Goal: Task Accomplishment & Management: Manage account settings

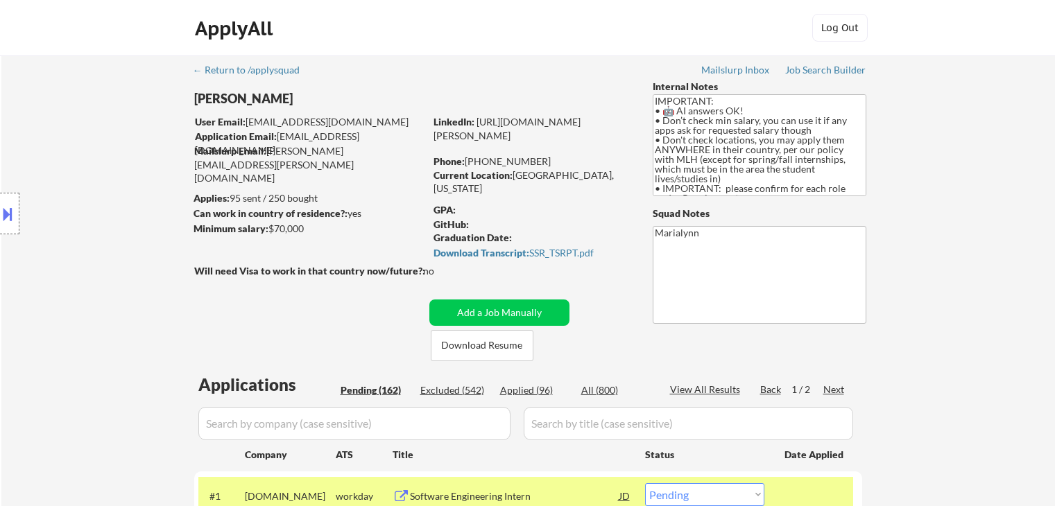
select select ""pending""
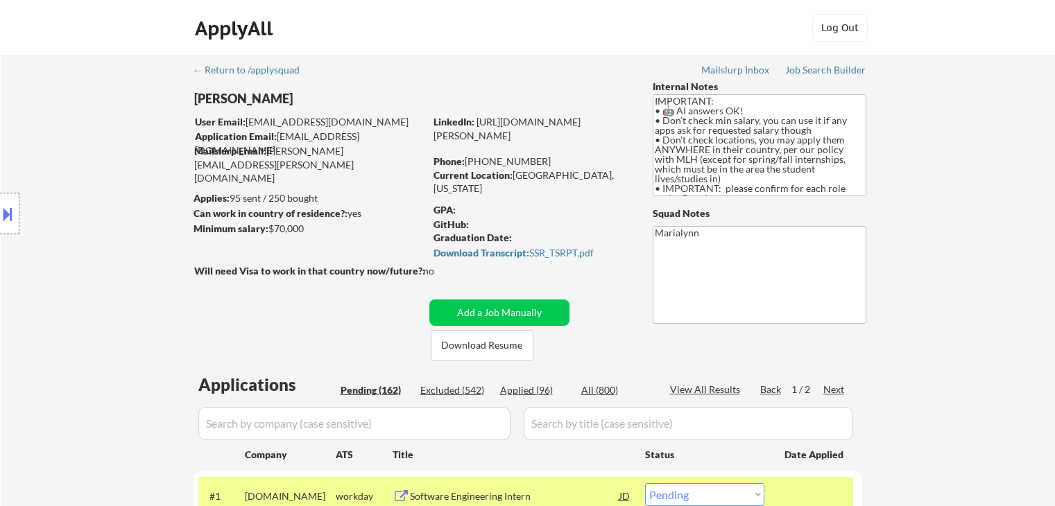
select select ""pending""
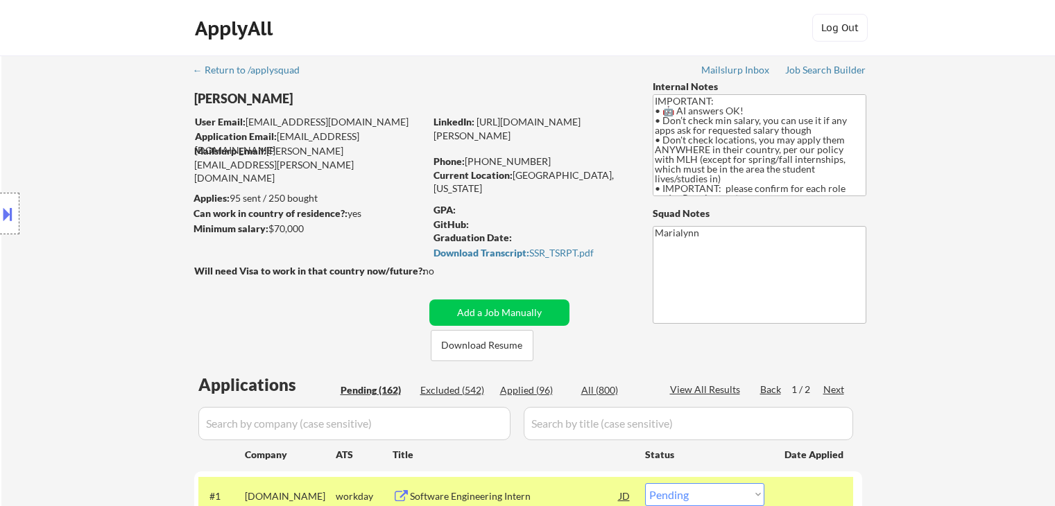
select select ""pending""
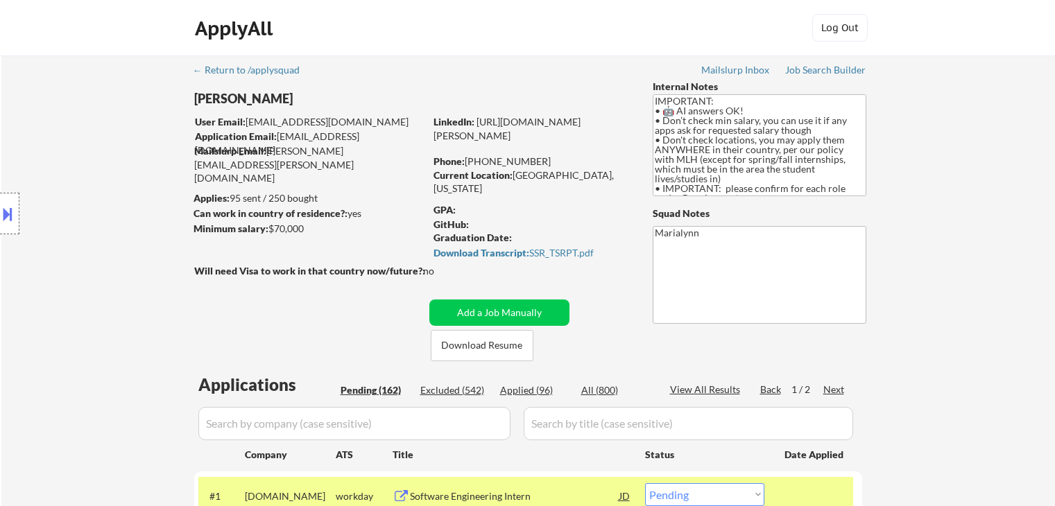
select select ""pending""
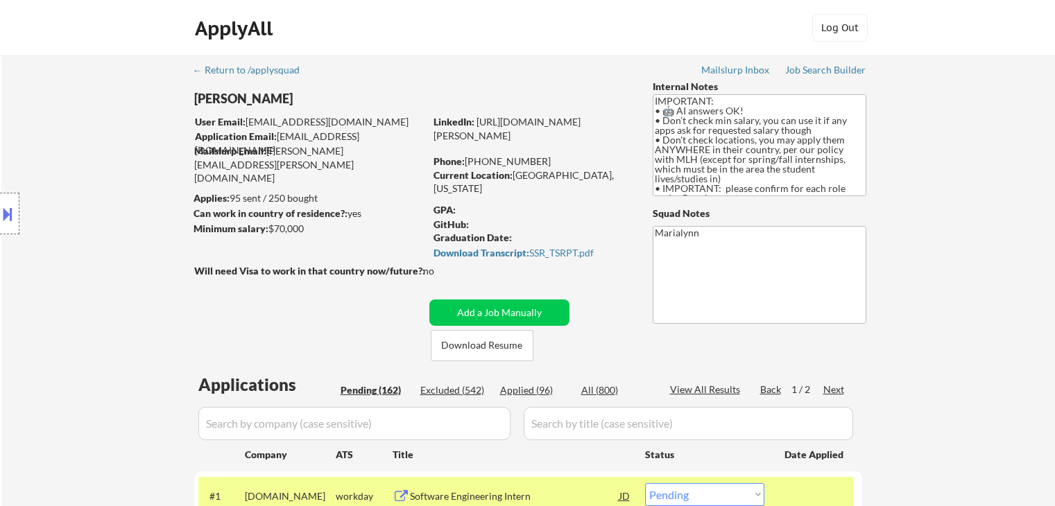
select select ""pending""
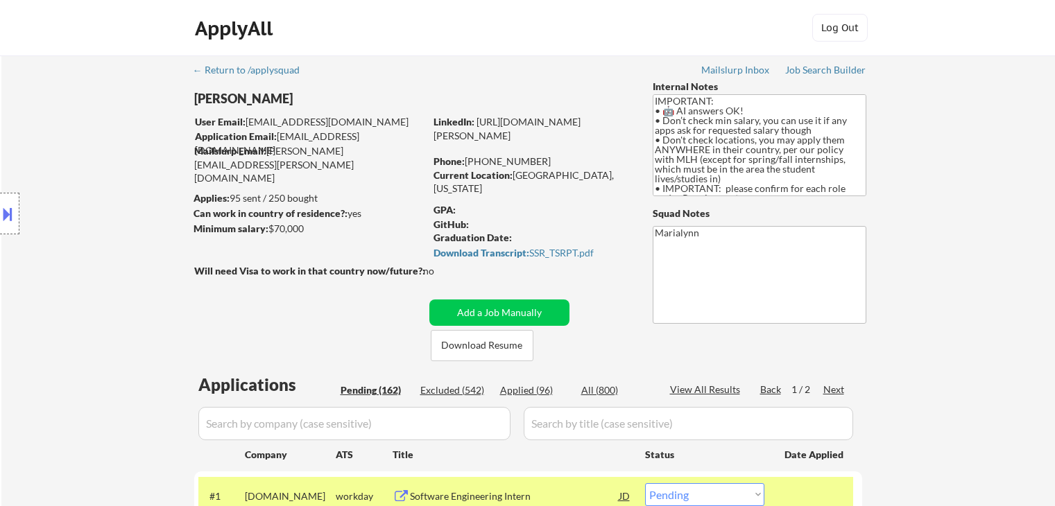
select select ""pending""
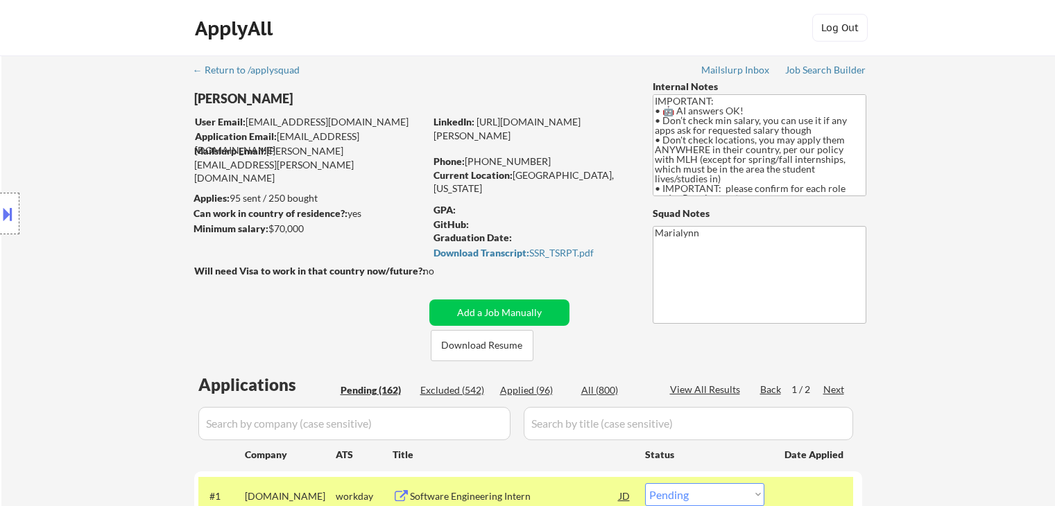
select select ""pending""
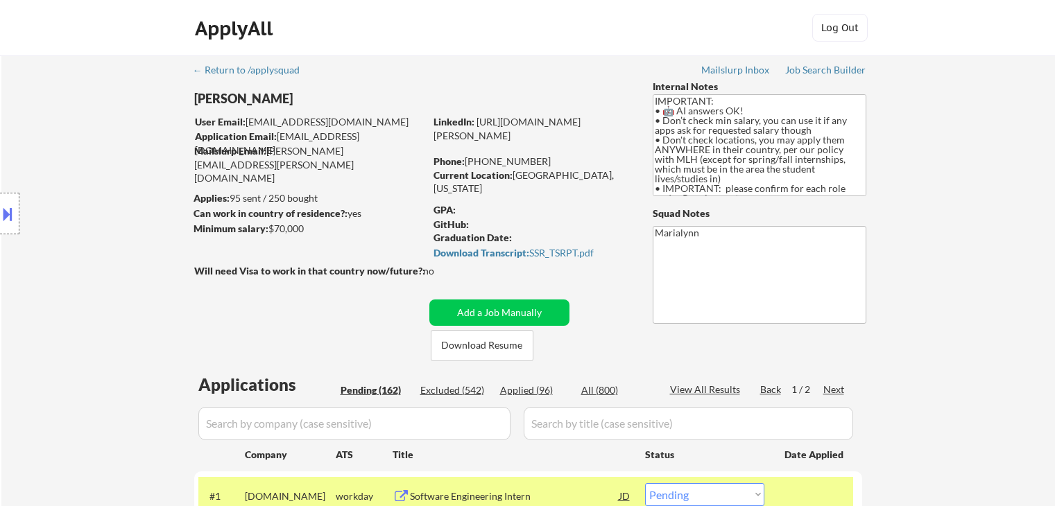
select select ""pending""
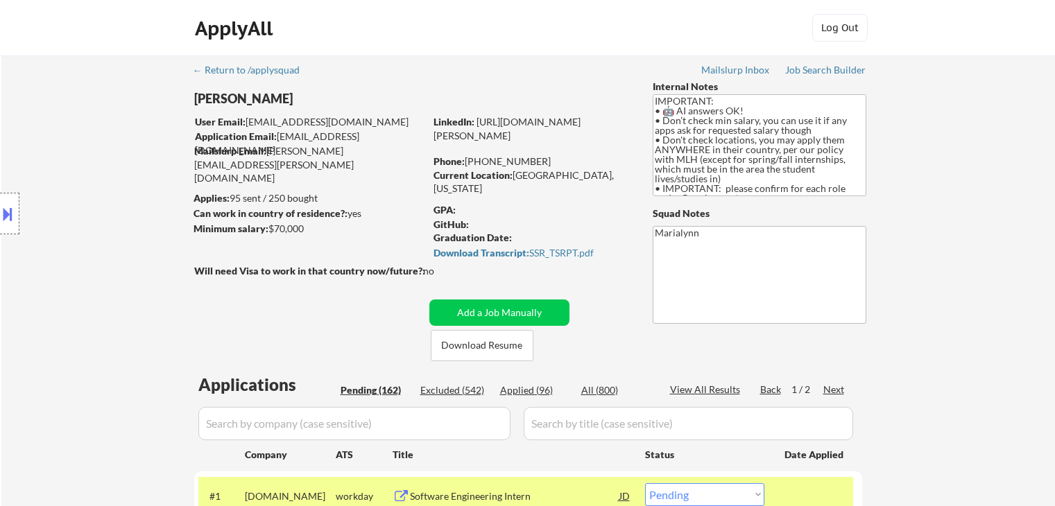
select select ""pending""
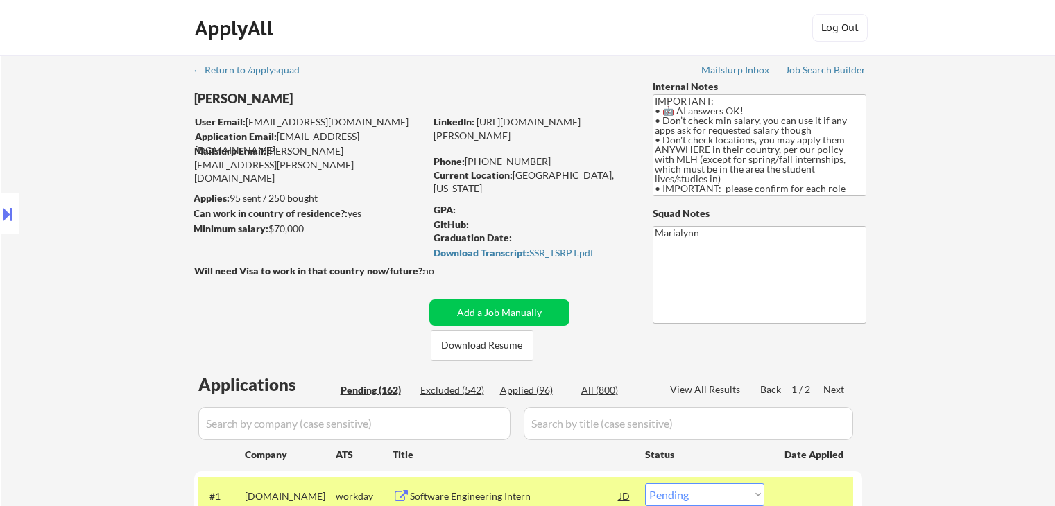
select select ""pending""
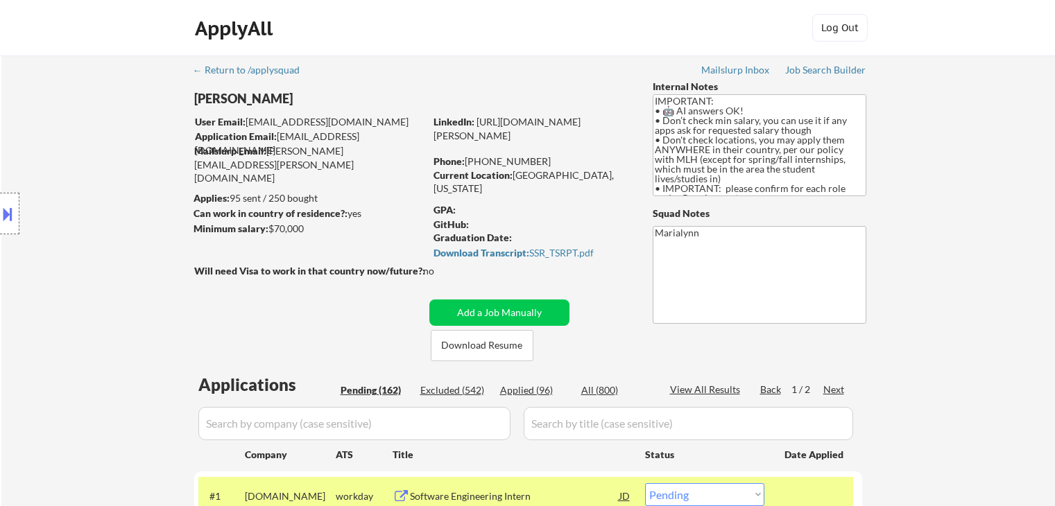
select select ""pending""
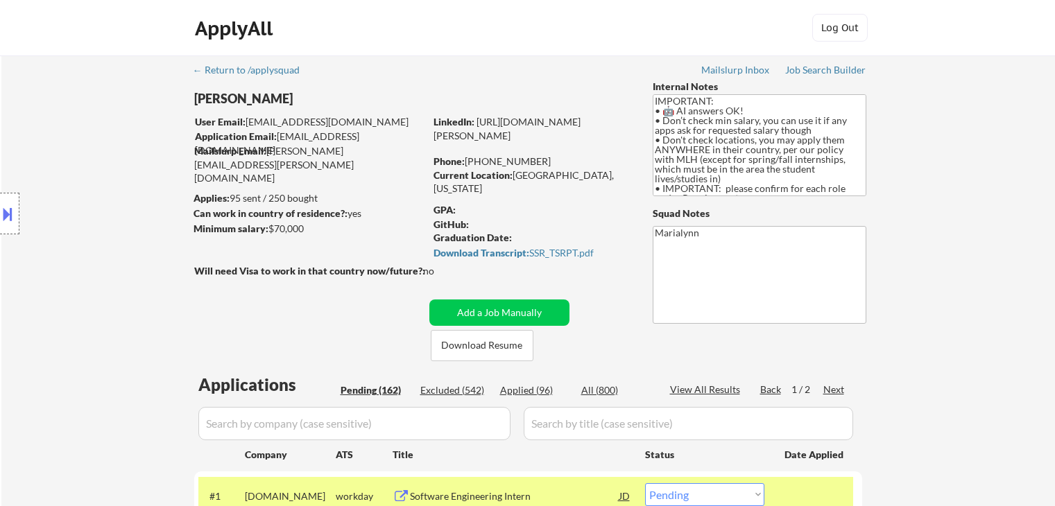
select select ""pending""
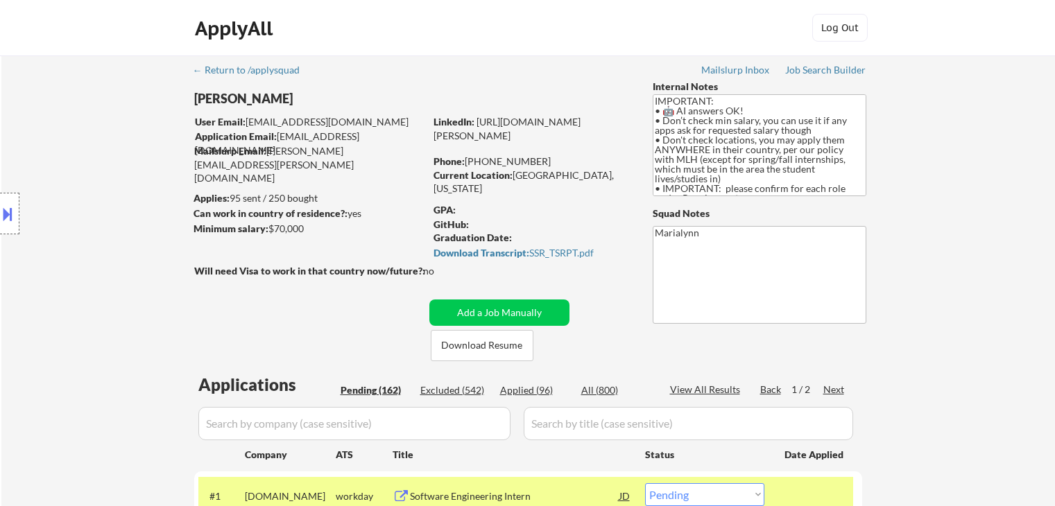
select select ""pending""
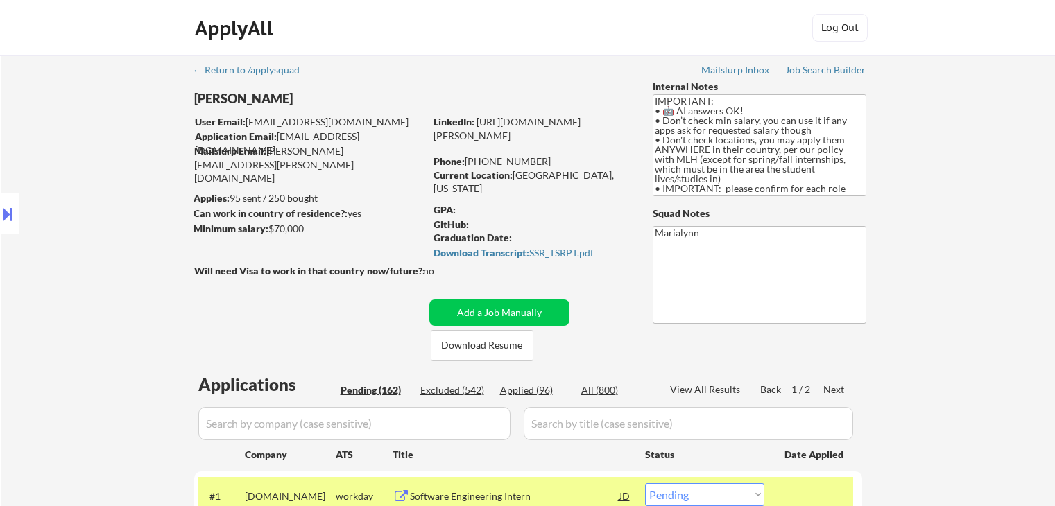
select select ""pending""
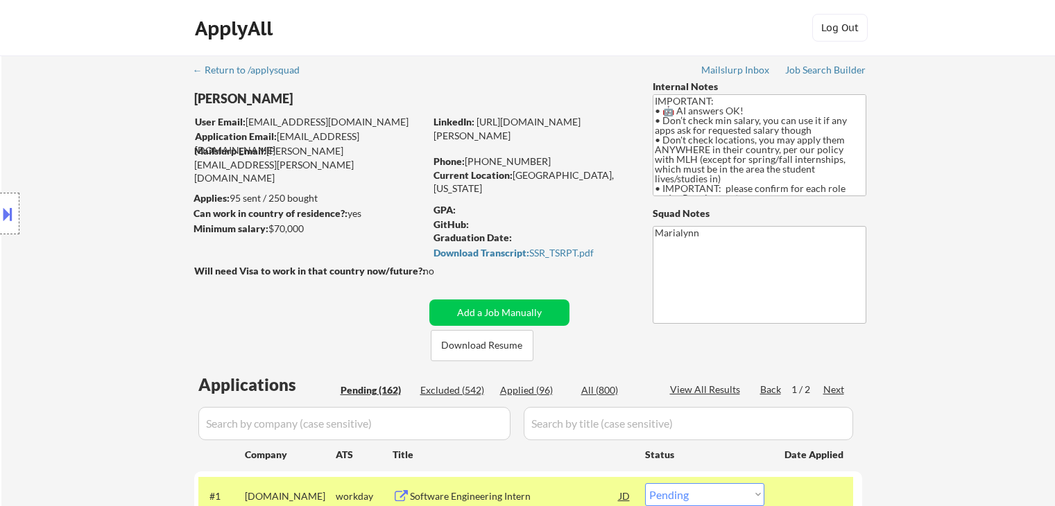
select select ""pending""
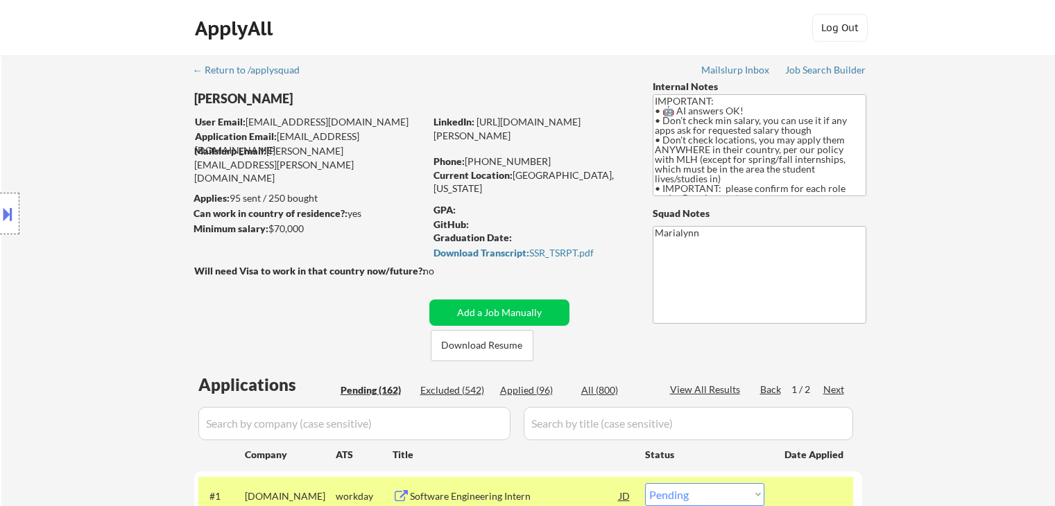
select select ""pending""
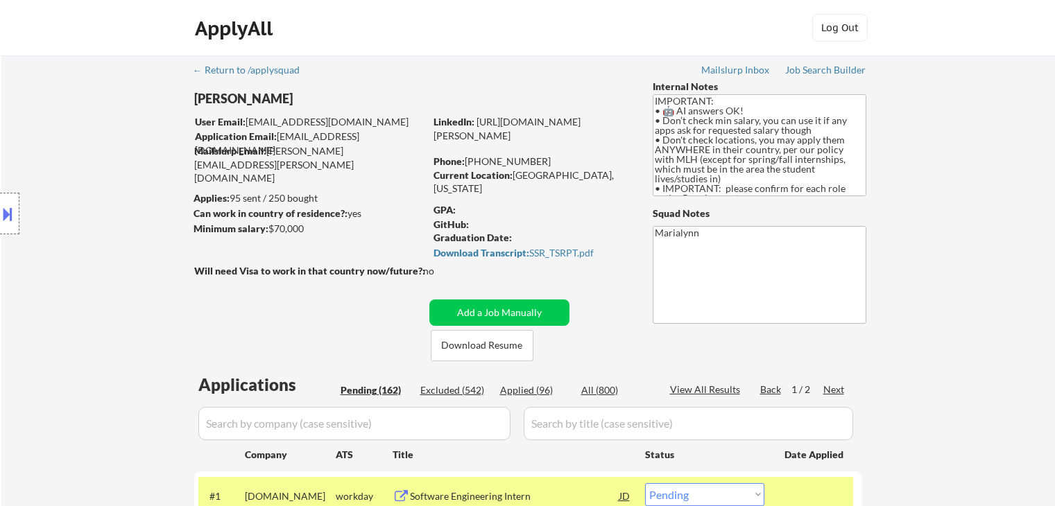
select select ""pending""
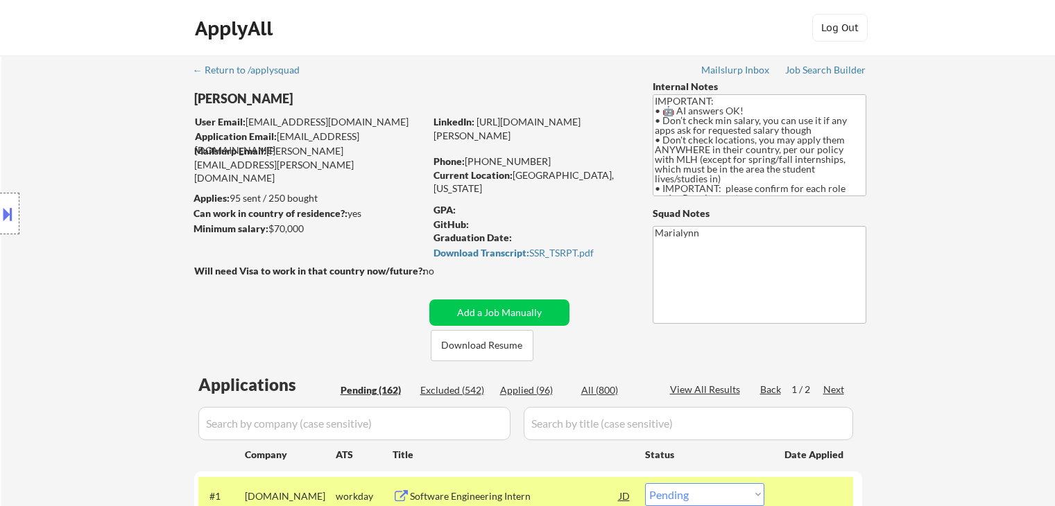
select select ""pending""
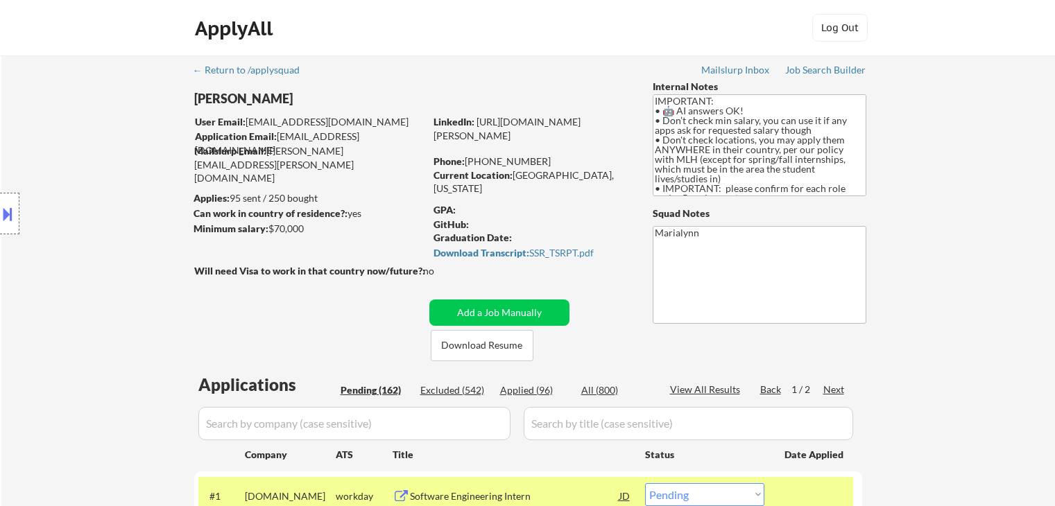
select select ""pending""
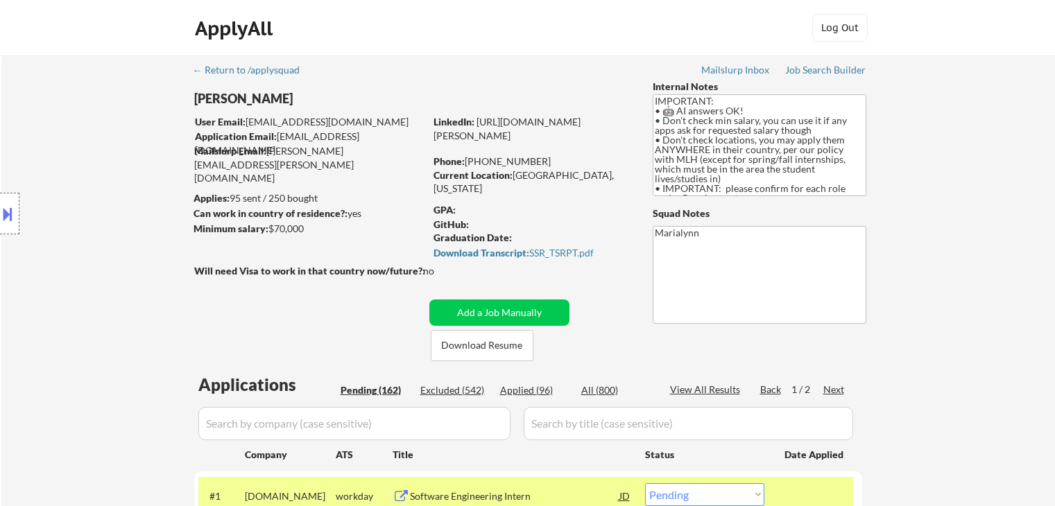
select select ""pending""
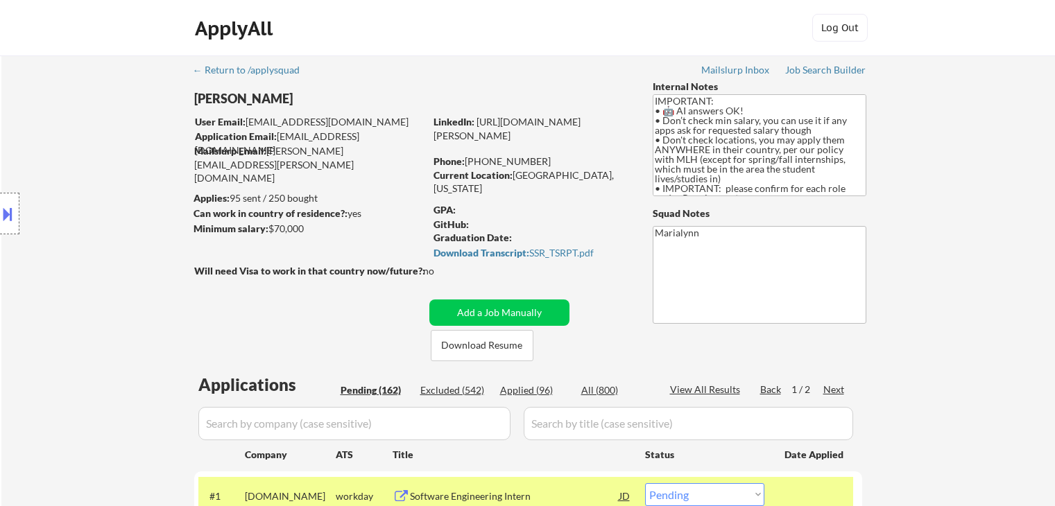
scroll to position [347, 0]
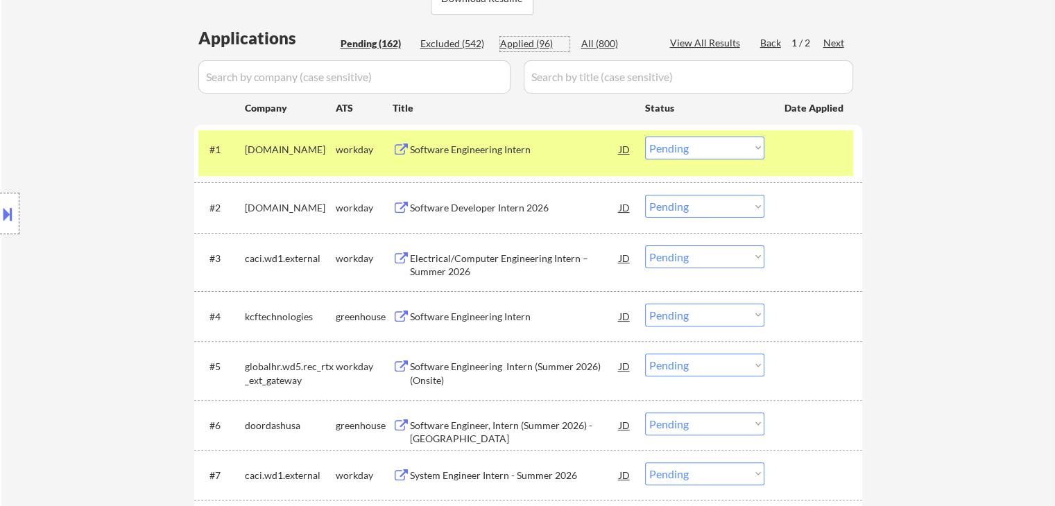
click at [527, 40] on div "Applied (96)" at bounding box center [534, 44] width 69 height 14
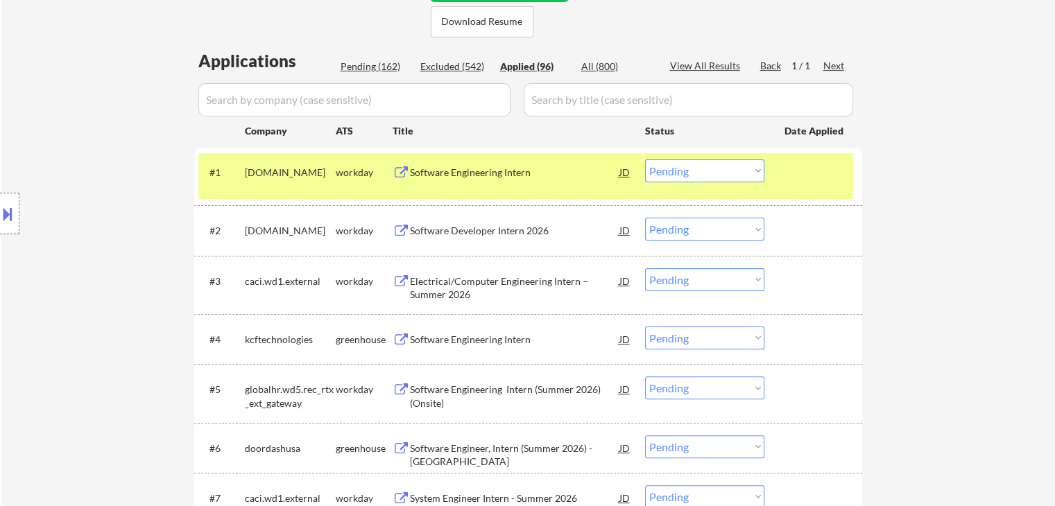
scroll to position [208, 0]
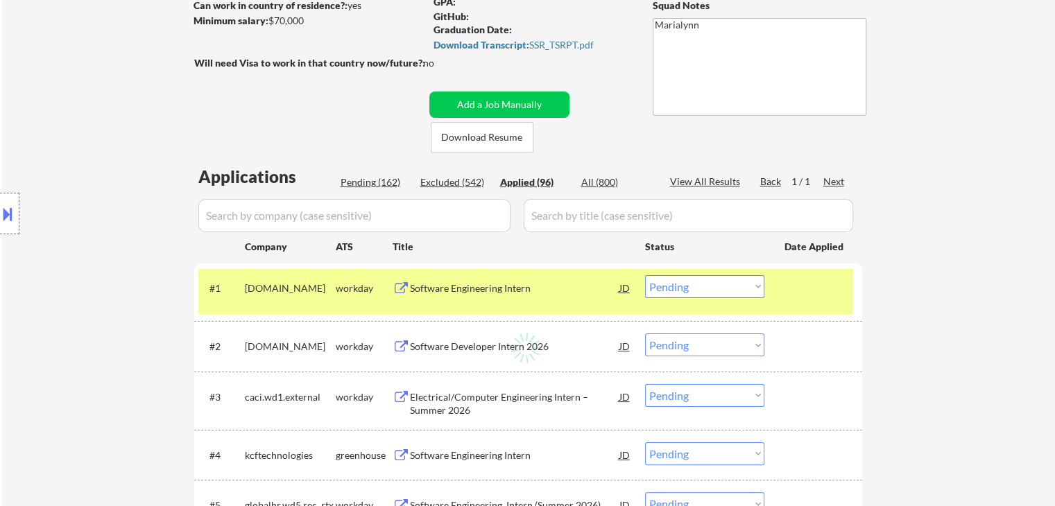
select select ""applied""
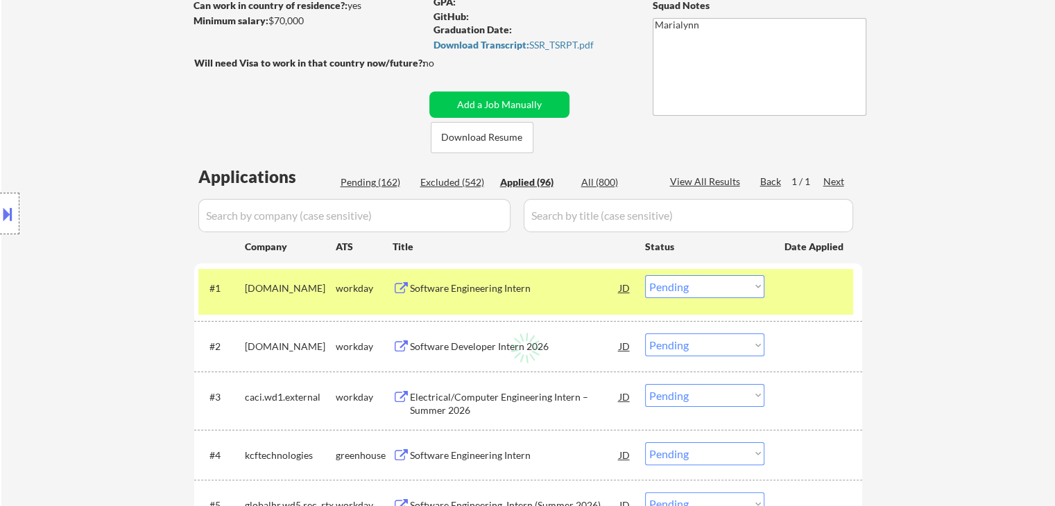
select select ""applied""
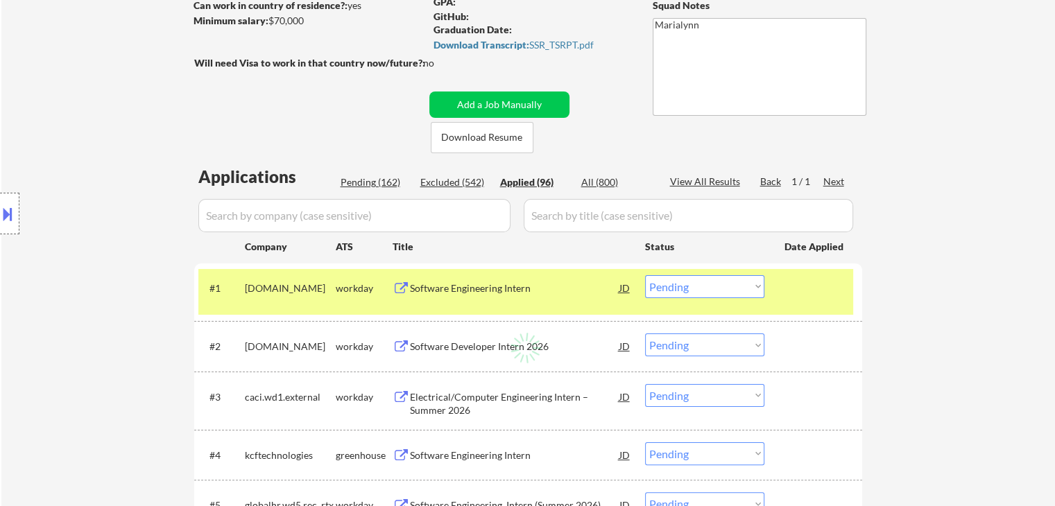
select select ""applied""
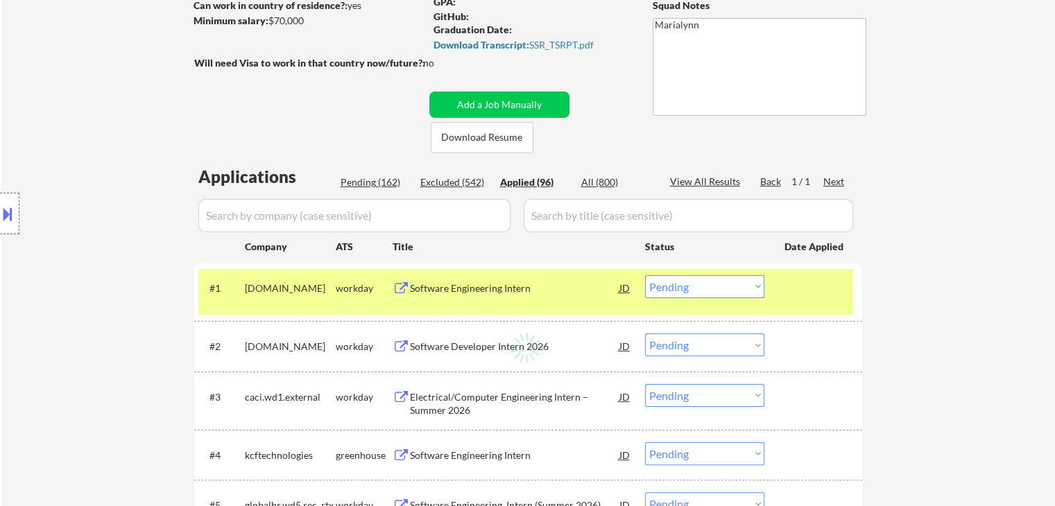
select select ""applied""
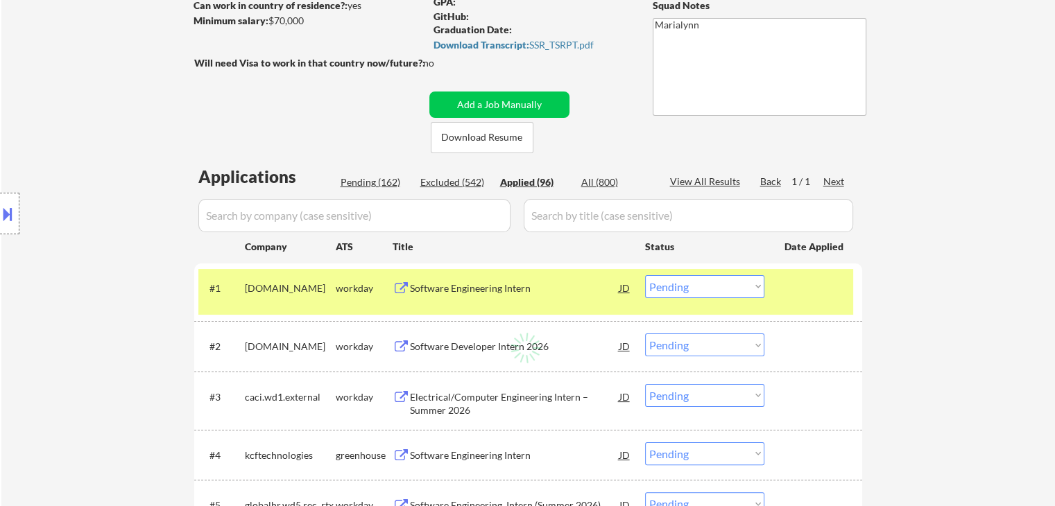
select select ""applied""
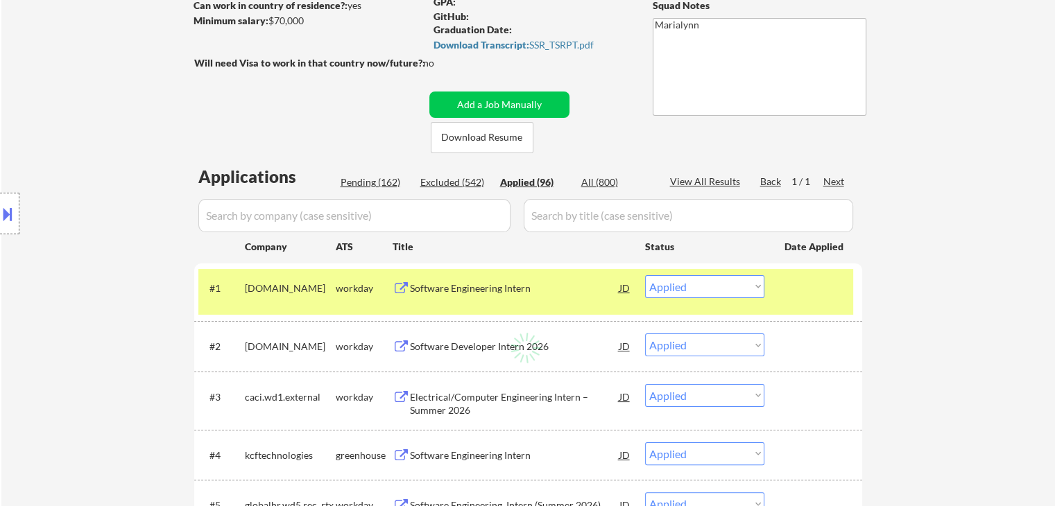
select select ""applied""
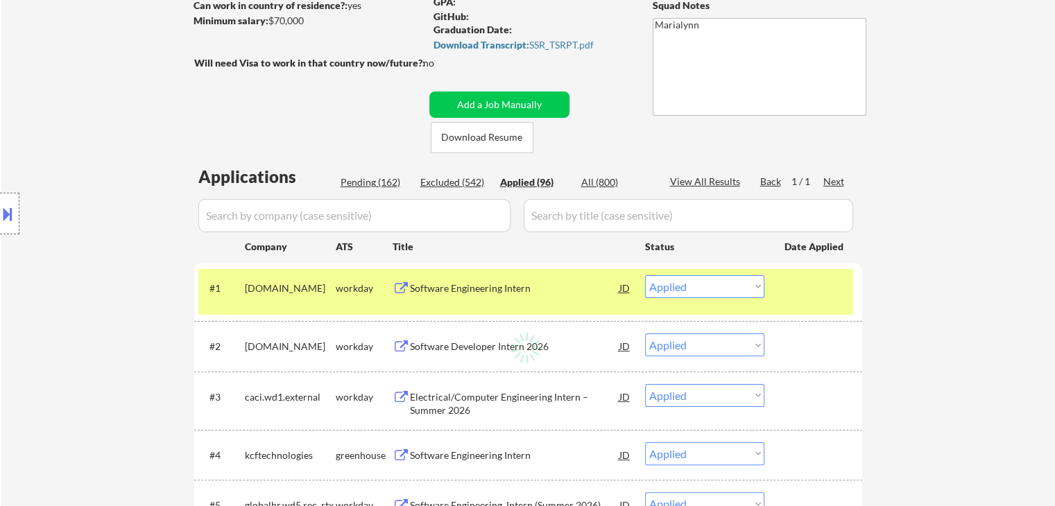
select select ""applied""
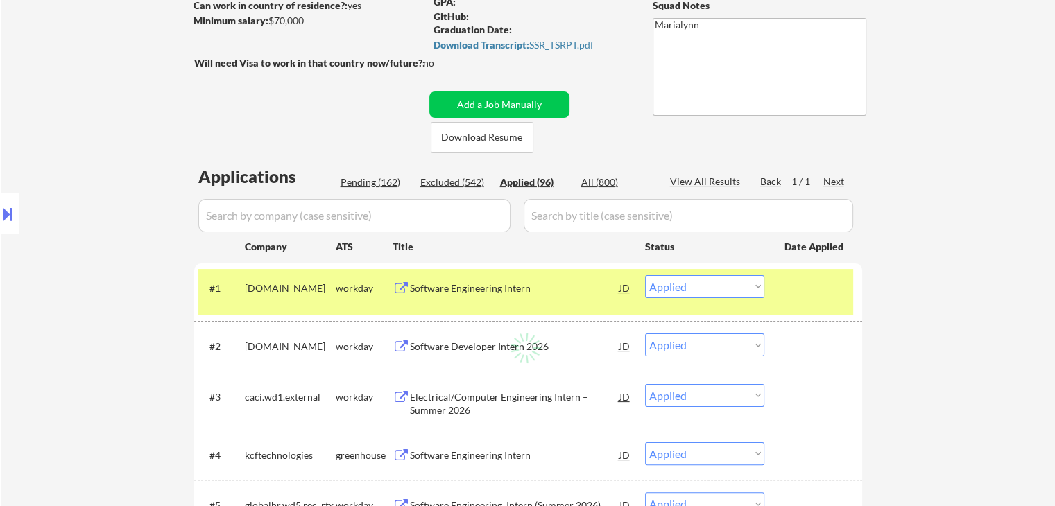
select select ""applied""
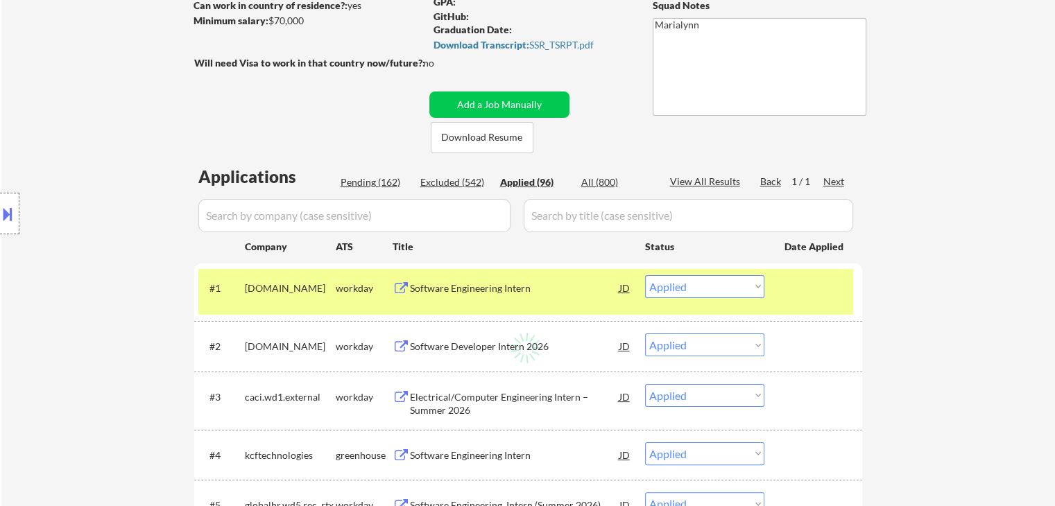
select select ""applied""
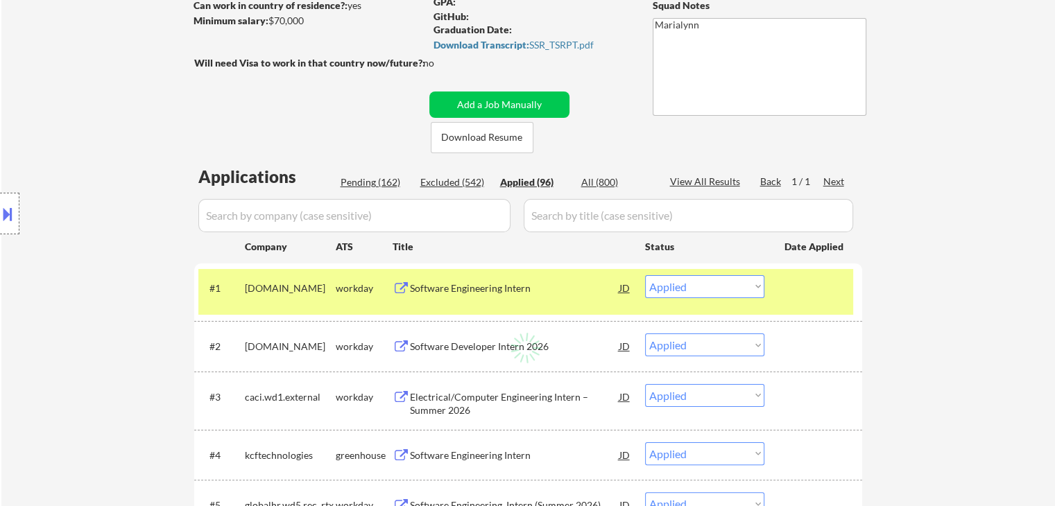
select select ""applied""
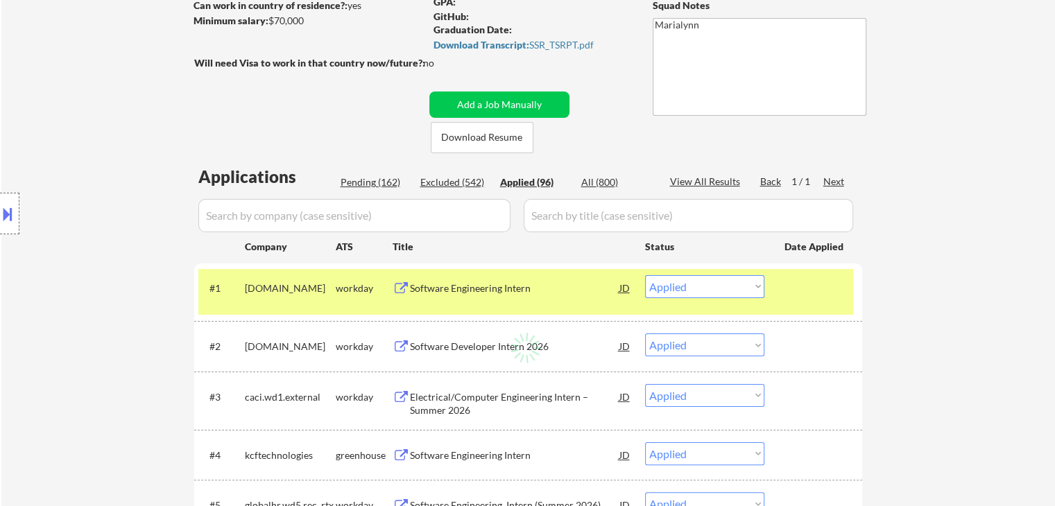
select select ""applied""
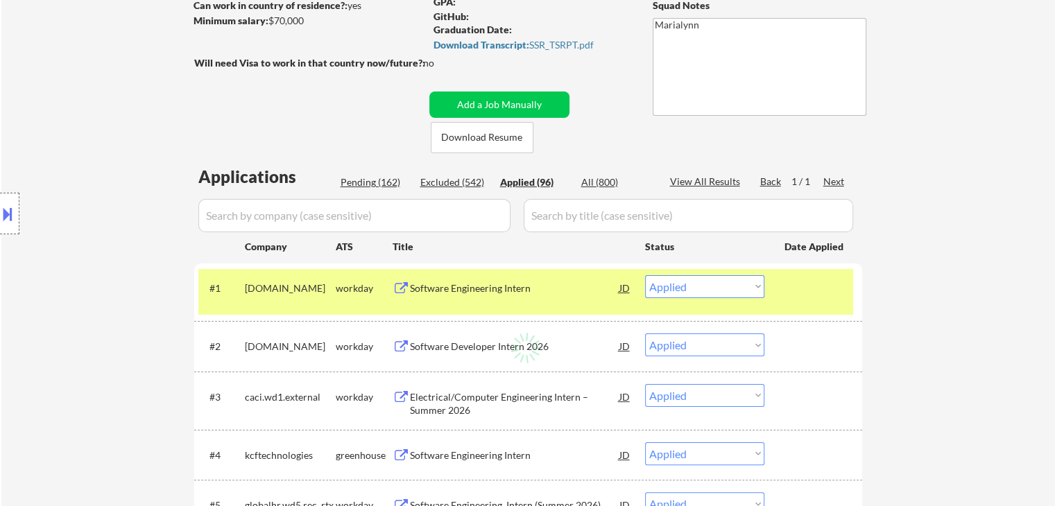
select select ""applied""
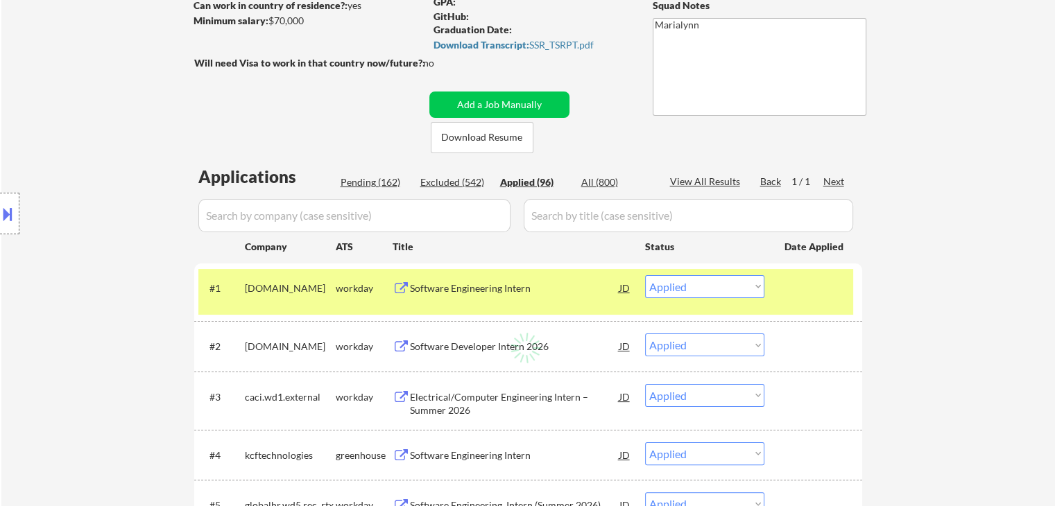
select select ""applied""
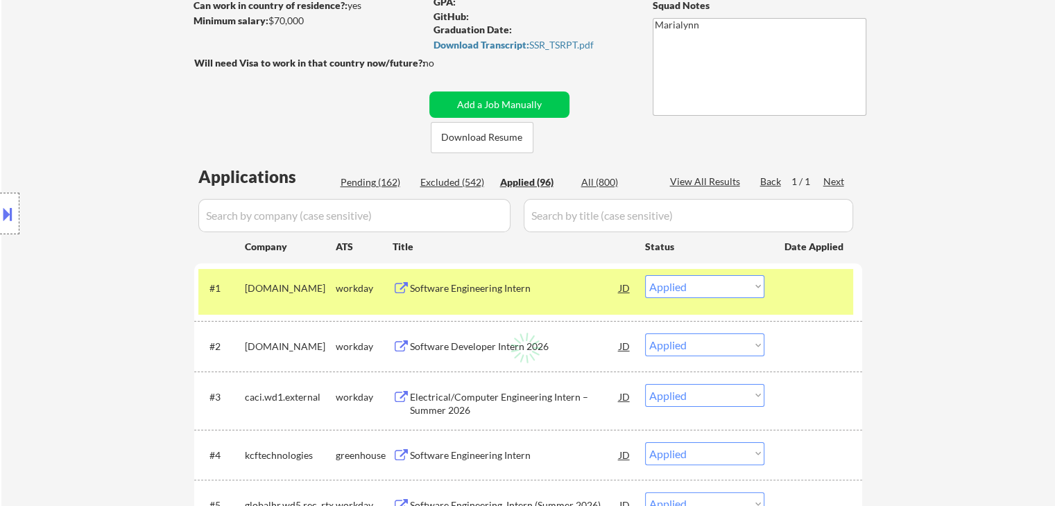
select select ""applied""
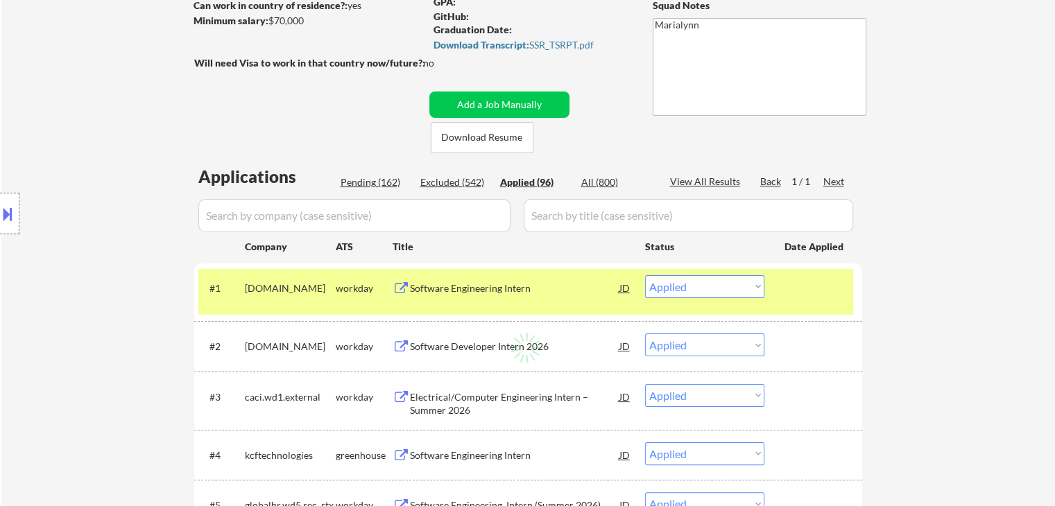
select select ""applied""
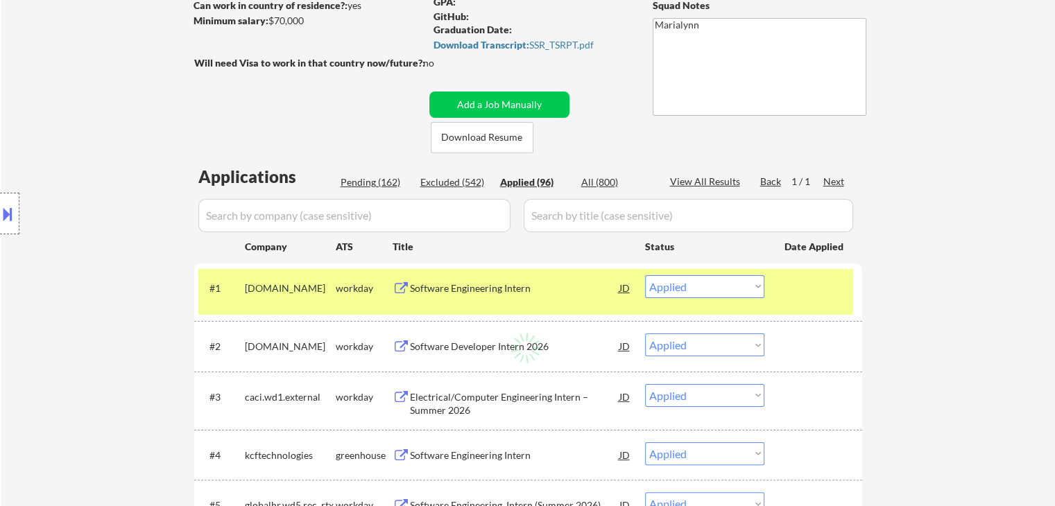
select select ""applied""
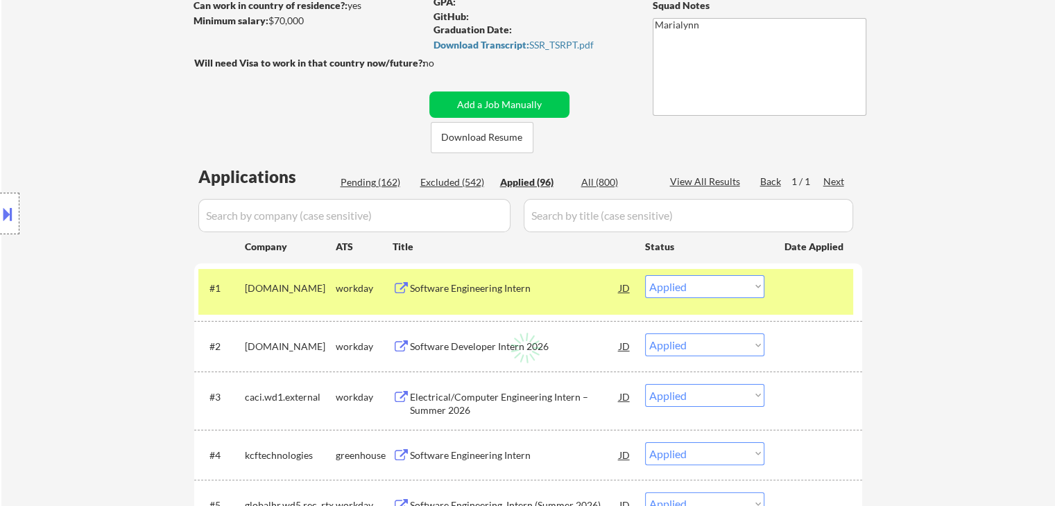
select select ""applied""
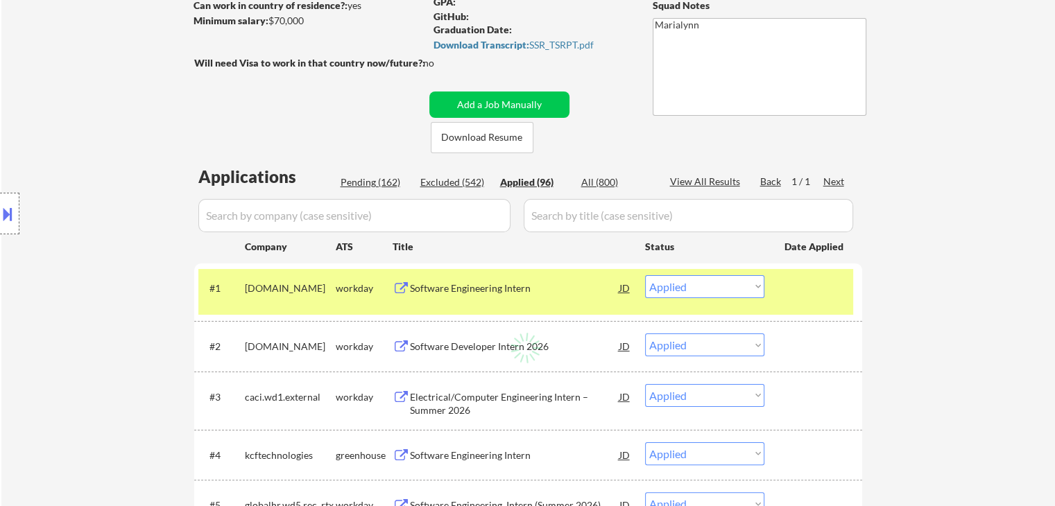
select select ""applied""
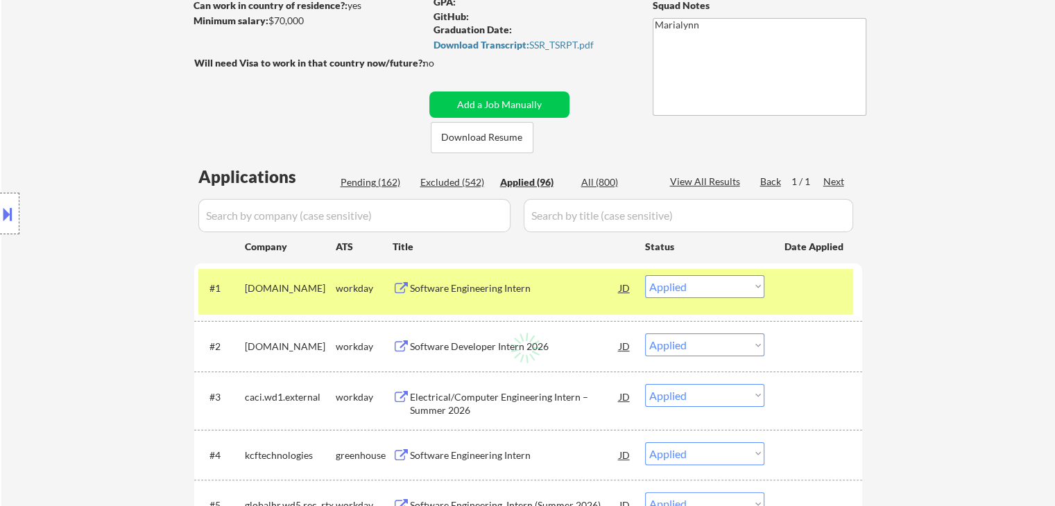
select select ""applied""
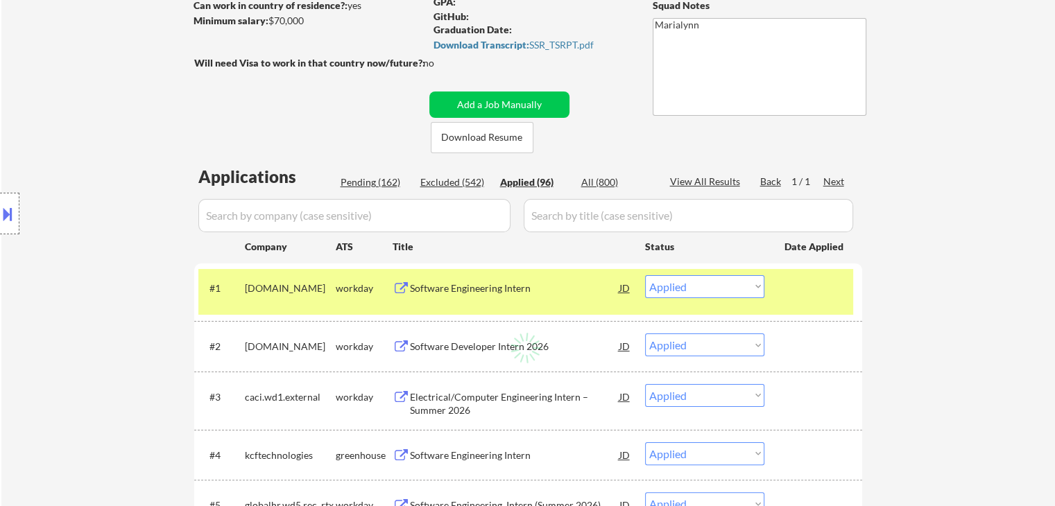
select select ""applied""
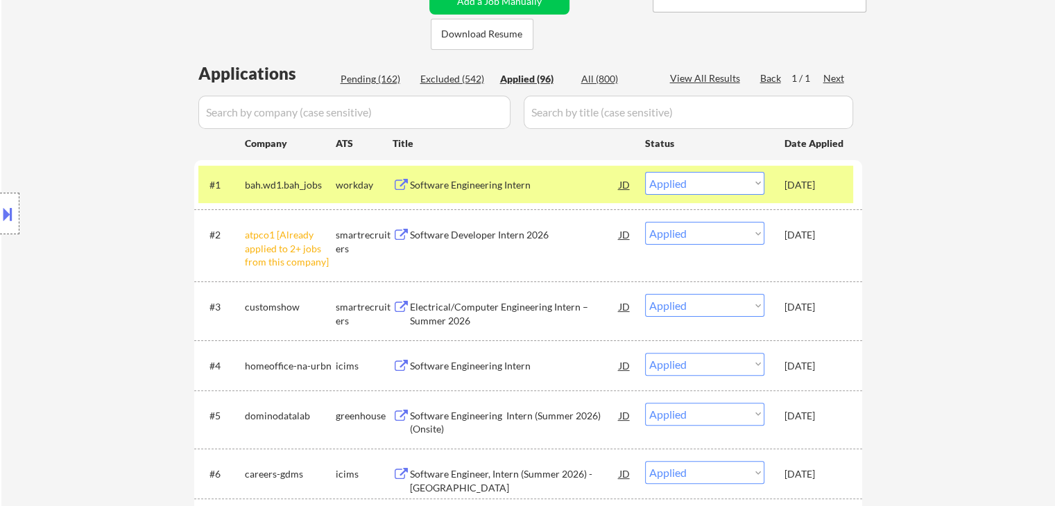
scroll to position [347, 0]
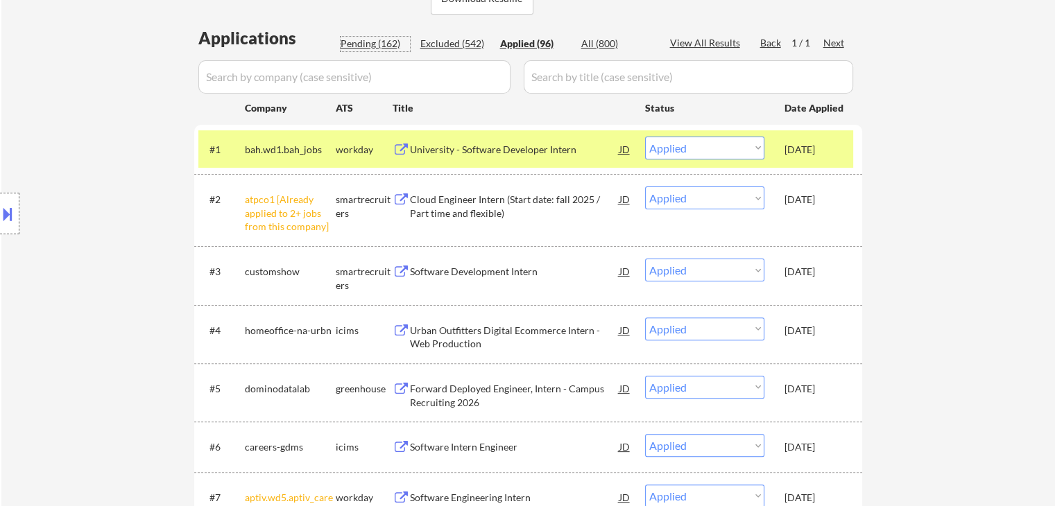
drag, startPoint x: 375, startPoint y: 41, endPoint x: 555, endPoint y: 122, distance: 197.1
click at [376, 42] on div "Pending (162)" at bounding box center [375, 44] width 69 height 14
select select ""pending""
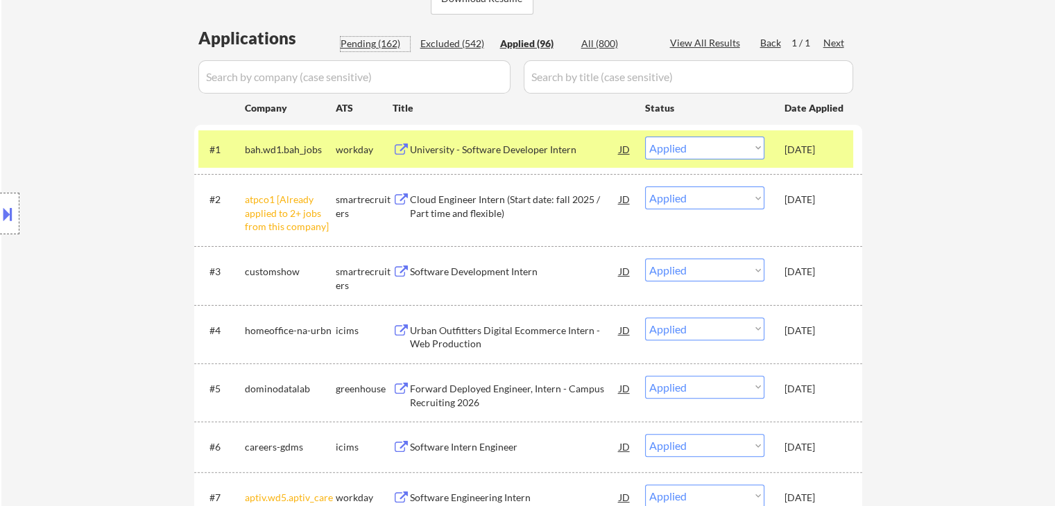
select select ""pending""
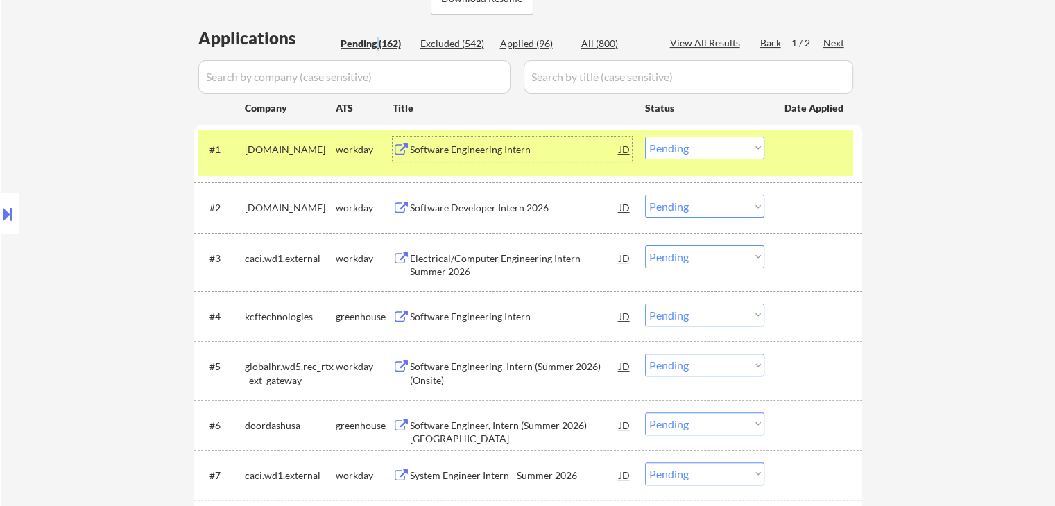
click at [454, 157] on div "Software Engineering Intern" at bounding box center [514, 149] width 209 height 25
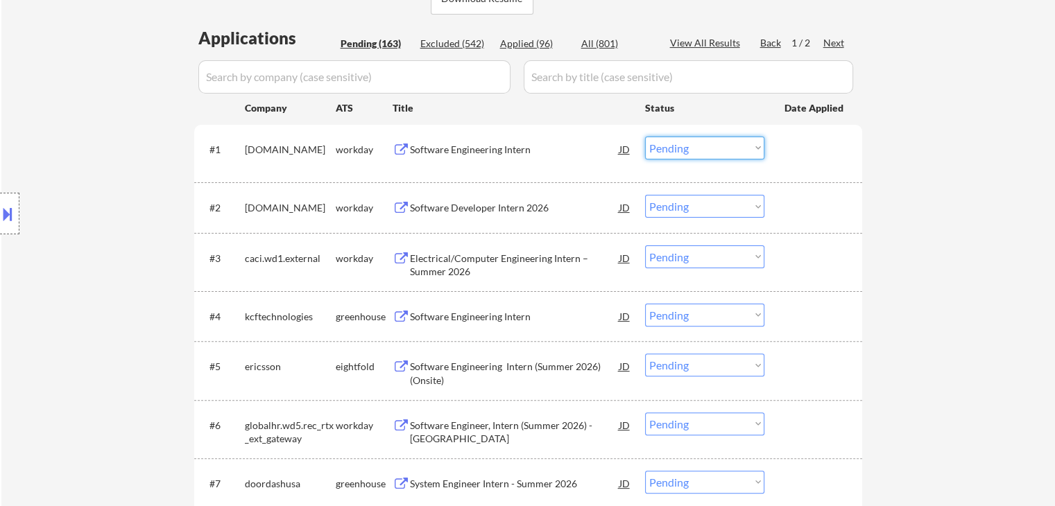
drag, startPoint x: 680, startPoint y: 143, endPoint x: 678, endPoint y: 158, distance: 15.4
click at [680, 145] on select "Choose an option... Pending Applied Excluded (Questions) Excluded (Expired) Exc…" at bounding box center [704, 148] width 119 height 23
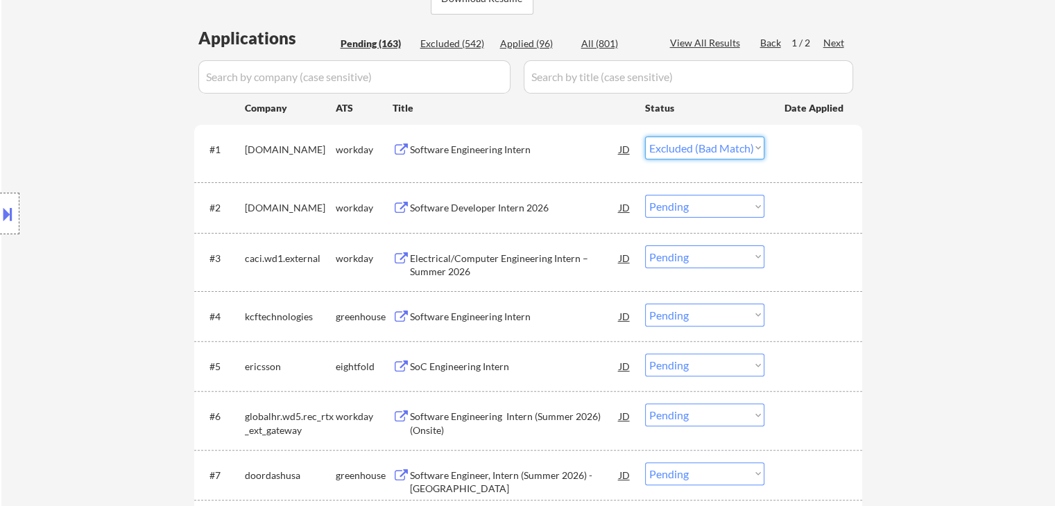
click at [645, 137] on select "Choose an option... Pending Applied Excluded (Questions) Excluded (Expired) Exc…" at bounding box center [704, 148] width 119 height 23
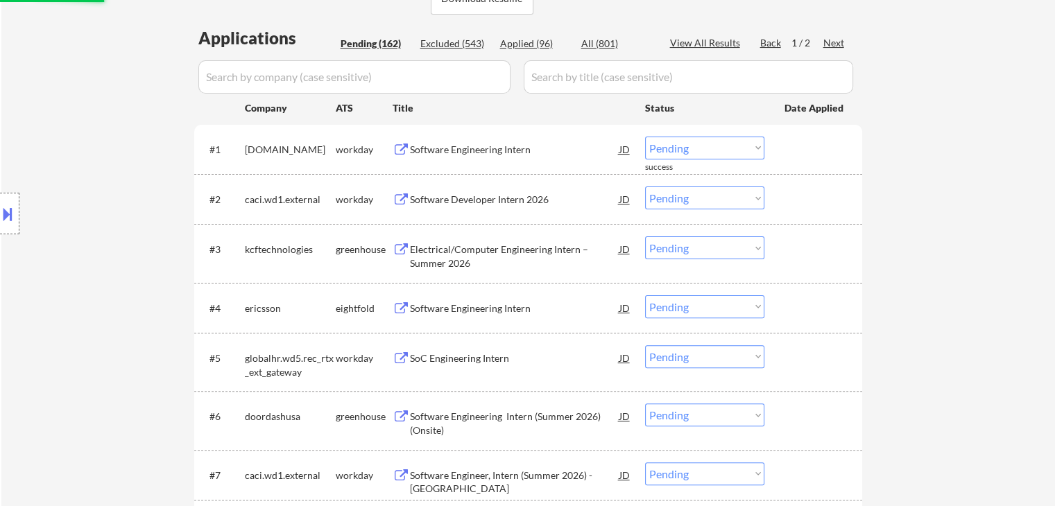
click at [463, 144] on div "Software Engineering Intern" at bounding box center [514, 150] width 209 height 14
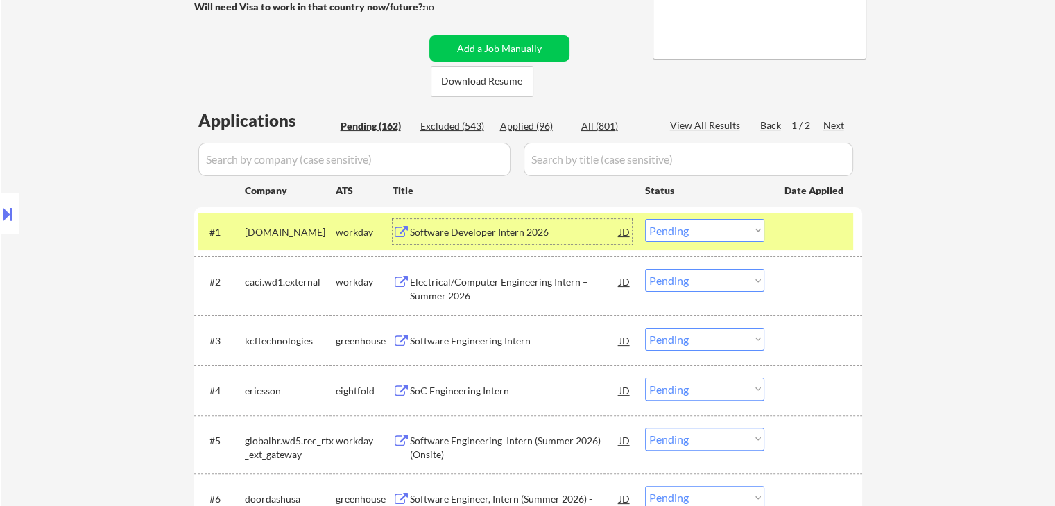
scroll to position [139, 0]
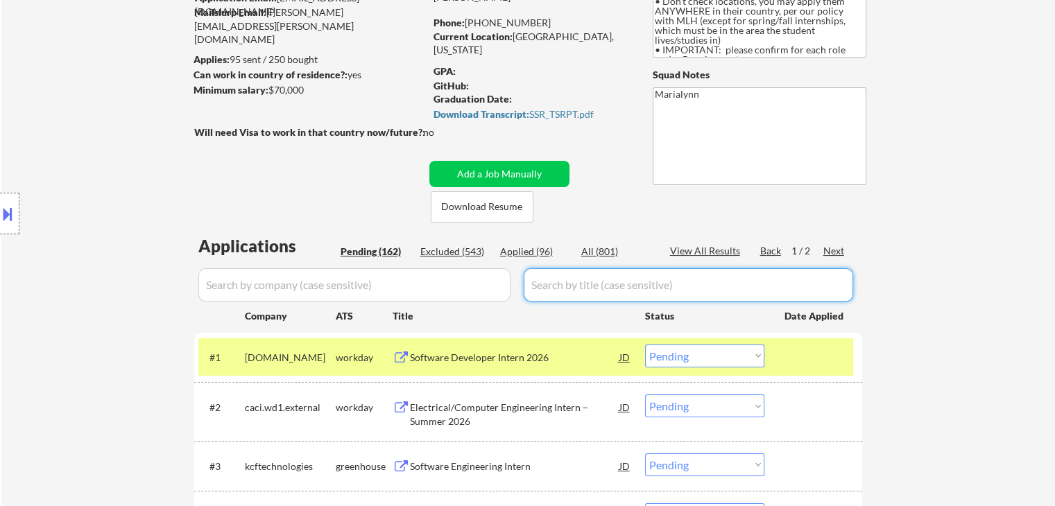
click at [554, 276] on input "input" at bounding box center [688, 284] width 329 height 33
click at [371, 289] on input "input" at bounding box center [354, 284] width 312 height 33
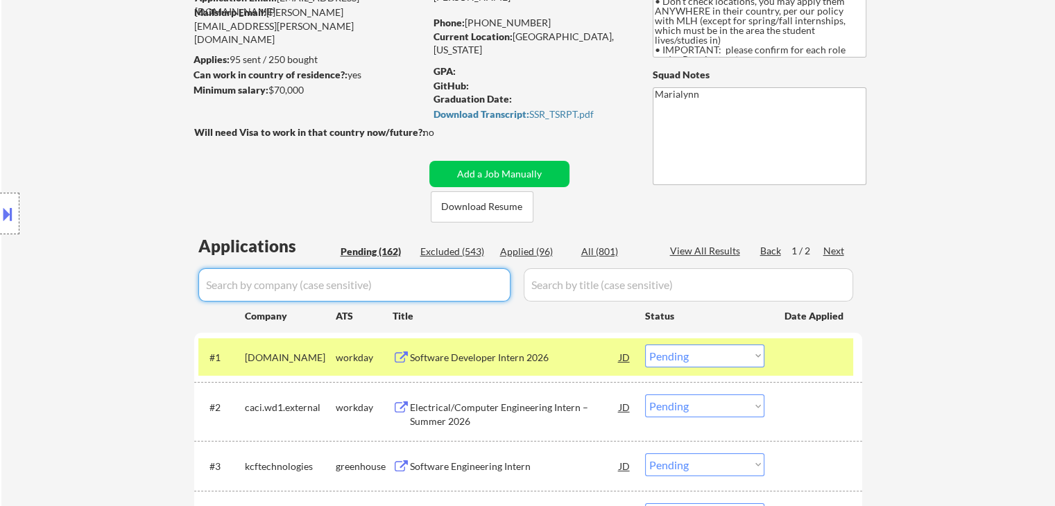
paste input "meta"
click at [600, 255] on div "All (801)" at bounding box center [615, 252] width 69 height 14
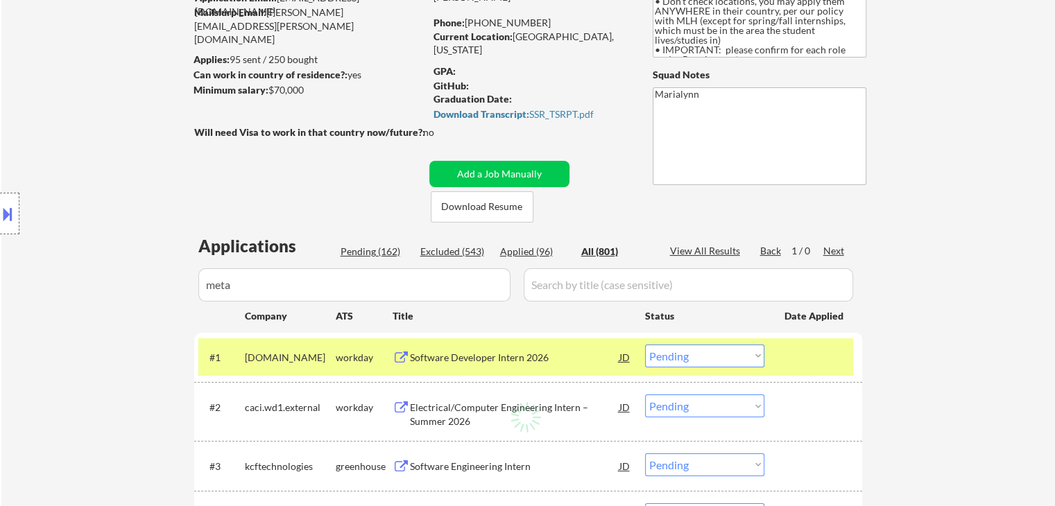
click at [606, 249] on div "All (801)" at bounding box center [615, 252] width 69 height 14
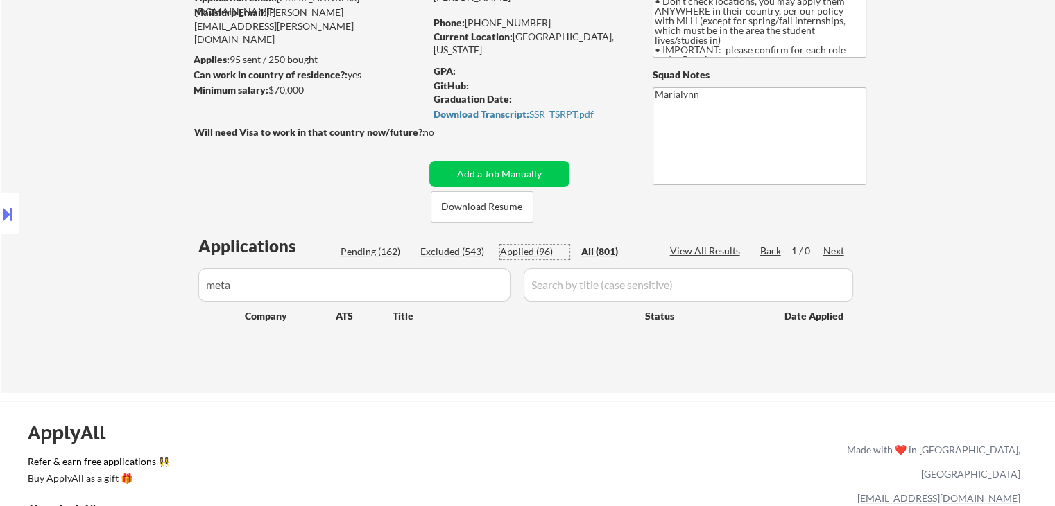
click at [530, 247] on div "Applied (96)" at bounding box center [534, 252] width 69 height 14
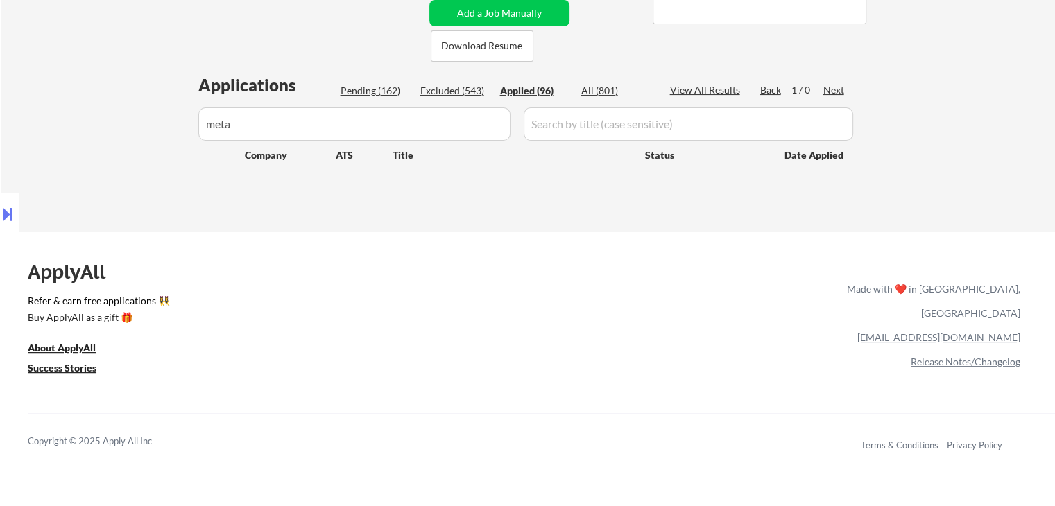
scroll to position [277, 0]
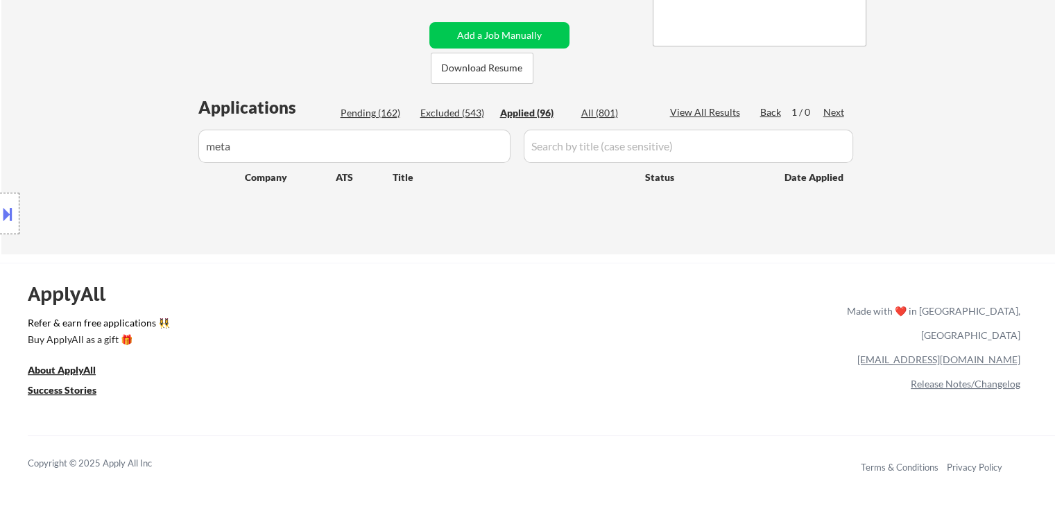
click at [603, 111] on div "All (801)" at bounding box center [615, 113] width 69 height 14
click at [519, 116] on div "Applied (96)" at bounding box center [534, 113] width 69 height 14
click at [586, 111] on div "All (801)" at bounding box center [615, 113] width 69 height 14
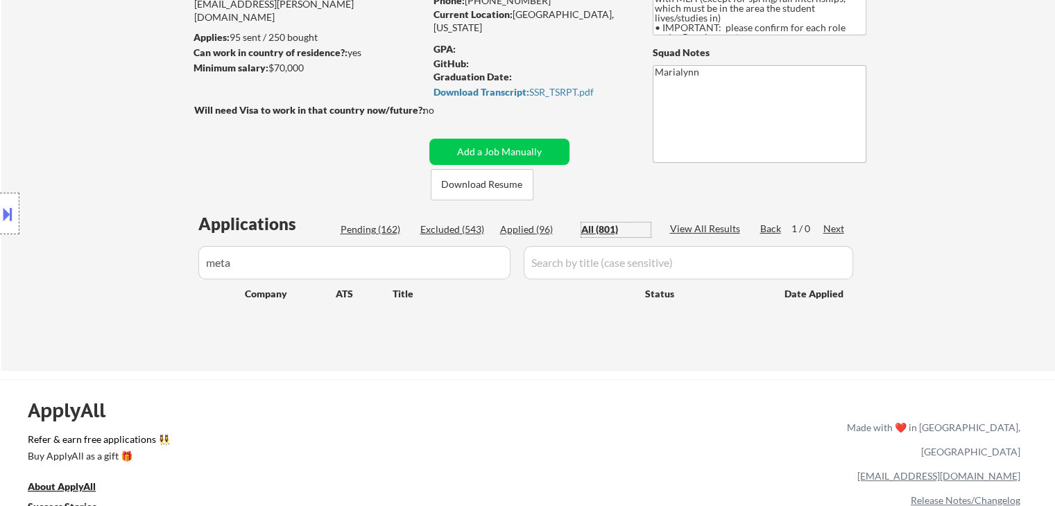
scroll to position [139, 0]
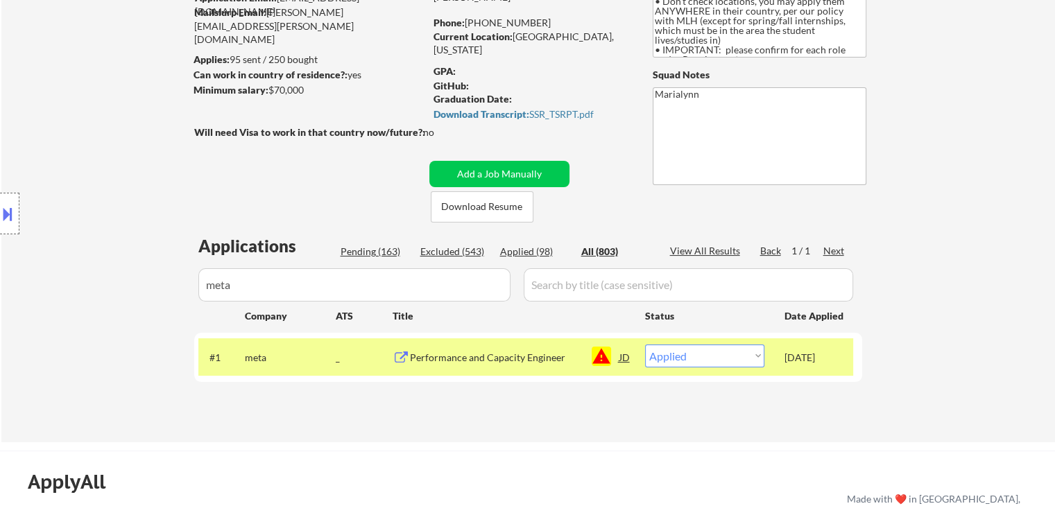
click at [715, 358] on select "Choose an option... Pending Applied Excluded (Questions) Excluded (Expired) Exc…" at bounding box center [704, 356] width 119 height 23
click at [645, 345] on select "Choose an option... Pending Applied Excluded (Questions) Excluded (Expired) Exc…" at bounding box center [704, 356] width 119 height 23
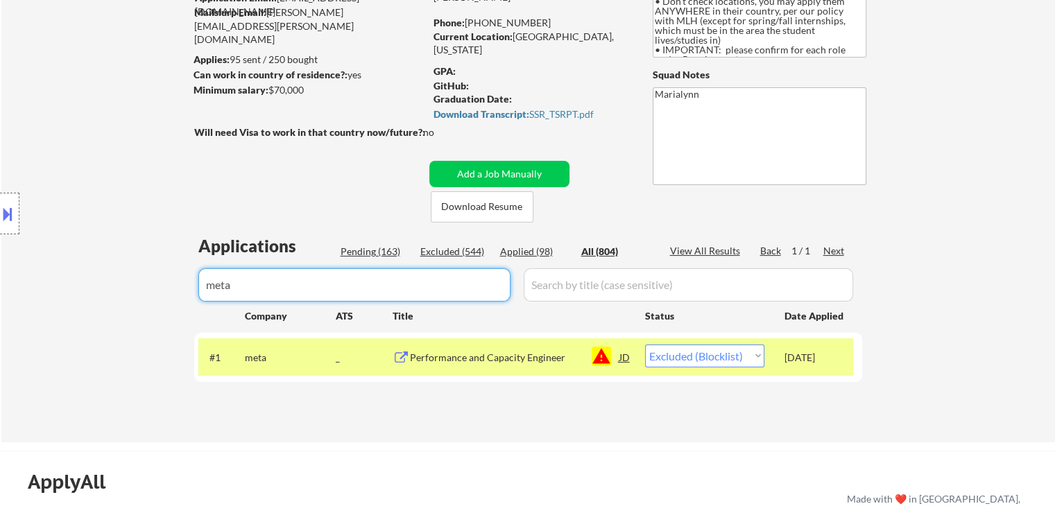
drag, startPoint x: 282, startPoint y: 277, endPoint x: 271, endPoint y: 270, distance: 13.1
click at [271, 270] on input "input" at bounding box center [354, 284] width 312 height 33
drag, startPoint x: 294, startPoint y: 275, endPoint x: 109, endPoint y: 277, distance: 185.2
click at [161, 273] on body "← Return to /applysquad Mailslurp Inbox Job Search Builder Jonathan Mathurin Us…" at bounding box center [527, 114] width 1055 height 506
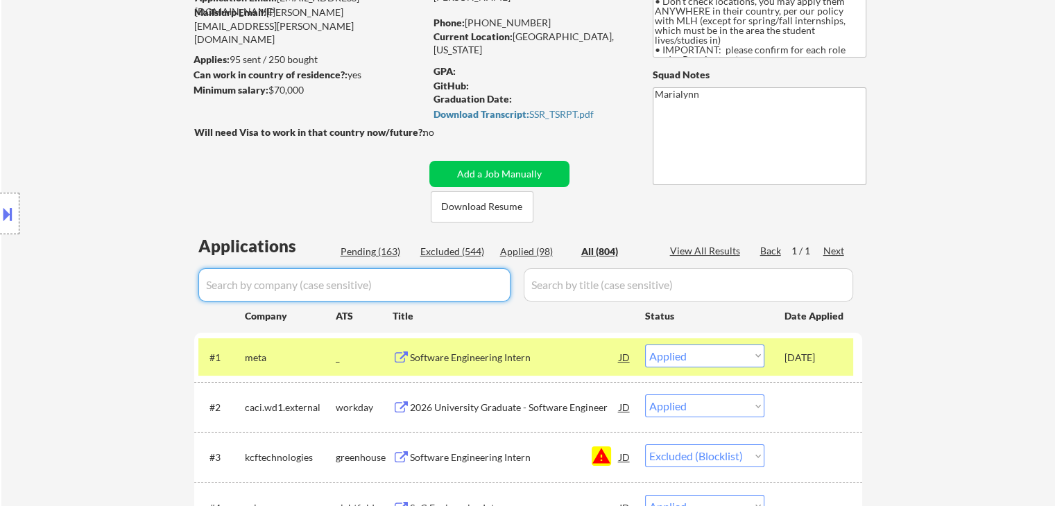
click at [563, 409] on div "2026 University Graduate - Software Engineer" at bounding box center [514, 408] width 209 height 14
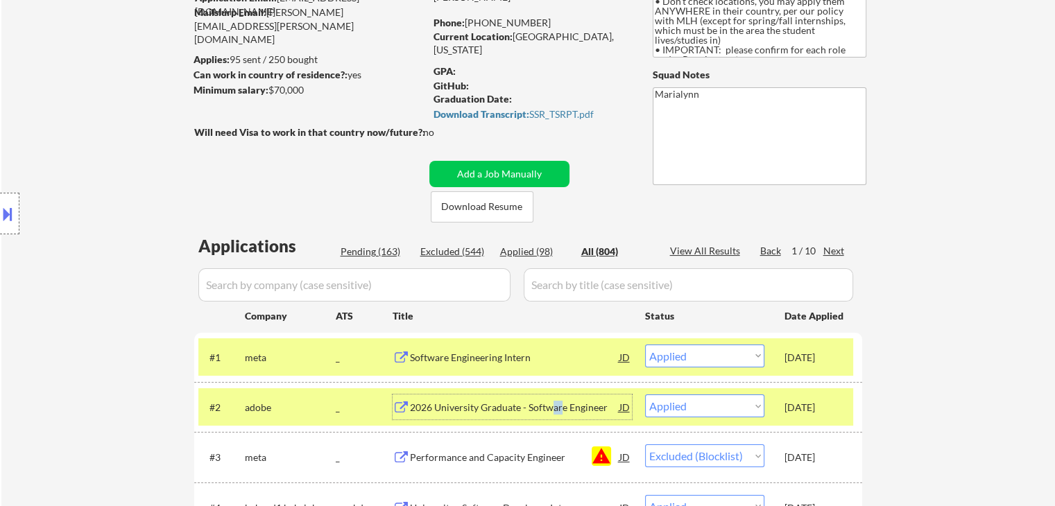
scroll to position [277, 0]
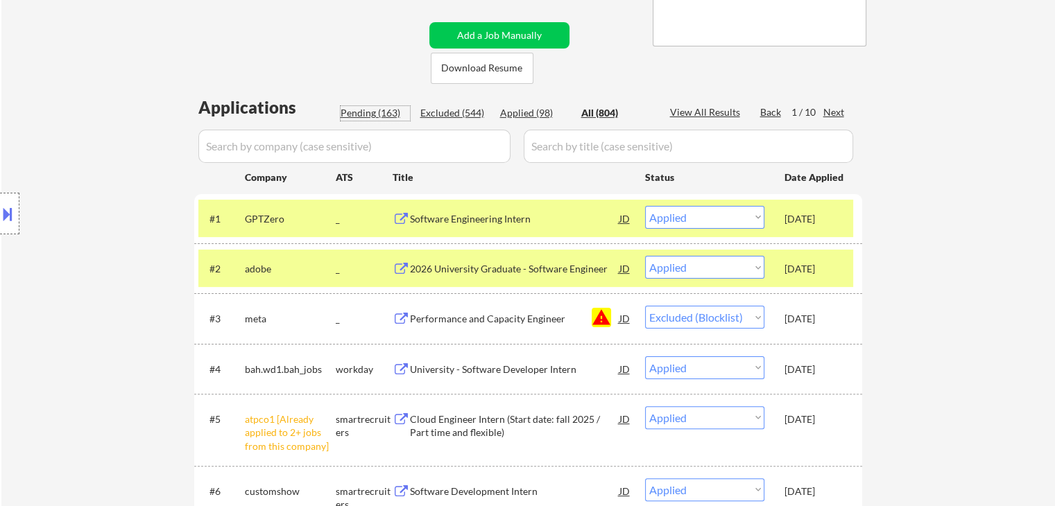
click at [375, 112] on div "Pending (163)" at bounding box center [375, 113] width 69 height 14
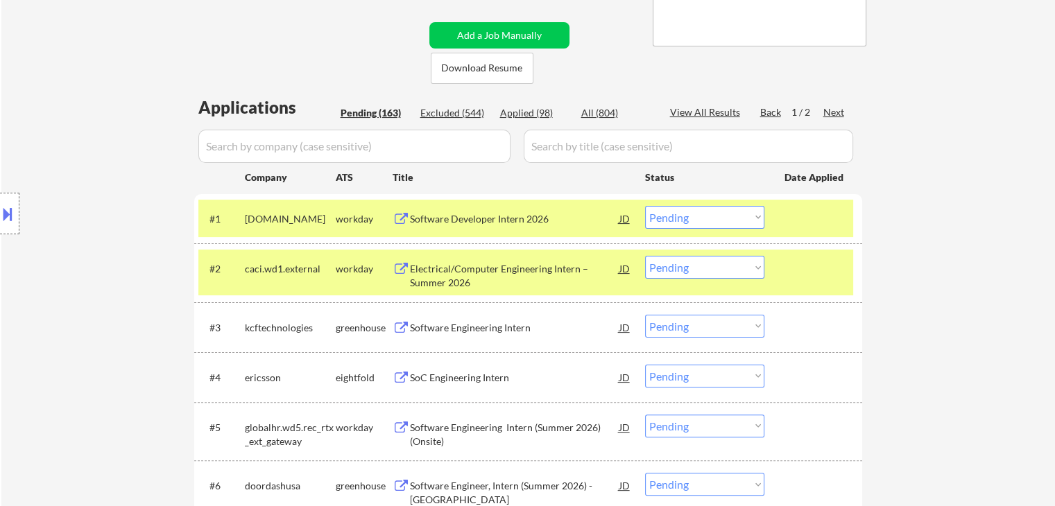
click at [293, 273] on div "caci.wd1.external" at bounding box center [290, 269] width 91 height 14
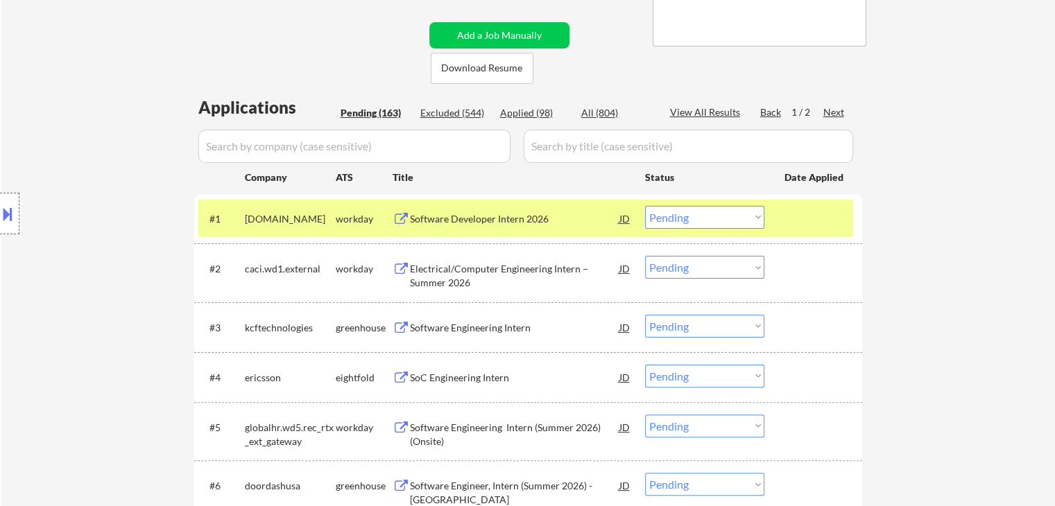
click at [296, 222] on div "momentive.wd1.mc" at bounding box center [290, 219] width 91 height 14
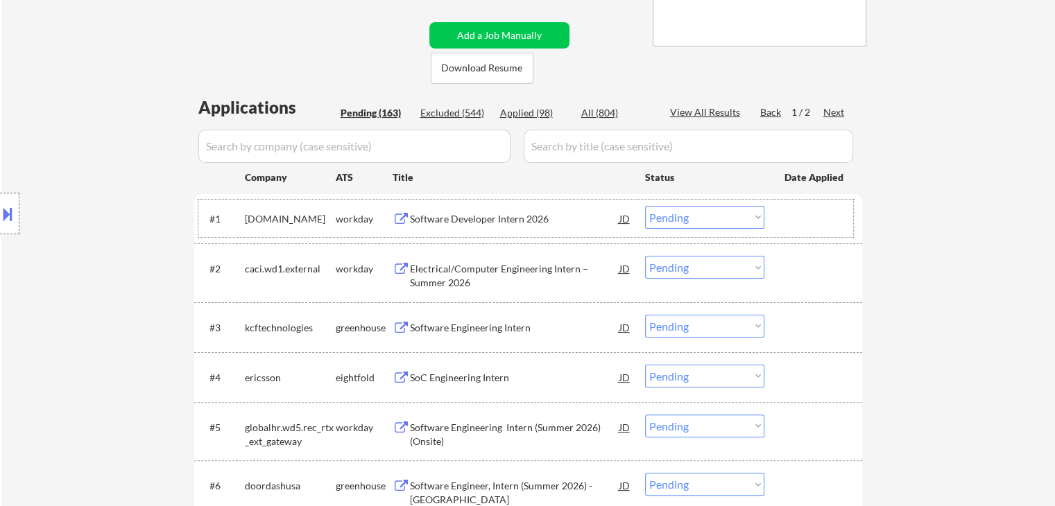
click at [517, 112] on div "Applied (98)" at bounding box center [534, 113] width 69 height 14
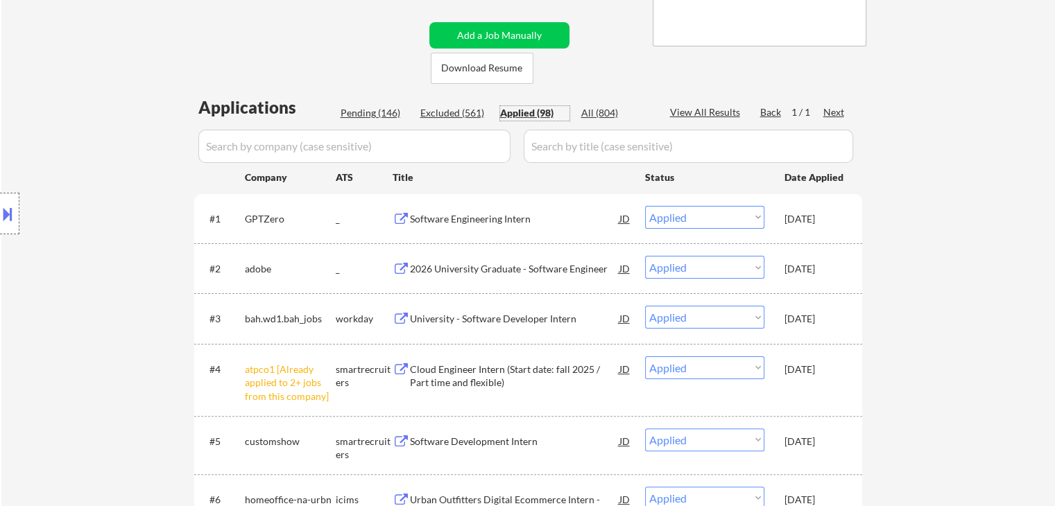
click at [807, 331] on div "#3 bah.wd1.bah_jobs workday University - Software Developer Intern JD warning_a…" at bounding box center [525, 318] width 655 height 37
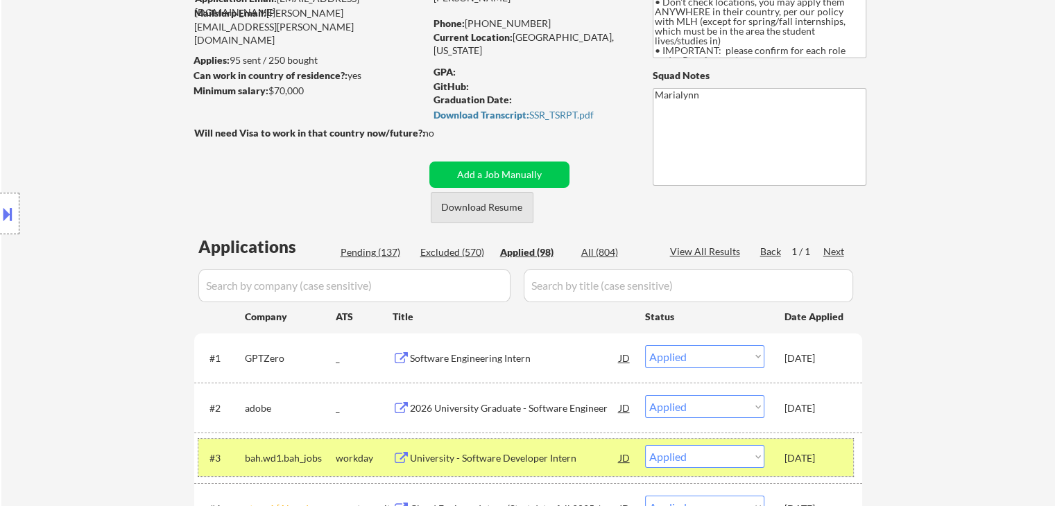
scroll to position [69, 0]
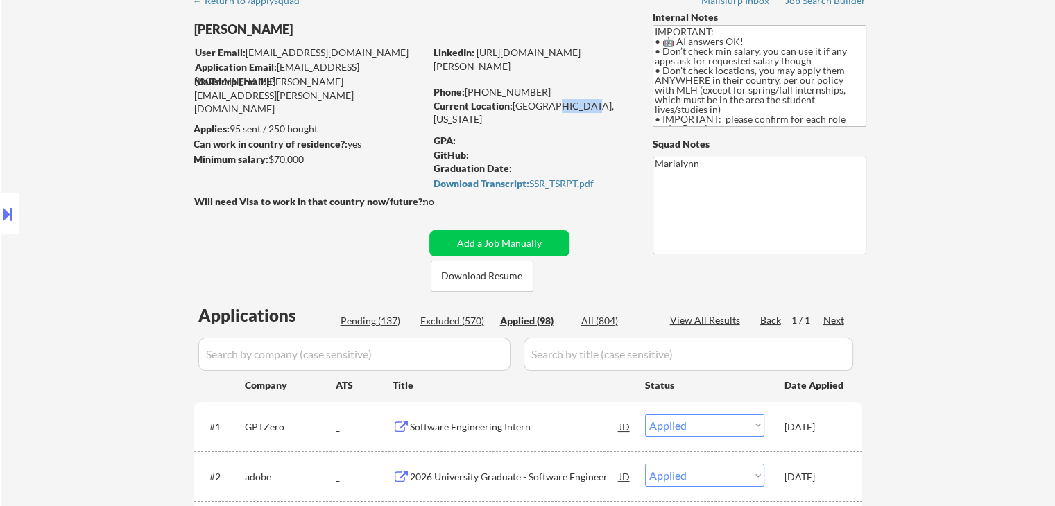
drag, startPoint x: 544, startPoint y: 101, endPoint x: 573, endPoint y: 105, distance: 29.4
click at [573, 105] on div "Current Location: Miami, Florida" at bounding box center [532, 112] width 196 height 27
click at [538, 67] on link "https://www.linkedin.com/in/jonathan-mathurin6/" at bounding box center [507, 59] width 147 height 26
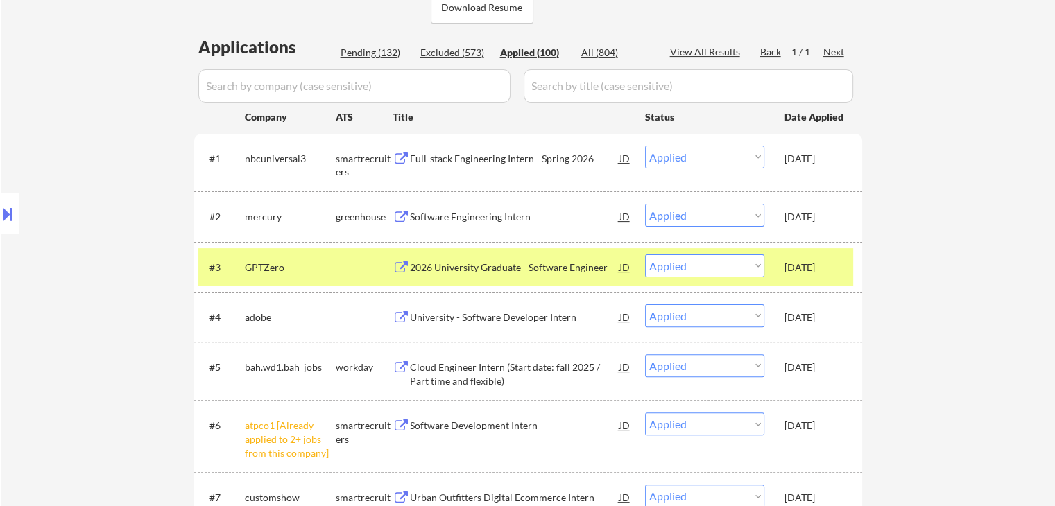
scroll to position [347, 0]
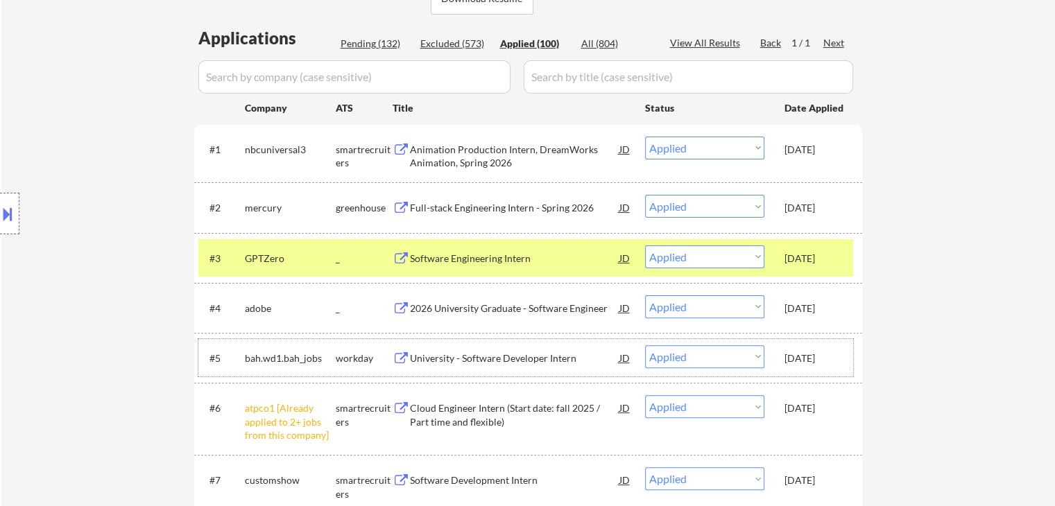
click at [832, 359] on div "Oct 8, 2025" at bounding box center [815, 359] width 61 height 14
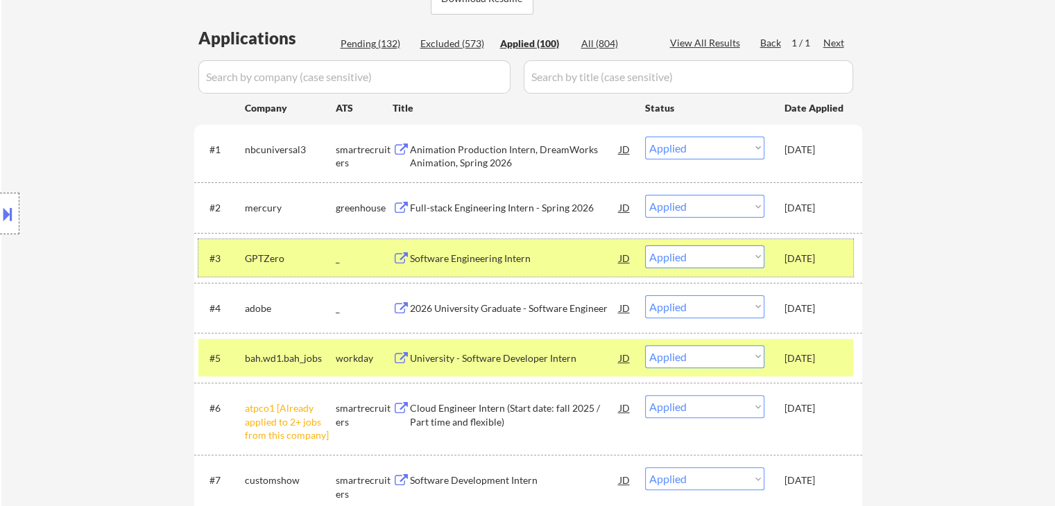
click at [810, 248] on div "Oct 8, 2025" at bounding box center [815, 258] width 61 height 25
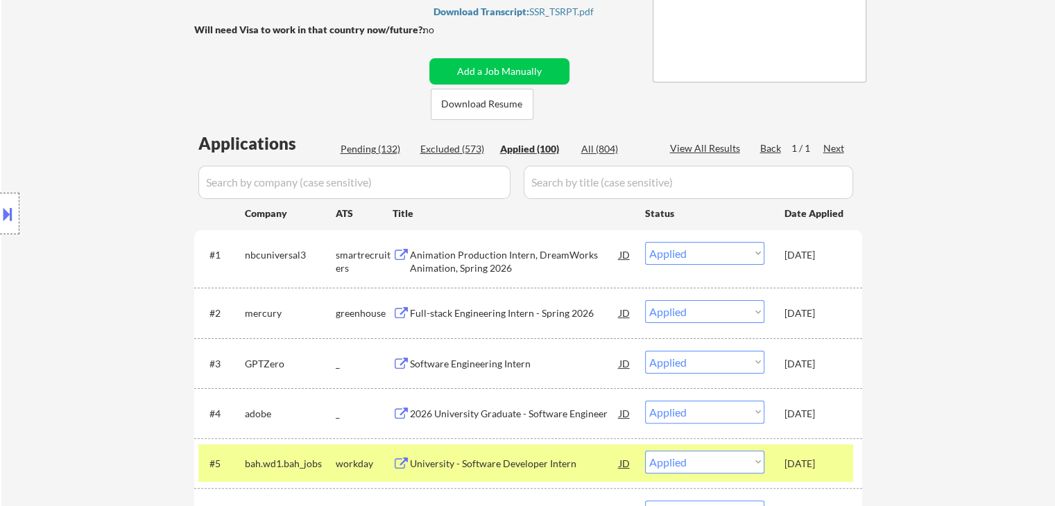
scroll to position [139, 0]
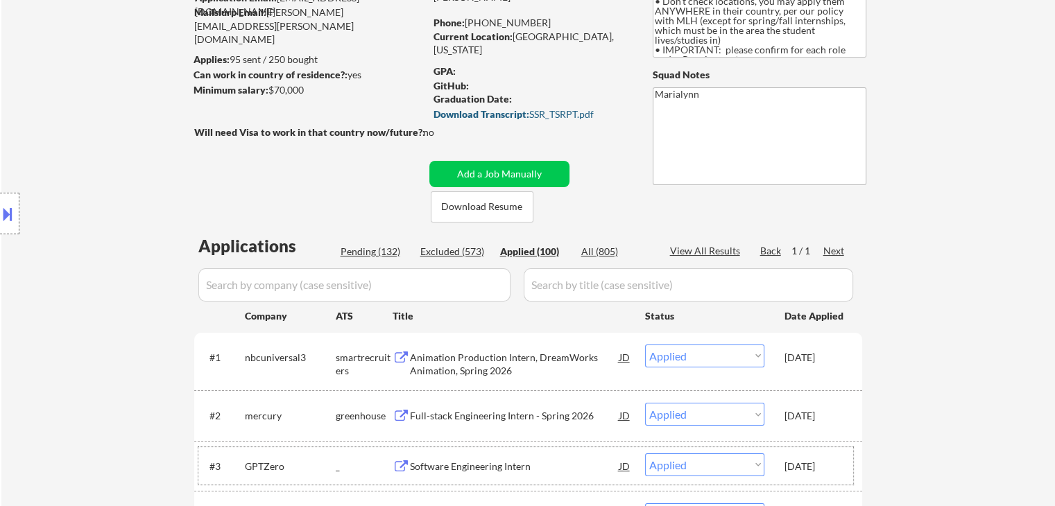
click at [498, 113] on strong "Download Transcript:" at bounding box center [482, 114] width 96 height 12
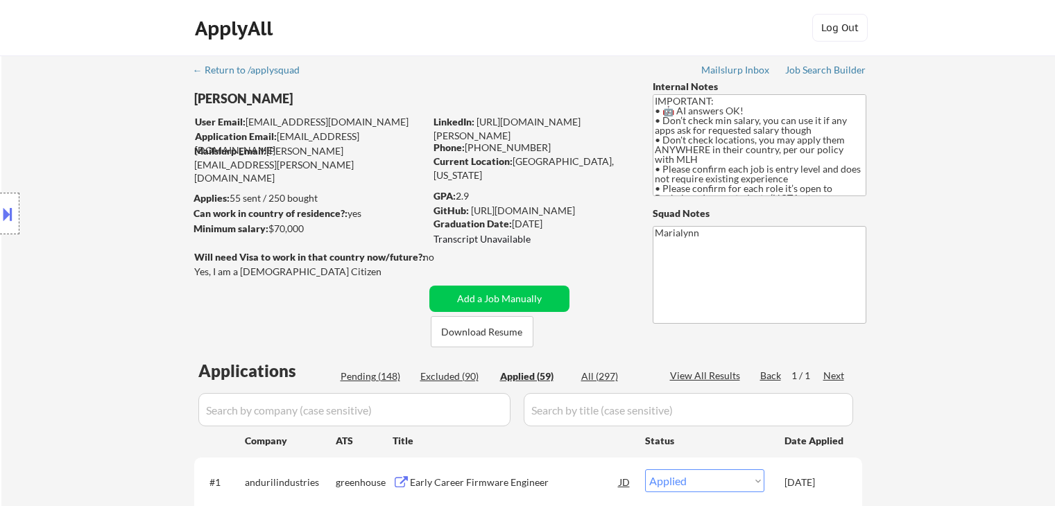
select select ""applied""
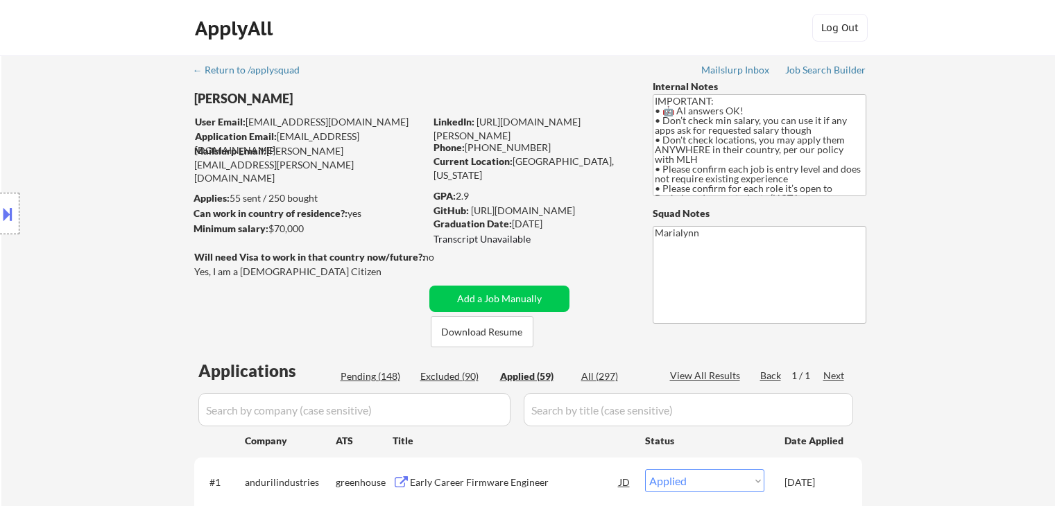
select select ""applied""
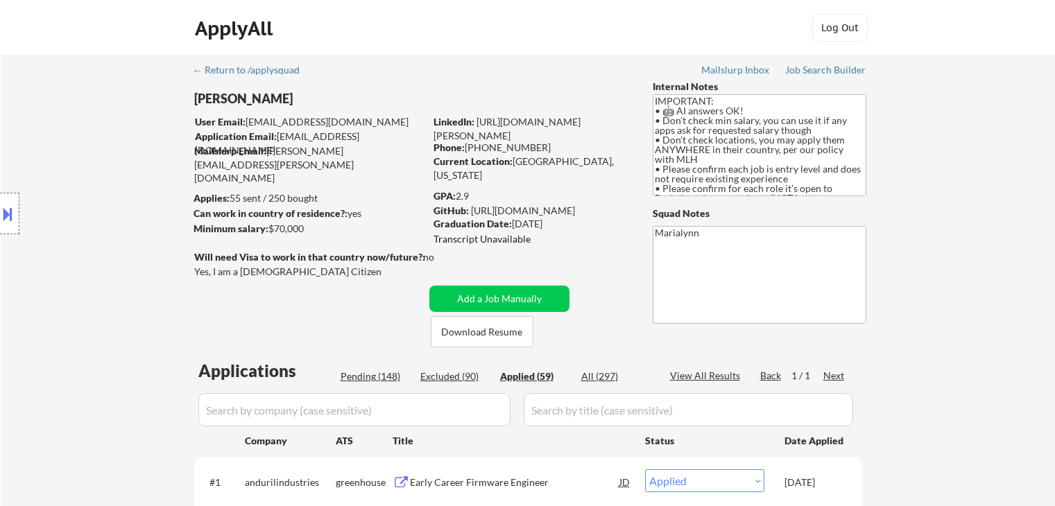
select select ""applied""
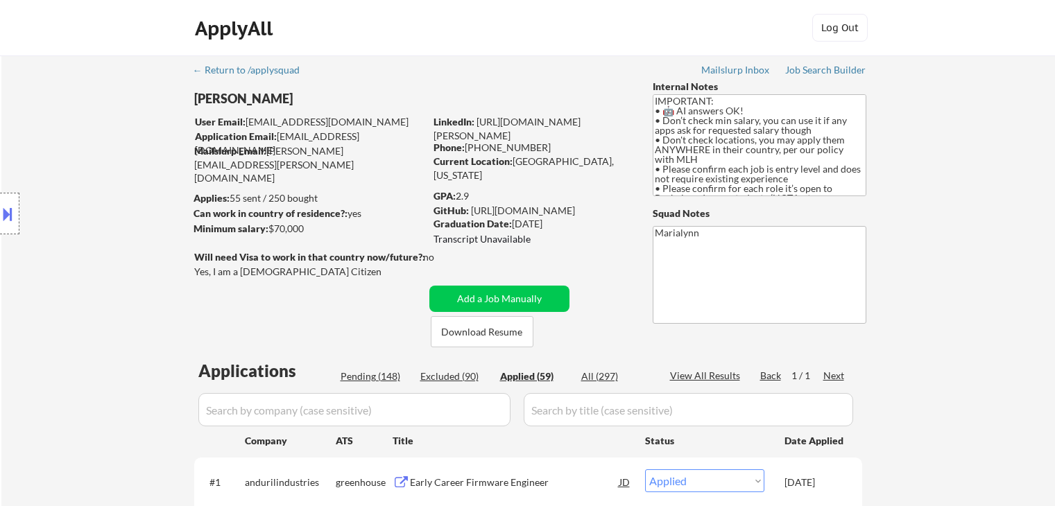
select select ""applied""
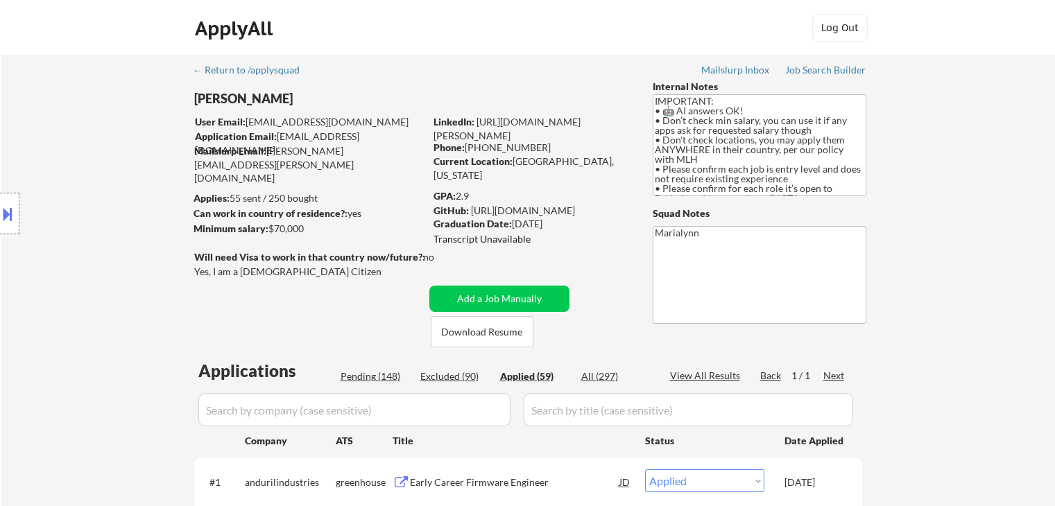
select select ""applied""
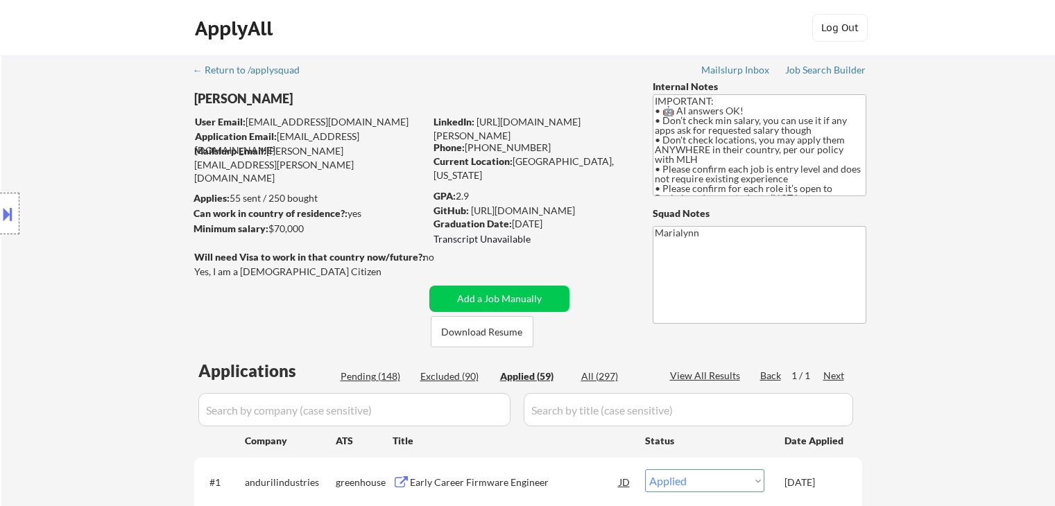
select select ""applied""
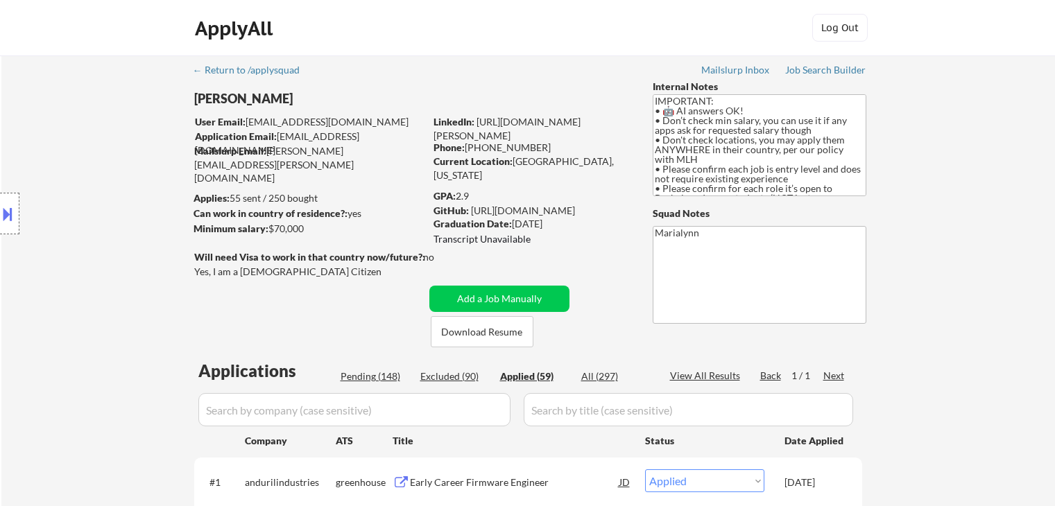
select select ""applied""
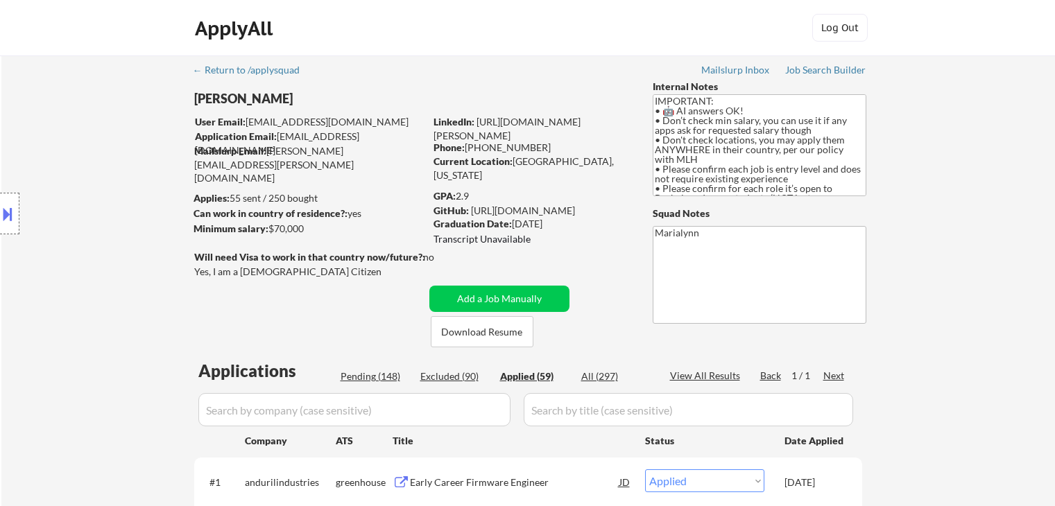
select select ""applied""
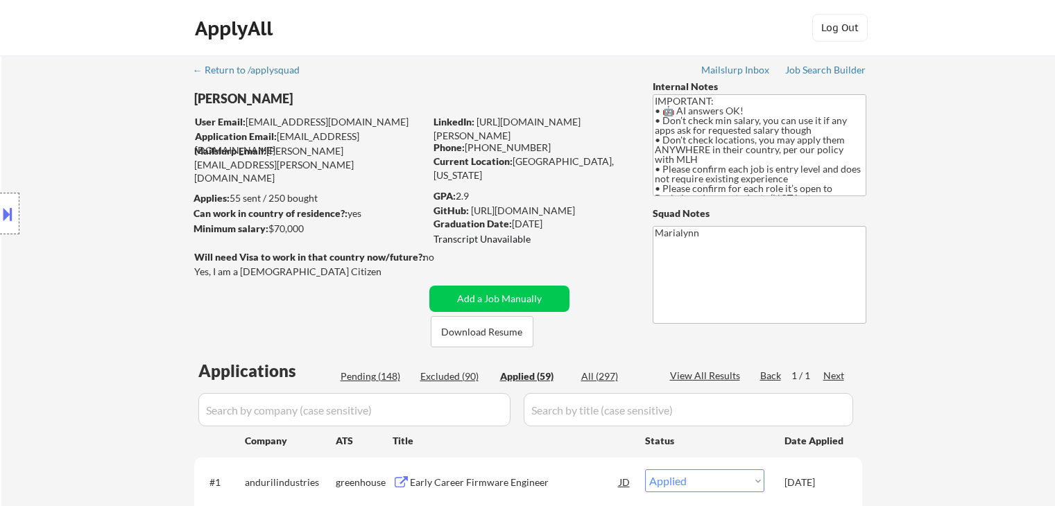
select select ""applied""
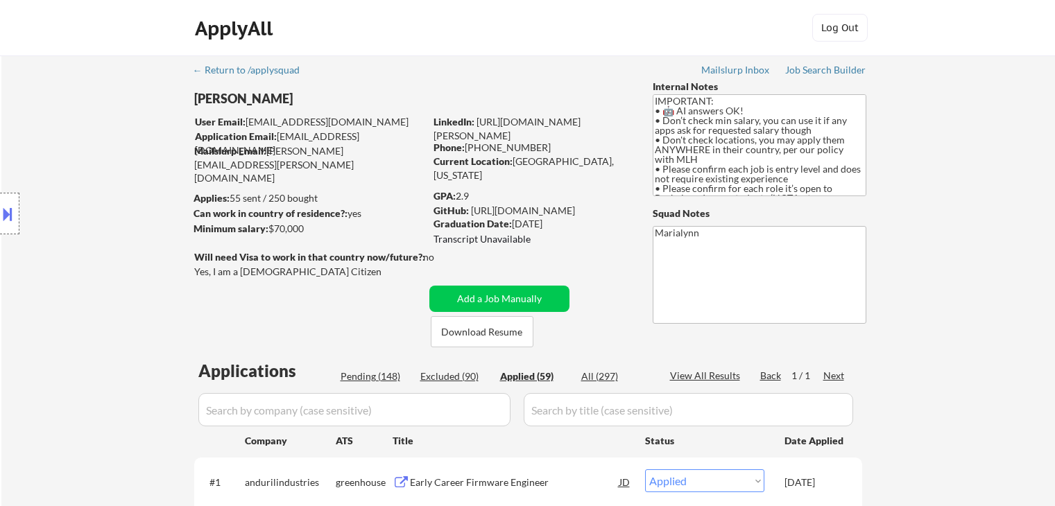
select select ""applied""
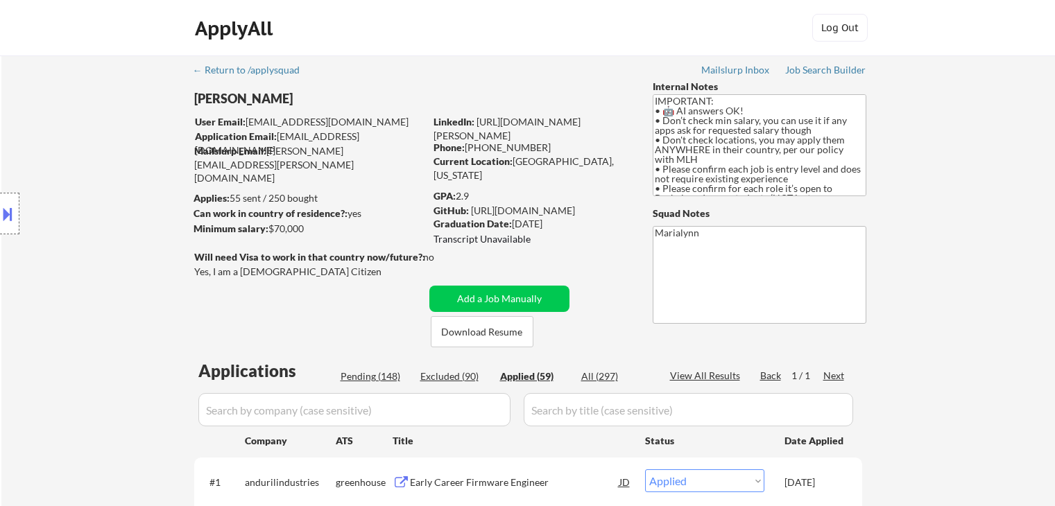
select select ""applied""
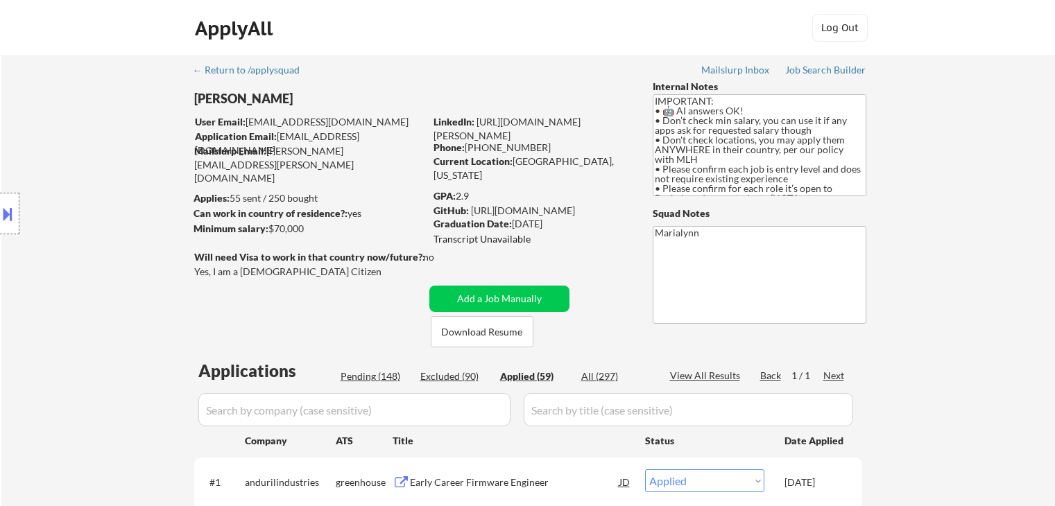
select select ""applied""
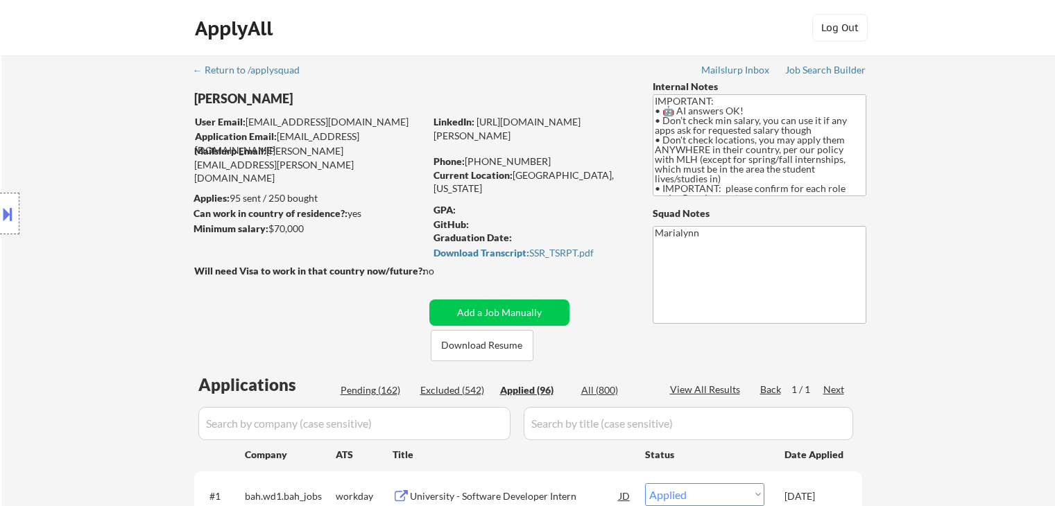
select select ""applied""
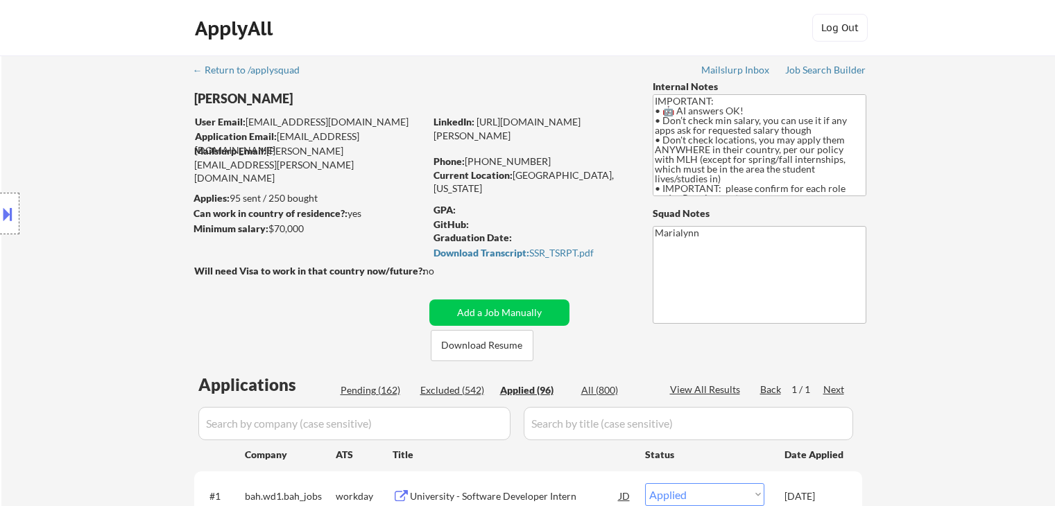
select select ""applied""
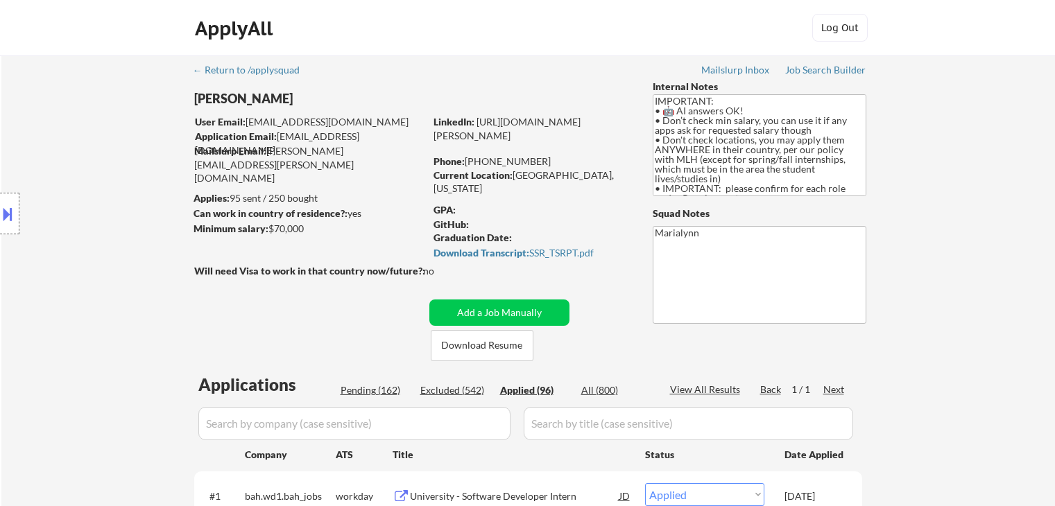
select select ""applied""
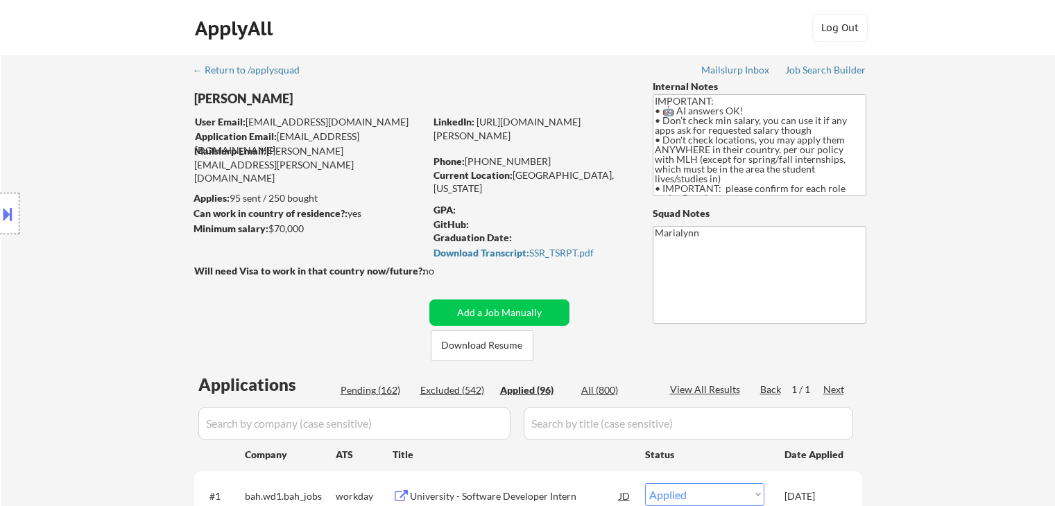
select select ""applied""
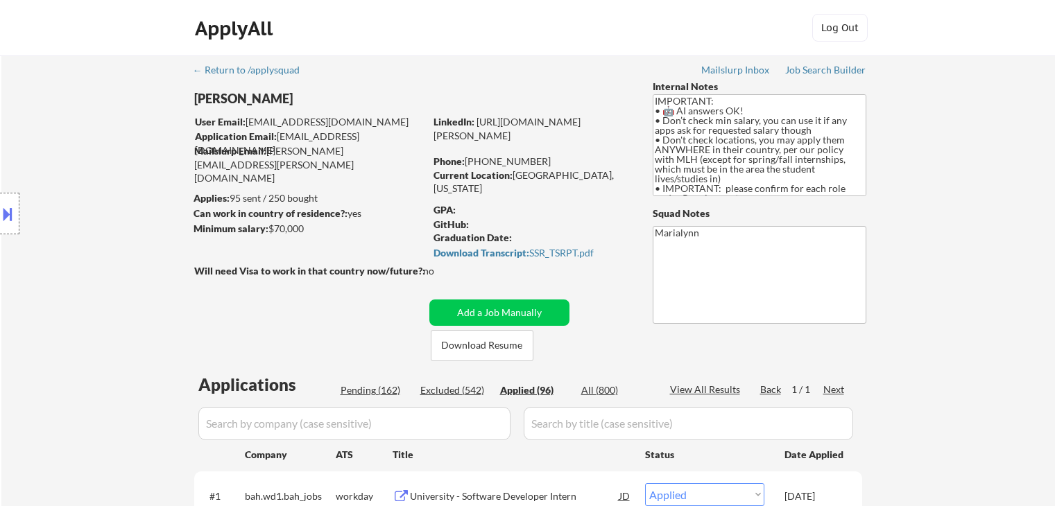
select select ""applied""
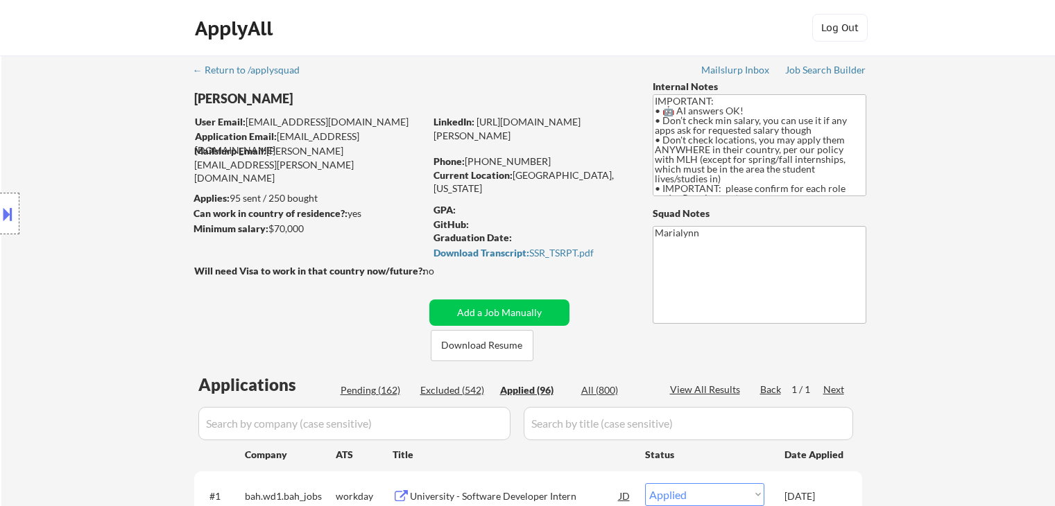
select select ""applied""
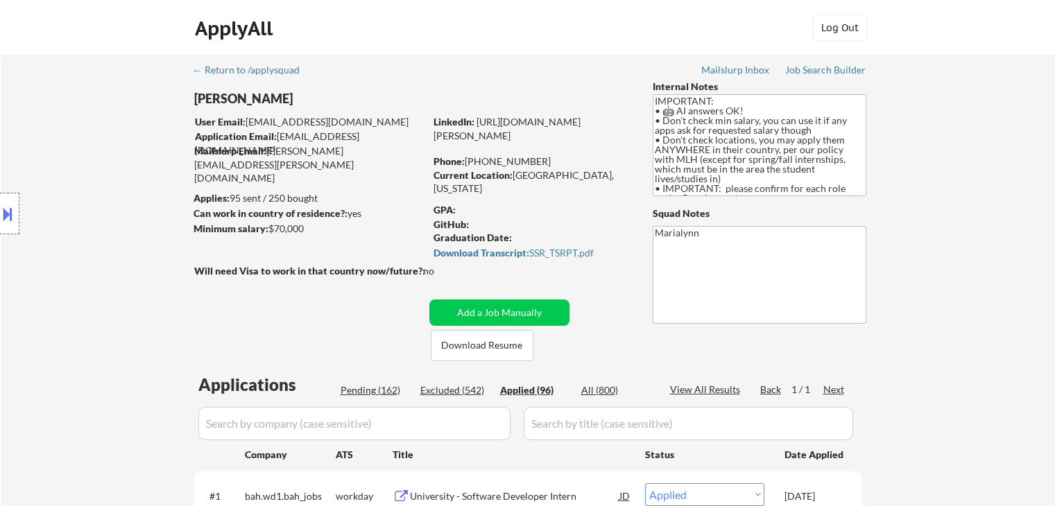
select select ""applied""
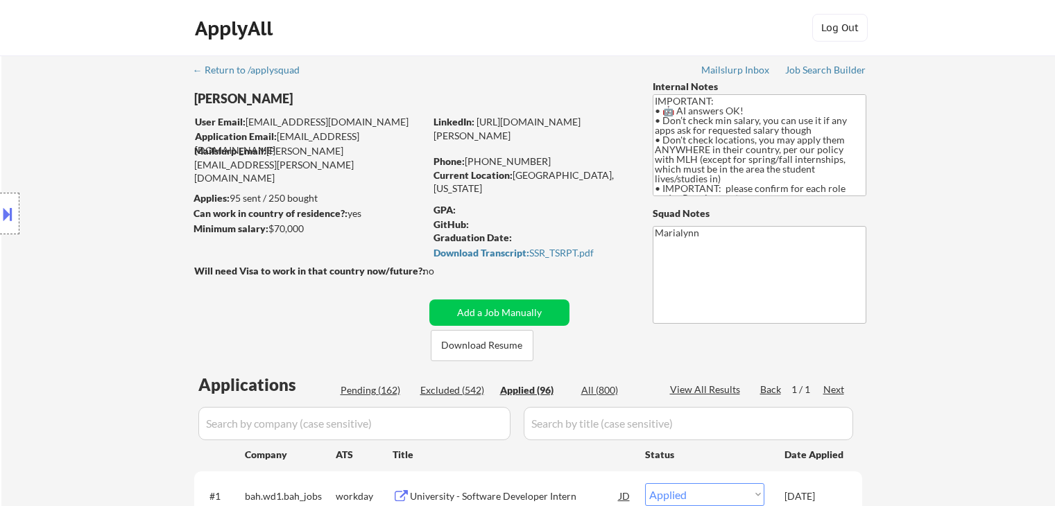
select select ""applied""
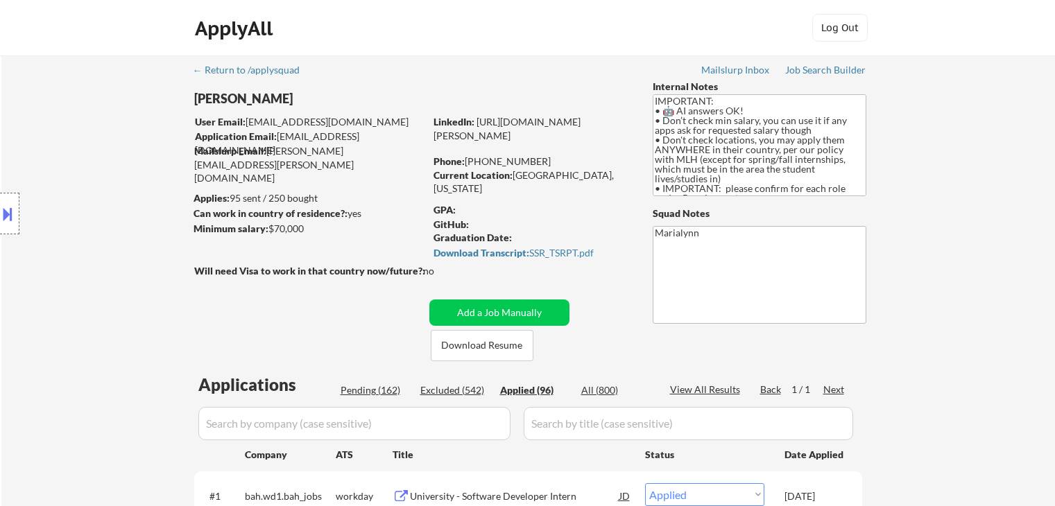
select select ""applied""
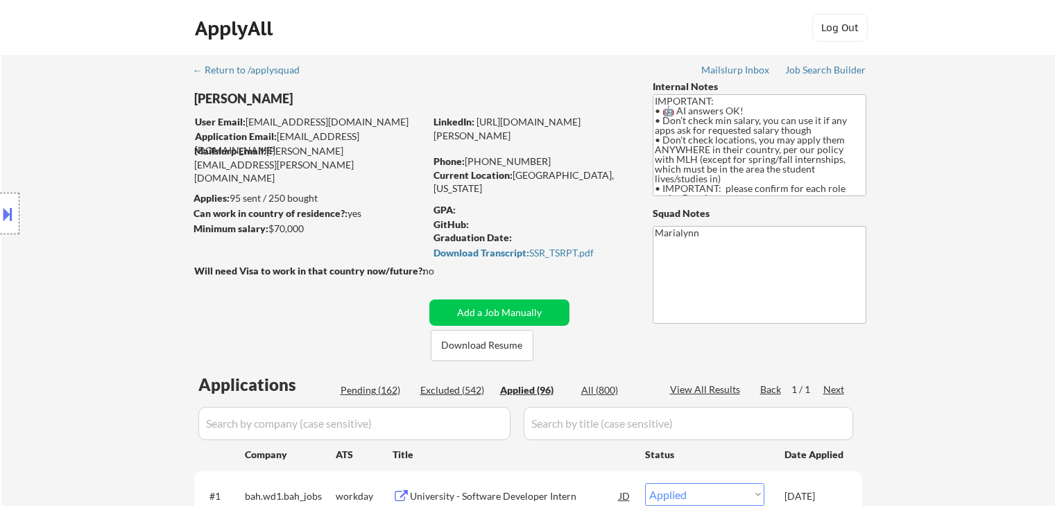
select select ""applied""
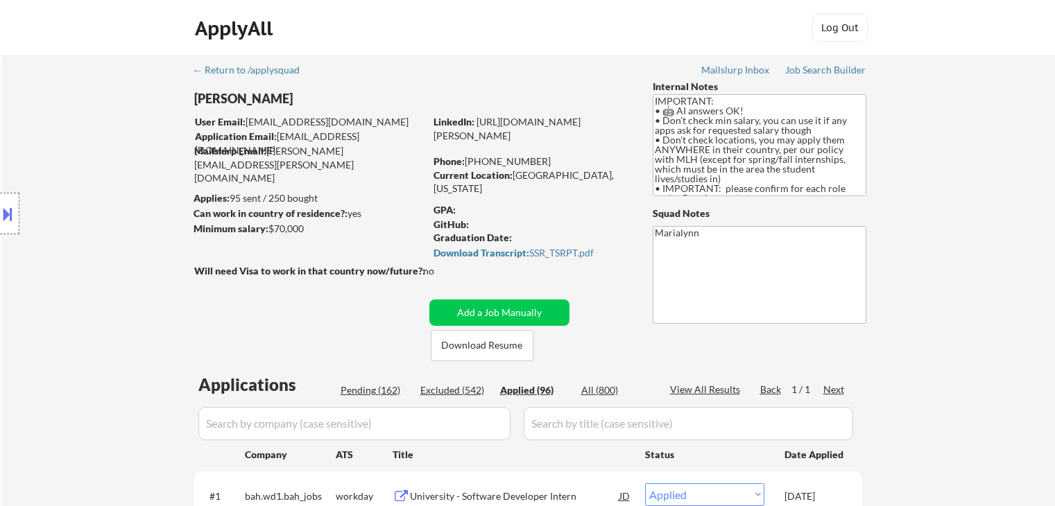
select select ""applied""
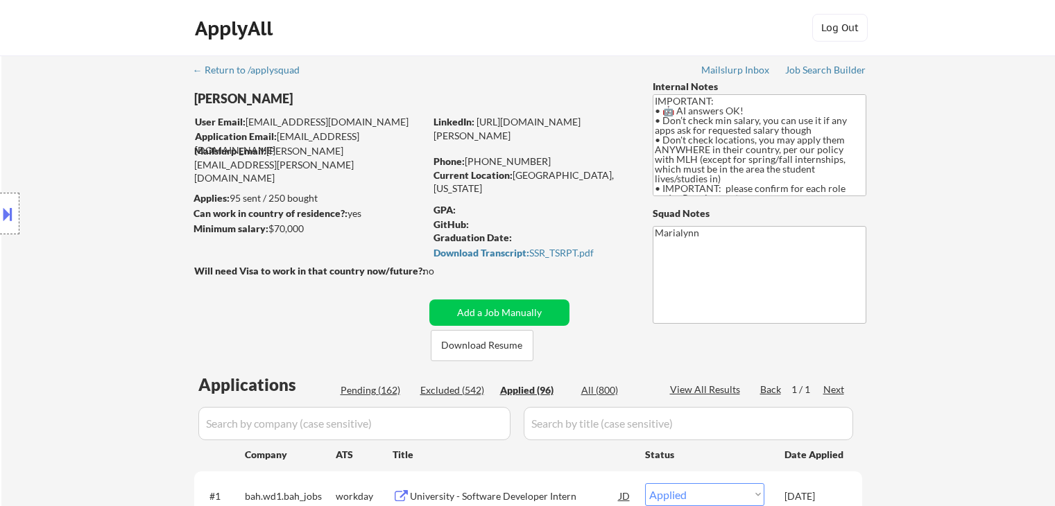
select select ""applied""
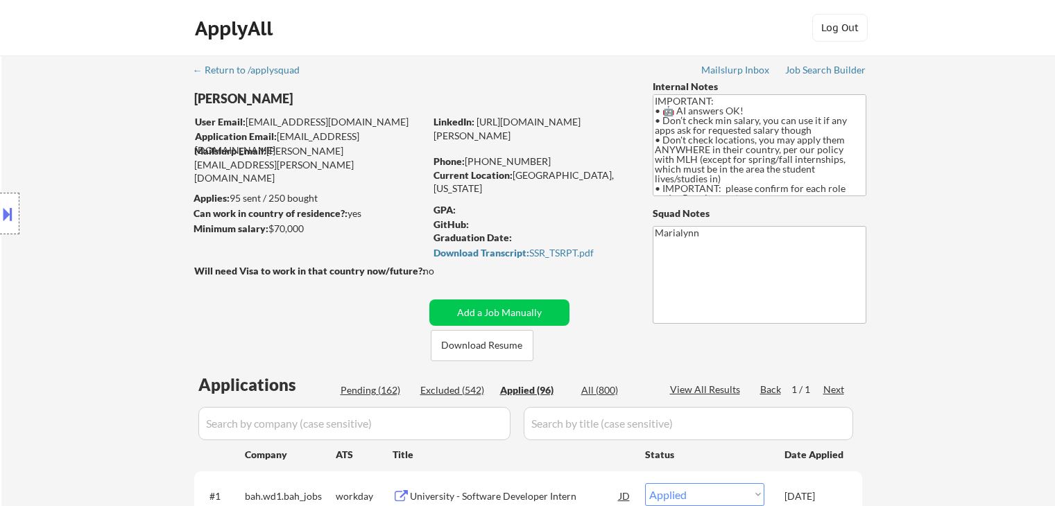
select select ""applied""
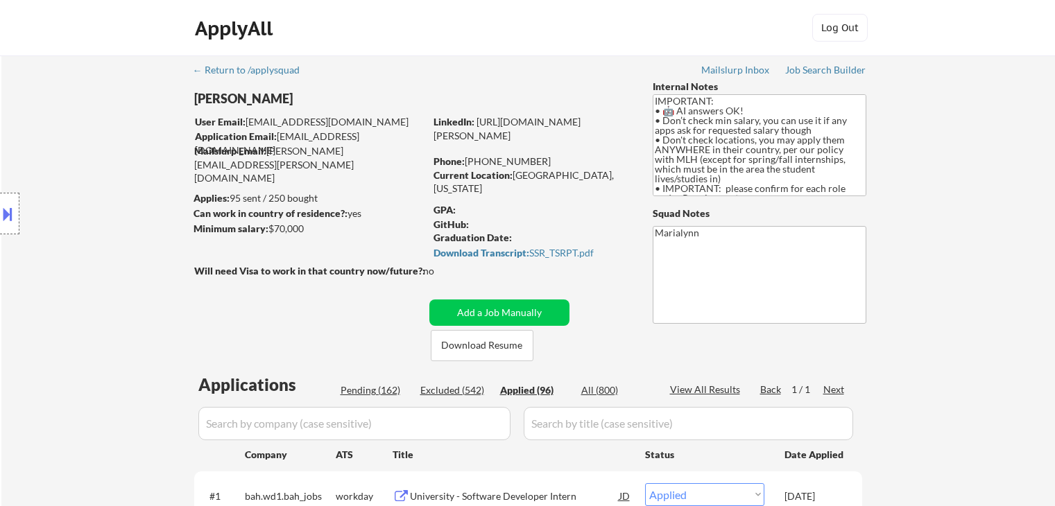
select select ""applied""
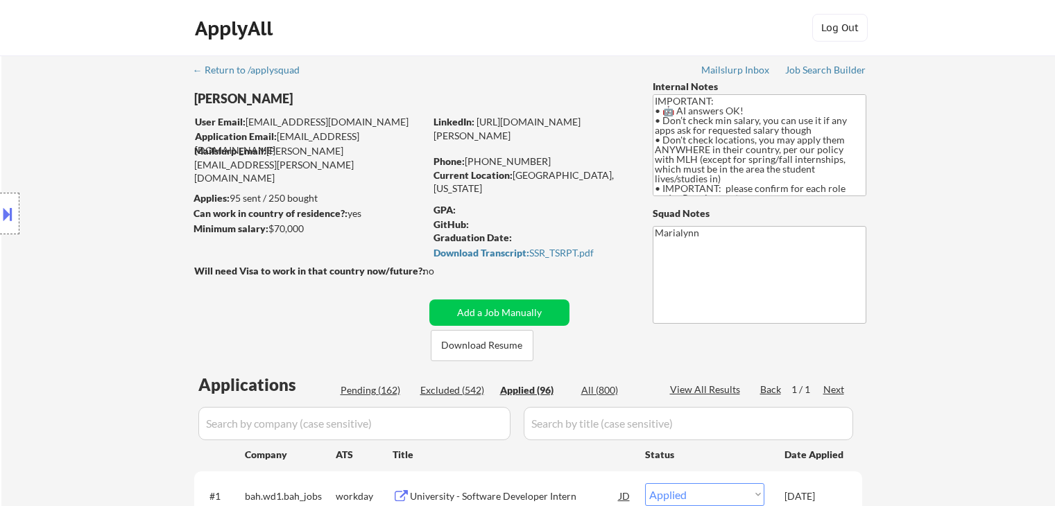
select select ""applied""
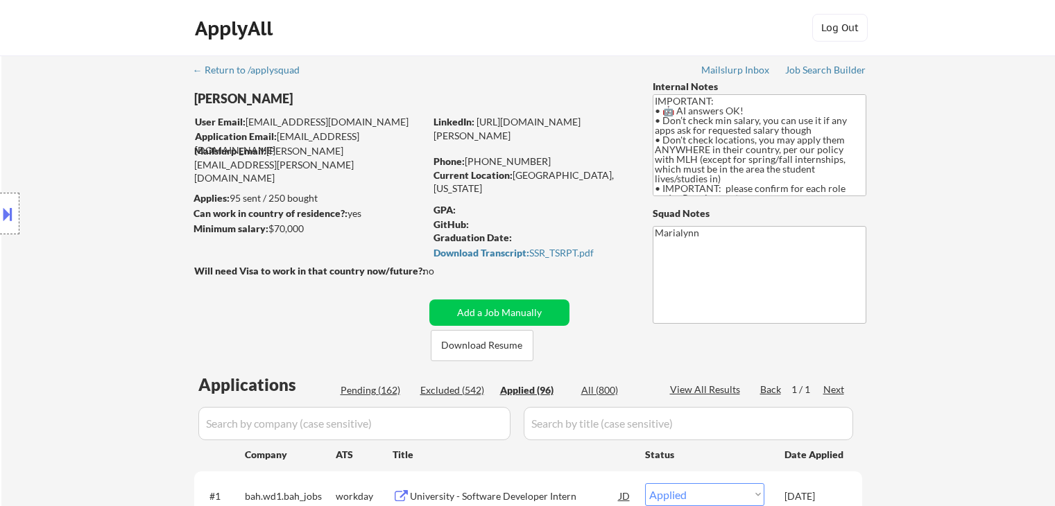
select select ""applied""
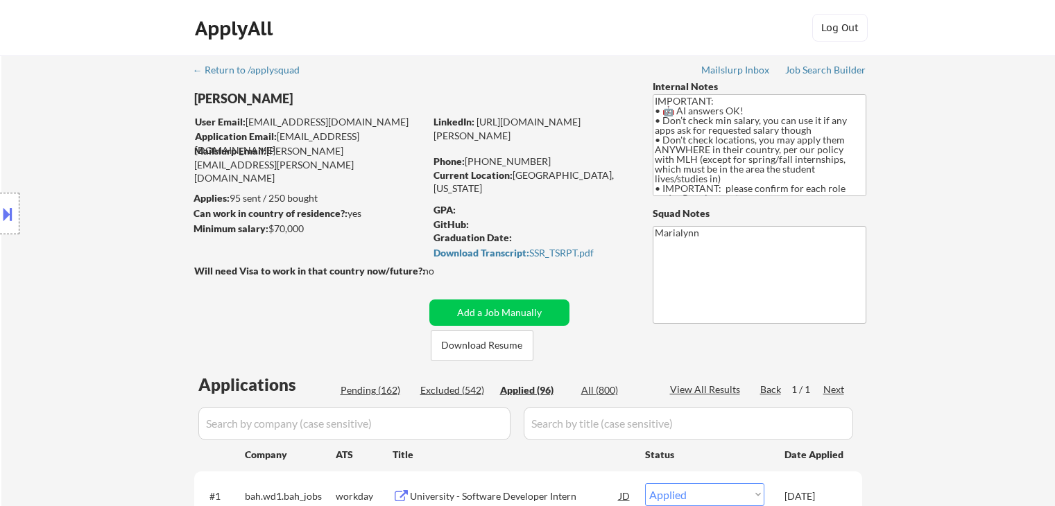
select select ""applied""
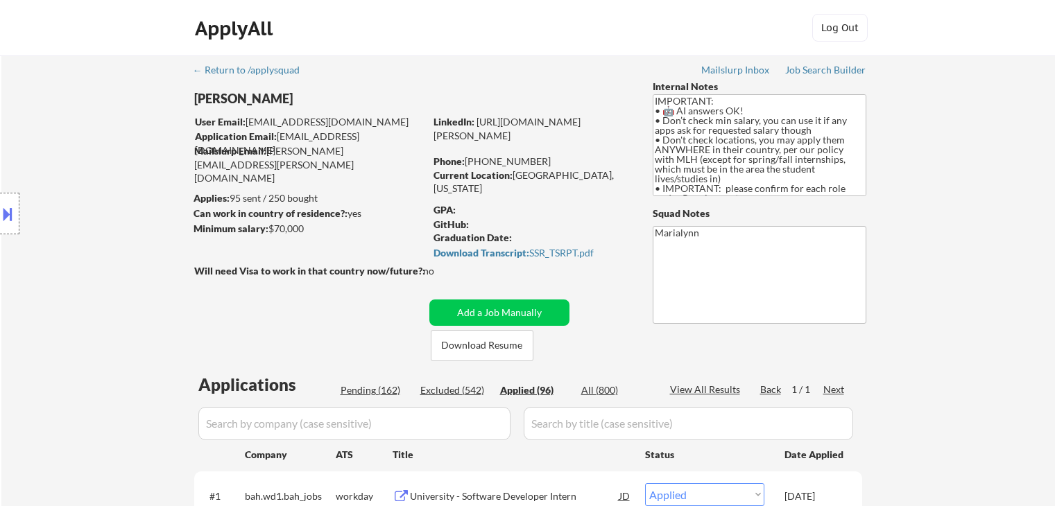
select select ""applied""
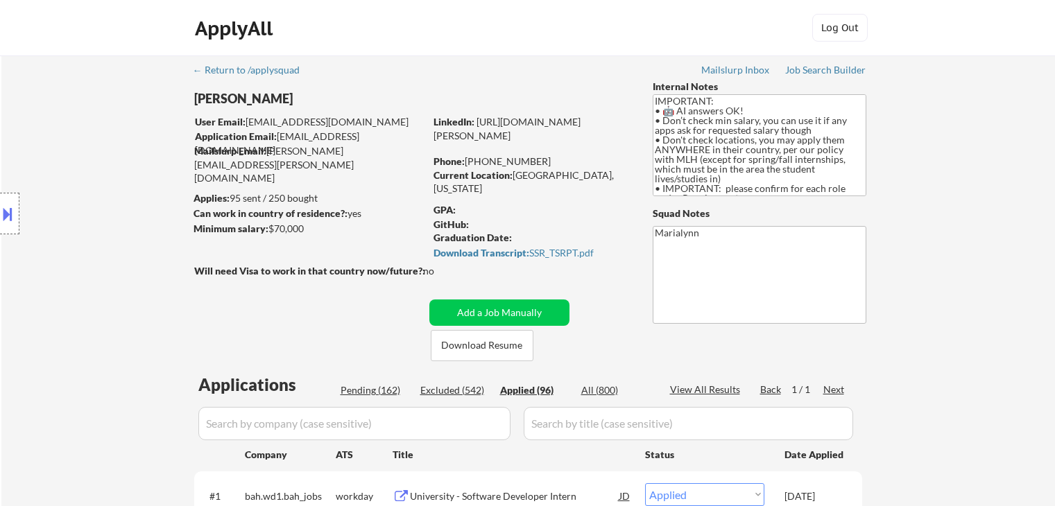
select select ""applied""
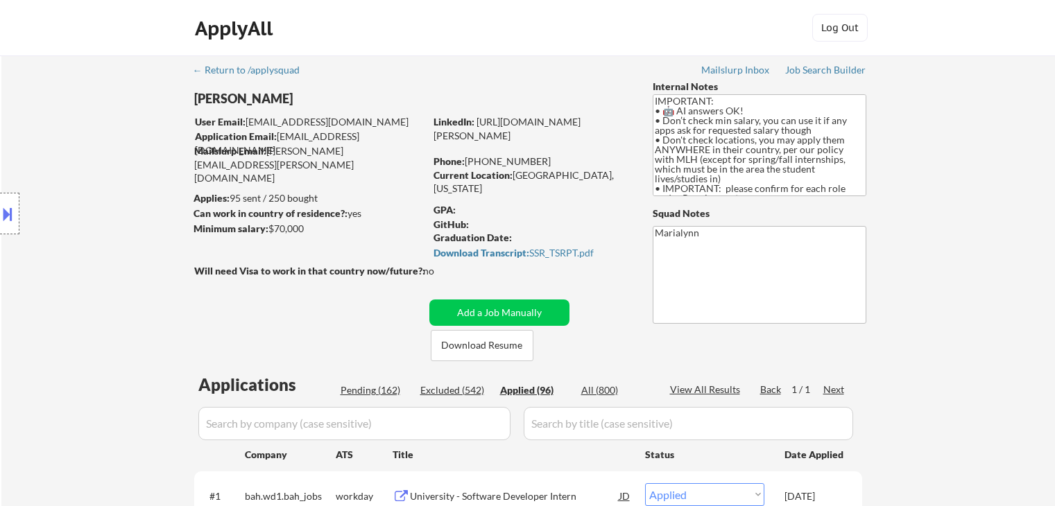
select select ""applied""
copy div "Miami, Florida"
drag, startPoint x: 511, startPoint y: 173, endPoint x: 573, endPoint y: 125, distance: 78.1
click at [578, 182] on div "Current Location: Miami, Florida" at bounding box center [532, 176] width 196 height 15
click at [559, 307] on button "Add a Job Manually" at bounding box center [499, 313] width 140 height 26
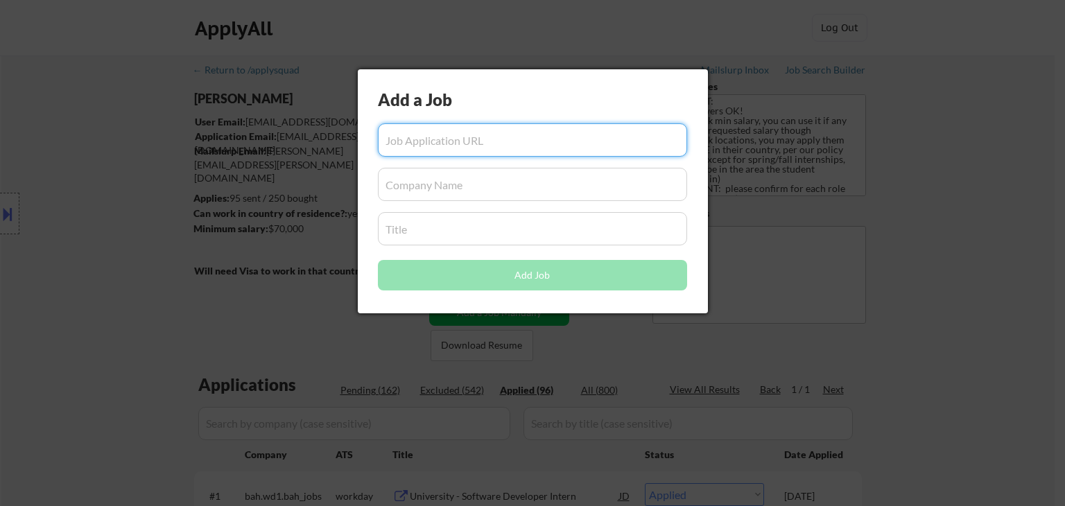
click at [536, 242] on input "input" at bounding box center [532, 228] width 309 height 33
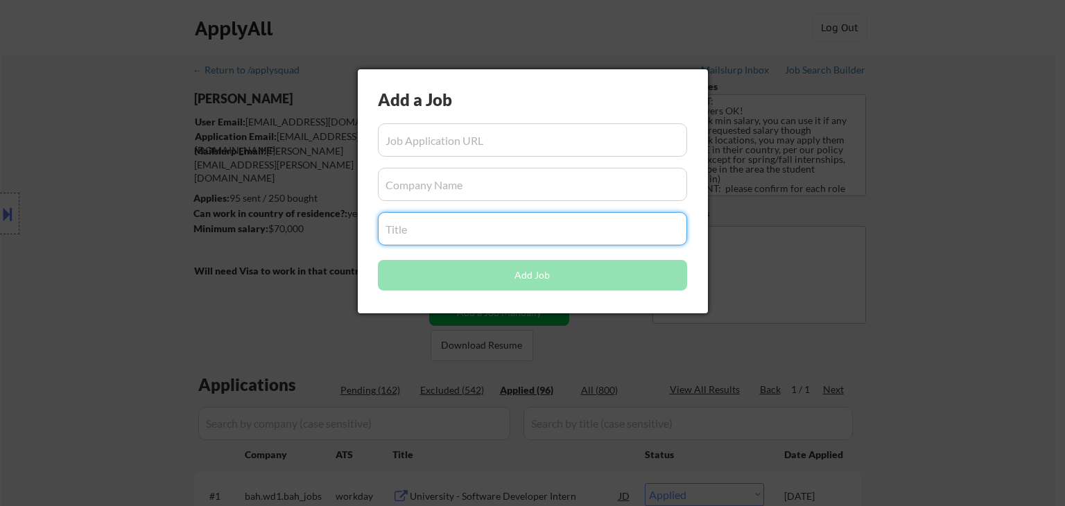
paste input "Performance and Capacity Engineer"
type input "Performance and Capacity Engineer"
click at [599, 350] on div at bounding box center [532, 253] width 1065 height 506
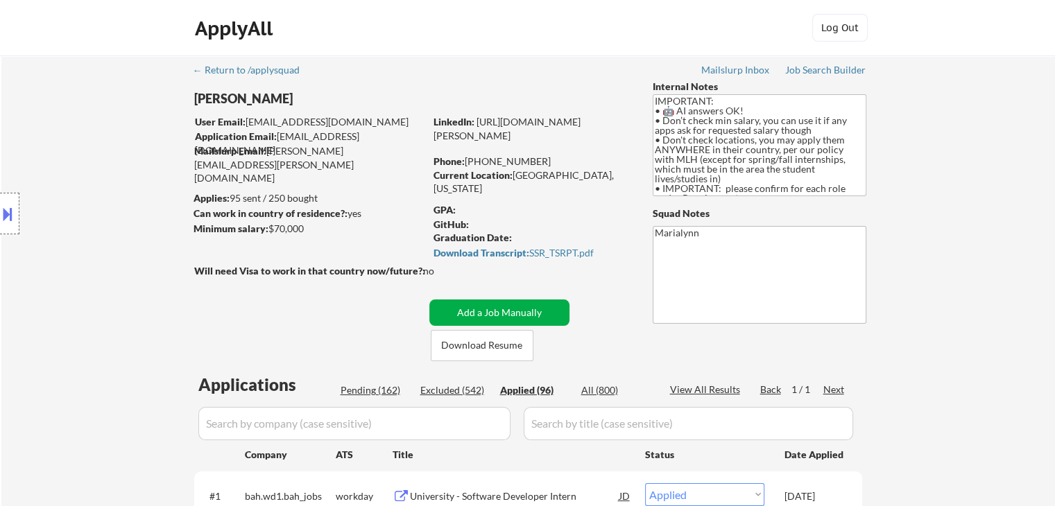
drag, startPoint x: 503, startPoint y: 308, endPoint x: 485, endPoint y: 286, distance: 28.1
click at [502, 308] on button "Add a Job Manually" at bounding box center [499, 313] width 140 height 26
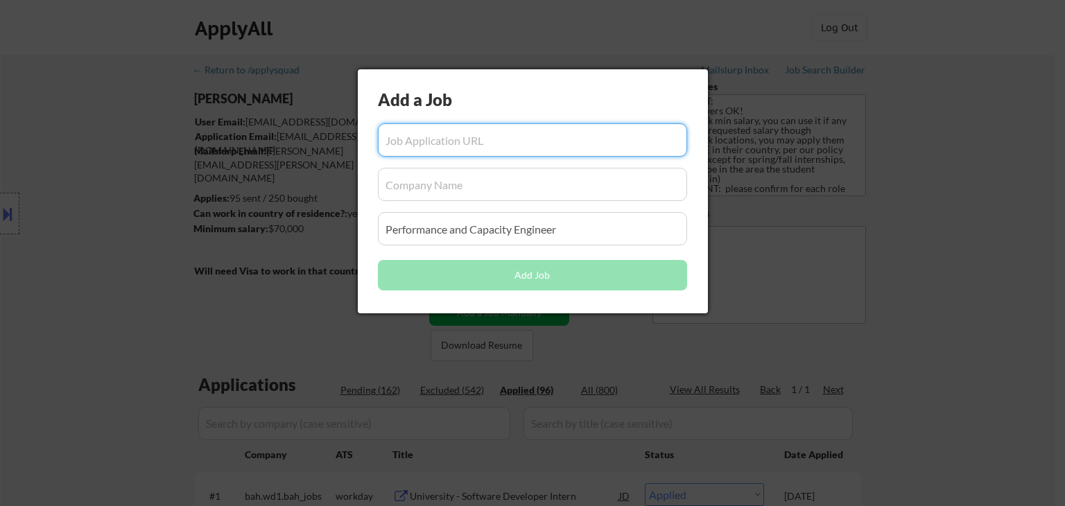
click at [477, 198] on input "input" at bounding box center [532, 184] width 309 height 33
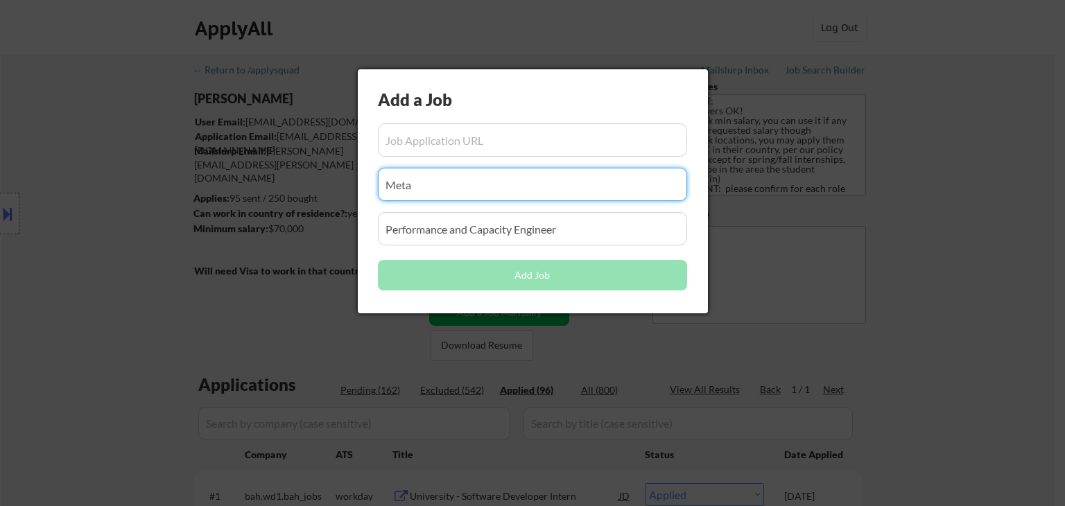
click at [401, 189] on input "input" at bounding box center [532, 184] width 309 height 33
click at [395, 184] on input "input" at bounding box center [532, 184] width 309 height 33
type input "meta"
click at [815, 48] on div at bounding box center [532, 253] width 1065 height 506
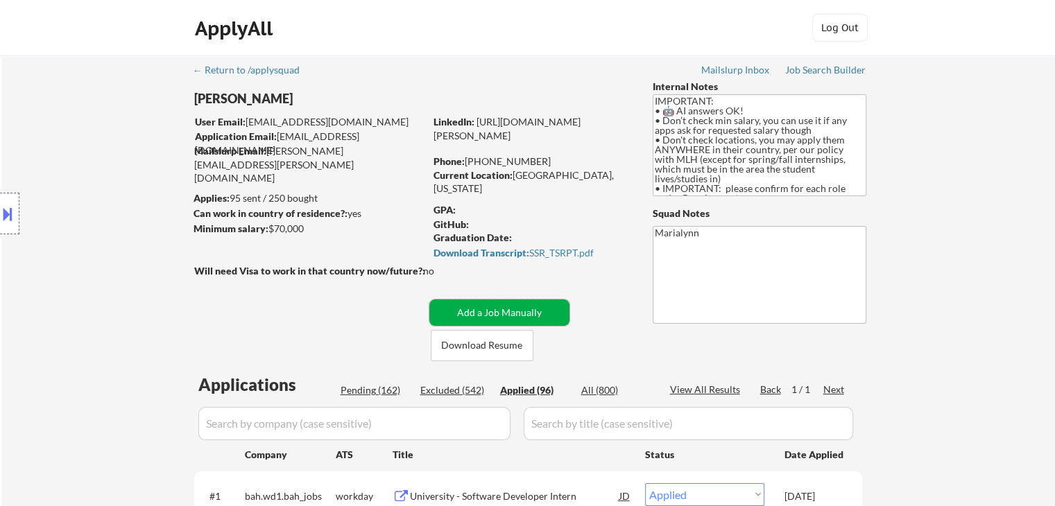
click at [483, 310] on button "Add a Job Manually" at bounding box center [499, 313] width 140 height 26
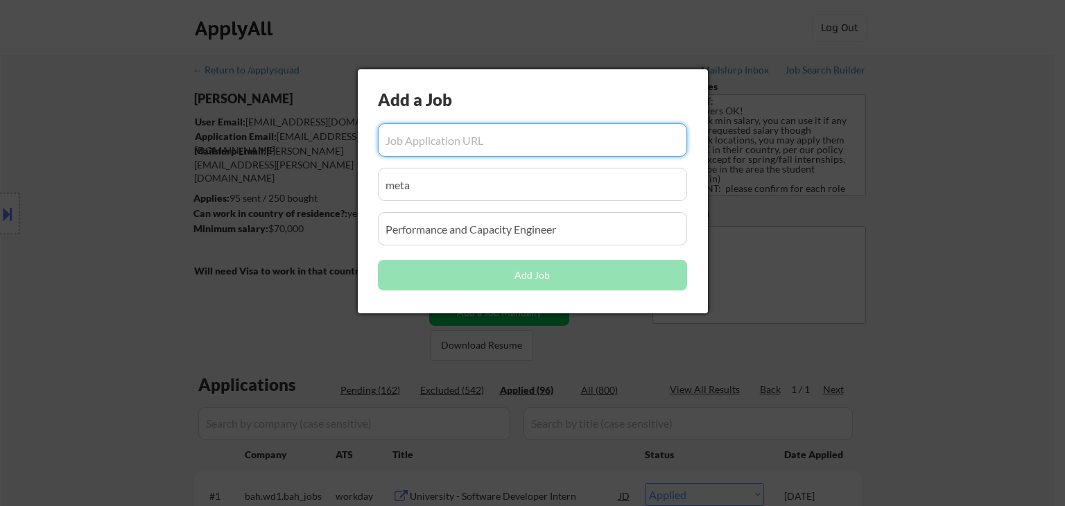
click at [414, 139] on input "input" at bounding box center [532, 139] width 309 height 33
paste input "https://www.metacareers.com/jobs/800571352515182"
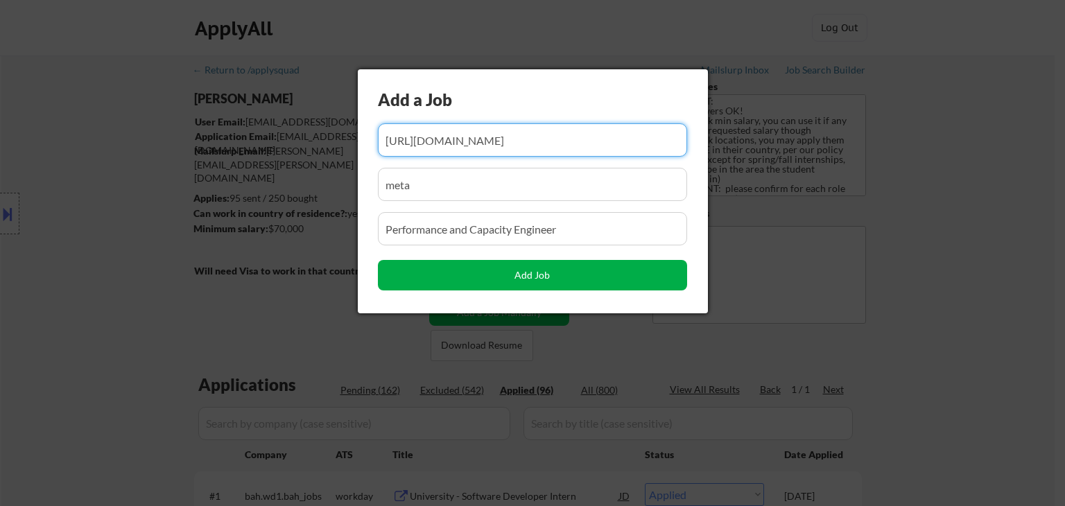
type input "https://www.metacareers.com/jobs/800571352515182"
click at [637, 276] on button "Add Job" at bounding box center [532, 275] width 309 height 31
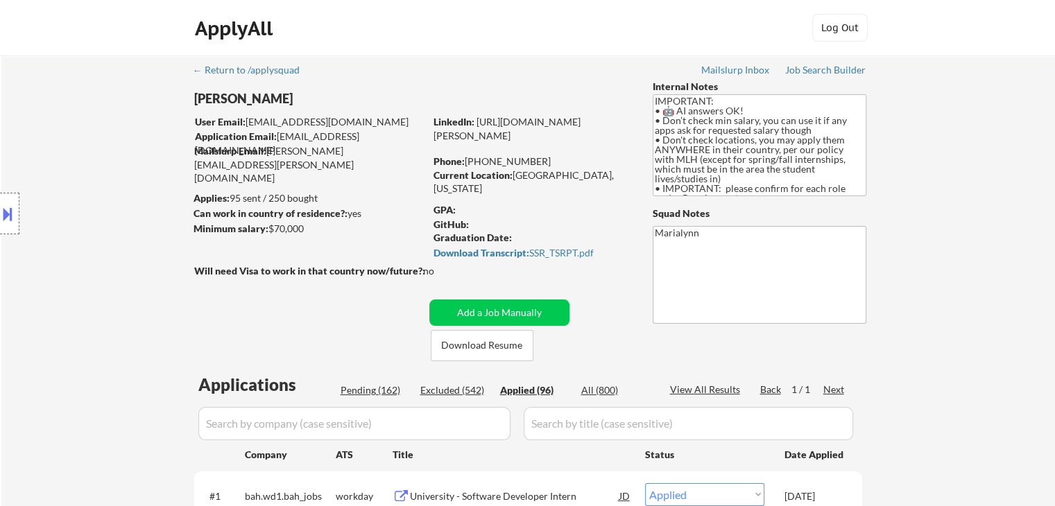
scroll to position [139, 0]
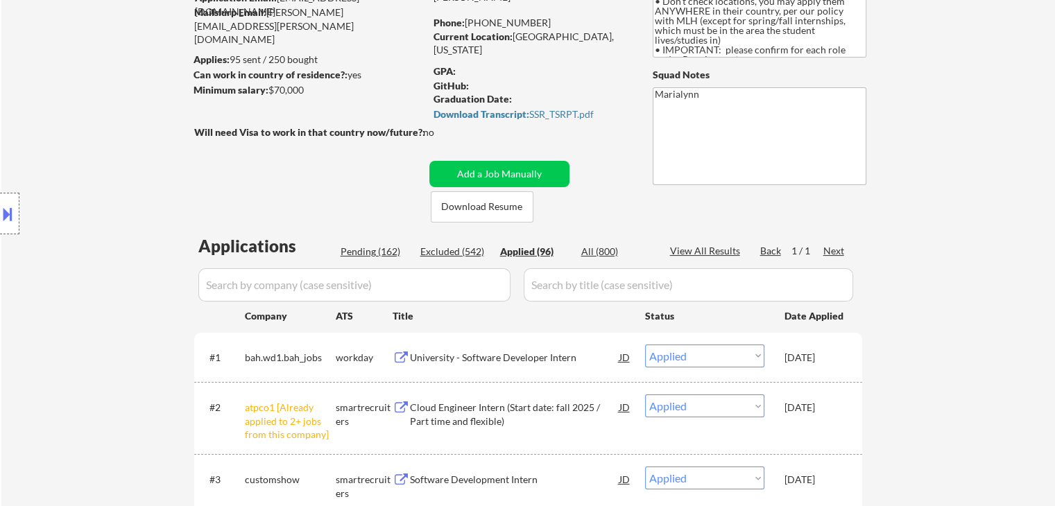
drag, startPoint x: 367, startPoint y: 252, endPoint x: 377, endPoint y: 259, distance: 12.5
click at [368, 252] on div "Pending (162)" at bounding box center [375, 252] width 69 height 14
select select ""pending""
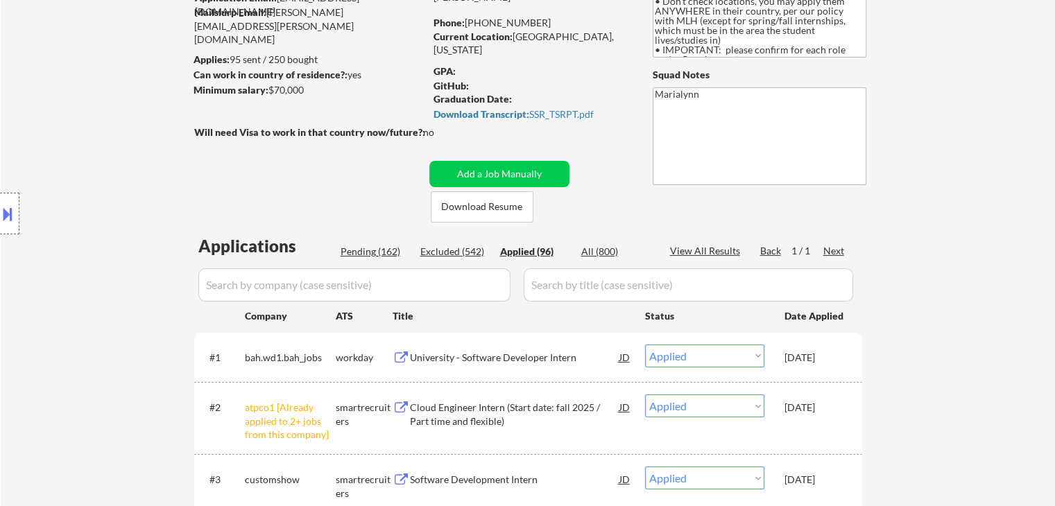
select select ""pending""
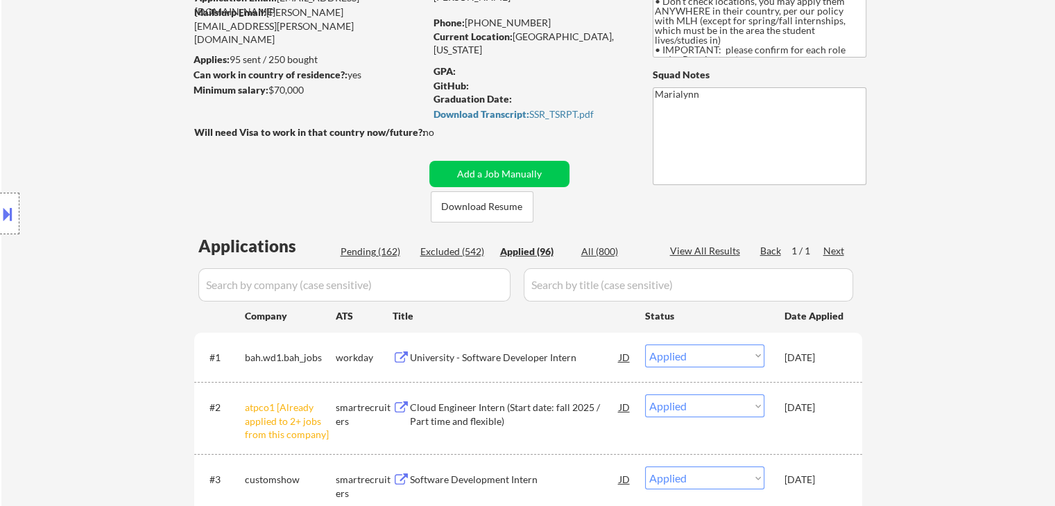
select select ""pending""
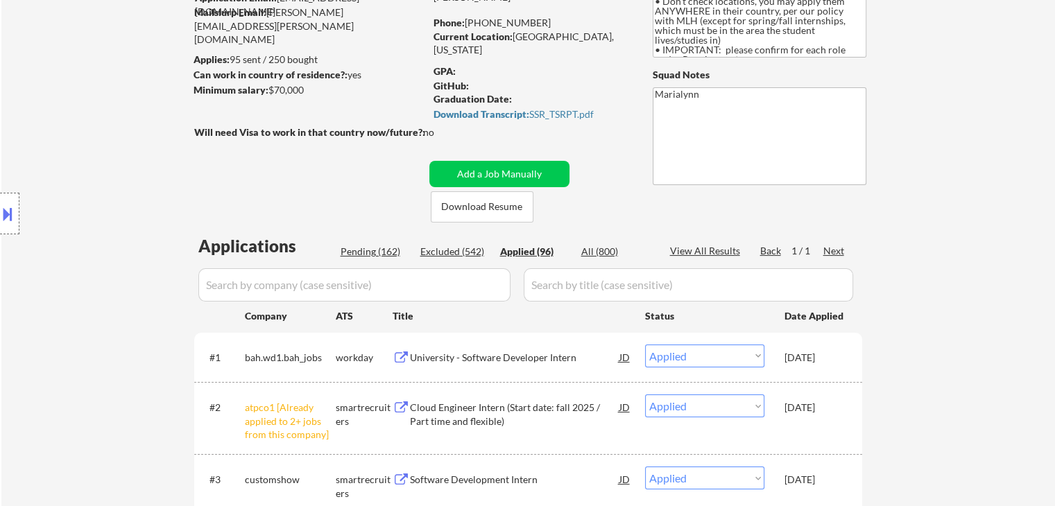
select select ""pending""
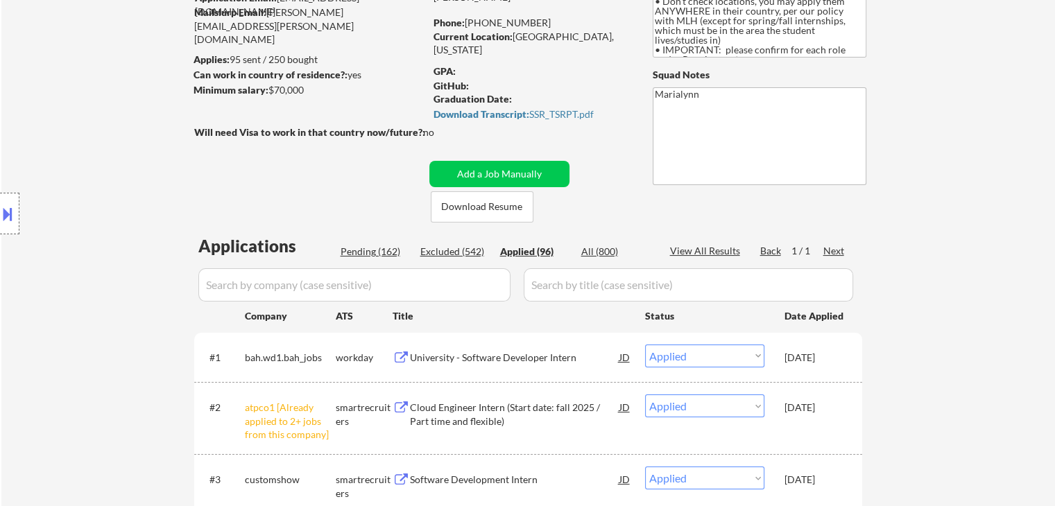
select select ""pending""
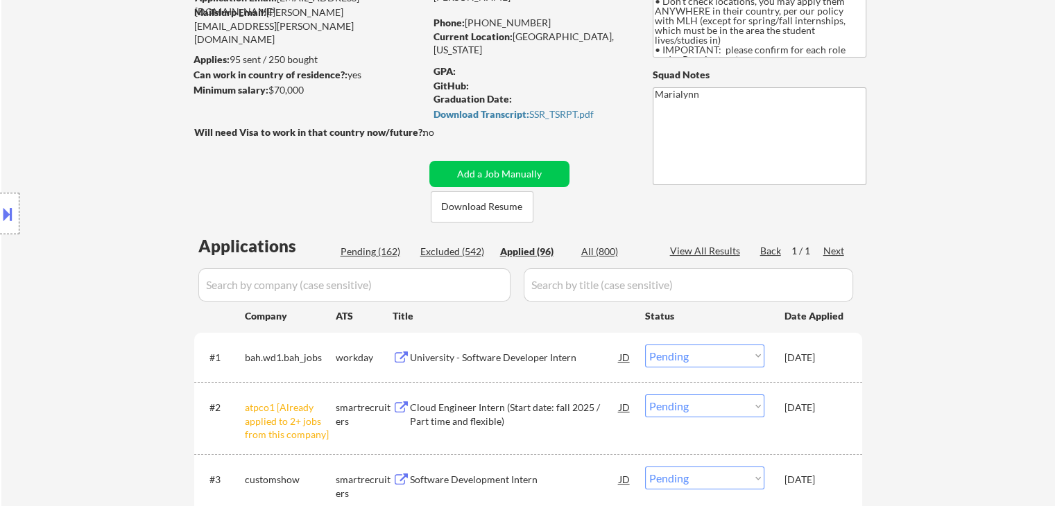
select select ""pending""
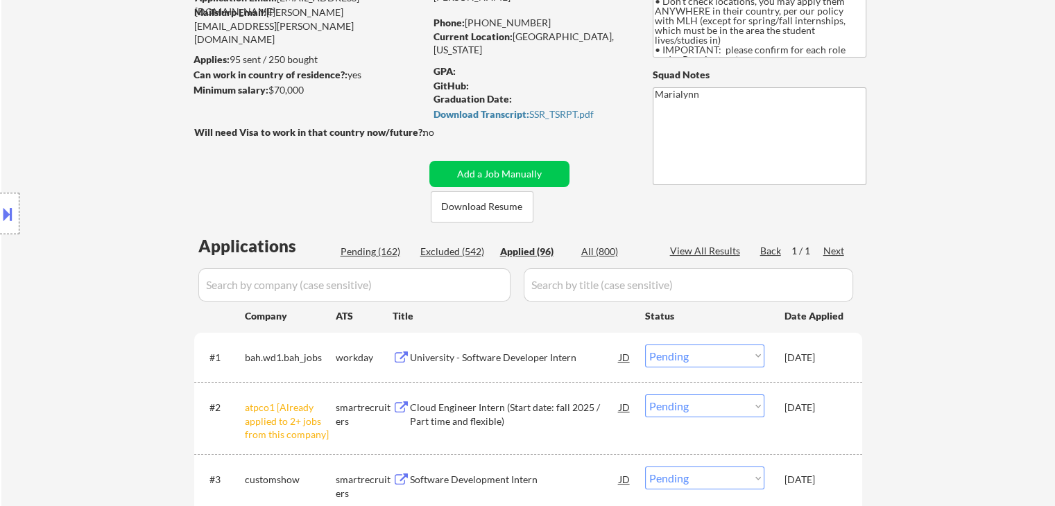
select select ""pending""
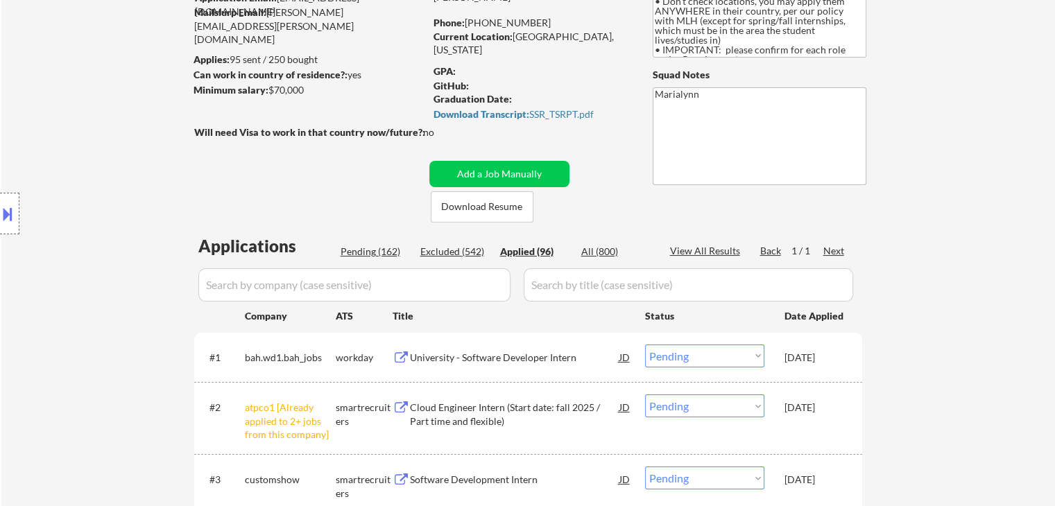
select select ""pending""
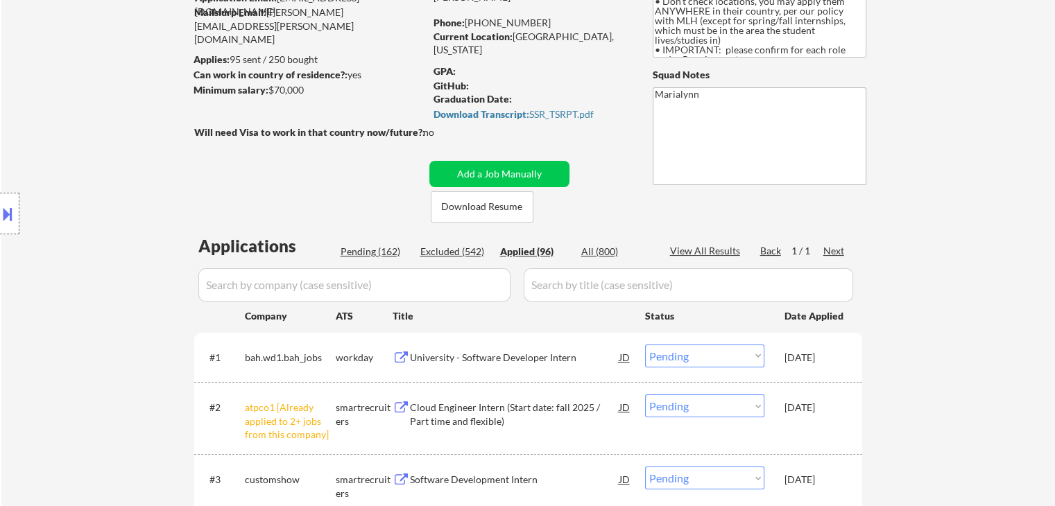
select select ""pending""
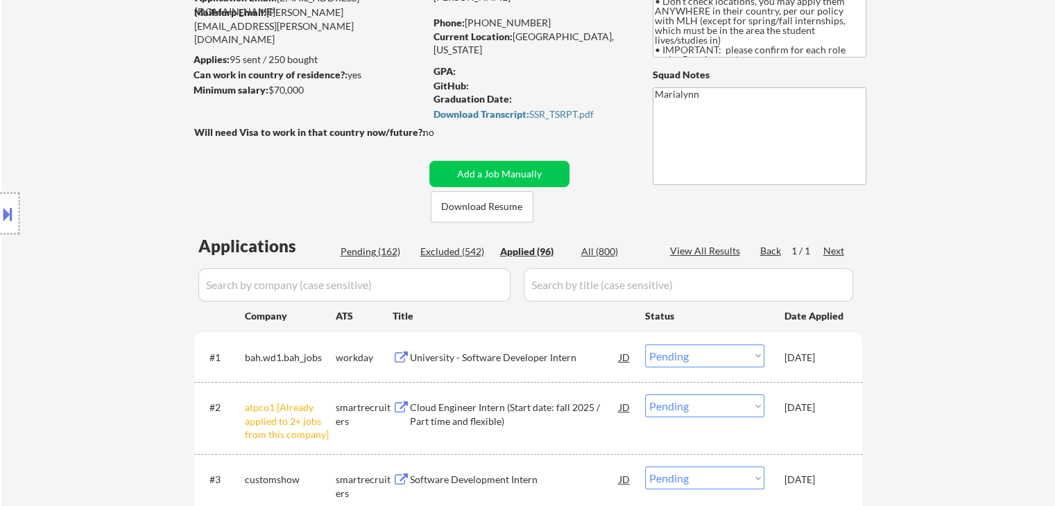
select select ""pending""
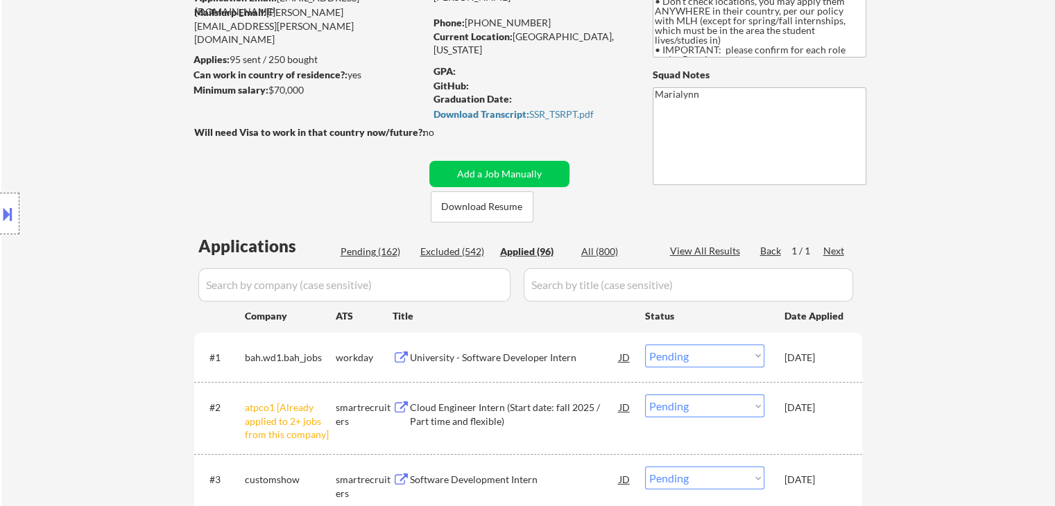
select select ""pending""
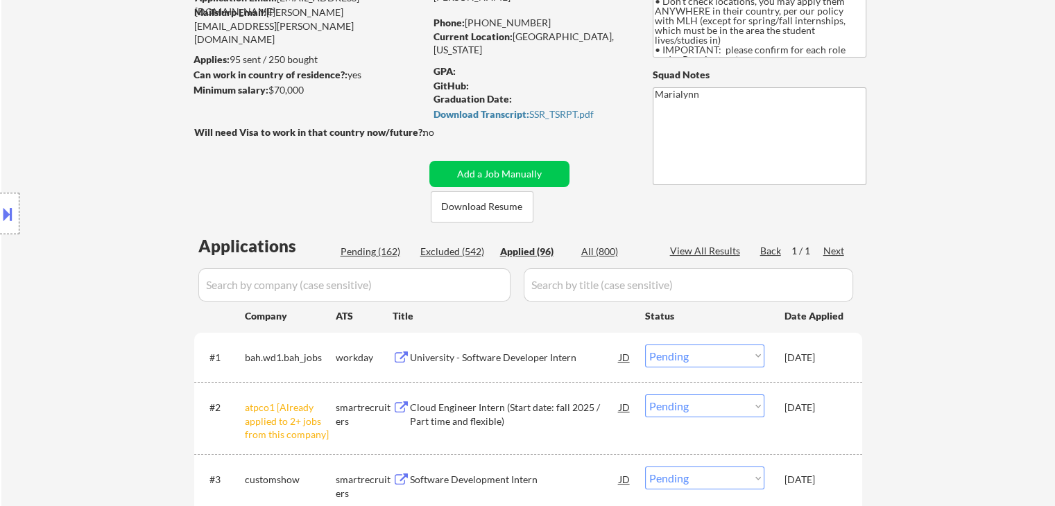
select select ""pending""
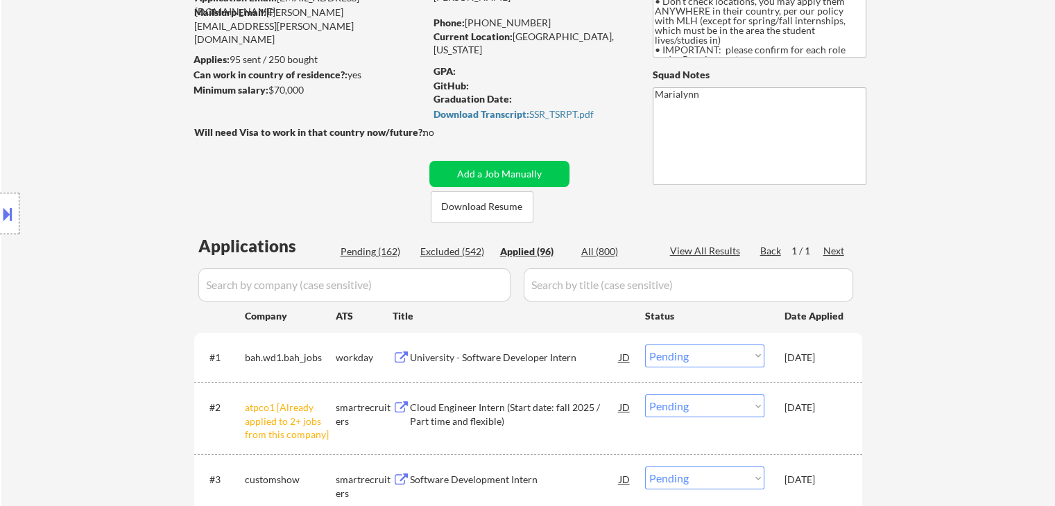
select select ""pending""
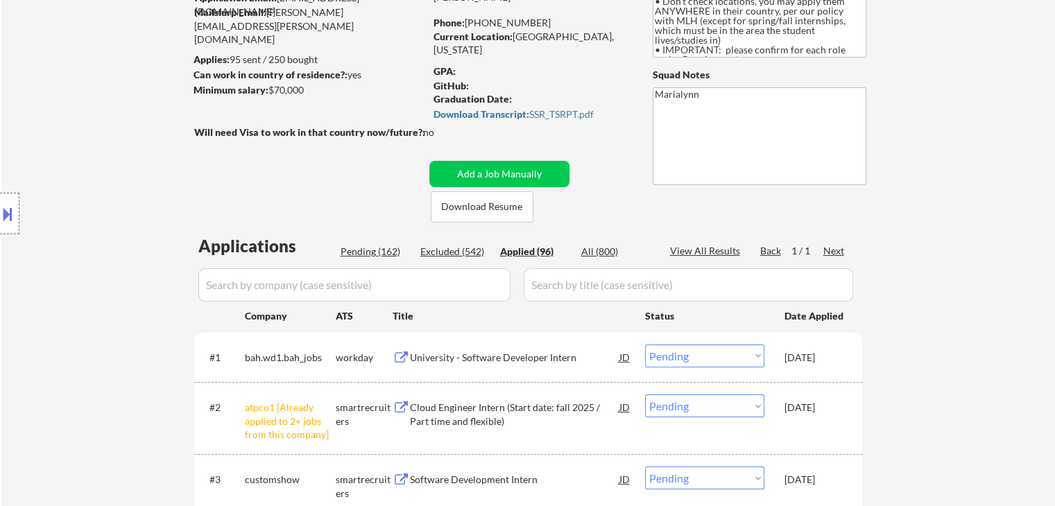
select select ""pending""
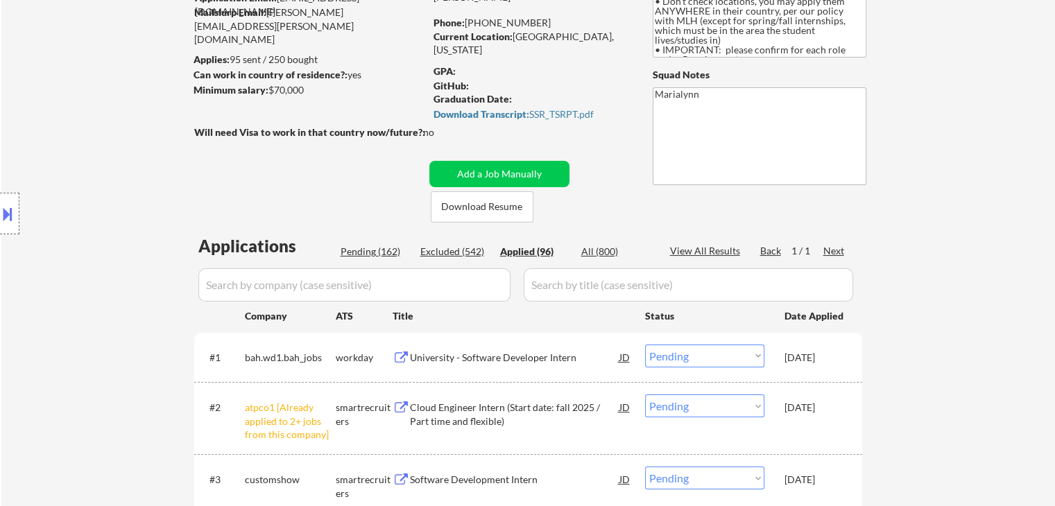
select select ""pending""
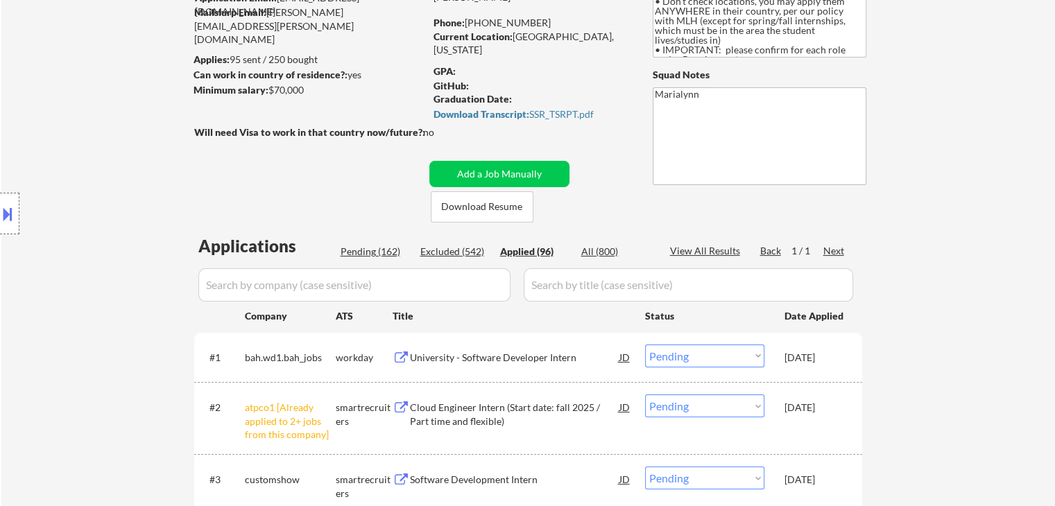
select select ""pending""
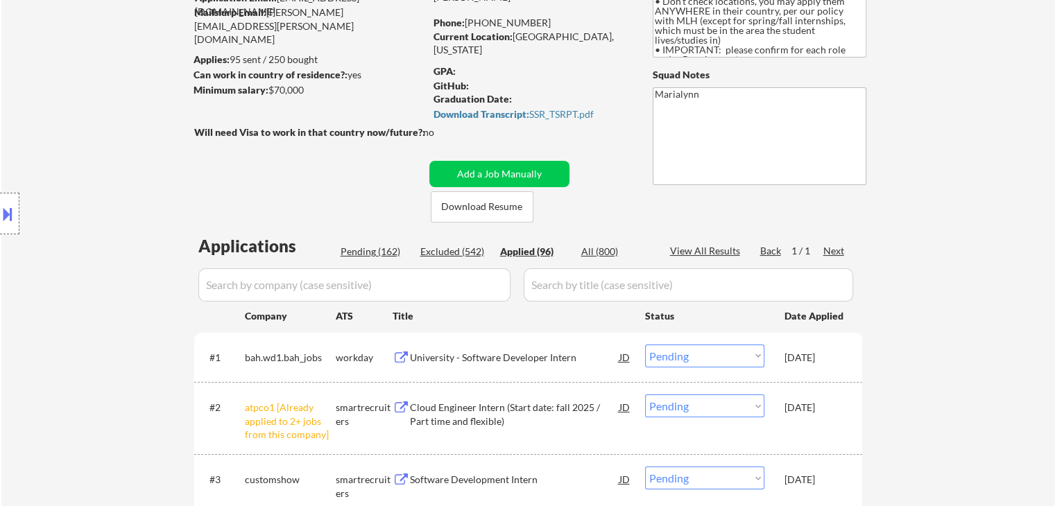
select select ""pending""
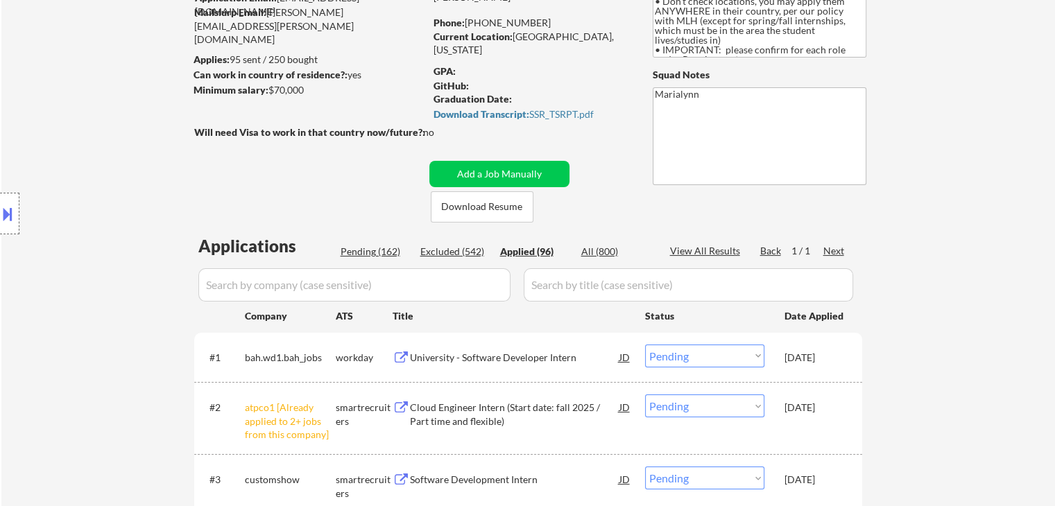
select select ""pending""
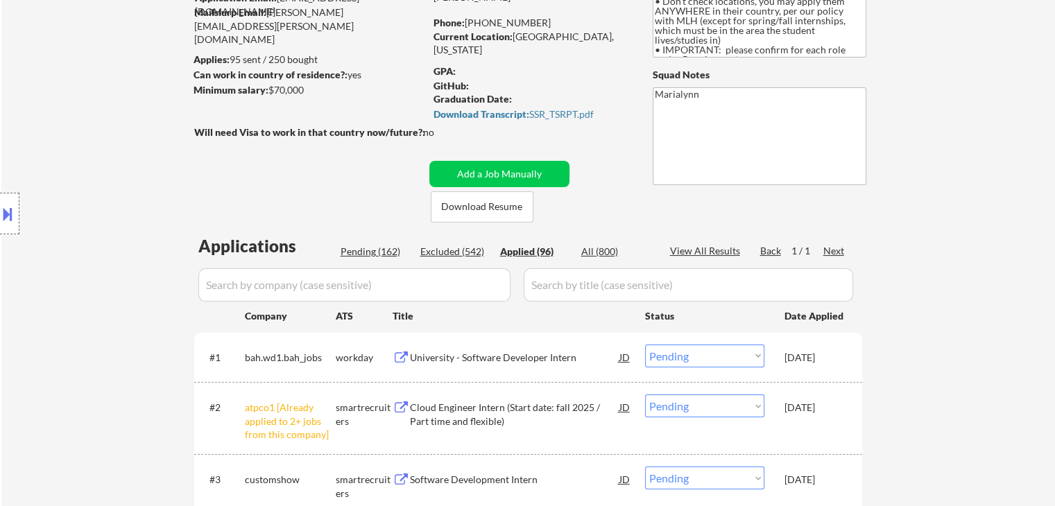
select select ""pending""
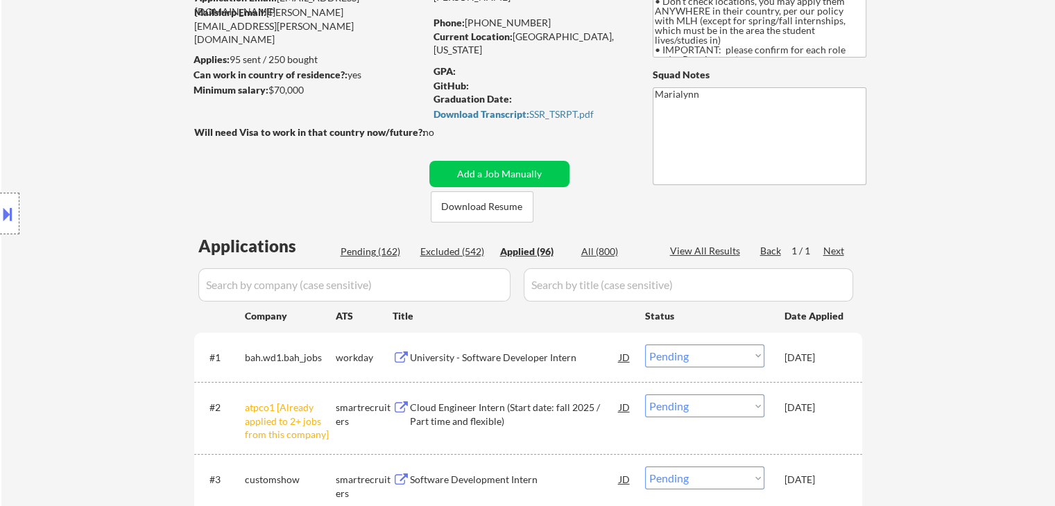
select select ""pending""
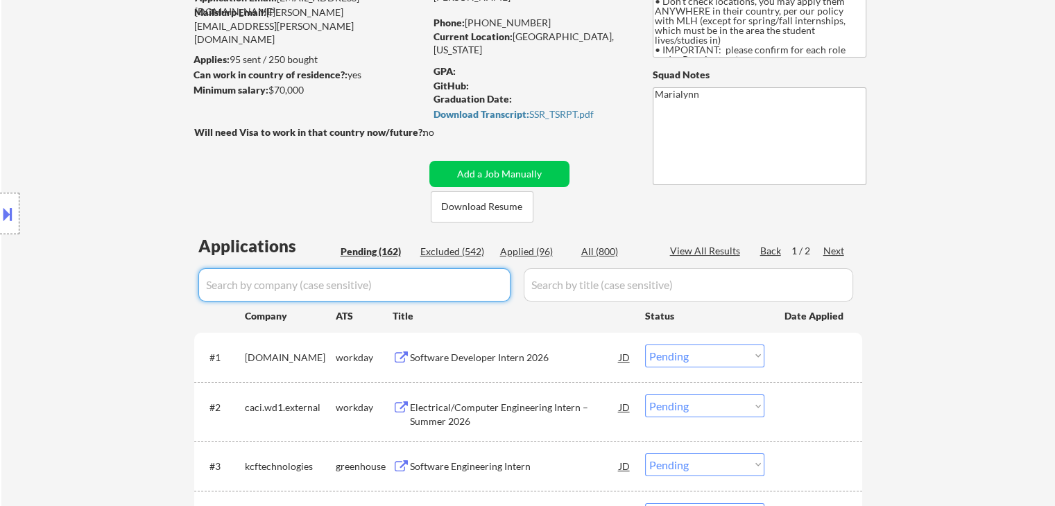
click at [357, 287] on input "input" at bounding box center [354, 284] width 312 height 33
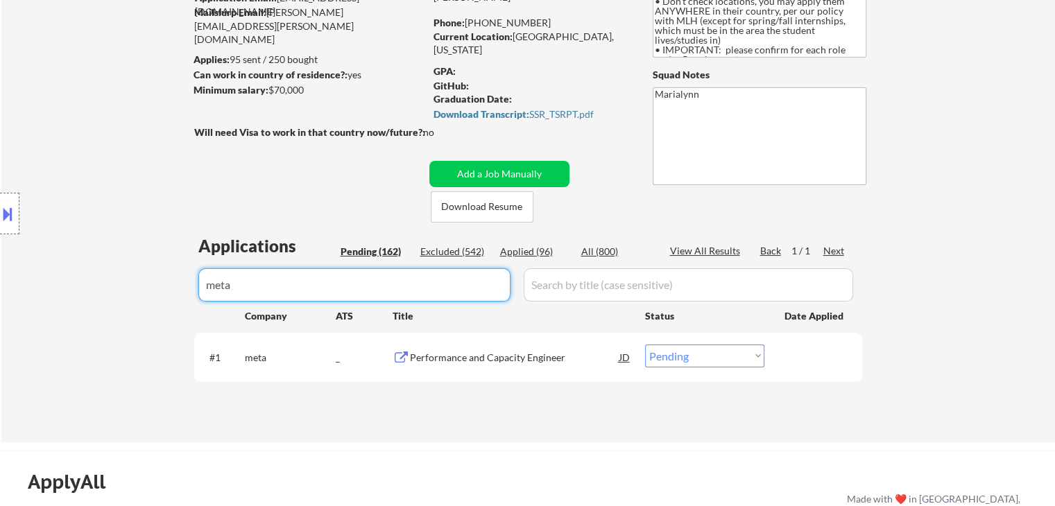
type input "meta"
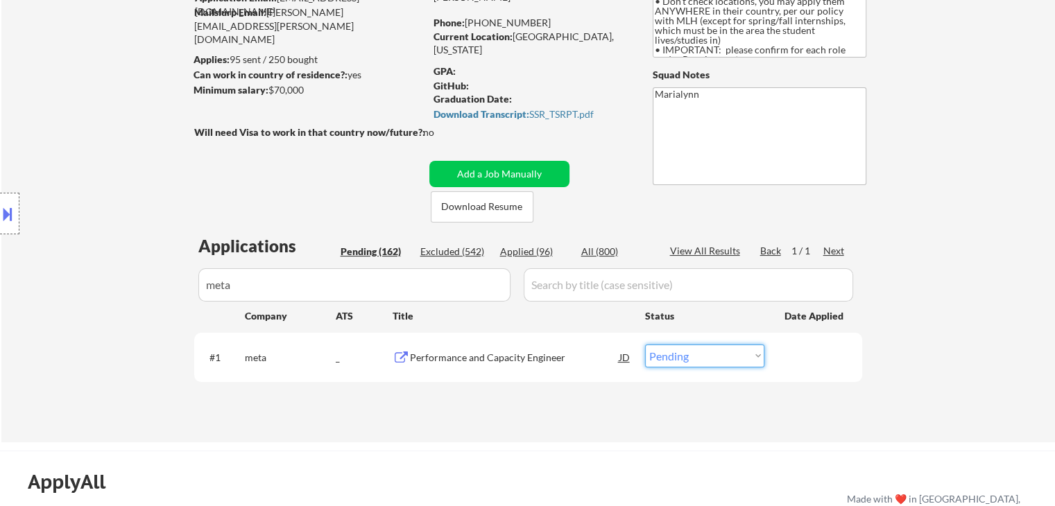
click at [680, 356] on select "Choose an option... Pending Applied Excluded (Questions) Excluded (Expired) Exc…" at bounding box center [704, 356] width 119 height 23
select select ""applied""
click at [645, 345] on select "Choose an option... Pending Applied Excluded (Questions) Excluded (Expired) Exc…" at bounding box center [704, 356] width 119 height 23
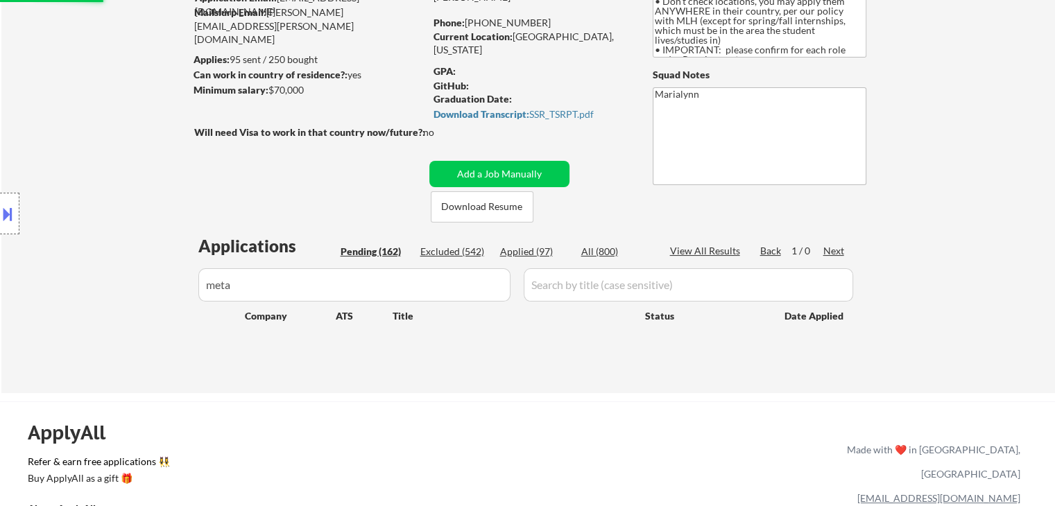
click at [538, 250] on div "Applied (97)" at bounding box center [534, 252] width 69 height 14
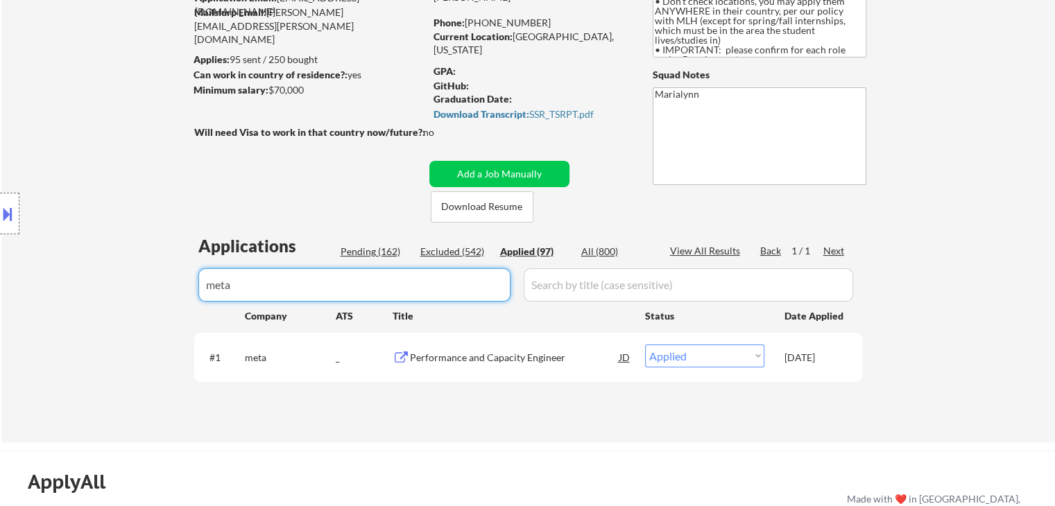
drag, startPoint x: 318, startPoint y: 284, endPoint x: 0, endPoint y: 337, distance: 322.7
click at [0, 332] on body "← Return to /applysquad Mailslurp Inbox Job Search Builder Jonathan Mathurin Us…" at bounding box center [527, 114] width 1055 height 506
paste input "adobe"
type input "adobe"
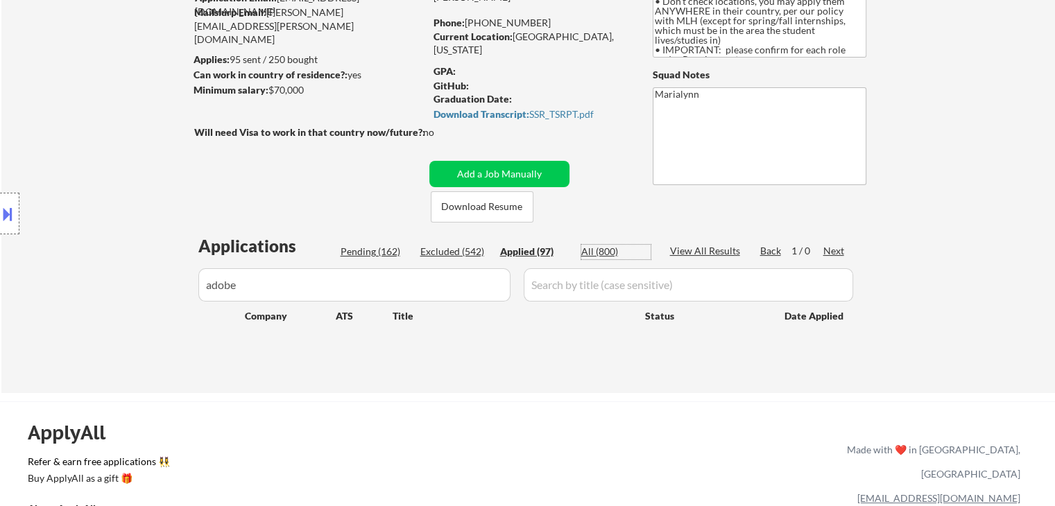
click at [593, 250] on div "All (800)" at bounding box center [615, 252] width 69 height 14
click at [373, 275] on input "input" at bounding box center [354, 284] width 312 height 33
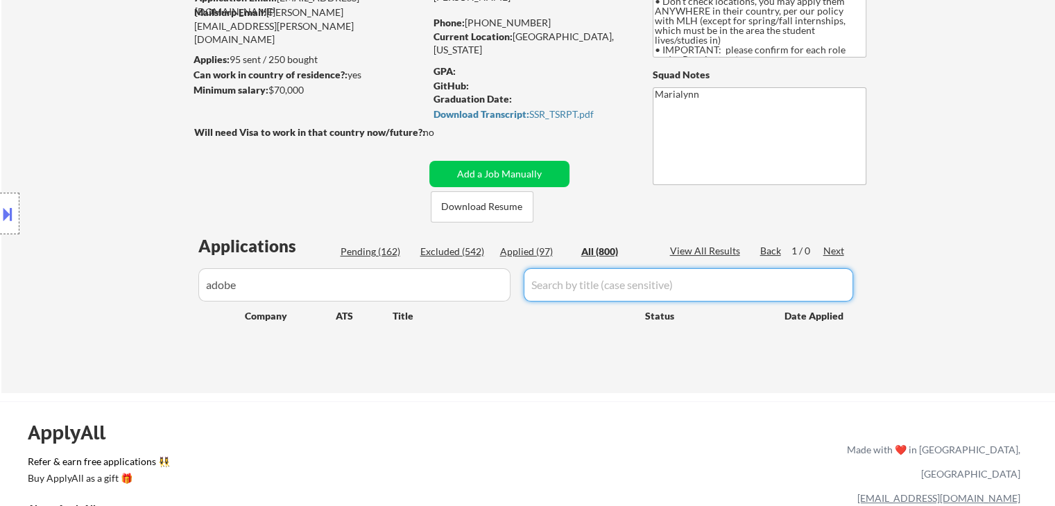
click at [615, 286] on input "input" at bounding box center [688, 284] width 329 height 33
click at [528, 243] on div "Applications Pending (162) Excluded (542) Applied (97) All (800) View All Resul…" at bounding box center [528, 300] width 668 height 132
click at [527, 248] on div "Applied (97)" at bounding box center [534, 252] width 69 height 14
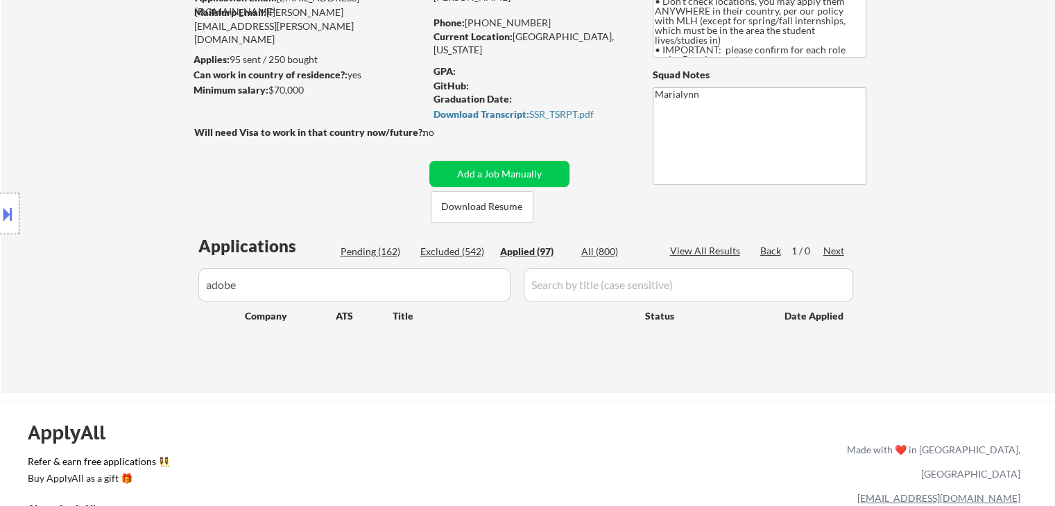
click at [454, 252] on div "Excluded (542)" at bounding box center [454, 252] width 69 height 14
click at [363, 252] on div "Pending (162)" at bounding box center [375, 252] width 69 height 14
click at [461, 247] on div "Excluded (542)" at bounding box center [454, 252] width 69 height 14
drag, startPoint x: 528, startPoint y: 249, endPoint x: 599, endPoint y: 253, distance: 71.6
click at [533, 249] on div "Applied (97)" at bounding box center [534, 252] width 69 height 14
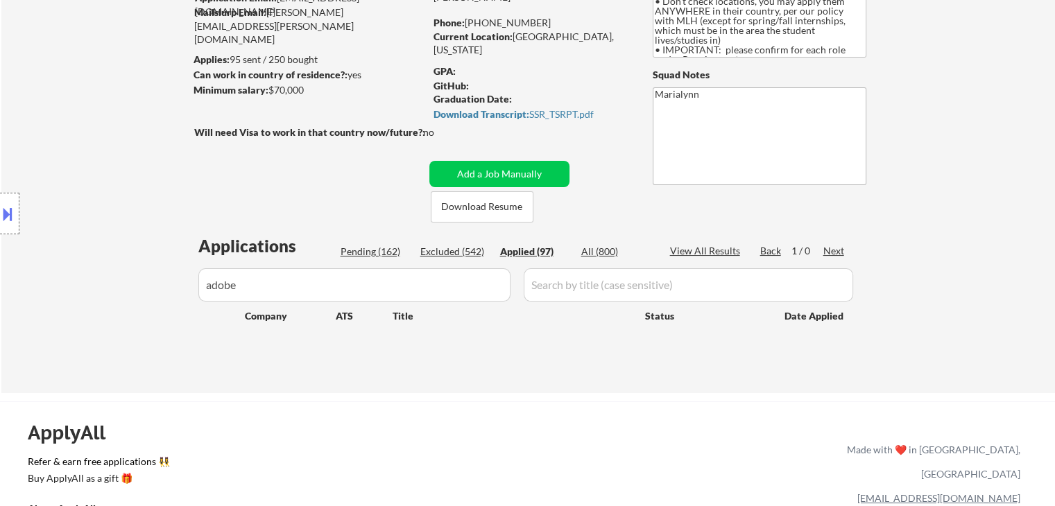
click at [613, 253] on div "All (800)" at bounding box center [615, 252] width 69 height 14
drag, startPoint x: 643, startPoint y: 286, endPoint x: 634, endPoint y: 289, distance: 9.4
click at [637, 288] on input "input" at bounding box center [688, 284] width 329 height 33
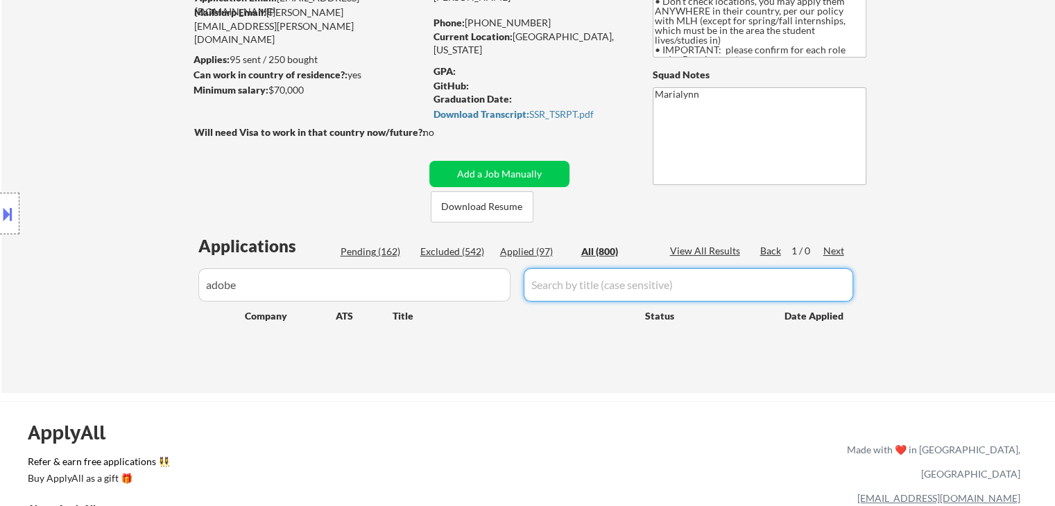
click at [627, 290] on input "input" at bounding box center [688, 284] width 329 height 33
click at [527, 248] on div "Applied (97)" at bounding box center [534, 252] width 69 height 14
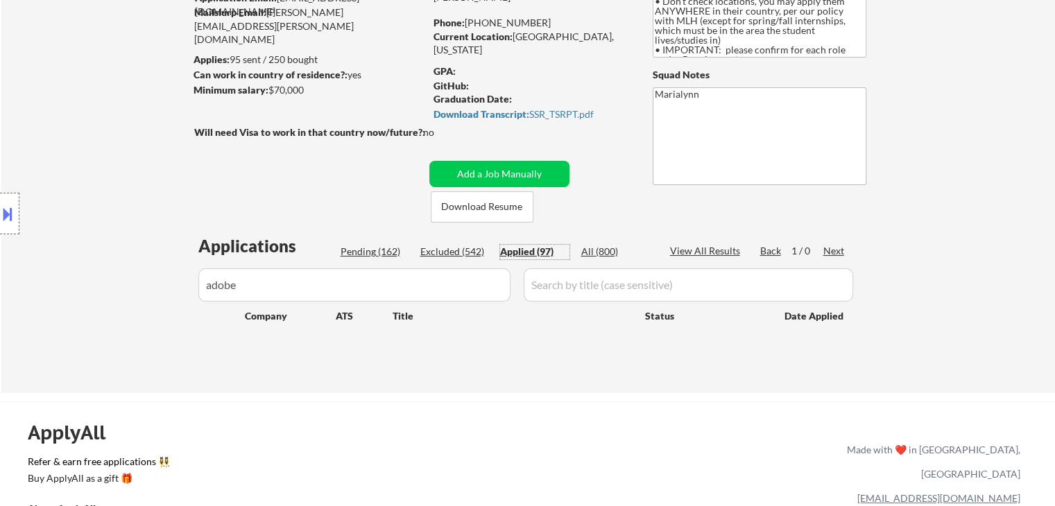
drag, startPoint x: 289, startPoint y: 292, endPoint x: 0, endPoint y: 345, distance: 293.3
click at [0, 343] on div "← Return to /applysquad Mailslurp Inbox Job Search Builder Jonathan Mathurin Us…" at bounding box center [527, 482] width 1055 height 1243
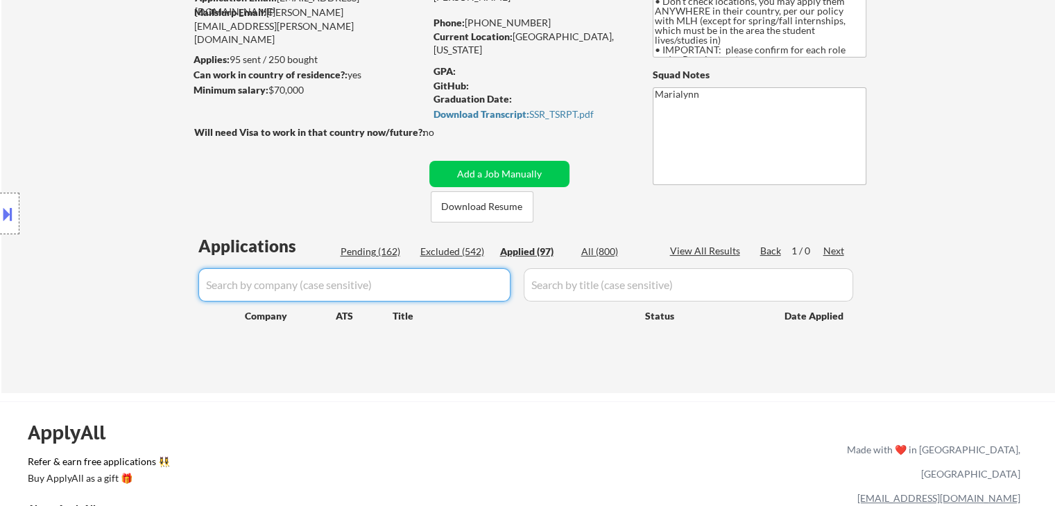
select select ""applied""
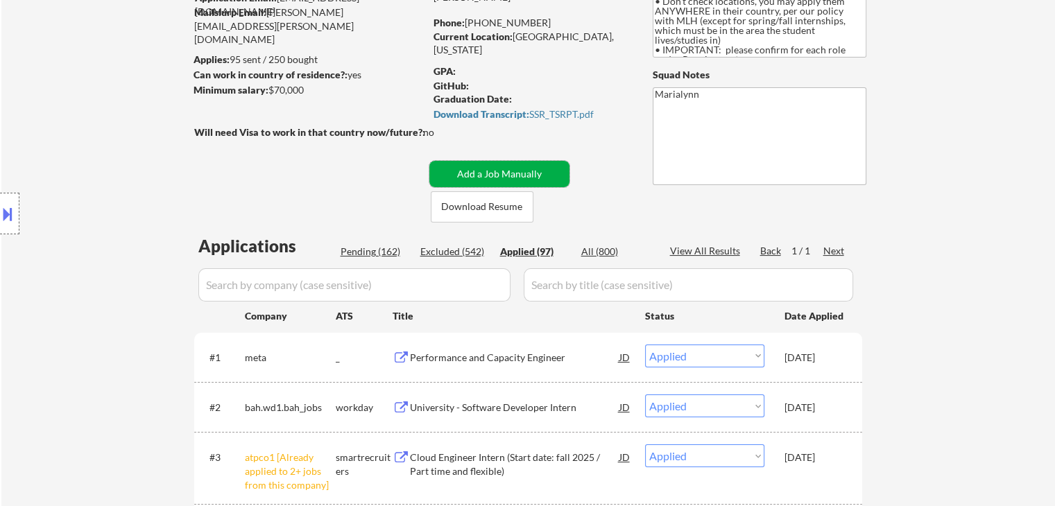
click at [520, 175] on button "Add a Job Manually" at bounding box center [499, 174] width 140 height 26
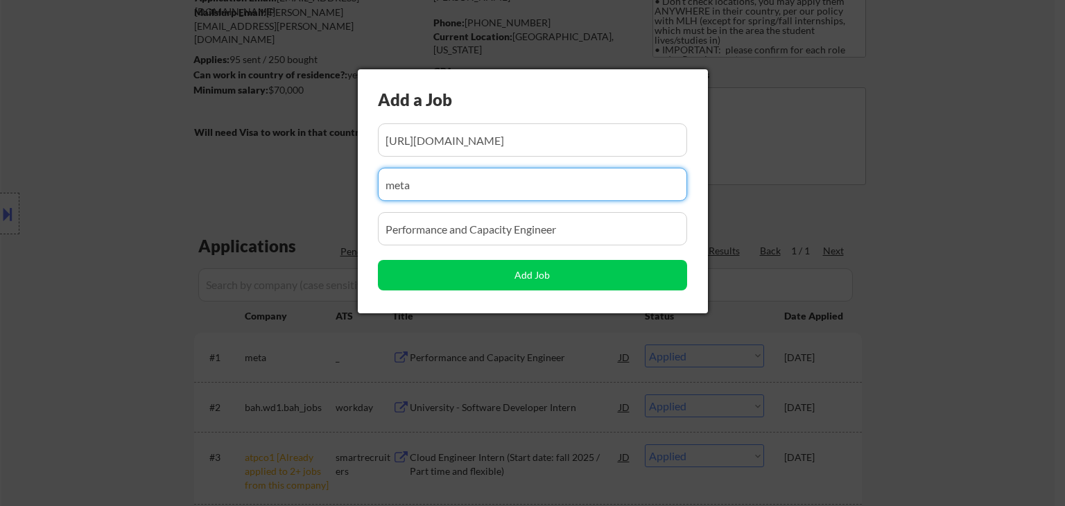
drag, startPoint x: 460, startPoint y: 192, endPoint x: 212, endPoint y: 164, distance: 249.2
click at [212, 164] on body "← Return to /applysquad Mailslurp Inbox Job Search Builder Jonathan Mathurin Us…" at bounding box center [532, 114] width 1065 height 506
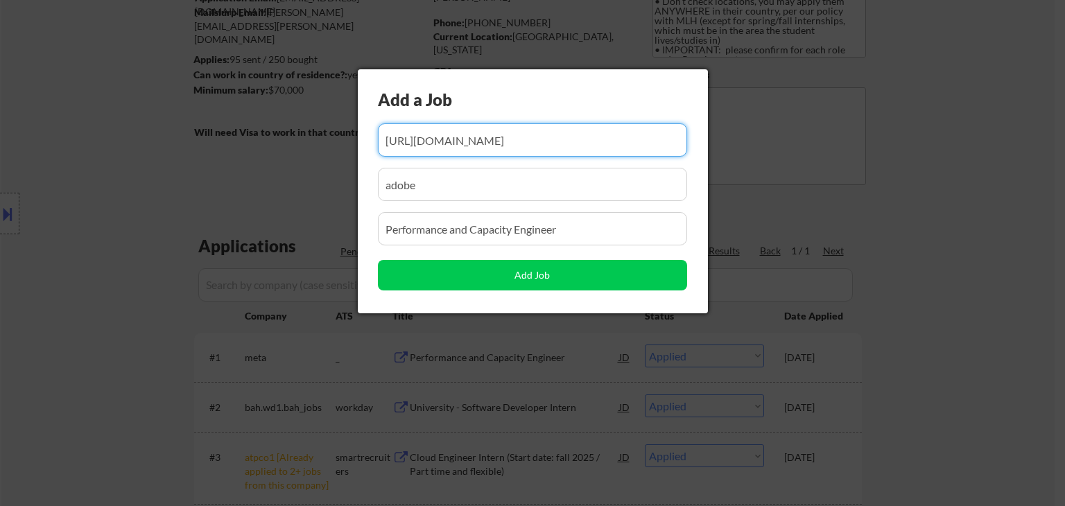
click at [477, 142] on input "input" at bounding box center [532, 139] width 309 height 33
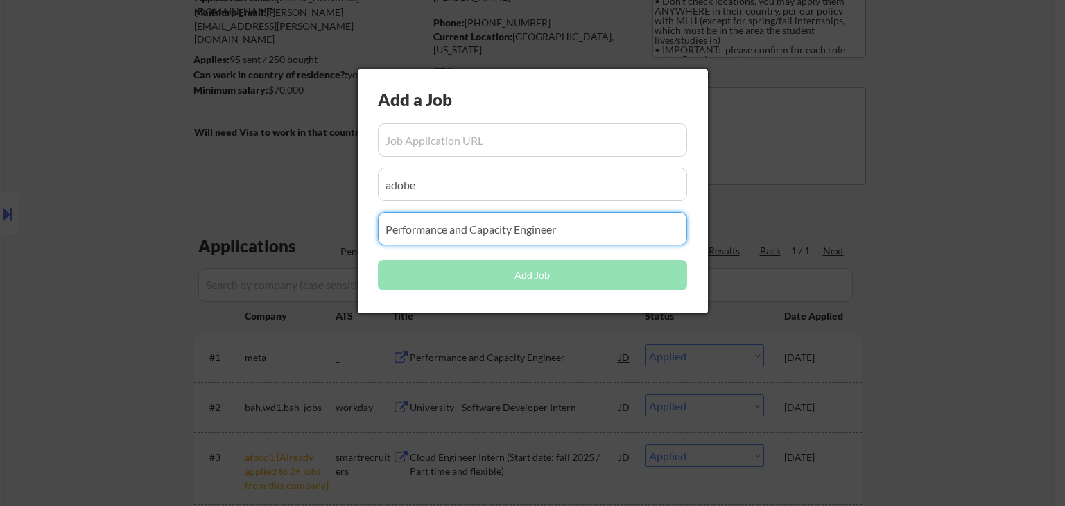
click at [444, 239] on input "input" at bounding box center [532, 228] width 309 height 33
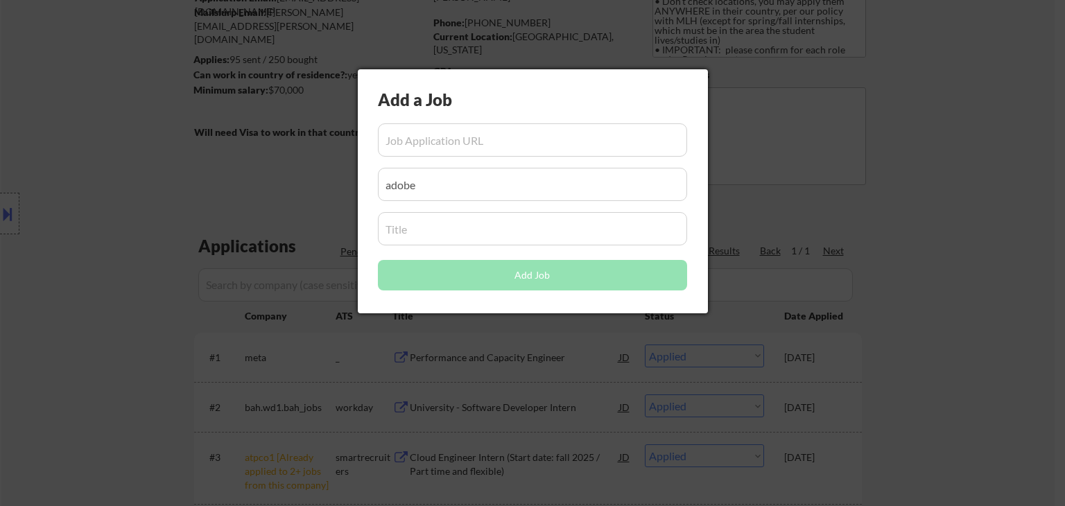
click at [450, 222] on input "input" at bounding box center [532, 228] width 309 height 33
paste input "2026 University Graduate - Software Engineer"
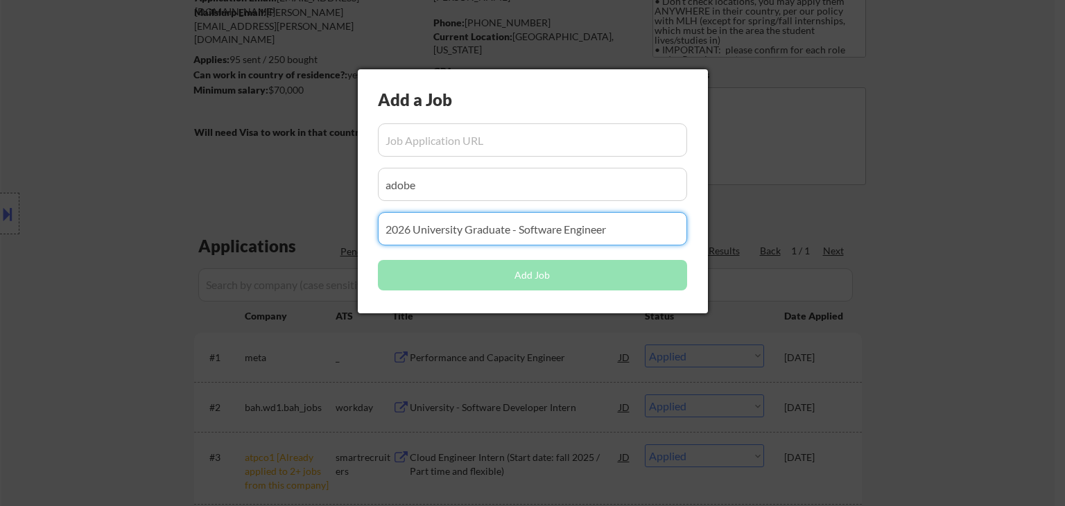
drag, startPoint x: 406, startPoint y: 130, endPoint x: 416, endPoint y: 127, distance: 10.1
click at [407, 130] on input "input" at bounding box center [532, 139] width 309 height 33
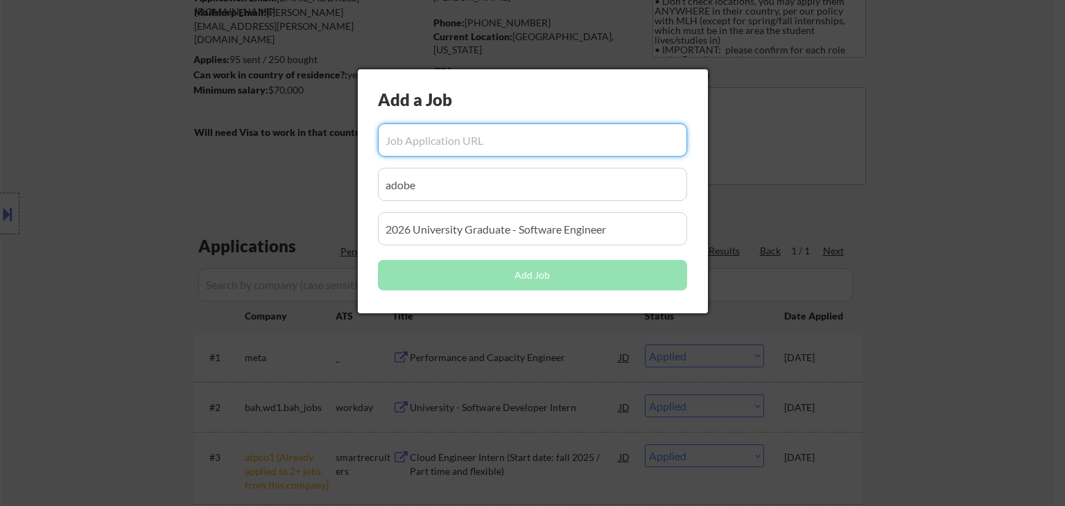
click at [479, 137] on input "input" at bounding box center [532, 139] width 309 height 33
paste input "https://careers.adobe.com/us/en/job/R158638/2026-University-Graduate-Software-E…"
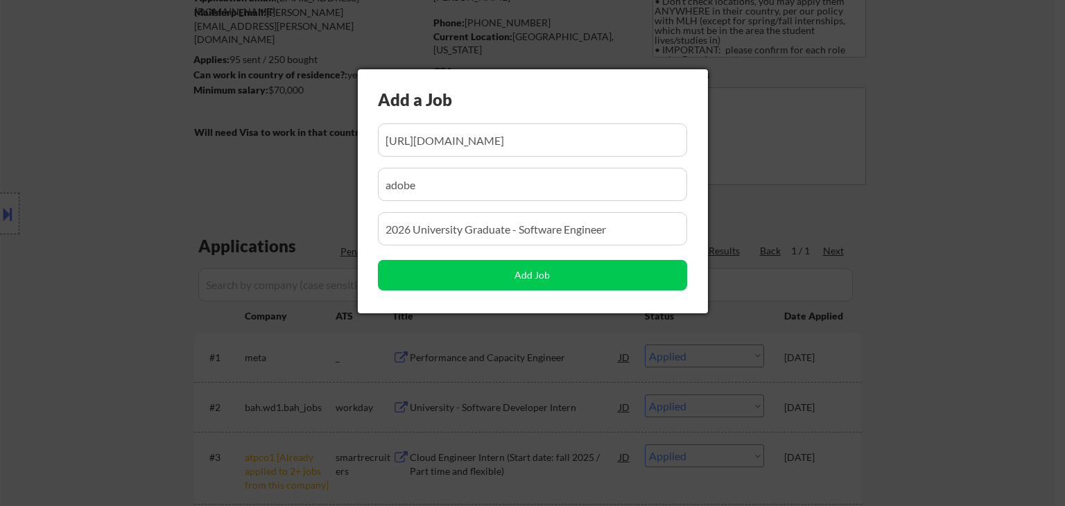
scroll to position [0, 0]
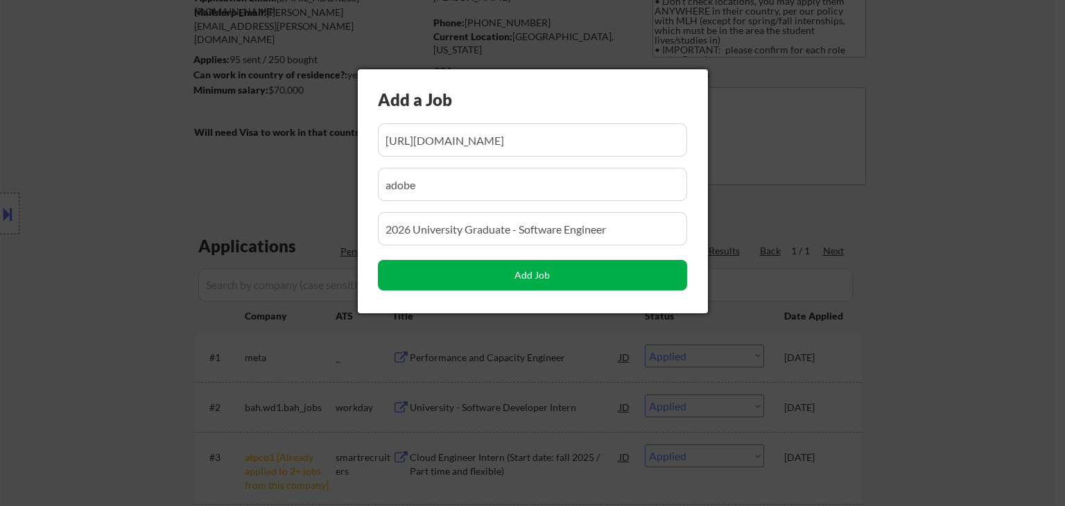
click at [515, 273] on button "Add Job" at bounding box center [532, 275] width 309 height 31
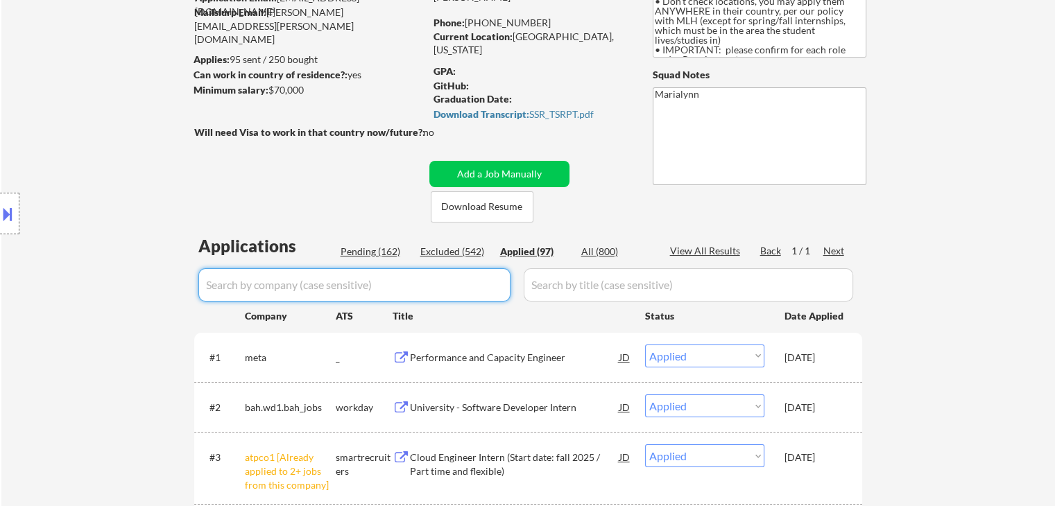
click at [358, 287] on input "input" at bounding box center [354, 284] width 312 height 33
drag, startPoint x: 377, startPoint y: 252, endPoint x: 393, endPoint y: 281, distance: 32.3
click at [384, 255] on div "Pending (162)" at bounding box center [375, 252] width 69 height 14
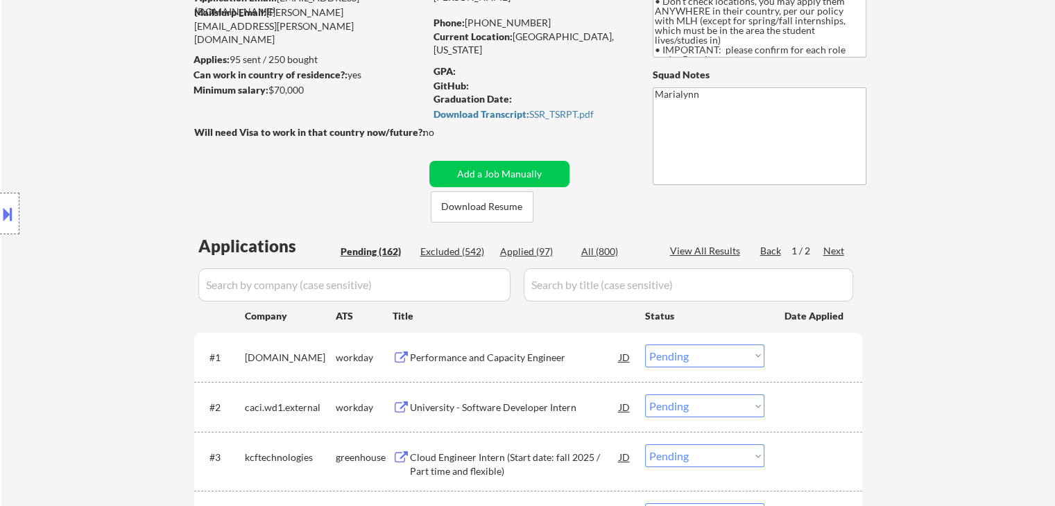
click at [393, 281] on input "input" at bounding box center [354, 284] width 312 height 33
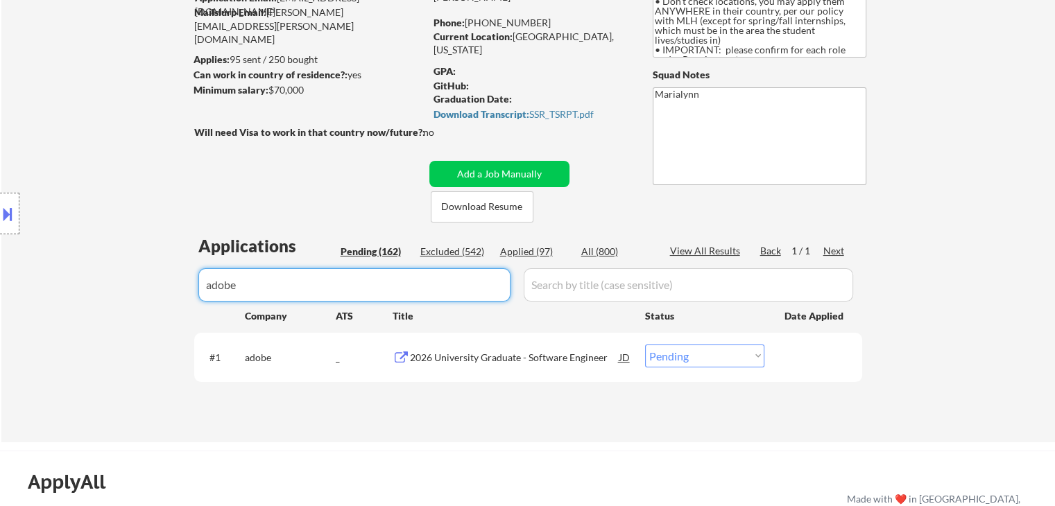
drag, startPoint x: 708, startPoint y: 356, endPoint x: 708, endPoint y: 365, distance: 9.0
click at [708, 356] on select "Choose an option... Pending Applied Excluded (Questions) Excluded (Expired) Exc…" at bounding box center [704, 356] width 119 height 23
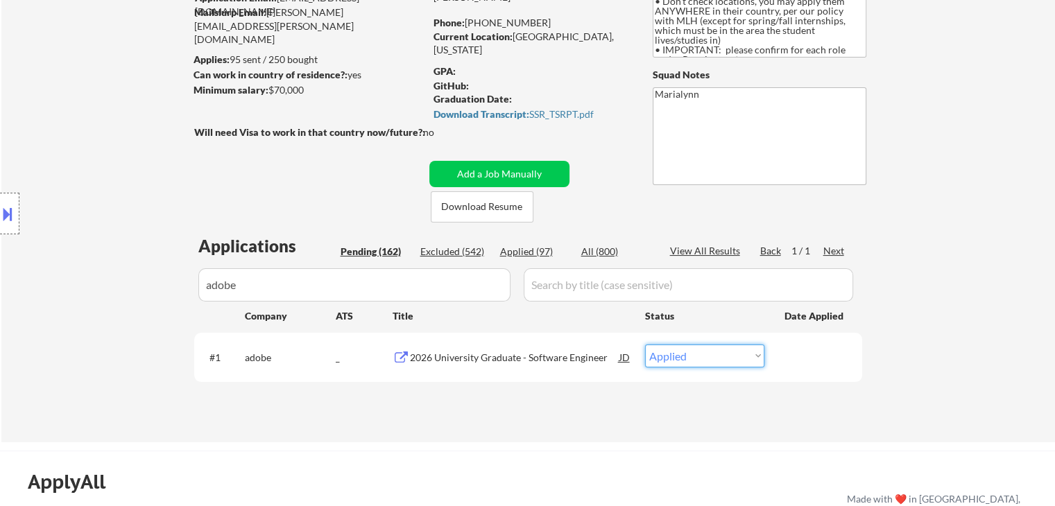
click at [645, 345] on select "Choose an option... Pending Applied Excluded (Questions) Excluded (Expired) Exc…" at bounding box center [704, 356] width 119 height 23
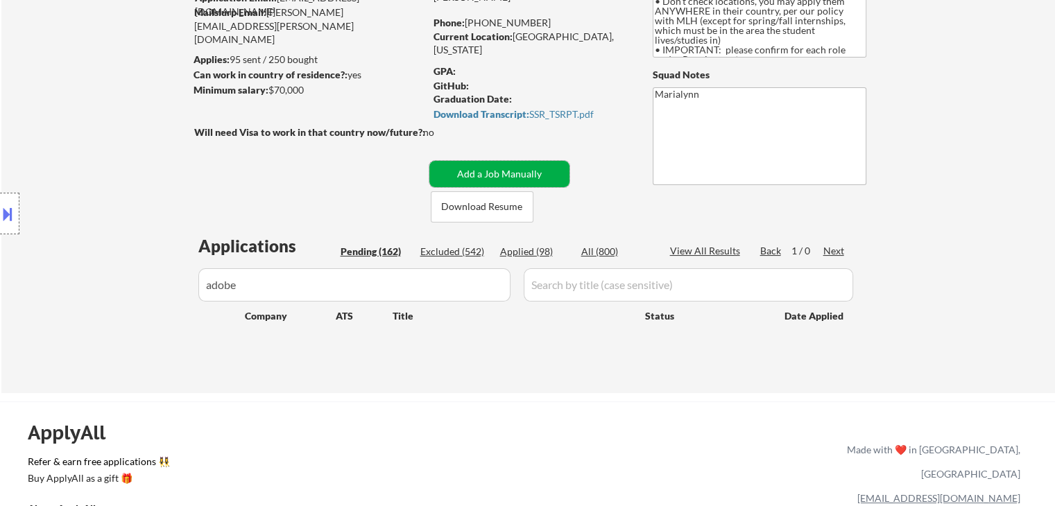
click at [480, 173] on button "Add a Job Manually" at bounding box center [499, 174] width 140 height 26
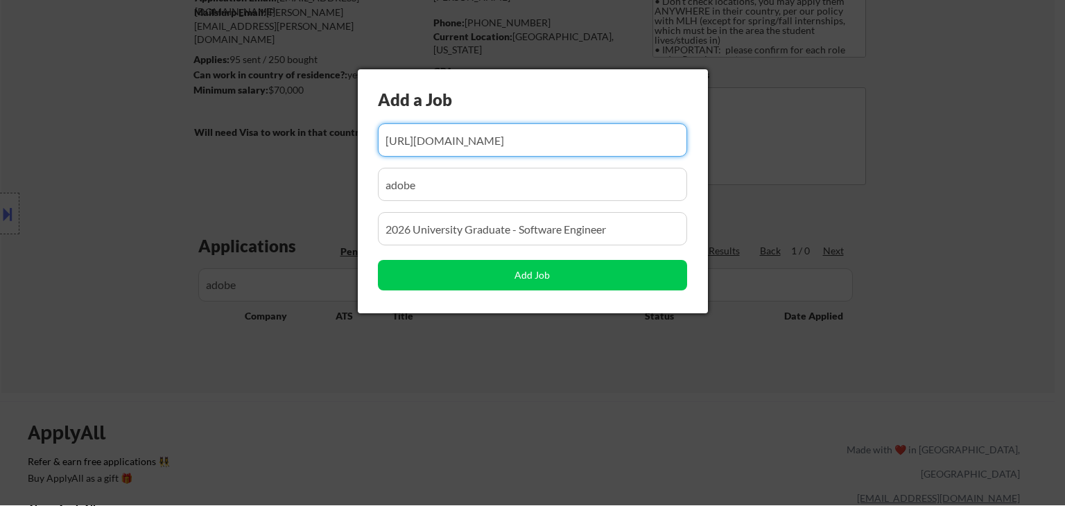
scroll to position [0, 160]
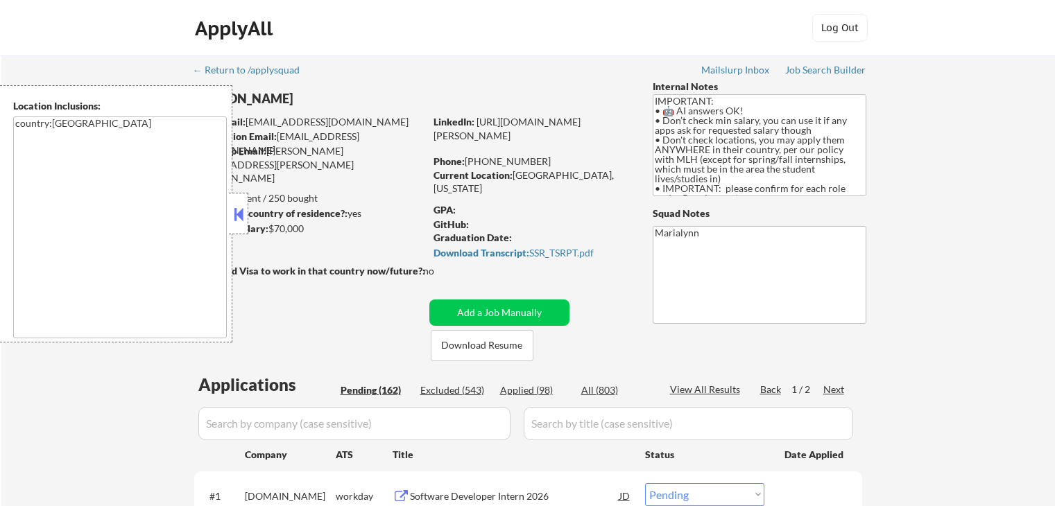
select select ""pending""
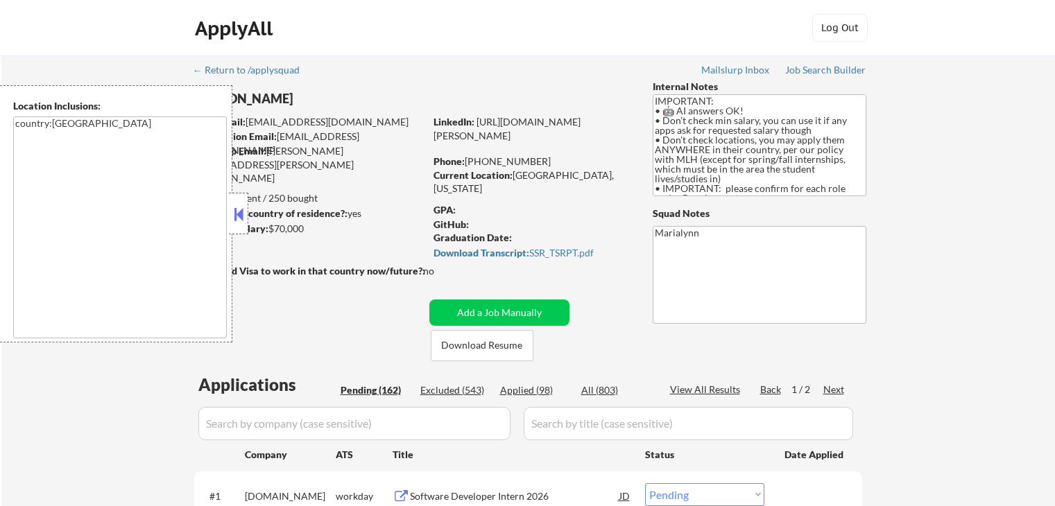
select select ""pending""
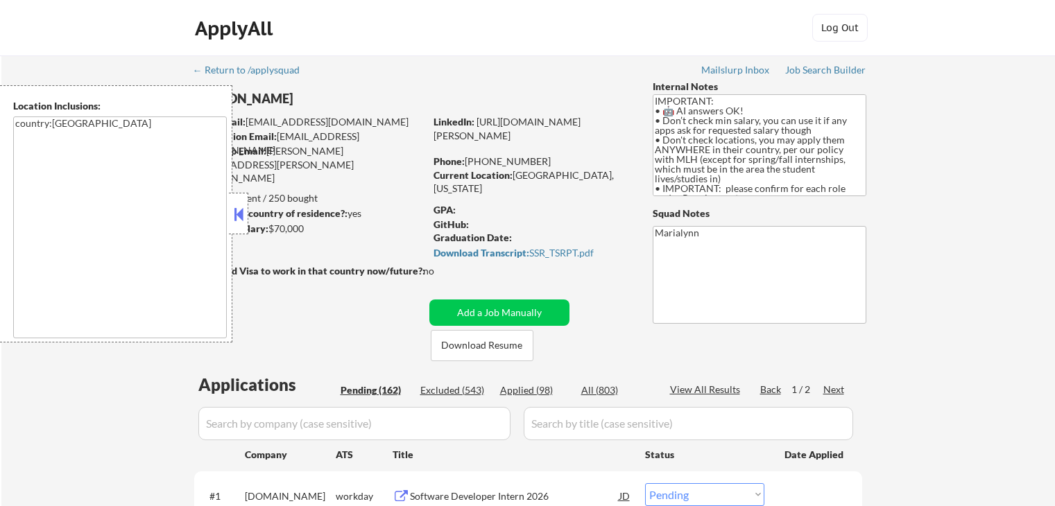
select select ""pending""
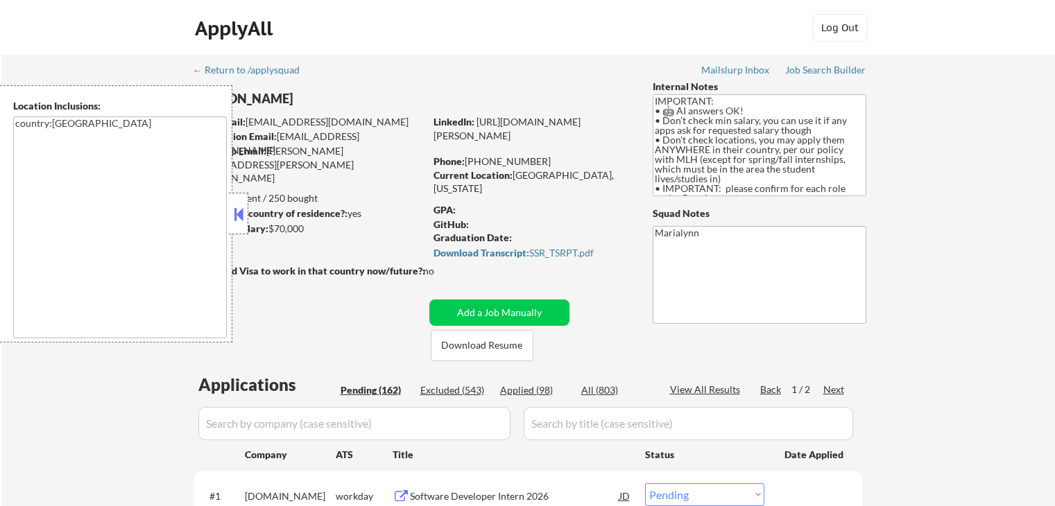
select select ""pending""
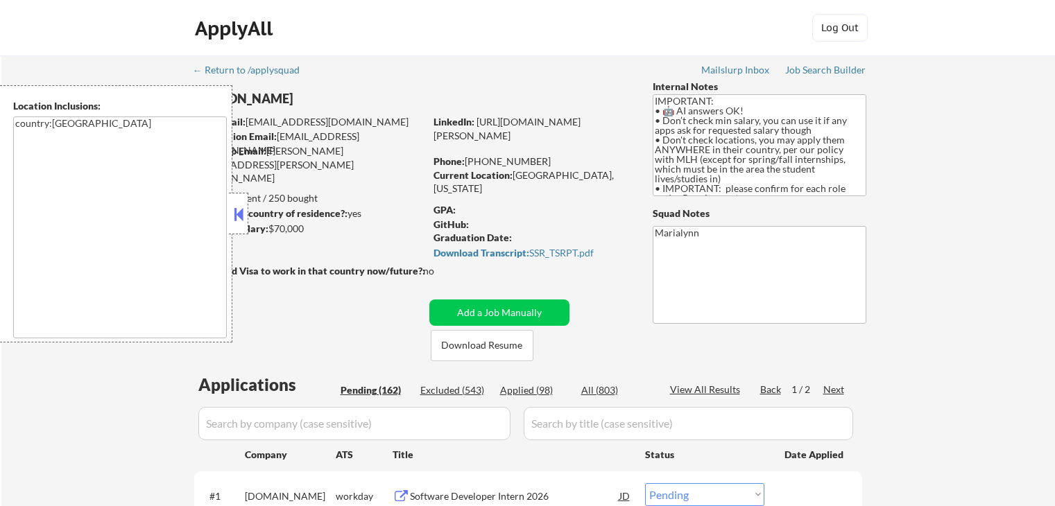
select select ""pending""
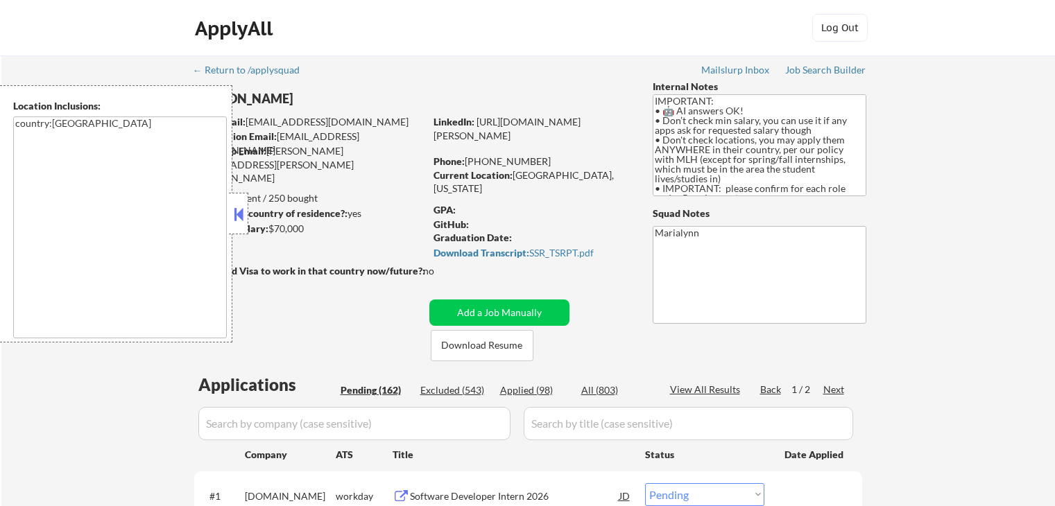
select select ""pending""
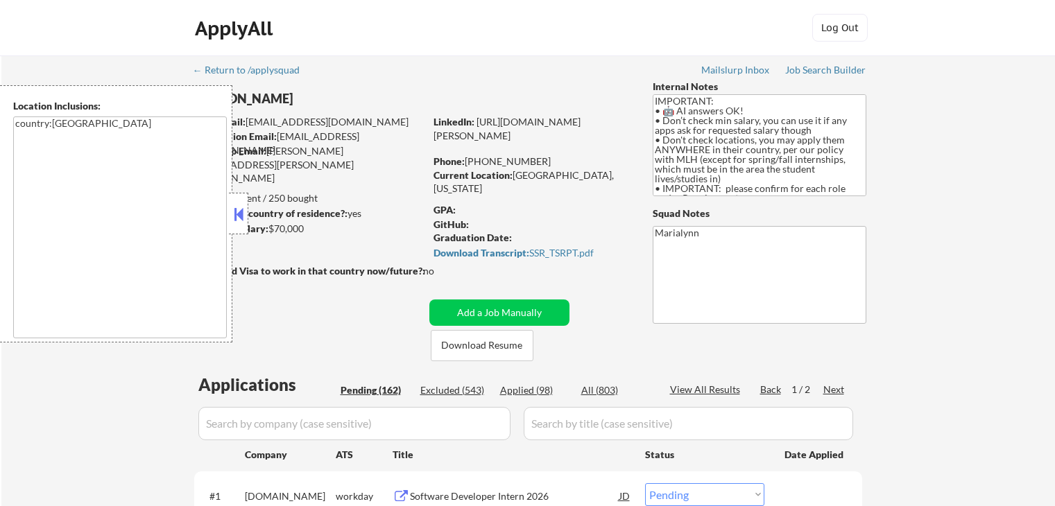
select select ""pending""
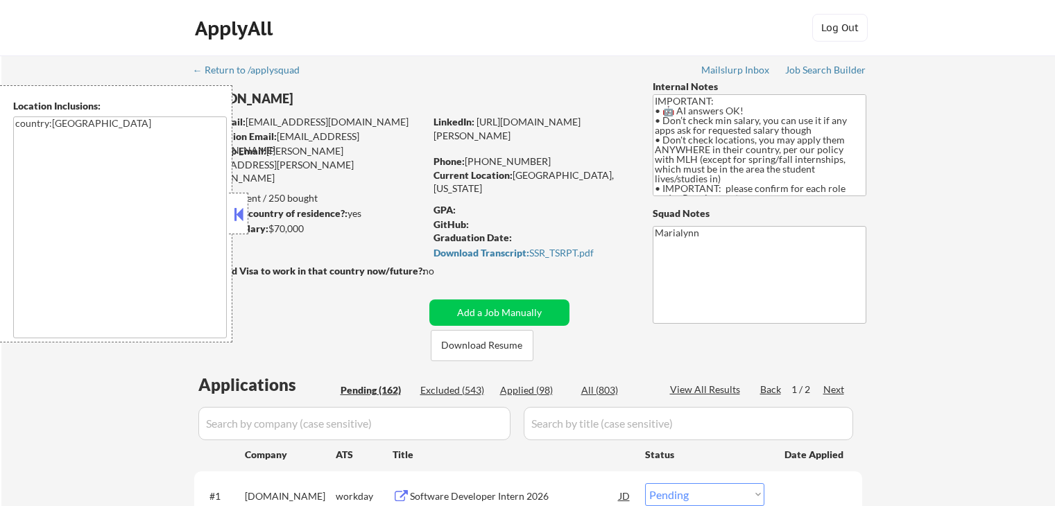
select select ""pending""
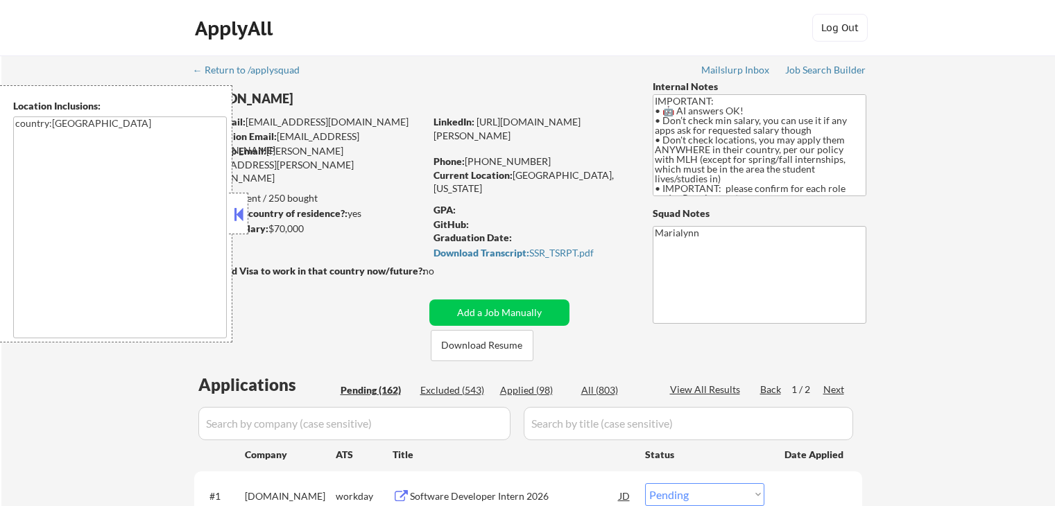
select select ""pending""
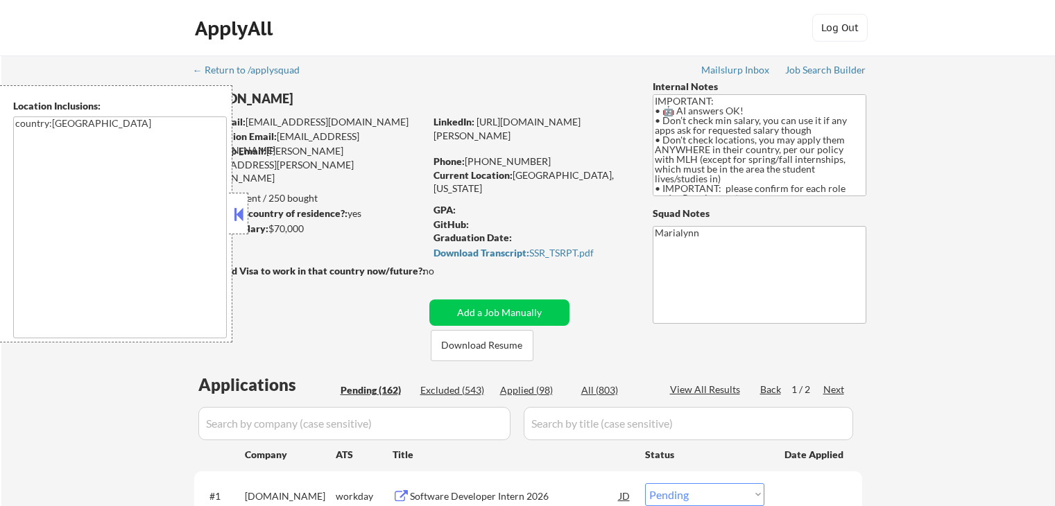
select select ""pending""
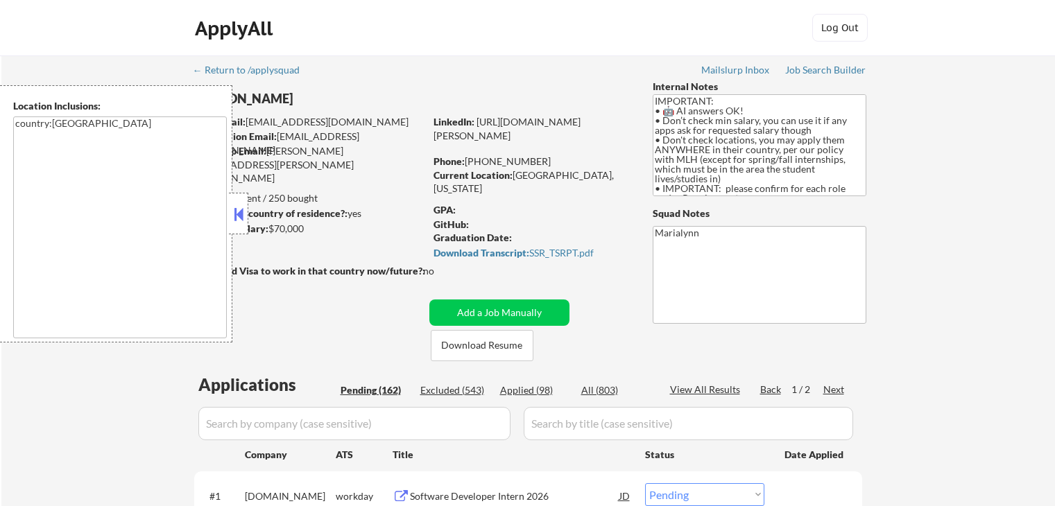
select select ""pending""
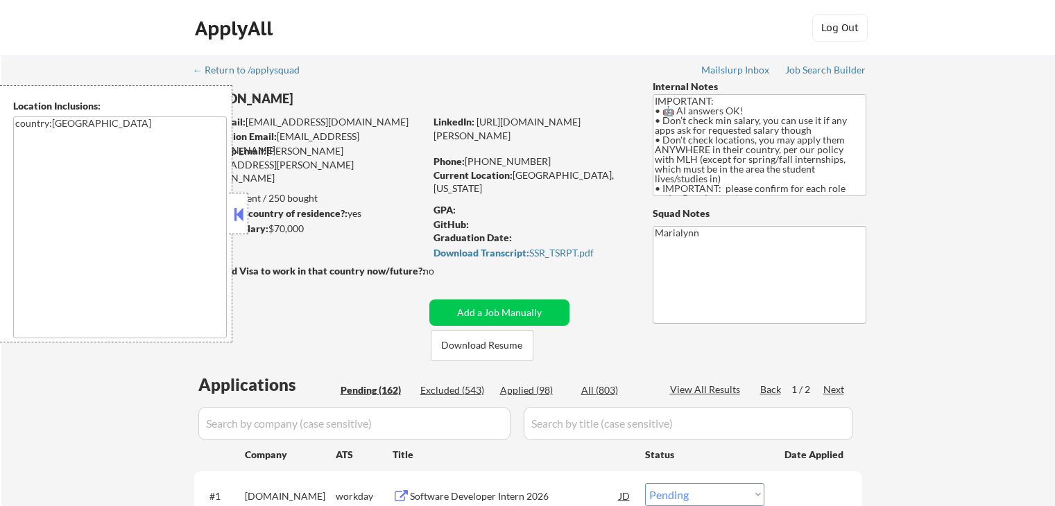
select select ""pending""
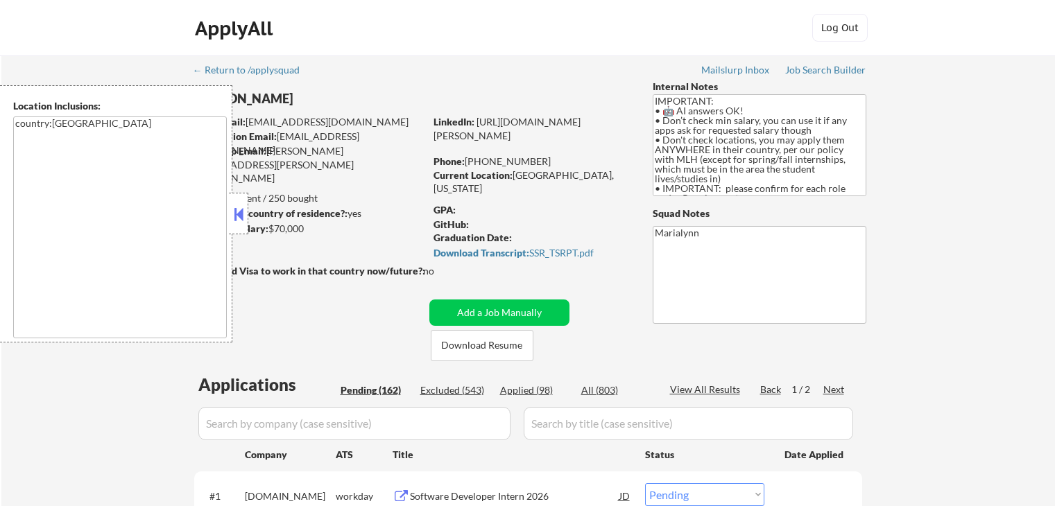
select select ""pending""
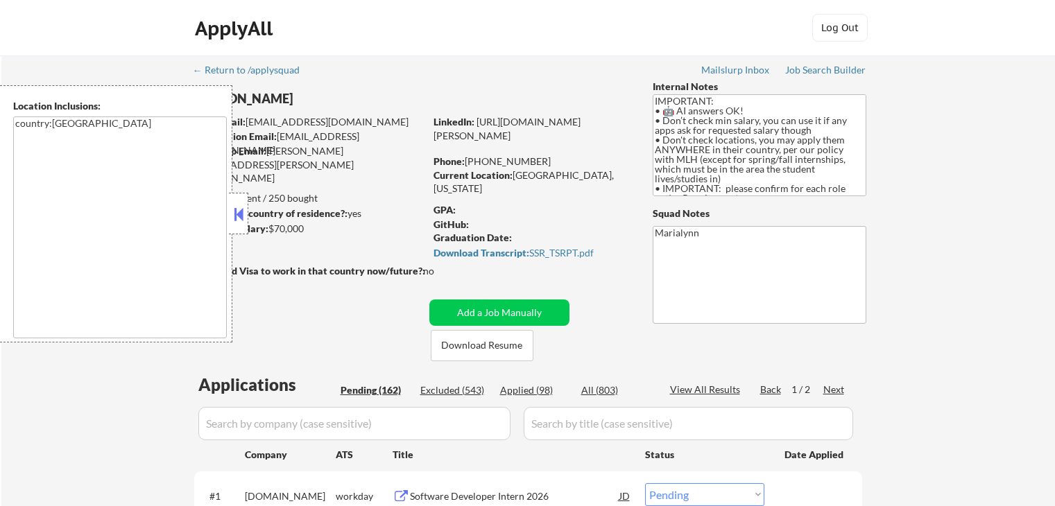
select select ""pending""
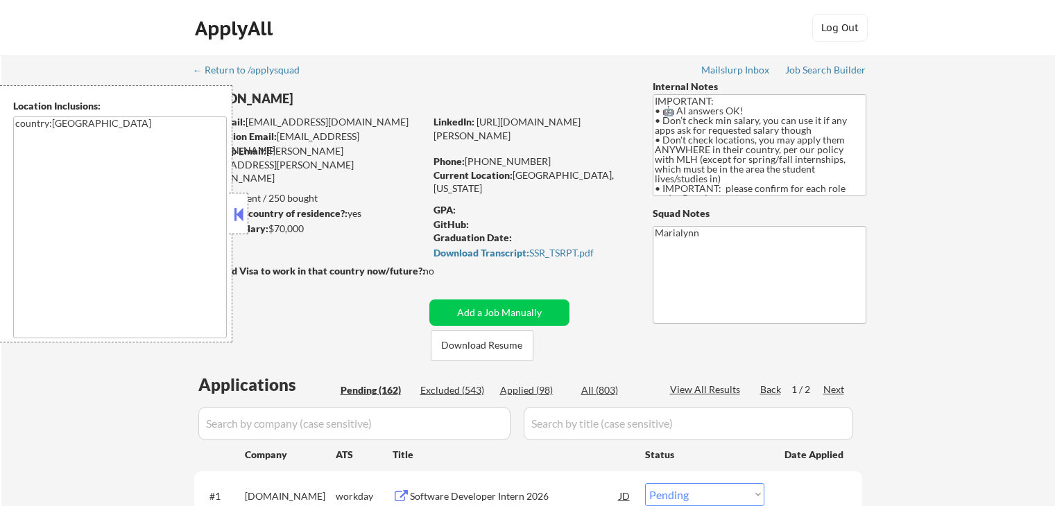
select select ""pending""
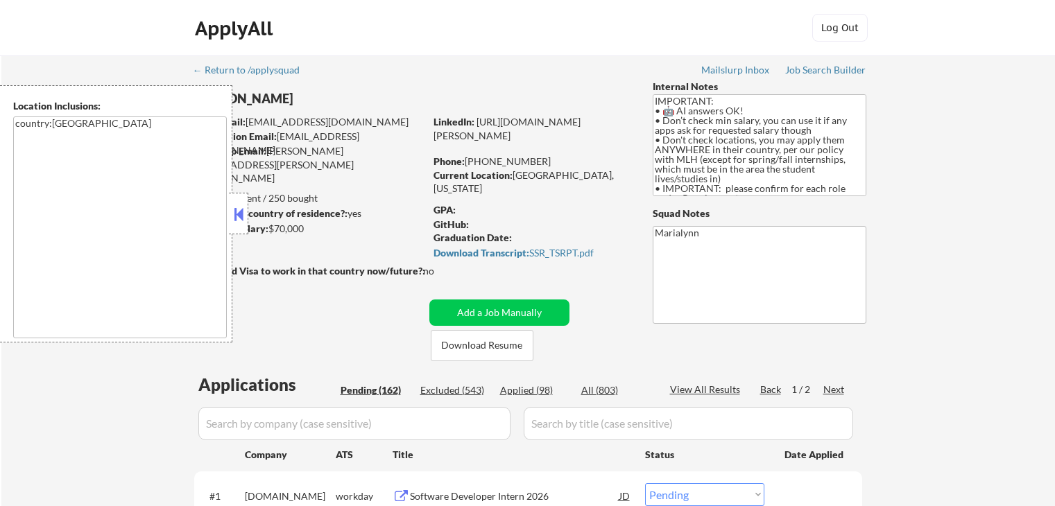
select select ""pending""
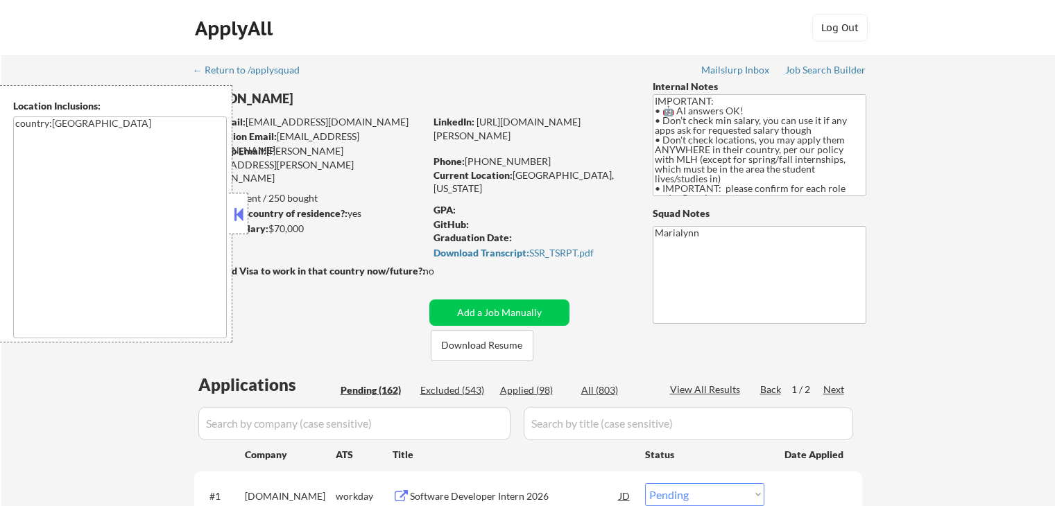
select select ""pending""
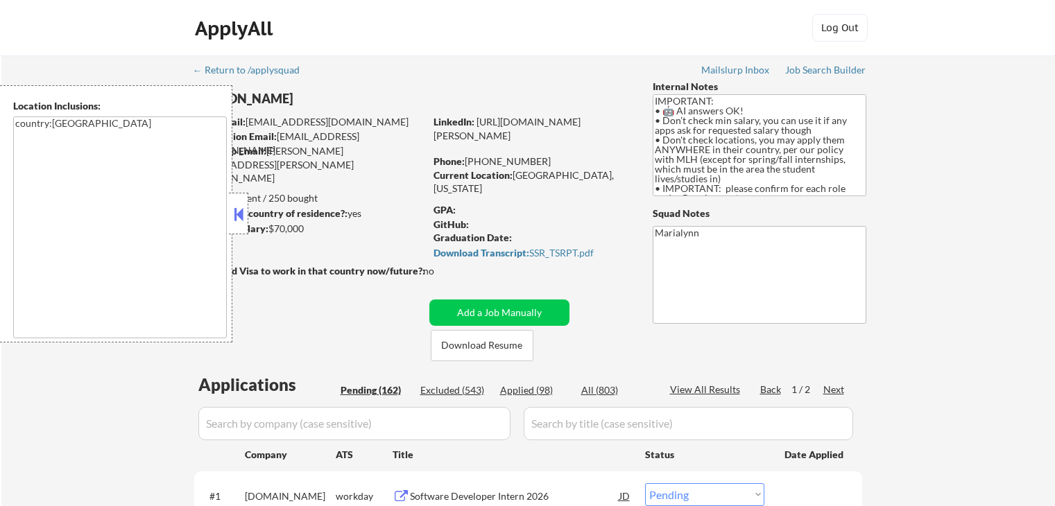
select select ""pending""
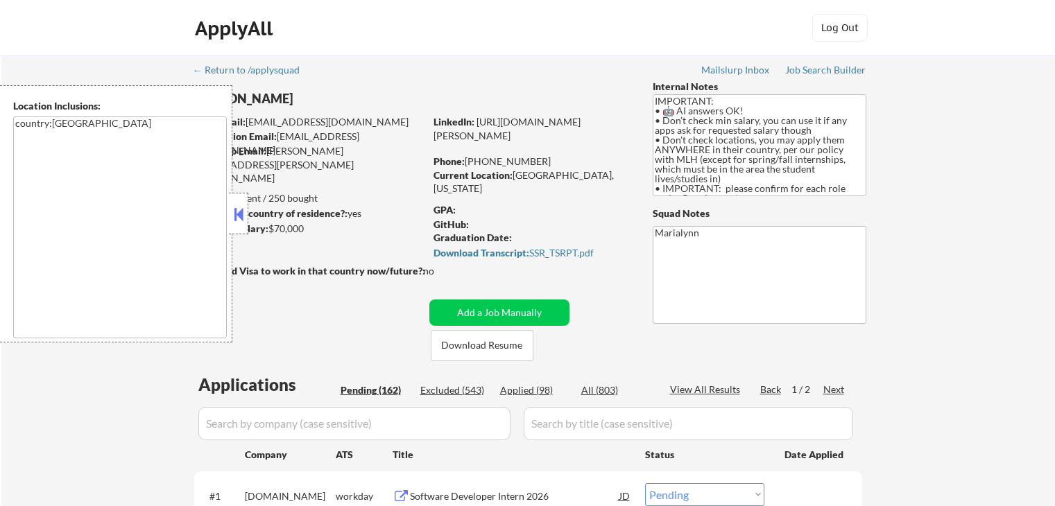
select select ""pending""
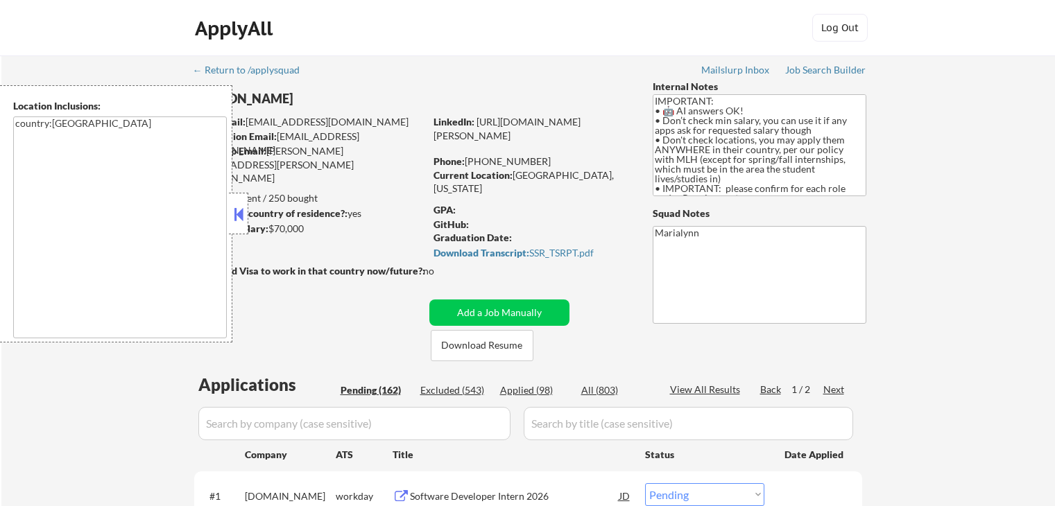
select select ""pending""
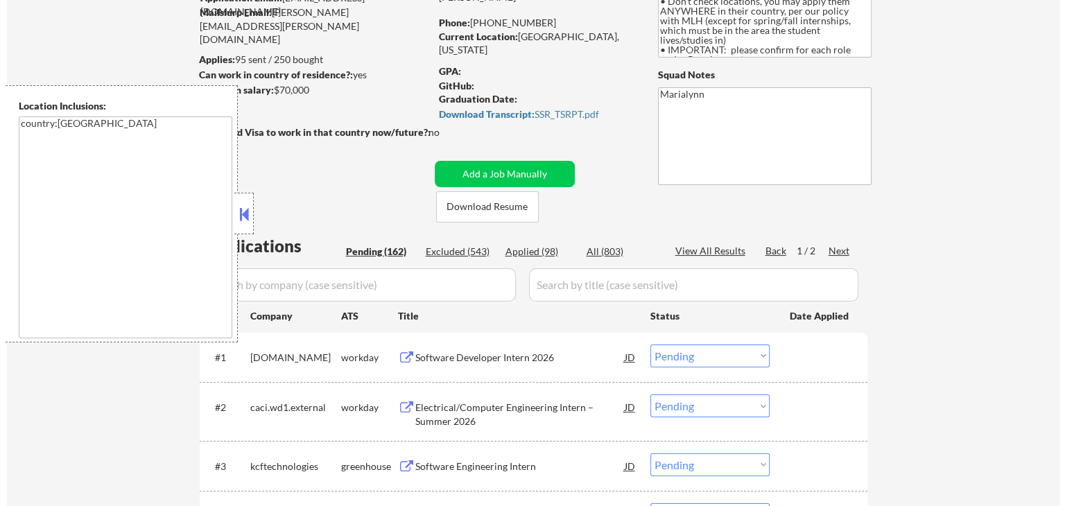
scroll to position [139, 0]
click at [490, 173] on button "Add a Job Manually" at bounding box center [499, 174] width 140 height 26
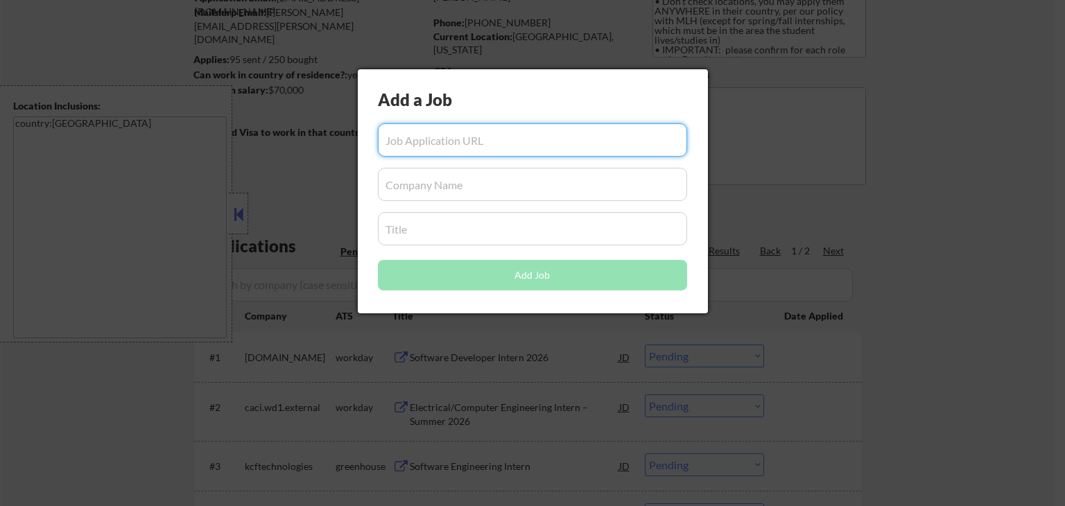
drag, startPoint x: 241, startPoint y: 207, endPoint x: 291, endPoint y: 212, distance: 50.2
click at [241, 207] on div at bounding box center [532, 253] width 1065 height 506
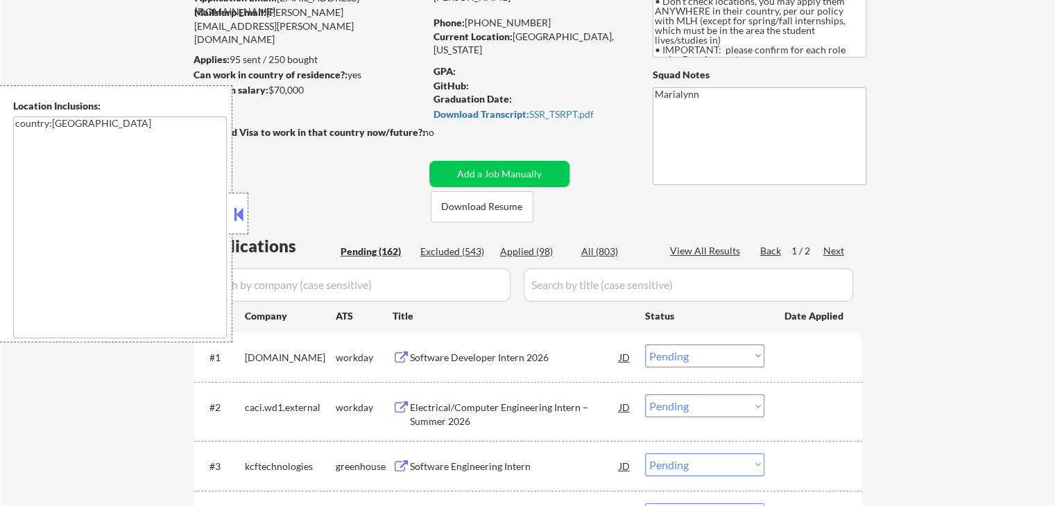
drag, startPoint x: 402, startPoint y: 291, endPoint x: 422, endPoint y: 292, distance: 20.1
click at [405, 292] on input "input" at bounding box center [354, 284] width 312 height 33
click at [239, 219] on button at bounding box center [238, 214] width 15 height 21
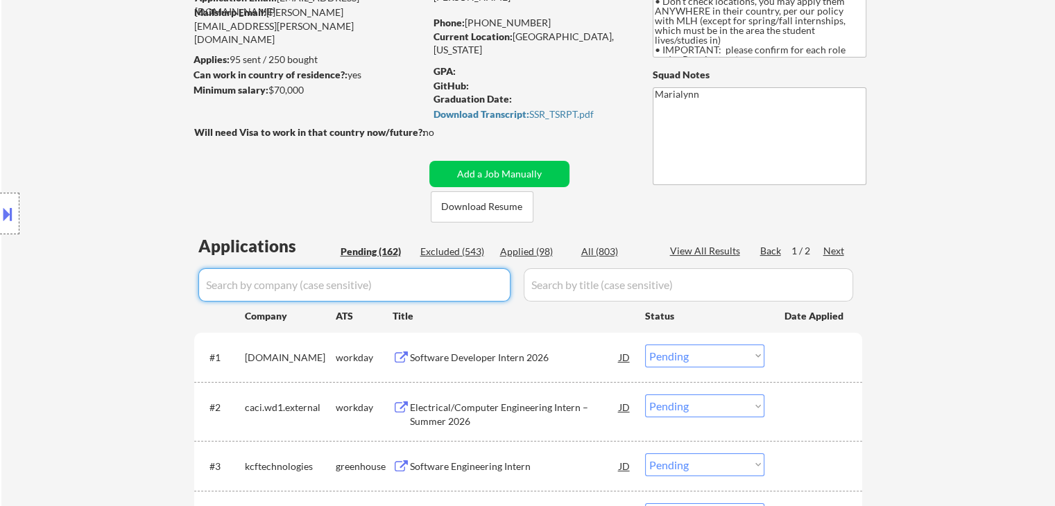
click at [338, 293] on input "input" at bounding box center [354, 284] width 312 height 33
paste input "GPTZero"
type input "GPTZero"
click at [608, 257] on div "All (803)" at bounding box center [615, 252] width 69 height 14
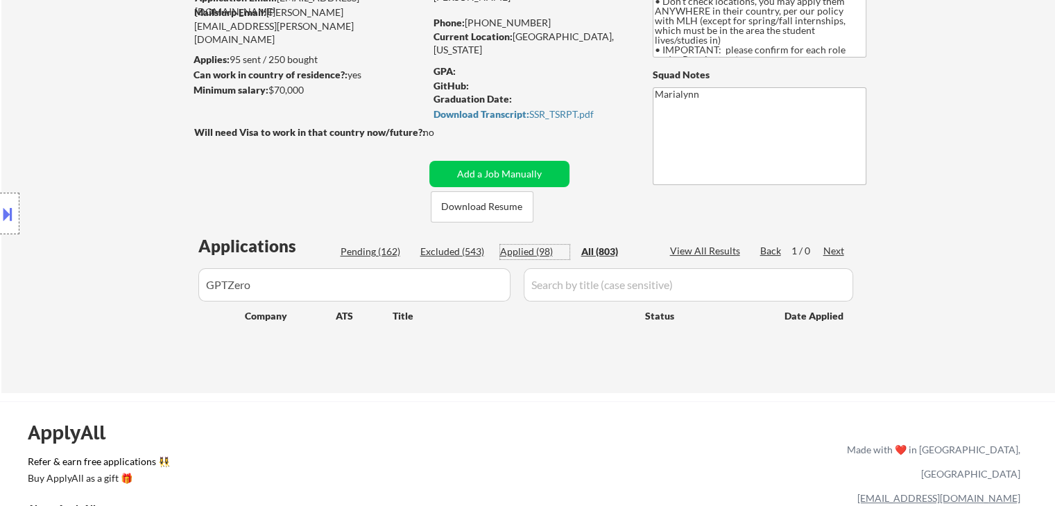
click at [515, 249] on div "Applied (98)" at bounding box center [534, 252] width 69 height 14
click at [586, 250] on div "All (803)" at bounding box center [615, 252] width 69 height 14
click at [560, 284] on input "input" at bounding box center [688, 284] width 329 height 33
paste input "Software Engineering Intern"
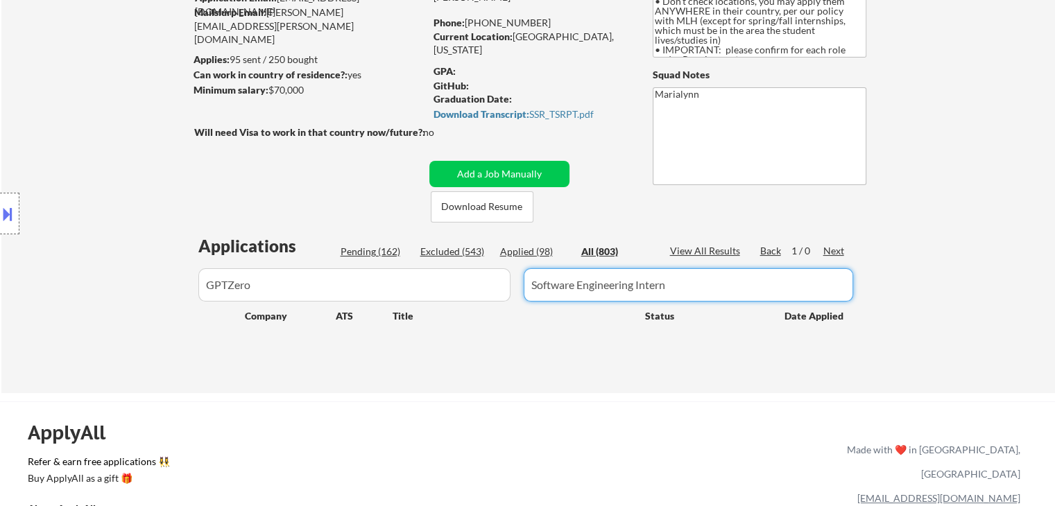
type input "Software Engineering Intern"
click at [615, 248] on div "All (803)" at bounding box center [615, 252] width 69 height 14
click at [531, 250] on div "Applied (98)" at bounding box center [534, 252] width 69 height 14
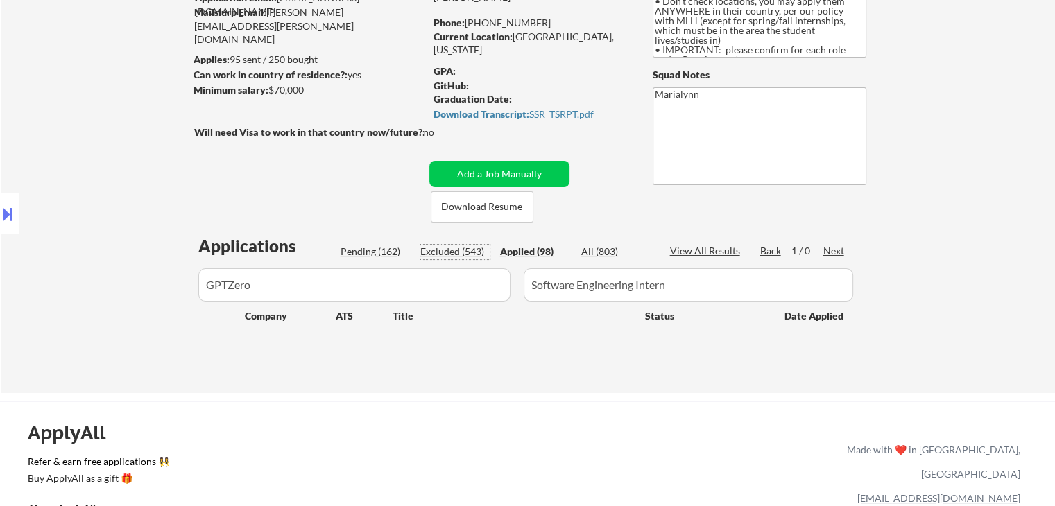
click at [461, 245] on div "Excluded (543)" at bounding box center [454, 252] width 69 height 14
click at [528, 246] on div "Applied (98)" at bounding box center [534, 252] width 69 height 14
click at [598, 248] on div "All (803)" at bounding box center [615, 252] width 69 height 14
click at [497, 172] on button "Add a Job Manually" at bounding box center [499, 174] width 140 height 26
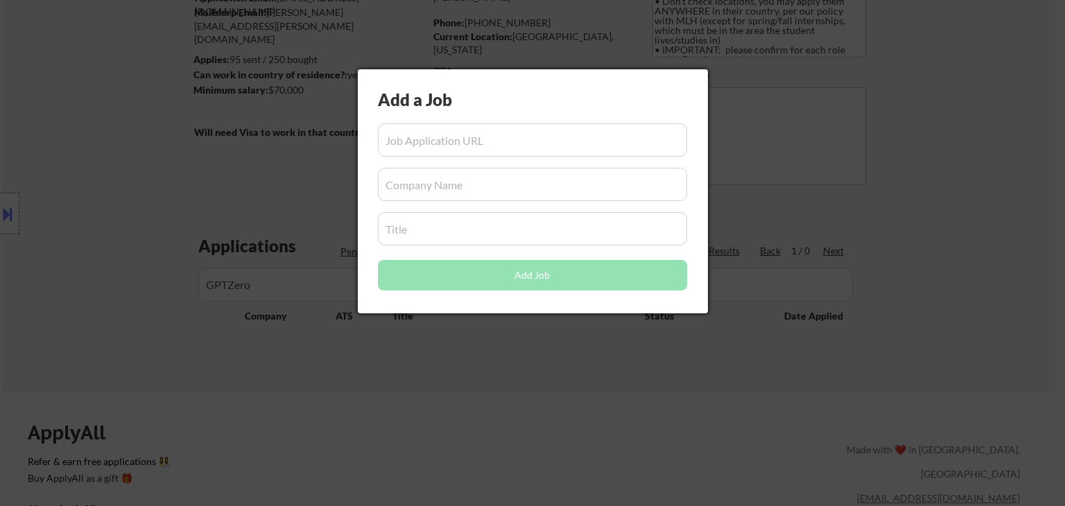
click at [379, 377] on div at bounding box center [532, 253] width 1065 height 506
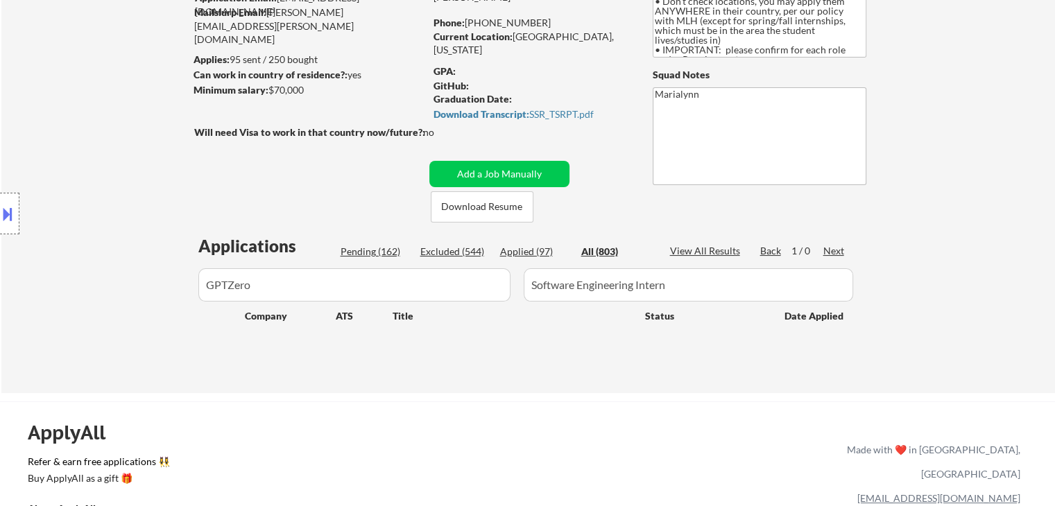
click at [526, 241] on div "Applications Pending (162) Excluded (544) Applied (97) All (803) View All Resul…" at bounding box center [528, 300] width 668 height 132
click at [465, 253] on div "Excluded (544)" at bounding box center [454, 252] width 69 height 14
click at [521, 247] on div "Applied (97)" at bounding box center [534, 252] width 69 height 14
click at [391, 243] on div "Applications Pending (162) Excluded (544) Applied (97) All (803) View All Resul…" at bounding box center [528, 300] width 668 height 132
drag, startPoint x: 442, startPoint y: 258, endPoint x: 502, endPoint y: 241, distance: 62.1
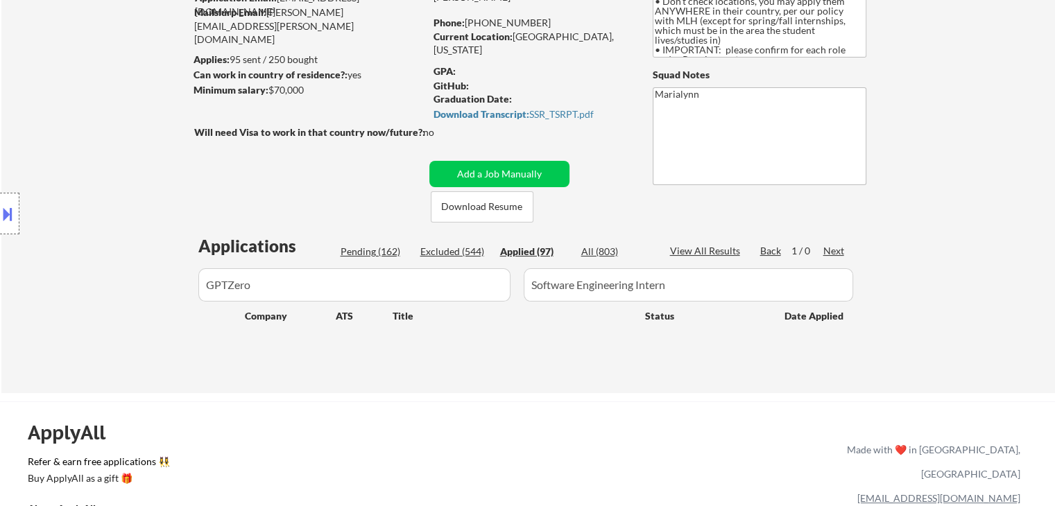
click at [451, 257] on div "Excluded (544)" at bounding box center [454, 252] width 69 height 14
click at [529, 252] on div "Applied (97)" at bounding box center [534, 252] width 69 height 14
drag, startPoint x: 593, startPoint y: 253, endPoint x: 582, endPoint y: 259, distance: 12.7
click at [594, 255] on div "All (803)" at bounding box center [615, 252] width 69 height 14
click at [377, 246] on div "Pending (162)" at bounding box center [375, 252] width 69 height 14
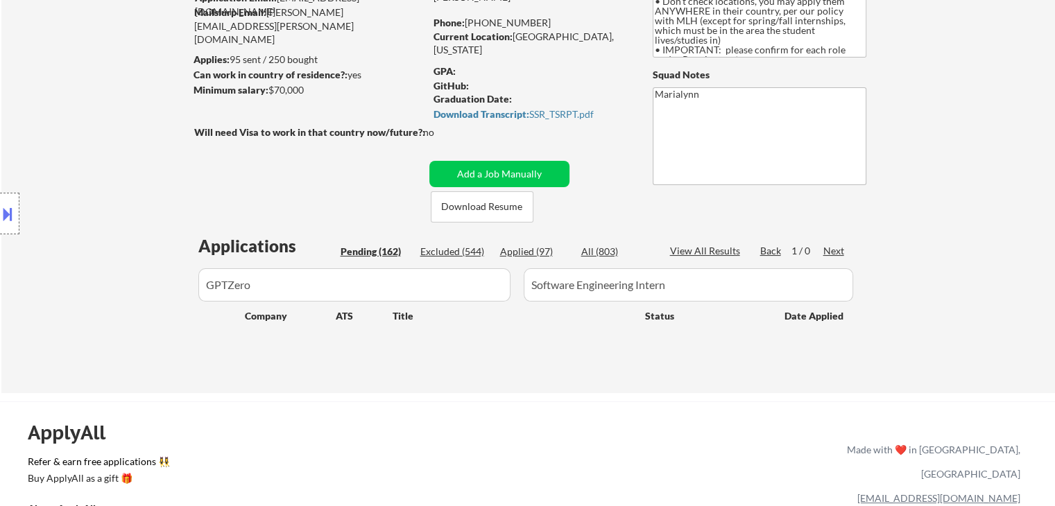
click at [529, 250] on div "Applied (97)" at bounding box center [534, 252] width 69 height 14
click at [614, 361] on div "Applications Pending (162) Excluded (544) Applied (97) All (803) View All Resul…" at bounding box center [528, 300] width 668 height 132
click at [518, 258] on div "Applied (97)" at bounding box center [534, 252] width 69 height 14
drag, startPoint x: 440, startPoint y: 252, endPoint x: 449, endPoint y: 250, distance: 9.1
click at [444, 252] on div "Excluded (544)" at bounding box center [454, 252] width 69 height 14
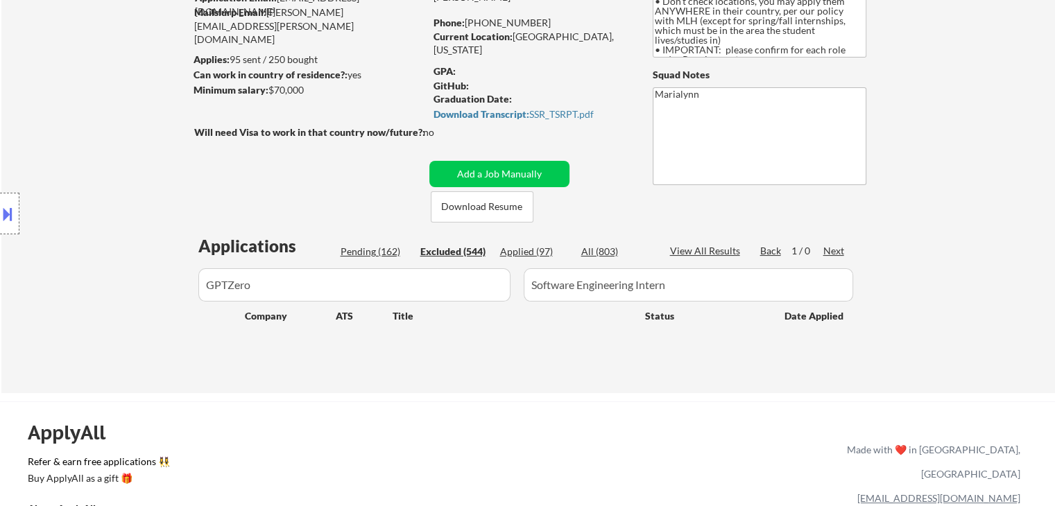
click at [533, 259] on div "Applications Pending (162) Excluded (544) Applied (97) All (803) View All Resul…" at bounding box center [528, 300] width 668 height 132
click at [565, 349] on div "Applications Pending (162) Excluded (544) Applied (97) All (803) View All Resul…" at bounding box center [528, 300] width 668 height 132
click at [544, 259] on div "Applications Pending (162) Excluded (544) Applied (97) All (803) View All Resul…" at bounding box center [528, 300] width 668 height 132
drag, startPoint x: 692, startPoint y: 289, endPoint x: 257, endPoint y: 278, distance: 435.1
click at [275, 292] on div at bounding box center [528, 284] width 668 height 33
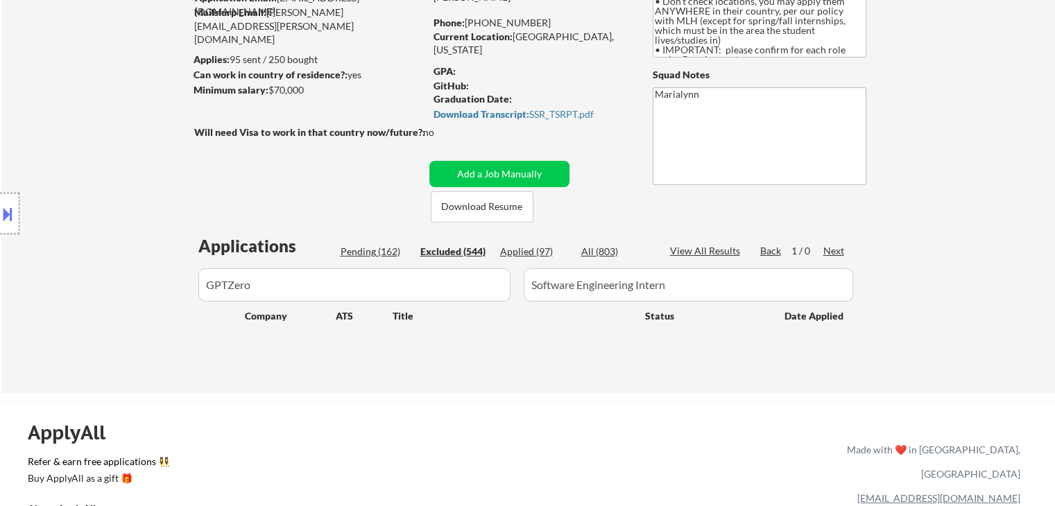
drag, startPoint x: 480, startPoint y: 399, endPoint x: 505, endPoint y: 350, distance: 54.6
click at [483, 398] on div "← Return to /applysquad Mailslurp Inbox Job Search Builder Jonathan Mathurin Us…" at bounding box center [527, 482] width 1055 height 1243
click at [547, 164] on button "Add a Job Manually" at bounding box center [499, 174] width 140 height 26
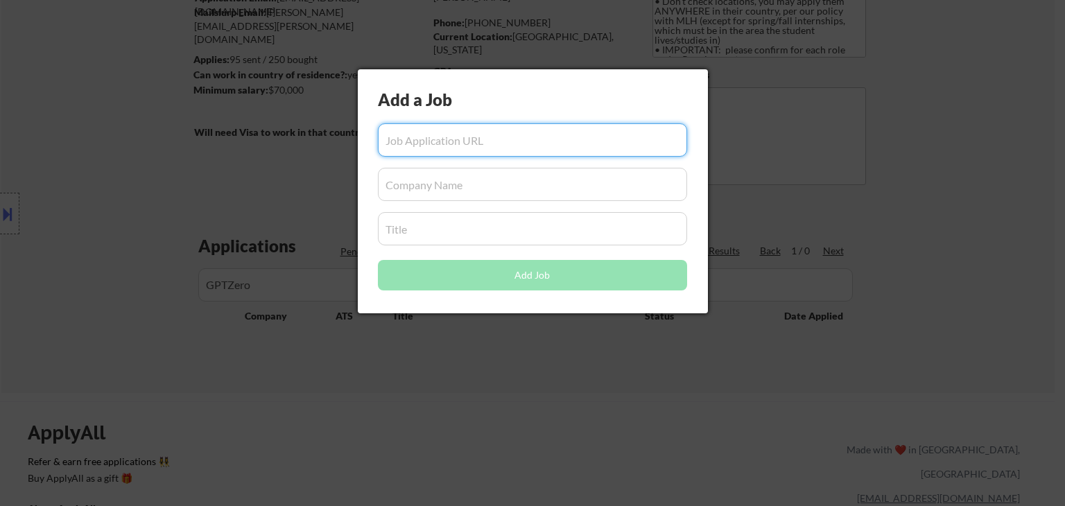
drag, startPoint x: 494, startPoint y: 364, endPoint x: 382, endPoint y: 293, distance: 133.2
click at [483, 357] on div at bounding box center [532, 253] width 1065 height 506
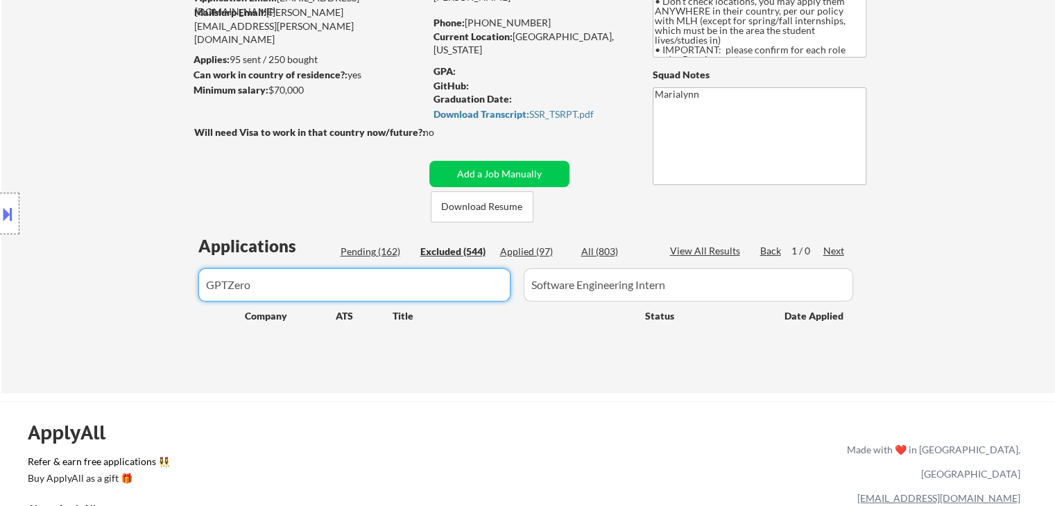
drag, startPoint x: 260, startPoint y: 298, endPoint x: 146, endPoint y: 276, distance: 116.5
click at [155, 275] on body "← Return to /applysquad Mailslurp Inbox Job Search Builder Jonathan Mathurin Us…" at bounding box center [527, 114] width 1055 height 506
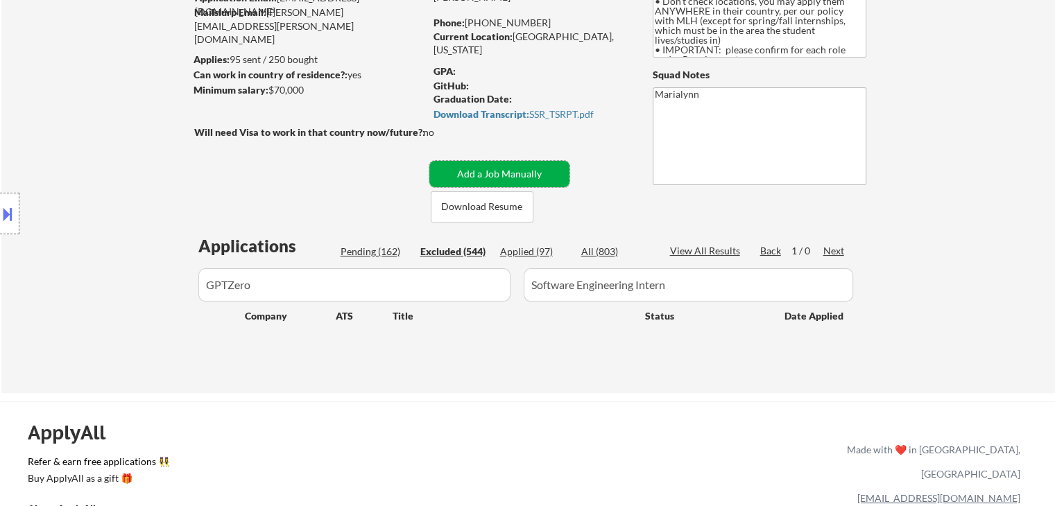
click at [533, 173] on button "Add a Job Manually" at bounding box center [499, 174] width 140 height 26
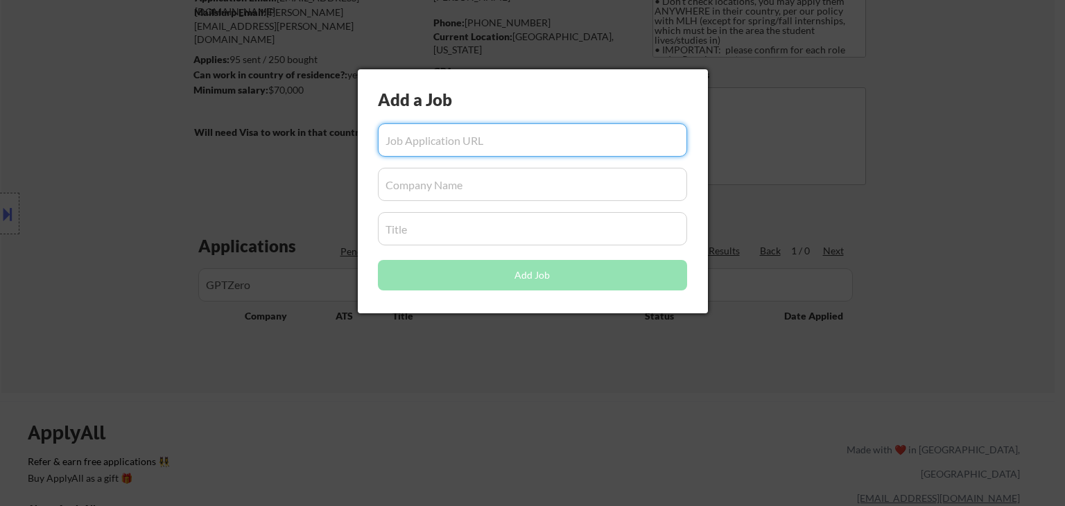
click at [438, 194] on input "input" at bounding box center [532, 184] width 309 height 33
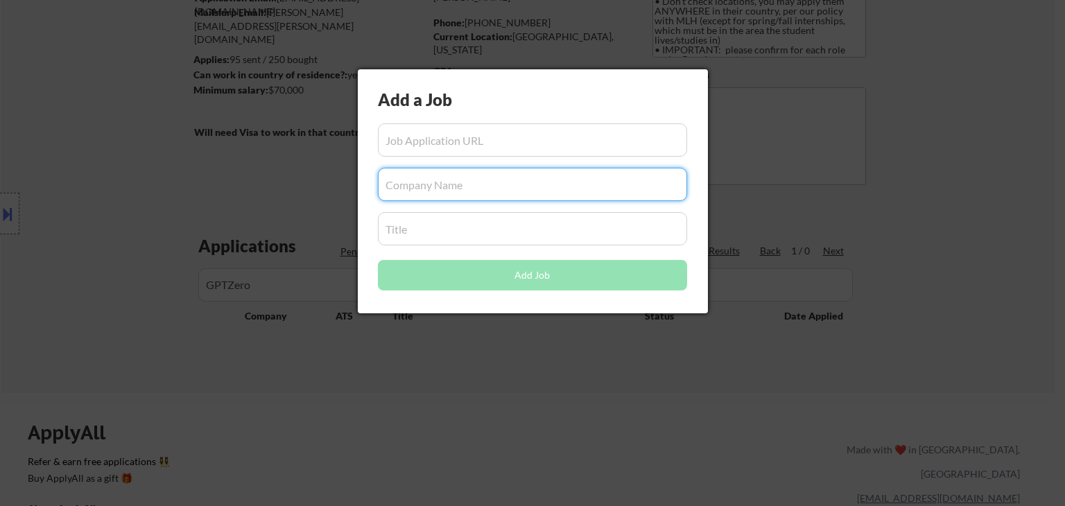
paste input "GPTZero"
type input "GPTZero"
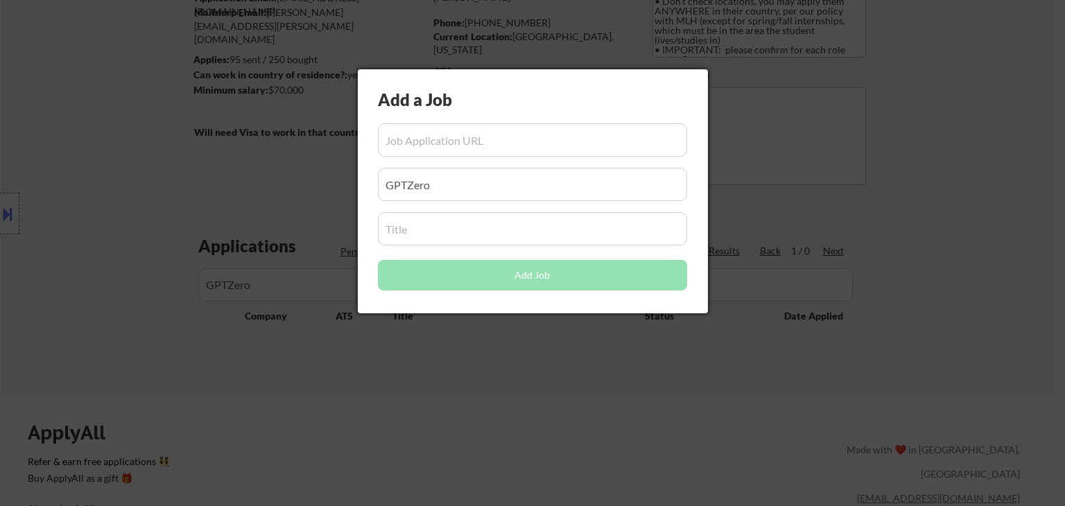
drag, startPoint x: 410, startPoint y: 361, endPoint x: 624, endPoint y: 300, distance: 222.9
click at [436, 361] on div at bounding box center [532, 253] width 1065 height 506
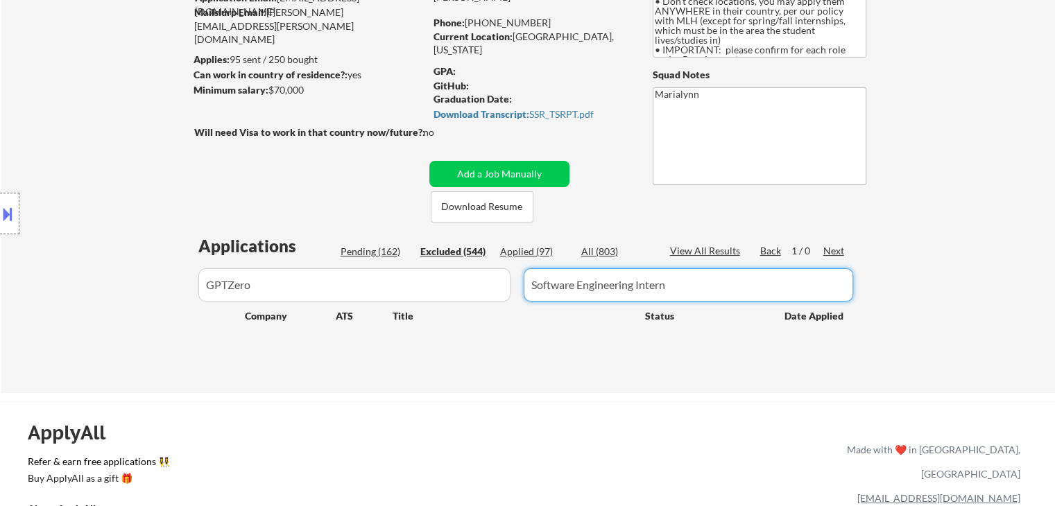
drag, startPoint x: 677, startPoint y: 289, endPoint x: 206, endPoint y: 289, distance: 471.0
click at [230, 282] on body "← Return to /applysquad Mailslurp Inbox Job Search Builder Jonathan Mathurin Us…" at bounding box center [527, 114] width 1055 height 506
drag, startPoint x: 459, startPoint y: 159, endPoint x: 472, endPoint y: 189, distance: 33.2
click at [460, 161] on div "← Return to /applysquad Mailslurp Inbox Job Search Builder Jonathan Mathurin Us…" at bounding box center [528, 149] width 692 height 465
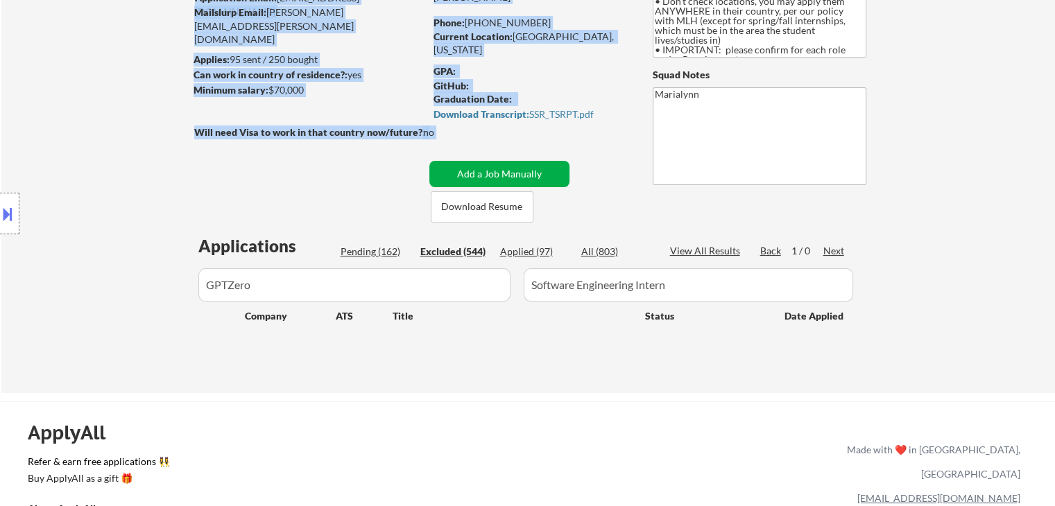
click at [471, 180] on button "Add a Job Manually" at bounding box center [499, 174] width 140 height 26
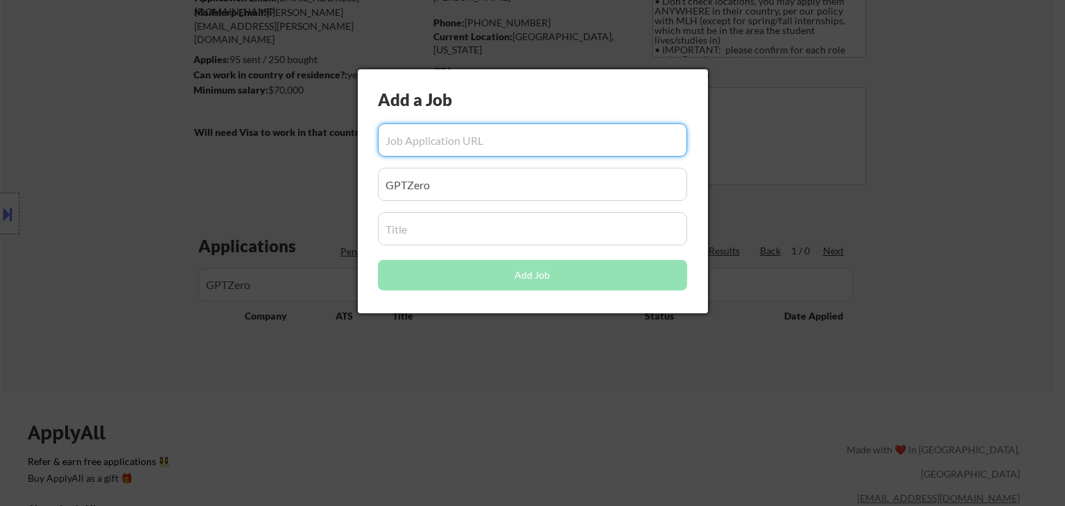
click at [454, 239] on input "input" at bounding box center [532, 228] width 309 height 33
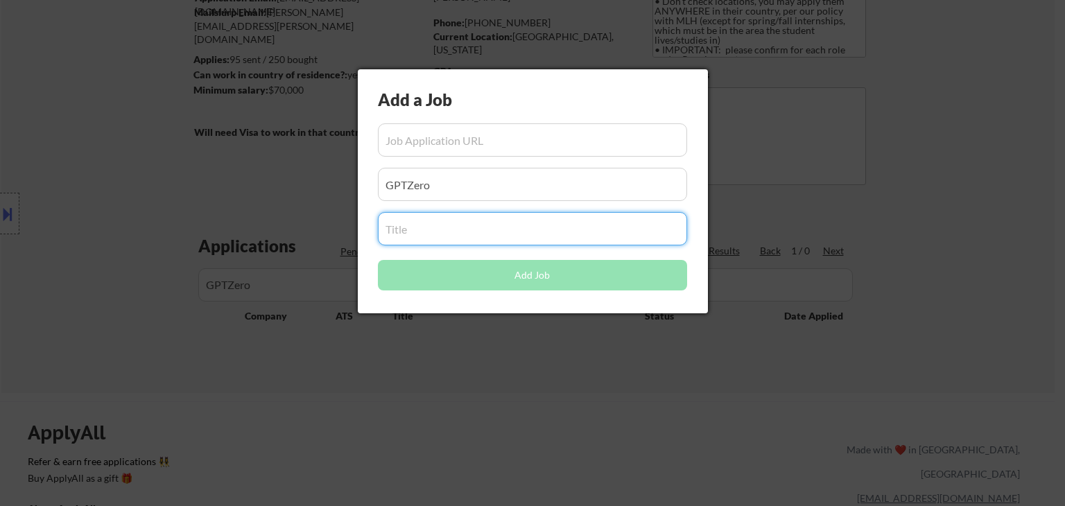
paste input "Software Engineering Intern"
type input "Software Engineering Intern"
drag, startPoint x: 458, startPoint y: 381, endPoint x: 544, endPoint y: 158, distance: 238.7
click at [460, 379] on div at bounding box center [532, 253] width 1065 height 506
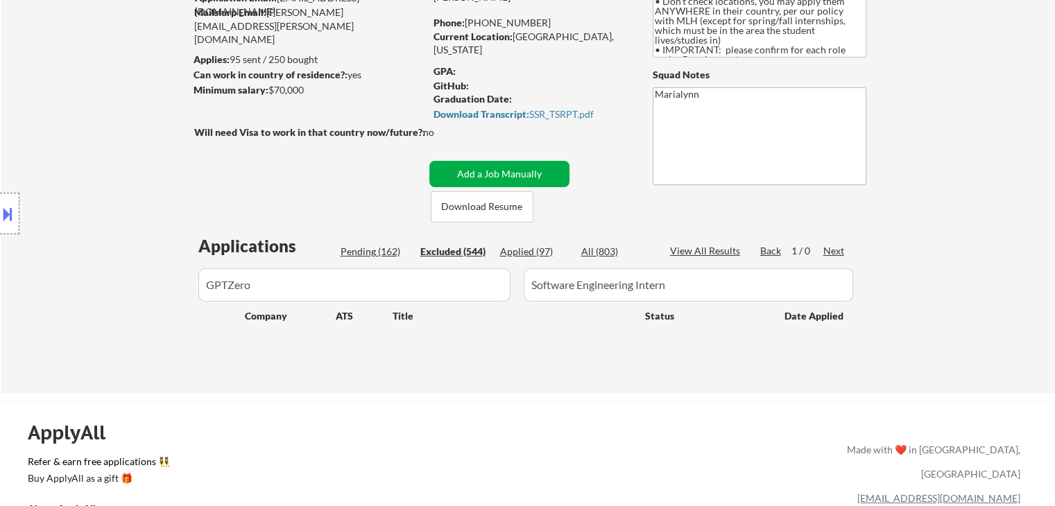
click at [497, 171] on button "Add a Job Manually" at bounding box center [499, 174] width 140 height 26
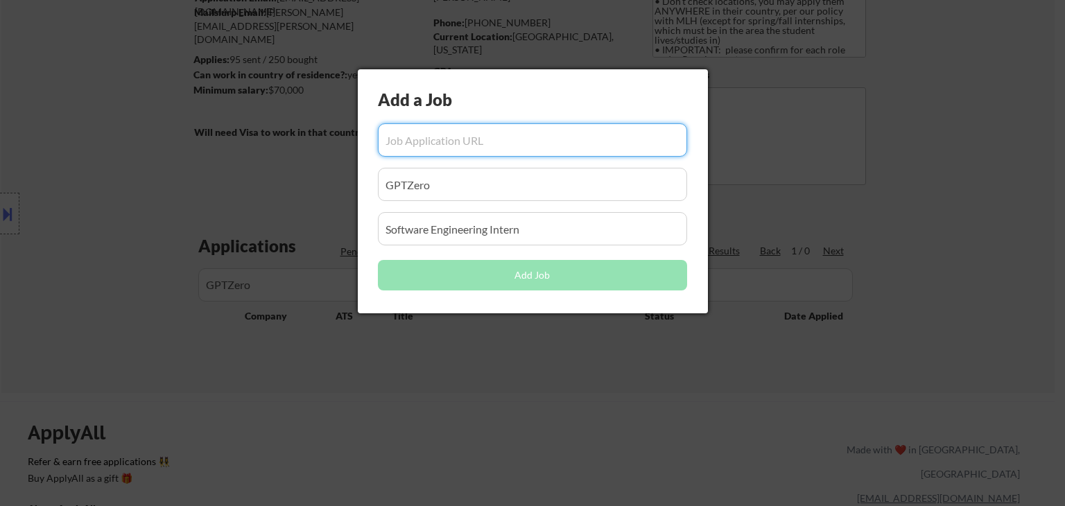
click at [466, 141] on input "input" at bounding box center [532, 139] width 309 height 33
paste input "https://jobs.ashbyhq.com/GPTZero/e1f12af2-d017-4fca-a9af-99431d989d53"
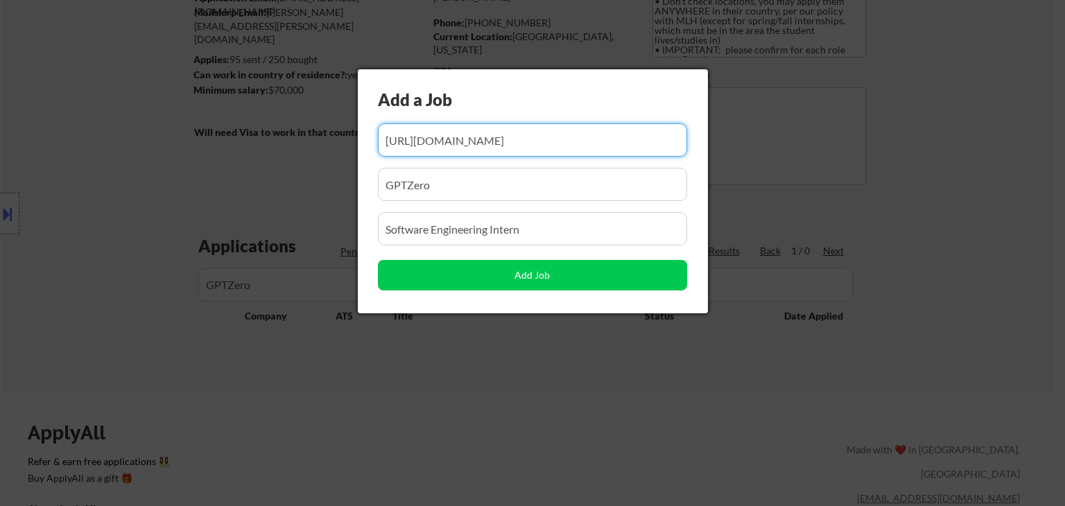
type input "https://jobs.ashbyhq.com/GPTZero/e1f12af2-d017-4fca-a9af-99431d989d53"
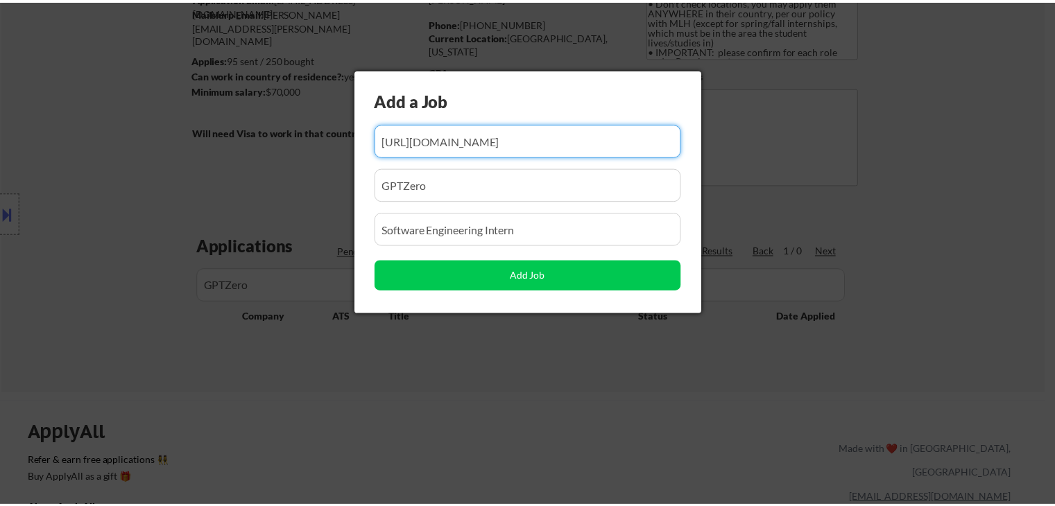
scroll to position [0, 0]
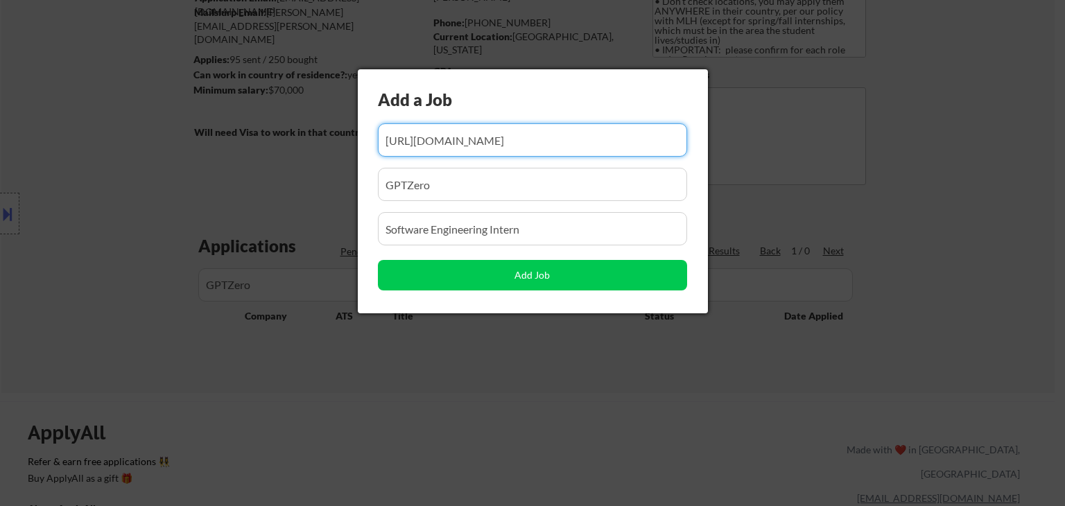
click at [633, 228] on input "input" at bounding box center [532, 228] width 309 height 33
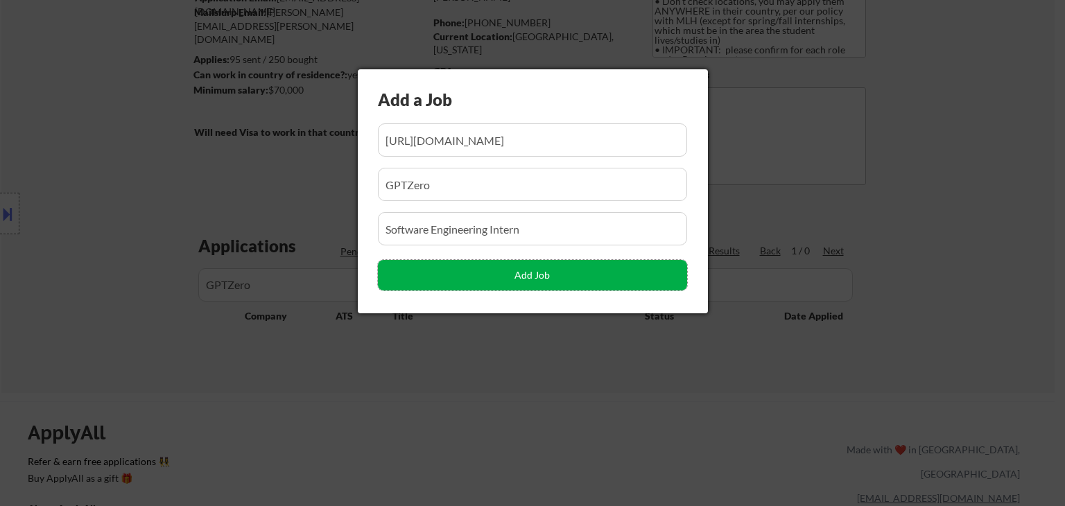
click at [613, 273] on button "Add Job" at bounding box center [532, 275] width 309 height 31
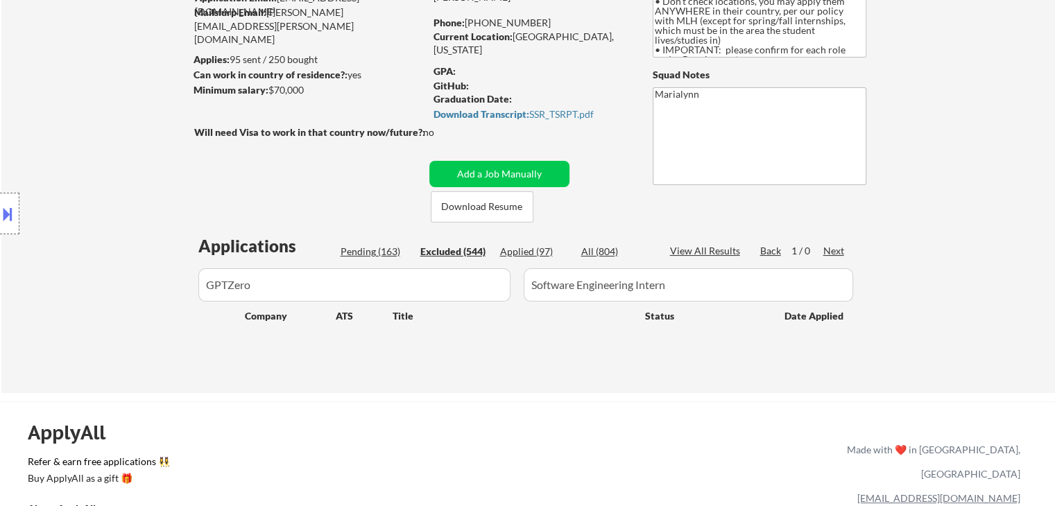
click at [377, 243] on div "Applications Pending (163) Excluded (544) Applied (97) All (804) View All Resul…" at bounding box center [528, 300] width 668 height 132
click at [594, 245] on div "All (804)" at bounding box center [615, 252] width 69 height 14
click at [398, 250] on div "Pending (163)" at bounding box center [375, 252] width 69 height 14
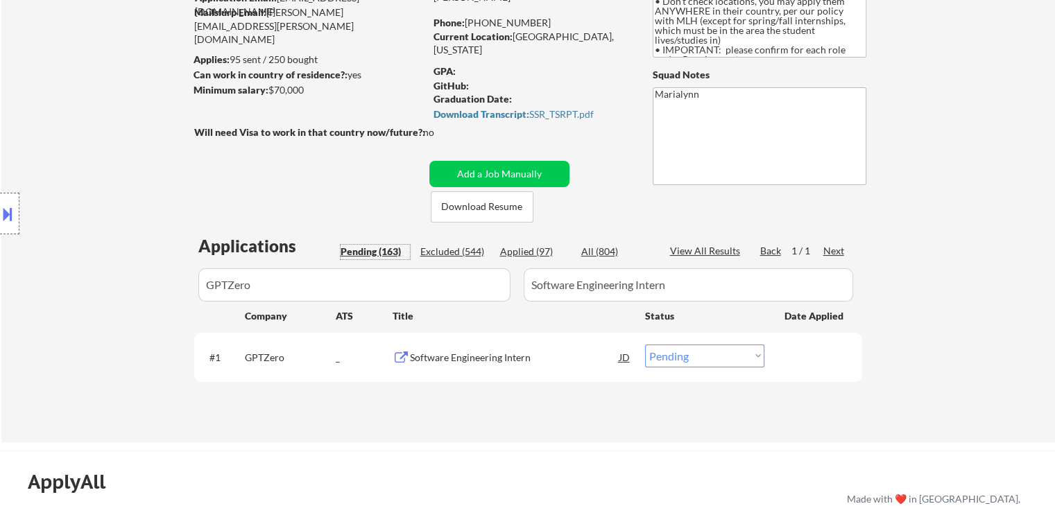
click at [663, 352] on select "Choose an option... Pending Applied Excluded (Questions) Excluded (Expired) Exc…" at bounding box center [704, 356] width 119 height 23
select select ""applied""
click at [645, 345] on select "Choose an option... Pending Applied Excluded (Questions) Excluded (Expired) Exc…" at bounding box center [704, 356] width 119 height 23
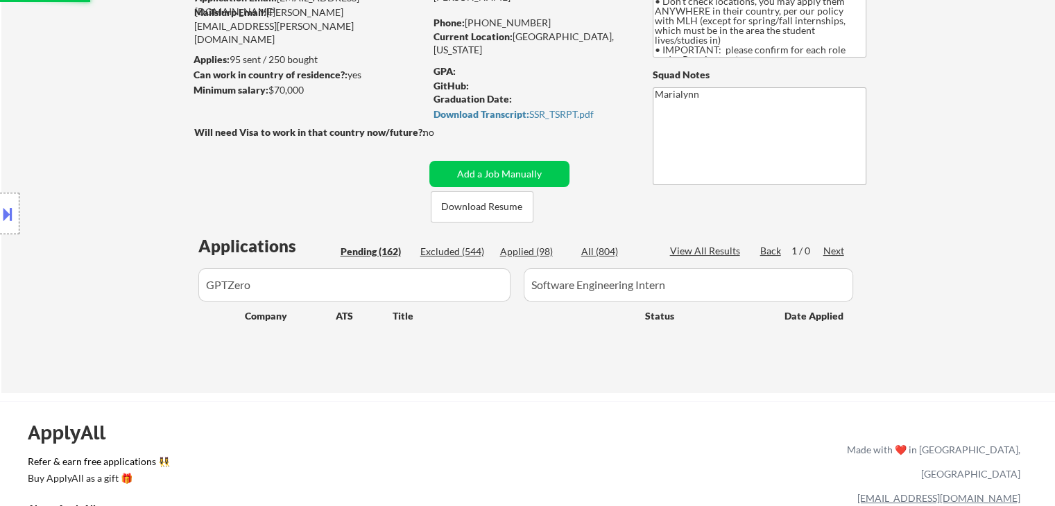
click at [531, 251] on div "Applied (98)" at bounding box center [534, 252] width 69 height 14
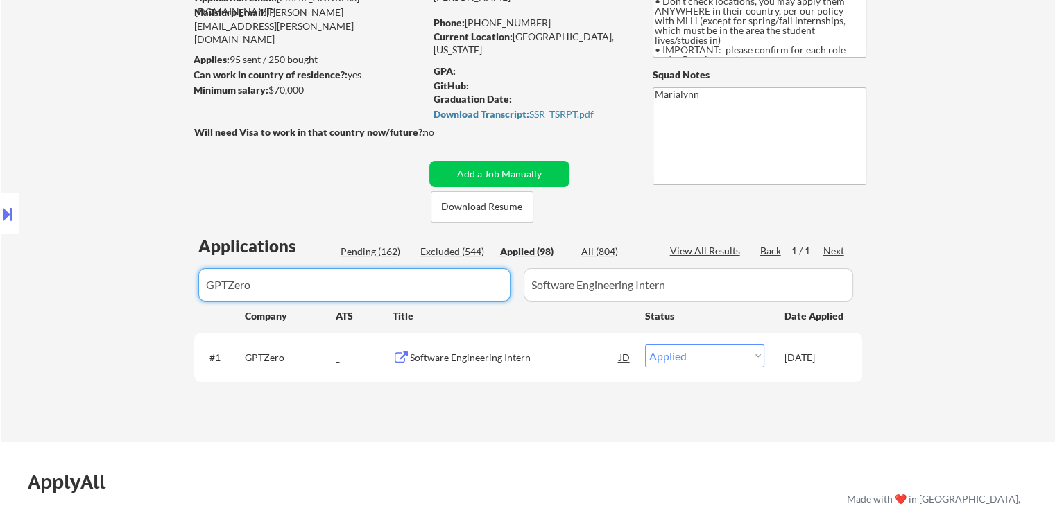
click at [325, 278] on input "input" at bounding box center [354, 284] width 312 height 33
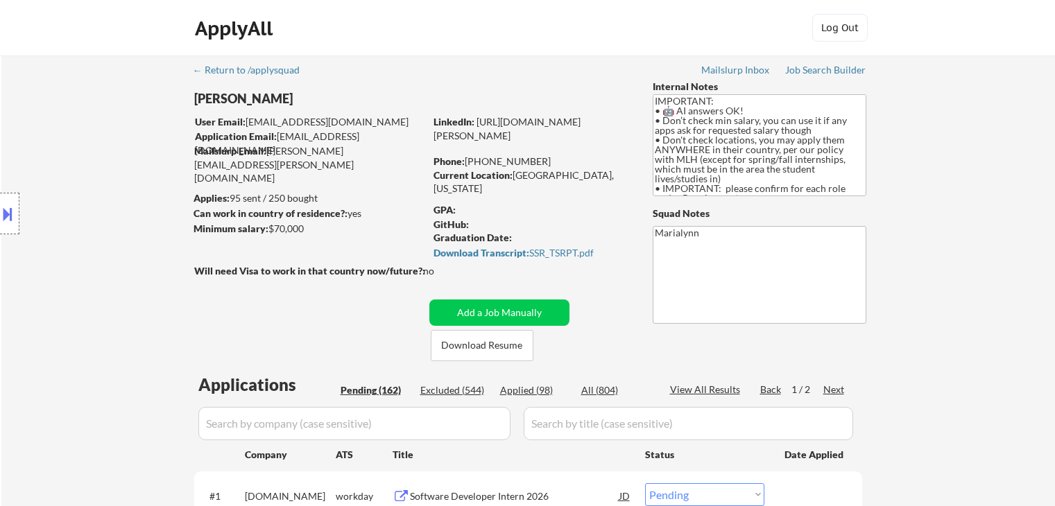
select select ""pending""
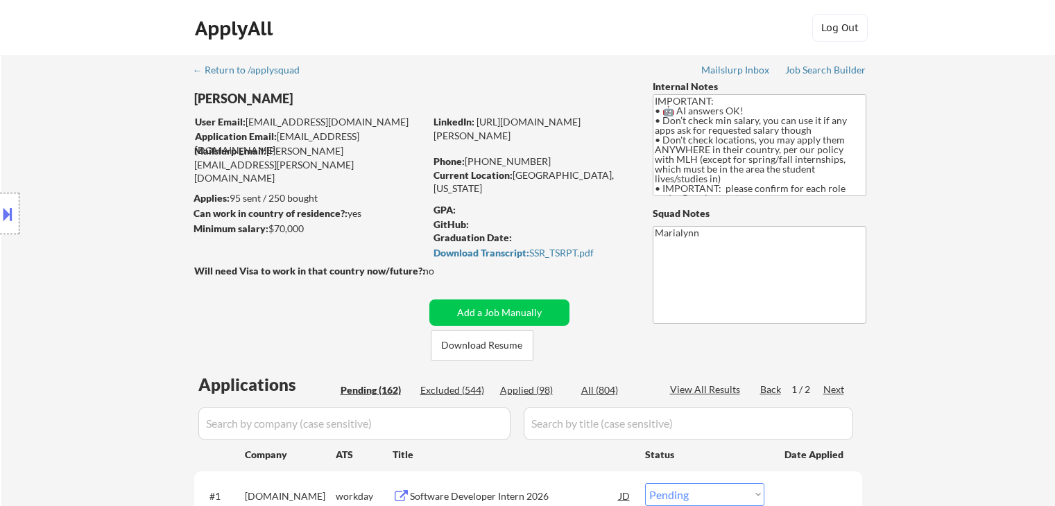
select select ""pending""
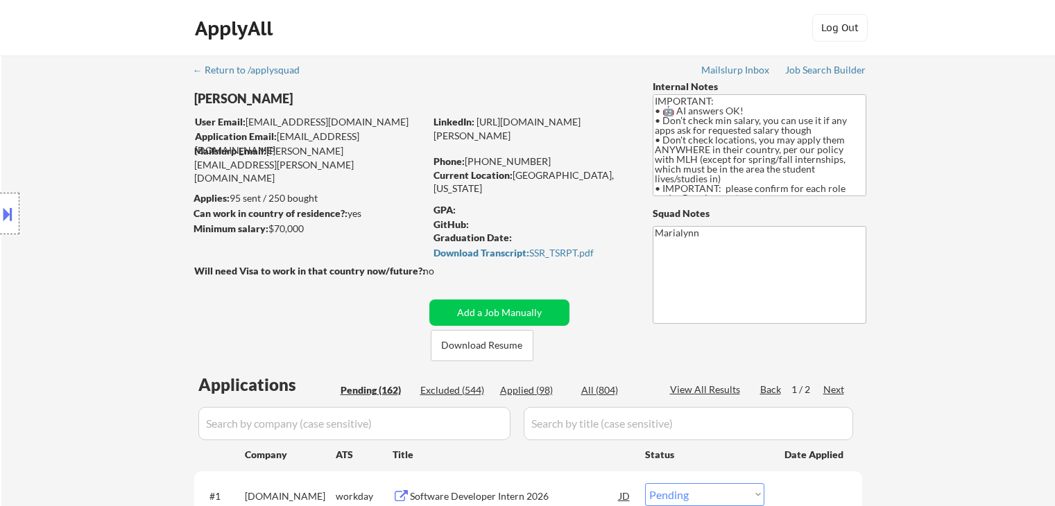
select select ""pending""
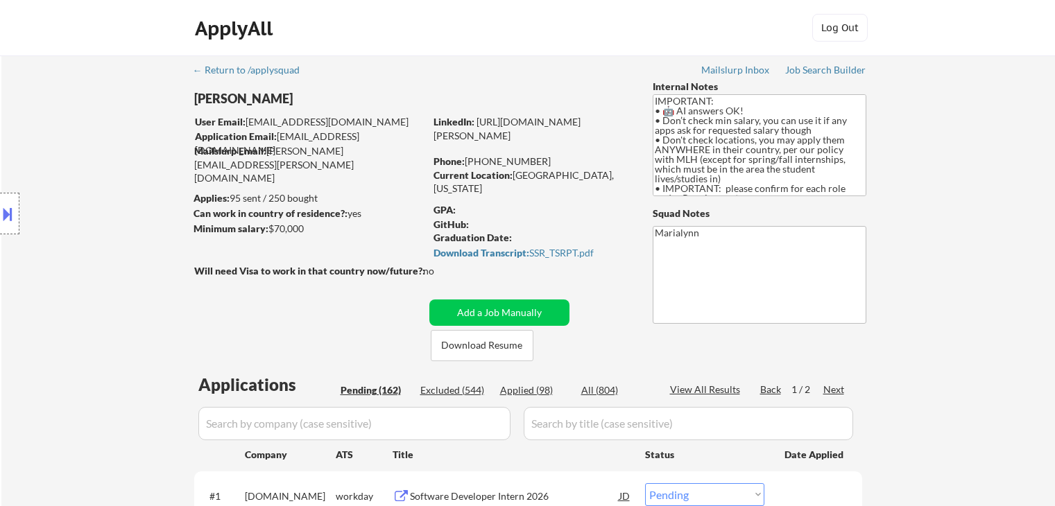
select select ""pending""
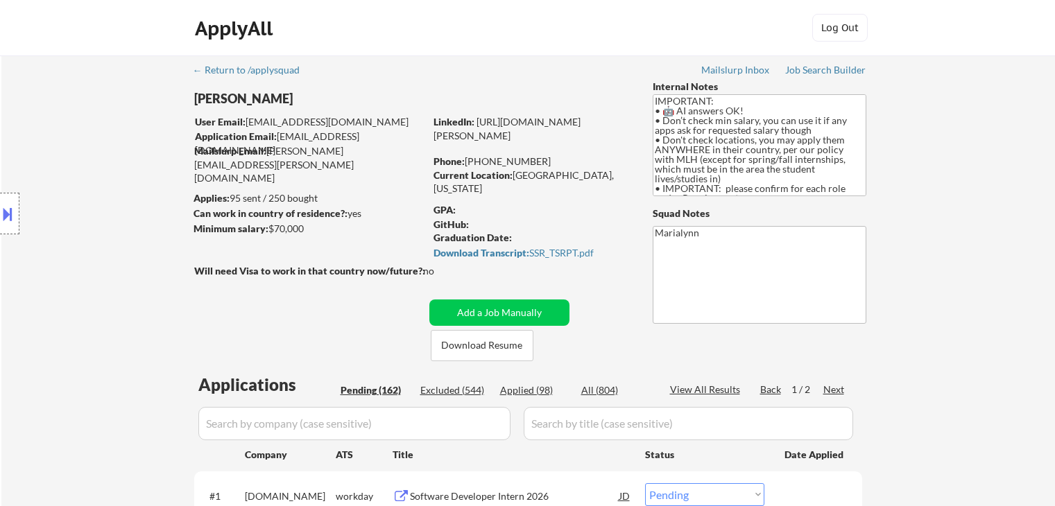
select select ""pending""
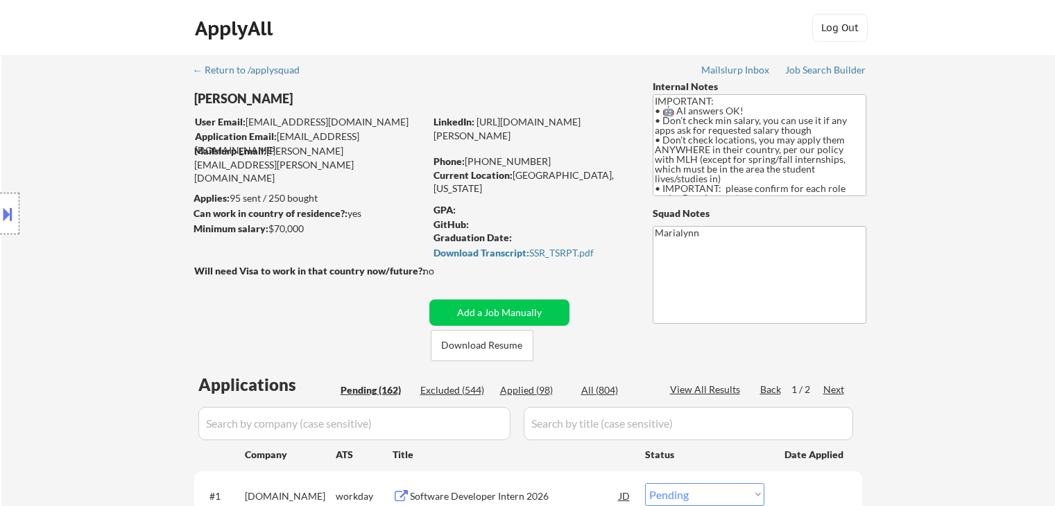
select select ""pending""
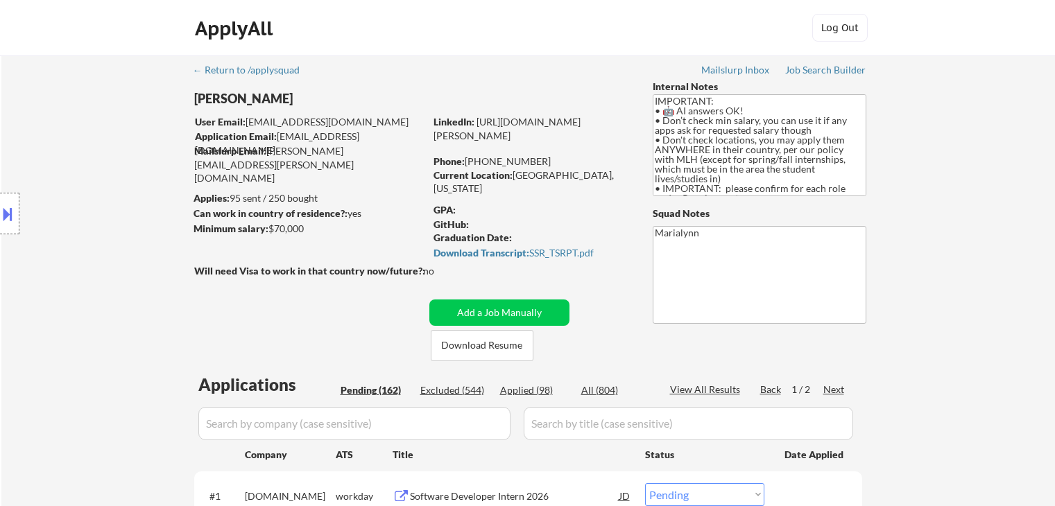
select select ""pending""
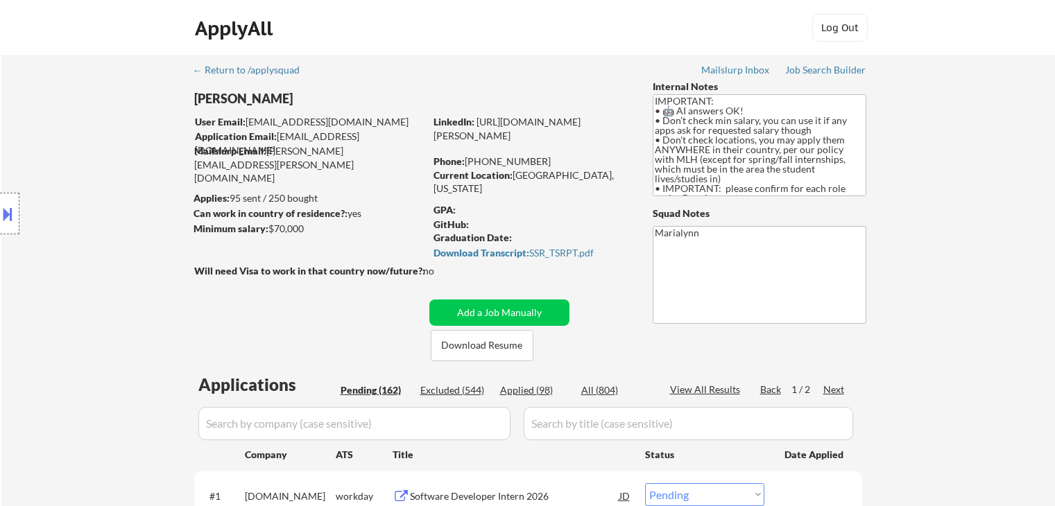
select select ""pending""
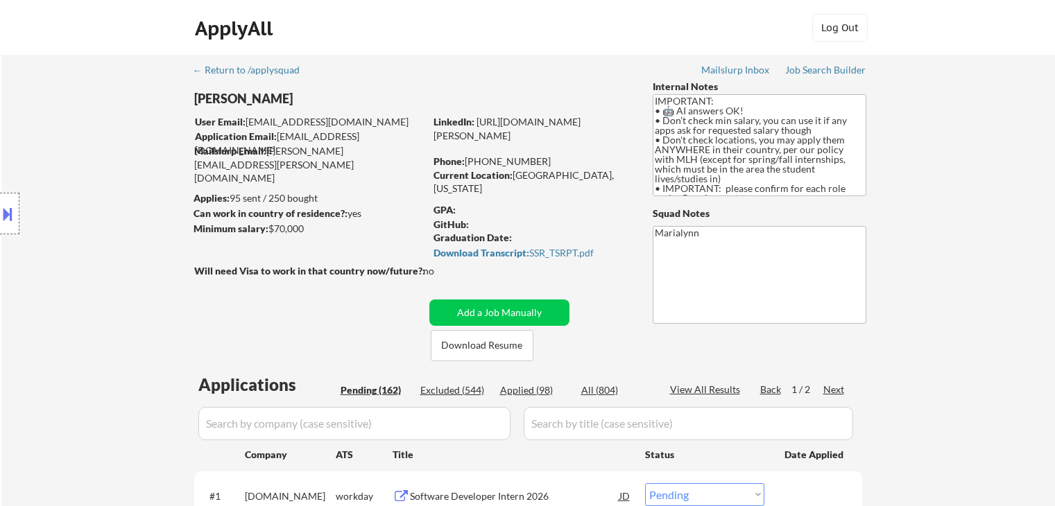
select select ""pending""
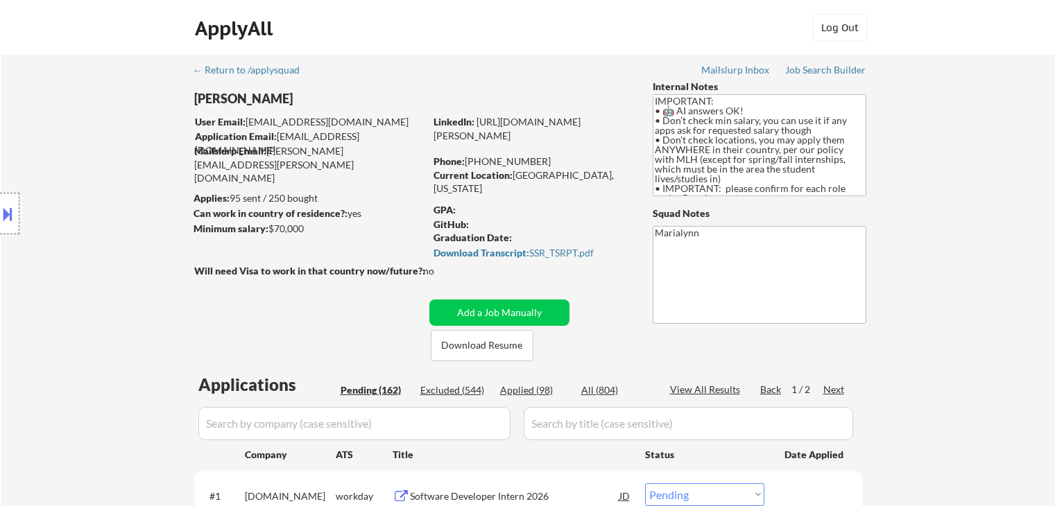
select select ""pending""
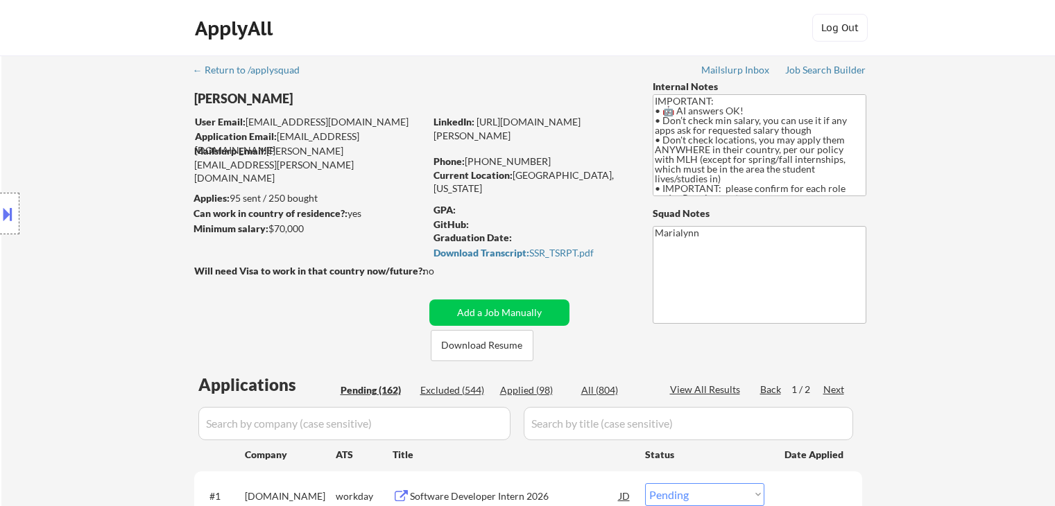
select select ""pending""
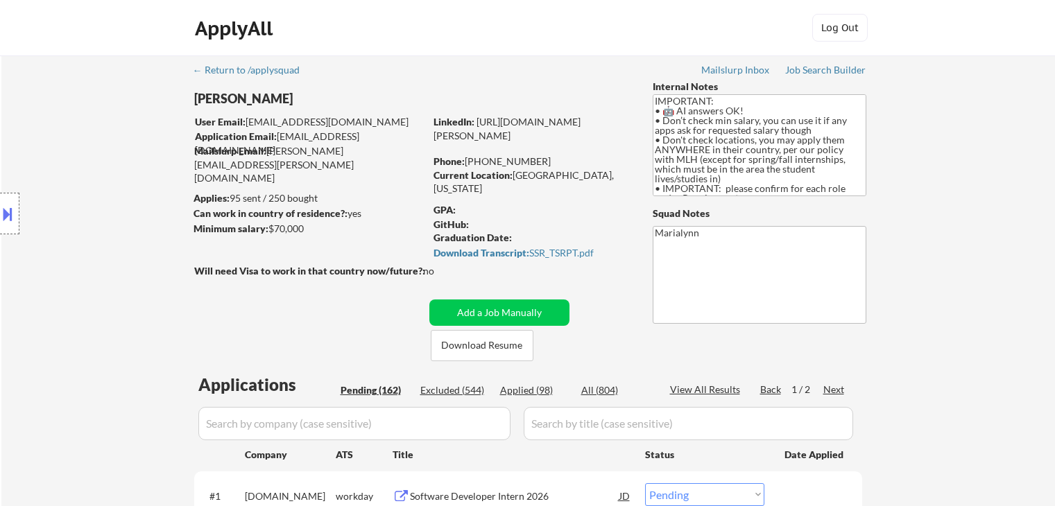
select select ""pending""
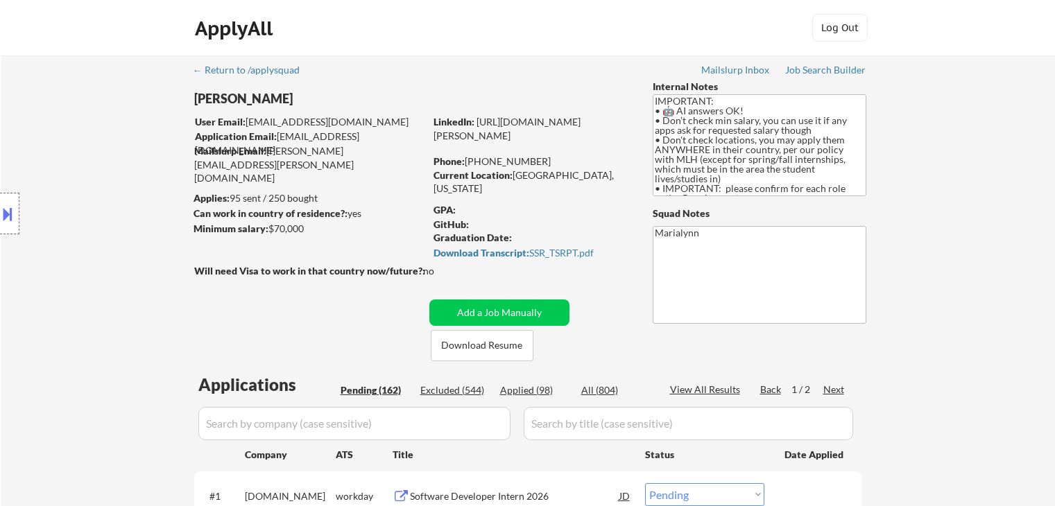
select select ""pending""
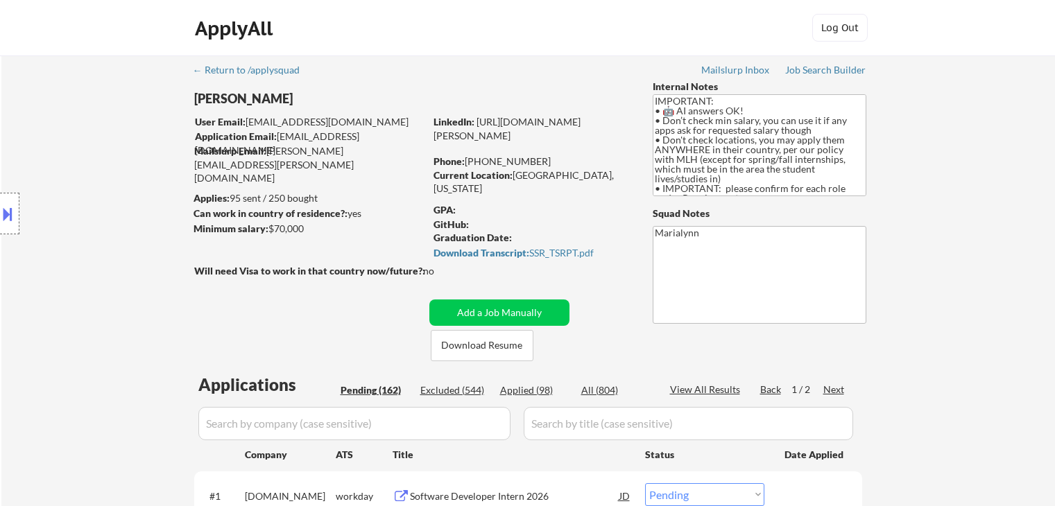
select select ""pending""
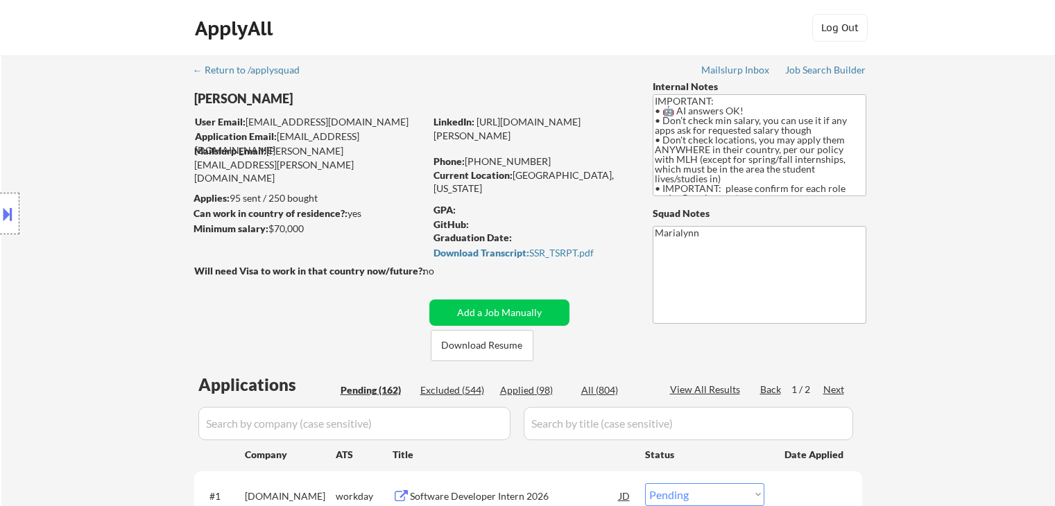
select select ""pending""
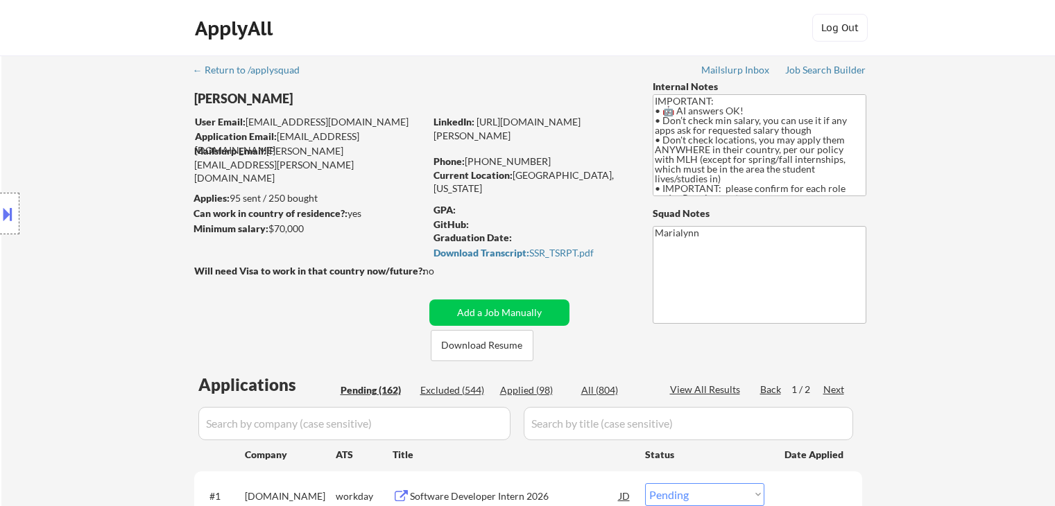
select select ""pending""
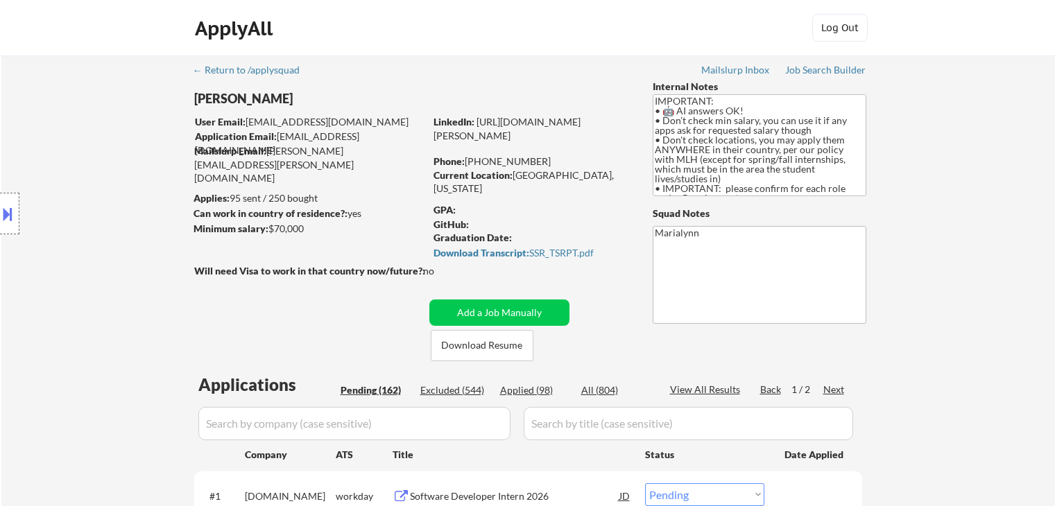
select select ""pending""
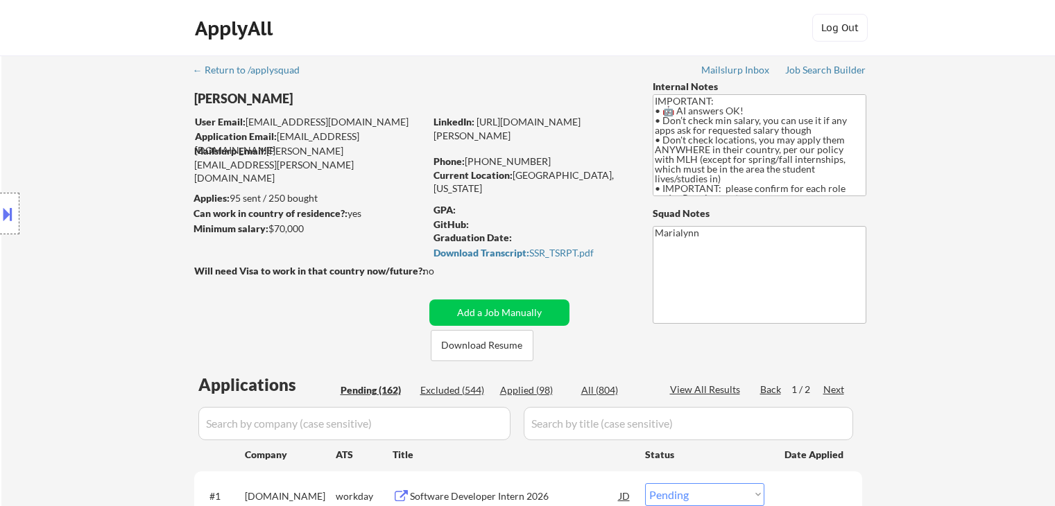
select select ""pending""
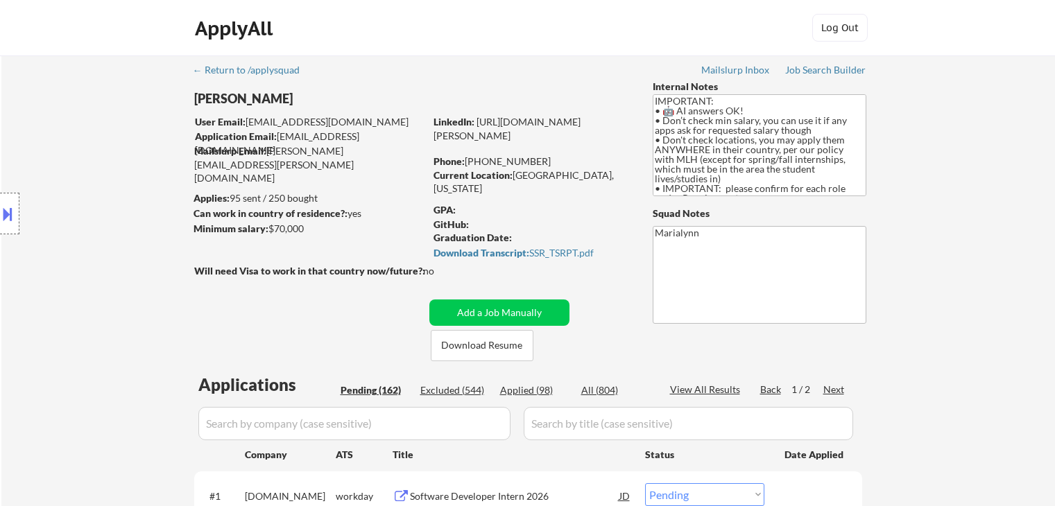
select select ""pending""
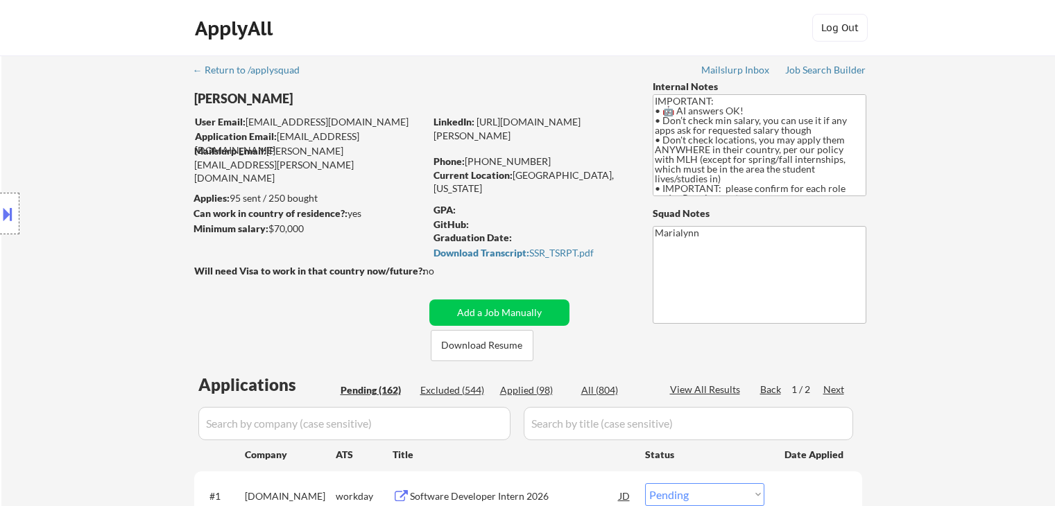
select select ""pending""
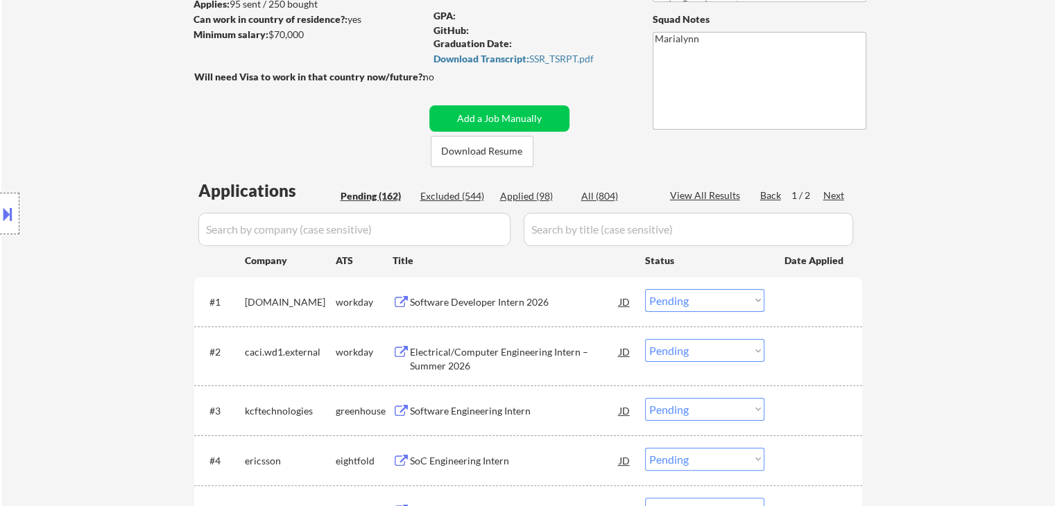
scroll to position [139, 0]
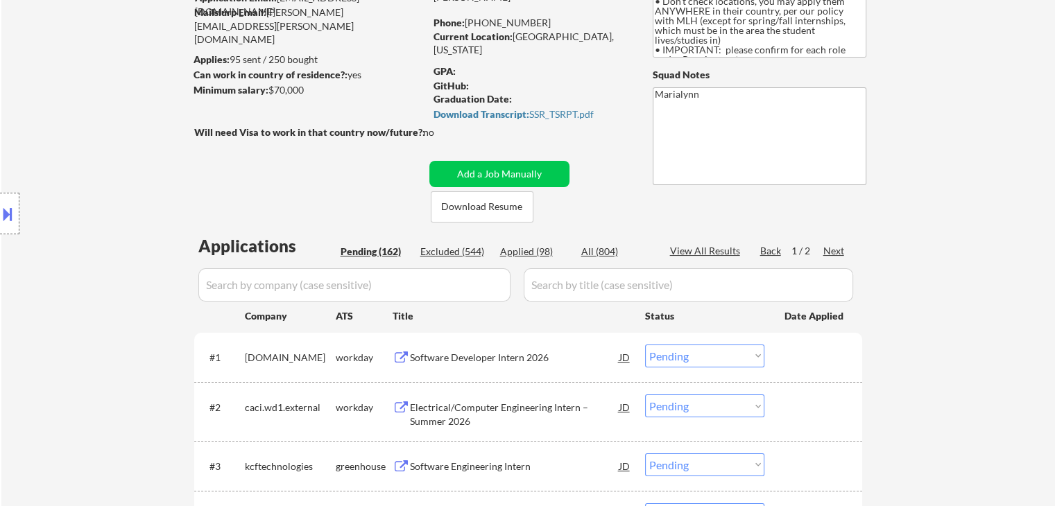
click at [524, 255] on div "Applied (98)" at bounding box center [534, 252] width 69 height 14
select select ""applied""
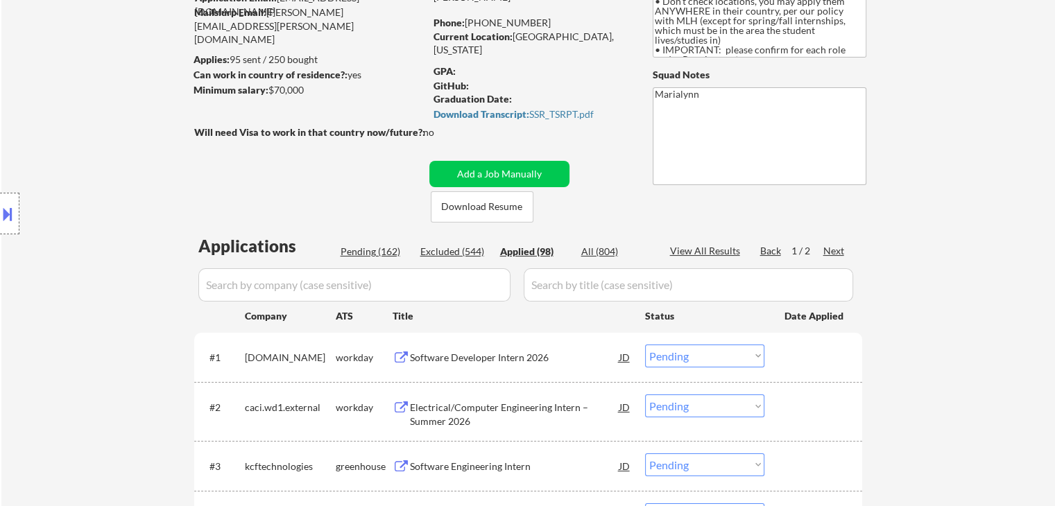
select select ""applied""
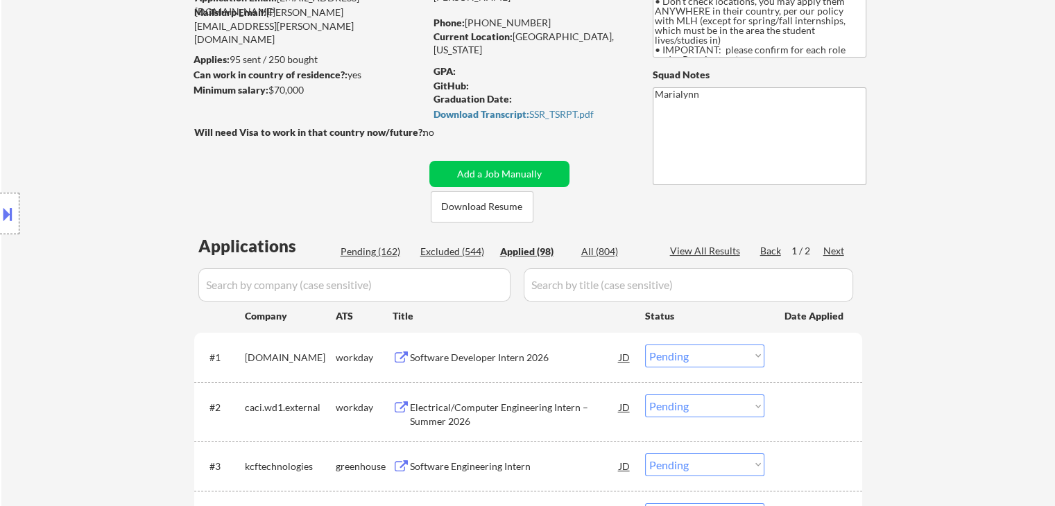
select select ""applied""
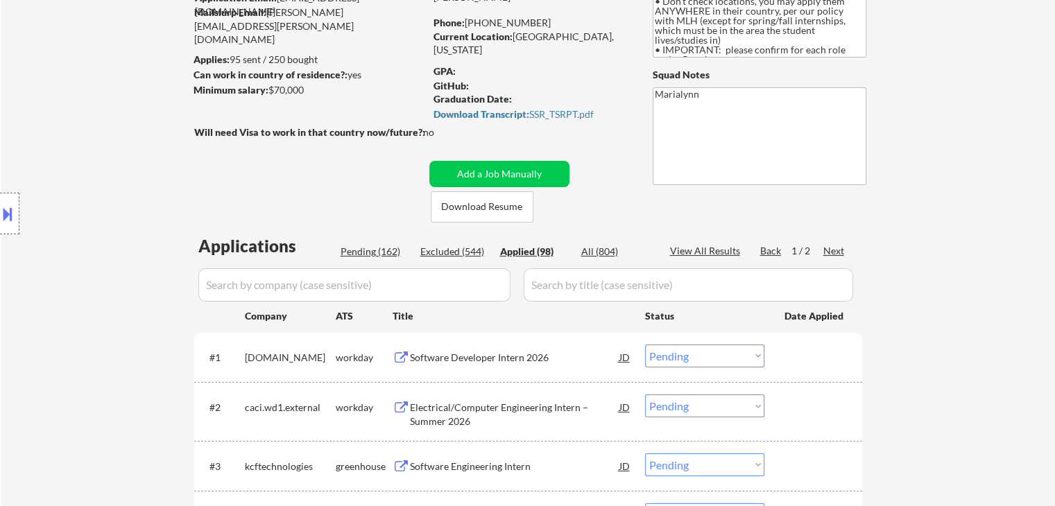
select select ""applied""
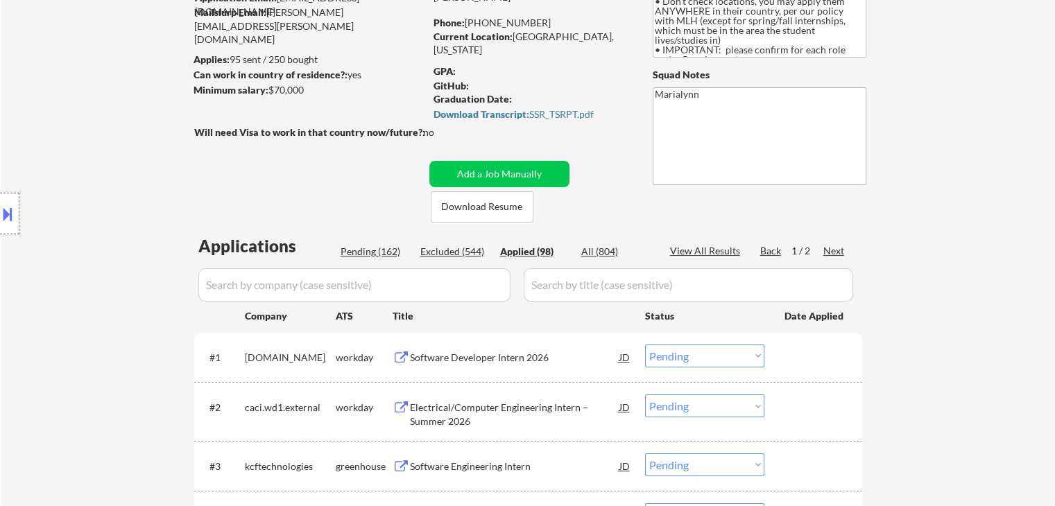
select select ""applied""
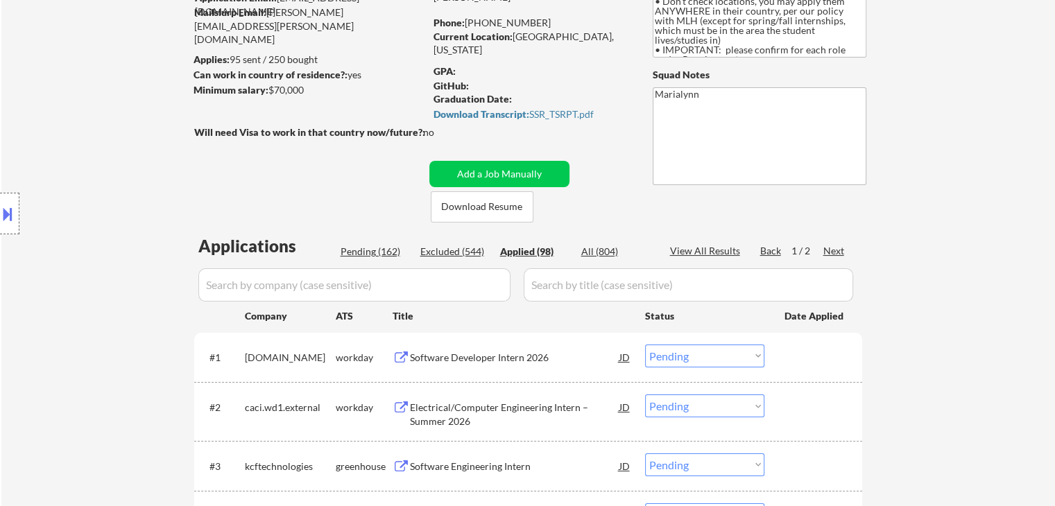
select select ""applied""
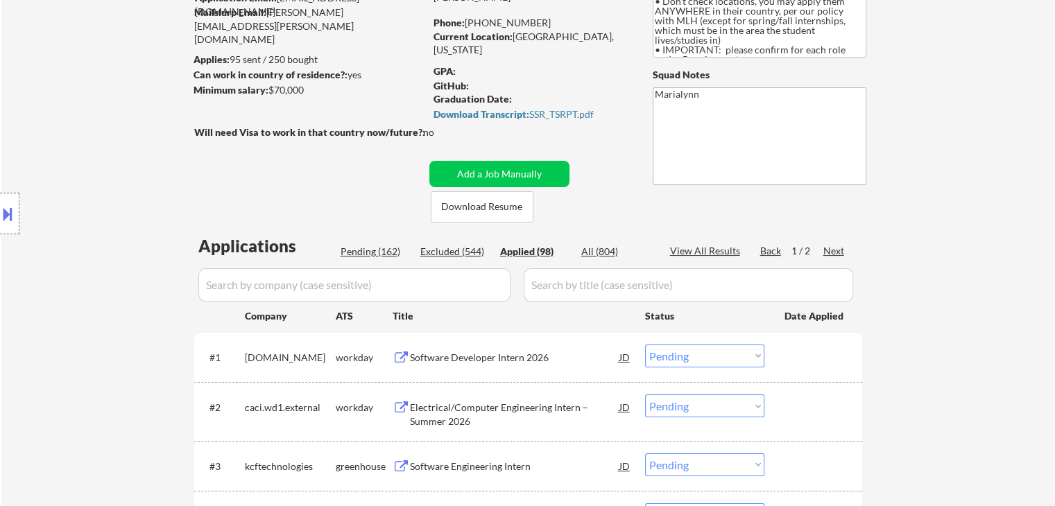
select select ""applied""
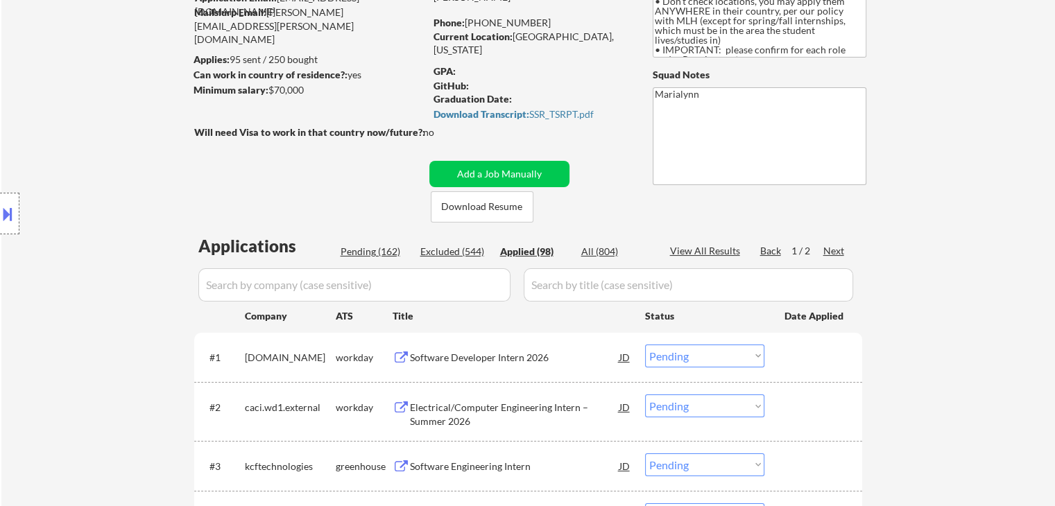
select select ""applied""
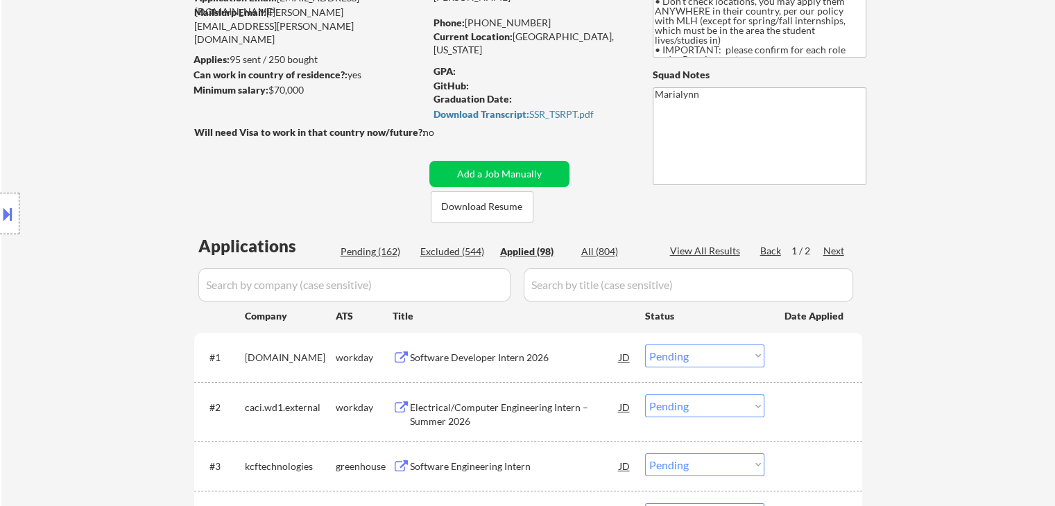
select select ""applied""
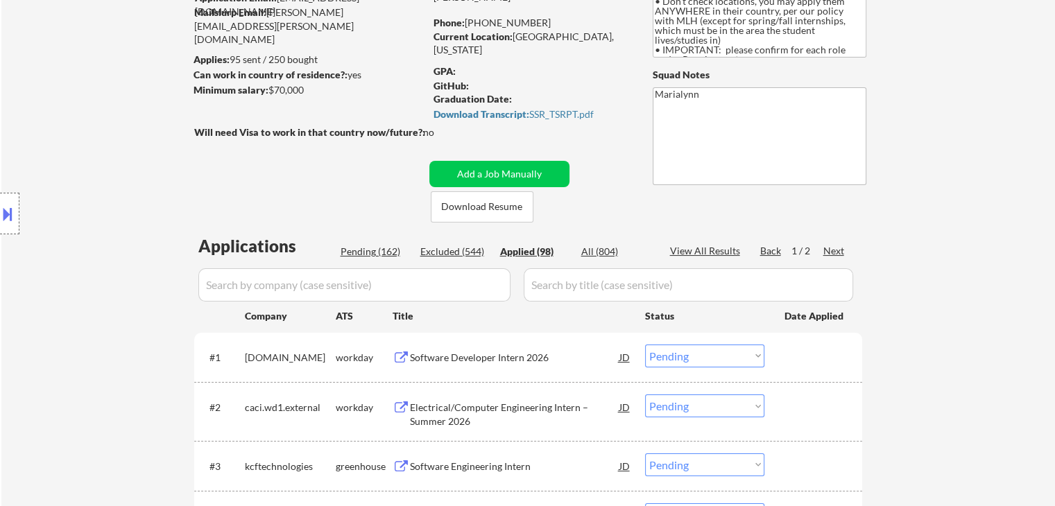
select select ""applied""
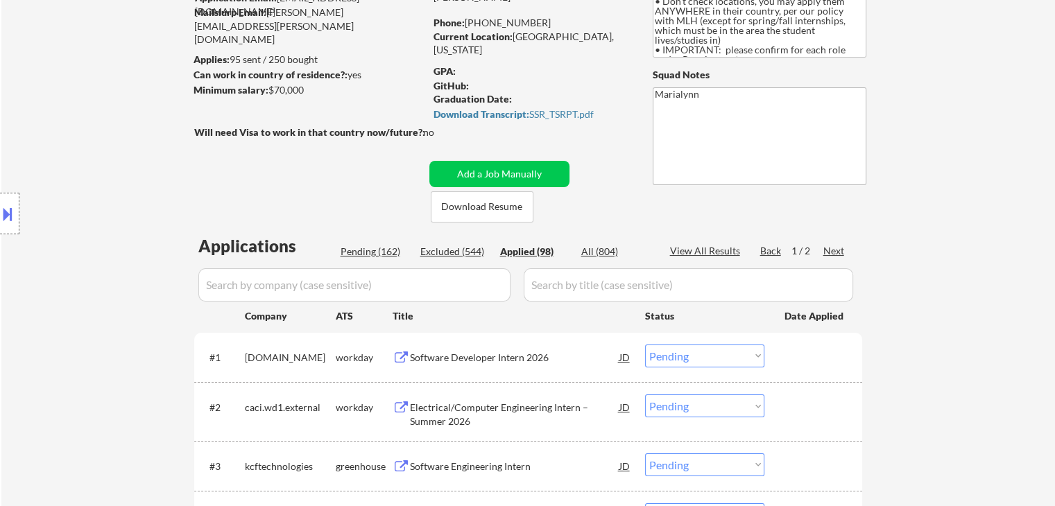
select select ""applied""
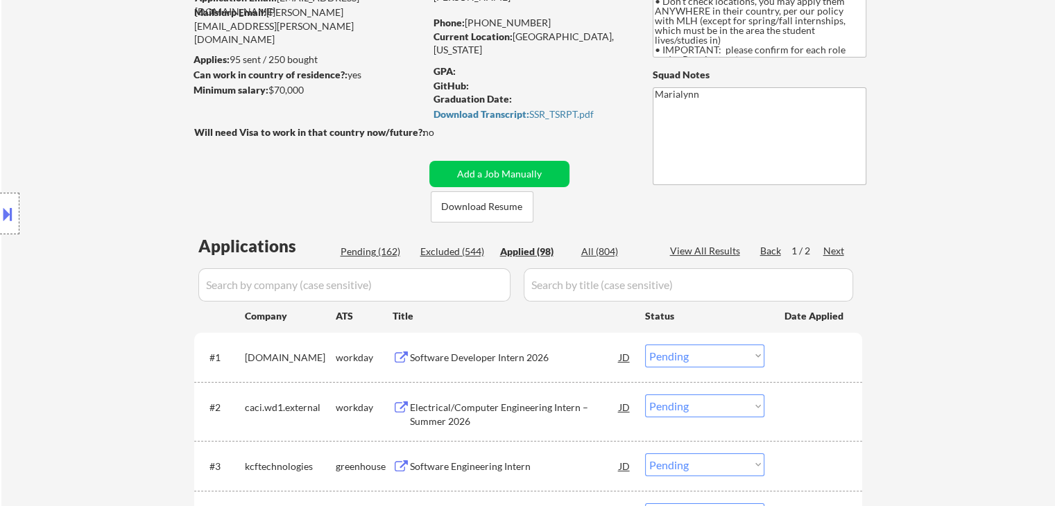
select select ""applied""
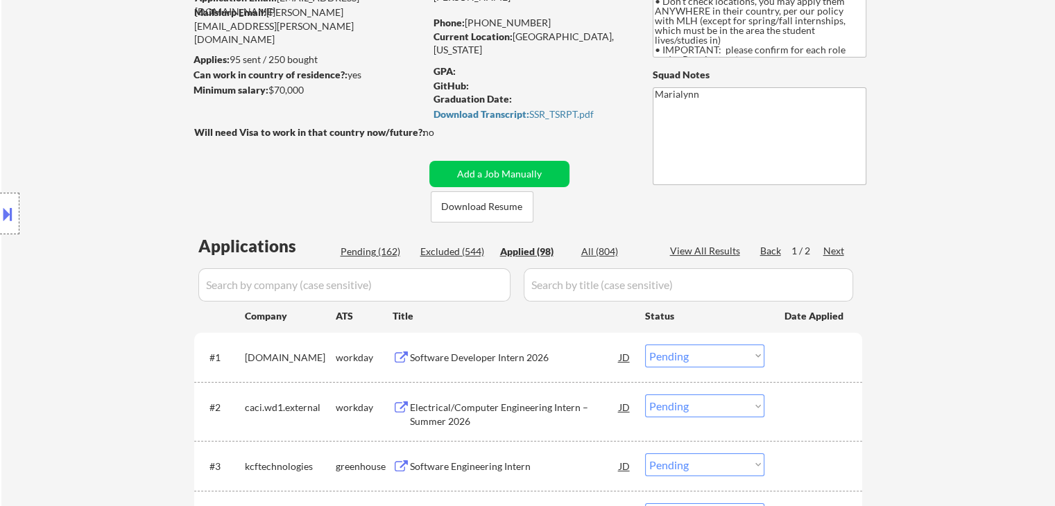
select select ""applied""
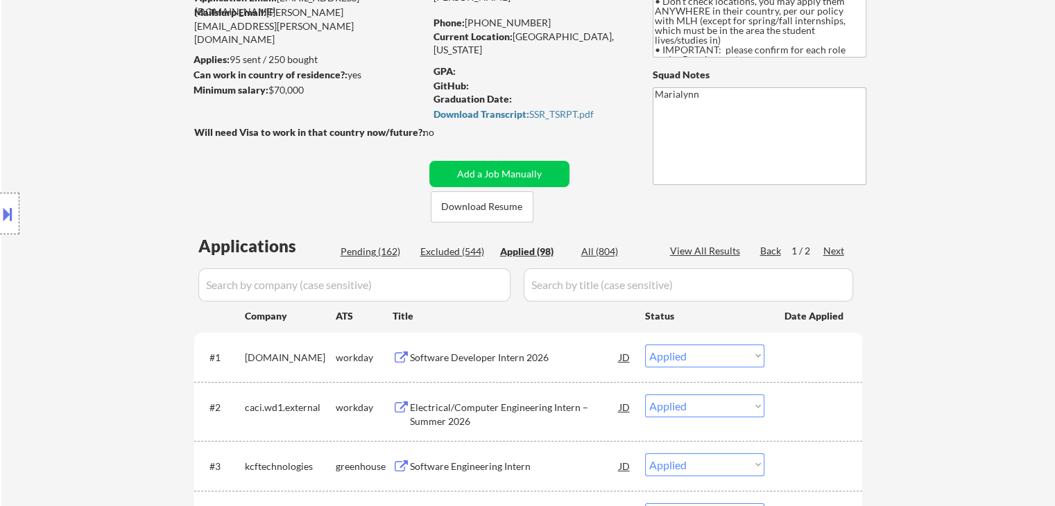
select select ""applied""
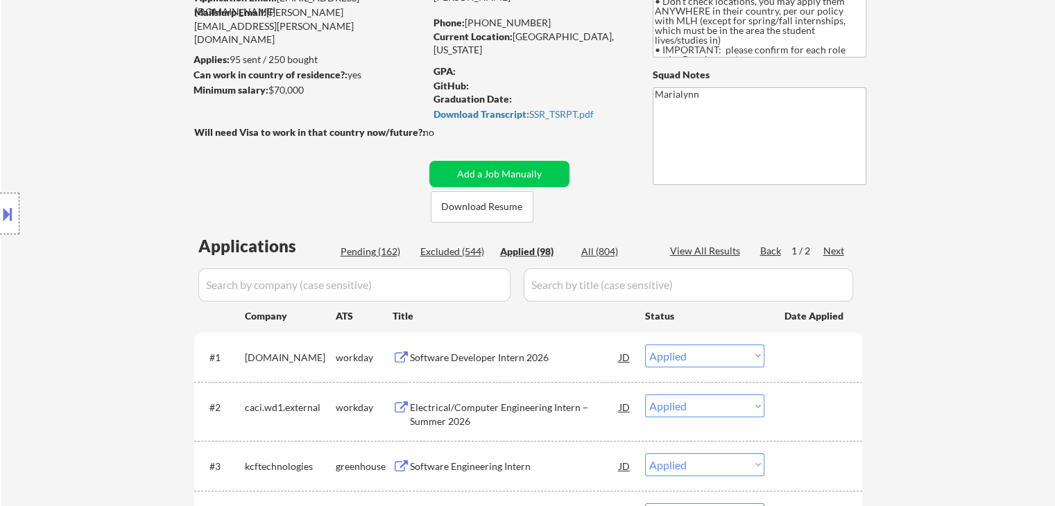
select select ""applied""
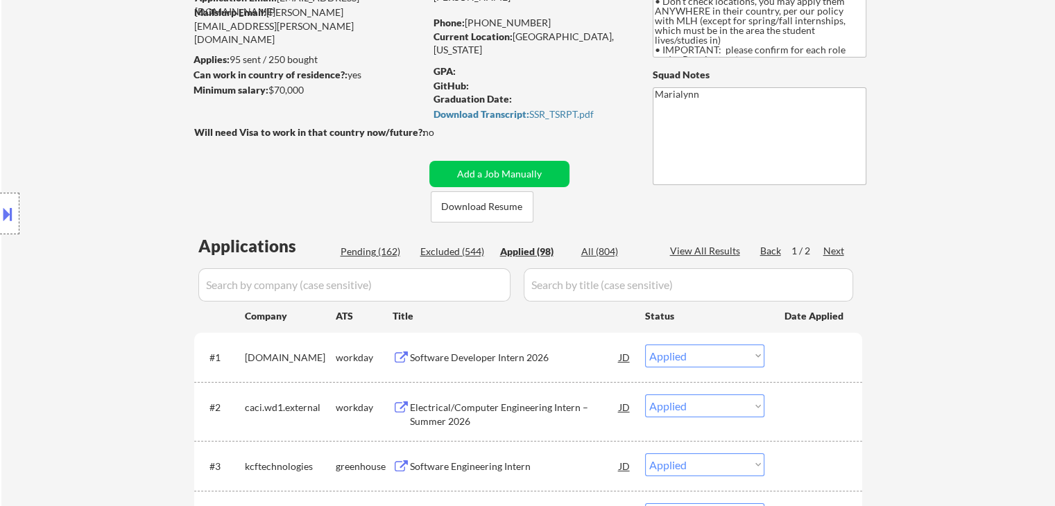
select select ""applied""
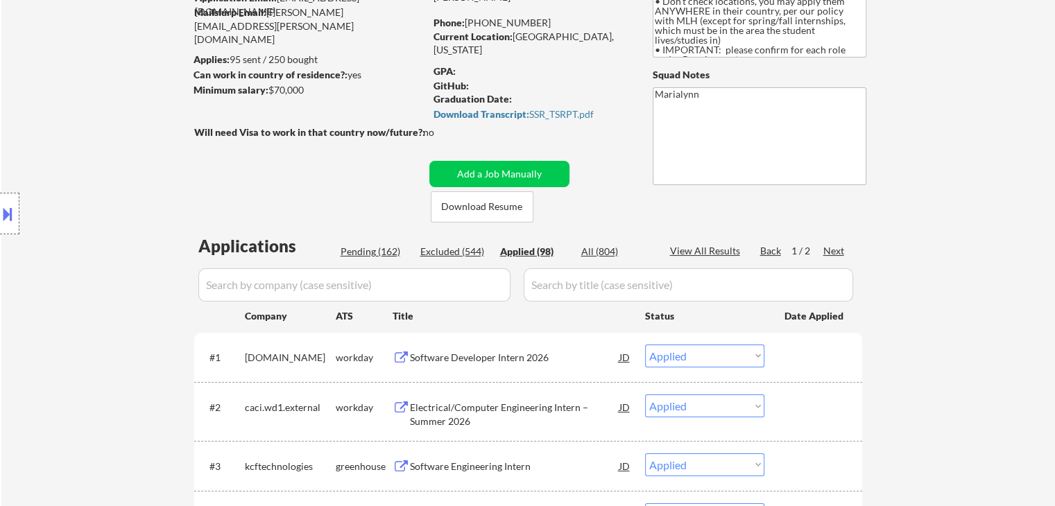
select select ""applied""
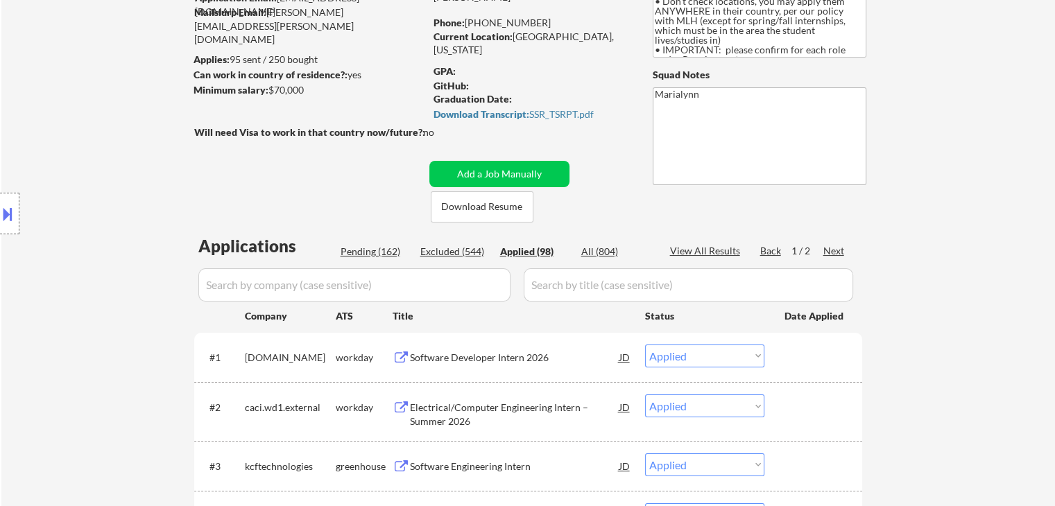
select select ""applied""
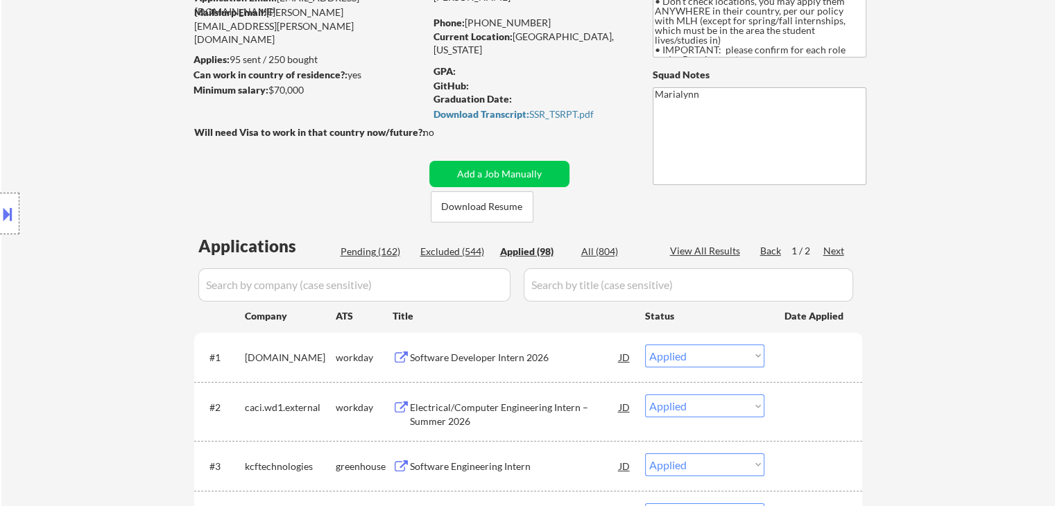
select select ""applied""
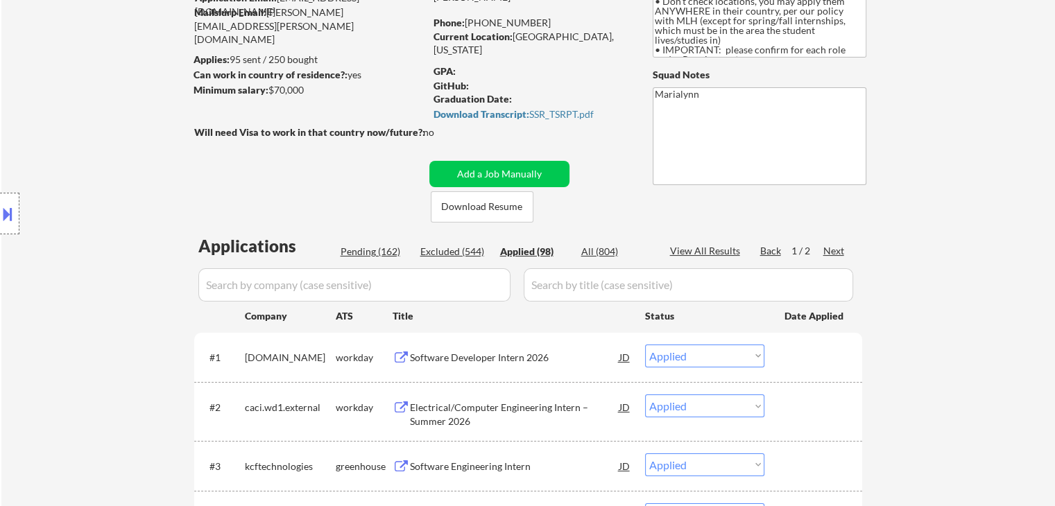
select select ""applied""
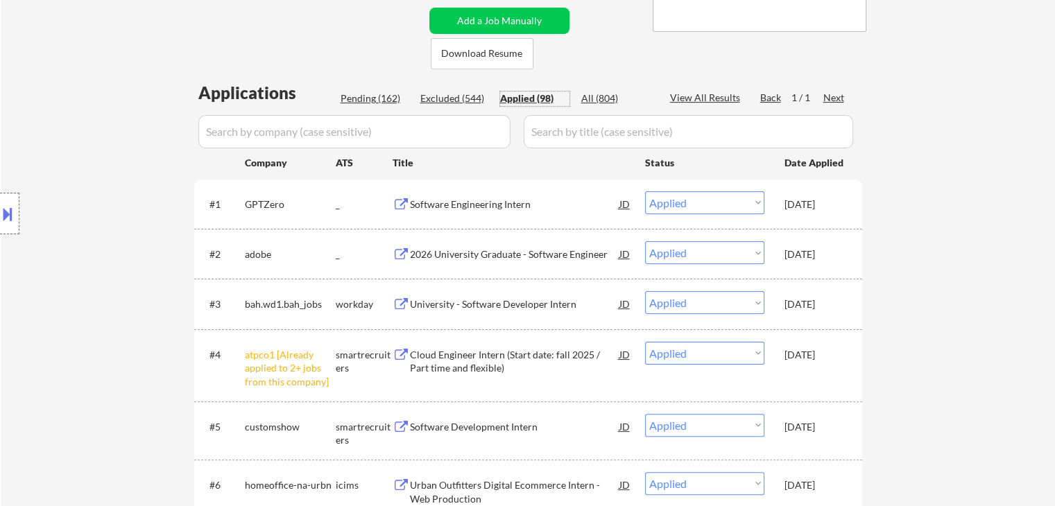
scroll to position [208, 0]
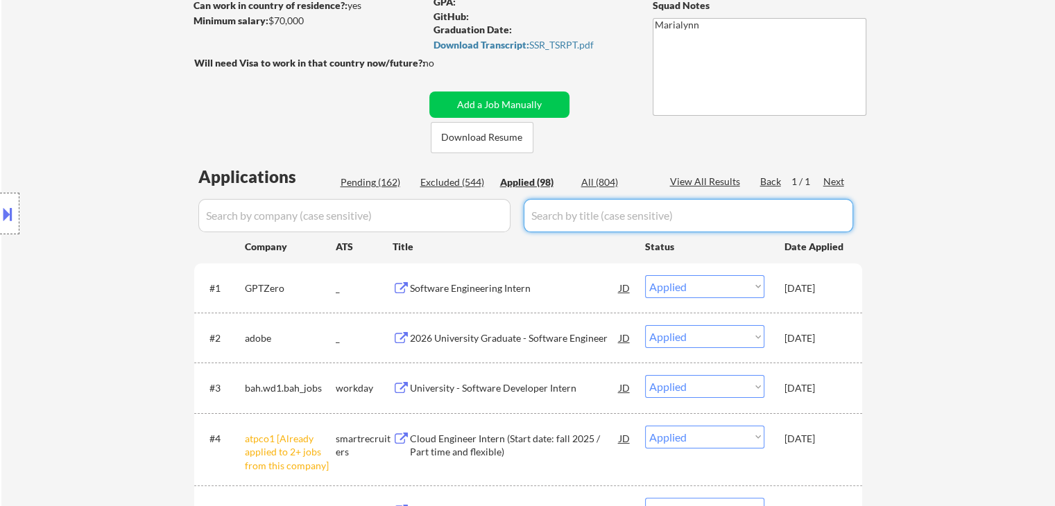
click at [537, 211] on input "input" at bounding box center [688, 215] width 329 height 33
paste input "Software Engineer Intern (Winter 2026) at WorkWhile"
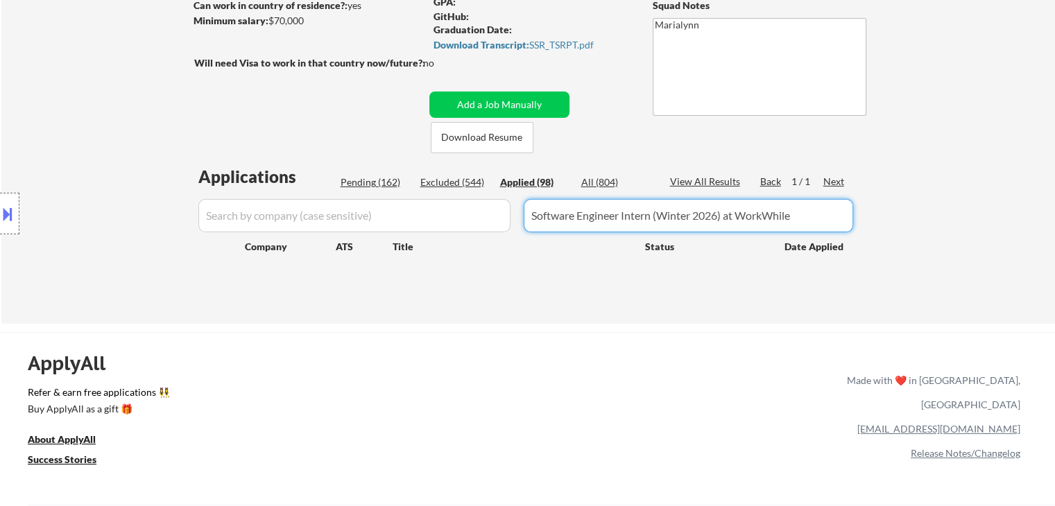
type input "Software Engineer Intern (Winter 2026) at WorkWhile"
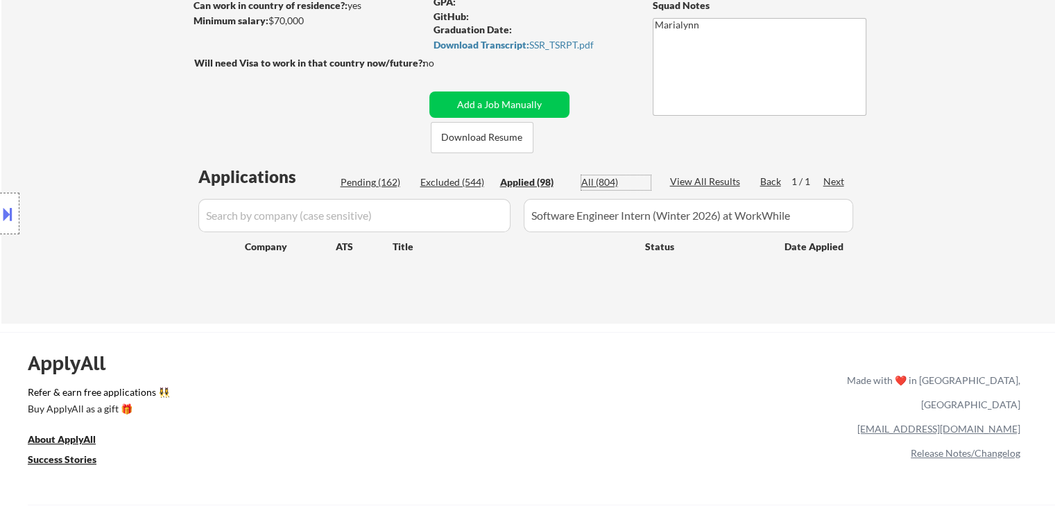
click at [606, 177] on div "All (804)" at bounding box center [615, 182] width 69 height 14
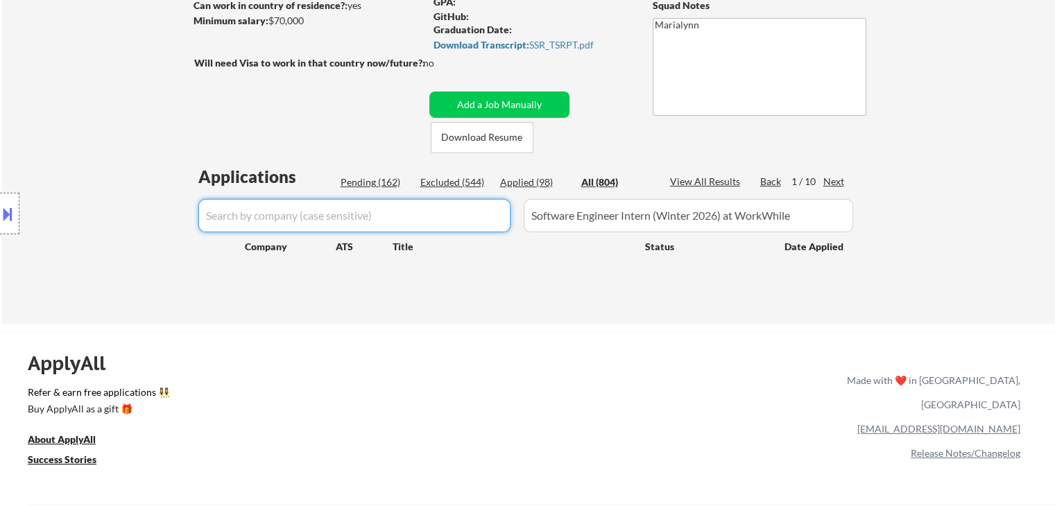
click at [353, 211] on input "input" at bounding box center [354, 215] width 312 height 33
paste input "WorkWhile"
type input "workwhile"
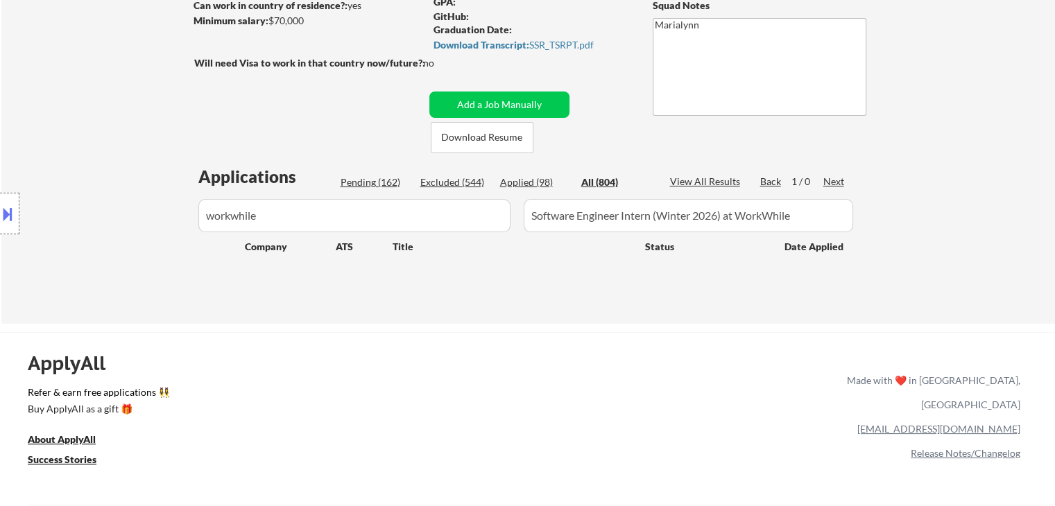
click at [454, 174] on div "Applications Pending (162) Excluded (544) Applied (98) All (804) View All Resul…" at bounding box center [528, 231] width 668 height 132
click at [528, 178] on div "Applied (98)" at bounding box center [534, 182] width 69 height 14
click at [441, 182] on div "Excluded (544)" at bounding box center [454, 182] width 69 height 14
click at [533, 185] on div "Applied (98)" at bounding box center [534, 182] width 69 height 14
click at [463, 179] on div "Excluded (544)" at bounding box center [454, 182] width 69 height 14
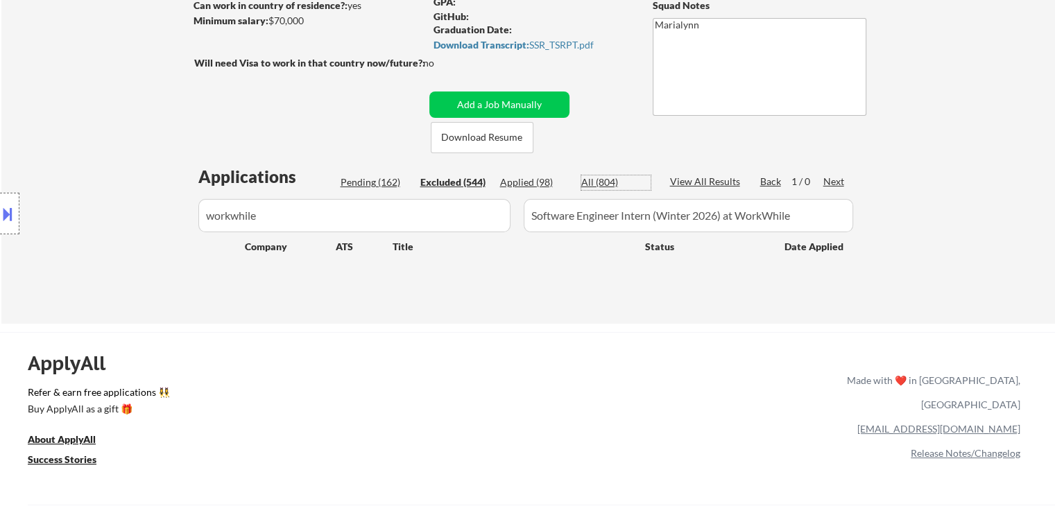
click at [601, 181] on div "All (804)" at bounding box center [615, 182] width 69 height 14
click at [536, 180] on div "Applied (98)" at bounding box center [534, 182] width 69 height 14
click at [463, 173] on div "Applications Pending (162) Excluded (544) Applied (98) All (804) View All Resul…" at bounding box center [528, 231] width 668 height 132
click at [363, 182] on div "Pending (162)" at bounding box center [375, 182] width 69 height 14
click at [518, 106] on button "Add a Job Manually" at bounding box center [499, 105] width 140 height 26
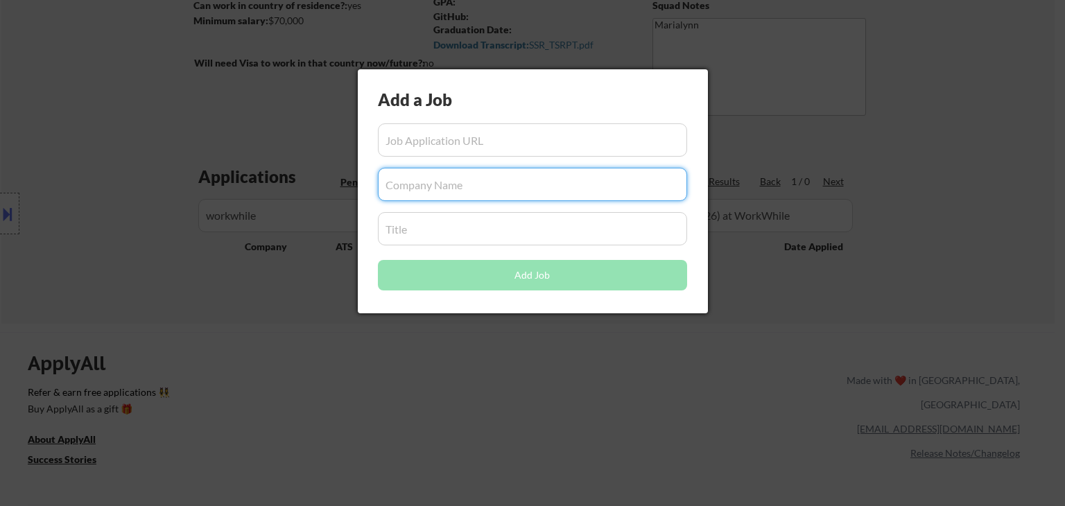
click at [451, 191] on input "input" at bounding box center [532, 184] width 309 height 33
click at [311, 231] on div at bounding box center [532, 253] width 1065 height 506
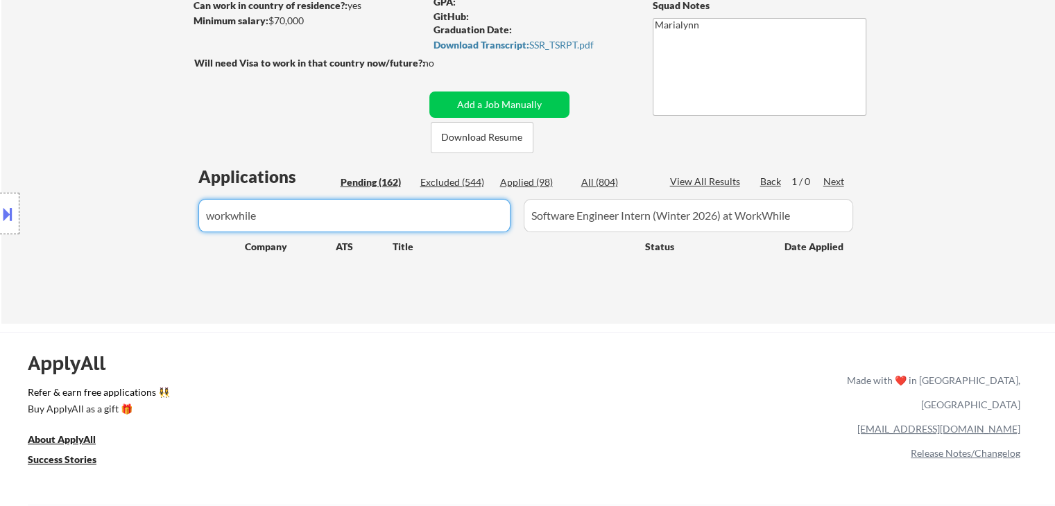
drag, startPoint x: 291, startPoint y: 214, endPoint x: 0, endPoint y: 208, distance: 291.4
click at [0, 205] on body "← Return to /applysquad Mailslurp Inbox Job Search Builder Jonathan Mathurin Us…" at bounding box center [527, 45] width 1055 height 506
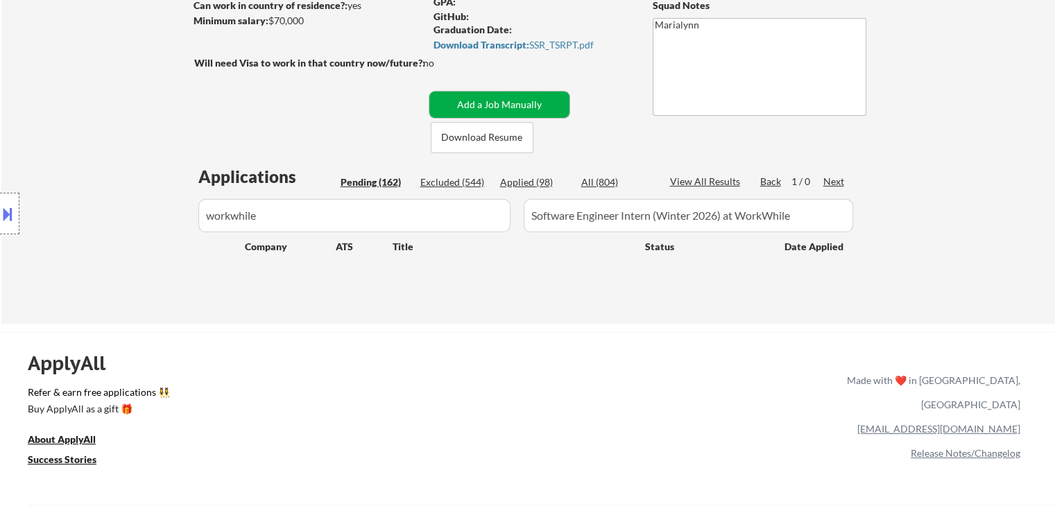
click at [530, 94] on button "Add a Job Manually" at bounding box center [499, 105] width 140 height 26
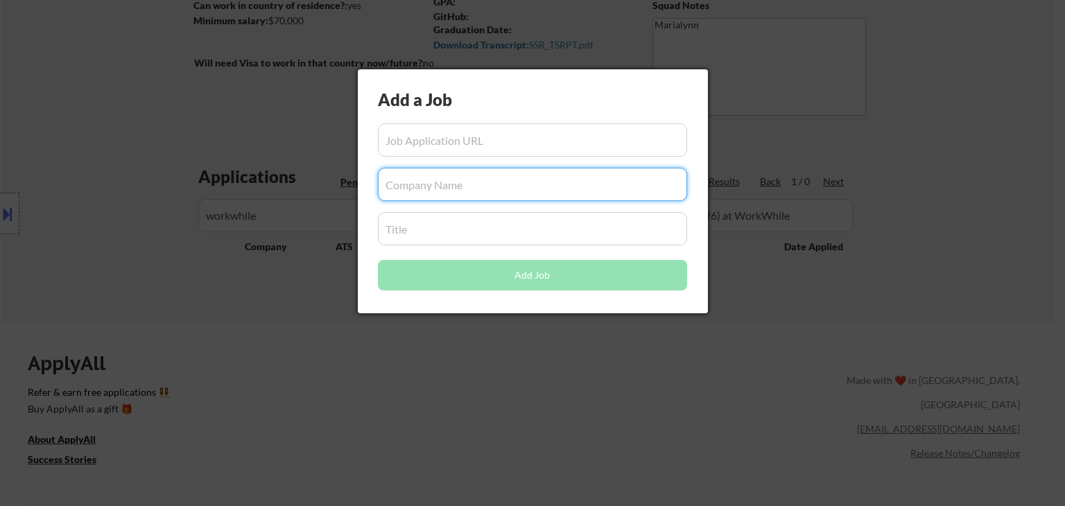
click at [435, 198] on input "input" at bounding box center [532, 184] width 309 height 33
paste input "workwhile"
drag, startPoint x: 483, startPoint y: 183, endPoint x: 0, endPoint y: 216, distance: 483.9
click at [0, 206] on body "← Return to /applysquad Mailslurp Inbox Job Search Builder Jonathan Mathurin Us…" at bounding box center [532, 45] width 1065 height 506
drag, startPoint x: 585, startPoint y: 450, endPoint x: 551, endPoint y: 343, distance: 112.6
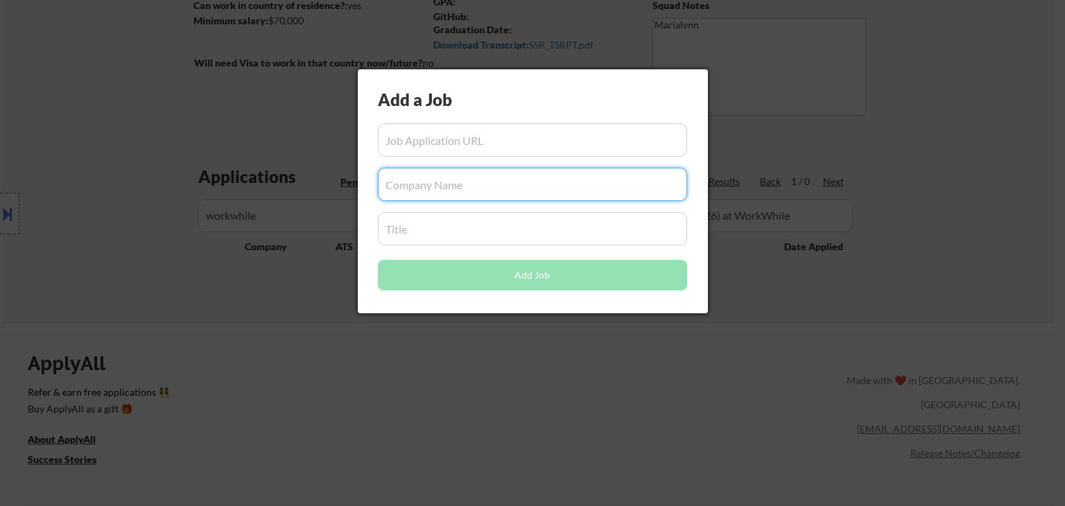
click at [584, 441] on div at bounding box center [532, 253] width 1065 height 506
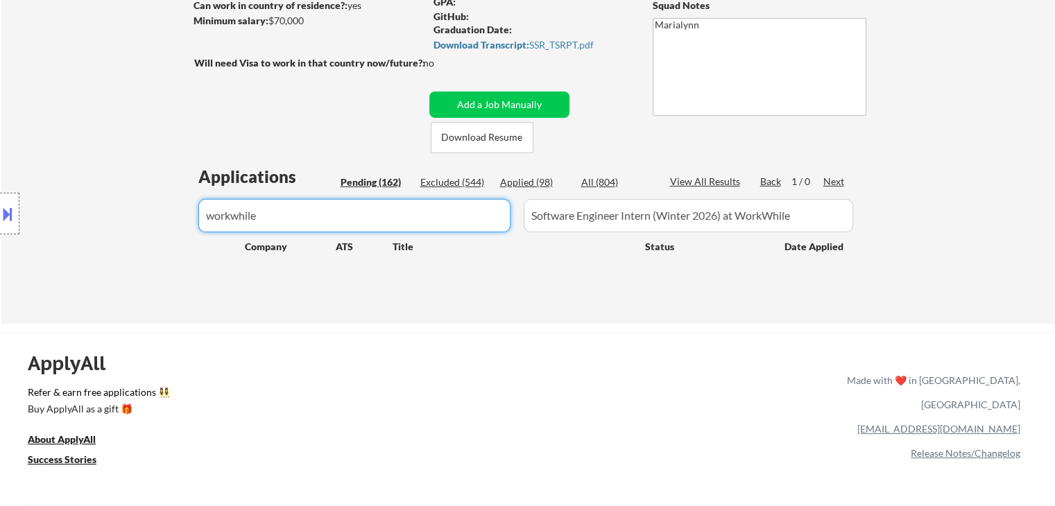
drag, startPoint x: 370, startPoint y: 214, endPoint x: 73, endPoint y: 197, distance: 298.0
click at [101, 195] on body "← Return to /applysquad Mailslurp Inbox Job Search Builder Jonathan Mathurin Us…" at bounding box center [527, 45] width 1055 height 506
click at [522, 102] on button "Add a Job Manually" at bounding box center [499, 105] width 140 height 26
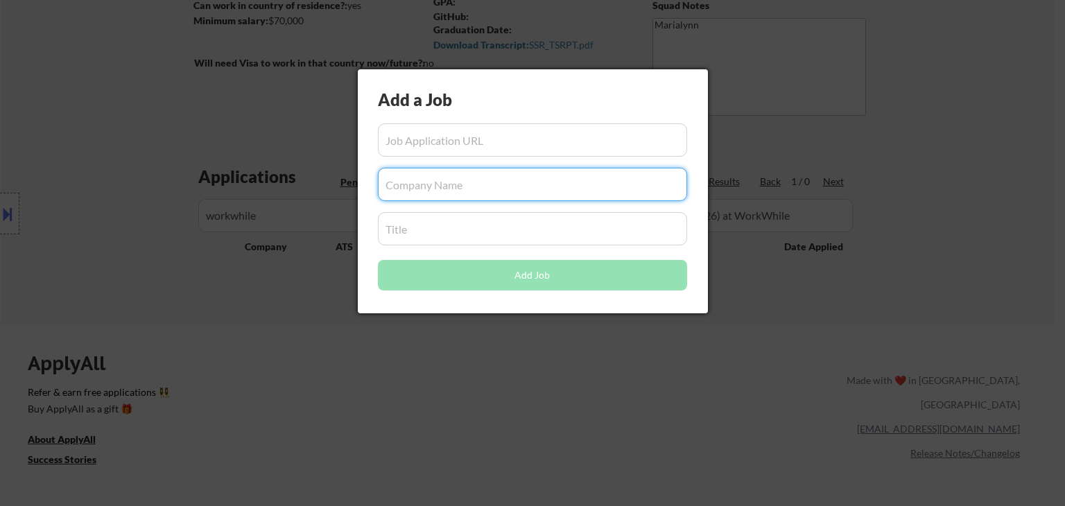
click at [472, 184] on input "input" at bounding box center [532, 184] width 309 height 33
paste input "workwhile"
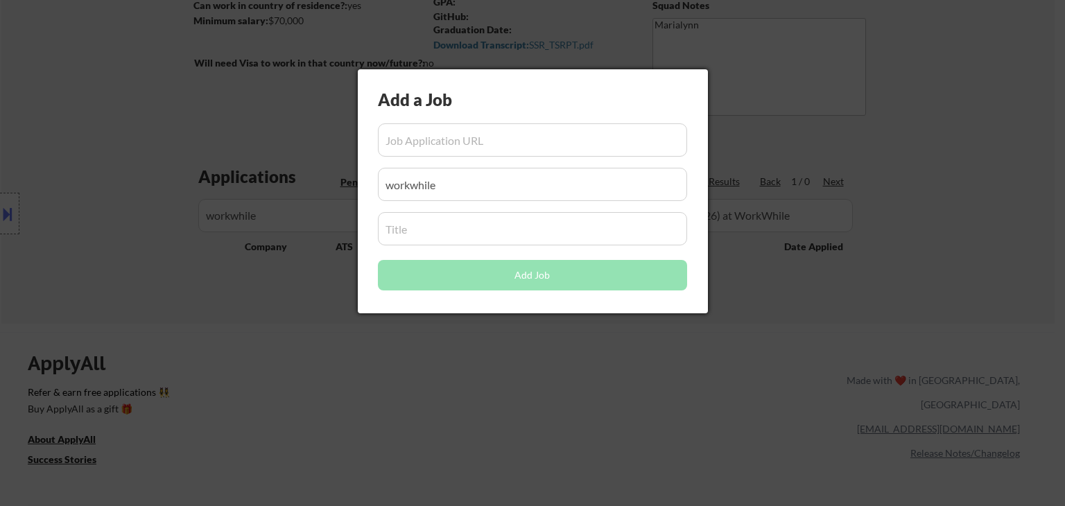
drag, startPoint x: 358, startPoint y: 386, endPoint x: 541, endPoint y: 325, distance: 193.0
click at [372, 379] on div at bounding box center [532, 253] width 1065 height 506
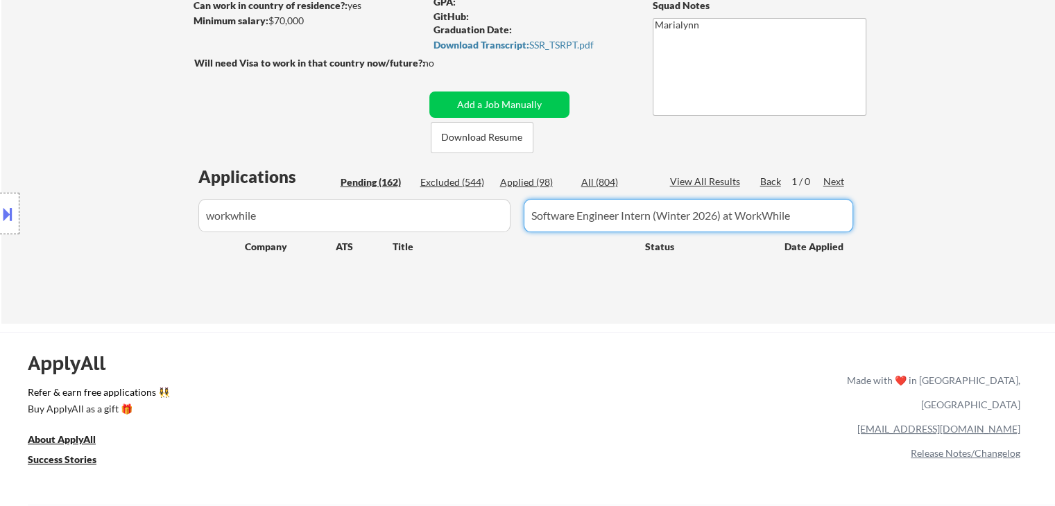
drag, startPoint x: 814, startPoint y: 217, endPoint x: 449, endPoint y: 236, distance: 364.7
click at [449, 236] on div "Applications Pending (162) Excluded (544) Applied (98) All (804) View All Resul…" at bounding box center [528, 231] width 668 height 132
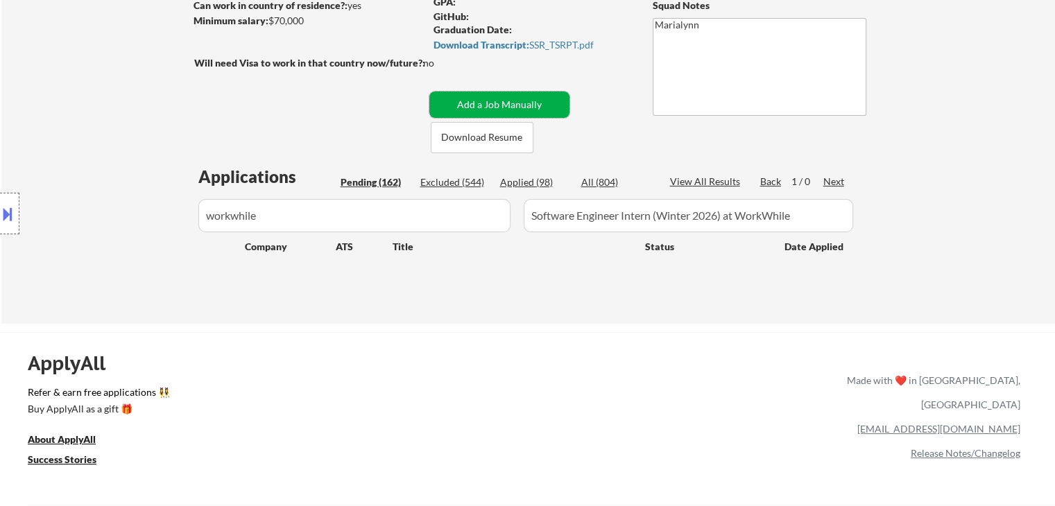
drag, startPoint x: 501, startPoint y: 105, endPoint x: 495, endPoint y: 173, distance: 69.0
click at [501, 108] on button "Add a Job Manually" at bounding box center [499, 105] width 140 height 26
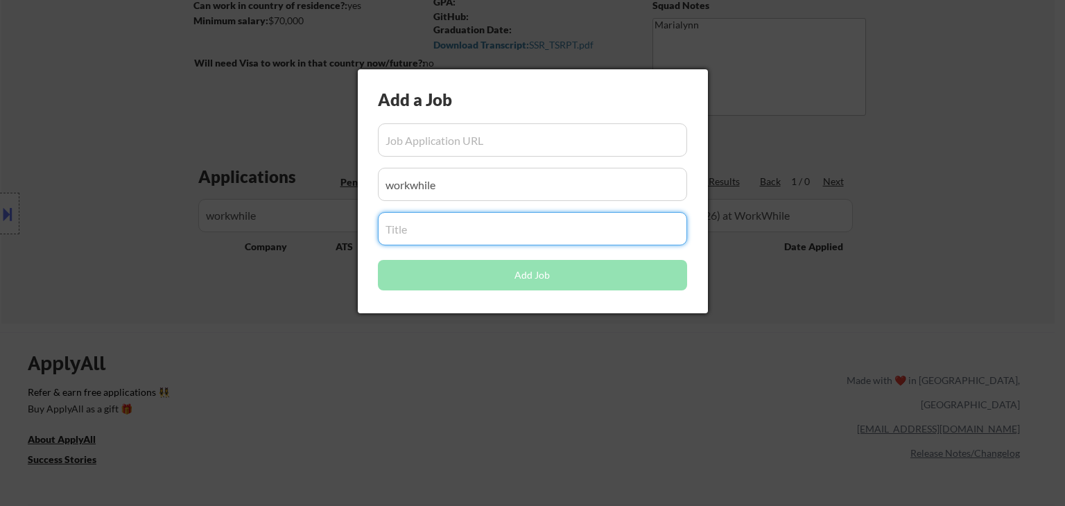
click at [470, 234] on input "input" at bounding box center [532, 228] width 309 height 33
paste input "Software Engineer Intern (Winter 2026) at WorkWhile"
click at [497, 373] on div at bounding box center [532, 253] width 1065 height 506
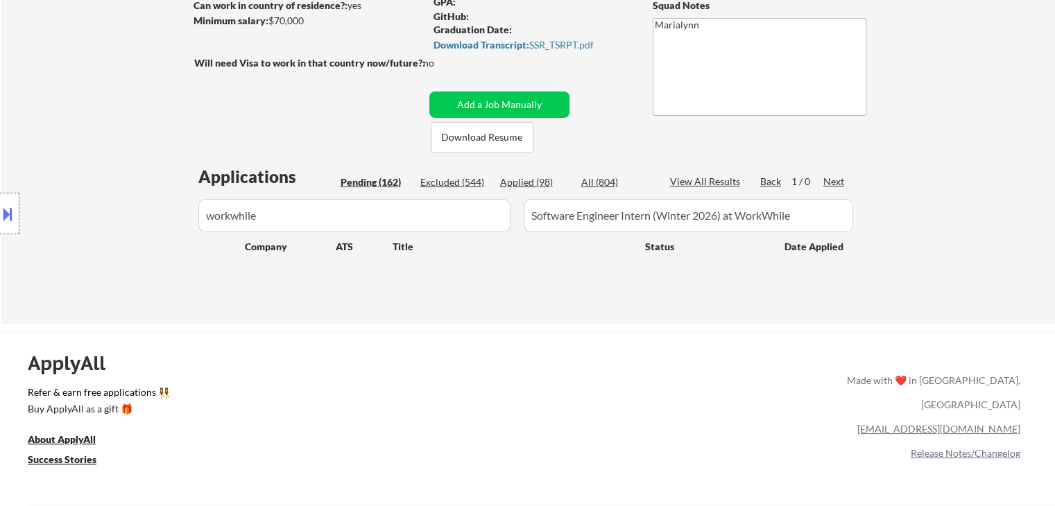
drag, startPoint x: 423, startPoint y: 218, endPoint x: 0, endPoint y: 232, distance: 423.4
click at [0, 230] on body "← Return to /applysquad Mailslurp Inbox Job Search Builder Jonathan Mathurin Us…" at bounding box center [527, 45] width 1055 height 506
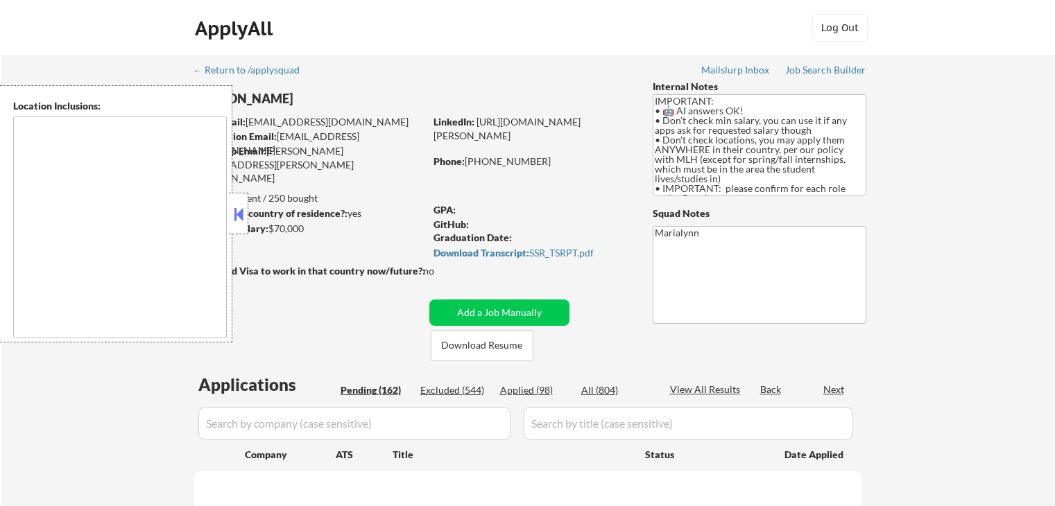
scroll to position [264, 0]
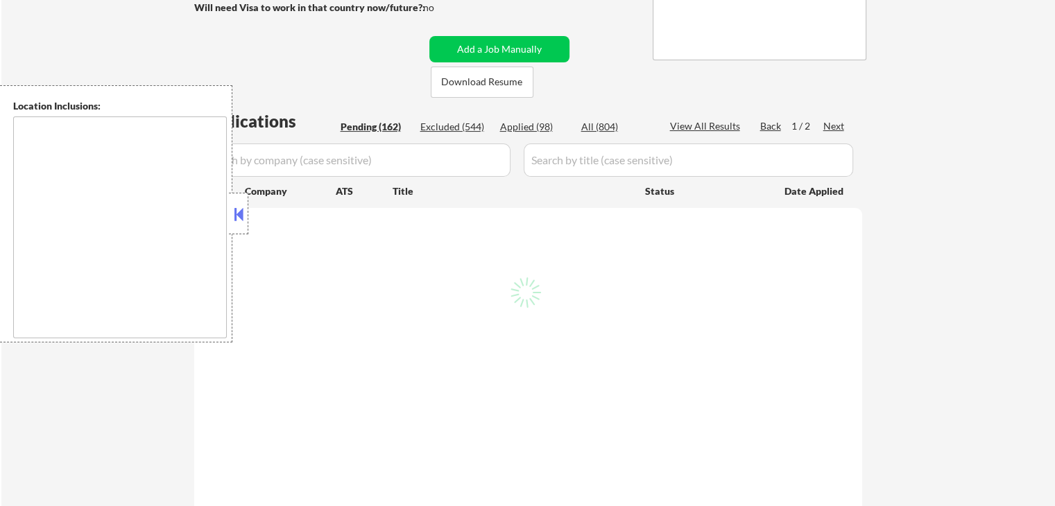
type textarea "country:[GEOGRAPHIC_DATA]"
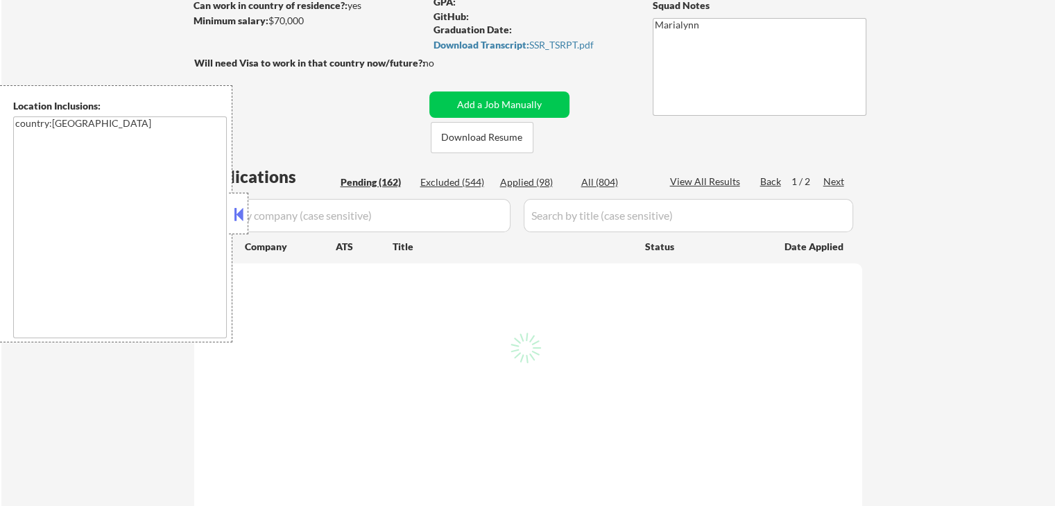
click at [236, 204] on button at bounding box center [238, 214] width 15 height 21
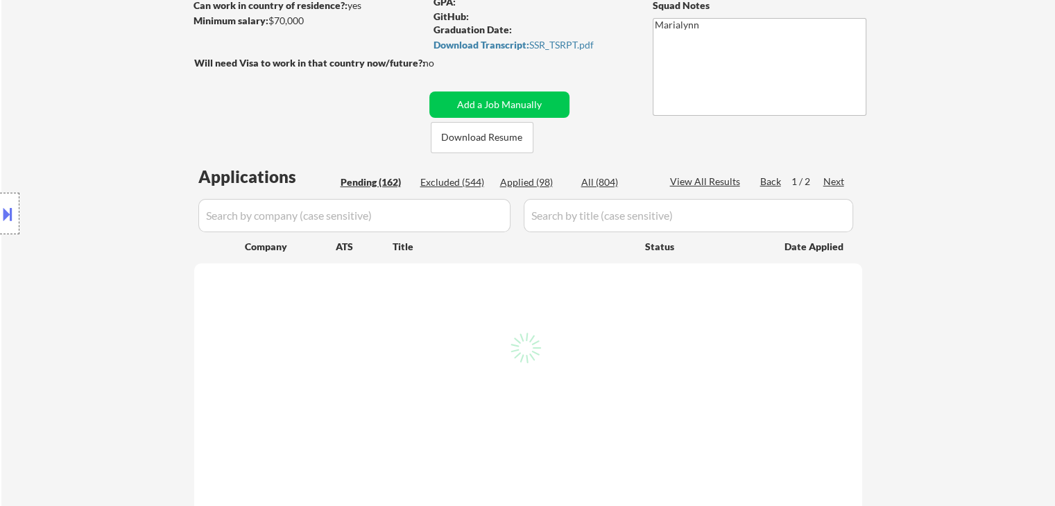
click at [271, 214] on input "input" at bounding box center [354, 215] width 312 height 33
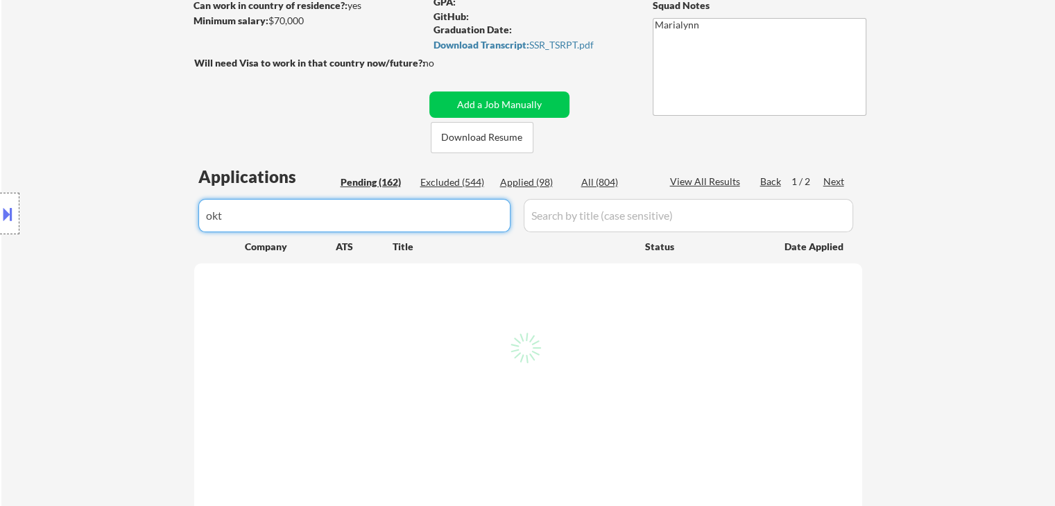
type input "okta"
click at [369, 220] on input "input" at bounding box center [354, 215] width 312 height 33
select select ""pending""
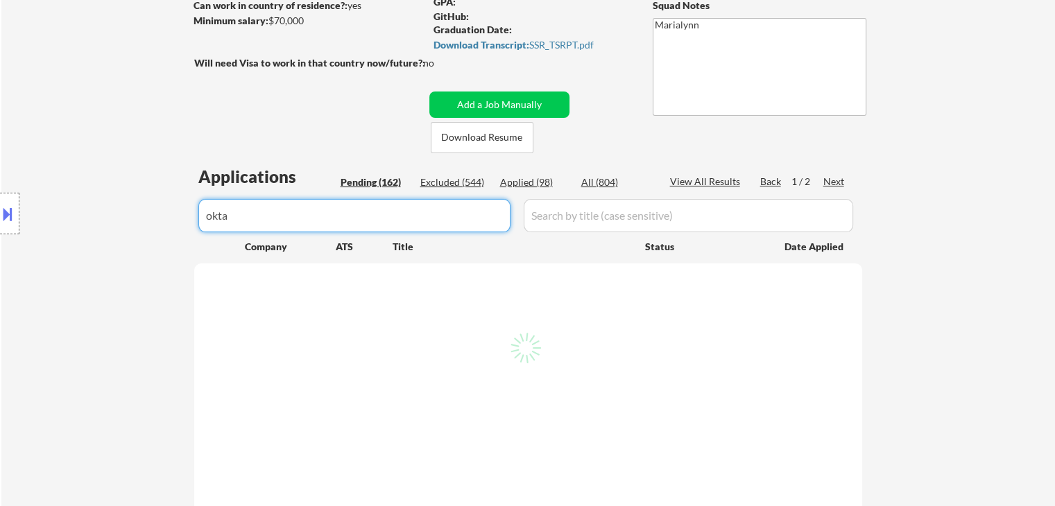
select select ""pending""
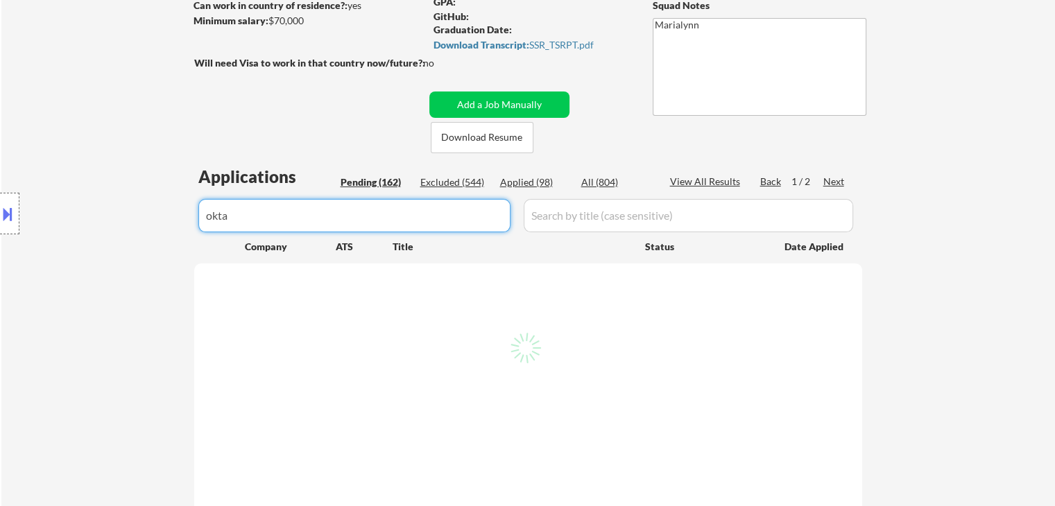
select select ""pending""
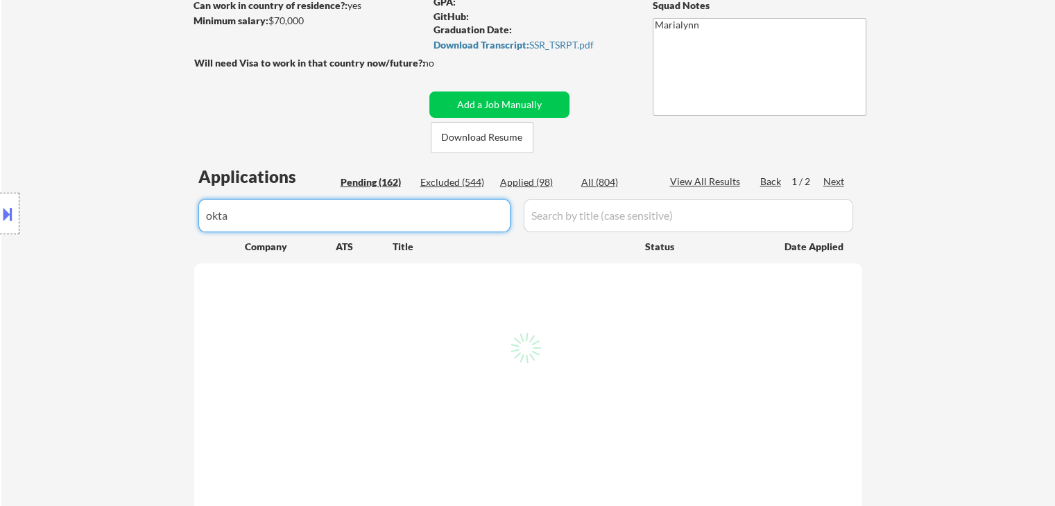
select select ""pending""
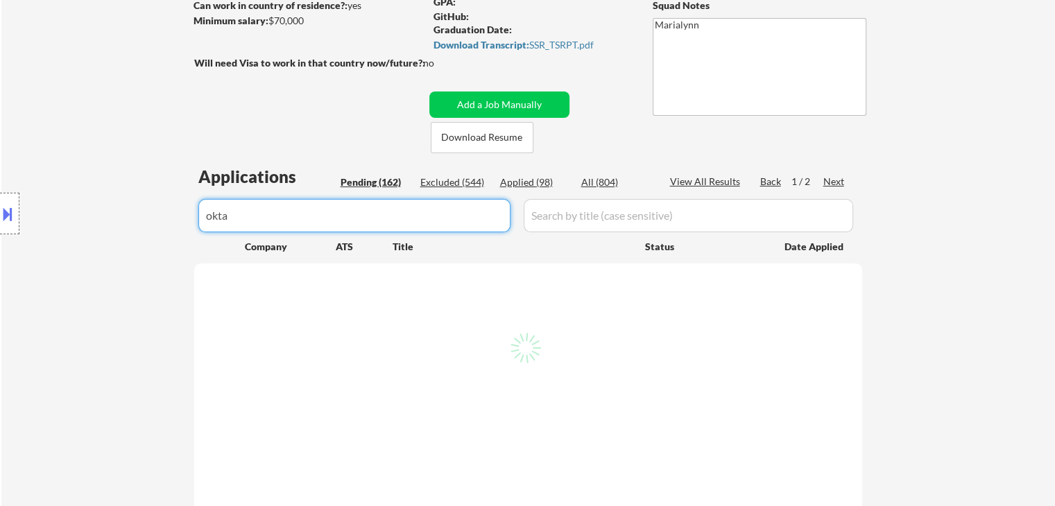
select select ""pending""
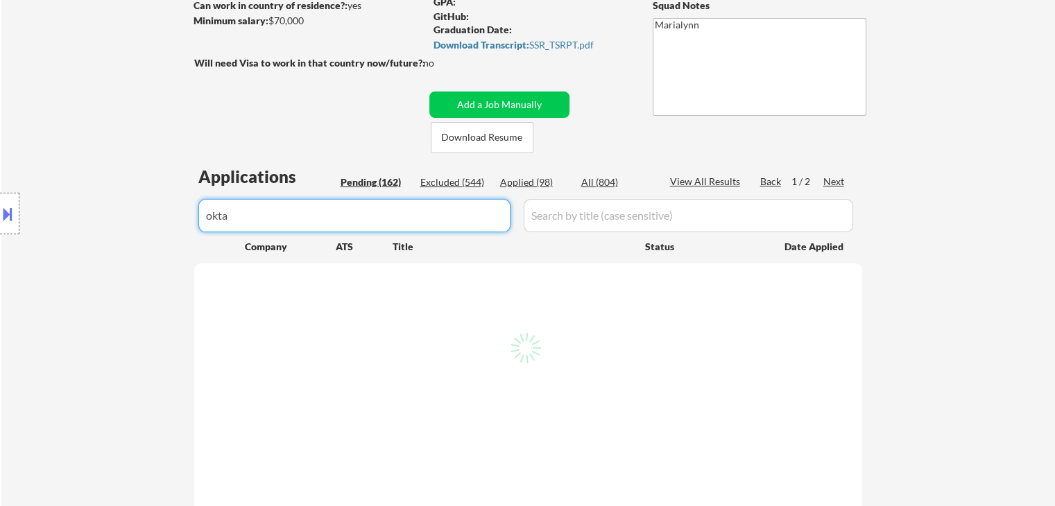
select select ""pending""
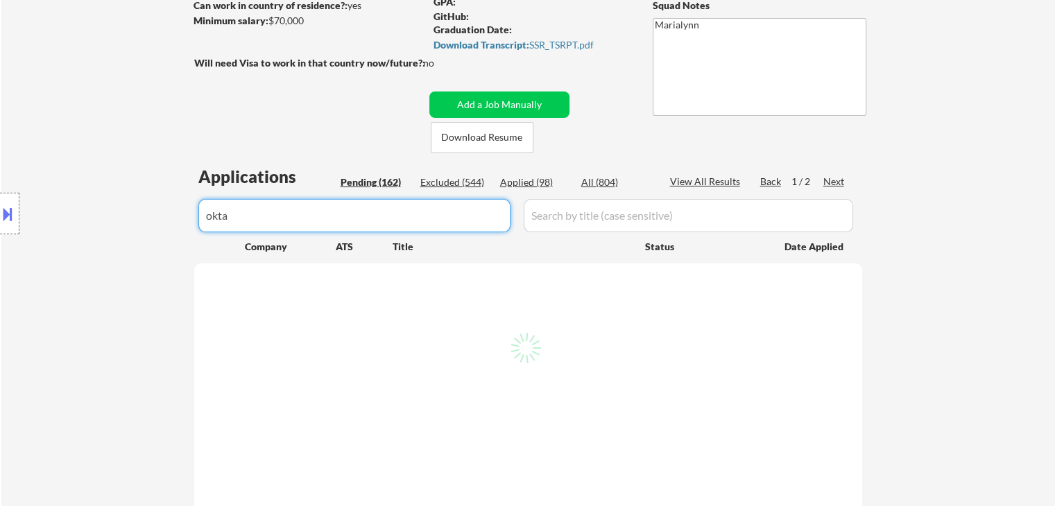
select select ""pending""
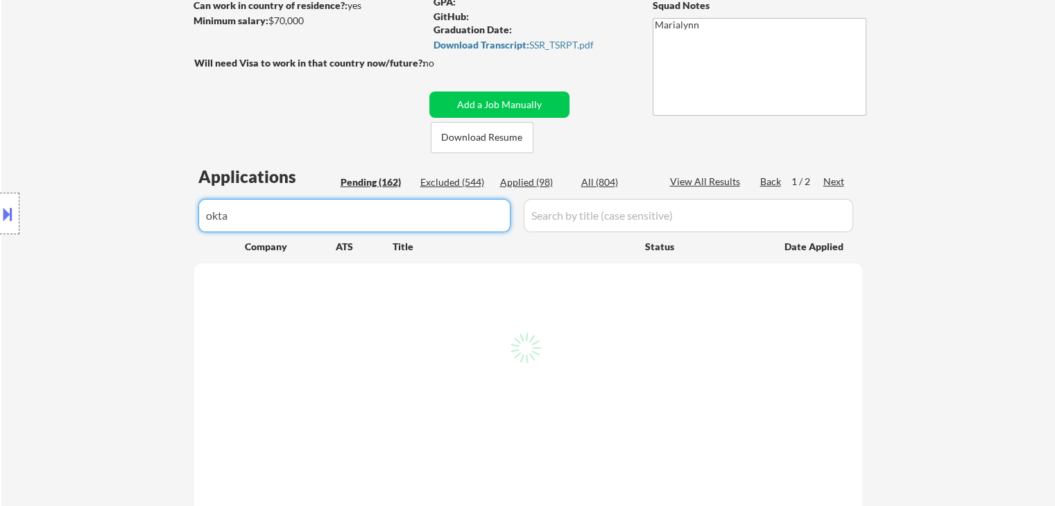
select select ""pending""
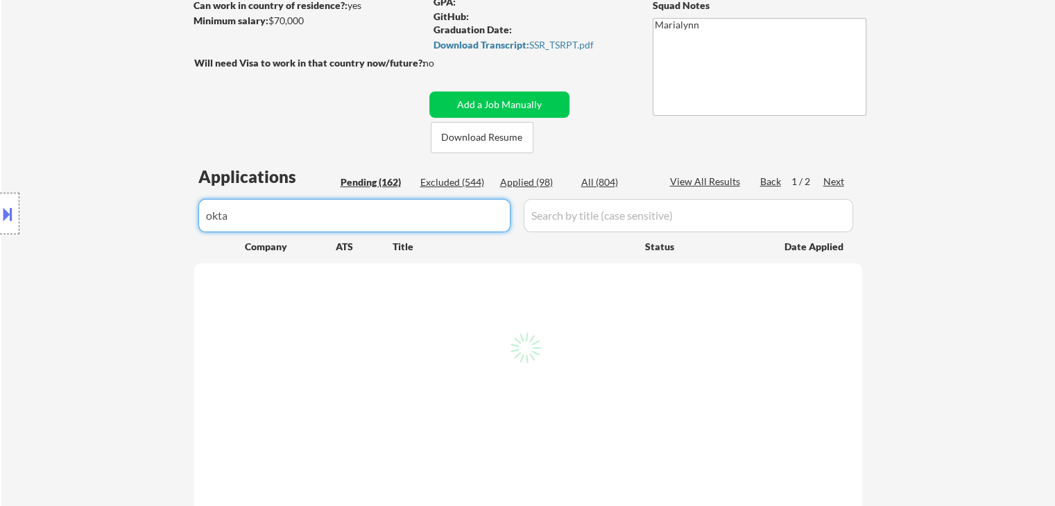
select select ""pending""
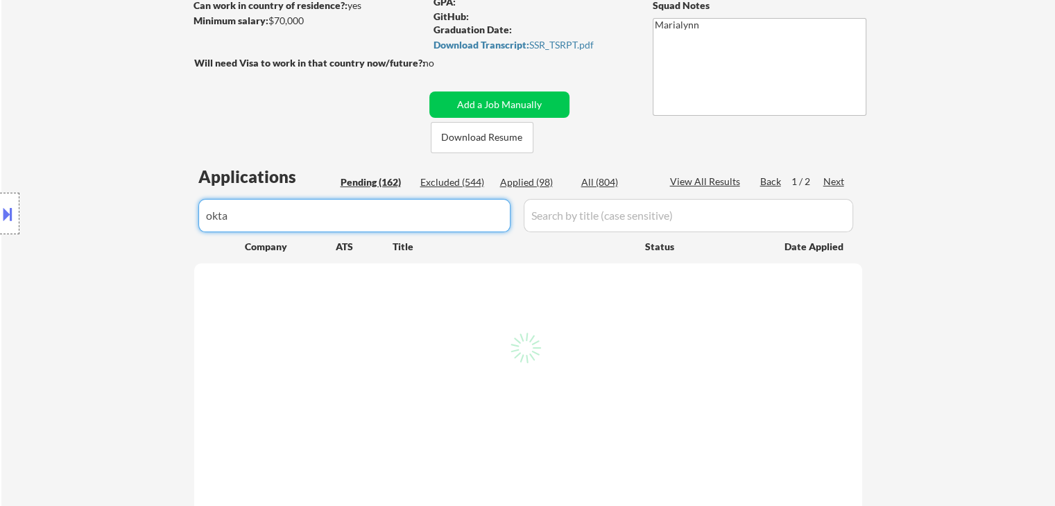
select select ""pending""
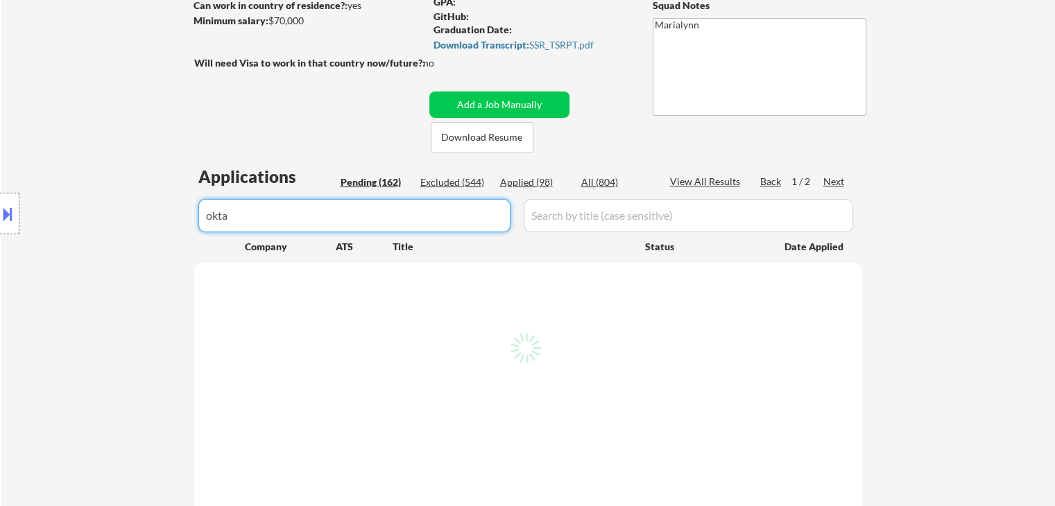
select select ""pending""
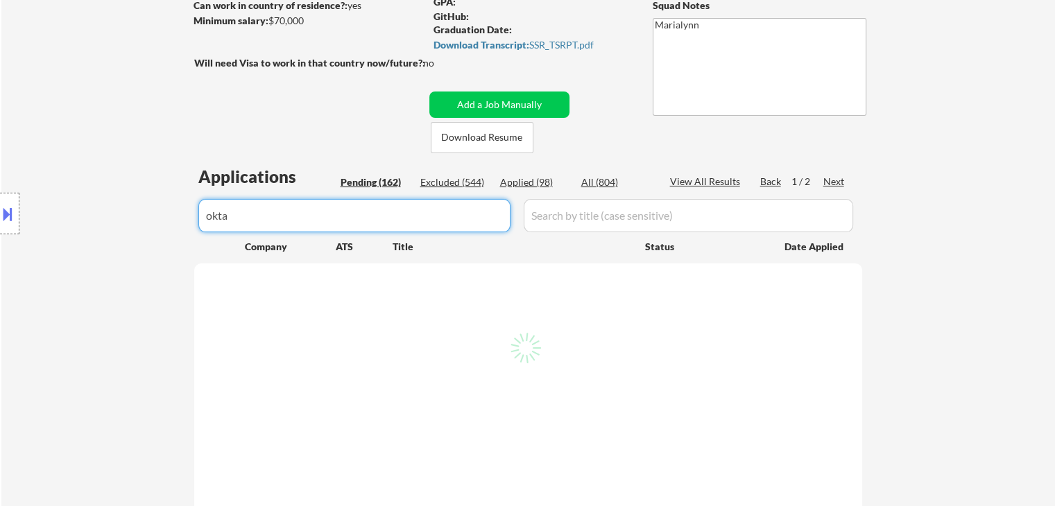
select select ""pending""
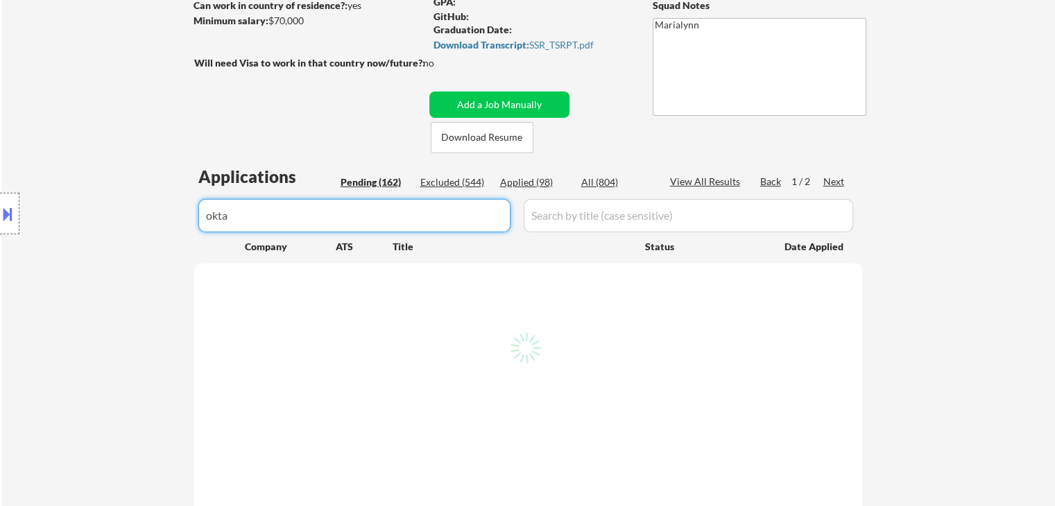
select select ""pending""
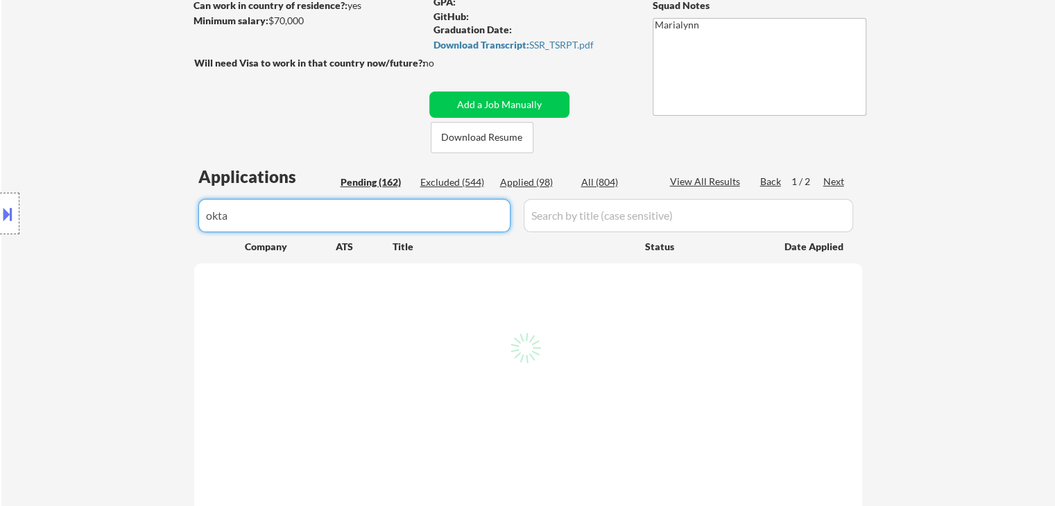
select select ""pending""
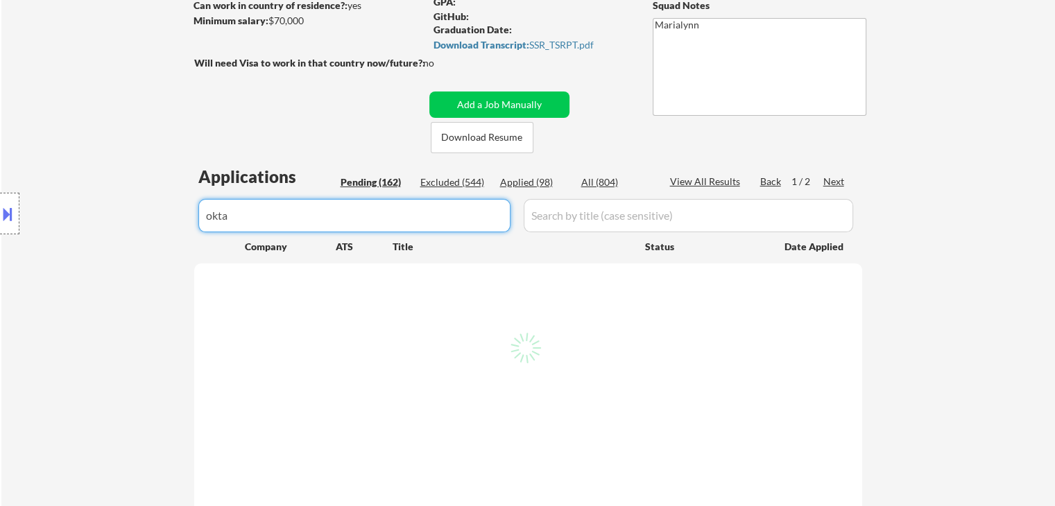
select select ""pending""
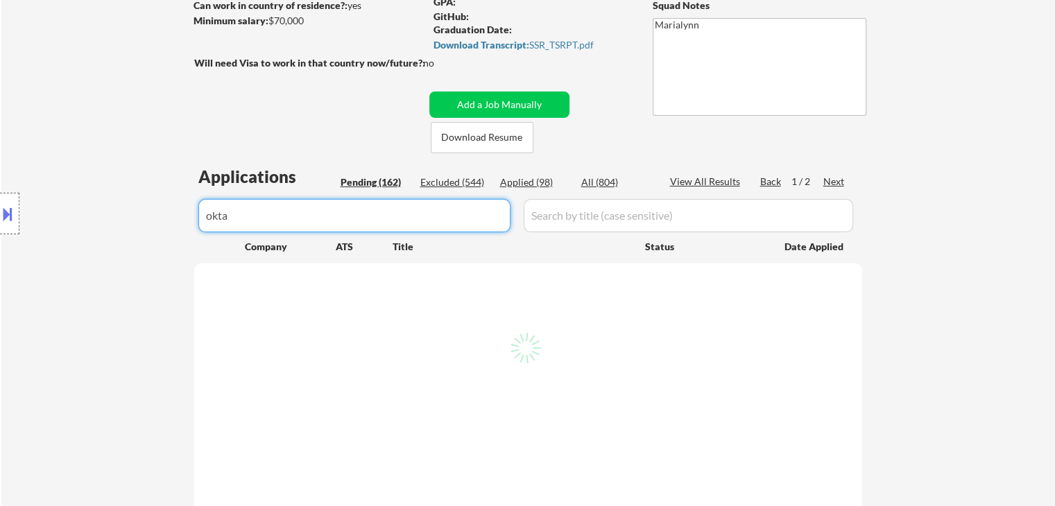
select select ""pending""
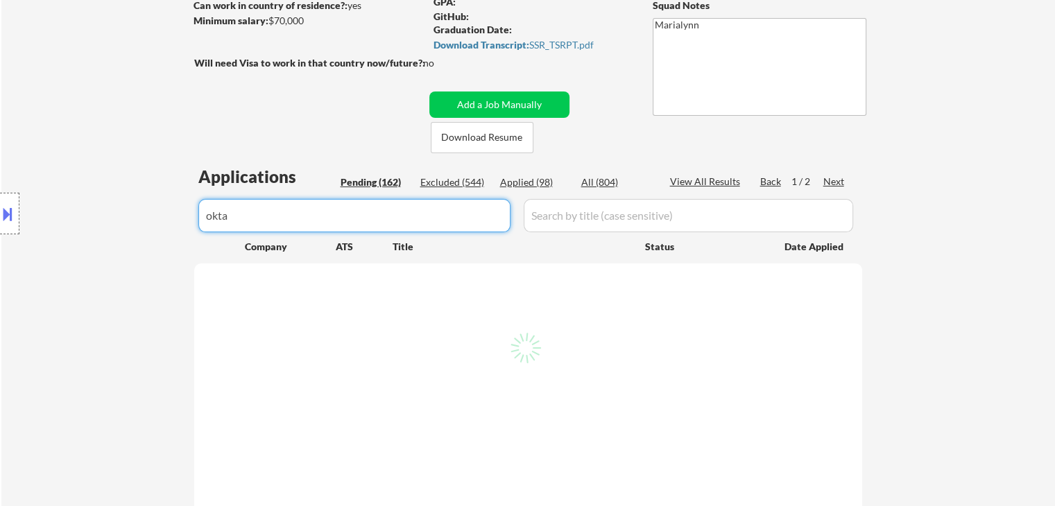
select select ""pending""
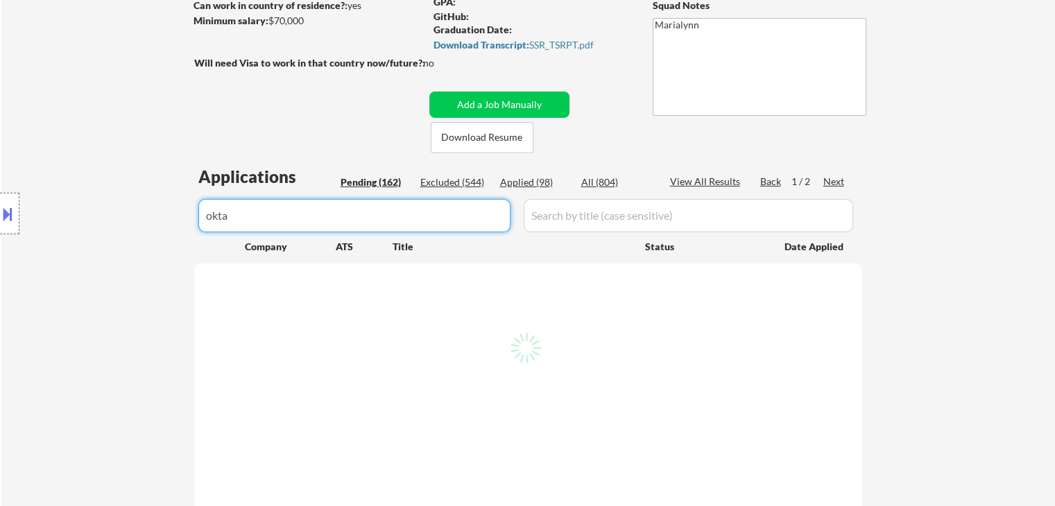
select select ""pending""
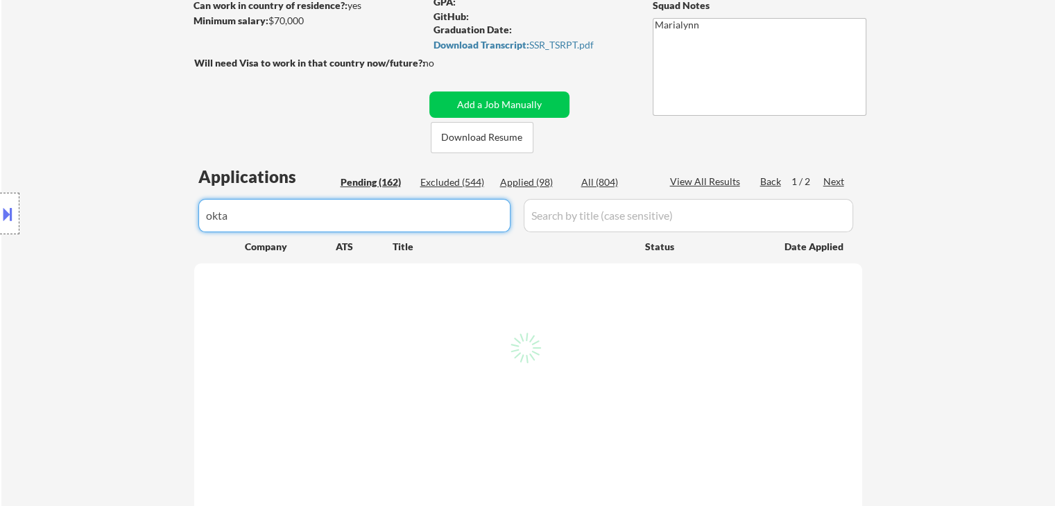
select select ""pending""
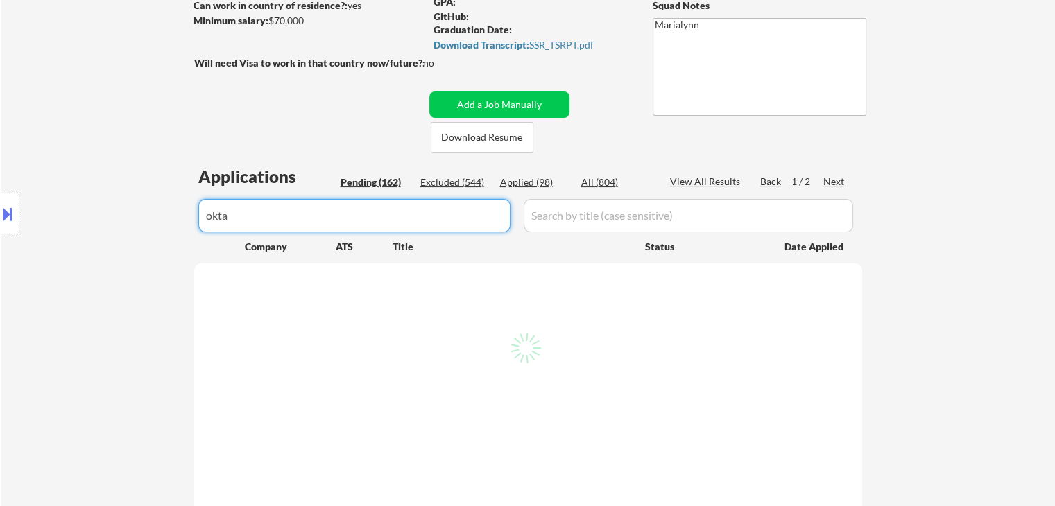
select select ""pending""
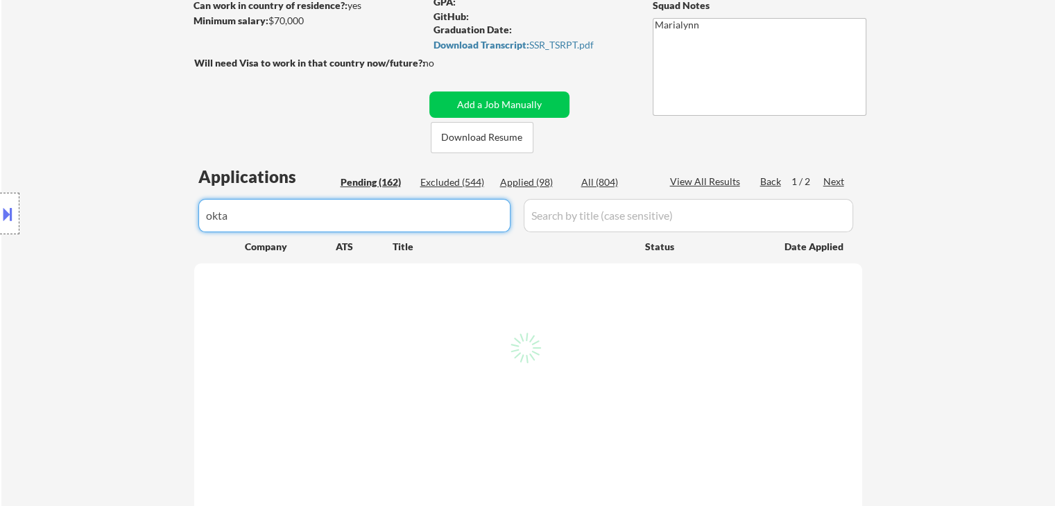
select select ""pending""
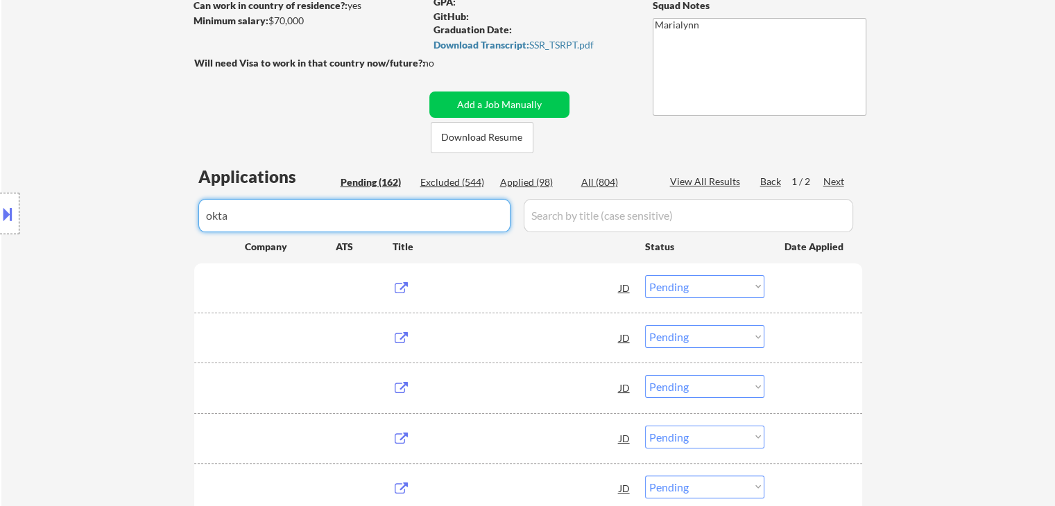
type input "okta"
click at [598, 183] on div "All (804)" at bounding box center [615, 182] width 69 height 14
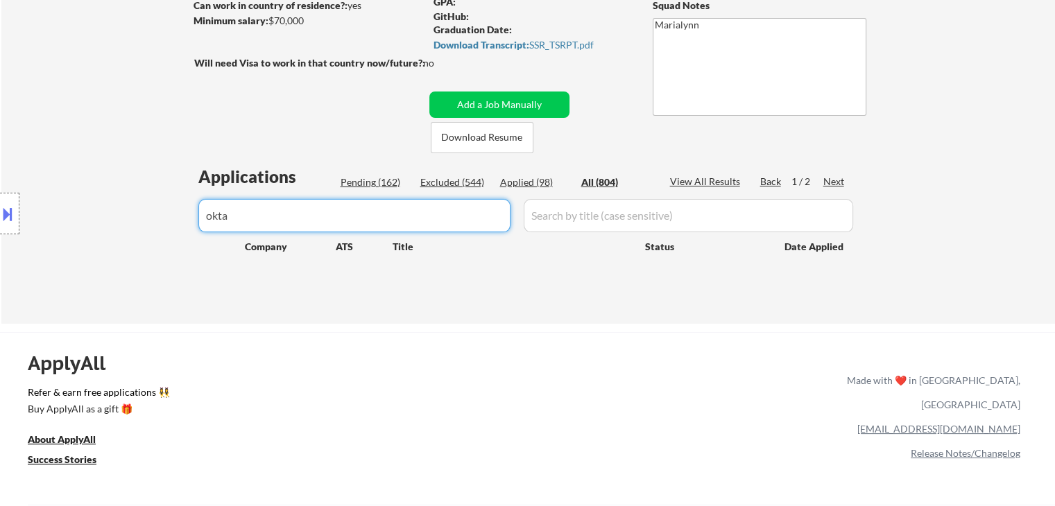
click at [433, 223] on input "input" at bounding box center [354, 215] width 312 height 33
click at [604, 173] on div "Applications Pending (162) Excluded (544) Applied (98) All (804) View All Resul…" at bounding box center [528, 231] width 668 height 132
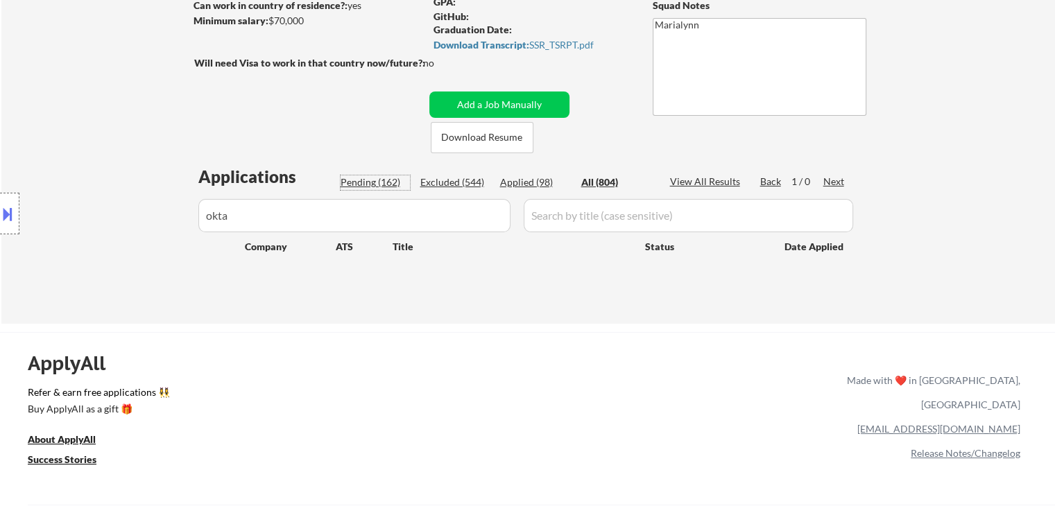
click at [379, 184] on div "Pending (162)" at bounding box center [375, 182] width 69 height 14
click at [438, 183] on div "Excluded (544)" at bounding box center [454, 182] width 69 height 14
click at [513, 184] on div "Applied (98)" at bounding box center [534, 182] width 69 height 14
click at [588, 181] on div "All (804)" at bounding box center [615, 182] width 69 height 14
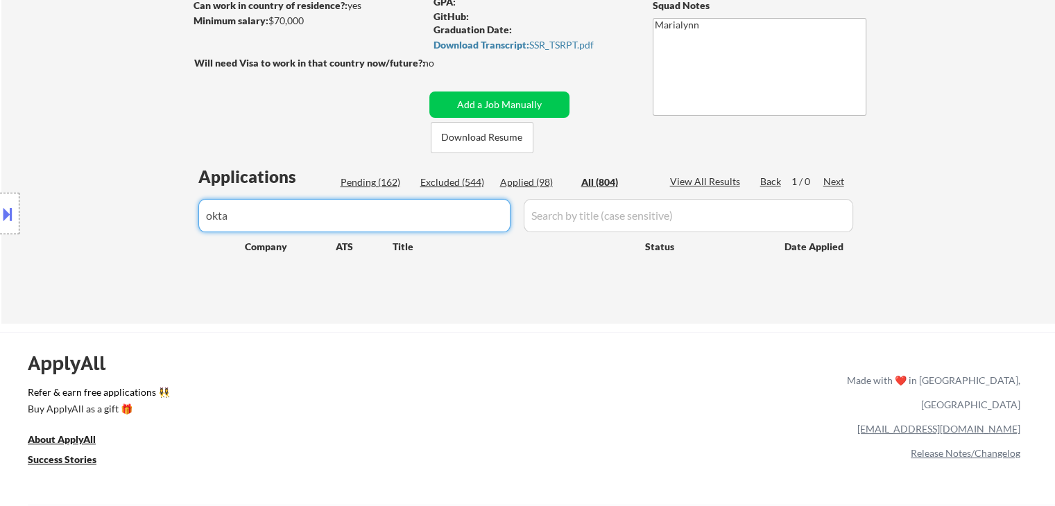
click at [359, 217] on input "input" at bounding box center [354, 215] width 312 height 33
drag, startPoint x: 302, startPoint y: 225, endPoint x: 194, endPoint y: 219, distance: 109.1
click at [0, 239] on body "← Return to /applysquad Mailslurp Inbox Job Search Builder [PERSON_NAME] User E…" at bounding box center [527, 45] width 1055 height 506
select select ""applied""
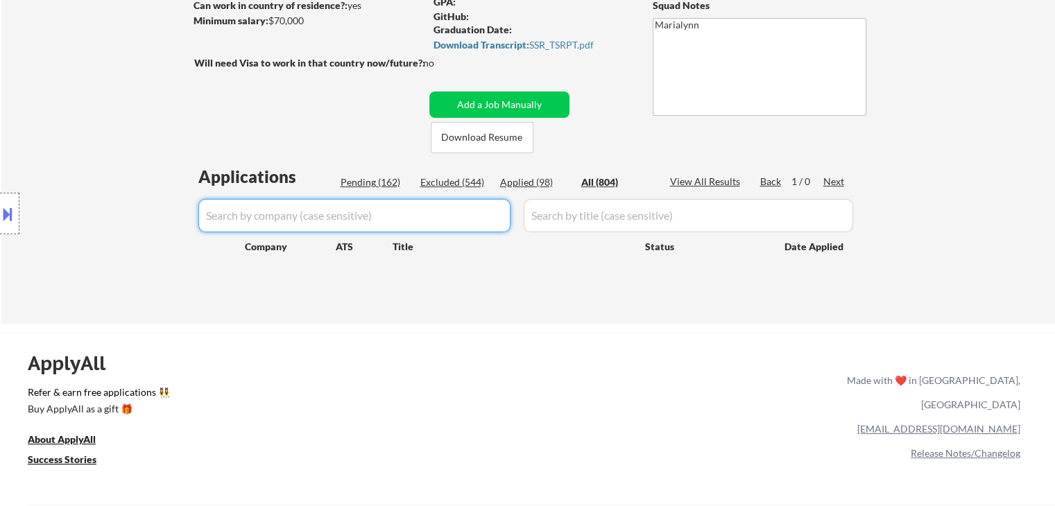
select select ""excluded__blocklist_""
select select ""applied""
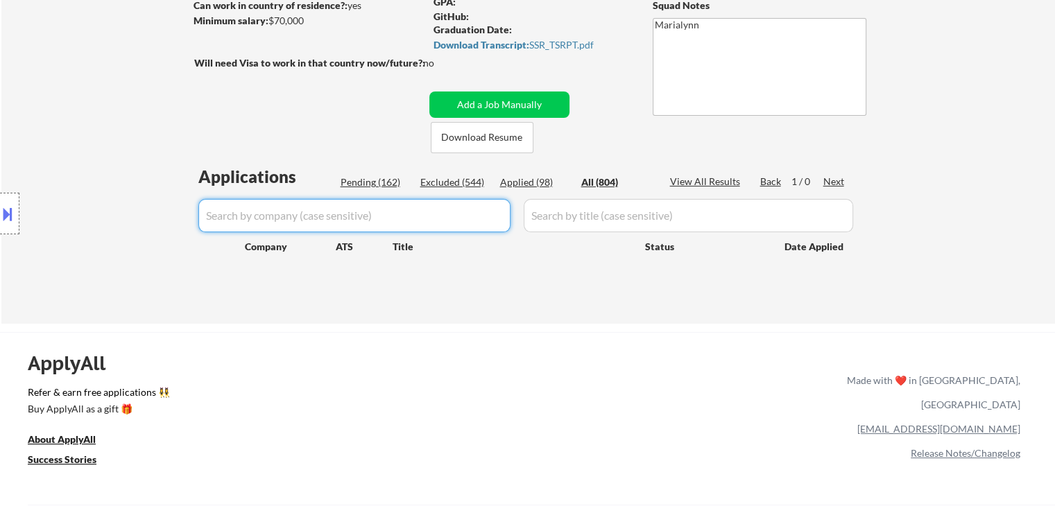
select select ""applied""
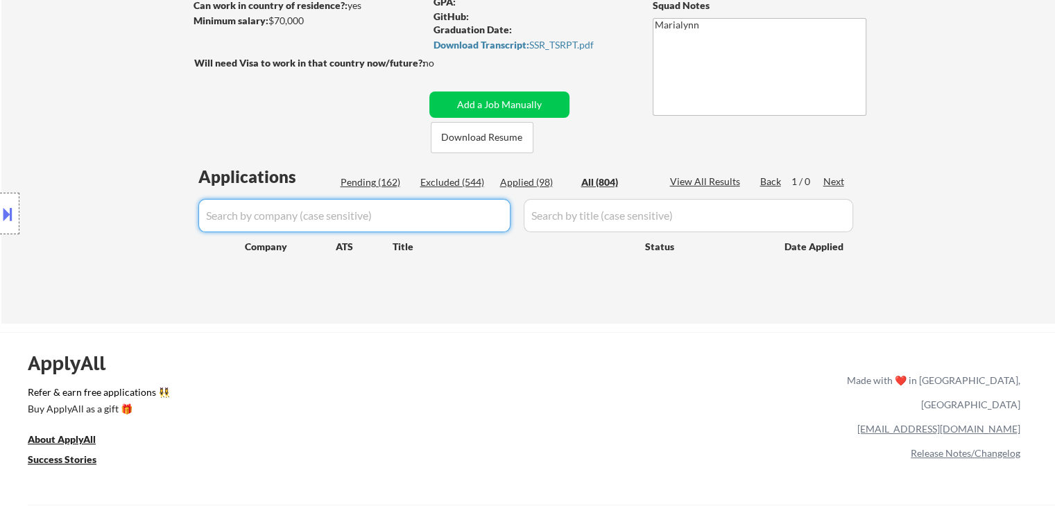
select select ""applied""
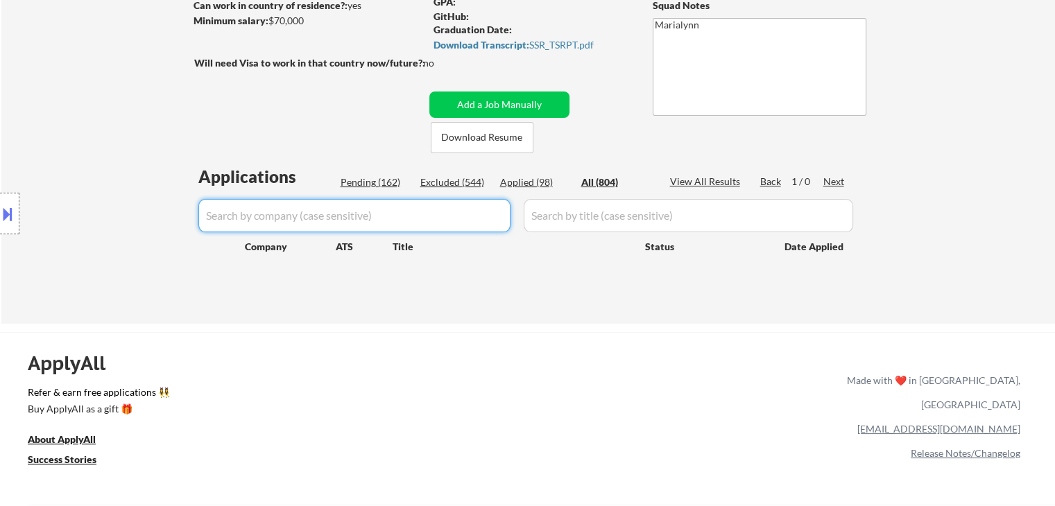
select select ""applied""
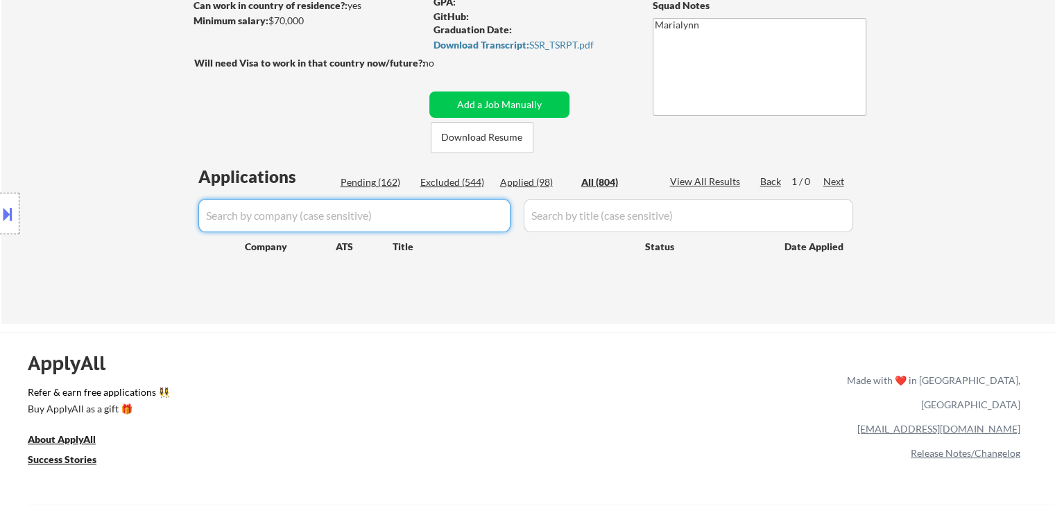
select select ""applied""
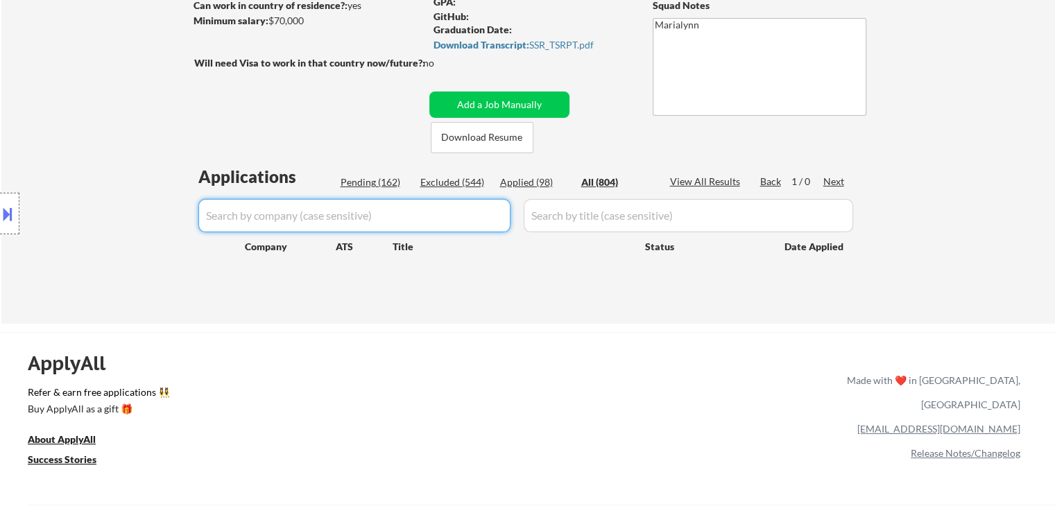
select select ""applied""
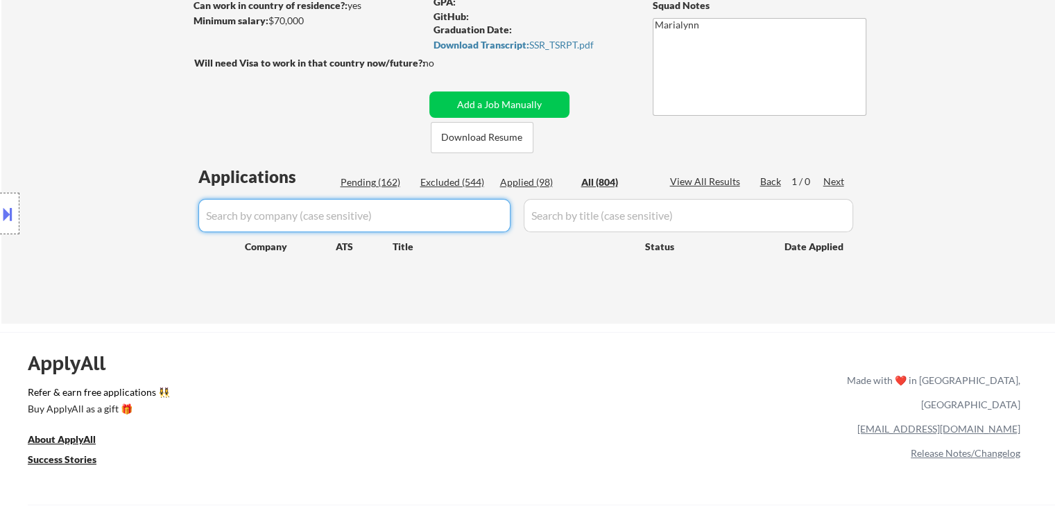
select select ""applied""
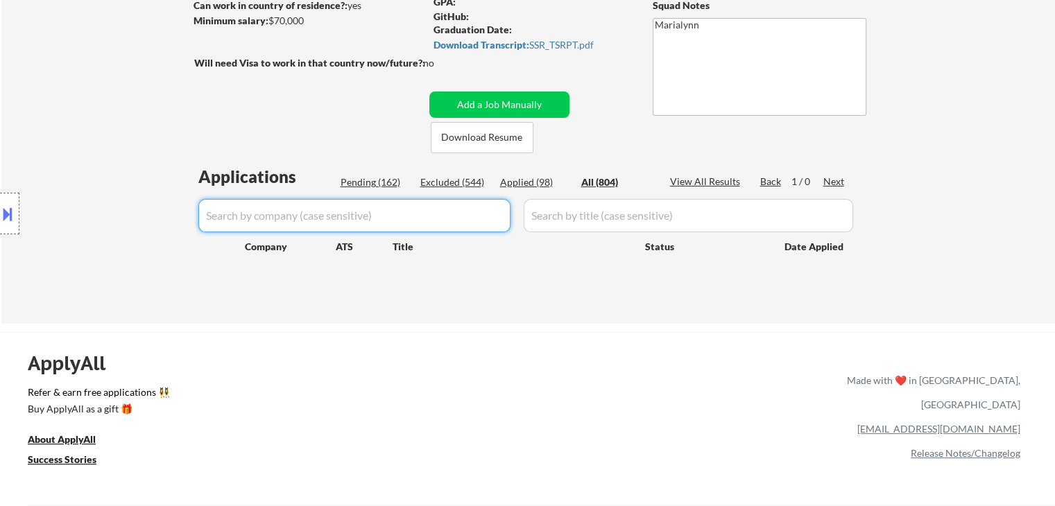
select select ""applied""
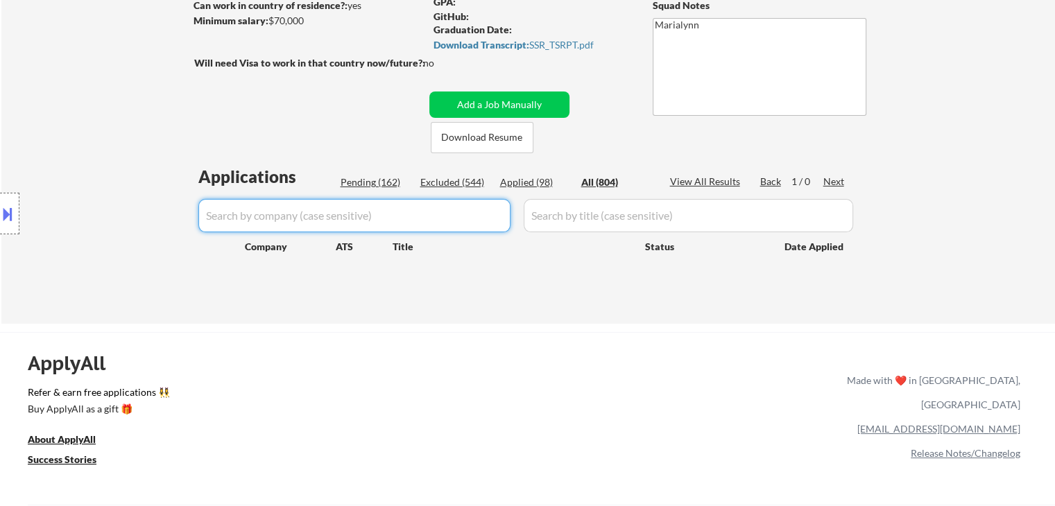
select select ""applied""
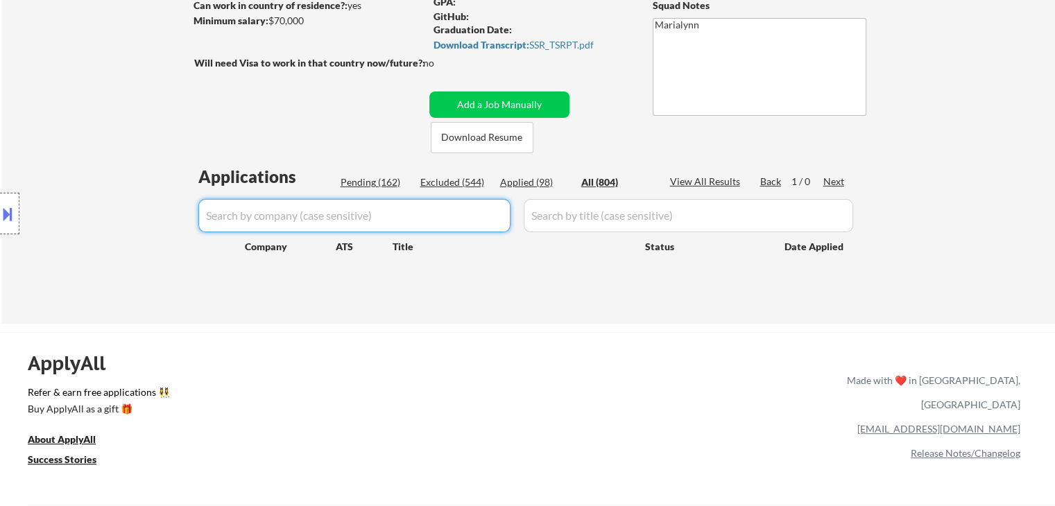
select select ""applied""
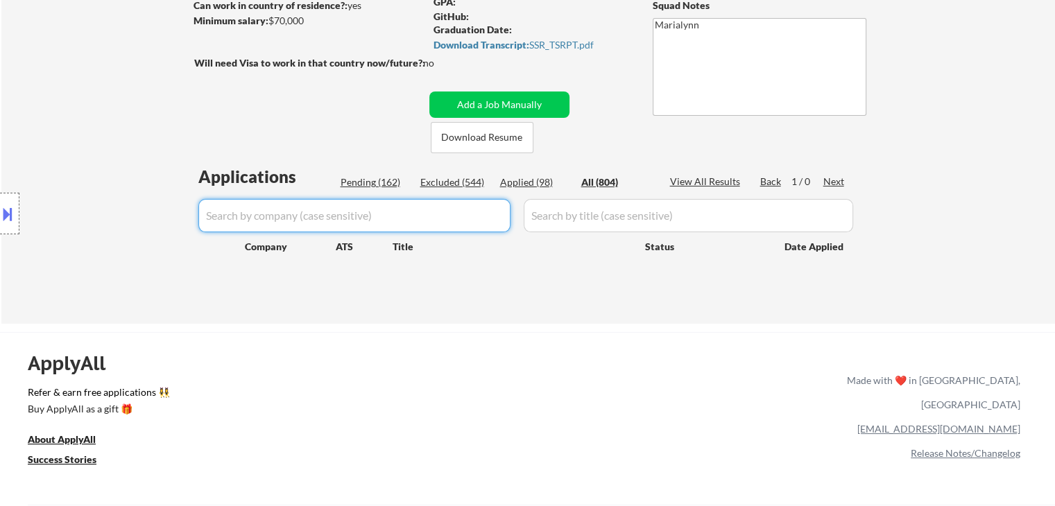
select select ""applied""
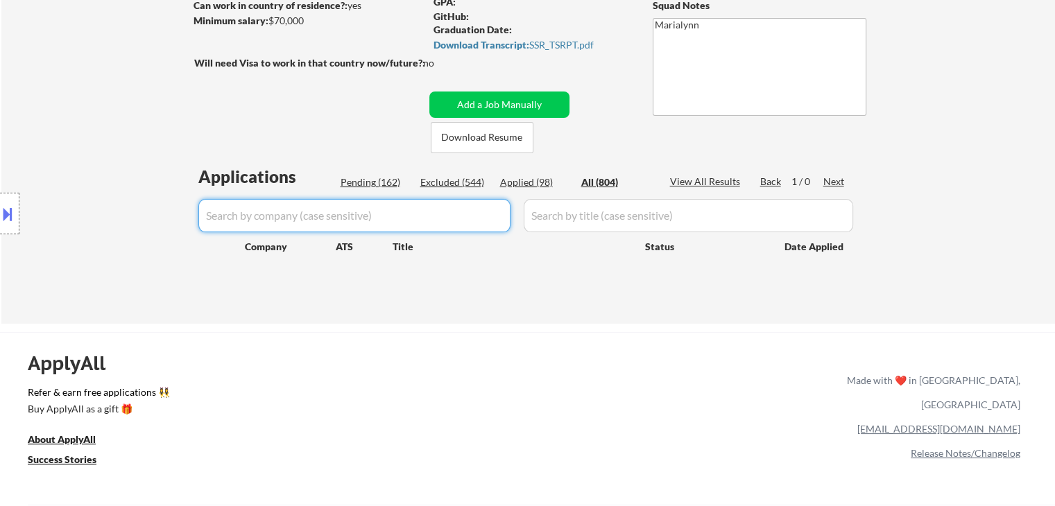
select select ""applied""
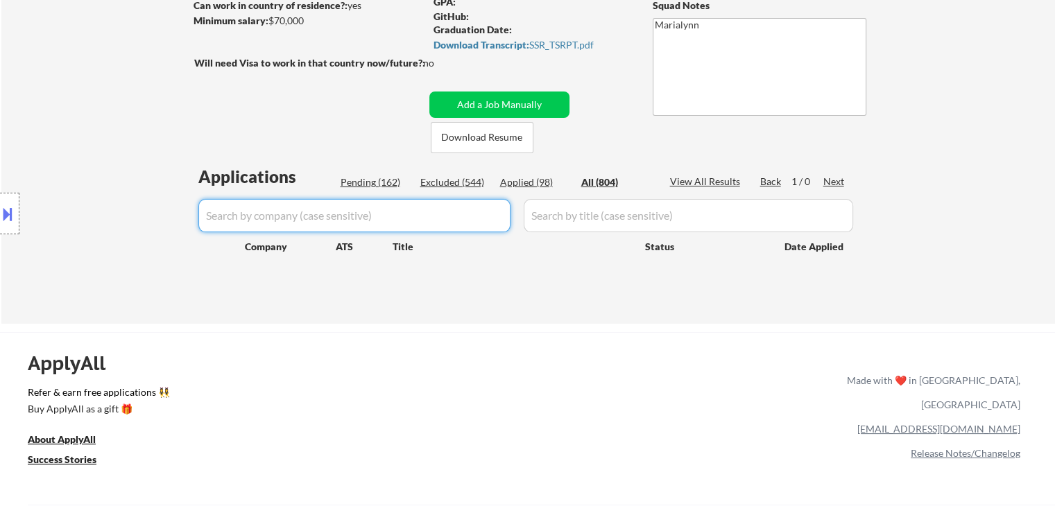
select select ""applied""
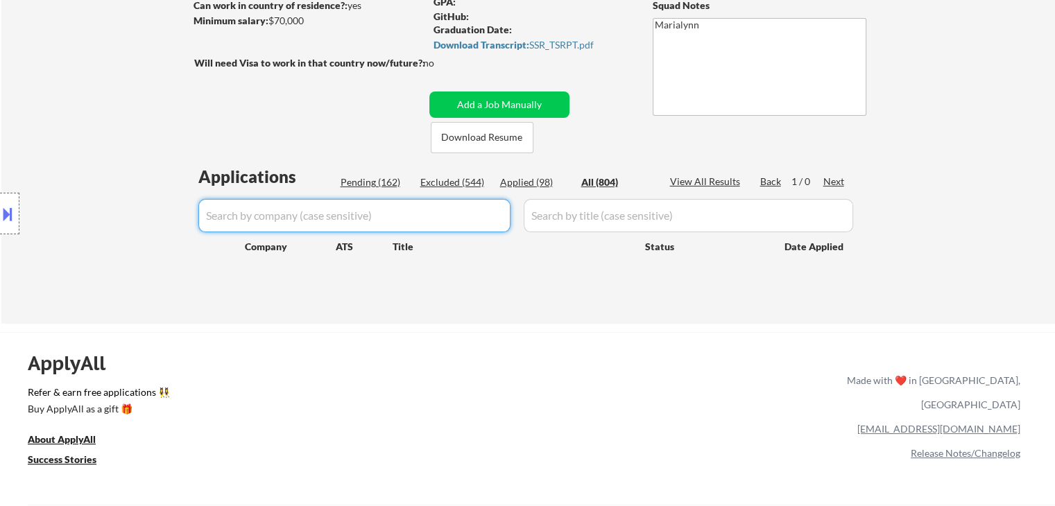
select select ""applied""
select select ""excluded__expired_""
select select ""applied""
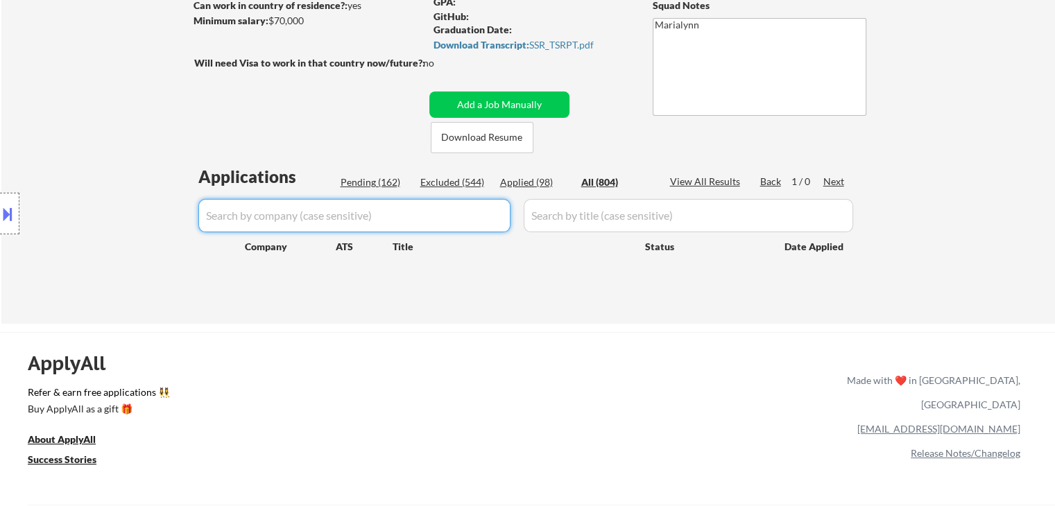
select select ""applied""
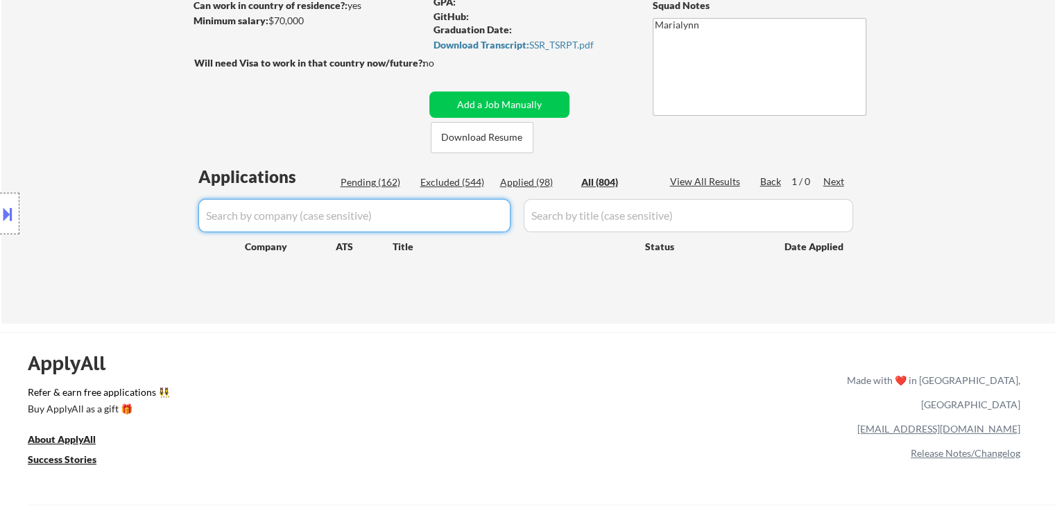
select select ""applied""
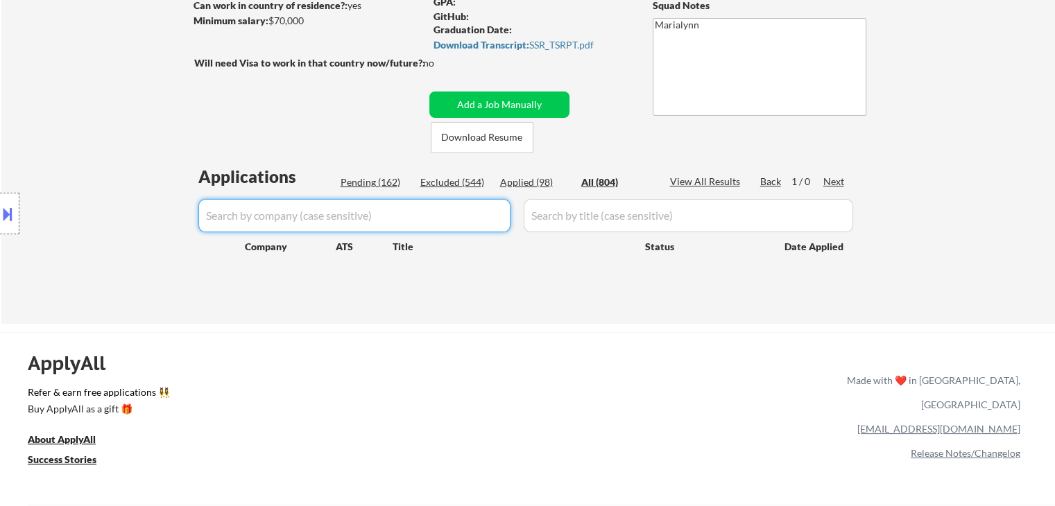
select select ""applied""
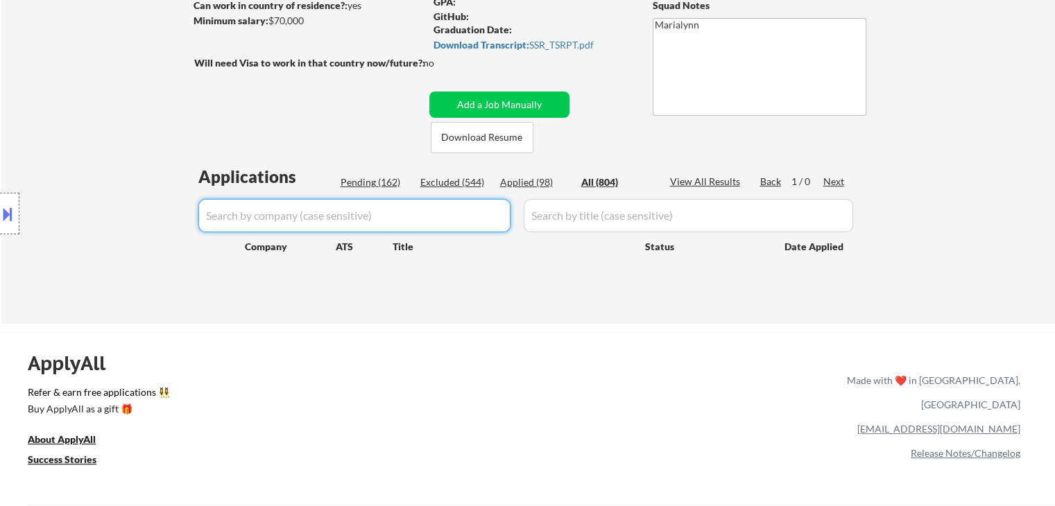
select select ""applied""
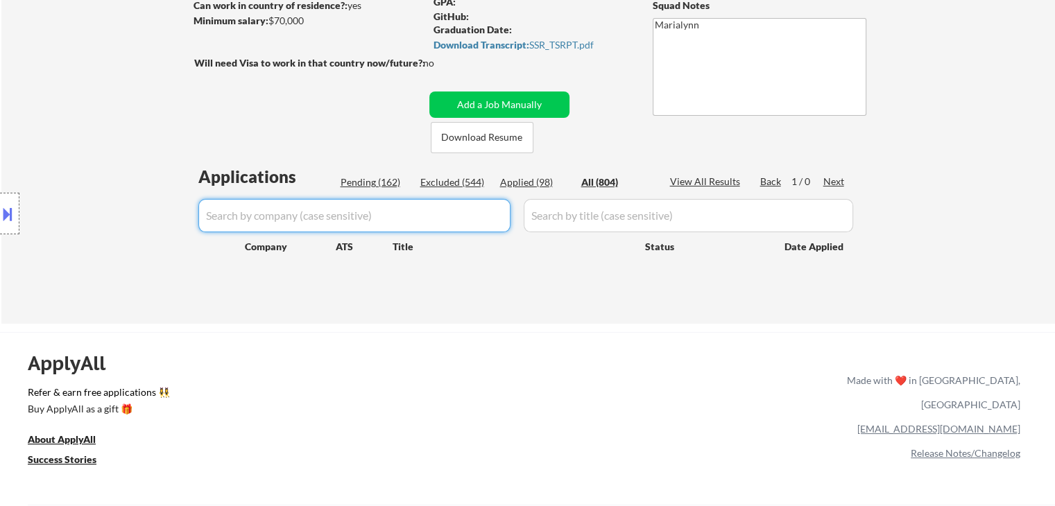
select select ""applied""
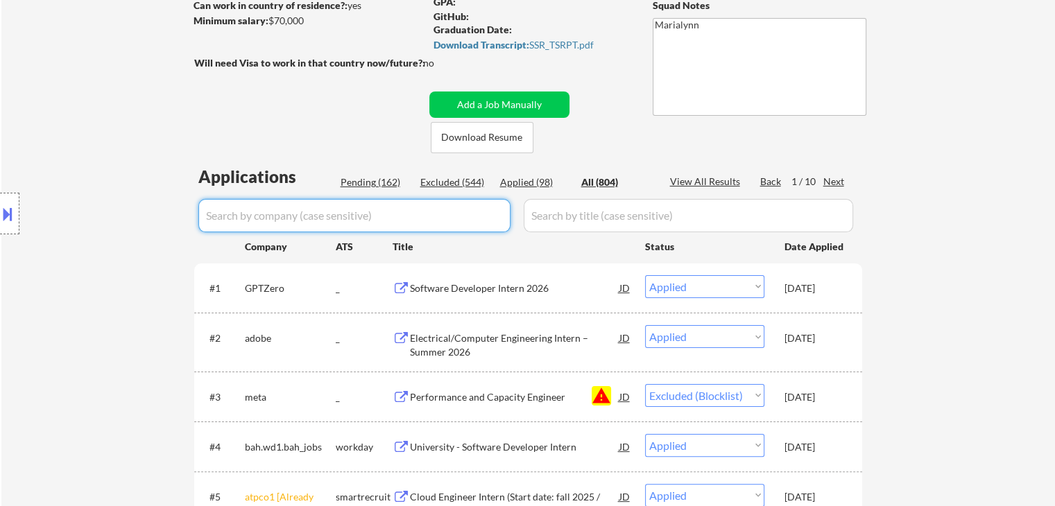
click at [388, 189] on div "Pending (162)" at bounding box center [375, 182] width 69 height 15
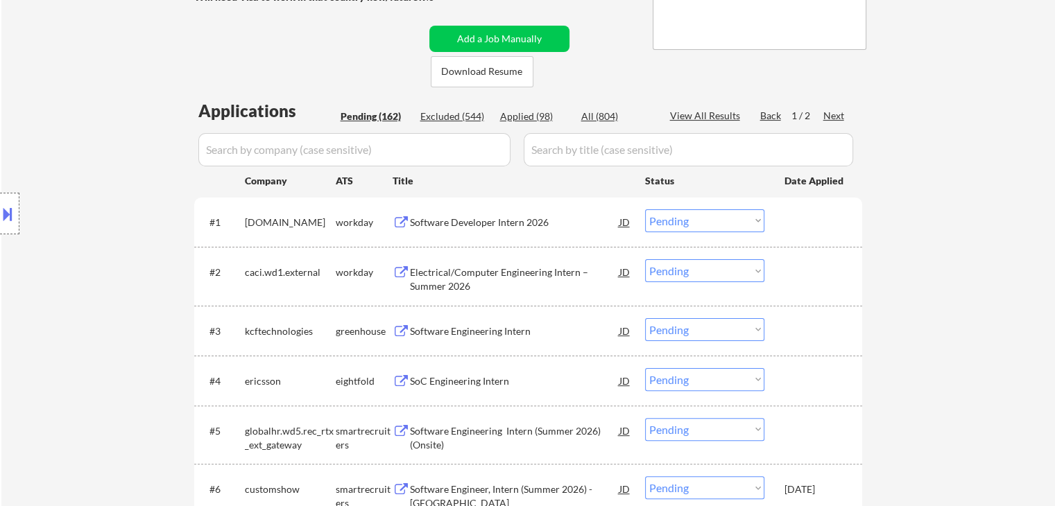
scroll to position [277, 0]
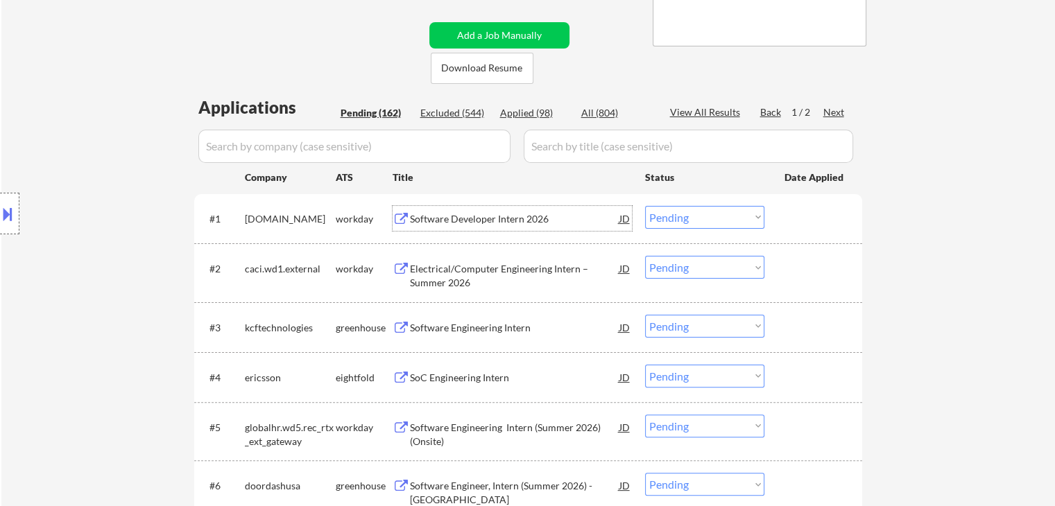
click at [518, 220] on div "Software Developer Intern 2026" at bounding box center [514, 219] width 209 height 14
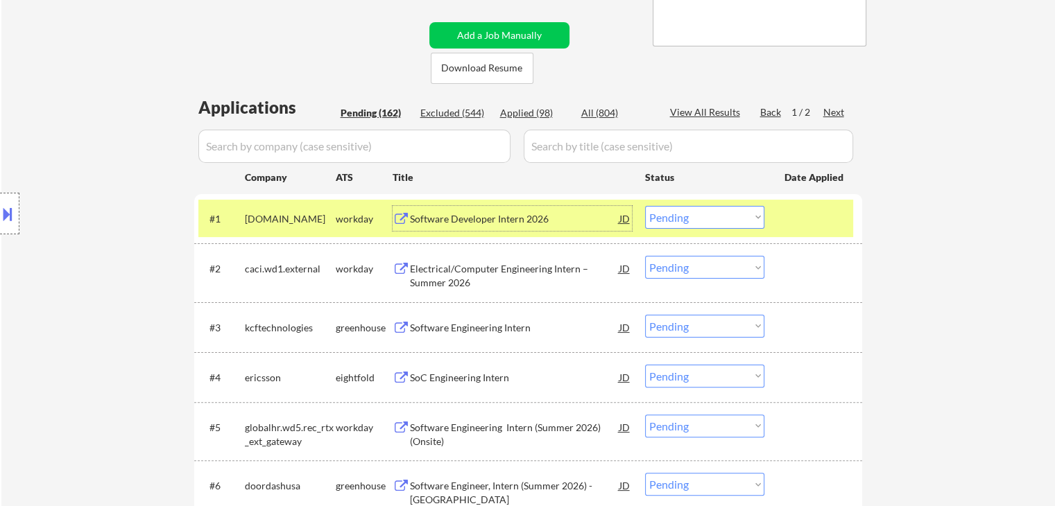
click at [680, 223] on select "Choose an option... Pending Applied Excluded (Questions) Excluded (Expired) Exc…" at bounding box center [704, 217] width 119 height 23
click at [645, 206] on select "Choose an option... Pending Applied Excluded (Questions) Excluded (Expired) Exc…" at bounding box center [704, 217] width 119 height 23
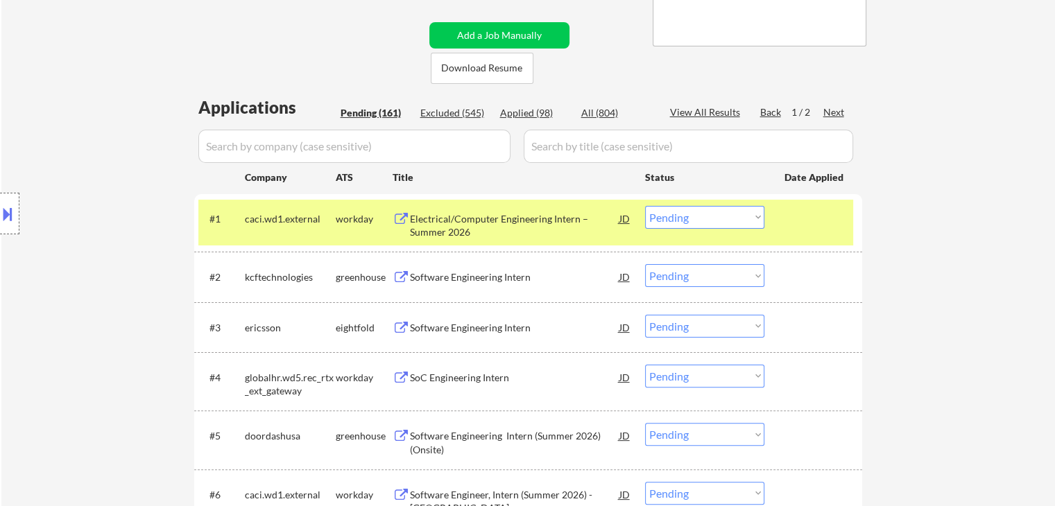
click at [441, 213] on div "Electrical/Computer Engineering Intern – Summer 2026" at bounding box center [514, 225] width 209 height 27
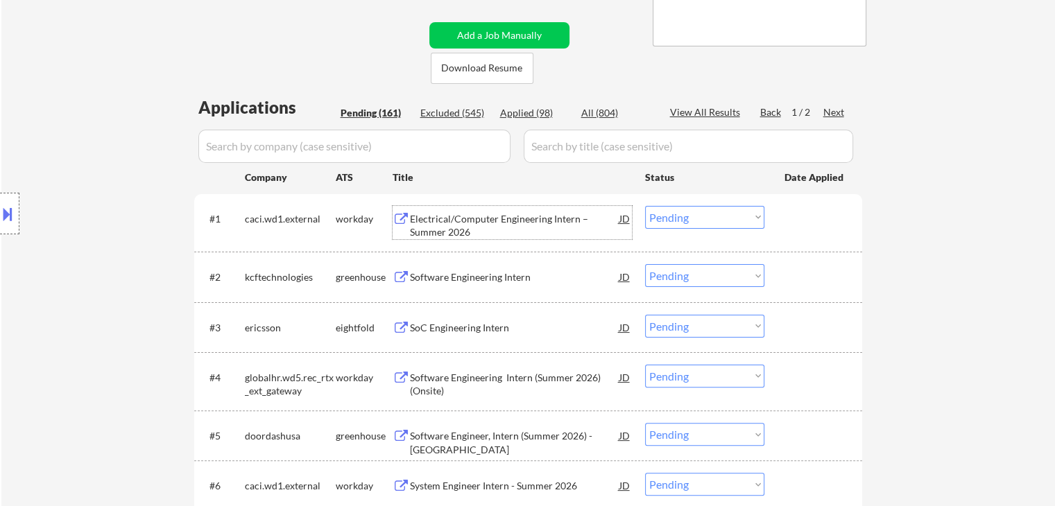
click at [696, 217] on select "Choose an option... Pending Applied Excluded (Questions) Excluded (Expired) Exc…" at bounding box center [704, 217] width 119 height 23
click at [645, 206] on select "Choose an option... Pending Applied Excluded (Questions) Excluded (Expired) Exc…" at bounding box center [704, 217] width 119 height 23
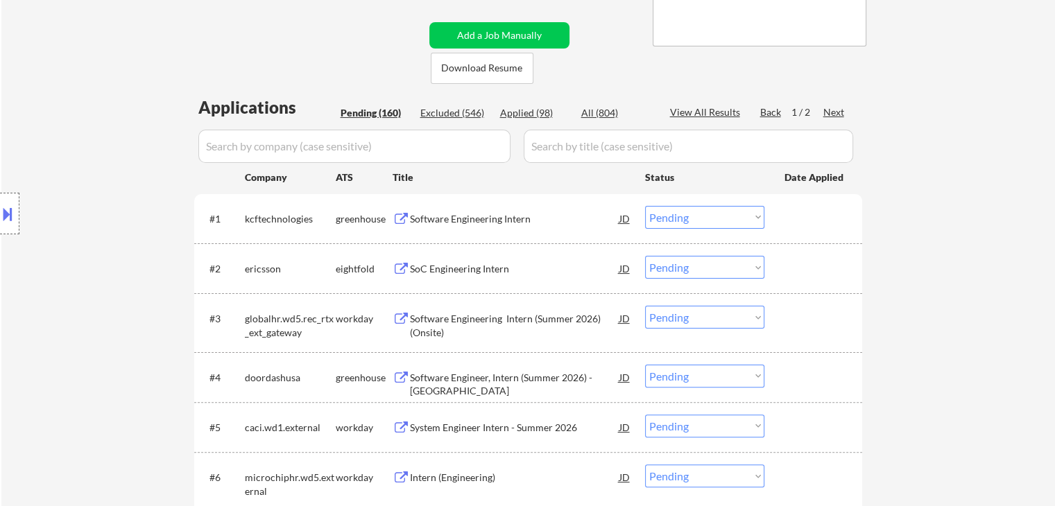
click at [463, 222] on div "Software Engineering Intern" at bounding box center [514, 219] width 209 height 14
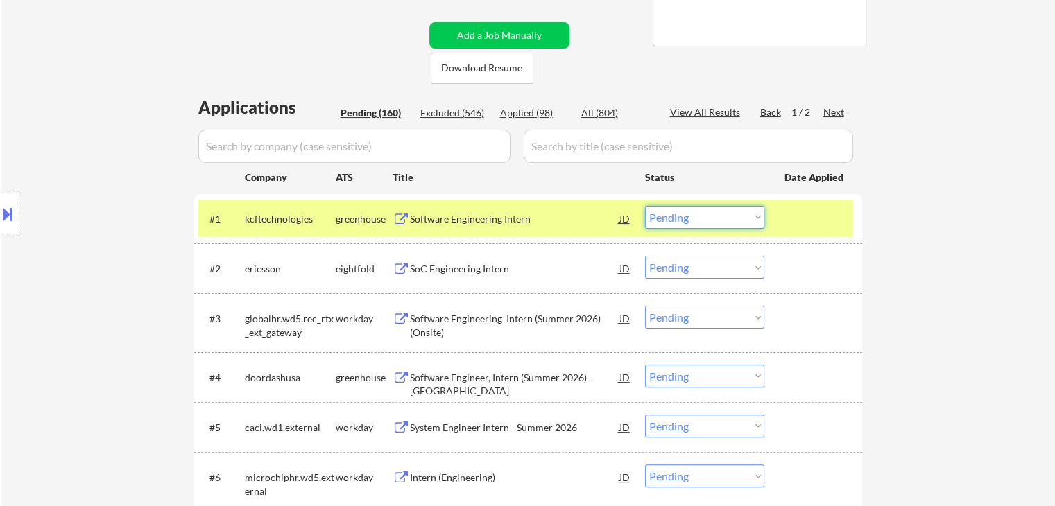
drag, startPoint x: 685, startPoint y: 221, endPoint x: 688, endPoint y: 228, distance: 7.5
click at [685, 221] on select "Choose an option... Pending Applied Excluded (Questions) Excluded (Expired) Exc…" at bounding box center [704, 217] width 119 height 23
click at [645, 206] on select "Choose an option... Pending Applied Excluded (Questions) Excluded (Expired) Exc…" at bounding box center [704, 217] width 119 height 23
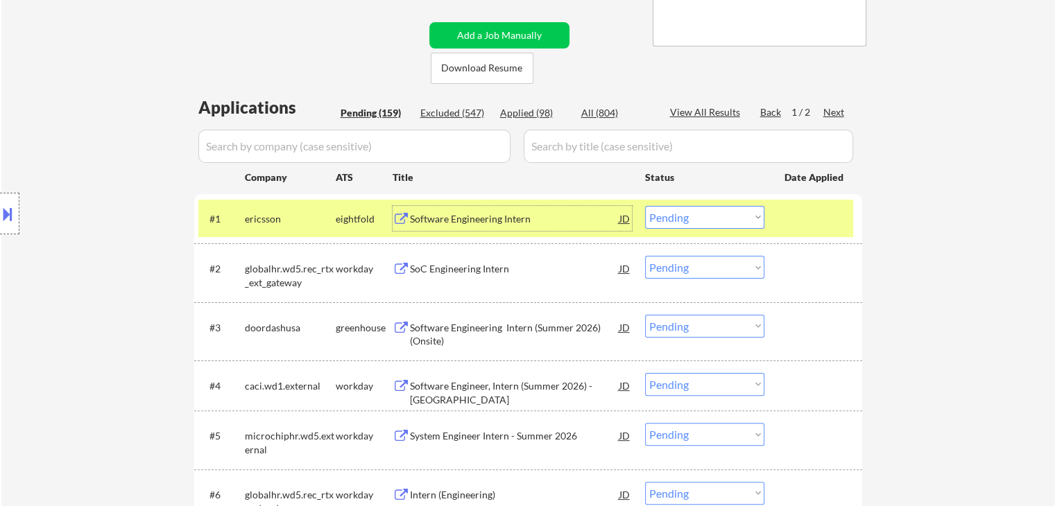
click at [482, 217] on div "Software Engineering Intern" at bounding box center [514, 219] width 209 height 14
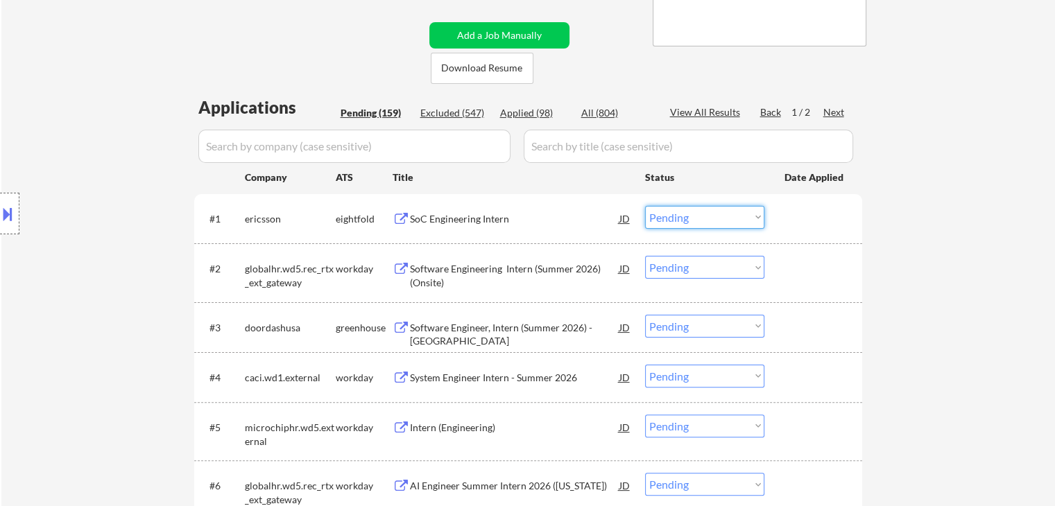
click at [671, 214] on select "Choose an option... Pending Applied Excluded (Questions) Excluded (Expired) Exc…" at bounding box center [704, 217] width 119 height 23
click at [645, 206] on select "Choose an option... Pending Applied Excluded (Questions) Excluded (Expired) Exc…" at bounding box center [704, 217] width 119 height 23
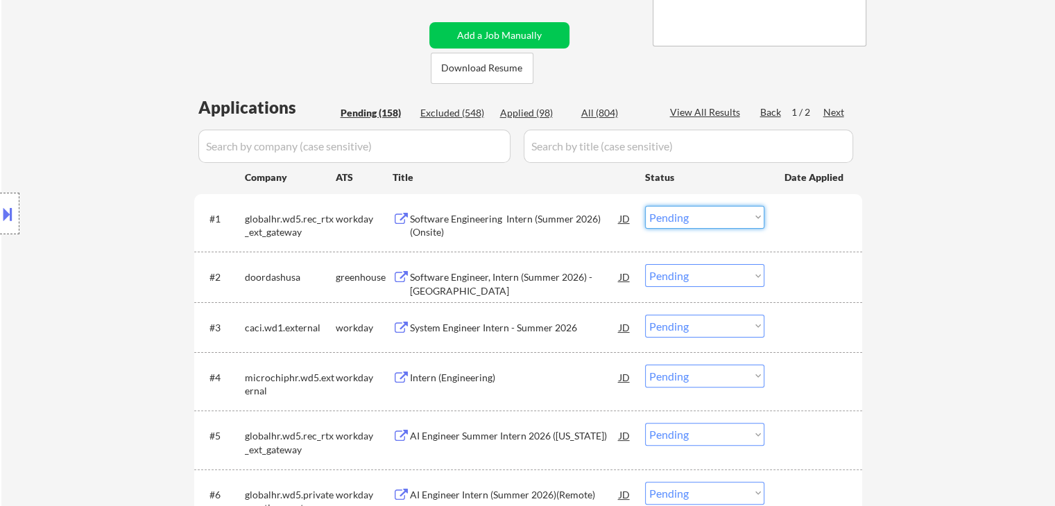
drag, startPoint x: 696, startPoint y: 209, endPoint x: 697, endPoint y: 228, distance: 18.7
click at [696, 210] on select "Choose an option... Pending Applied Excluded (Questions) Excluded (Expired) Exc…" at bounding box center [704, 217] width 119 height 23
click at [645, 206] on select "Choose an option... Pending Applied Excluded (Questions) Excluded (Expired) Exc…" at bounding box center [704, 217] width 119 height 23
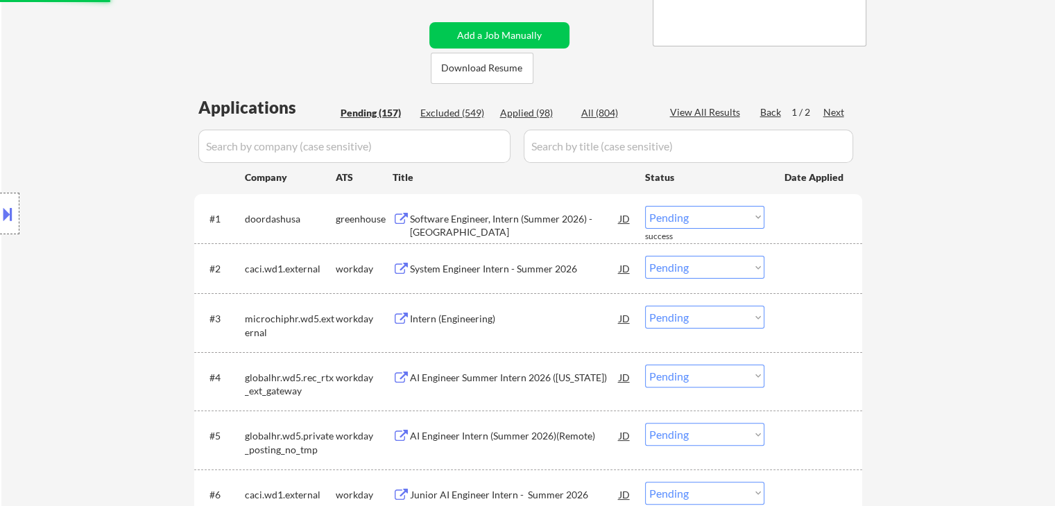
click at [687, 220] on select "Choose an option... Pending Applied Excluded (Questions) Excluded (Expired) Exc…" at bounding box center [704, 217] width 119 height 23
click at [645, 206] on select "Choose an option... Pending Applied Excluded (Questions) Excluded (Expired) Exc…" at bounding box center [704, 217] width 119 height 23
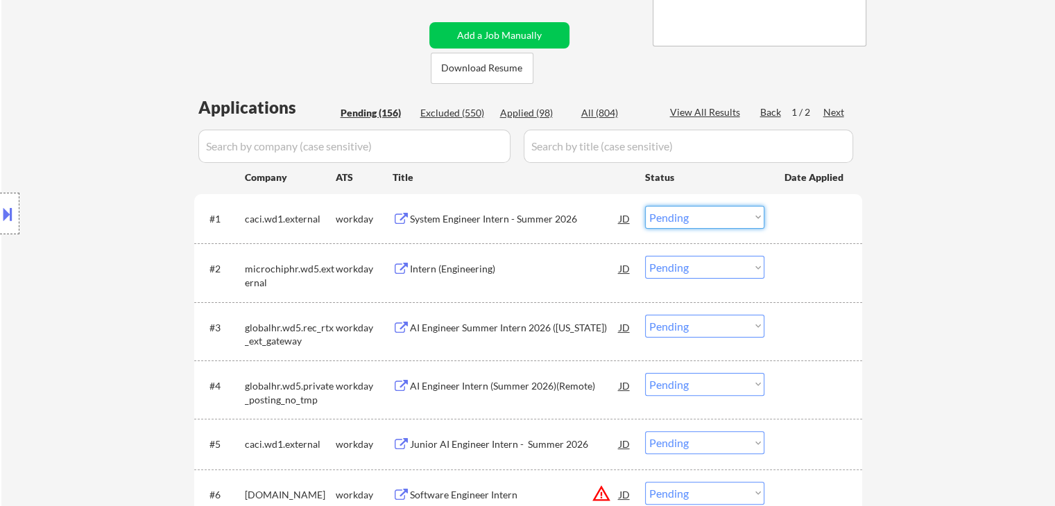
click at [713, 212] on select "Choose an option... Pending Applied Excluded (Questions) Excluded (Expired) Exc…" at bounding box center [704, 217] width 119 height 23
click at [645, 206] on select "Choose an option... Pending Applied Excluded (Questions) Excluded (Expired) Exc…" at bounding box center [704, 217] width 119 height 23
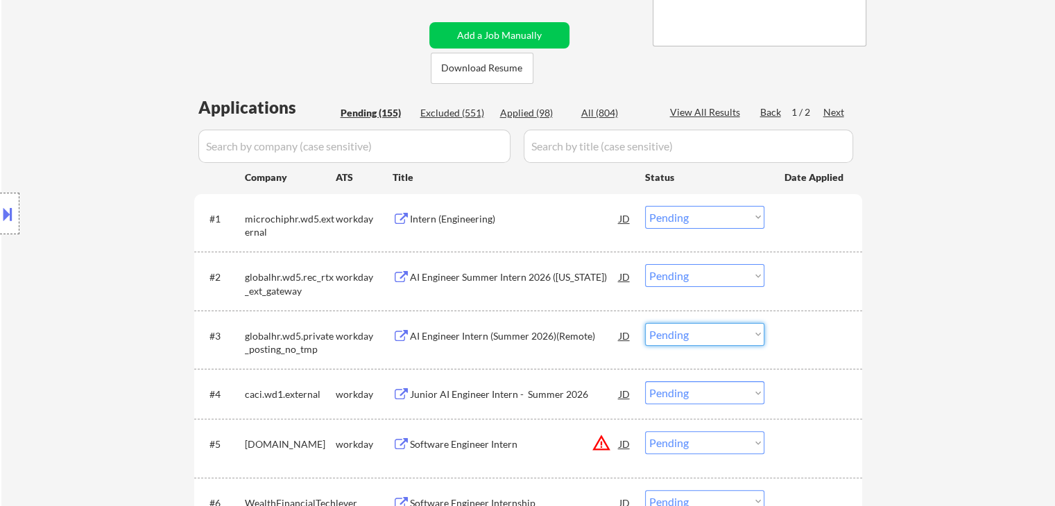
drag, startPoint x: 739, startPoint y: 331, endPoint x: 740, endPoint y: 339, distance: 8.4
click at [739, 331] on select "Choose an option... Pending Applied Excluded (Questions) Excluded (Expired) Exc…" at bounding box center [704, 334] width 119 height 23
click at [645, 323] on select "Choose an option... Pending Applied Excluded (Questions) Excluded (Expired) Exc…" at bounding box center [704, 334] width 119 height 23
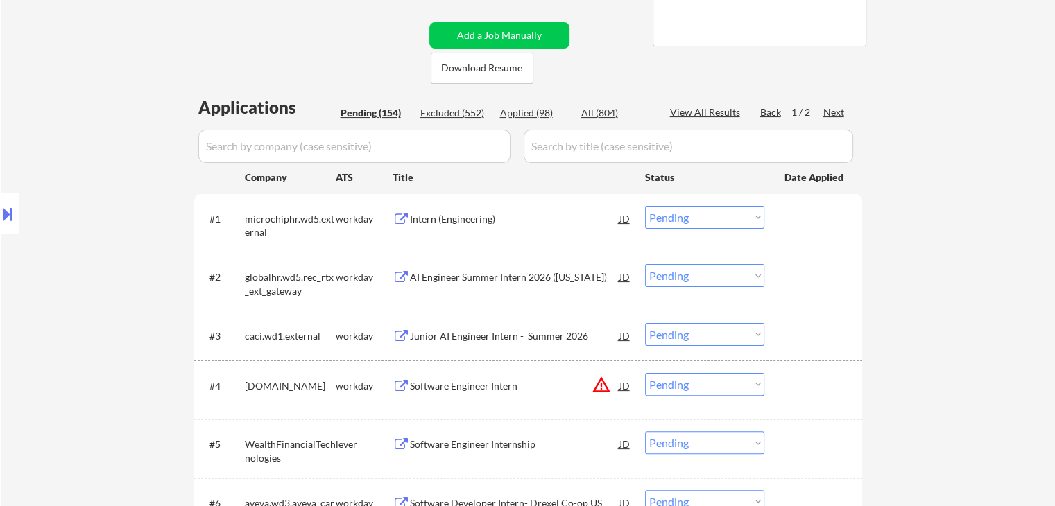
click at [712, 339] on select "Choose an option... Pending Applied Excluded (Questions) Excluded (Expired) Exc…" at bounding box center [704, 334] width 119 height 23
click at [645, 323] on select "Choose an option... Pending Applied Excluded (Questions) Excluded (Expired) Exc…" at bounding box center [704, 334] width 119 height 23
click at [721, 275] on select "Choose an option... Pending Applied Excluded (Questions) Excluded (Expired) Exc…" at bounding box center [704, 275] width 119 height 23
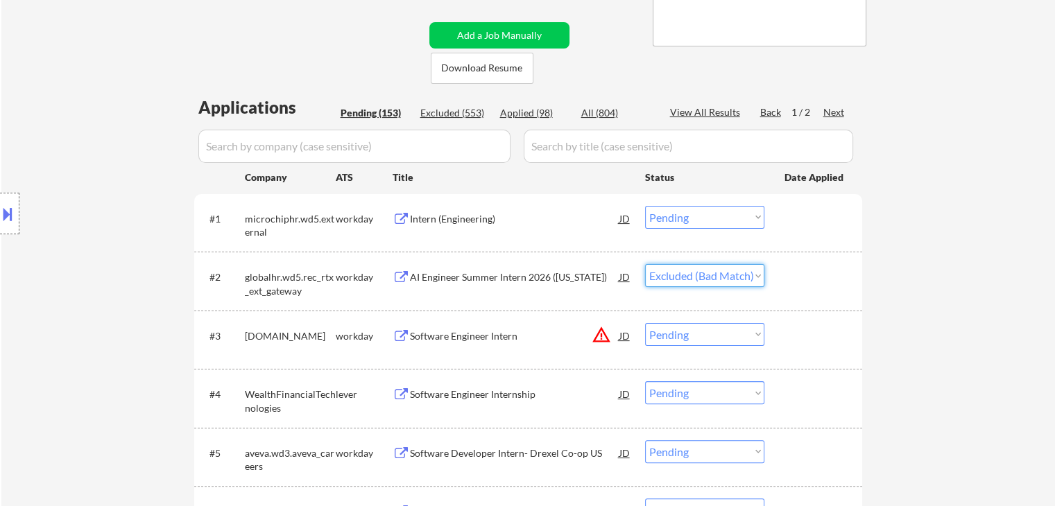
click at [645, 264] on select "Choose an option... Pending Applied Excluded (Questions) Excluded (Expired) Exc…" at bounding box center [704, 275] width 119 height 23
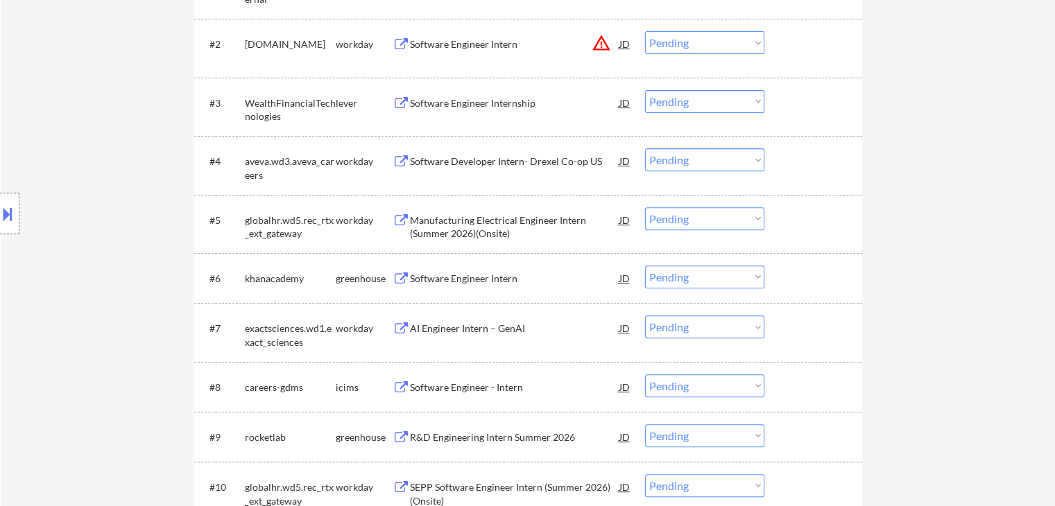
scroll to position [555, 0]
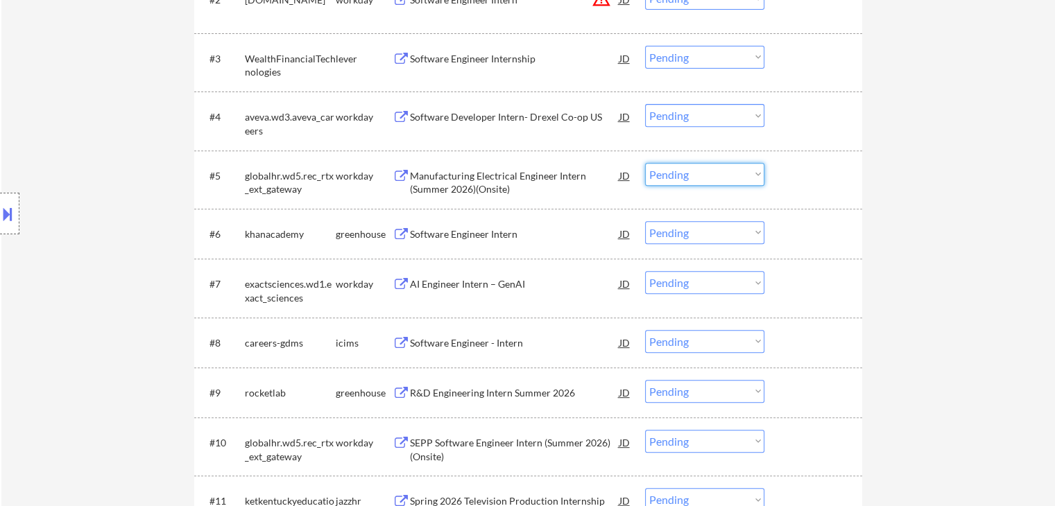
drag, startPoint x: 692, startPoint y: 175, endPoint x: 696, endPoint y: 184, distance: 9.9
click at [692, 175] on select "Choose an option... Pending Applied Excluded (Questions) Excluded (Expired) Exc…" at bounding box center [704, 174] width 119 height 23
click at [645, 163] on select "Choose an option... Pending Applied Excluded (Questions) Excluded (Expired) Exc…" at bounding box center [704, 174] width 119 height 23
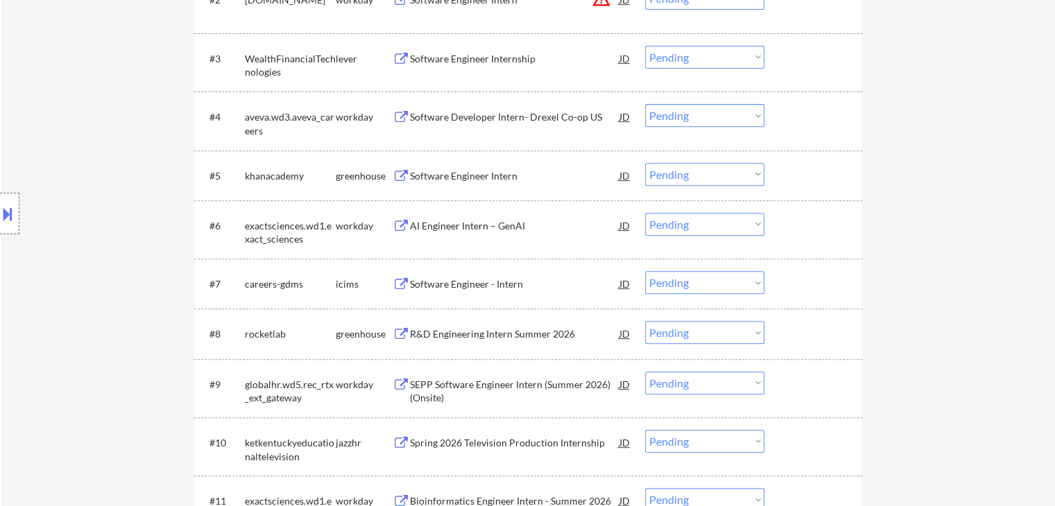
scroll to position [624, 0]
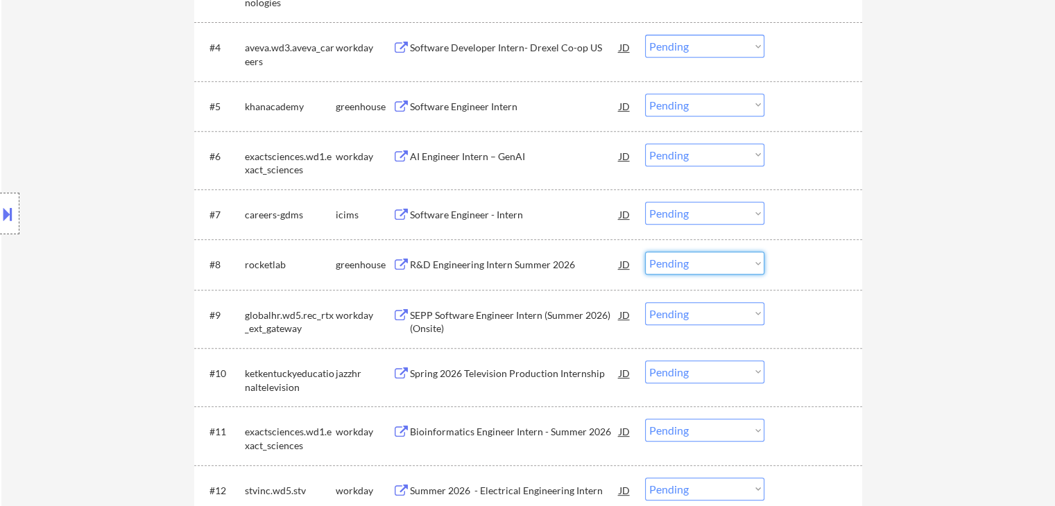
drag, startPoint x: 677, startPoint y: 259, endPoint x: 677, endPoint y: 273, distance: 13.9
click at [677, 260] on select "Choose an option... Pending Applied Excluded (Questions) Excluded (Expired) Exc…" at bounding box center [704, 263] width 119 height 23
click at [645, 252] on select "Choose an option... Pending Applied Excluded (Questions) Excluded (Expired) Exc…" at bounding box center [704, 263] width 119 height 23
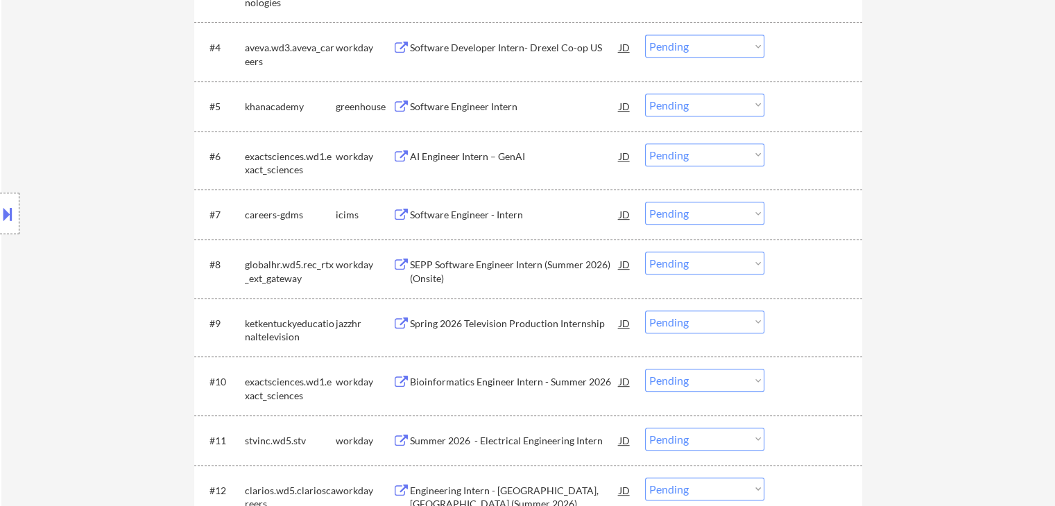
click at [690, 262] on select "Choose an option... Pending Applied Excluded (Questions) Excluded (Expired) Exc…" at bounding box center [704, 263] width 119 height 23
click at [645, 252] on select "Choose an option... Pending Applied Excluded (Questions) Excluded (Expired) Exc…" at bounding box center [704, 263] width 119 height 23
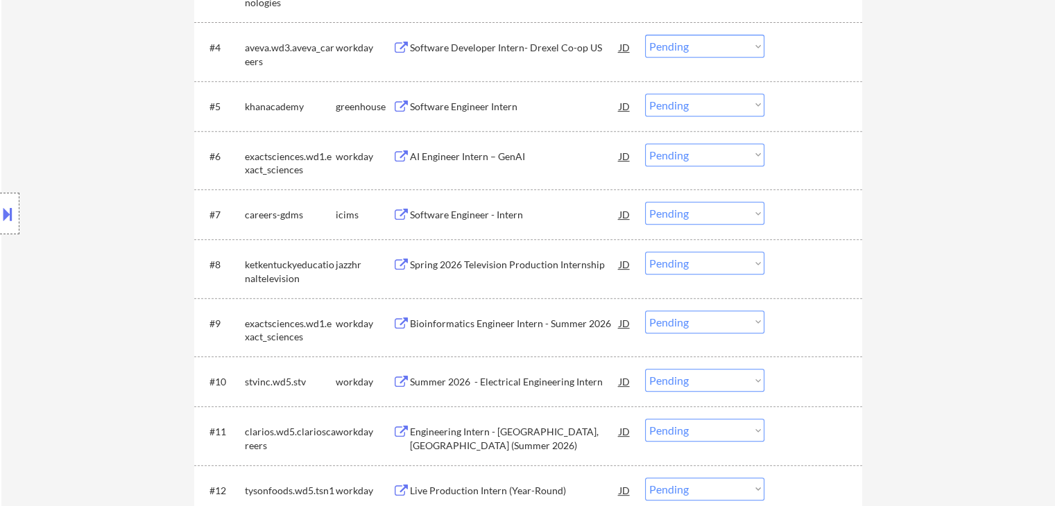
click at [720, 321] on select "Choose an option... Pending Applied Excluded (Questions) Excluded (Expired) Exc…" at bounding box center [704, 322] width 119 height 23
click at [645, 311] on select "Choose an option... Pending Applied Excluded (Questions) Excluded (Expired) Exc…" at bounding box center [704, 322] width 119 height 23
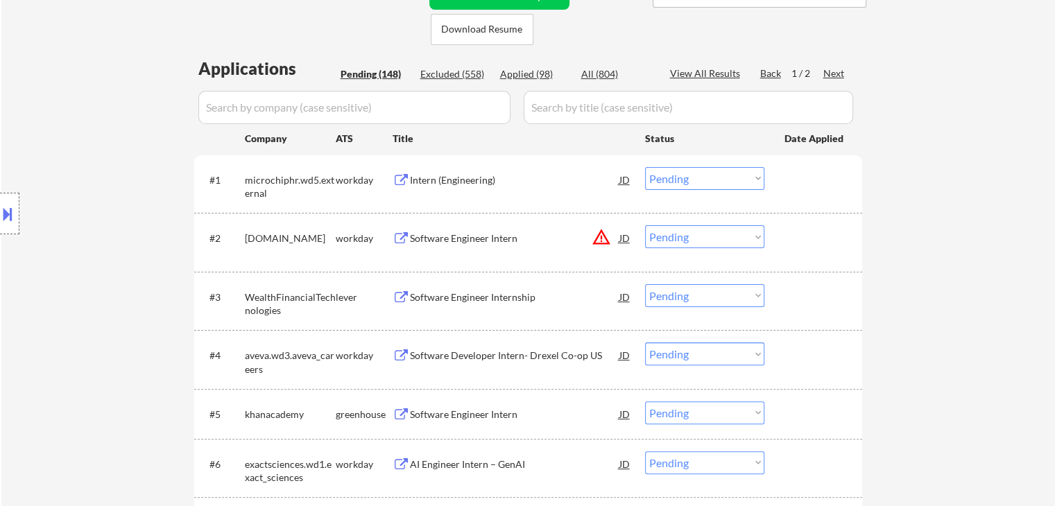
scroll to position [347, 0]
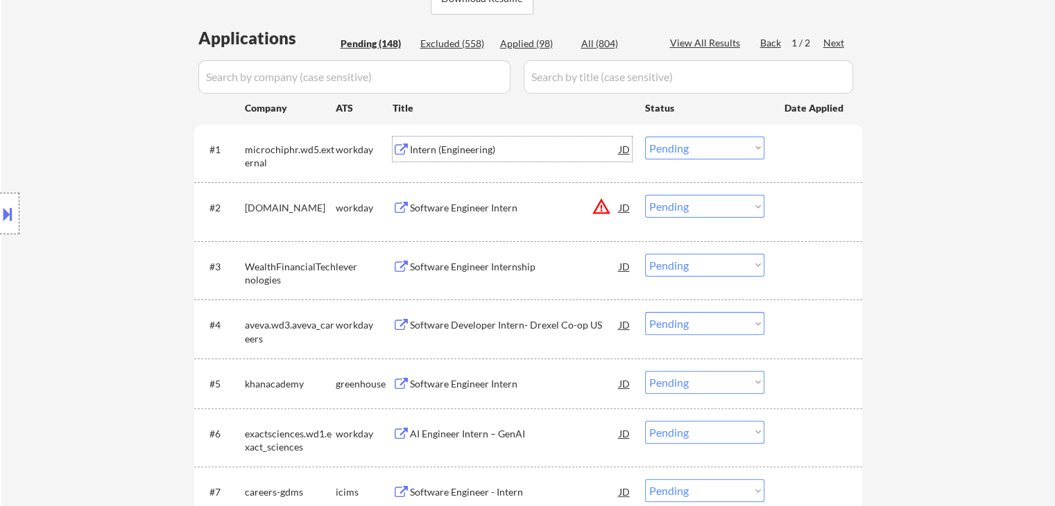
click at [479, 155] on div "Intern (Engineering)" at bounding box center [514, 150] width 209 height 14
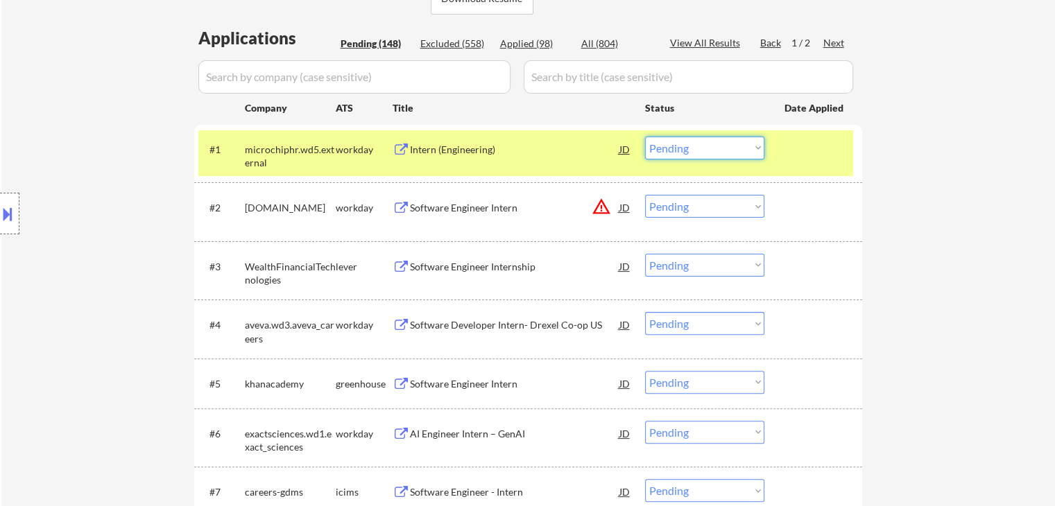
drag, startPoint x: 711, startPoint y: 145, endPoint x: 714, endPoint y: 157, distance: 13.0
click at [711, 145] on select "Choose an option... Pending Applied Excluded (Questions) Excluded (Expired) Exc…" at bounding box center [704, 148] width 119 height 23
click at [645, 137] on select "Choose an option... Pending Applied Excluded (Questions) Excluded (Expired) Exc…" at bounding box center [704, 148] width 119 height 23
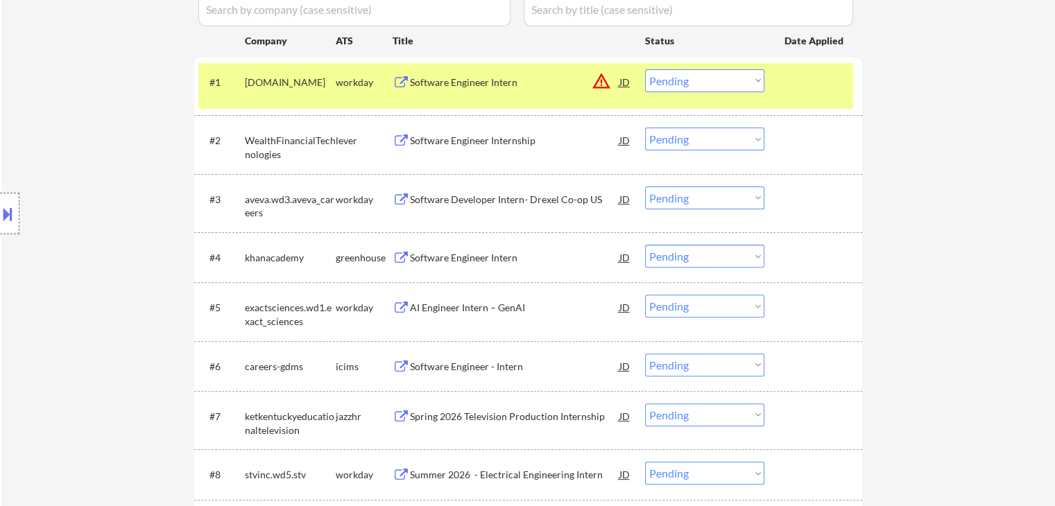
scroll to position [416, 0]
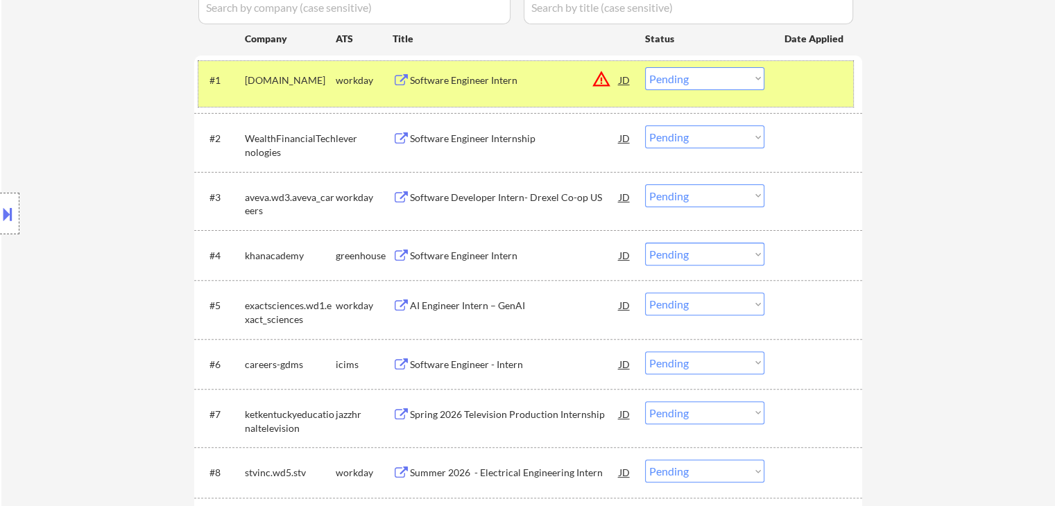
click at [463, 92] on div "#1 synchronyfinancial.wd5.university workday Software Engineer Intern JD warnin…" at bounding box center [525, 84] width 655 height 46
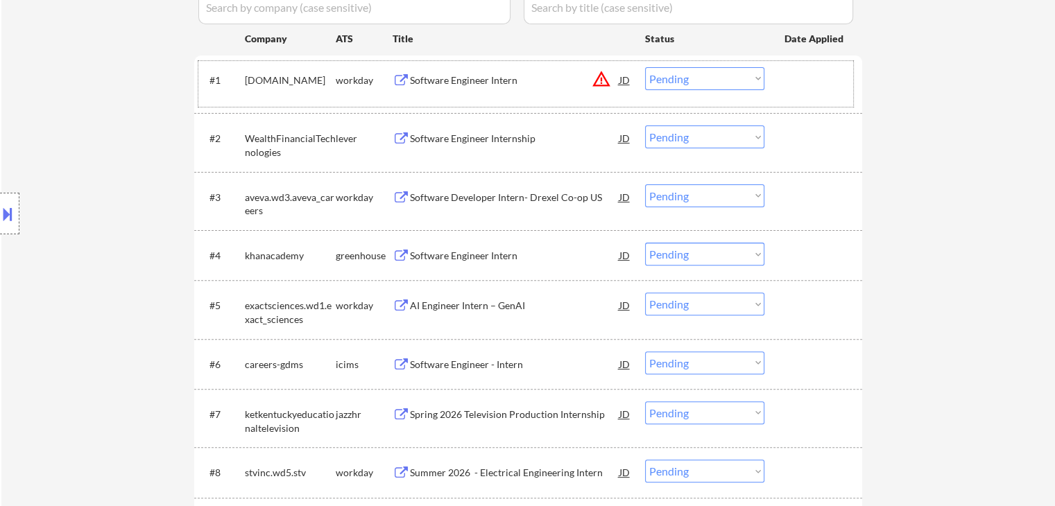
click at [474, 105] on div "#1 synchronyfinancial.wd5.university workday Software Engineer Intern JD warnin…" at bounding box center [525, 84] width 655 height 46
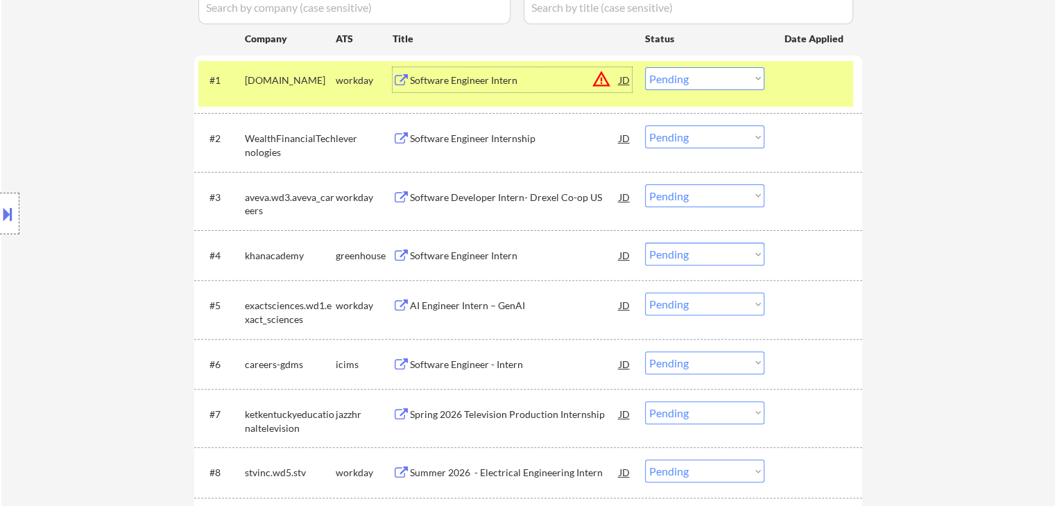
click at [477, 79] on div "Software Engineer Intern" at bounding box center [514, 81] width 209 height 14
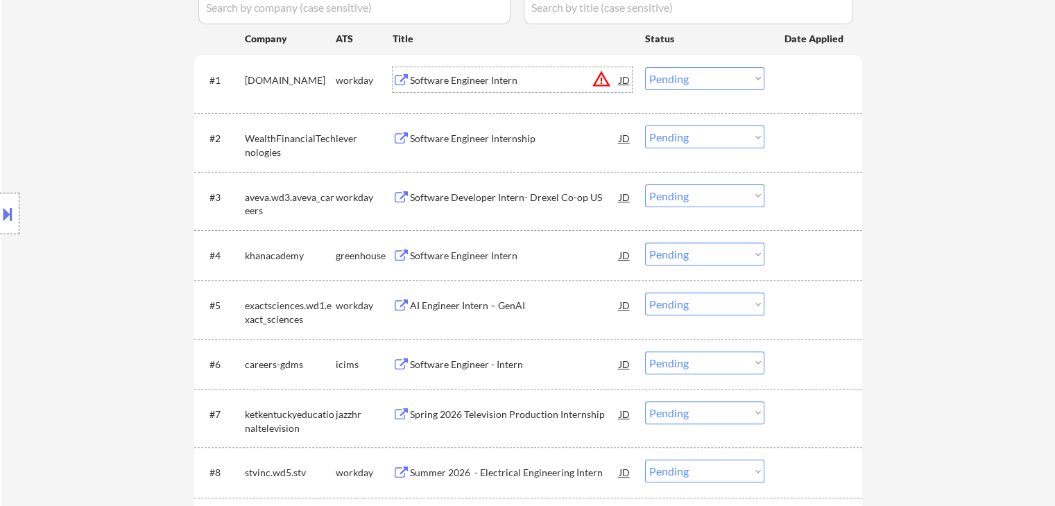
click at [677, 76] on select "Choose an option... Pending Applied Excluded (Questions) Excluded (Expired) Exc…" at bounding box center [704, 78] width 119 height 23
click at [645, 67] on select "Choose an option... Pending Applied Excluded (Questions) Excluded (Expired) Exc…" at bounding box center [704, 78] width 119 height 23
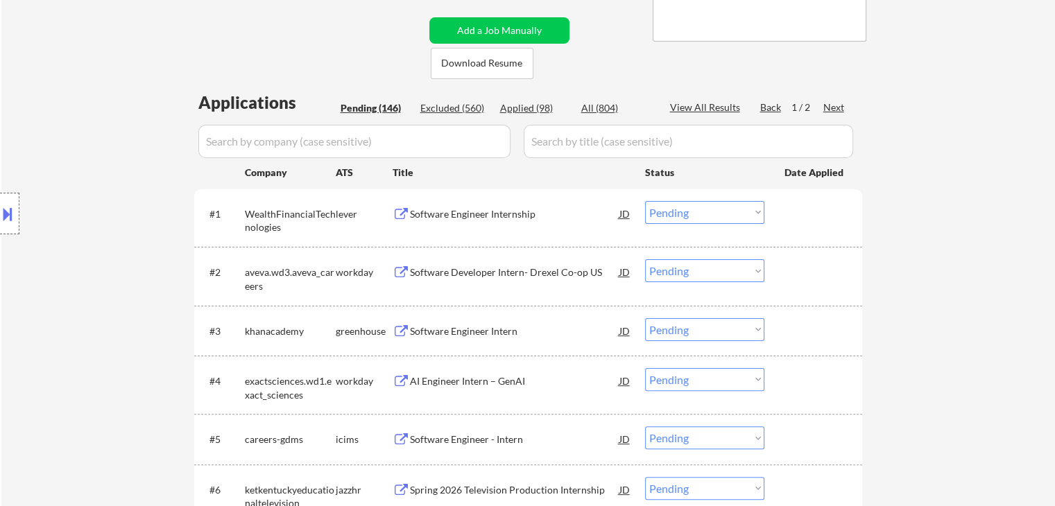
scroll to position [208, 0]
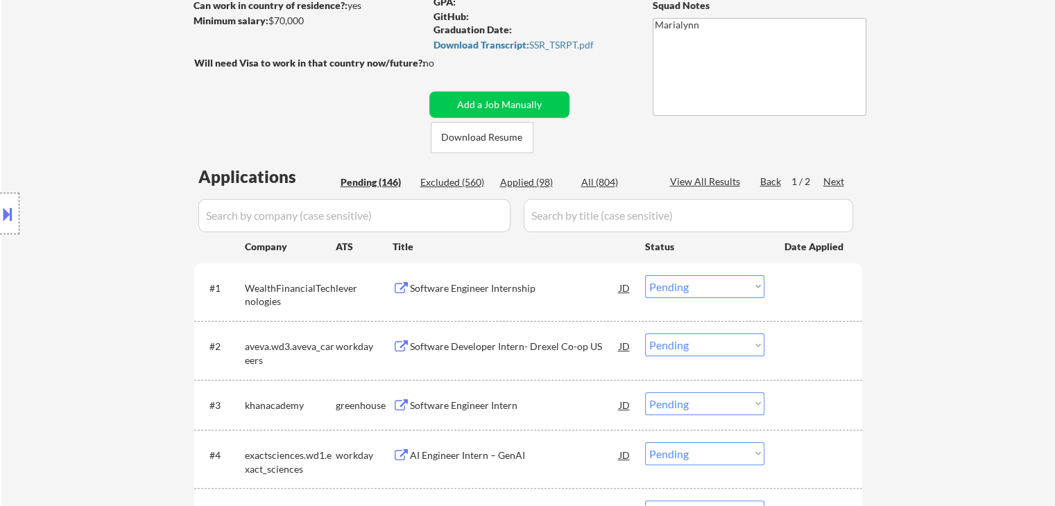
drag, startPoint x: 452, startPoint y: 284, endPoint x: 466, endPoint y: 280, distance: 14.5
click at [453, 284] on div "Software Engineer Internship" at bounding box center [514, 289] width 209 height 14
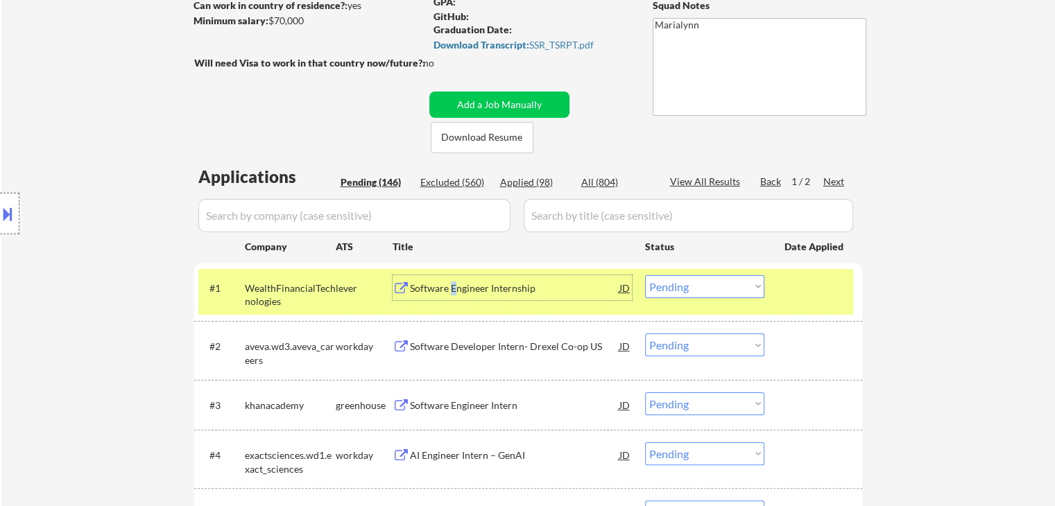
drag, startPoint x: 669, startPoint y: 294, endPoint x: 676, endPoint y: 297, distance: 8.1
click at [675, 296] on select "Choose an option... Pending Applied Excluded (Questions) Excluded (Expired) Exc…" at bounding box center [704, 286] width 119 height 23
click at [645, 275] on select "Choose an option... Pending Applied Excluded (Questions) Excluded (Expired) Exc…" at bounding box center [704, 286] width 119 height 23
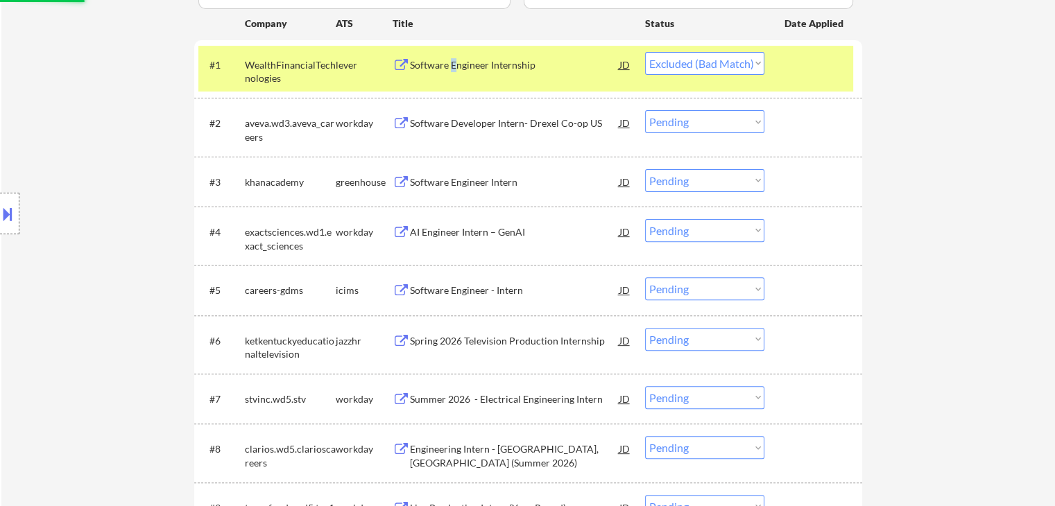
scroll to position [347, 0]
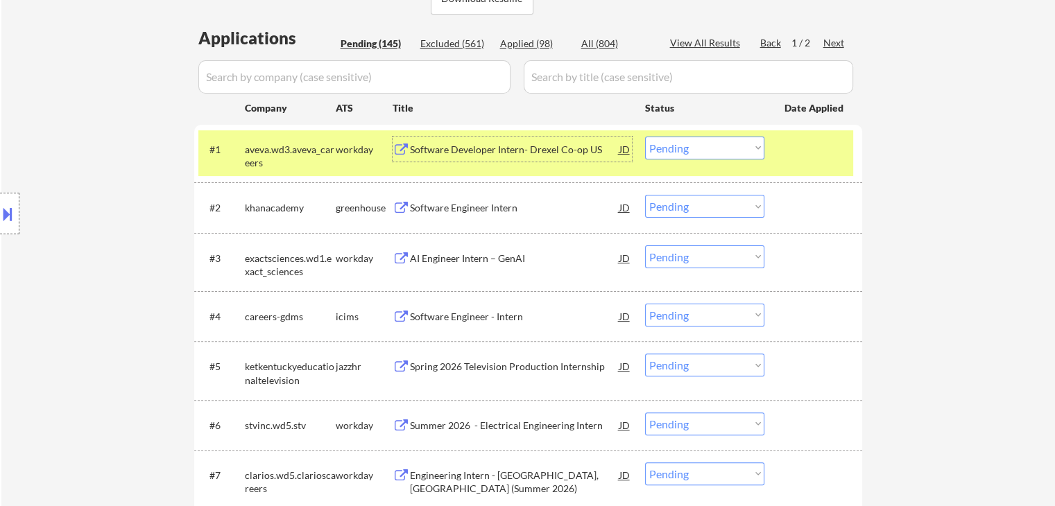
drag, startPoint x: 486, startPoint y: 151, endPoint x: 503, endPoint y: 152, distance: 16.7
click at [490, 152] on div "Software Developer Intern- Drexel Co-op US" at bounding box center [514, 150] width 209 height 14
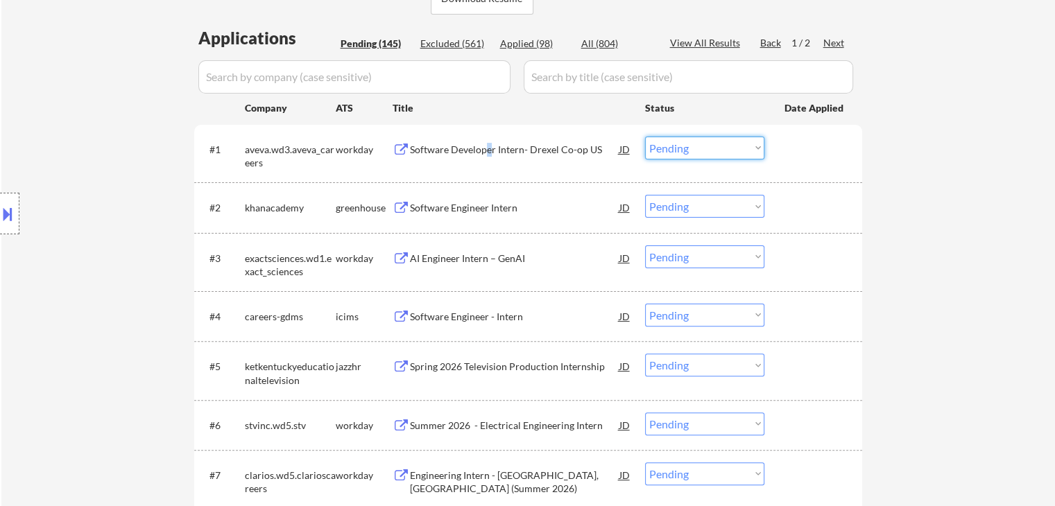
click at [710, 144] on select "Choose an option... Pending Applied Excluded (Questions) Excluded (Expired) Exc…" at bounding box center [704, 148] width 119 height 23
click at [645, 137] on select "Choose an option... Pending Applied Excluded (Questions) Excluded (Expired) Exc…" at bounding box center [704, 148] width 119 height 23
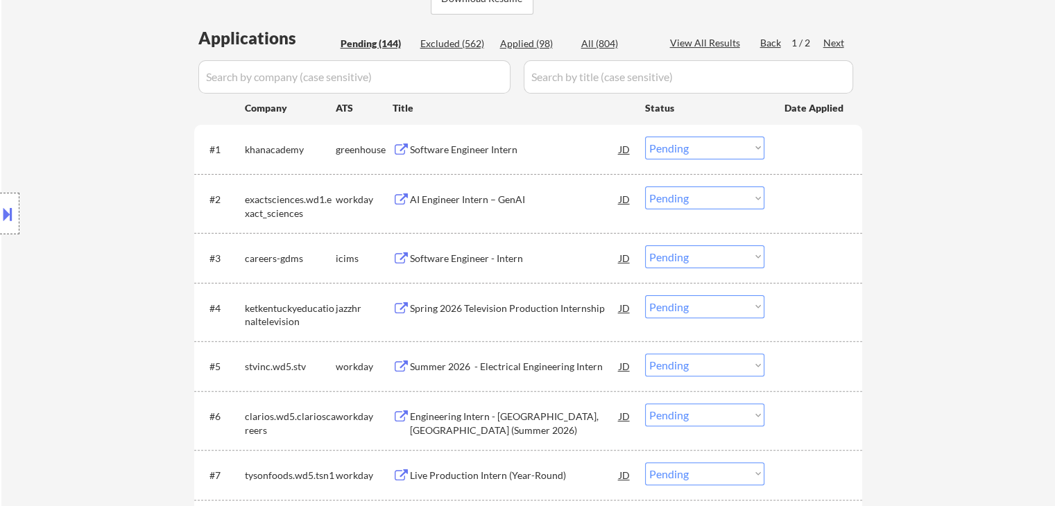
click at [474, 154] on div "Software Engineer Intern" at bounding box center [514, 150] width 209 height 14
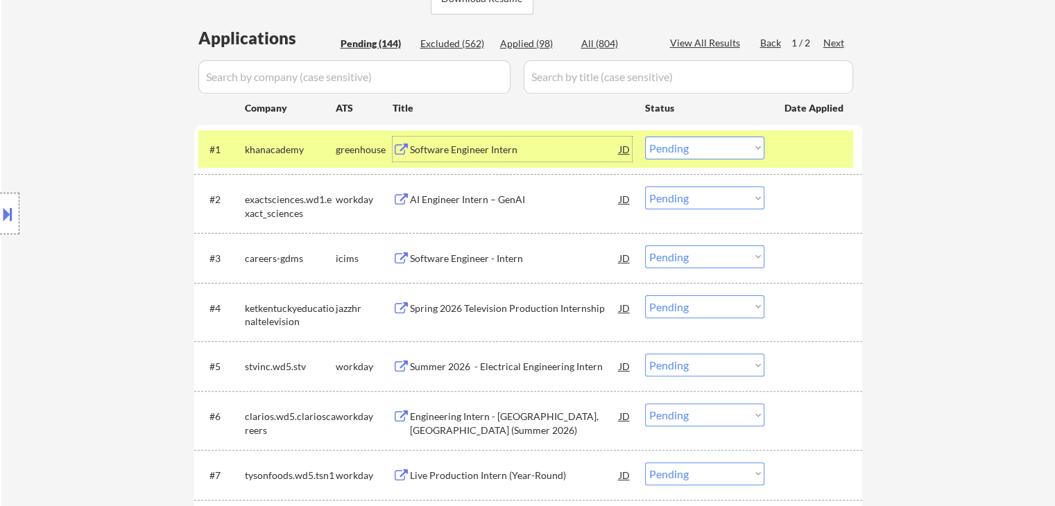
click at [685, 151] on select "Choose an option... Pending Applied Excluded (Questions) Excluded (Expired) Exc…" at bounding box center [704, 148] width 119 height 23
click at [645, 137] on select "Choose an option... Pending Applied Excluded (Questions) Excluded (Expired) Exc…" at bounding box center [704, 148] width 119 height 23
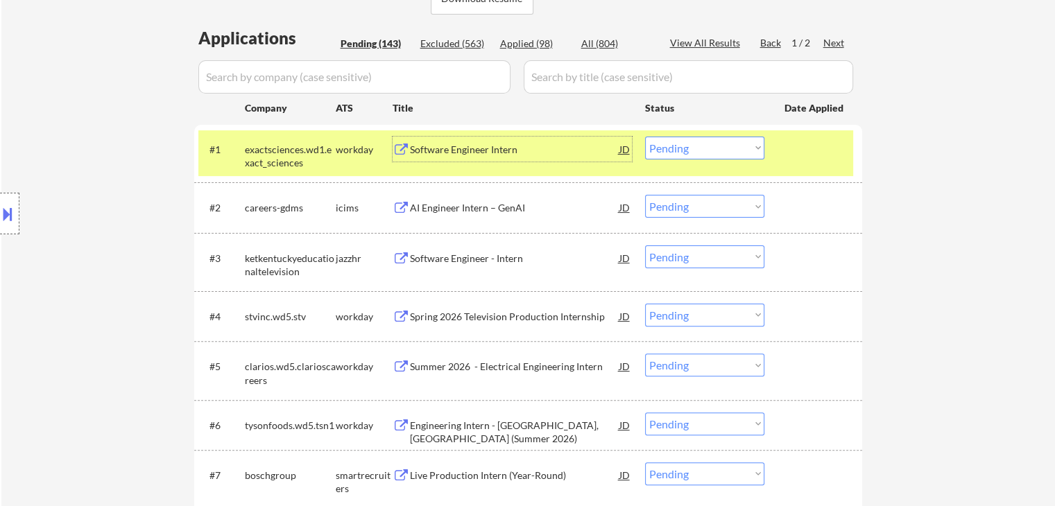
click at [481, 142] on div "Software Engineer Intern" at bounding box center [514, 149] width 209 height 25
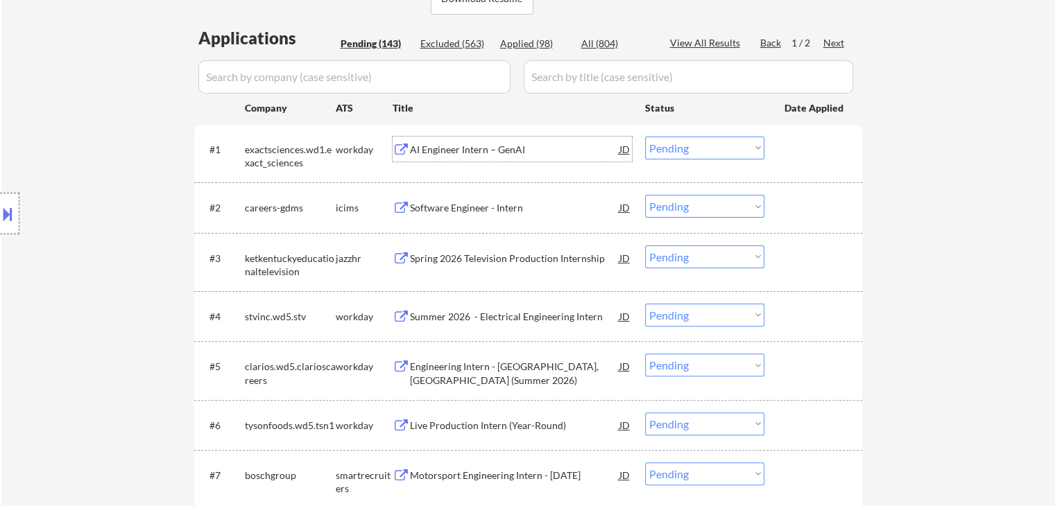
click at [717, 137] on select "Choose an option... Pending Applied Excluded (Questions) Excluded (Expired) Exc…" at bounding box center [704, 148] width 119 height 23
click at [645, 137] on select "Choose an option... Pending Applied Excluded (Questions) Excluded (Expired) Exc…" at bounding box center [704, 148] width 119 height 23
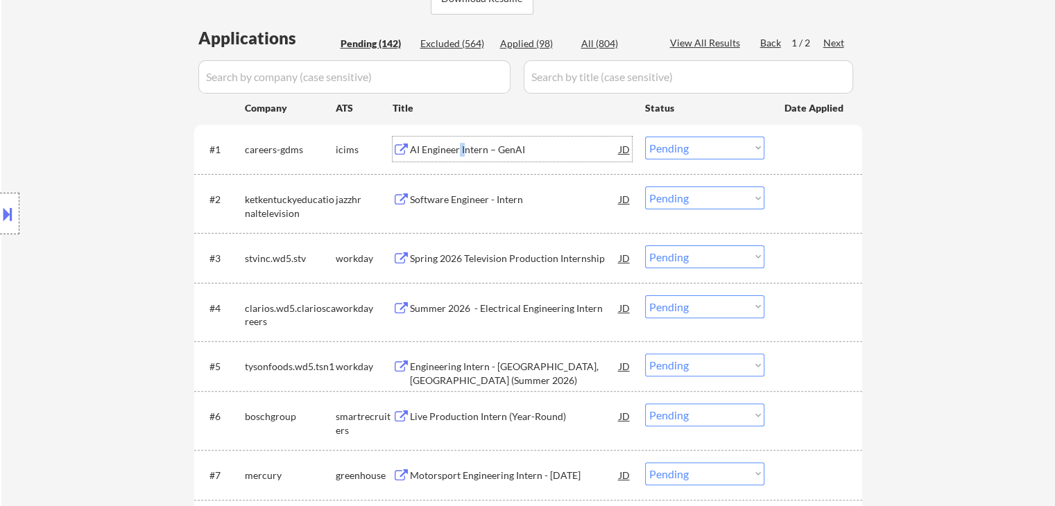
drag, startPoint x: 457, startPoint y: 155, endPoint x: 466, endPoint y: 157, distance: 9.3
click at [465, 157] on div "AI Engineer Intern – GenAI" at bounding box center [514, 149] width 209 height 25
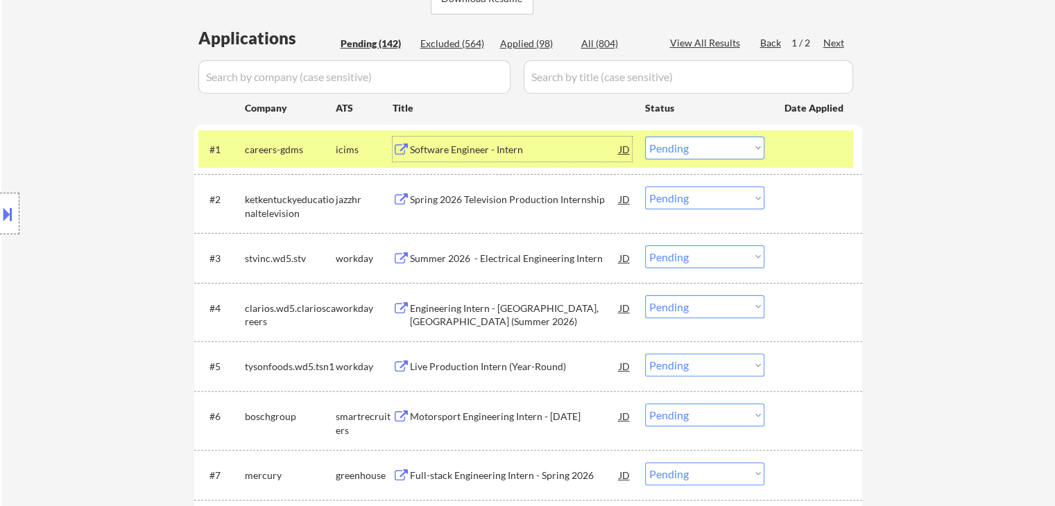
click at [498, 145] on div "Software Engineer - Intern" at bounding box center [514, 150] width 209 height 14
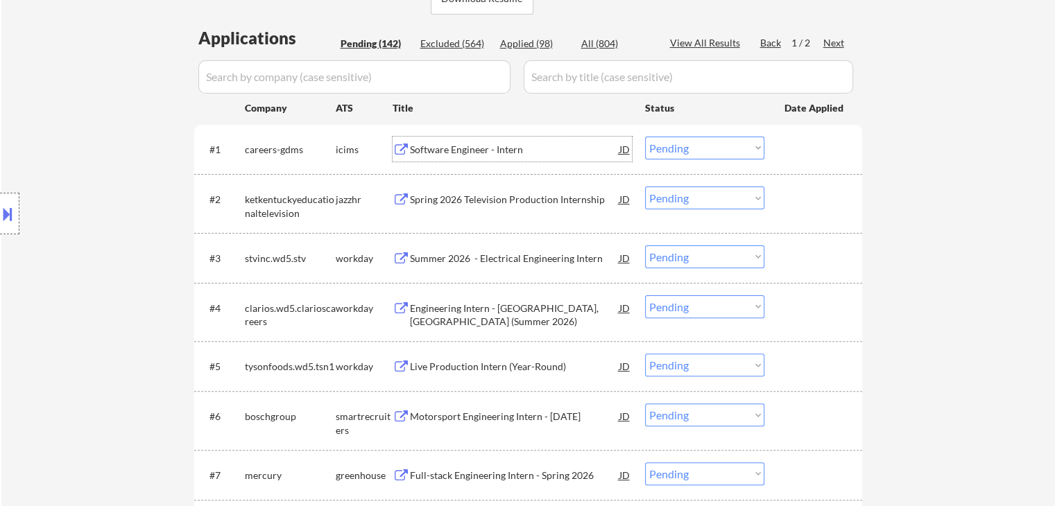
click at [720, 141] on select "Choose an option... Pending Applied Excluded (Questions) Excluded (Expired) Exc…" at bounding box center [704, 148] width 119 height 23
click at [645, 137] on select "Choose an option... Pending Applied Excluded (Questions) Excluded (Expired) Exc…" at bounding box center [704, 148] width 119 height 23
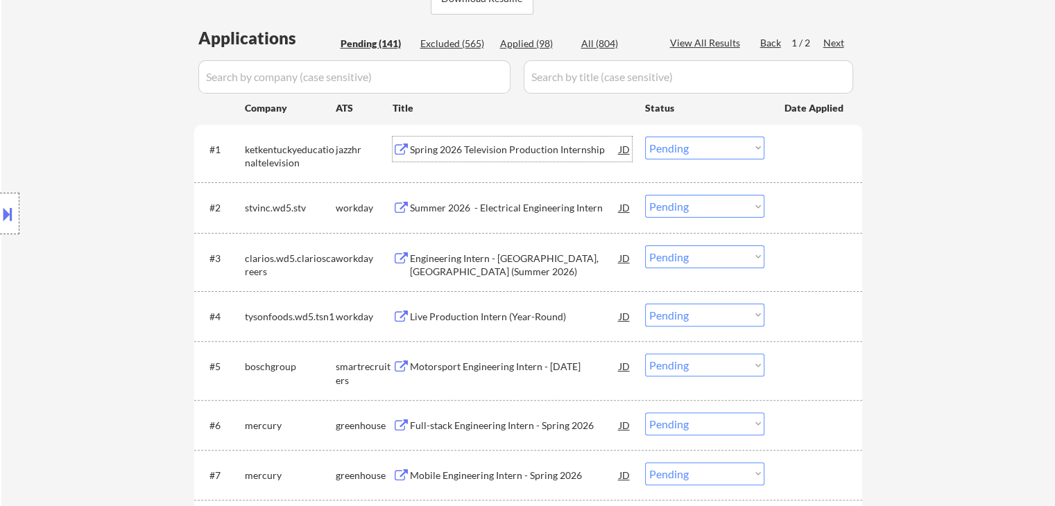
click at [502, 147] on div "Spring 2026 Television Production Internship" at bounding box center [514, 150] width 209 height 14
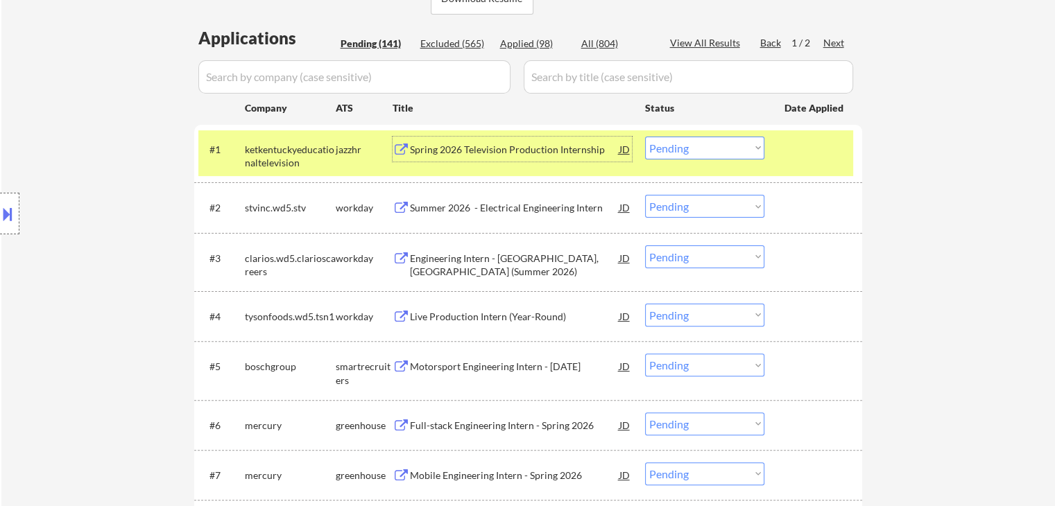
drag, startPoint x: 671, startPoint y: 153, endPoint x: 683, endPoint y: 158, distance: 13.4
click at [675, 153] on select "Choose an option... Pending Applied Excluded (Questions) Excluded (Expired) Exc…" at bounding box center [704, 148] width 119 height 23
click at [645, 137] on select "Choose an option... Pending Applied Excluded (Questions) Excluded (Expired) Exc…" at bounding box center [704, 148] width 119 height 23
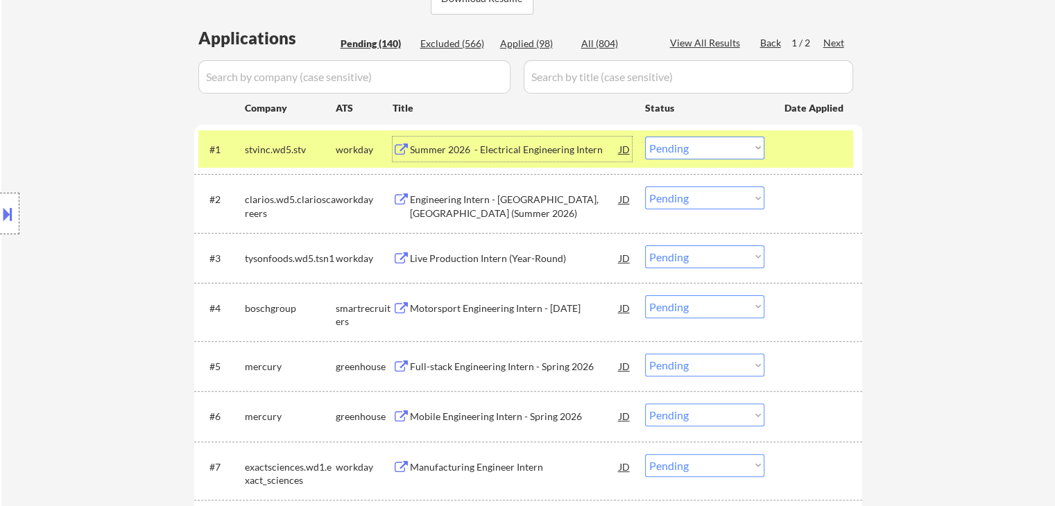
click at [493, 148] on div "Summer 2026 - Electrical Engineering Intern" at bounding box center [514, 150] width 209 height 14
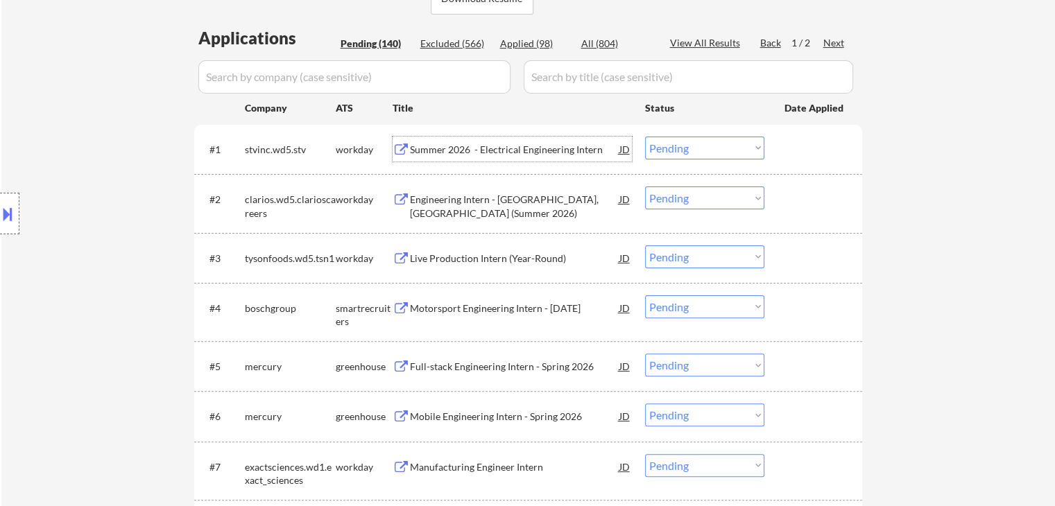
click at [667, 146] on select "Choose an option... Pending Applied Excluded (Questions) Excluded (Expired) Exc…" at bounding box center [704, 148] width 119 height 23
click at [645, 137] on select "Choose an option... Pending Applied Excluded (Questions) Excluded (Expired) Exc…" at bounding box center [704, 148] width 119 height 23
click at [709, 194] on div "#2 clarios.wd5.clarioscareers workday Engineering Intern - Red Oak, IA (Summer …" at bounding box center [525, 203] width 655 height 46
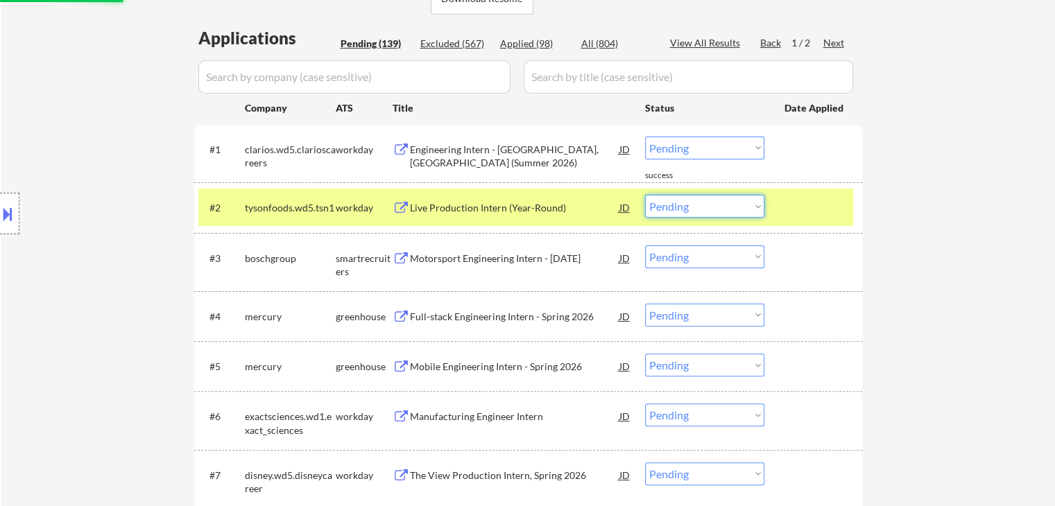
click at [705, 137] on div "#1 clarios.wd5.clarioscareers workday Engineering Intern - Red Oak, IA (Summer …" at bounding box center [525, 153] width 655 height 46
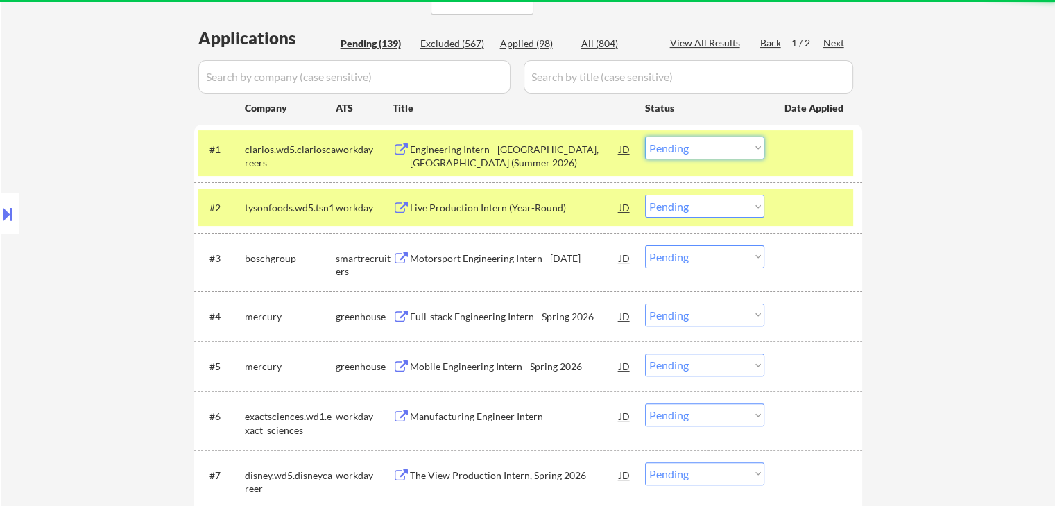
drag, startPoint x: 717, startPoint y: 146, endPoint x: 722, endPoint y: 151, distance: 7.8
click at [717, 146] on select "Choose an option... Pending Applied Excluded (Questions) Excluded (Expired) Exc…" at bounding box center [704, 148] width 119 height 23
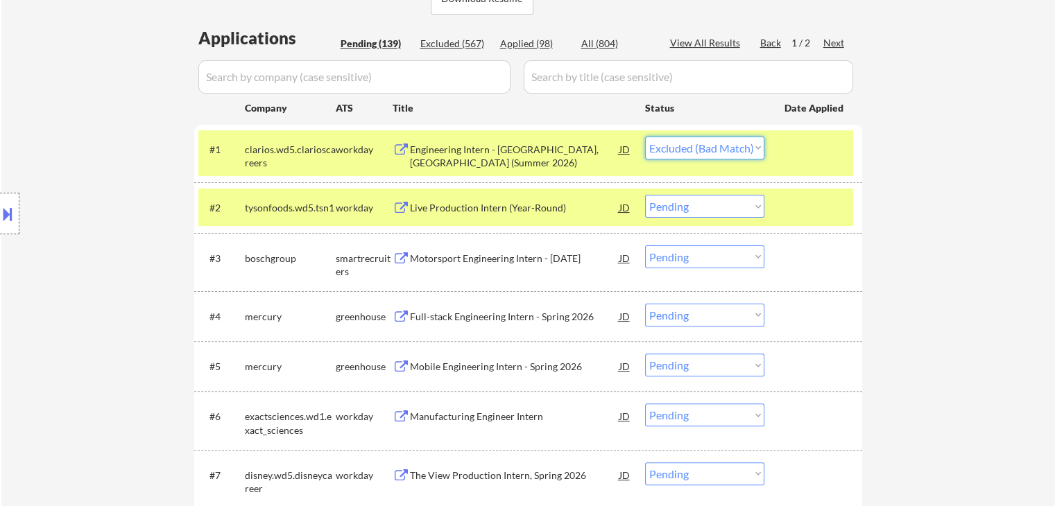
click at [645, 137] on select "Choose an option... Pending Applied Excluded (Questions) Excluded (Expired) Exc…" at bounding box center [704, 148] width 119 height 23
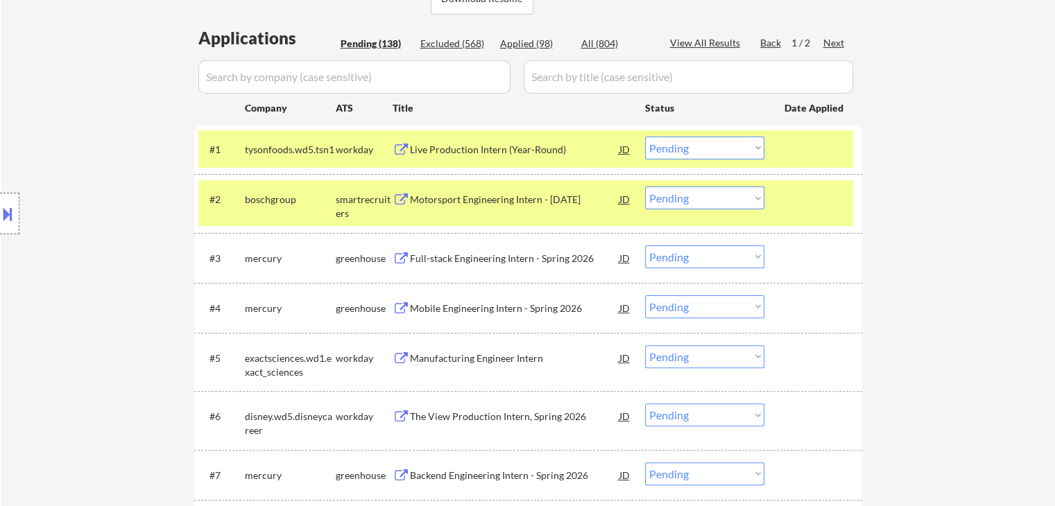
click at [691, 205] on select "Choose an option... Pending Applied Excluded (Questions) Excluded (Expired) Exc…" at bounding box center [704, 198] width 119 height 23
click at [645, 187] on select "Choose an option... Pending Applied Excluded (Questions) Excluded (Expired) Exc…" at bounding box center [704, 198] width 119 height 23
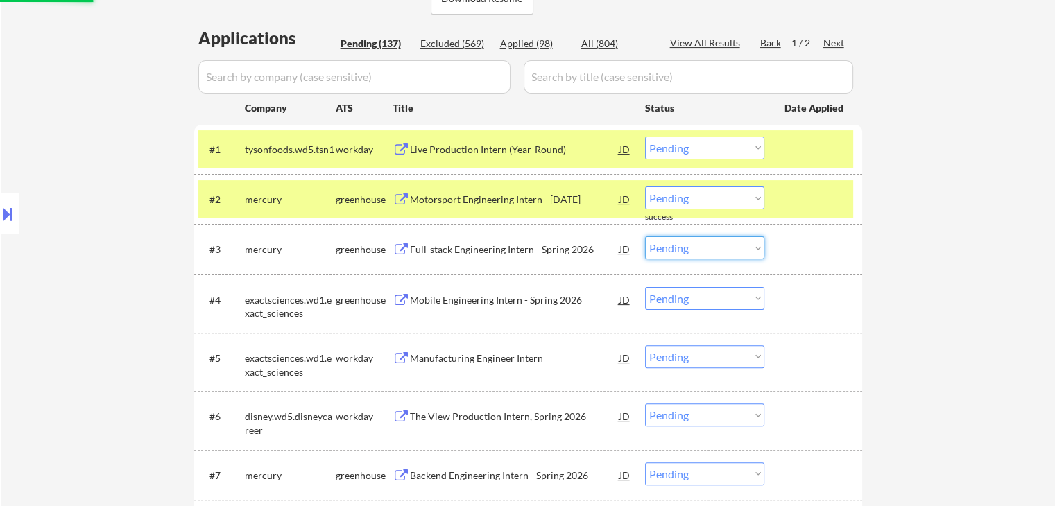
click at [714, 256] on select "Choose an option... Pending Applied Excluded (Questions) Excluded (Expired) Exc…" at bounding box center [704, 248] width 119 height 23
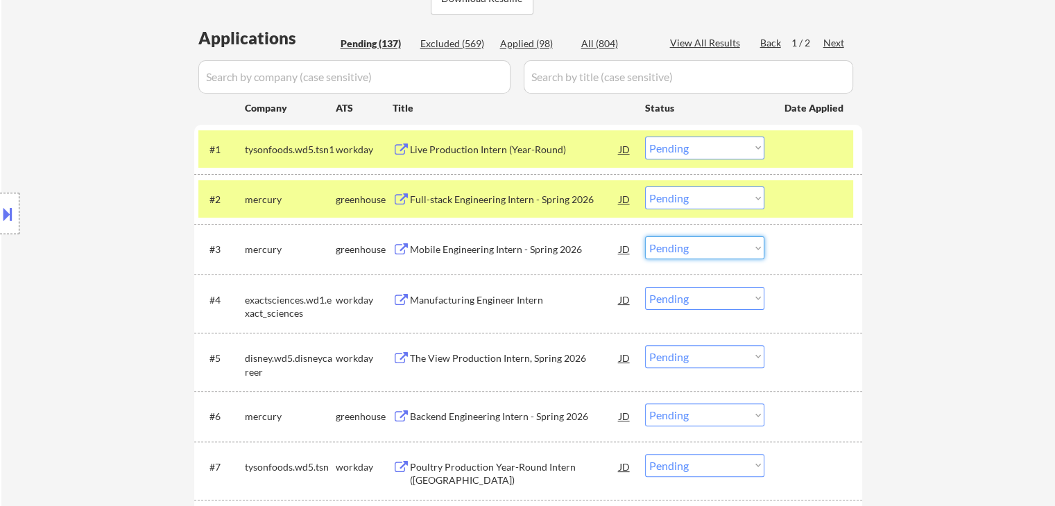
click at [474, 159] on div "Live Production Intern (Year-Round)" at bounding box center [514, 149] width 209 height 25
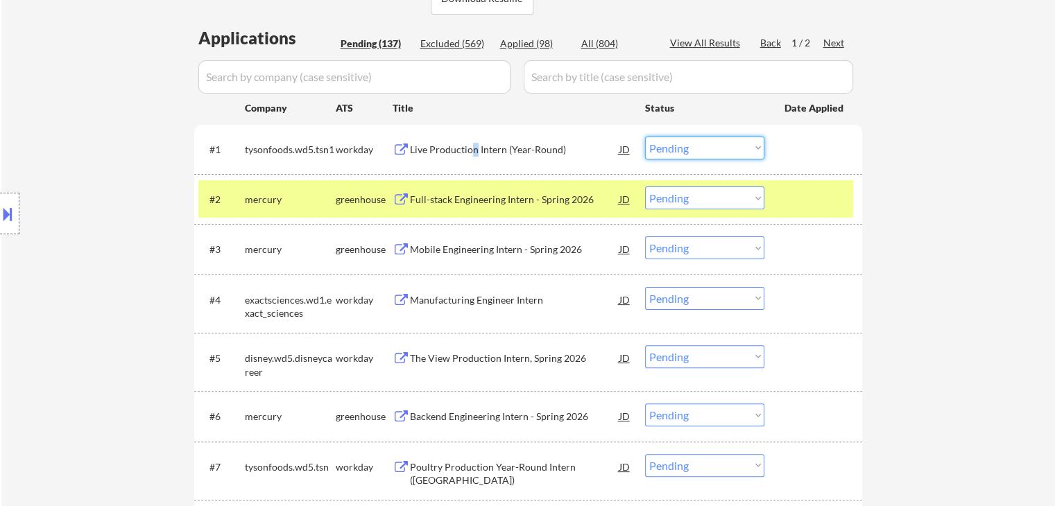
drag, startPoint x: 739, startPoint y: 136, endPoint x: 733, endPoint y: 150, distance: 15.2
click at [739, 137] on select "Choose an option... Pending Applied Excluded (Questions) Excluded (Expired) Exc…" at bounding box center [704, 148] width 119 height 23
click at [645, 137] on select "Choose an option... Pending Applied Excluded (Questions) Excluded (Expired) Exc…" at bounding box center [704, 148] width 119 height 23
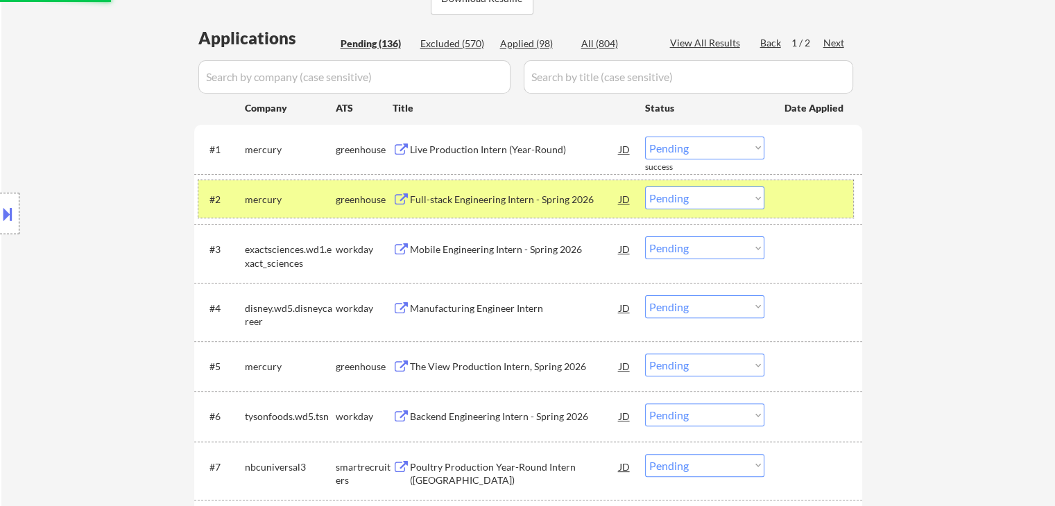
click at [314, 199] on div "mercury" at bounding box center [290, 200] width 91 height 14
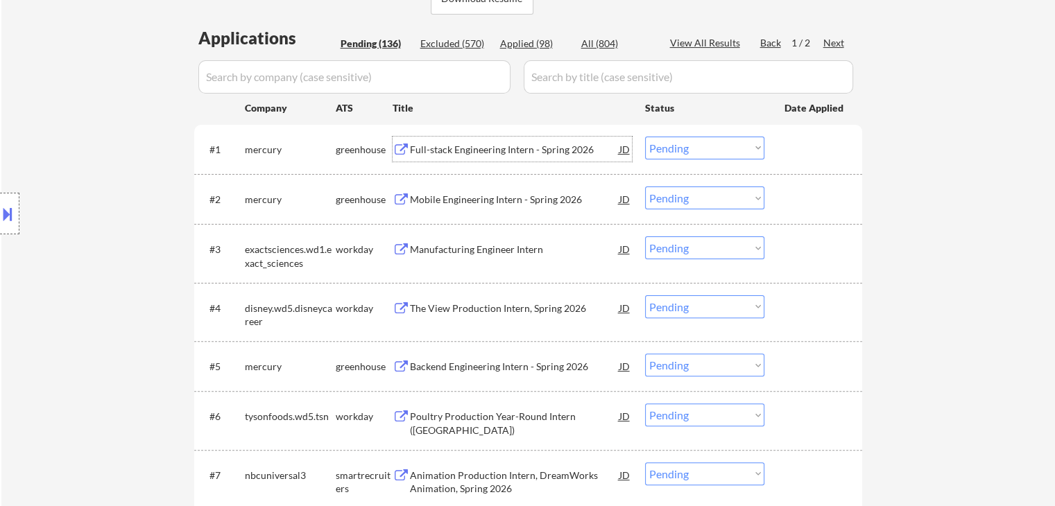
click at [552, 148] on div "Full-stack Engineering Intern - Spring 2026" at bounding box center [514, 150] width 209 height 14
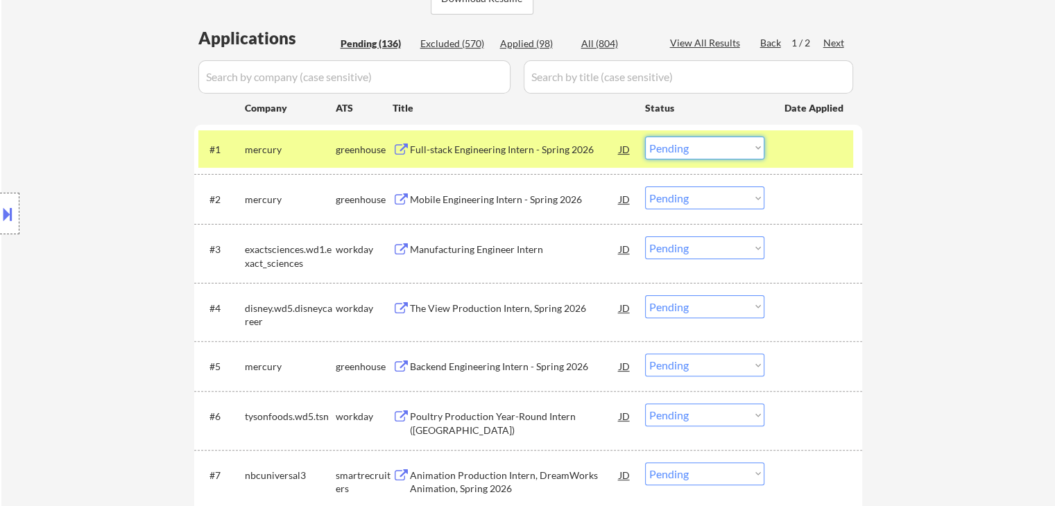
click at [706, 145] on select "Choose an option... Pending Applied Excluded (Questions) Excluded (Expired) Exc…" at bounding box center [704, 148] width 119 height 23
click at [645, 137] on select "Choose an option... Pending Applied Excluded (Questions) Excluded (Expired) Exc…" at bounding box center [704, 148] width 119 height 23
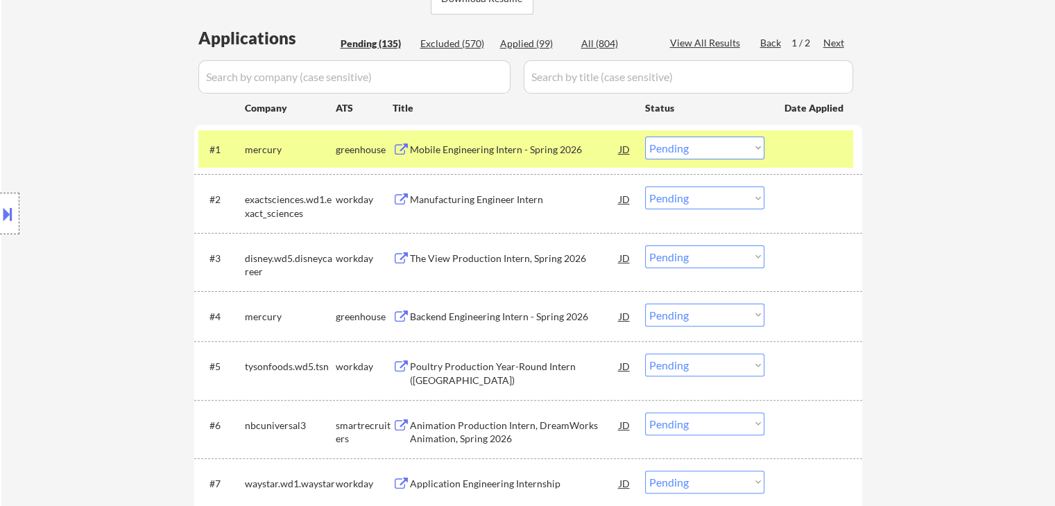
click at [544, 154] on div "Mobile Engineering Intern - Spring 2026" at bounding box center [514, 150] width 209 height 14
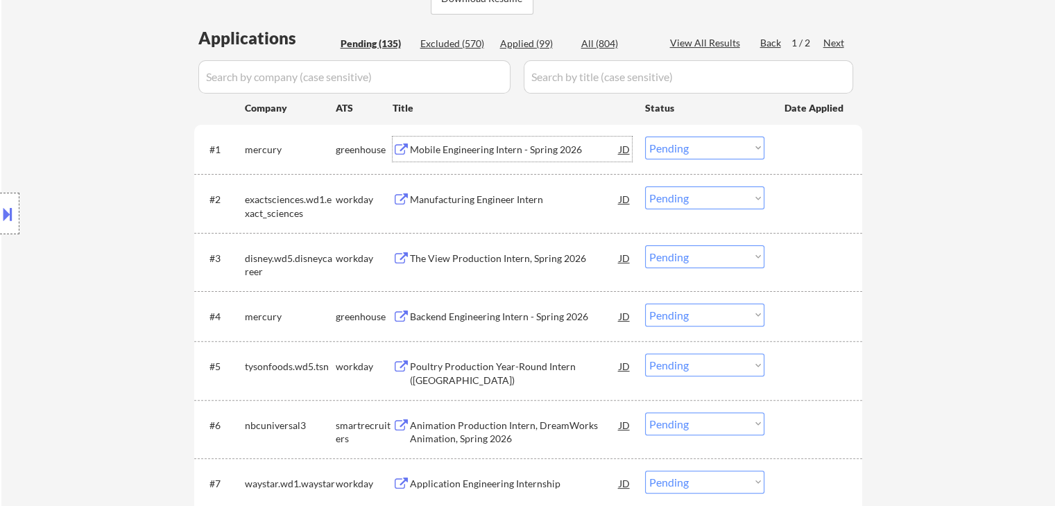
click at [510, 199] on div "Manufacturing Engineer Intern" at bounding box center [514, 200] width 209 height 14
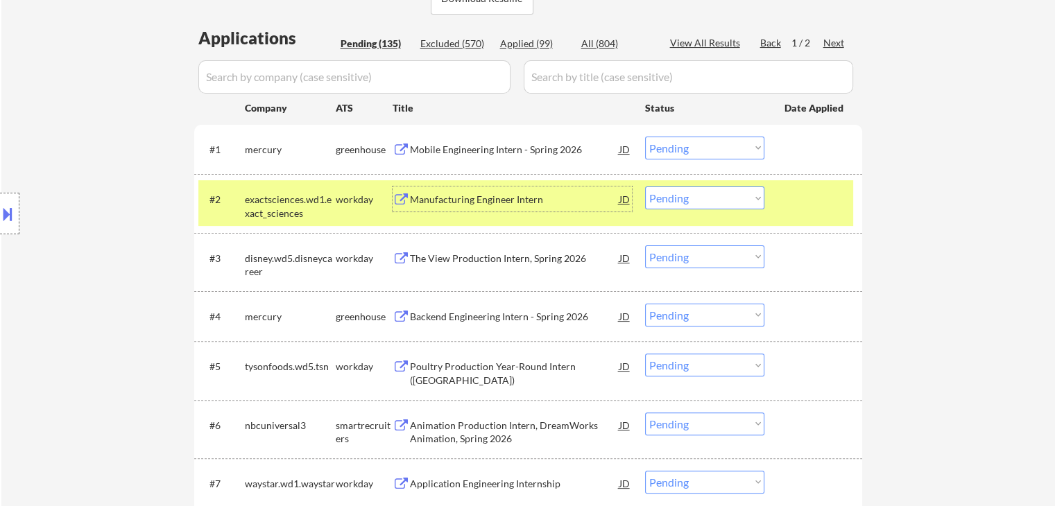
click at [496, 205] on div "Manufacturing Engineer Intern" at bounding box center [514, 200] width 209 height 14
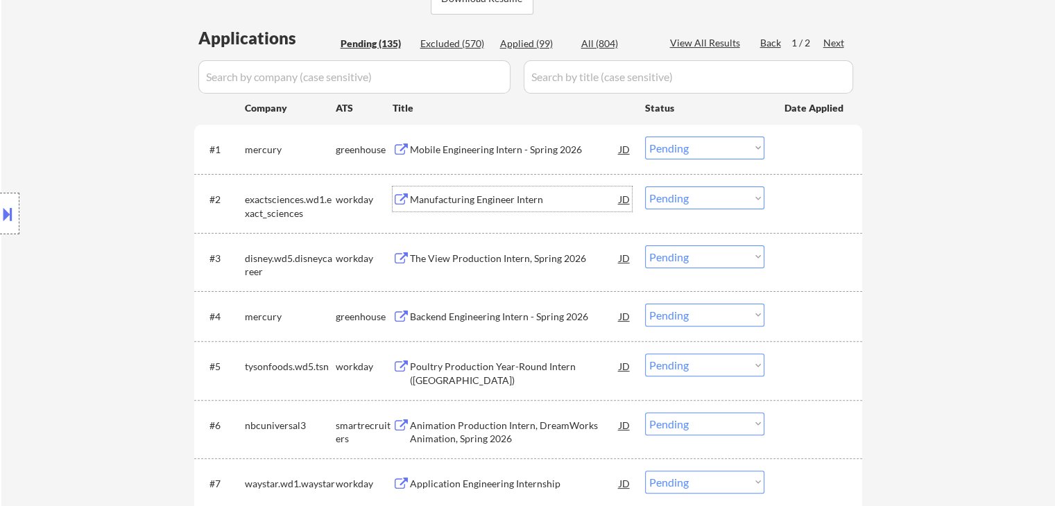
click at [685, 198] on select "Choose an option... Pending Applied Excluded (Questions) Excluded (Expired) Exc…" at bounding box center [704, 198] width 119 height 23
click at [645, 187] on select "Choose an option... Pending Applied Excluded (Questions) Excluded (Expired) Exc…" at bounding box center [704, 198] width 119 height 23
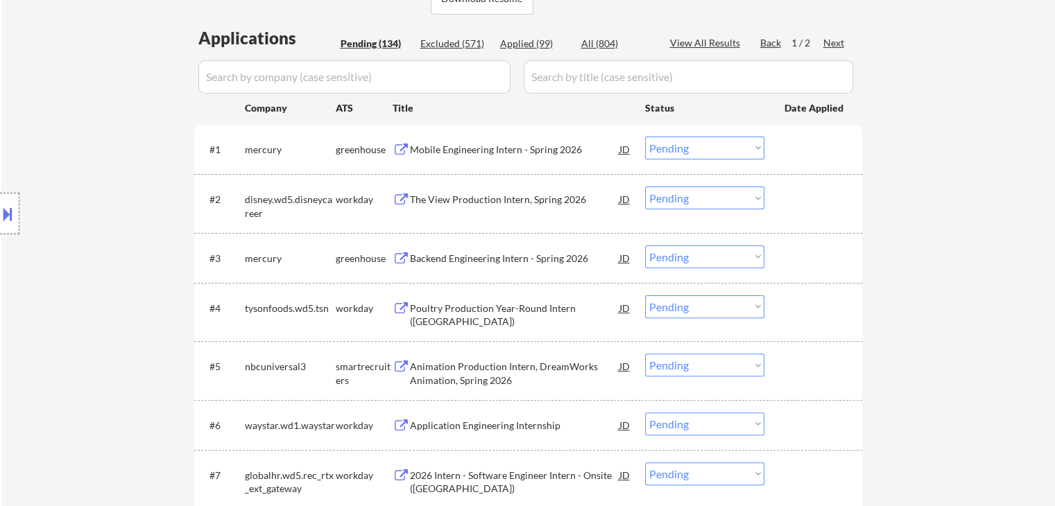
click at [519, 195] on div "The View Production Intern, Spring 2026" at bounding box center [514, 200] width 209 height 14
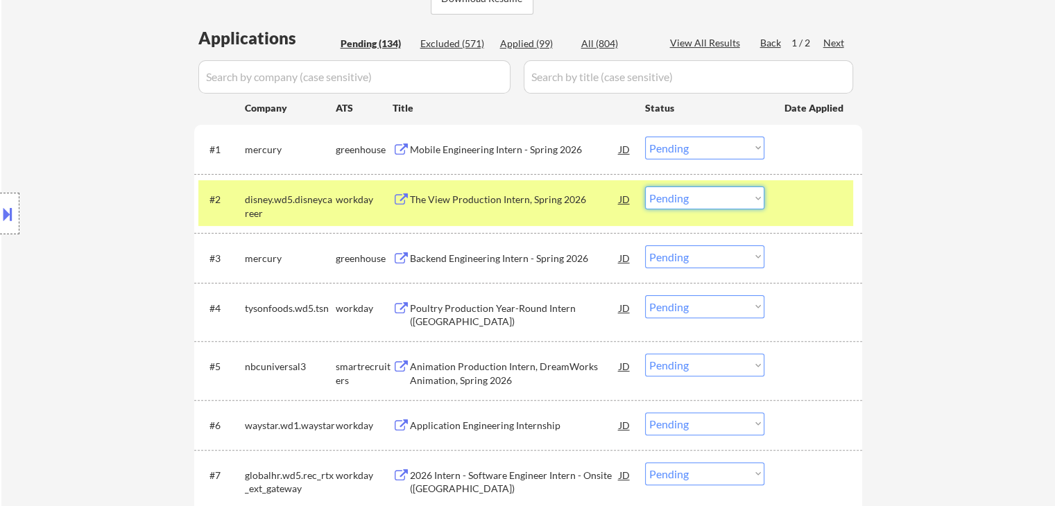
click at [714, 198] on select "Choose an option... Pending Applied Excluded (Questions) Excluded (Expired) Exc…" at bounding box center [704, 198] width 119 height 23
click at [645, 187] on select "Choose an option... Pending Applied Excluded (Questions) Excluded (Expired) Exc…" at bounding box center [704, 198] width 119 height 23
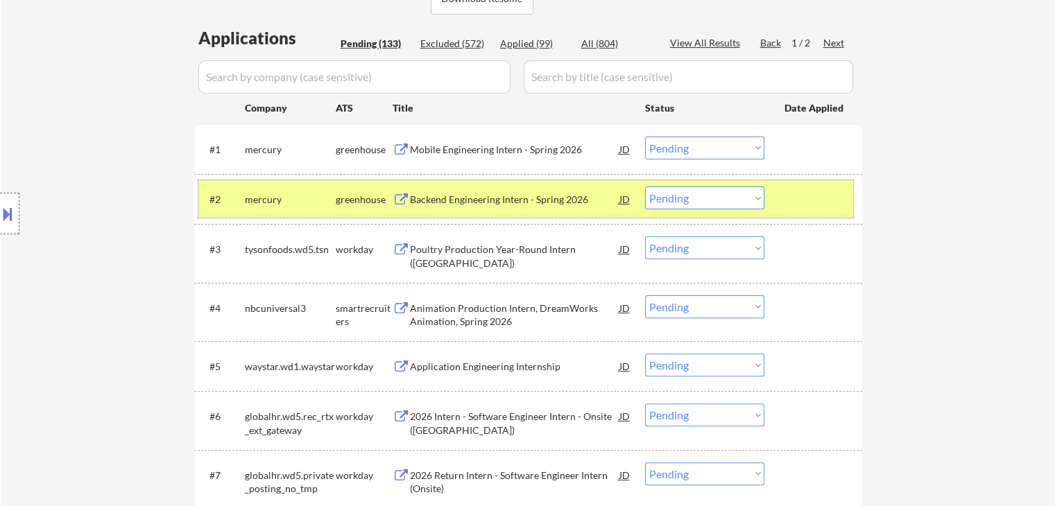
click at [300, 199] on div "mercury" at bounding box center [290, 200] width 91 height 14
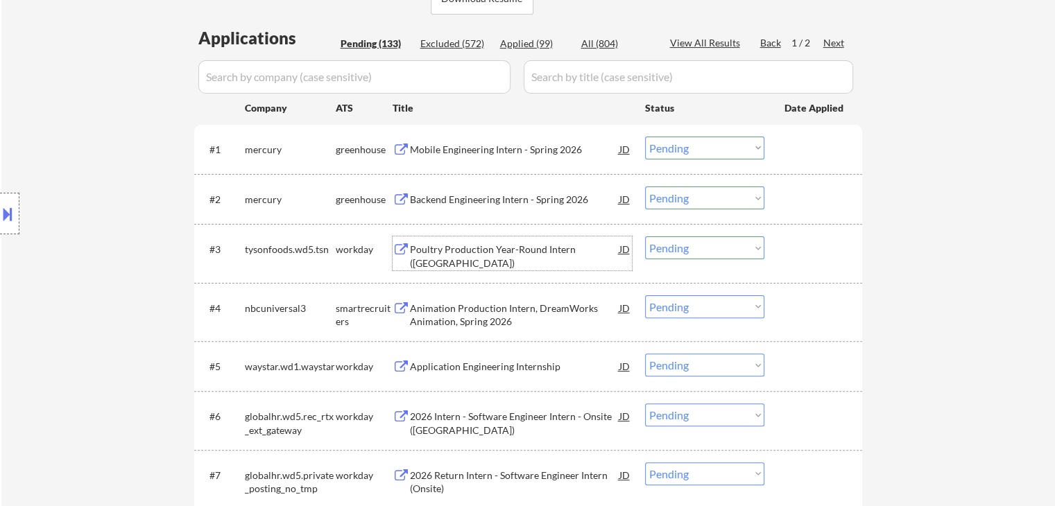
click at [499, 253] on div "Poultry Production Year-Round Intern (Tyler Road)" at bounding box center [514, 256] width 209 height 27
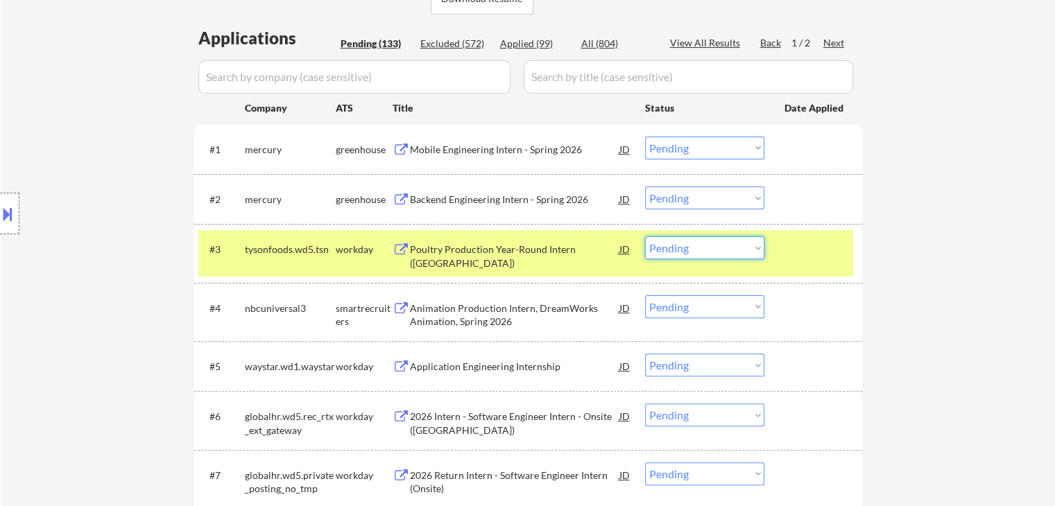
drag, startPoint x: 708, startPoint y: 248, endPoint x: 706, endPoint y: 259, distance: 11.3
click at [710, 248] on select "Choose an option... Pending Applied Excluded (Questions) Excluded (Expired) Exc…" at bounding box center [704, 248] width 119 height 23
click at [645, 237] on select "Choose an option... Pending Applied Excluded (Questions) Excluded (Expired) Exc…" at bounding box center [704, 248] width 119 height 23
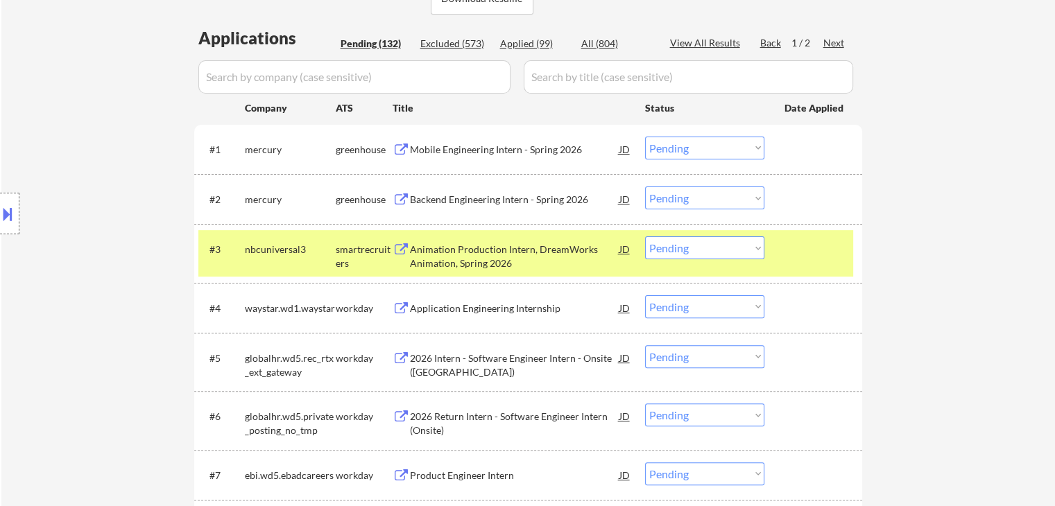
click at [486, 235] on div "#3 nbcuniversal3 smartrecruiters Animation Production Intern, DreamWorks Animat…" at bounding box center [525, 253] width 655 height 46
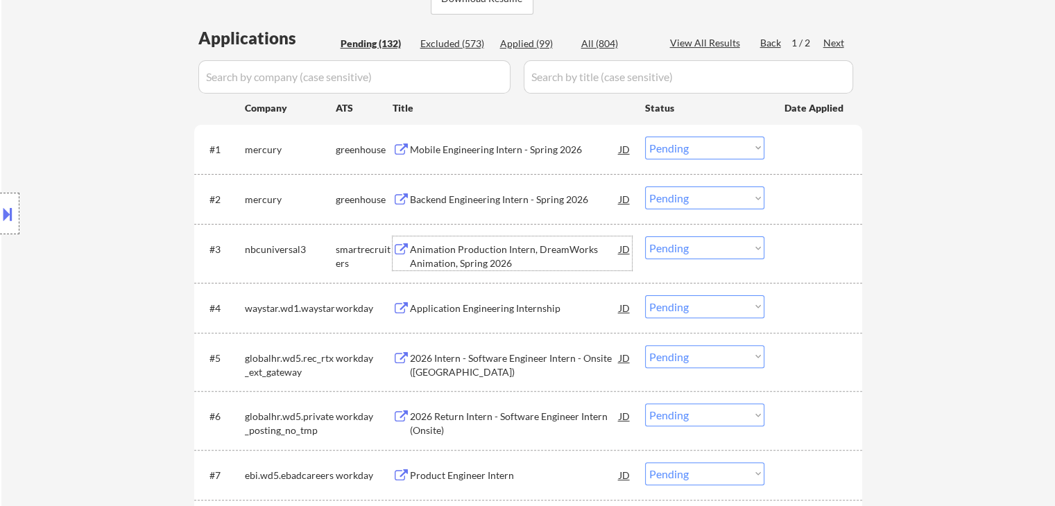
click at [472, 263] on div "Animation Production Intern, DreamWorks Animation, Spring 2026" at bounding box center [514, 256] width 209 height 27
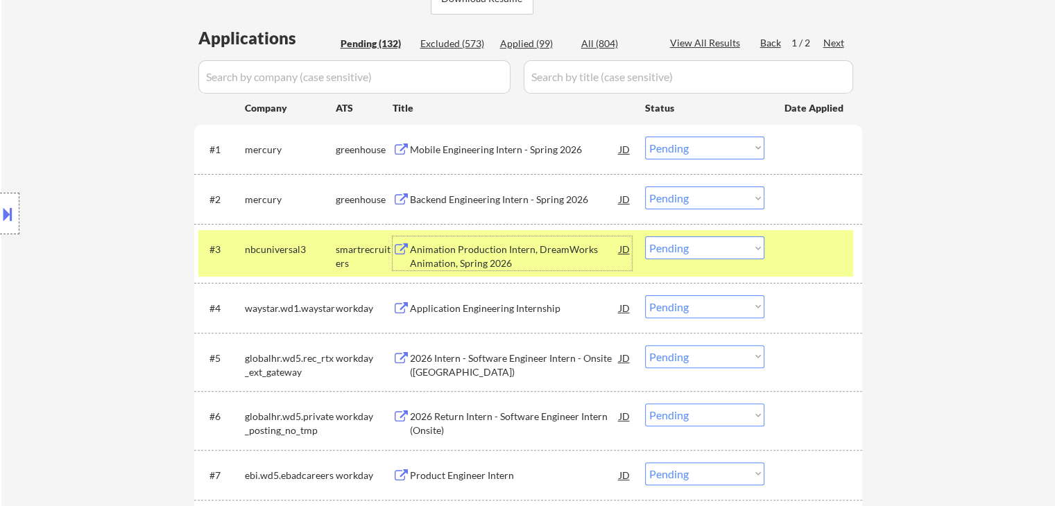
click at [676, 242] on select "Choose an option... Pending Applied Excluded (Questions) Excluded (Expired) Exc…" at bounding box center [704, 248] width 119 height 23
click at [645, 237] on select "Choose an option... Pending Applied Excluded (Questions) Excluded (Expired) Exc…" at bounding box center [704, 248] width 119 height 23
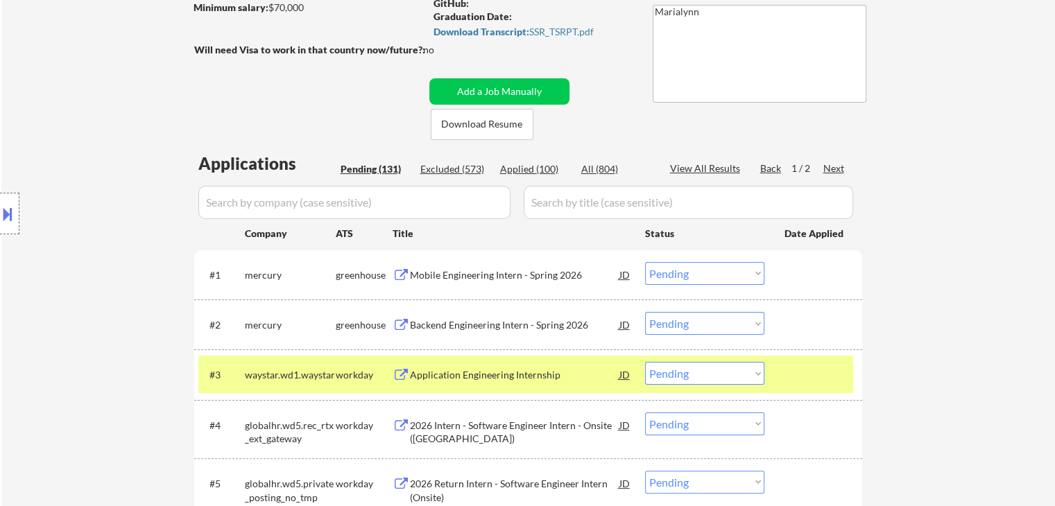
scroll to position [208, 0]
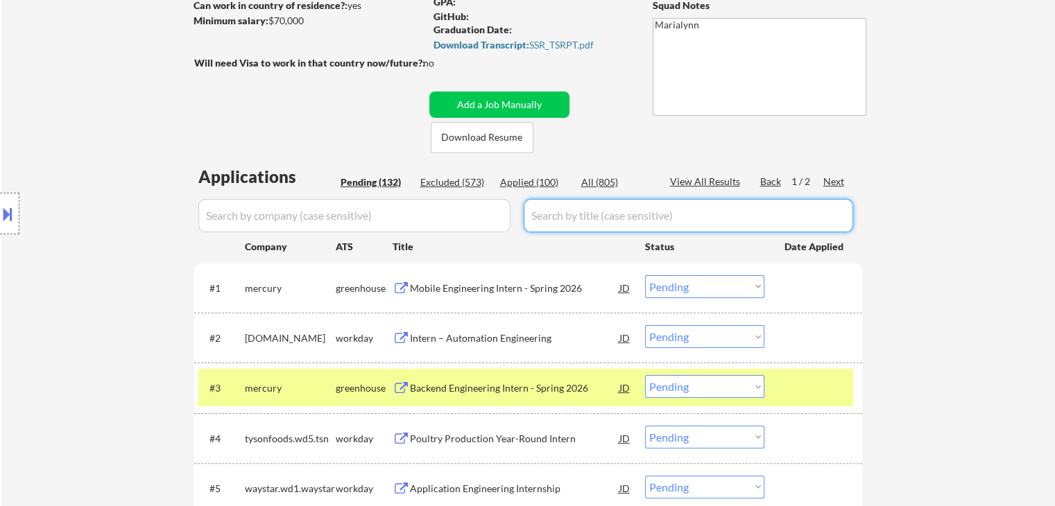
click at [572, 212] on input "input" at bounding box center [688, 215] width 329 height 33
paste input "Software Engineering Intern (2026)"
click at [589, 180] on div "All (805)" at bounding box center [615, 182] width 69 height 14
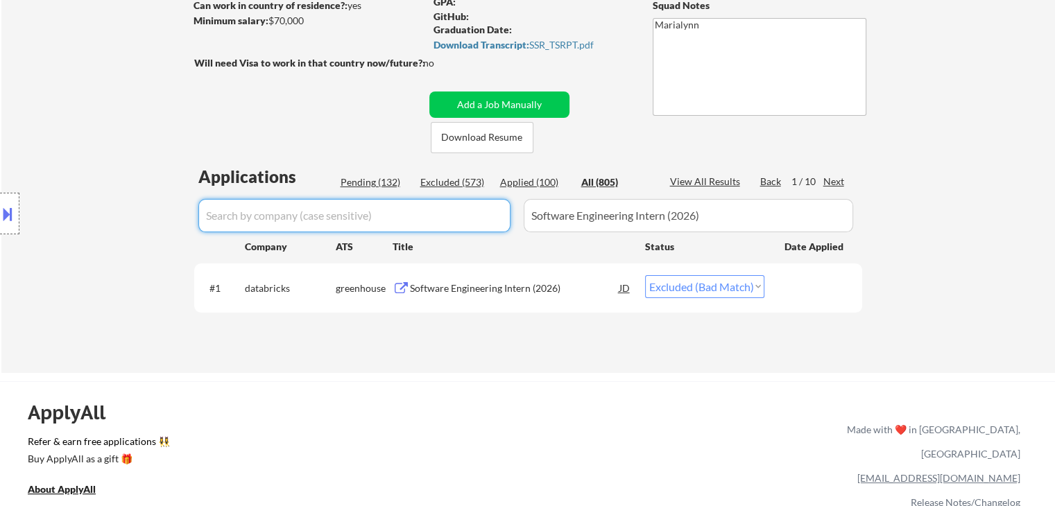
click at [341, 213] on input "input" at bounding box center [354, 215] width 312 height 33
paste input "databricks"
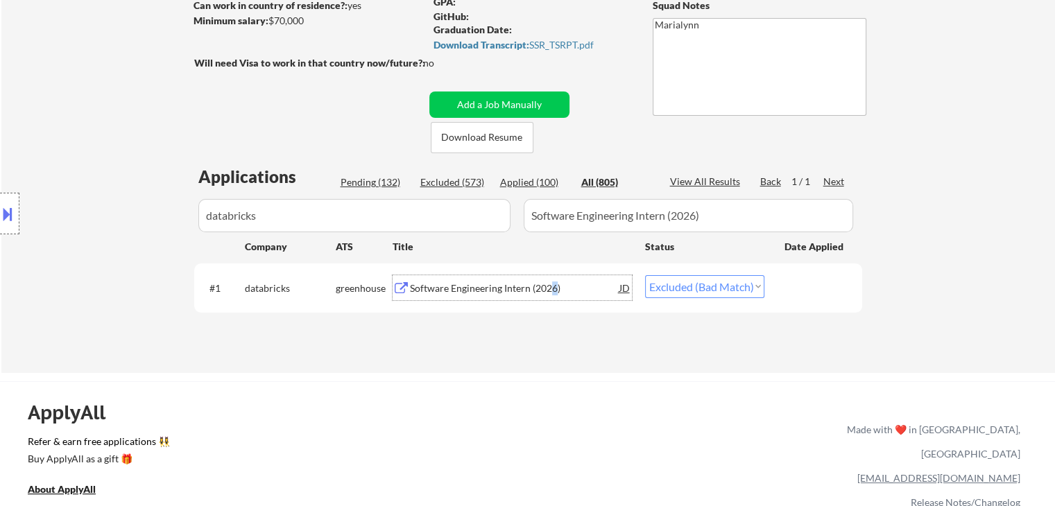
click at [555, 287] on div "Software Engineering Intern (2026)" at bounding box center [514, 289] width 209 height 14
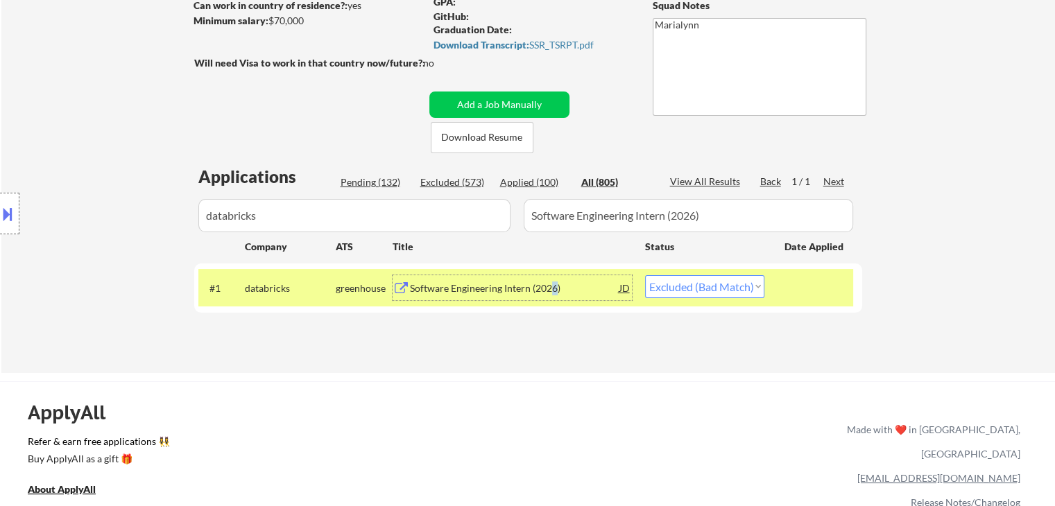
click at [690, 289] on select "Choose an option... Pending Applied Excluded (Questions) Excluded (Expired) Exc…" at bounding box center [704, 286] width 119 height 23
click at [645, 275] on select "Choose an option... Pending Applied Excluded (Questions) Excluded (Expired) Exc…" at bounding box center [704, 286] width 119 height 23
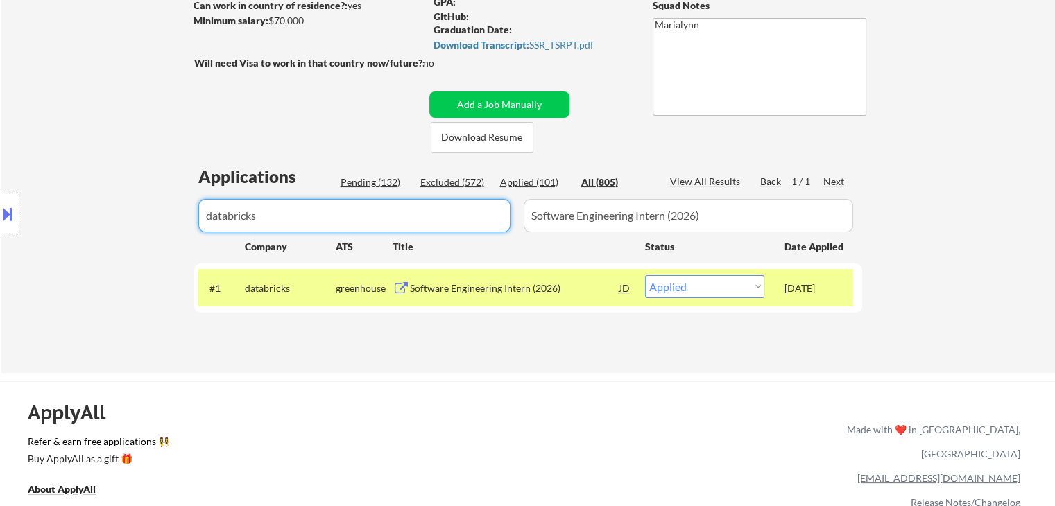
drag, startPoint x: 391, startPoint y: 217, endPoint x: 0, endPoint y: 274, distance: 395.3
click at [0, 274] on body "← Return to /applysquad Mailslurp Inbox Job Search Builder Jonathan Mathurin Us…" at bounding box center [527, 45] width 1055 height 506
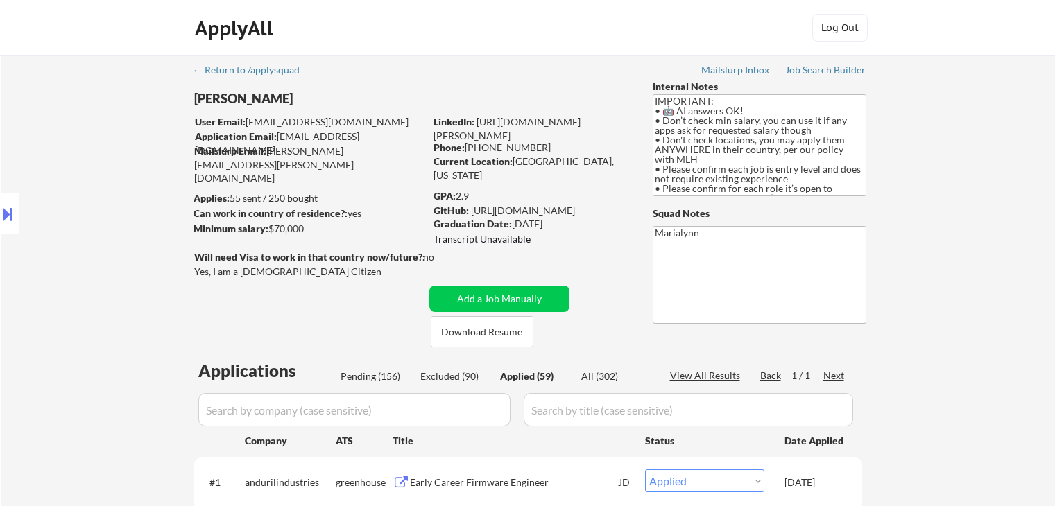
select select ""applied""
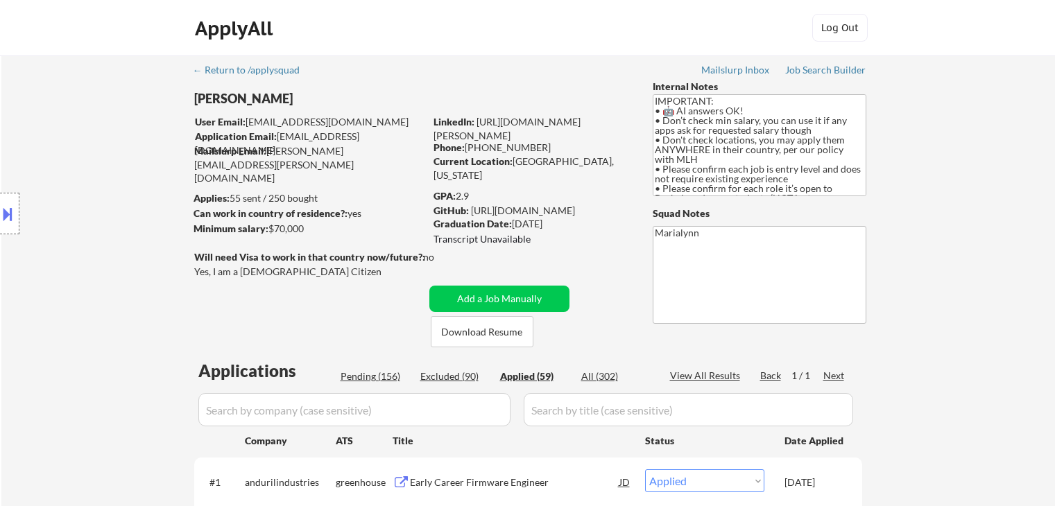
select select ""applied""
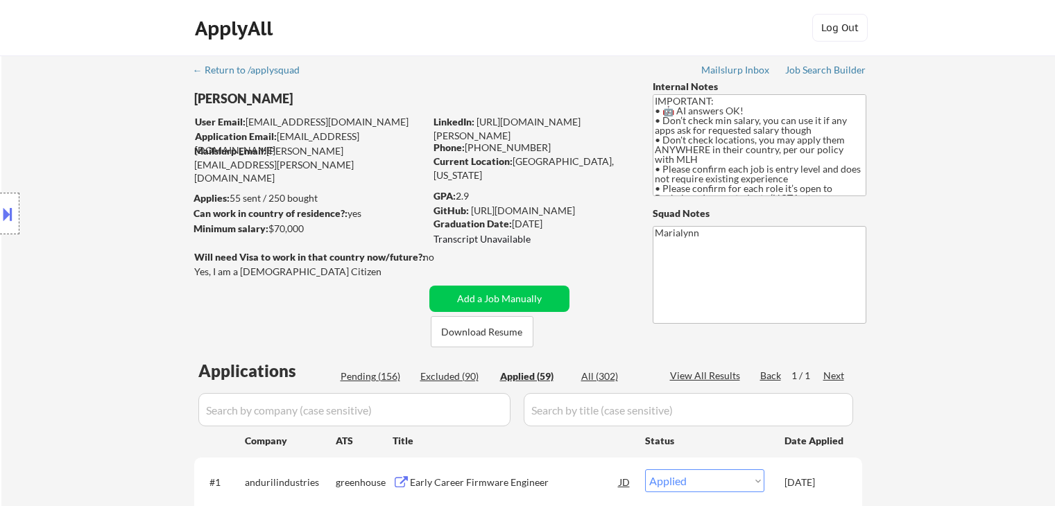
select select ""applied""
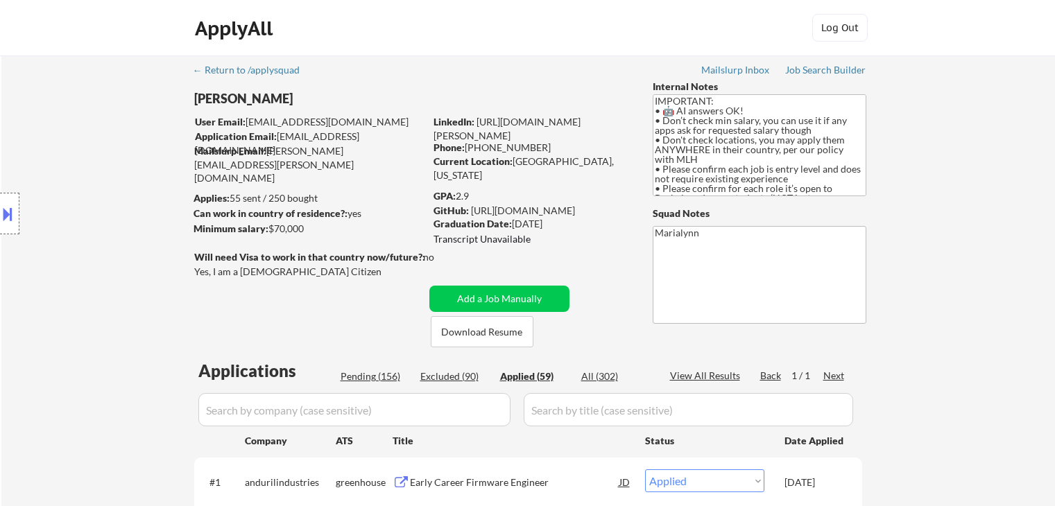
select select ""applied""
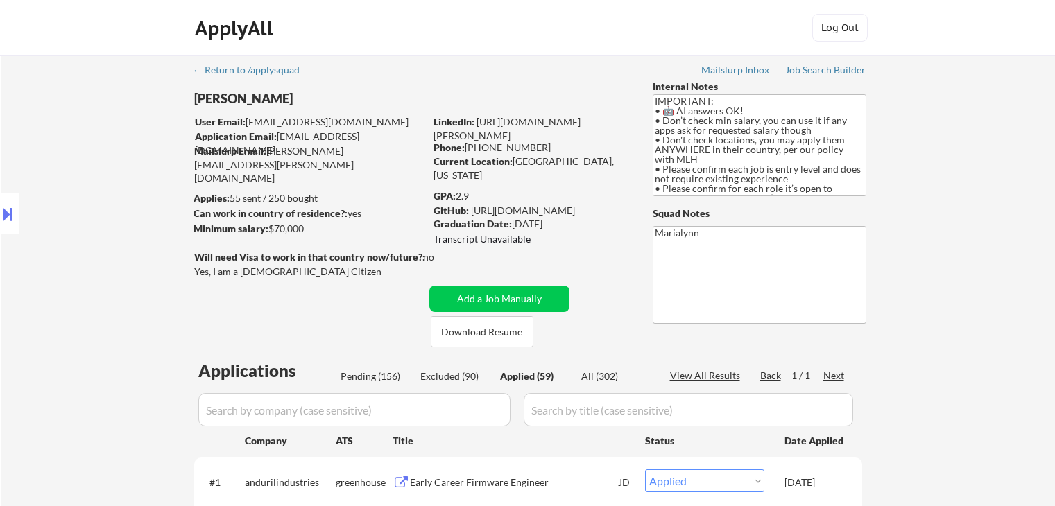
select select ""applied""
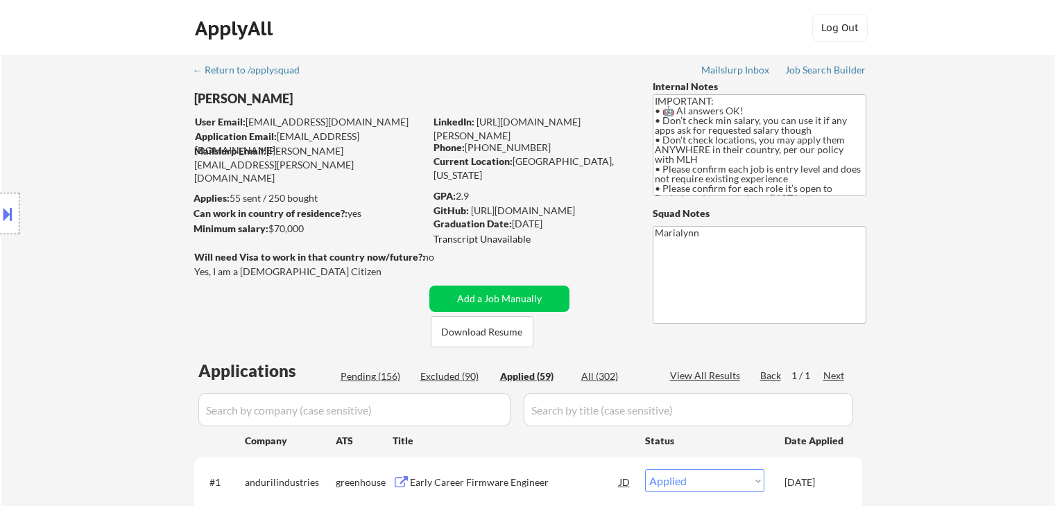
select select ""applied""
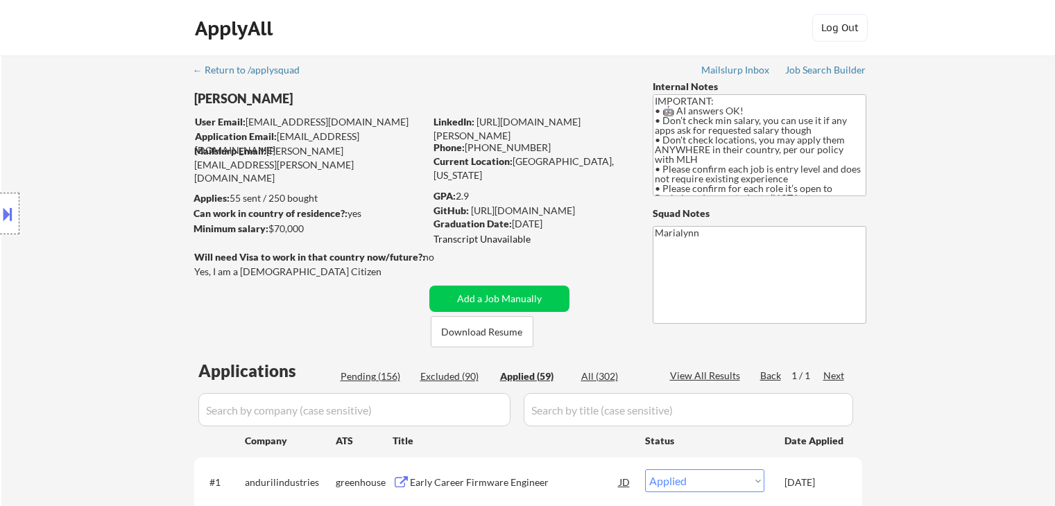
select select ""applied""
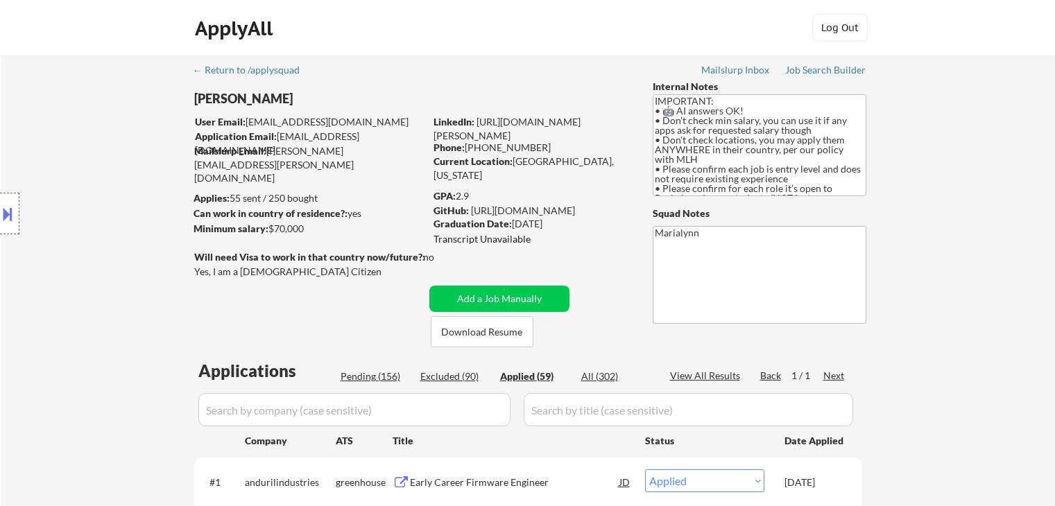
select select ""applied""
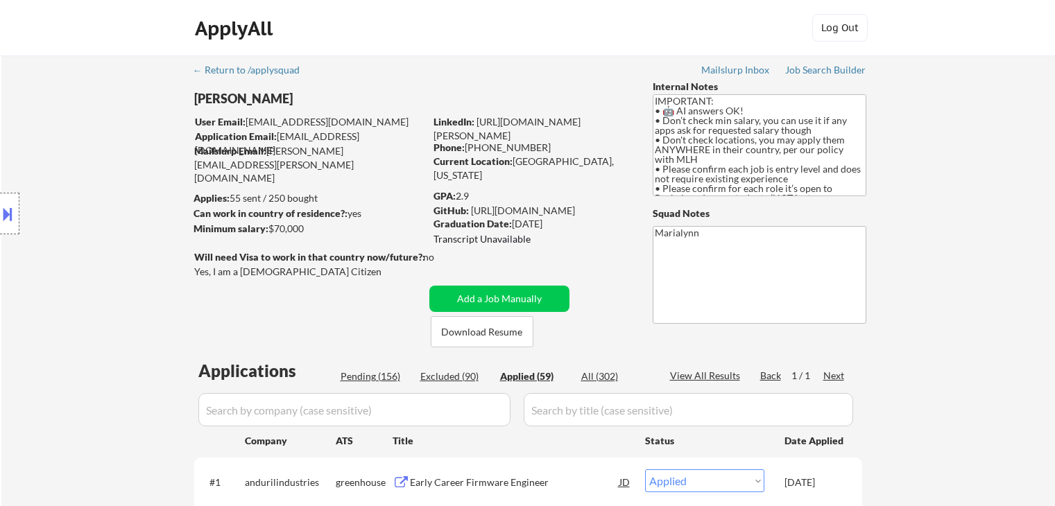
select select ""applied""
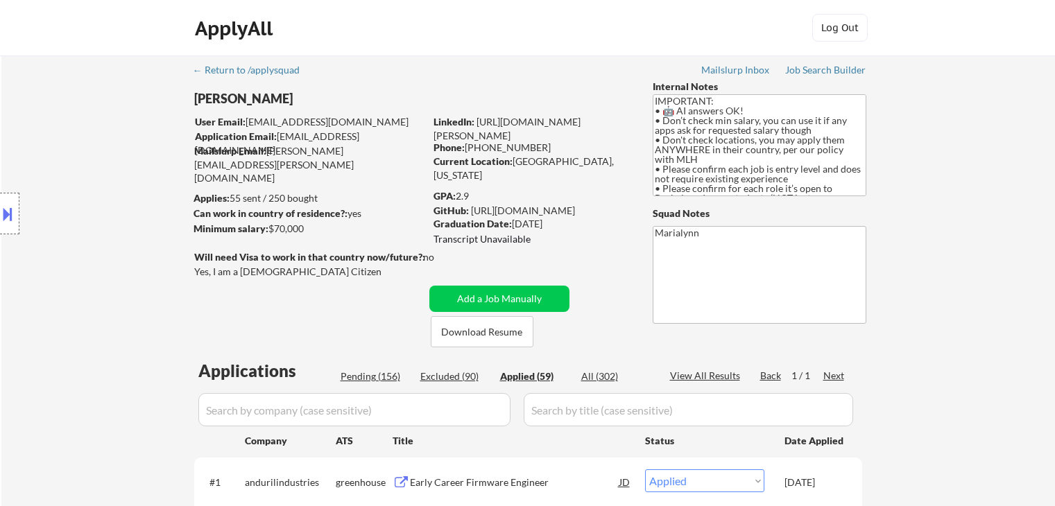
select select ""applied""
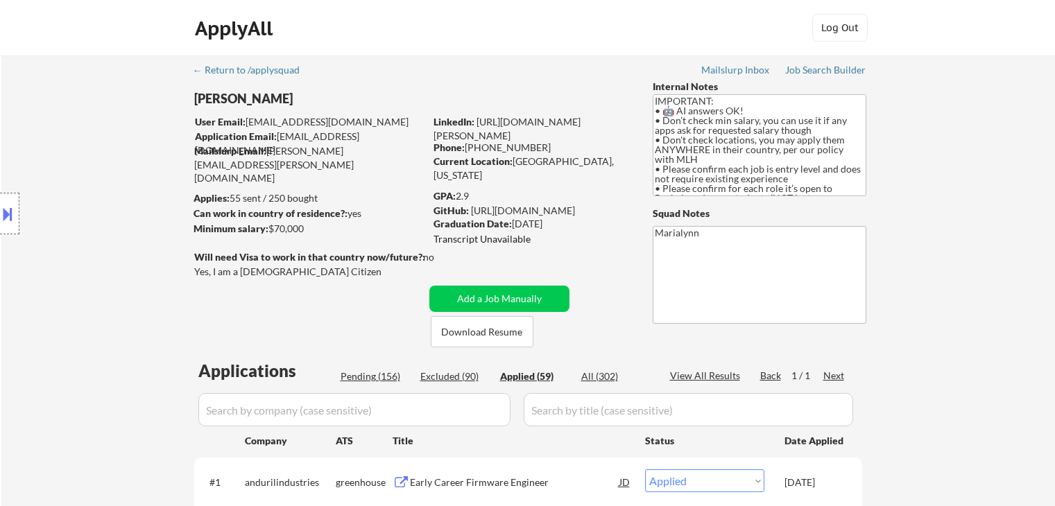
select select ""applied""
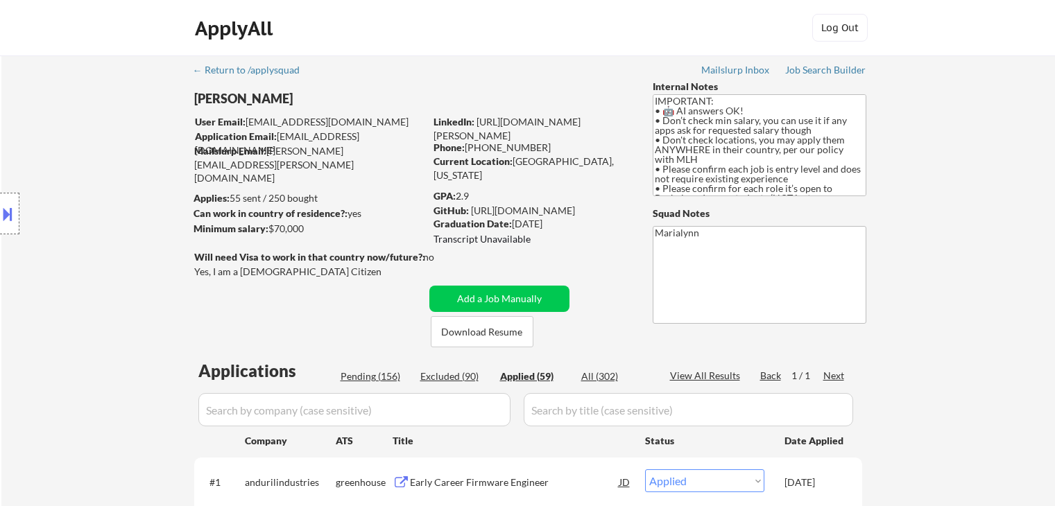
select select ""applied""
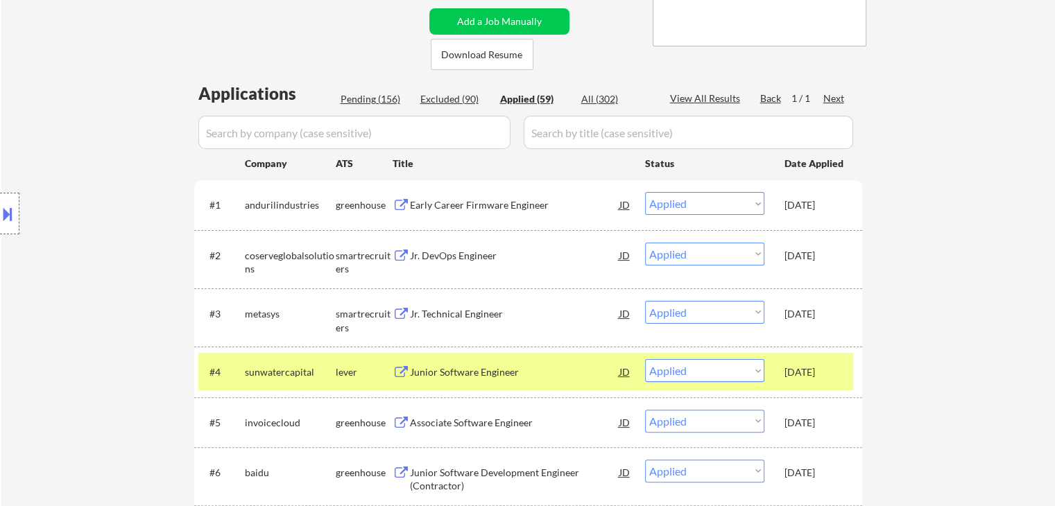
scroll to position [277, 0]
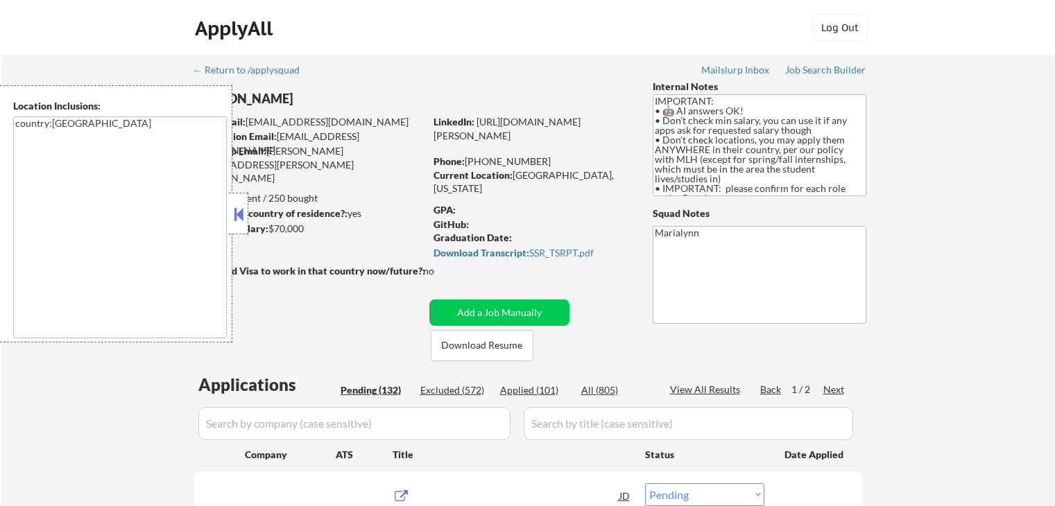
select select ""pending""
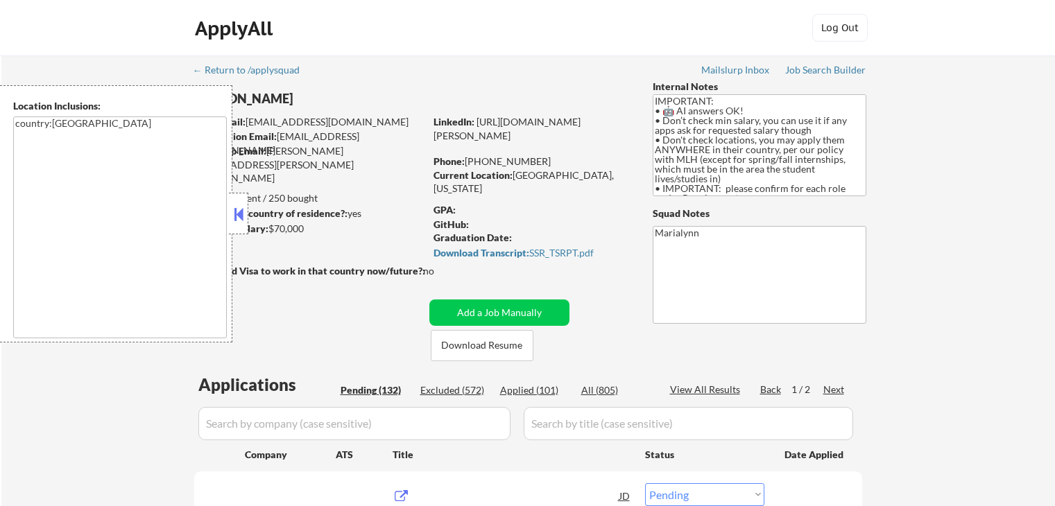
select select ""pending""
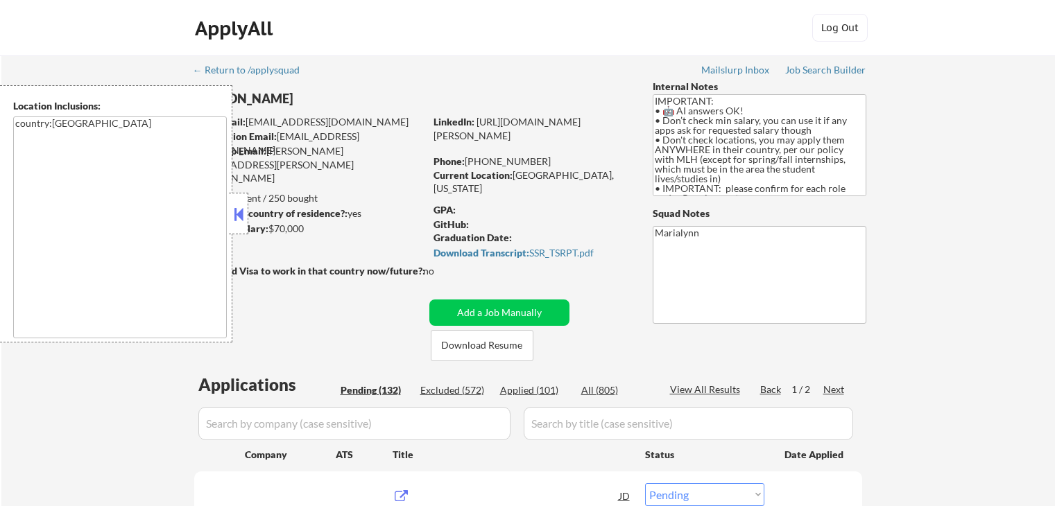
select select ""pending""
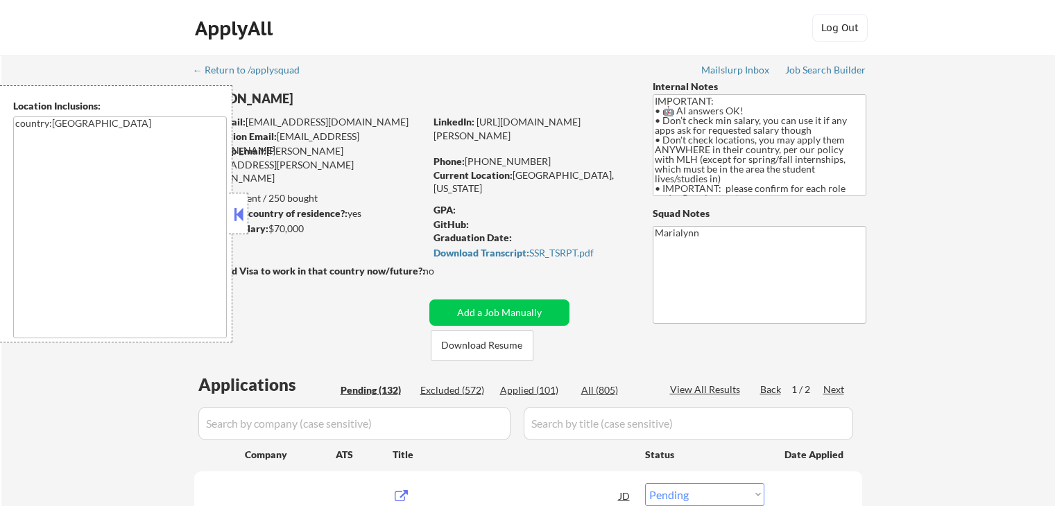
select select ""pending""
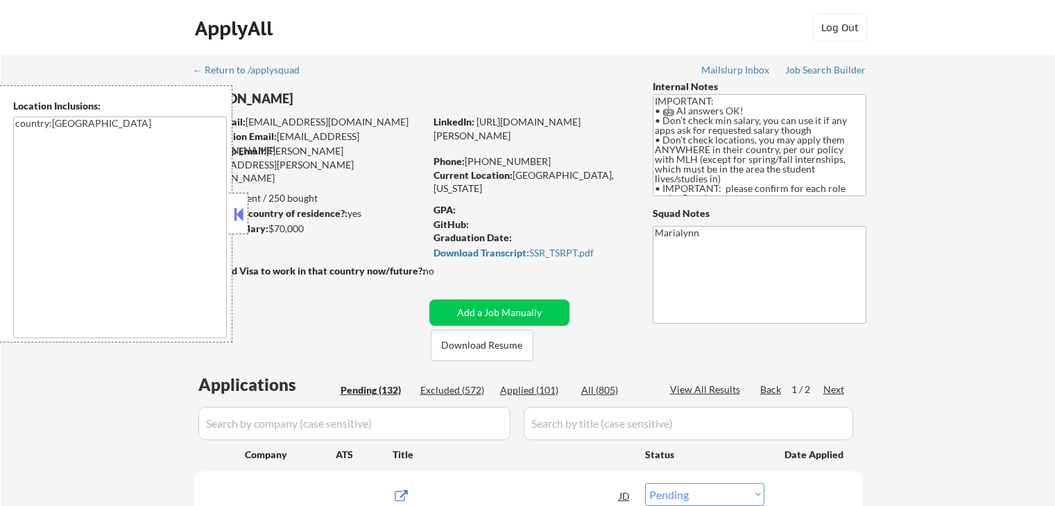
select select ""pending""
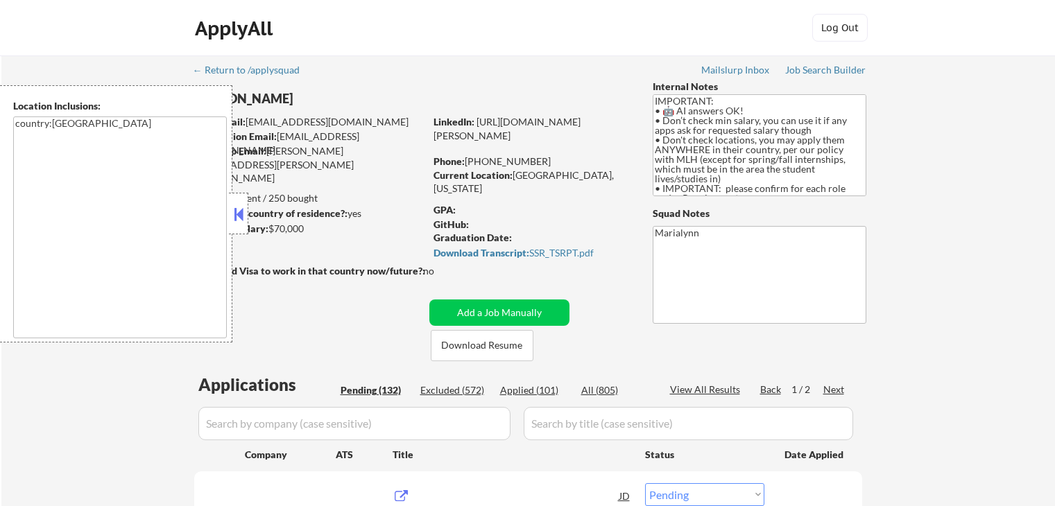
select select ""pending""
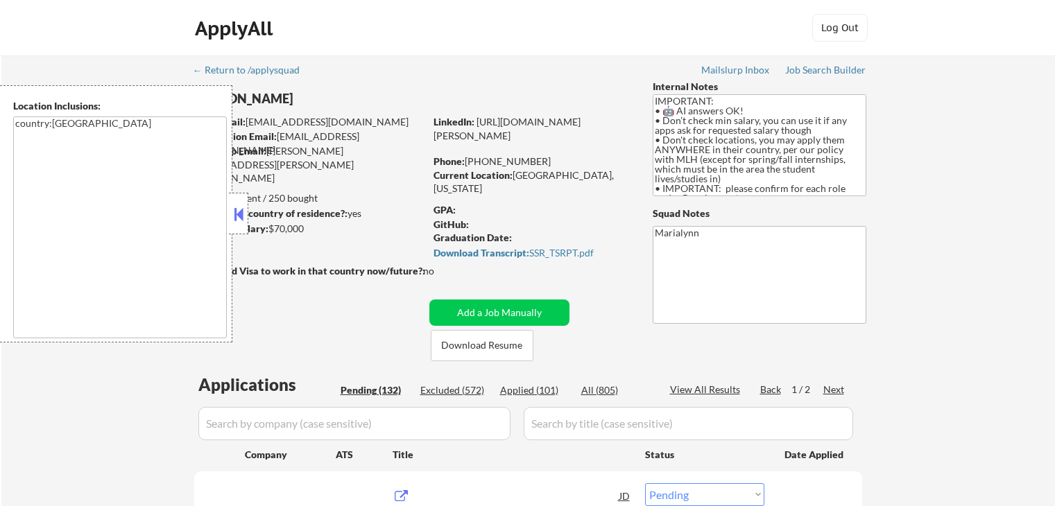
select select ""pending""
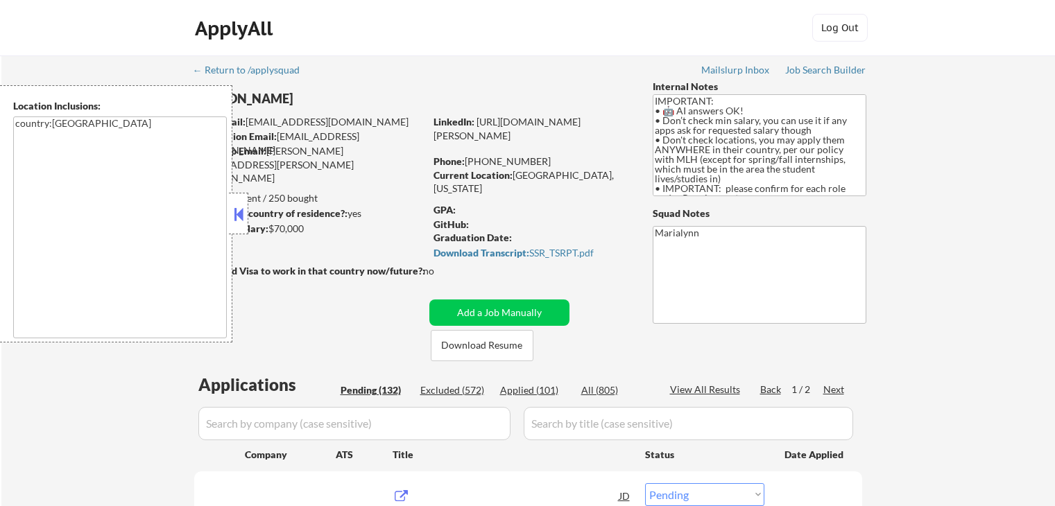
select select ""pending""
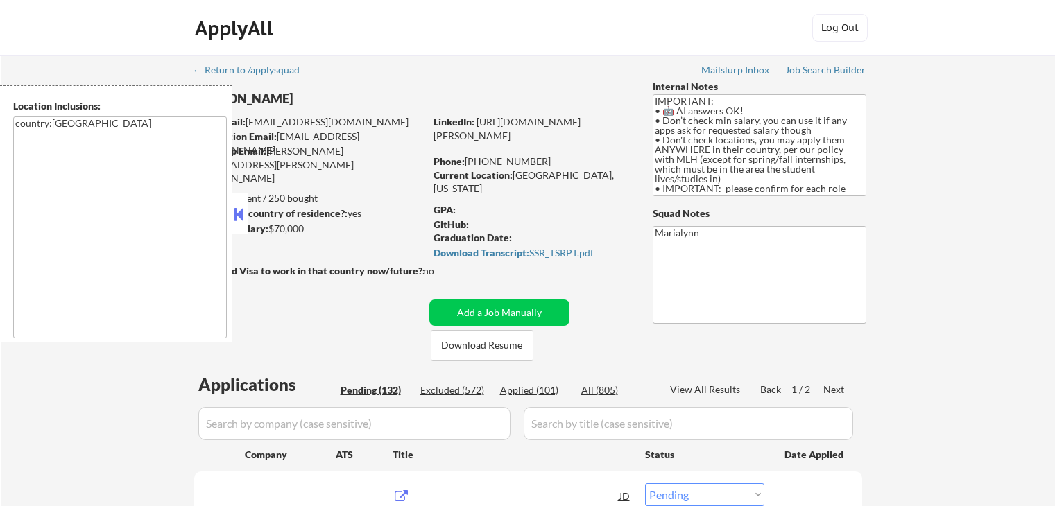
select select ""pending""
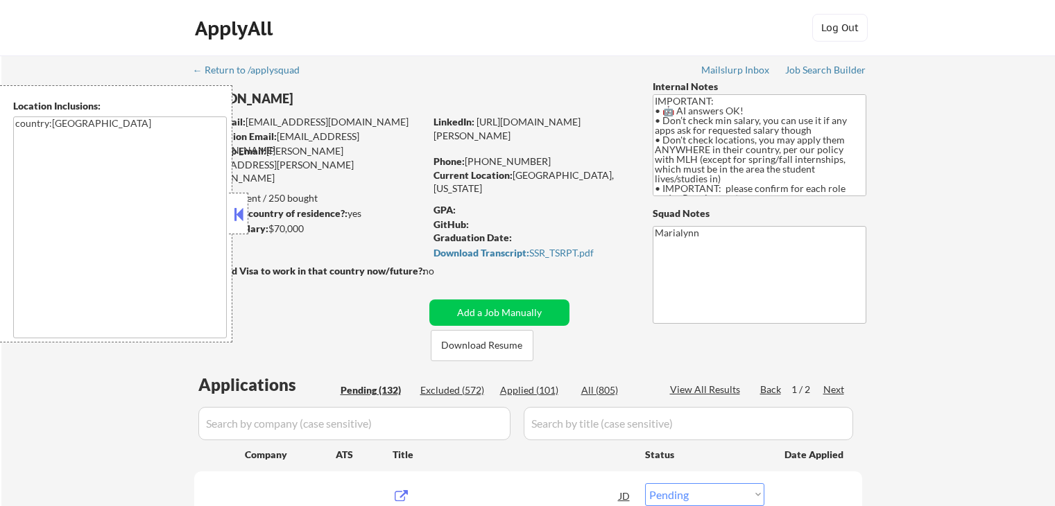
select select ""pending""
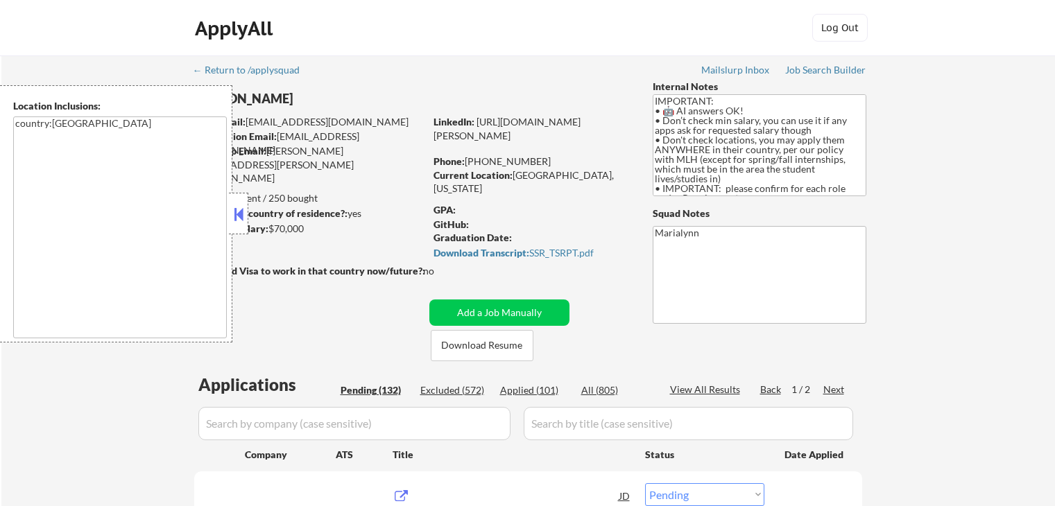
select select ""pending""
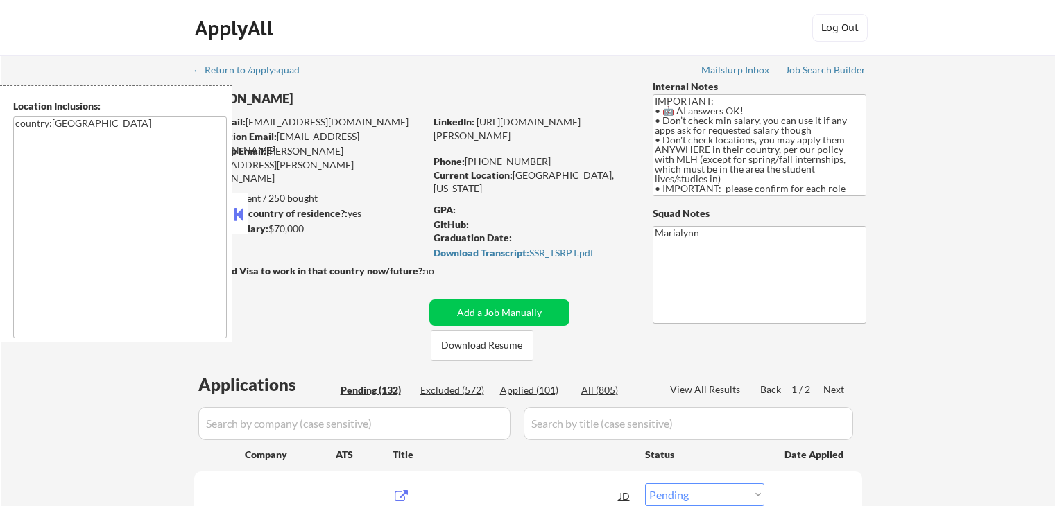
select select ""pending""
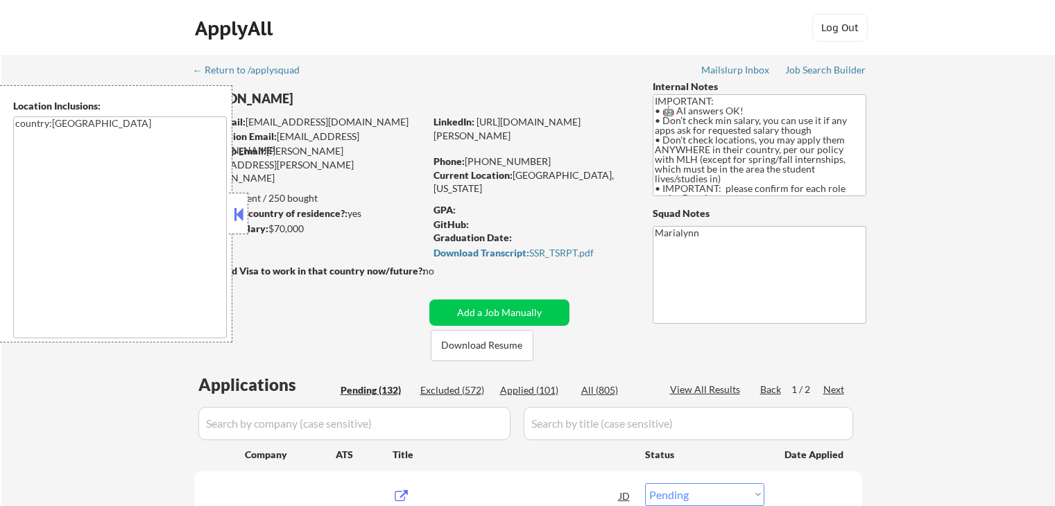
select select ""pending""
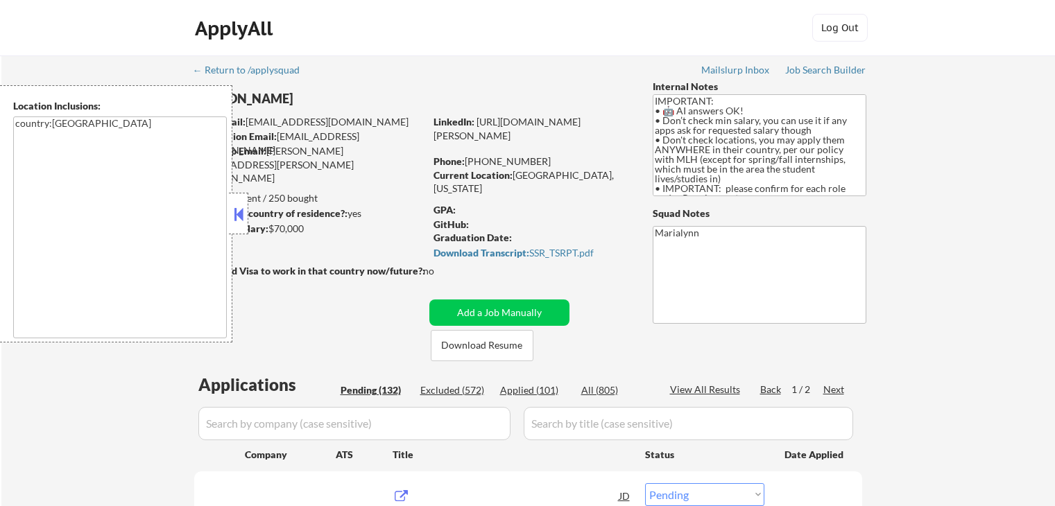
select select ""pending""
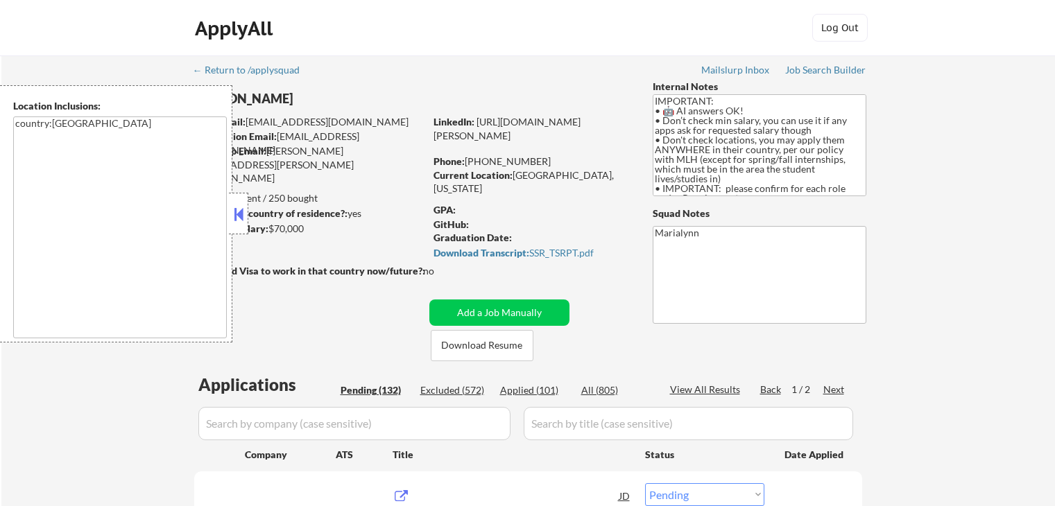
select select ""pending""
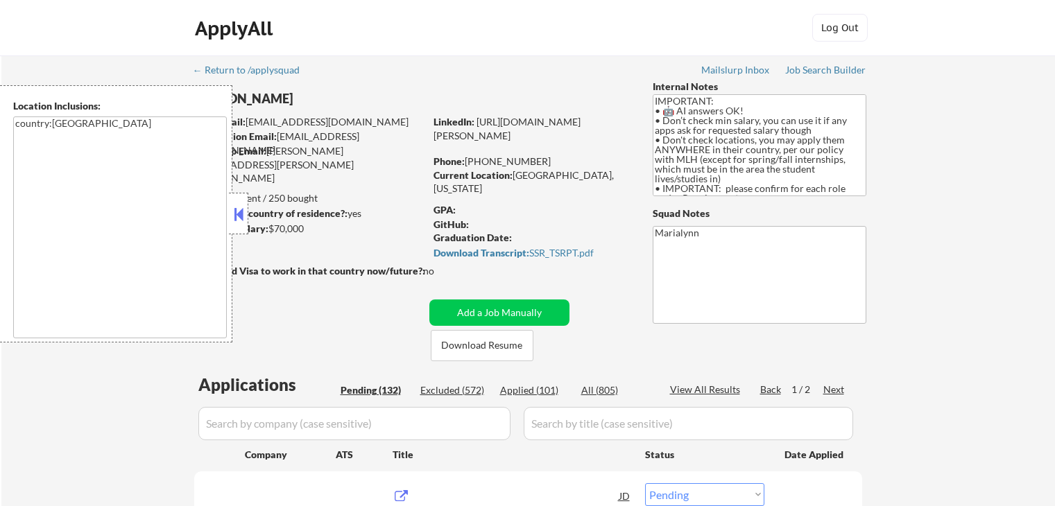
select select ""pending""
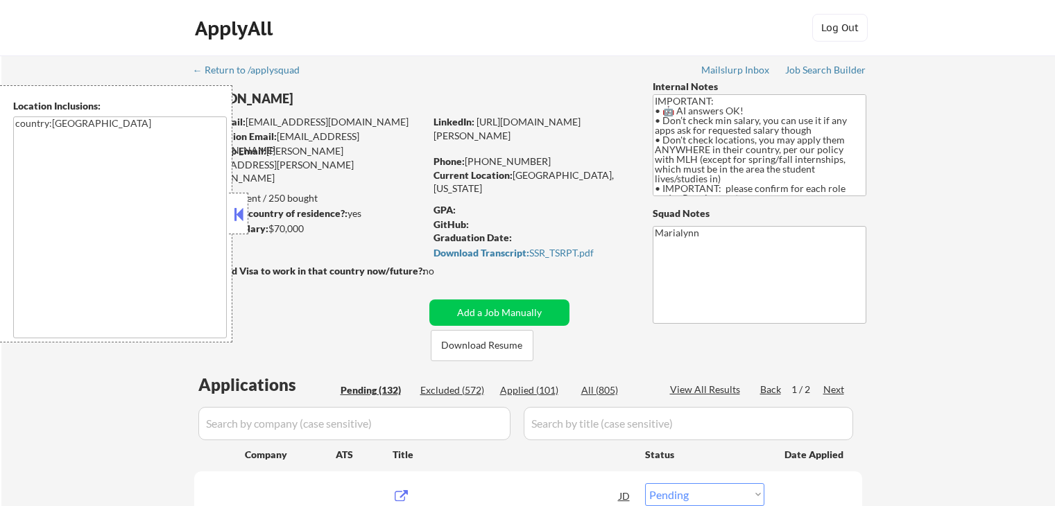
select select ""pending""
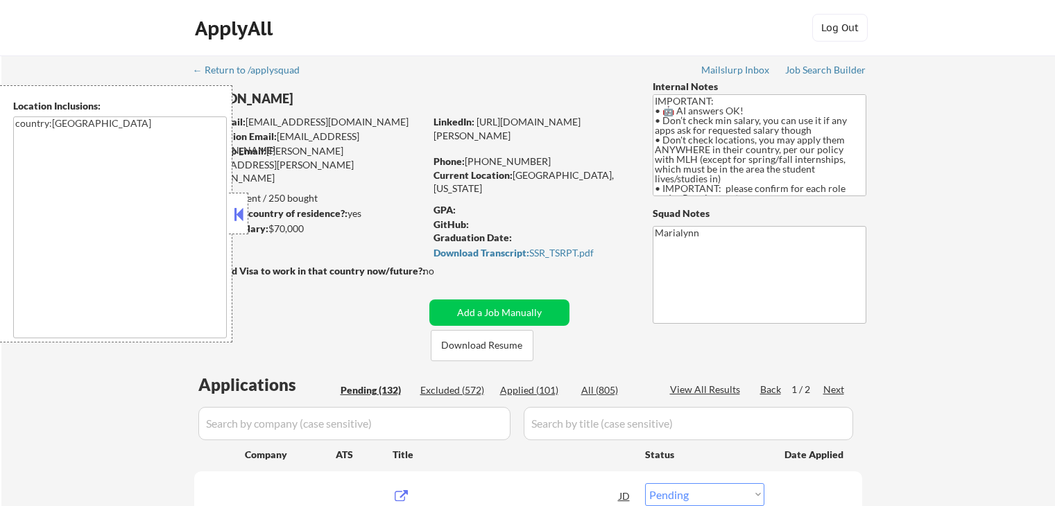
select select ""pending""
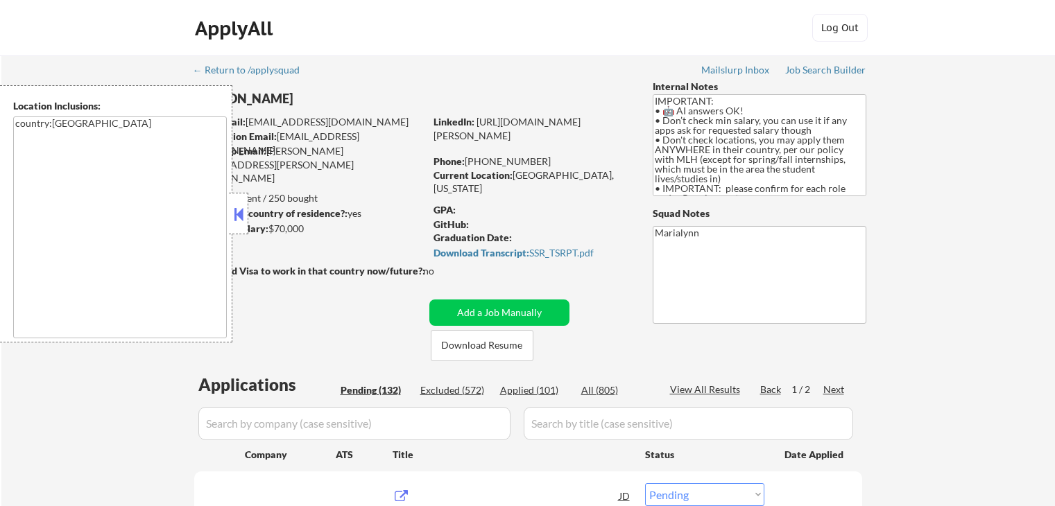
select select ""pending""
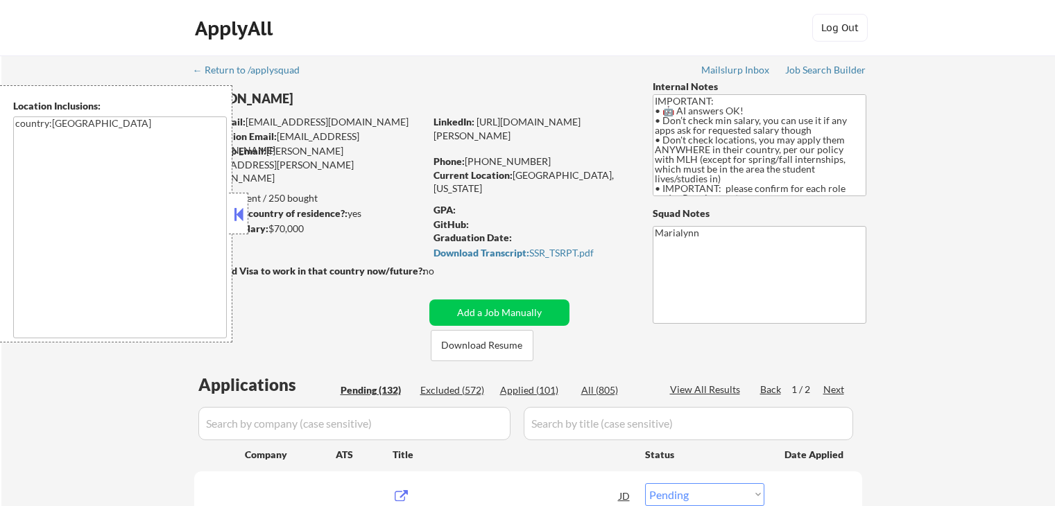
select select ""pending""
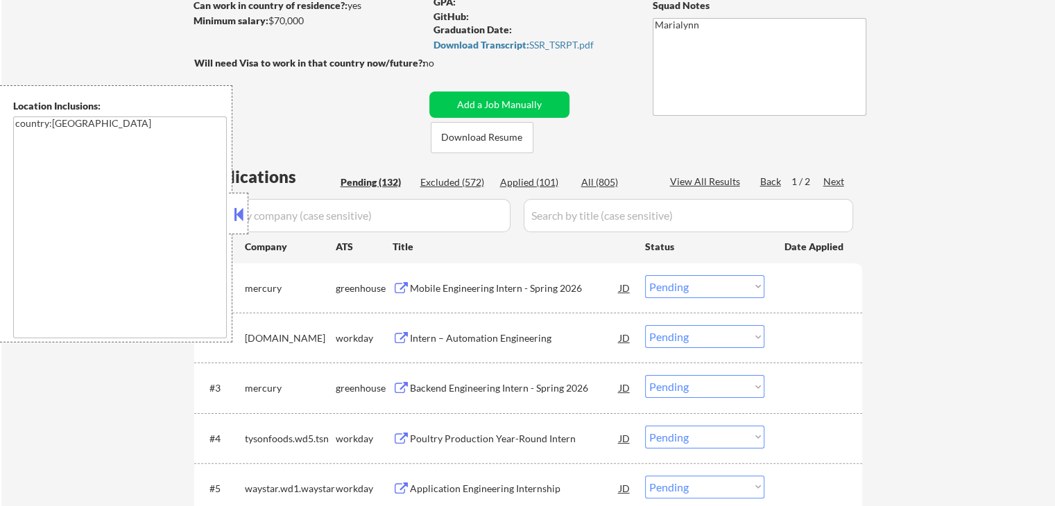
scroll to position [208, 0]
click at [225, 204] on textarea "country:[GEOGRAPHIC_DATA]" at bounding box center [120, 228] width 214 height 222
drag, startPoint x: 231, startPoint y: 204, endPoint x: 248, endPoint y: 210, distance: 18.4
click at [232, 205] on button at bounding box center [238, 214] width 15 height 21
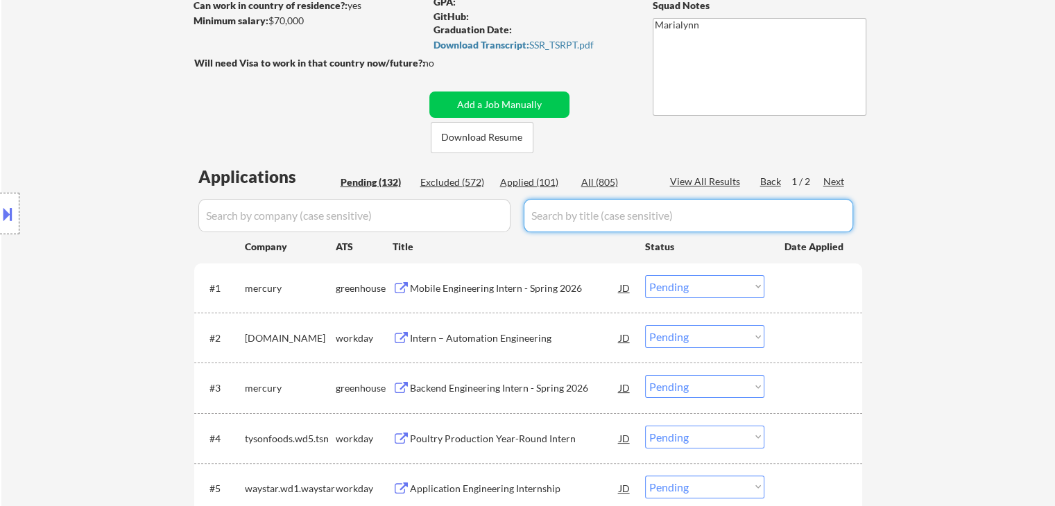
click at [609, 218] on input "input" at bounding box center [688, 215] width 329 height 33
paste input "Data Science Intern (2026 Start)"
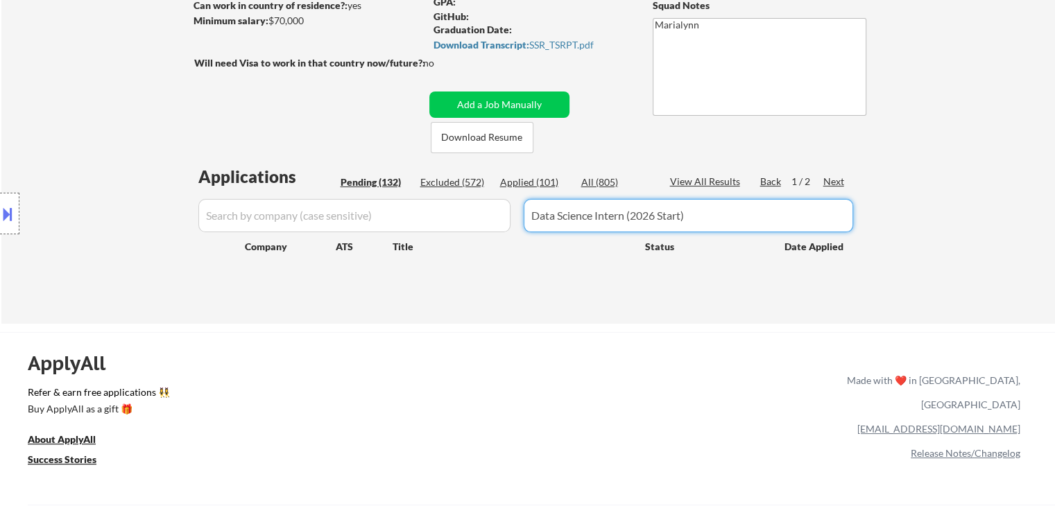
type input "Data Science Intern (2026 Start)"
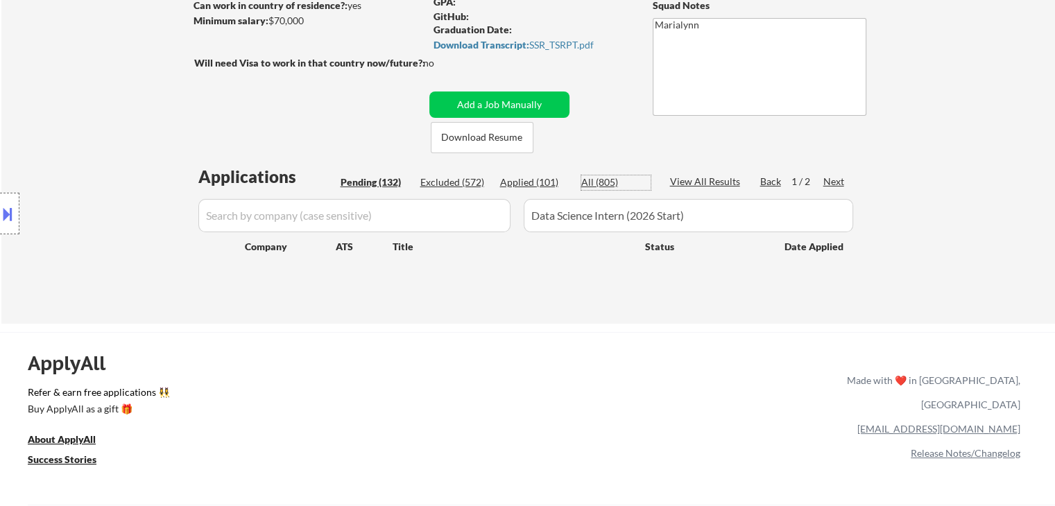
click at [594, 187] on div "All (805)" at bounding box center [615, 182] width 69 height 14
click at [298, 226] on input "input" at bounding box center [354, 215] width 312 height 33
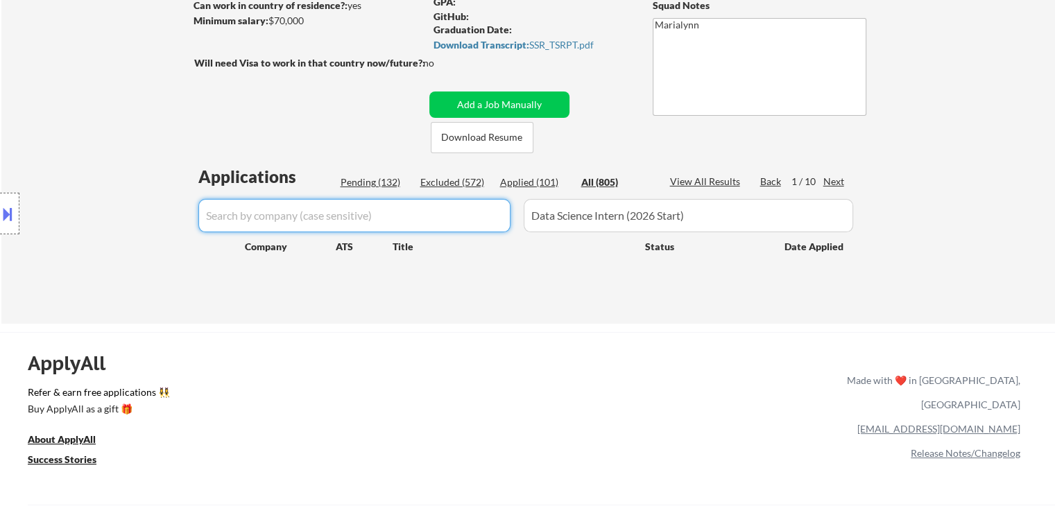
paste input "databricks"
type input "databricks"
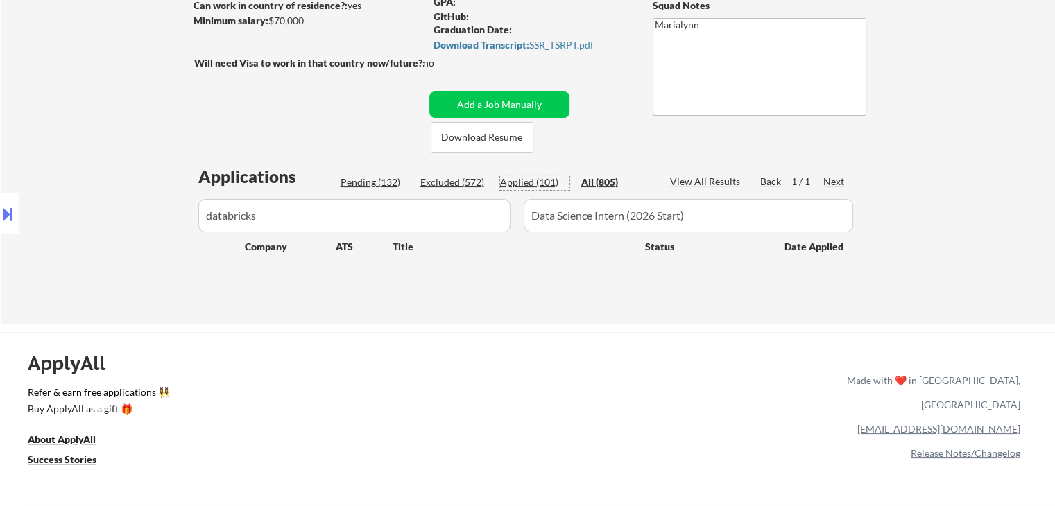
click at [541, 186] on div "Applied (101)" at bounding box center [534, 182] width 69 height 14
click at [465, 186] on div "Excluded (572)" at bounding box center [454, 182] width 69 height 14
drag, startPoint x: 352, startPoint y: 184, endPoint x: 389, endPoint y: 184, distance: 37.5
click at [358, 185] on div "Pending (132)" at bounding box center [375, 182] width 69 height 14
click at [469, 186] on div "Excluded (572)" at bounding box center [454, 182] width 69 height 14
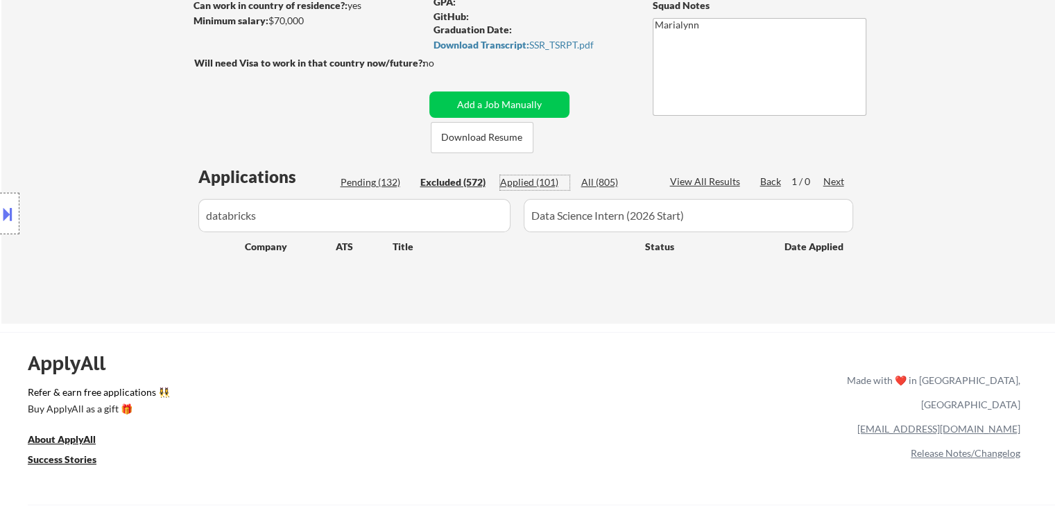
drag, startPoint x: 541, startPoint y: 183, endPoint x: 563, endPoint y: 181, distance: 22.3
click at [546, 184] on div "Applied (101)" at bounding box center [534, 182] width 69 height 14
drag, startPoint x: 580, startPoint y: 179, endPoint x: 604, endPoint y: 178, distance: 24.3
click at [583, 178] on div "Pending (132) Excluded (572) Applied (101) All (805)" at bounding box center [496, 182] width 310 height 15
click at [619, 178] on div "All (805)" at bounding box center [615, 182] width 69 height 14
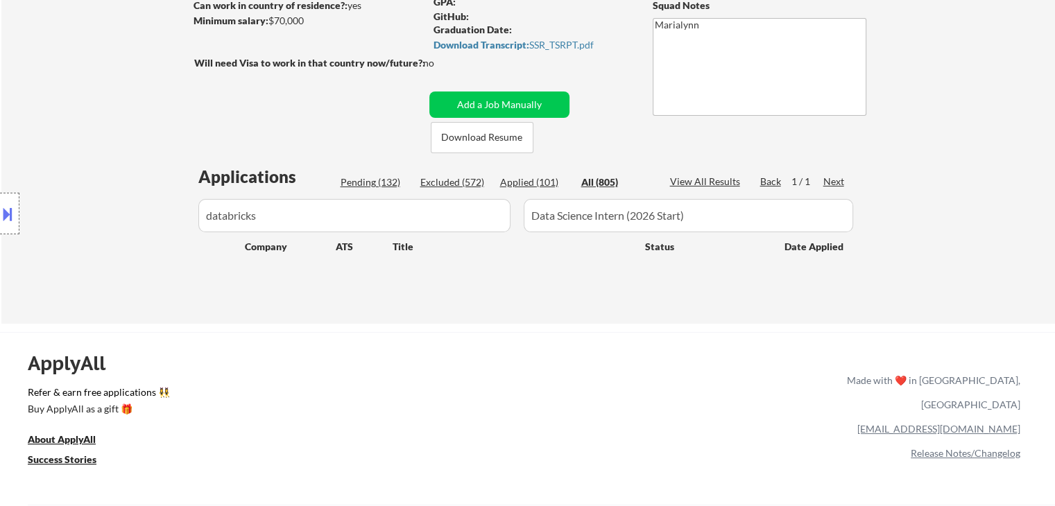
drag, startPoint x: 525, startPoint y: 173, endPoint x: 493, endPoint y: 185, distance: 33.8
click at [525, 174] on div "Applications Pending (132) Excluded (572) Applied (101) All (805) View All Resu…" at bounding box center [528, 231] width 668 height 132
drag, startPoint x: 355, startPoint y: 180, endPoint x: 406, endPoint y: 175, distance: 50.9
click at [360, 180] on div "Pending (132)" at bounding box center [375, 182] width 69 height 14
drag, startPoint x: 438, startPoint y: 175, endPoint x: 453, endPoint y: 179, distance: 15.0
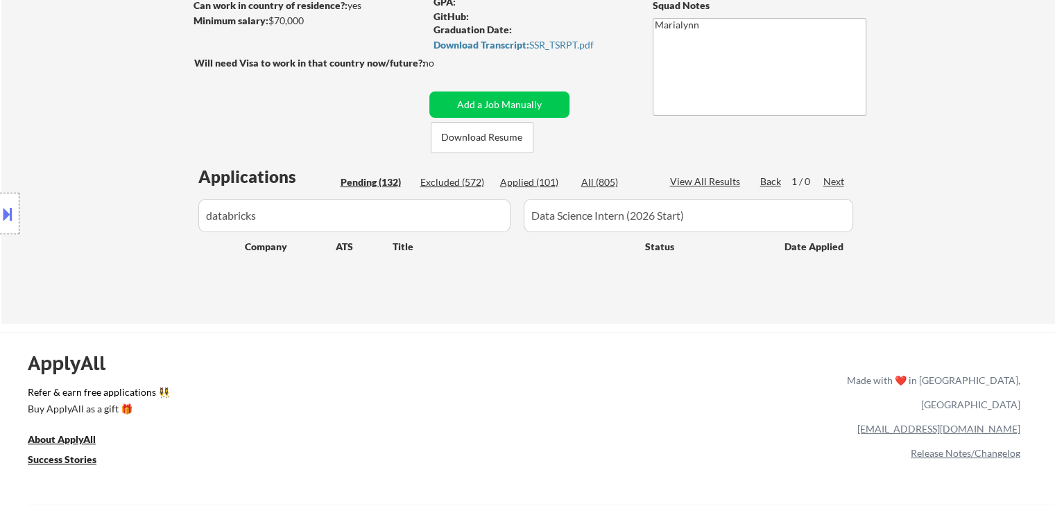
click at [439, 175] on div "Excluded (572)" at bounding box center [454, 182] width 69 height 14
click at [544, 183] on div "Applied (101)" at bounding box center [534, 182] width 69 height 14
click at [613, 223] on input "input" at bounding box center [688, 215] width 329 height 33
click at [609, 182] on div "All (805)" at bounding box center [615, 182] width 69 height 14
click at [708, 234] on div "Status" at bounding box center [704, 246] width 119 height 25
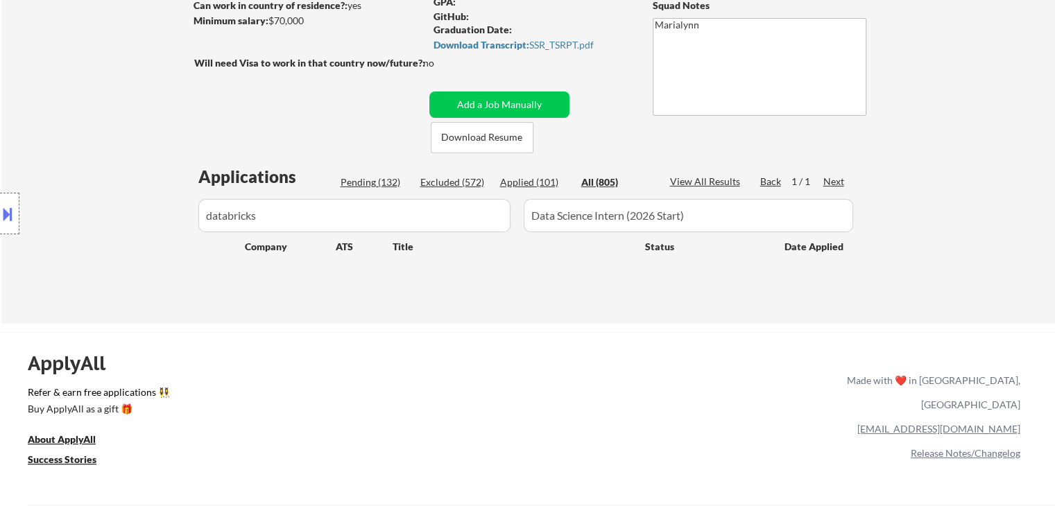
click at [715, 219] on input "input" at bounding box center [688, 215] width 329 height 33
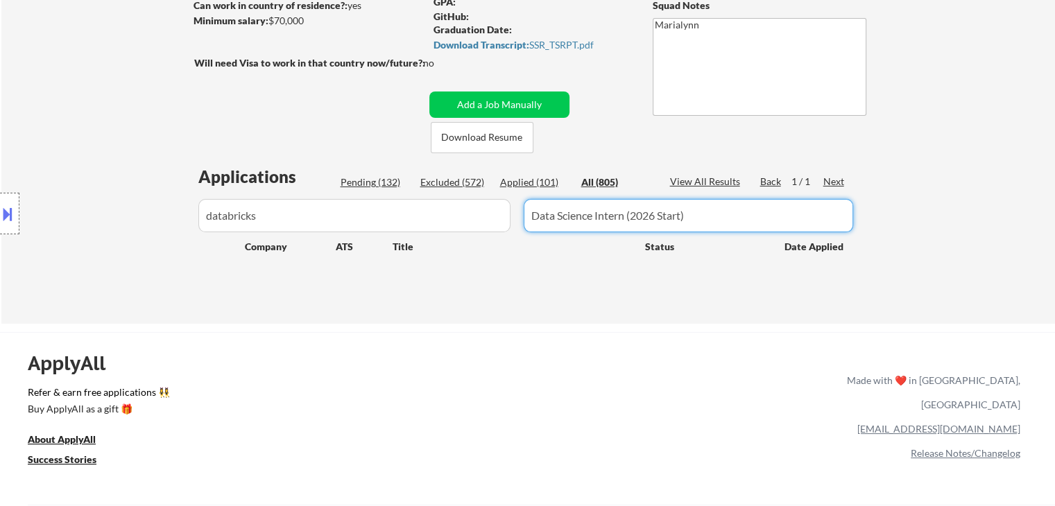
click at [535, 173] on div "Applications Pending (132) Excluded (572) Applied (101) All (805) View All Resu…" at bounding box center [528, 231] width 668 height 132
drag, startPoint x: 741, startPoint y: 225, endPoint x: 0, endPoint y: 264, distance: 741.8
click at [0, 262] on body "← Return to /applysquad Mailslurp Inbox Job Search Builder Jonathan Mathurin Us…" at bounding box center [527, 45] width 1055 height 506
select select ""applied""
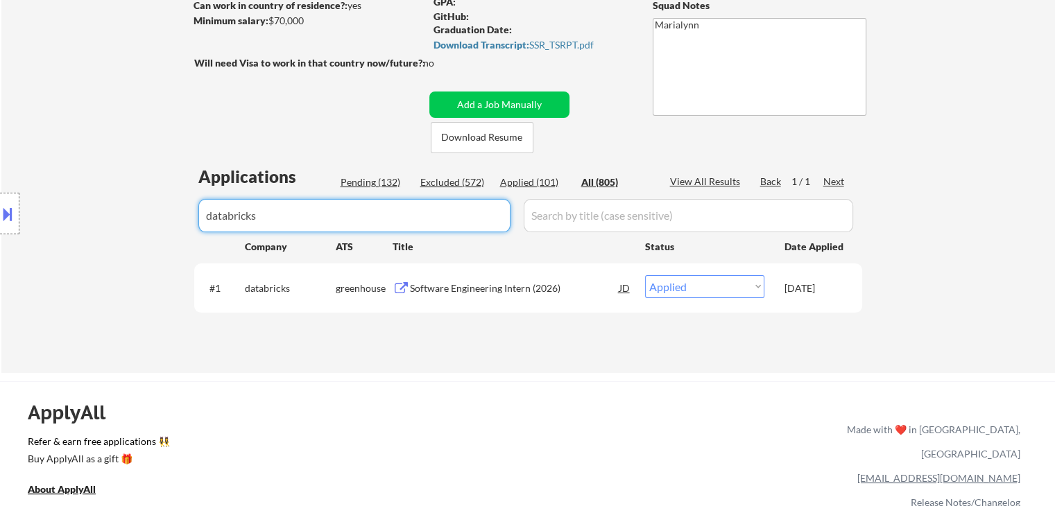
drag, startPoint x: 281, startPoint y: 205, endPoint x: 1, endPoint y: 213, distance: 279.7
click at [2, 213] on body "← Return to /applysquad Mailslurp Inbox Job Search Builder Jonathan Mathurin Us…" at bounding box center [527, 45] width 1055 height 506
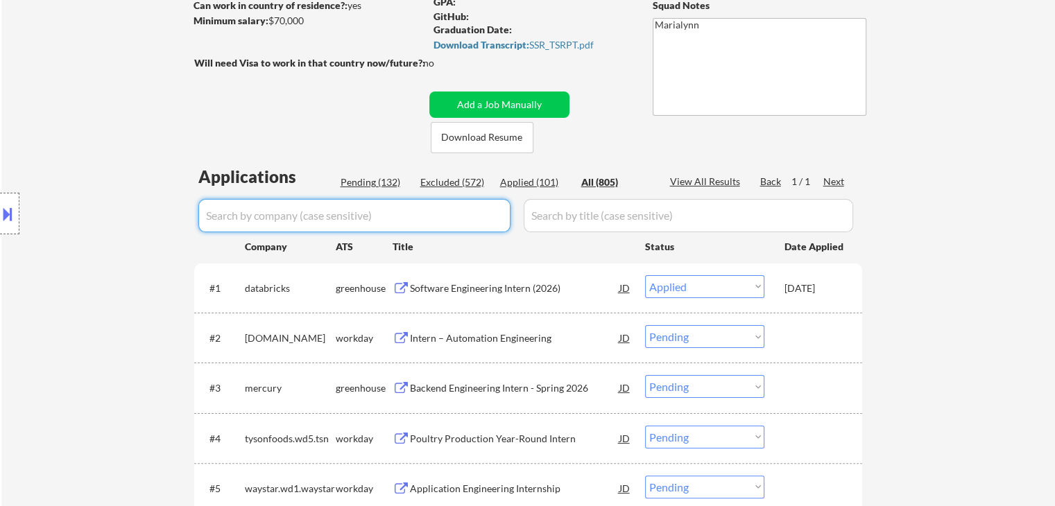
select select ""applied""
select select ""excluded__blocklist_""
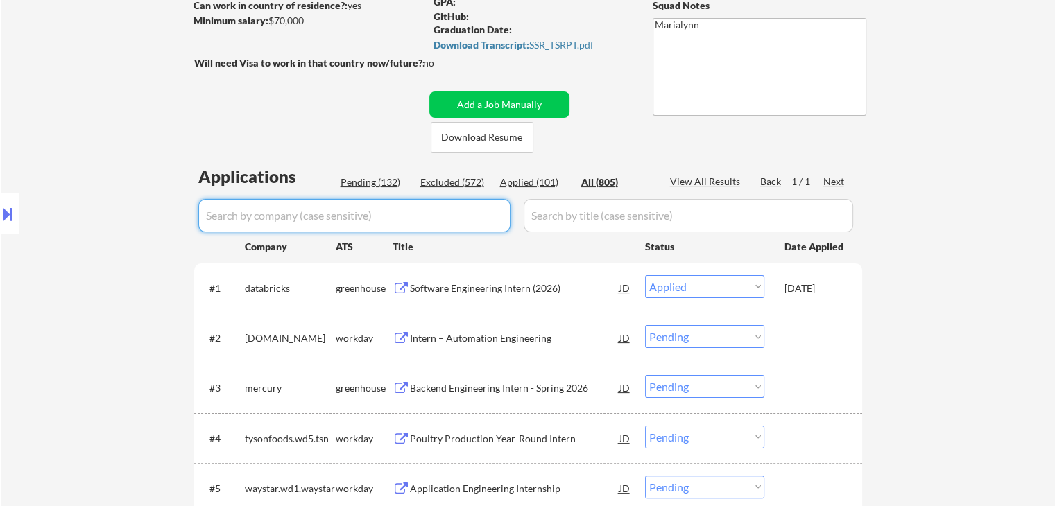
select select ""applied""
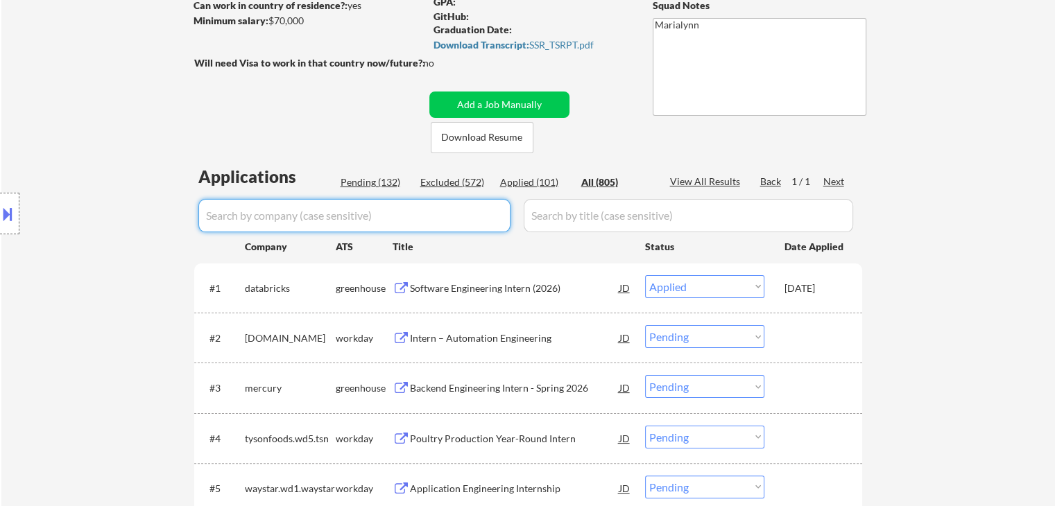
select select ""applied""
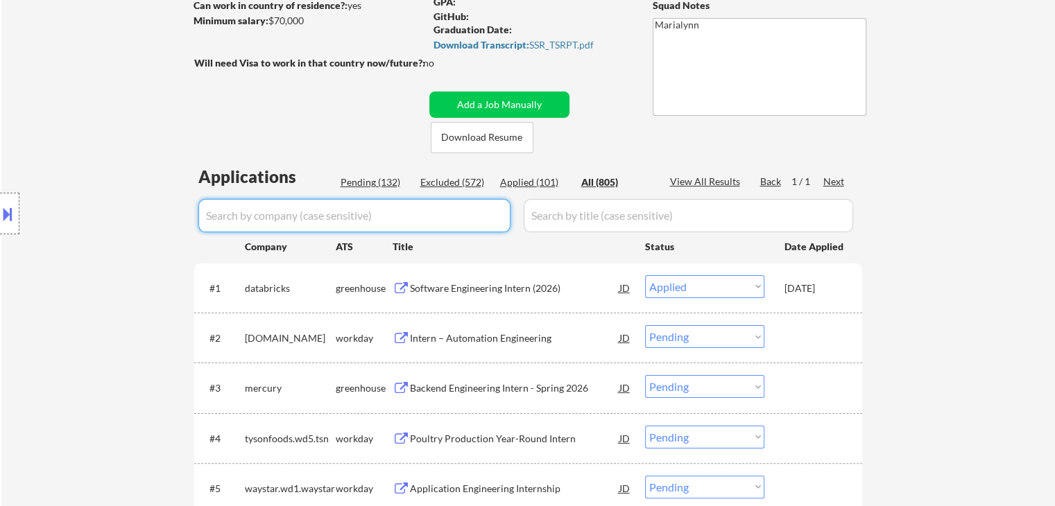
select select ""applied""
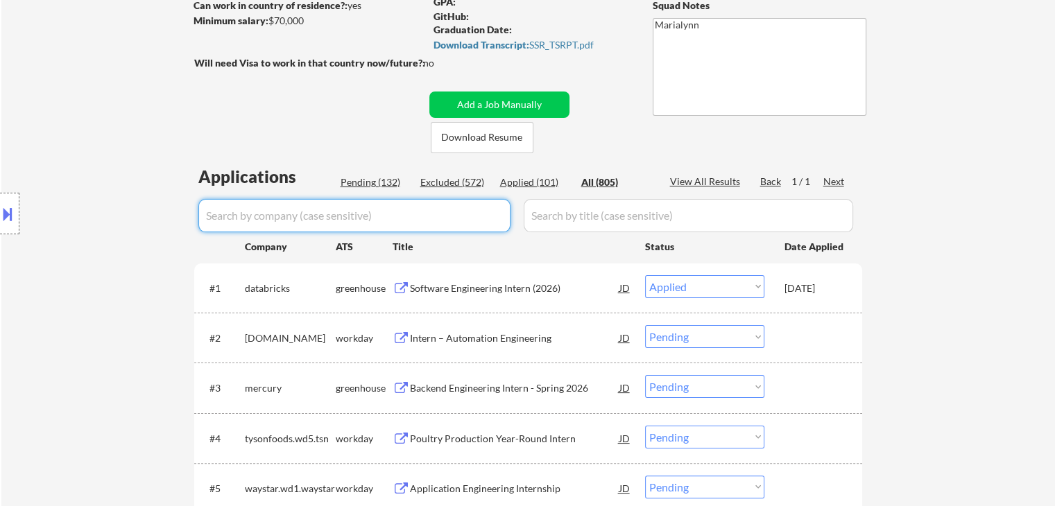
select select ""applied""
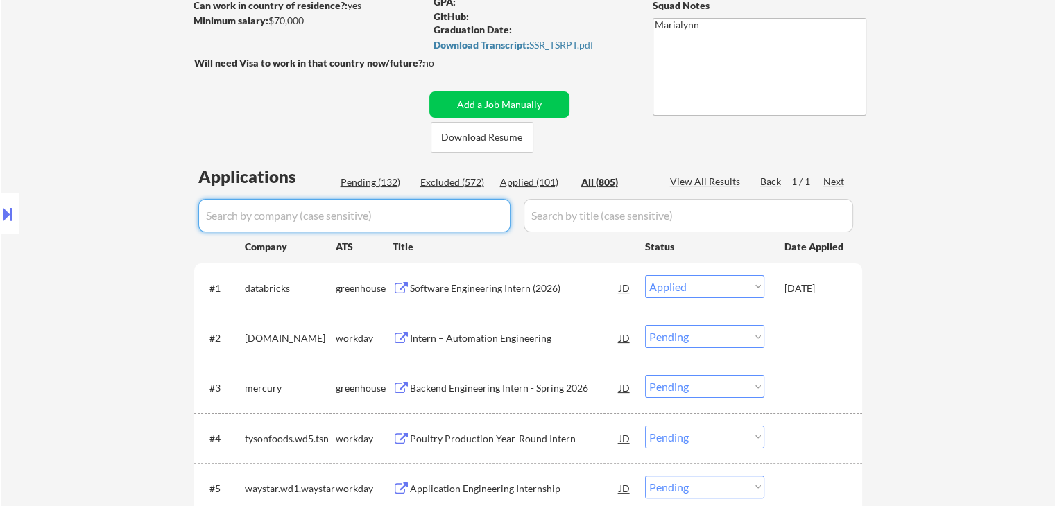
select select ""applied""
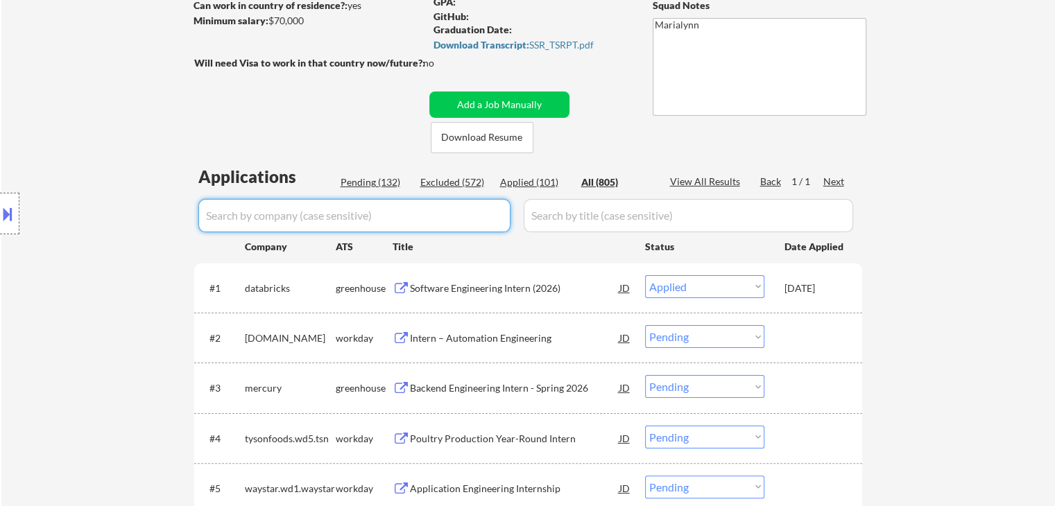
select select ""applied""
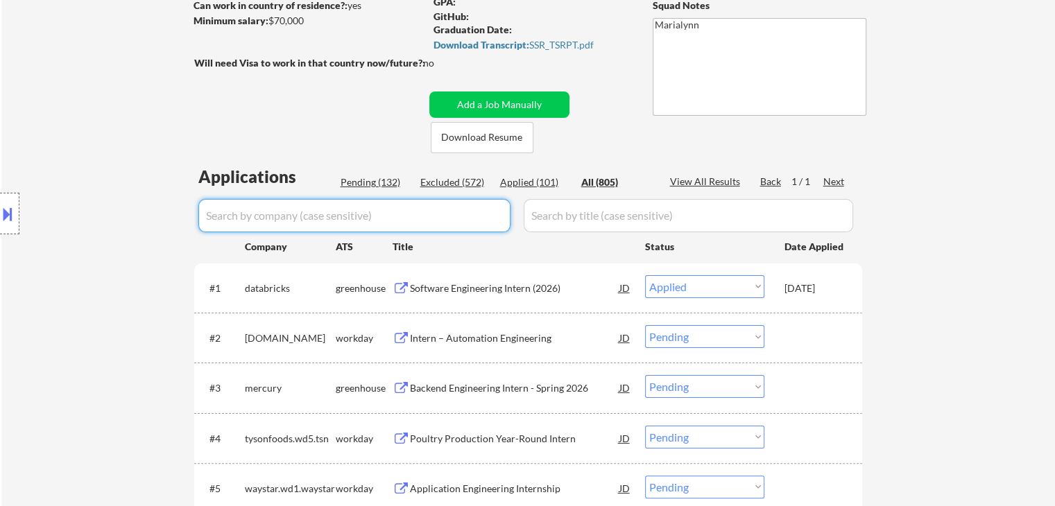
select select ""applied""
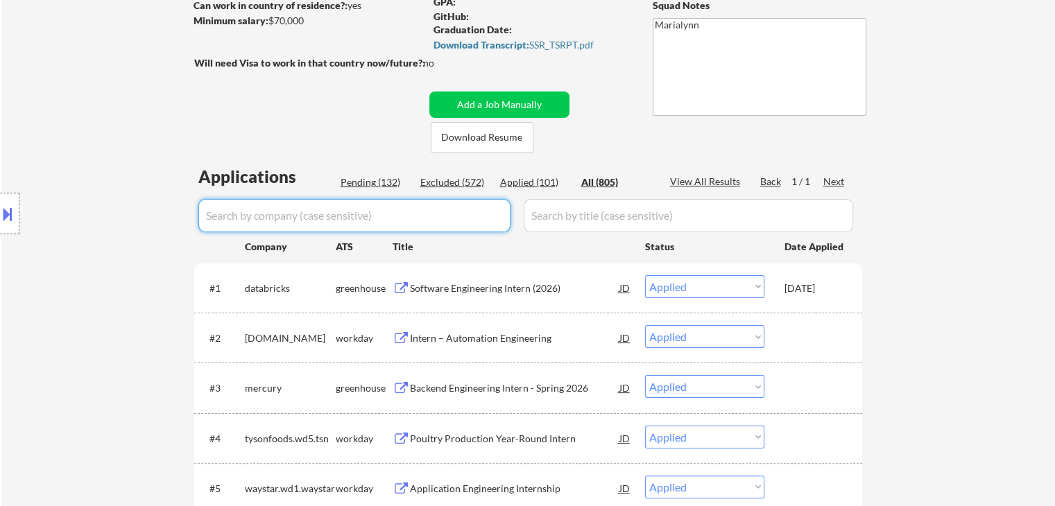
select select ""applied""
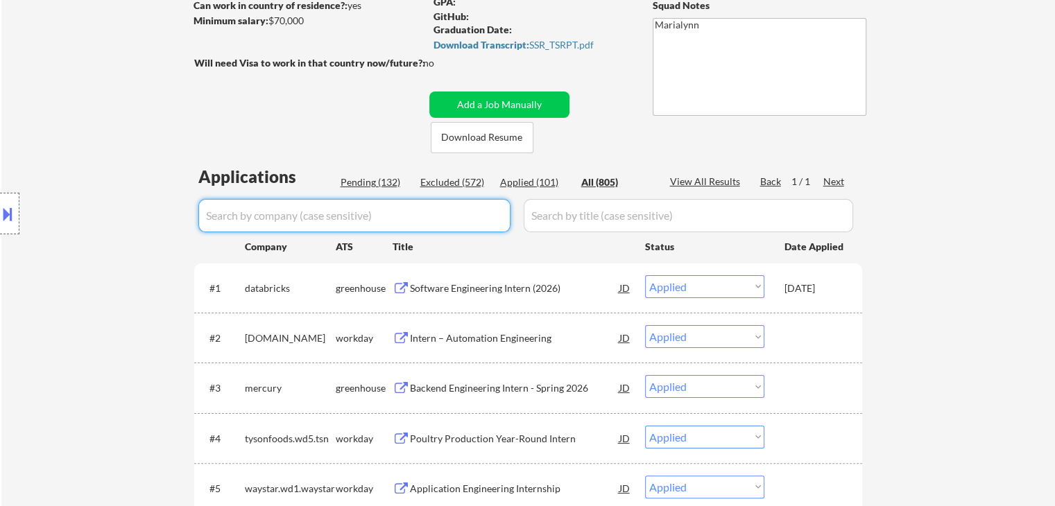
select select ""applied""
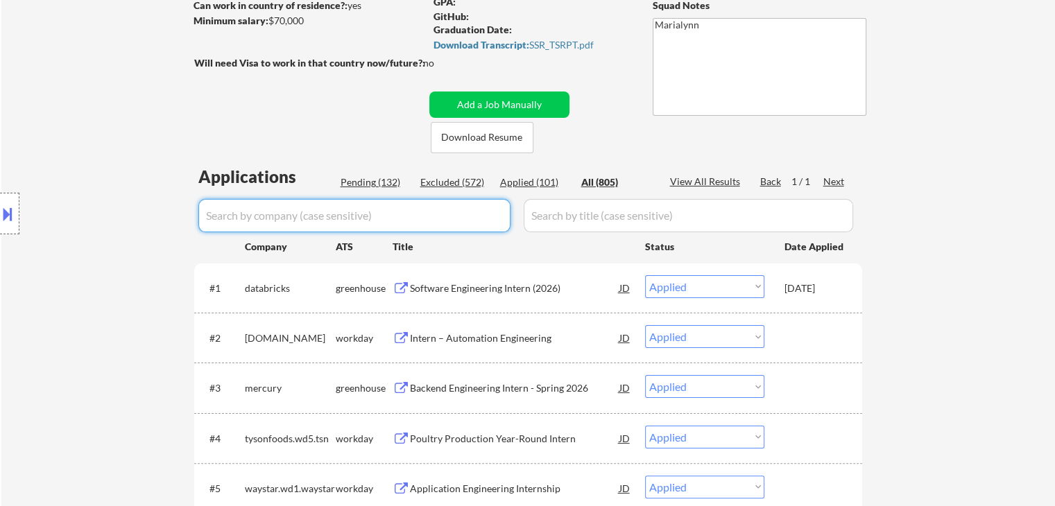
select select ""applied""
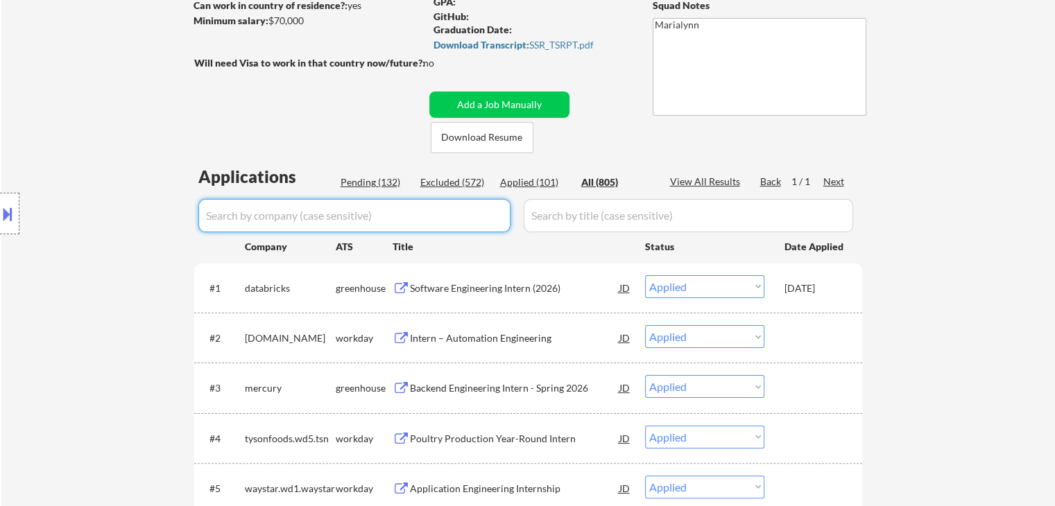
select select ""applied""
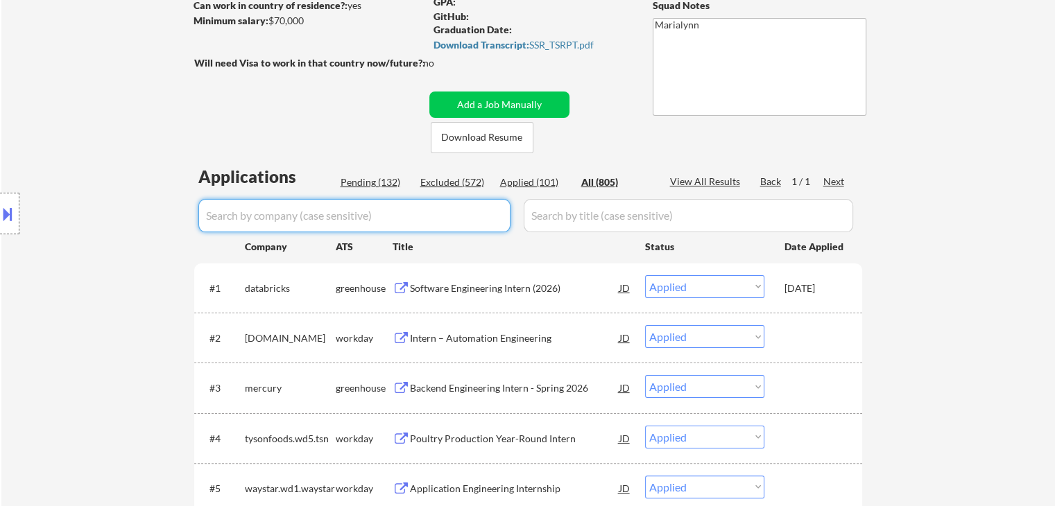
select select ""applied""
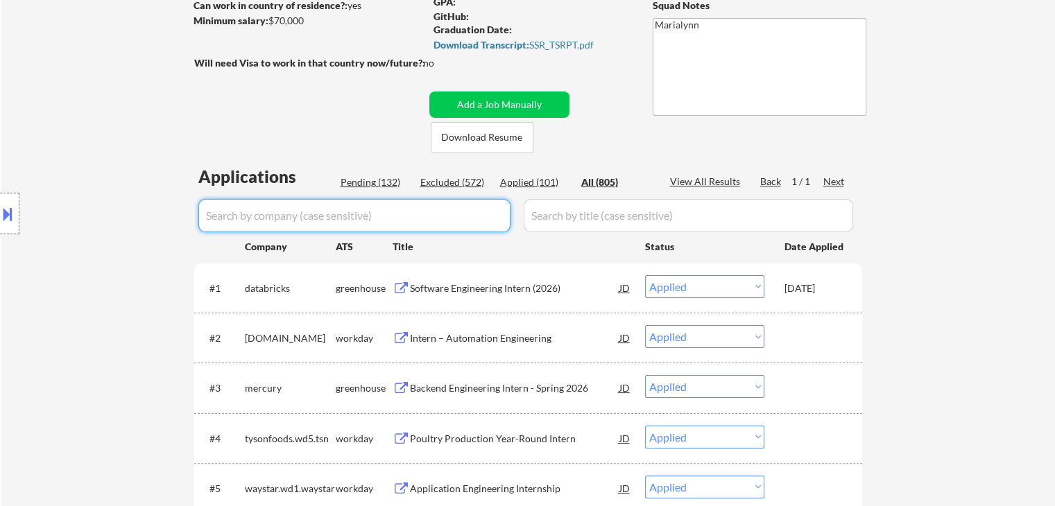
select select ""applied""
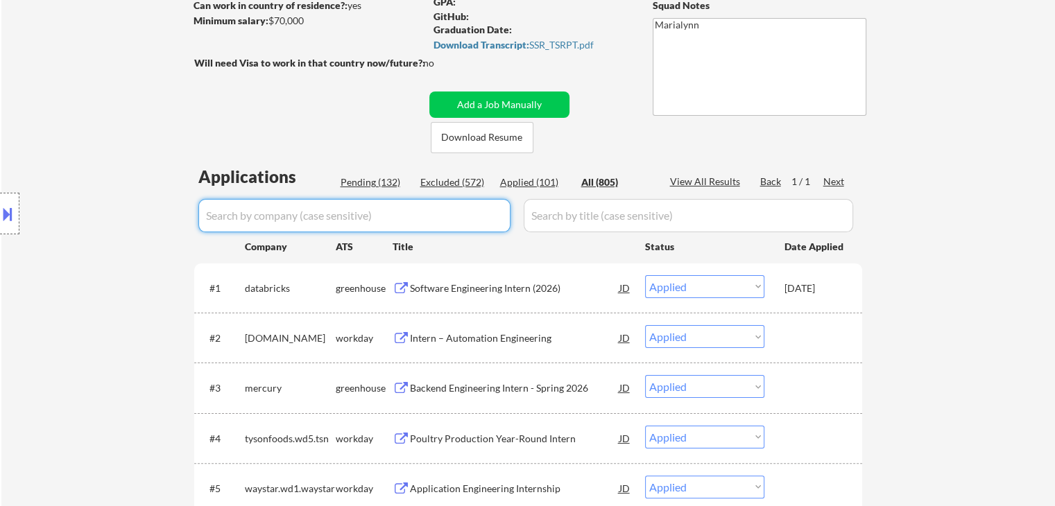
select select ""applied""
select select ""excluded__expired_""
select select ""applied""
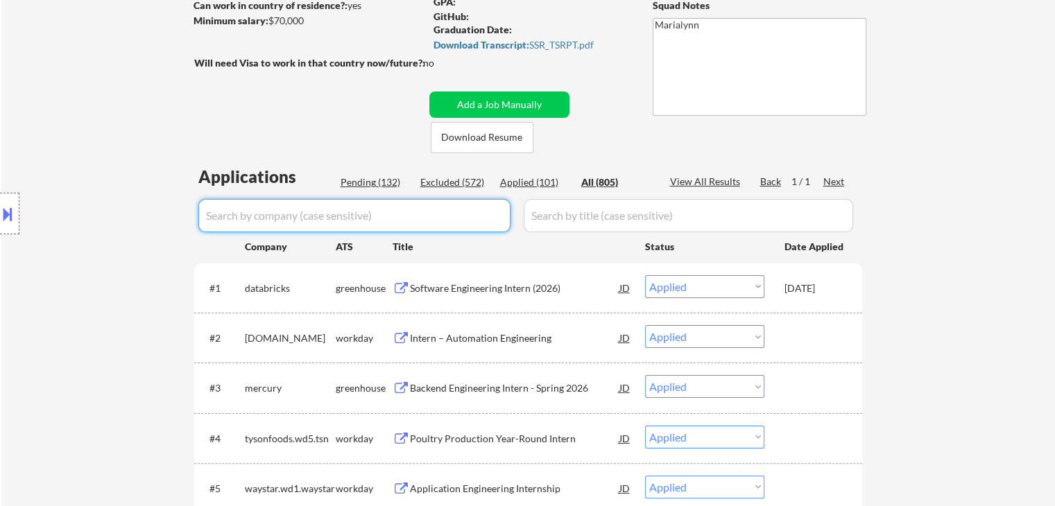
select select ""applied""
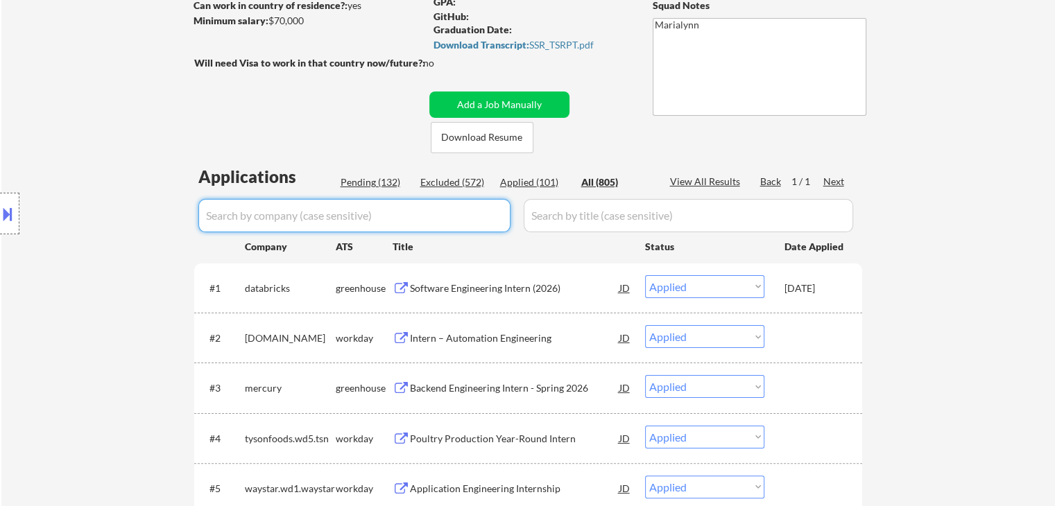
select select ""applied""
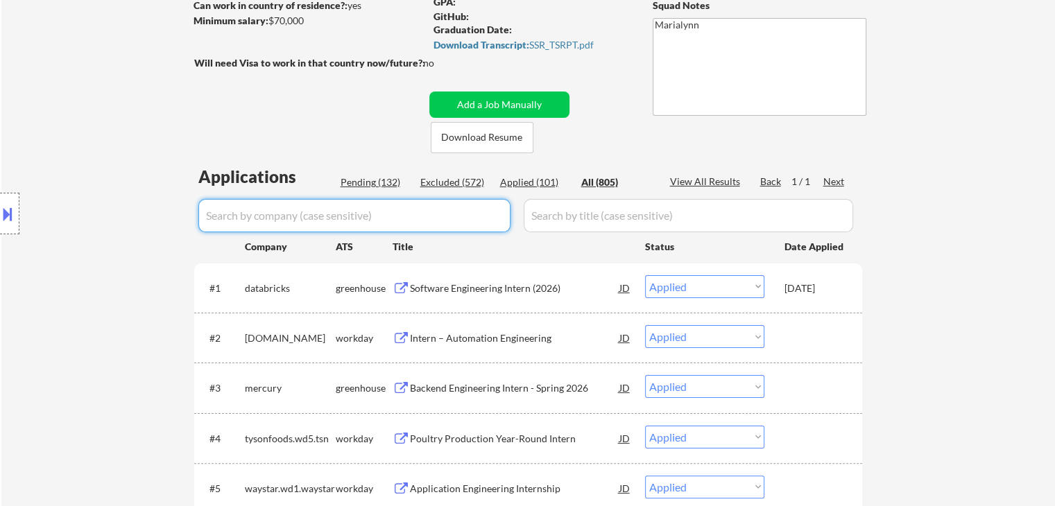
select select ""applied""
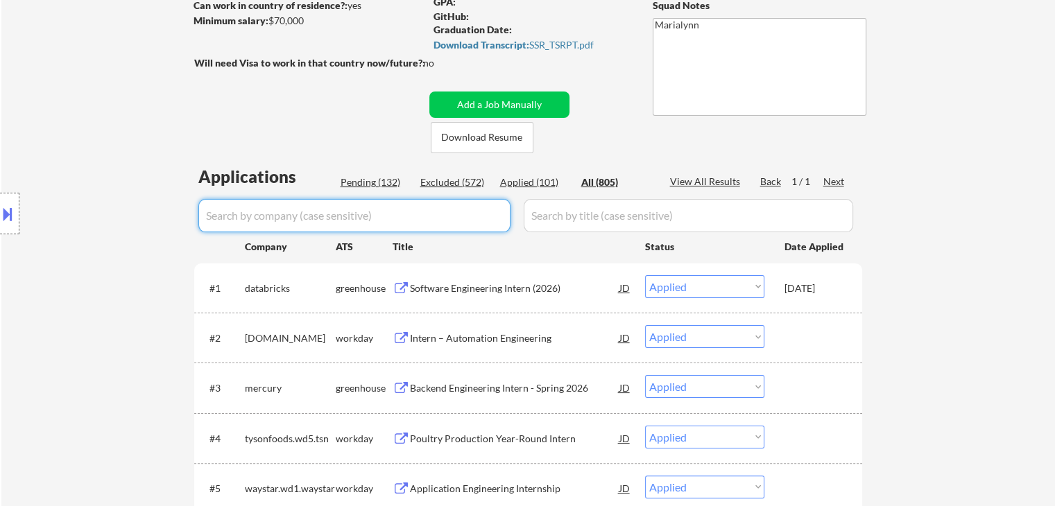
select select ""applied""
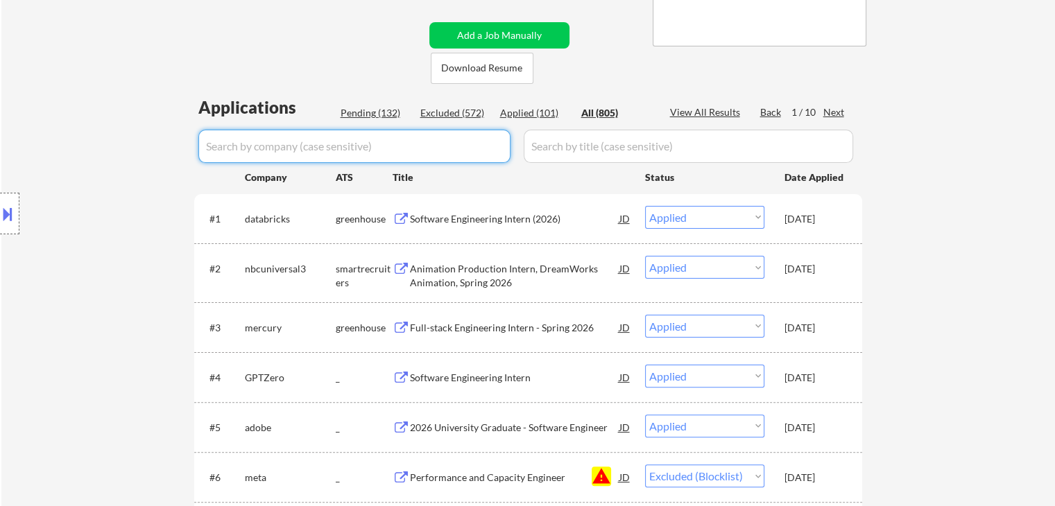
scroll to position [347, 0]
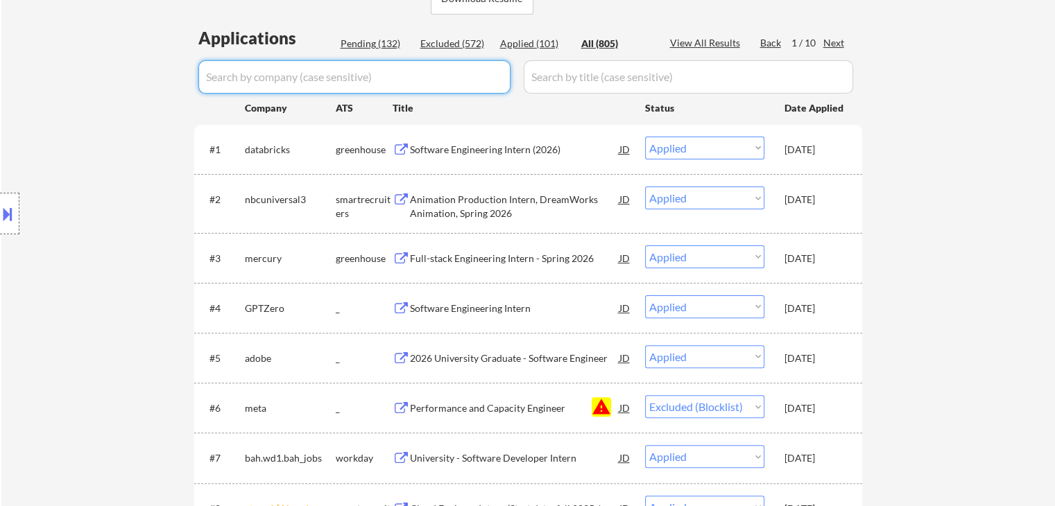
click at [490, 296] on div "Software Engineering Intern" at bounding box center [514, 308] width 209 height 25
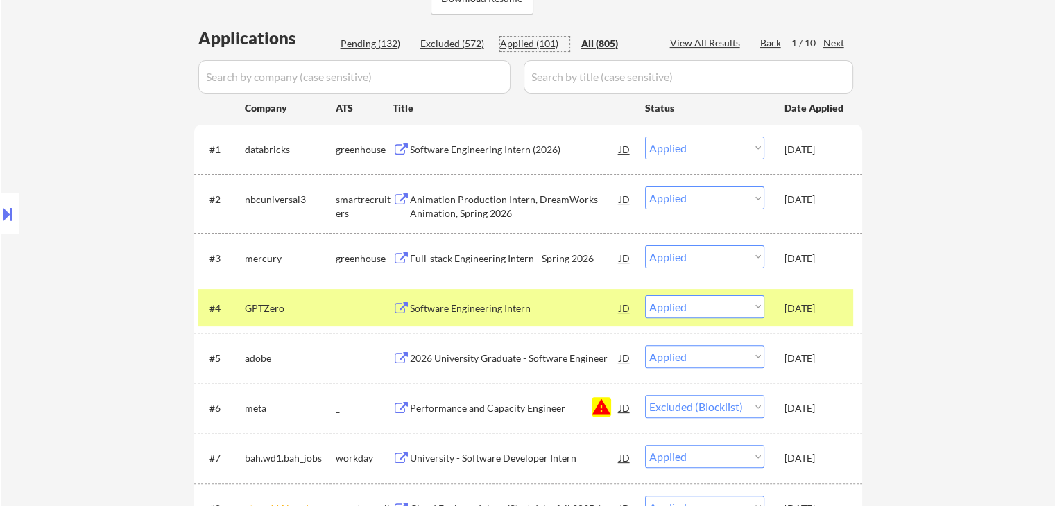
click at [533, 42] on div "Applied (101)" at bounding box center [534, 44] width 69 height 14
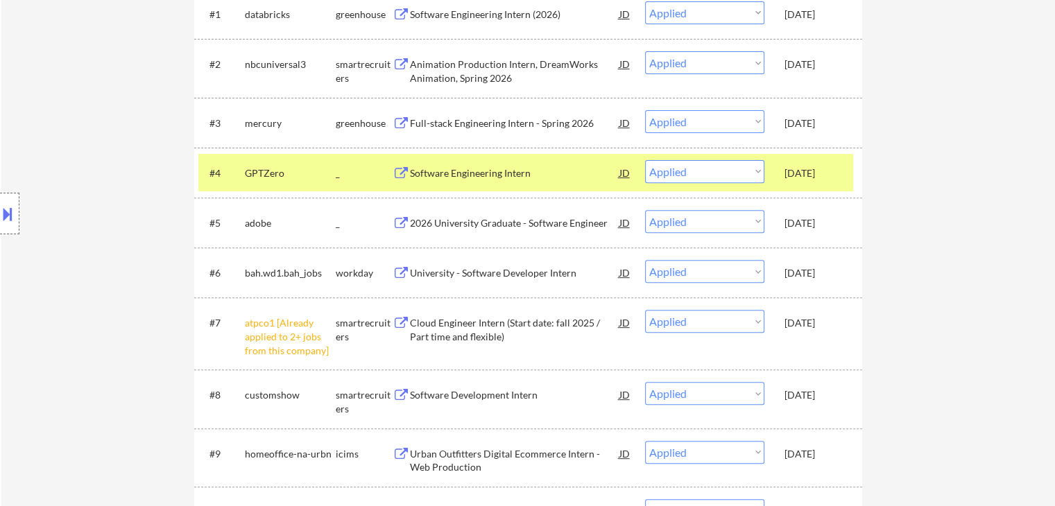
scroll to position [486, 0]
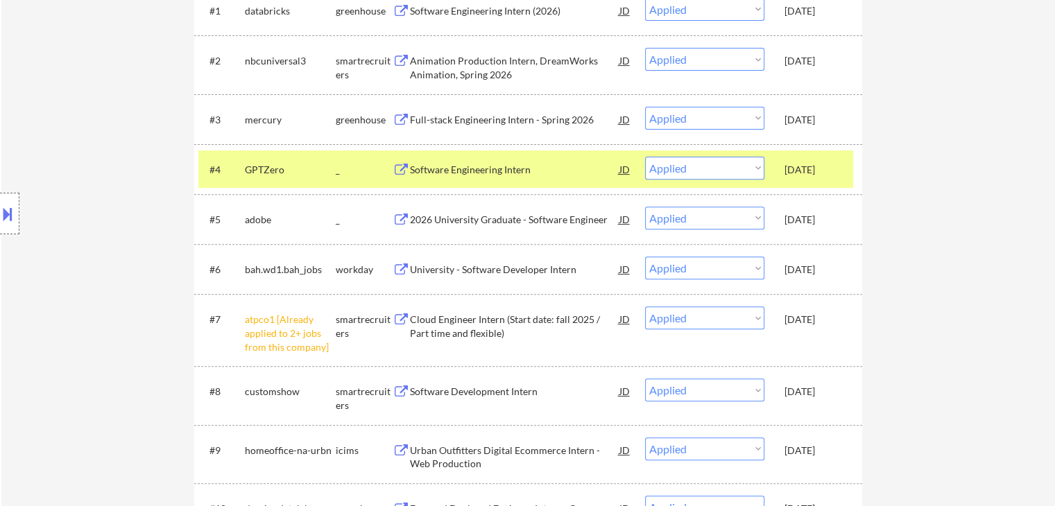
click at [818, 268] on div "[DATE]" at bounding box center [815, 270] width 61 height 14
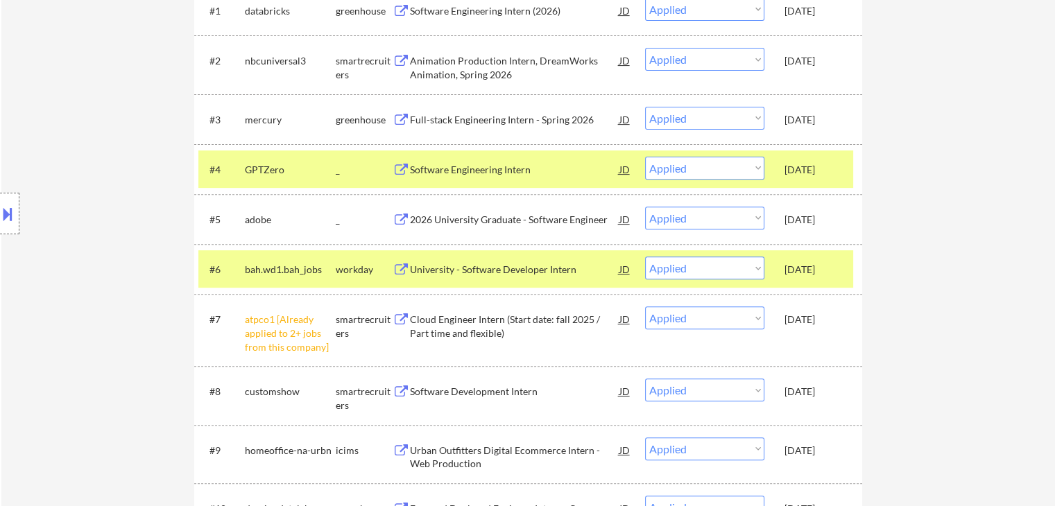
drag, startPoint x: 306, startPoint y: 180, endPoint x: 323, endPoint y: 178, distance: 16.7
click at [318, 178] on div "GPTZero" at bounding box center [290, 169] width 91 height 25
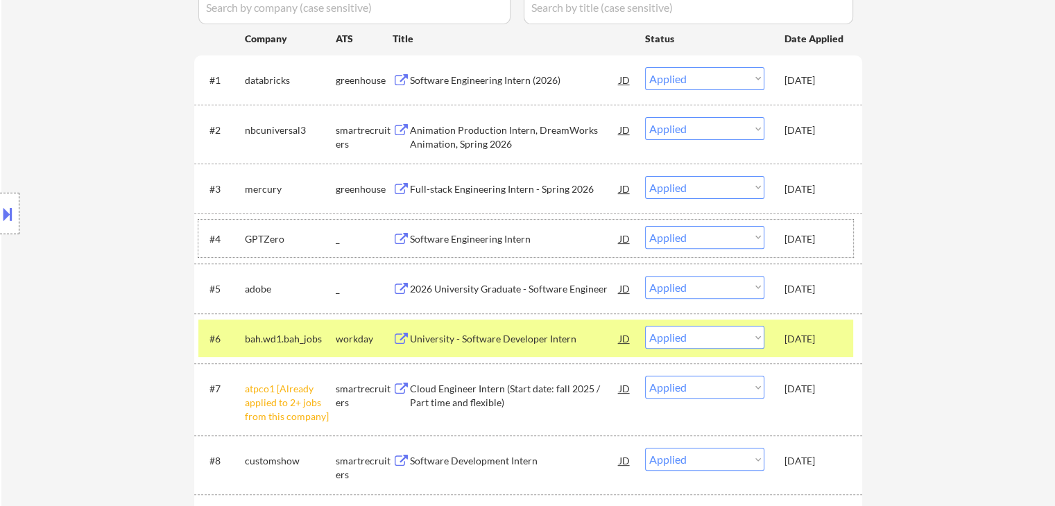
scroll to position [277, 0]
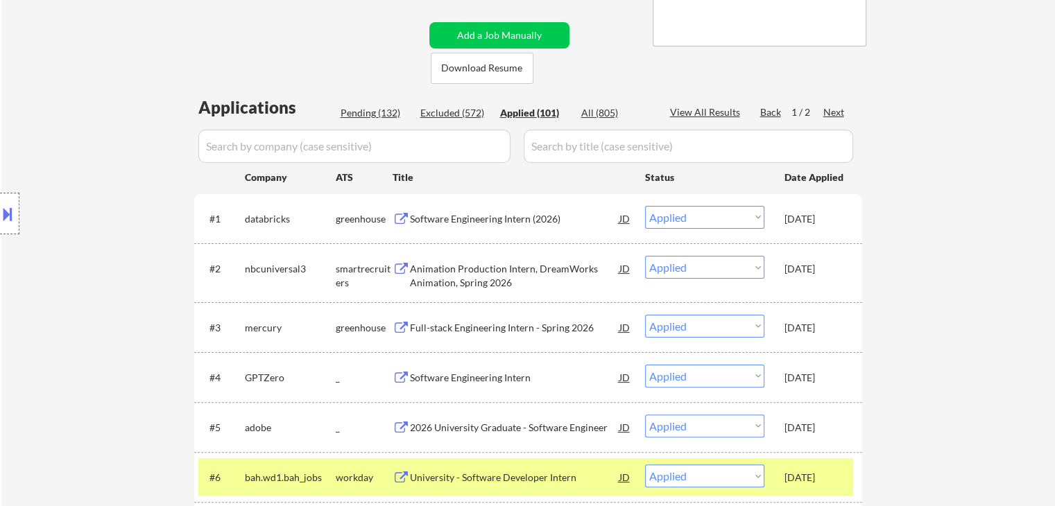
click at [369, 111] on div "Pending (132)" at bounding box center [375, 113] width 69 height 14
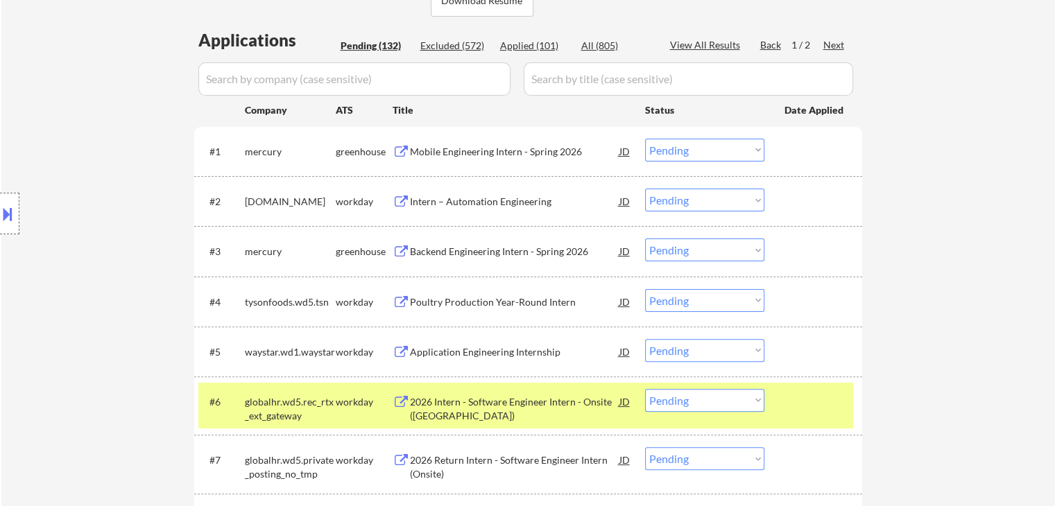
scroll to position [416, 0]
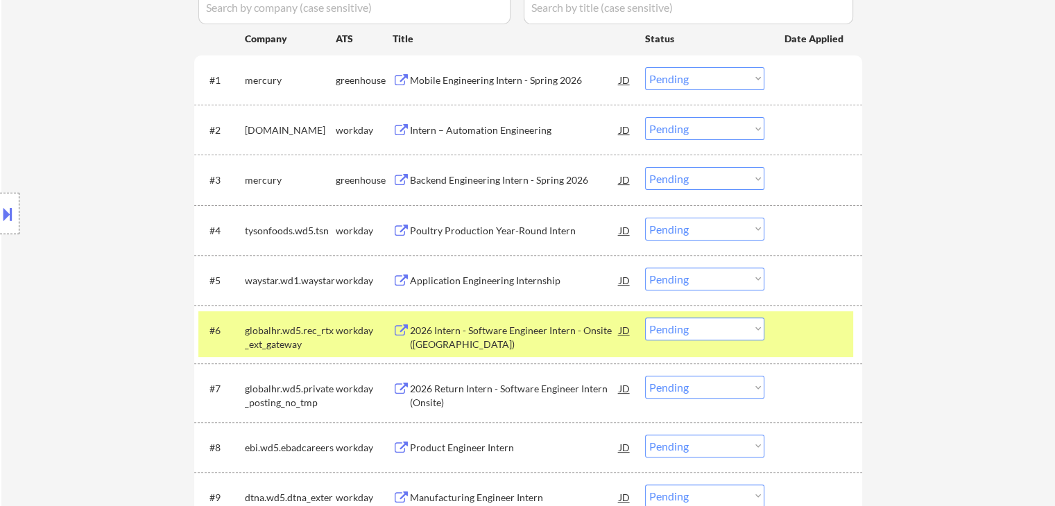
drag, startPoint x: 333, startPoint y: 328, endPoint x: 373, endPoint y: 353, distance: 47.4
click at [336, 330] on div "#6 globalhr.wd5.rec_rtx_ext_gateway workday 2026 Intern - Software Engineer Int…" at bounding box center [525, 334] width 655 height 33
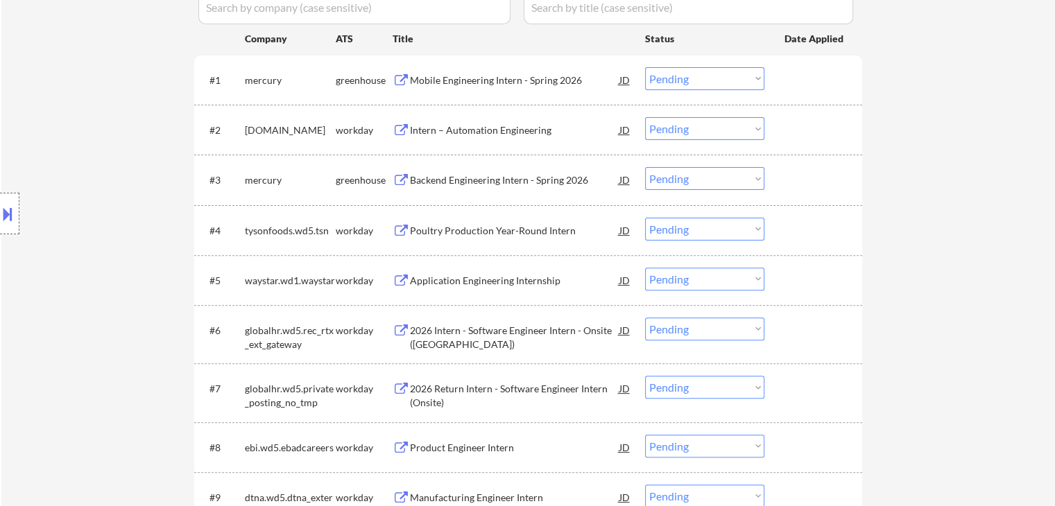
click at [486, 126] on div "Intern – Automation Engineering" at bounding box center [514, 130] width 209 height 14
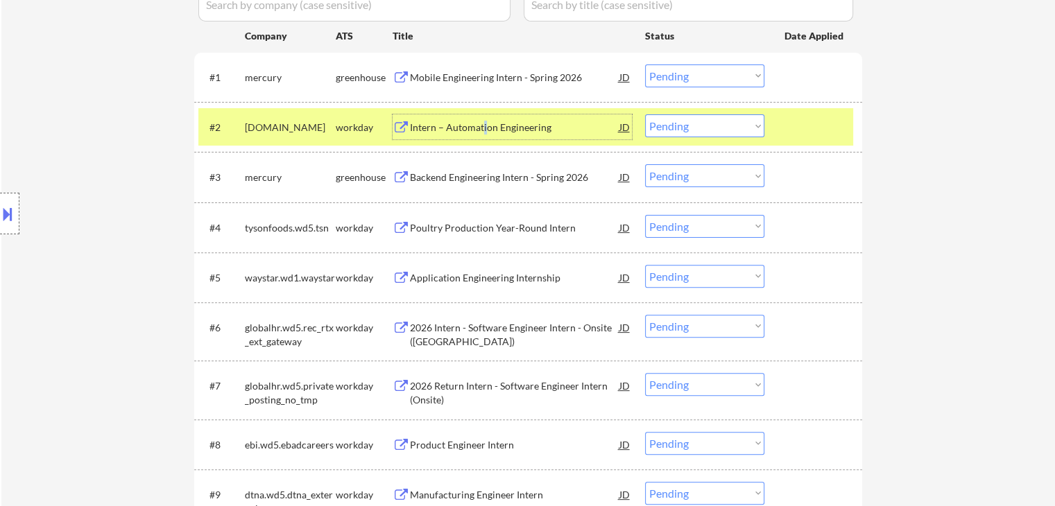
scroll to position [347, 0]
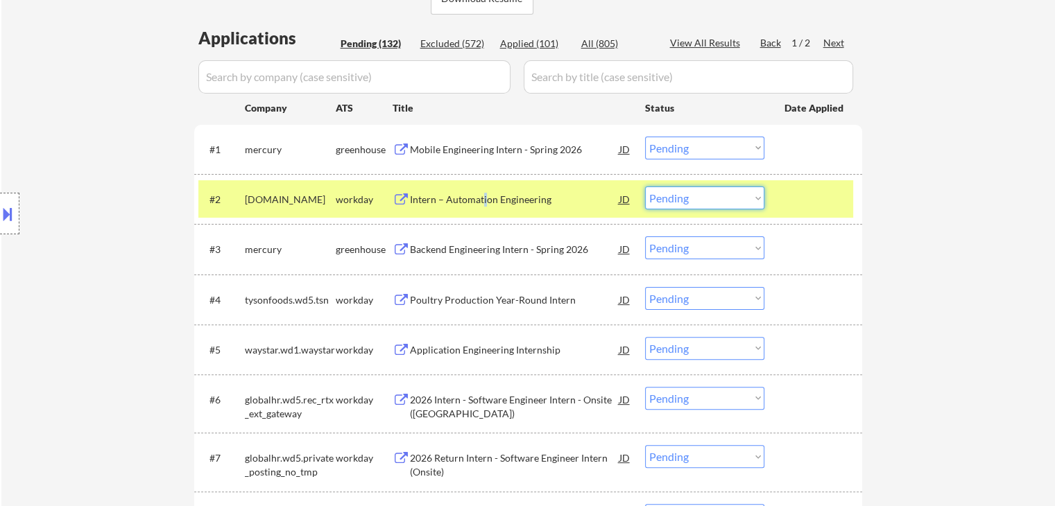
click at [744, 194] on select "Choose an option... Pending Applied Excluded (Questions) Excluded (Expired) Exc…" at bounding box center [704, 198] width 119 height 23
click at [645, 187] on select "Choose an option... Pending Applied Excluded (Questions) Excluded (Expired) Exc…" at bounding box center [704, 198] width 119 height 23
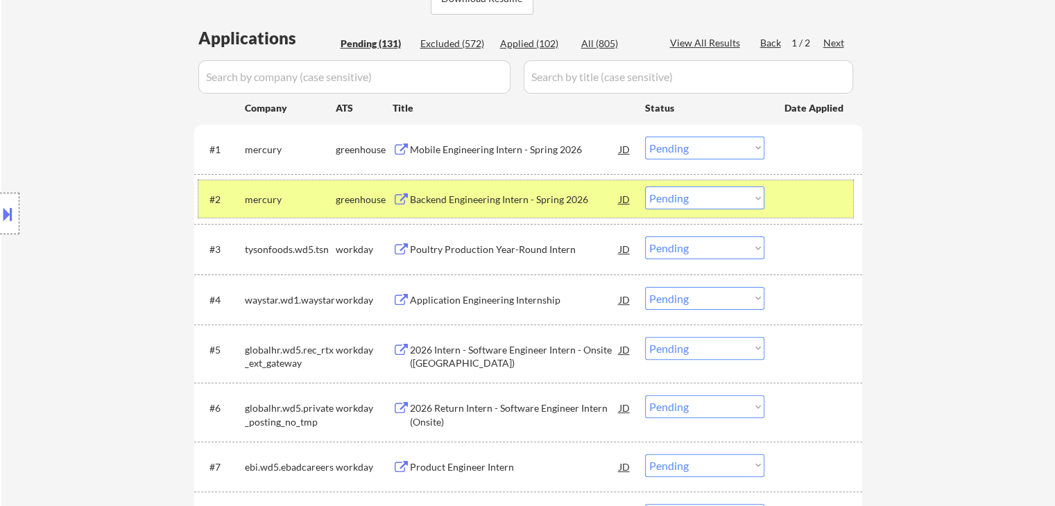
click at [268, 187] on div "mercury" at bounding box center [290, 199] width 91 height 25
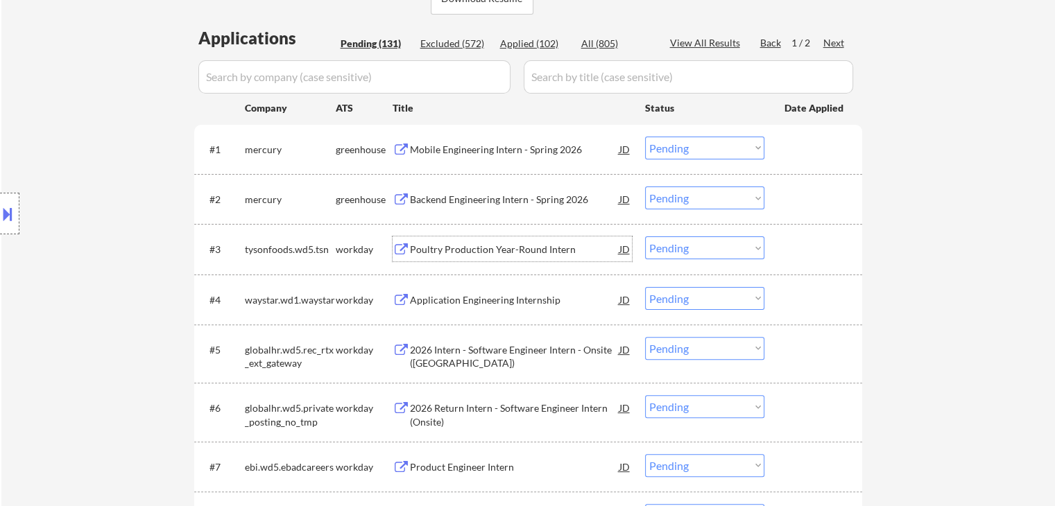
click at [556, 250] on div "Poultry Production Year-Round Intern" at bounding box center [514, 250] width 209 height 14
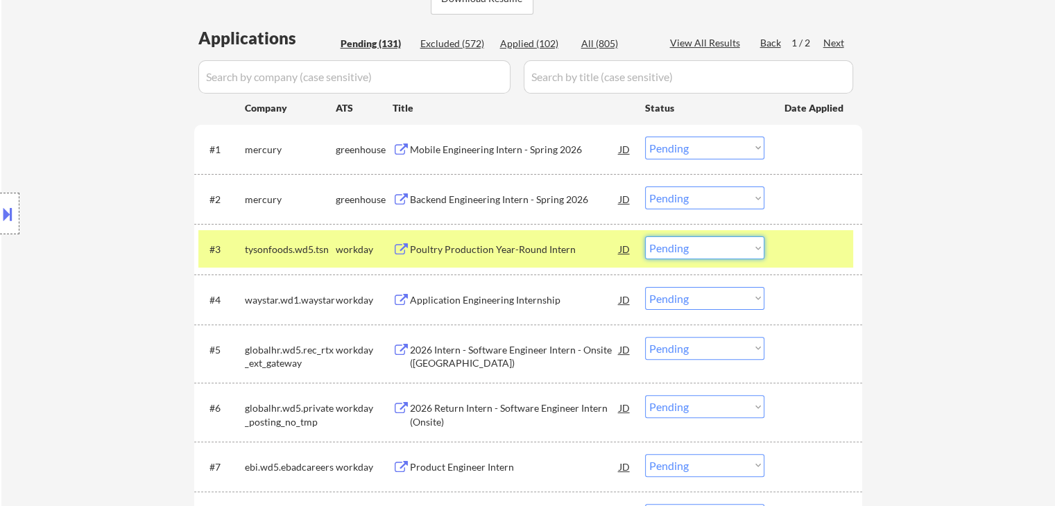
click at [711, 248] on select "Choose an option... Pending Applied Excluded (Questions) Excluded (Expired) Exc…" at bounding box center [704, 248] width 119 height 23
click at [645, 237] on select "Choose an option... Pending Applied Excluded (Questions) Excluded (Expired) Exc…" at bounding box center [704, 248] width 119 height 23
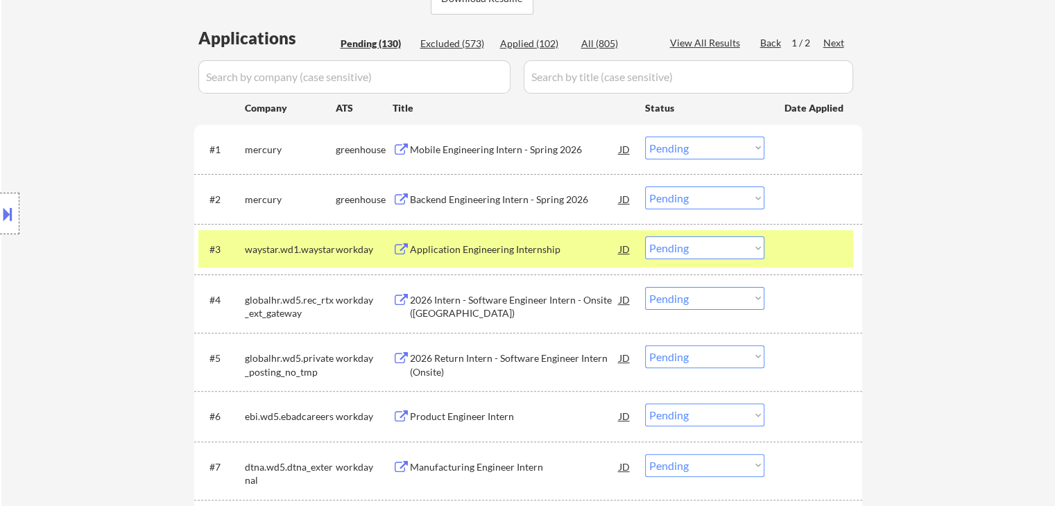
click at [334, 248] on div "waystar.wd1.waystar" at bounding box center [290, 250] width 91 height 14
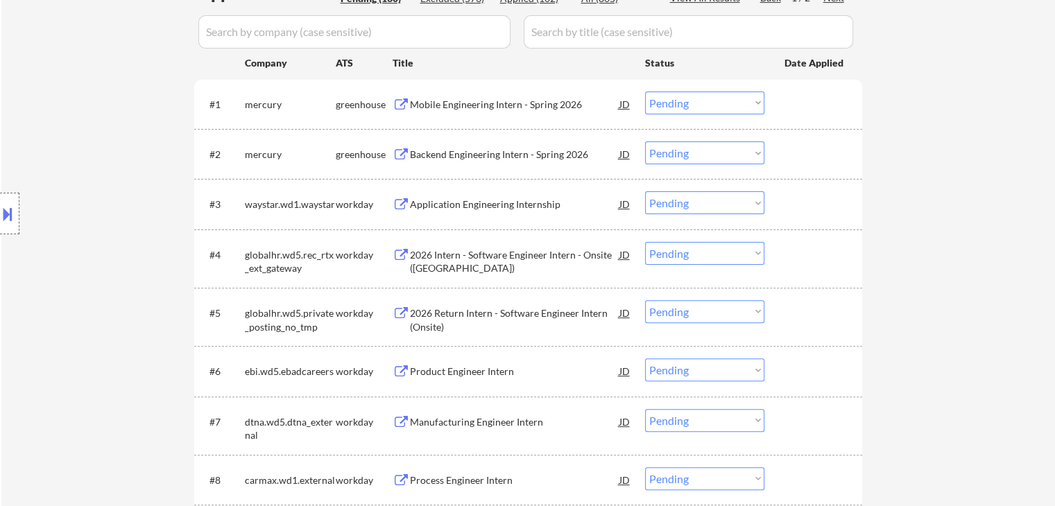
scroll to position [416, 0]
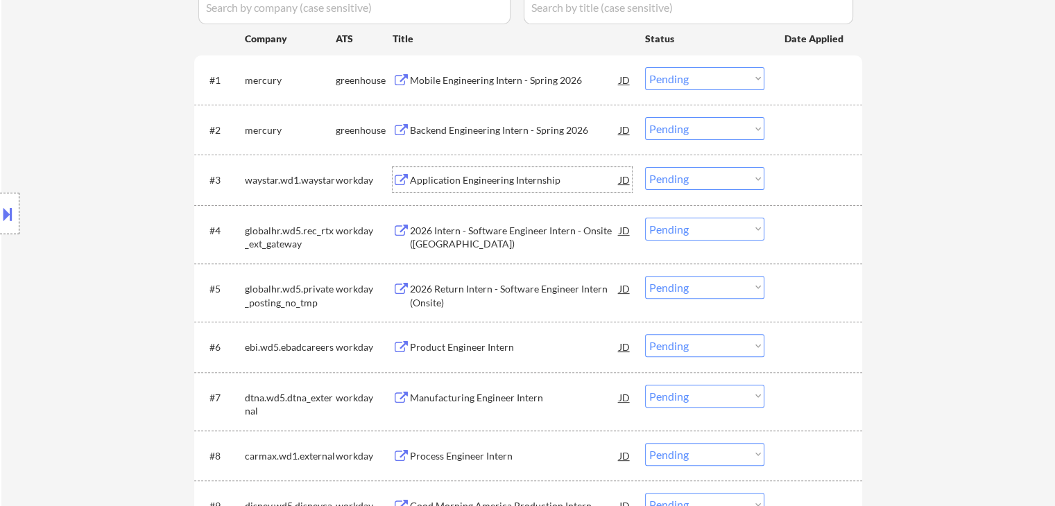
click at [548, 186] on div "Application Engineering Internship" at bounding box center [514, 180] width 209 height 14
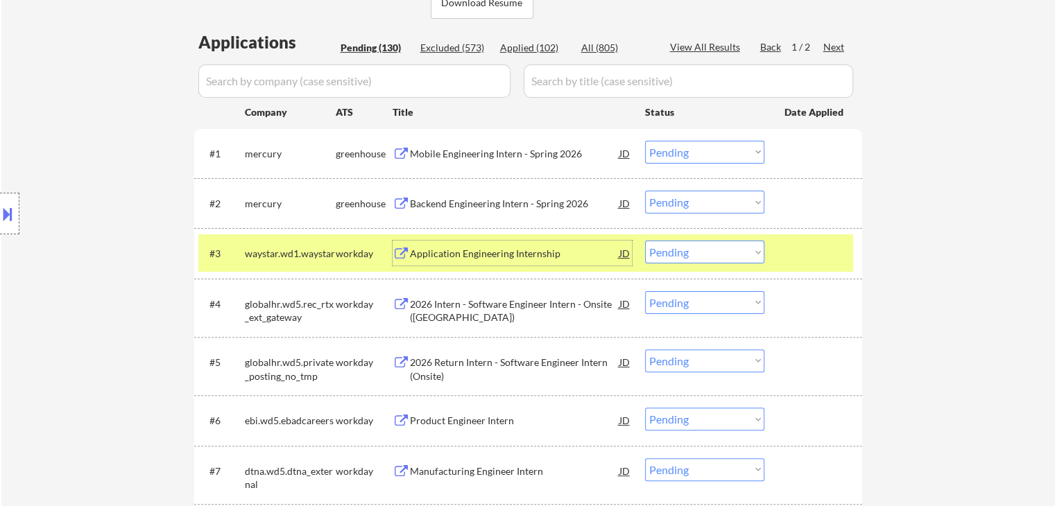
scroll to position [347, 0]
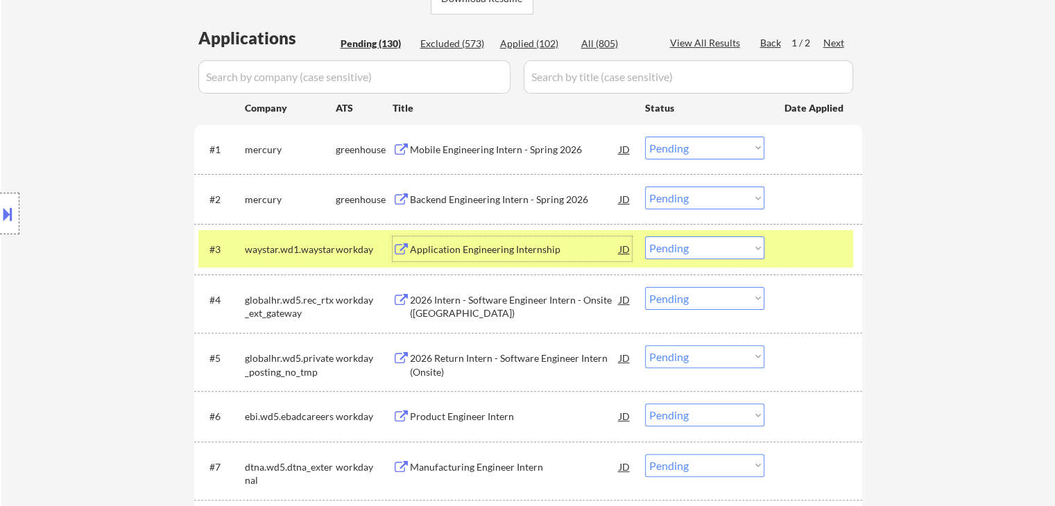
click at [710, 252] on select "Choose an option... Pending Applied Excluded (Questions) Excluded (Expired) Exc…" at bounding box center [704, 248] width 119 height 23
click at [645, 237] on select "Choose an option... Pending Applied Excluded (Questions) Excluded (Expired) Exc…" at bounding box center [704, 248] width 119 height 23
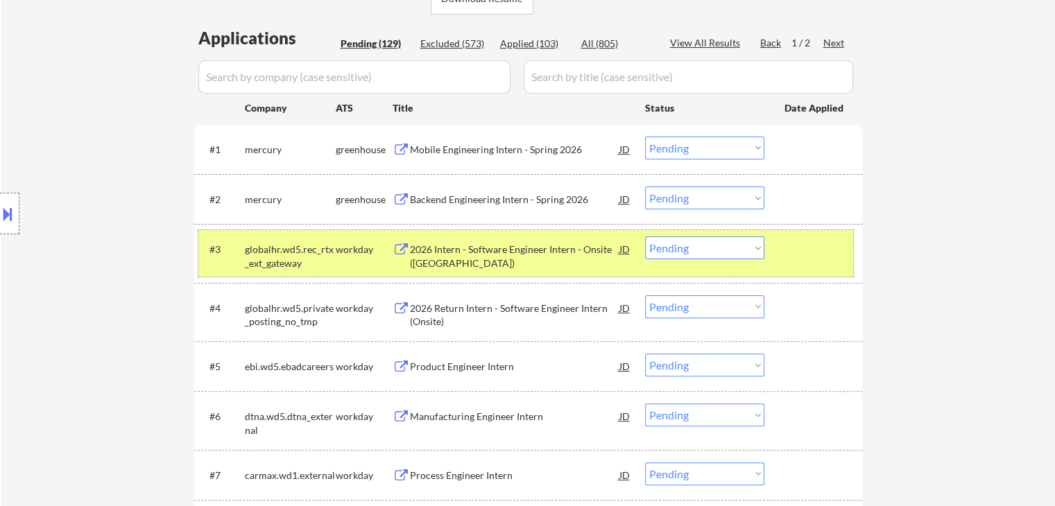
click at [352, 241] on div "workday" at bounding box center [364, 249] width 57 height 25
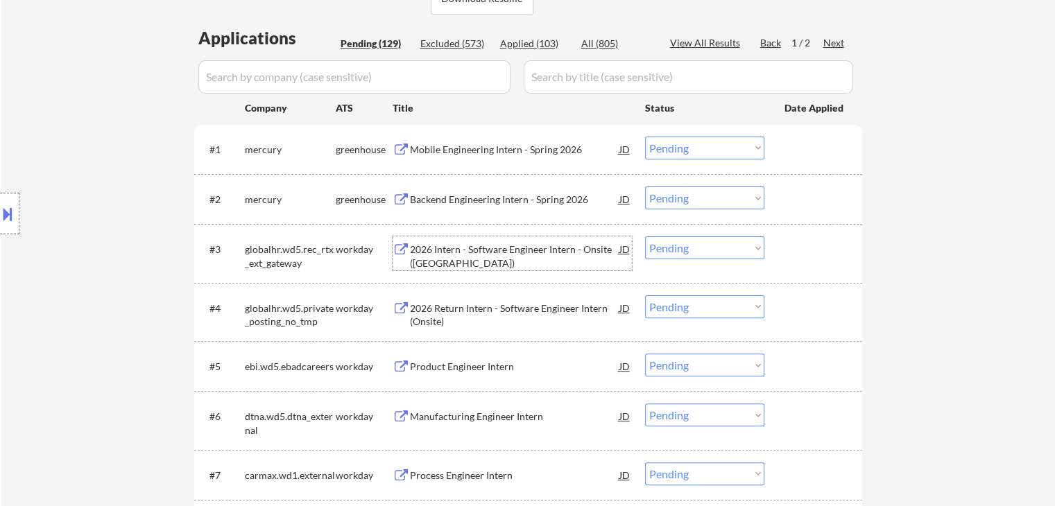
click at [540, 243] on div "2026 Intern - Software Engineer Intern - Onsite (MA)" at bounding box center [514, 256] width 209 height 27
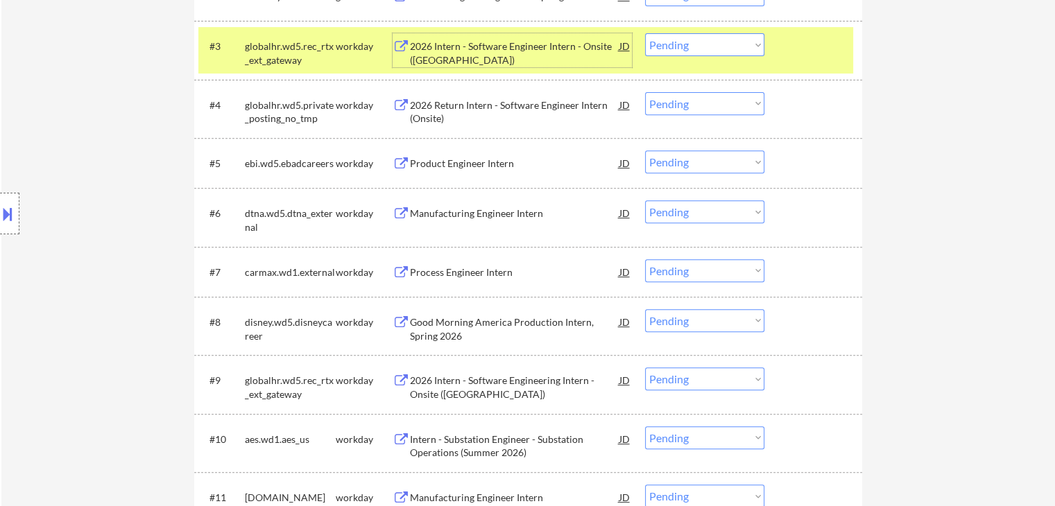
scroll to position [555, 0]
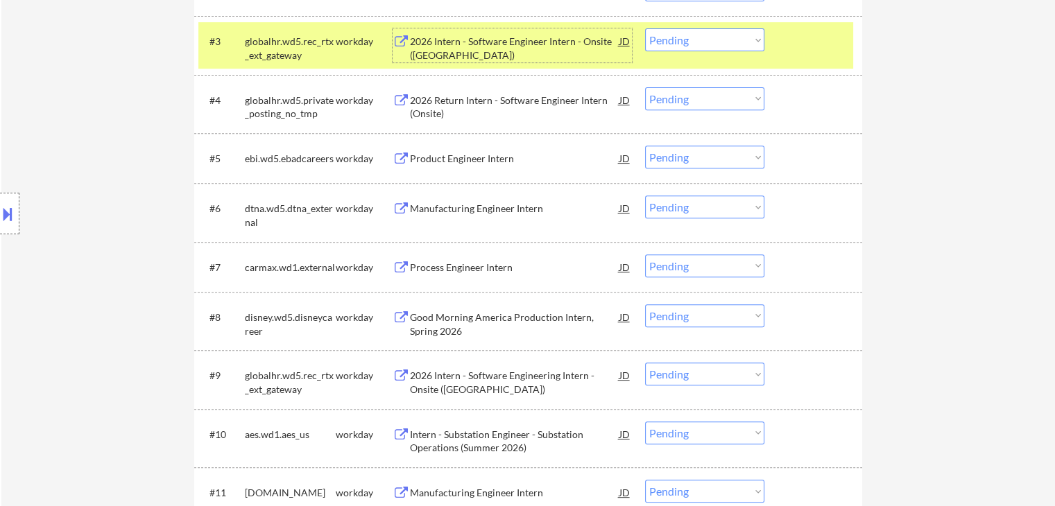
click at [687, 43] on select "Choose an option... Pending Applied Excluded (Questions) Excluded (Expired) Exc…" at bounding box center [704, 39] width 119 height 23
click at [645, 28] on select "Choose an option... Pending Applied Excluded (Questions) Excluded (Expired) Exc…" at bounding box center [704, 39] width 119 height 23
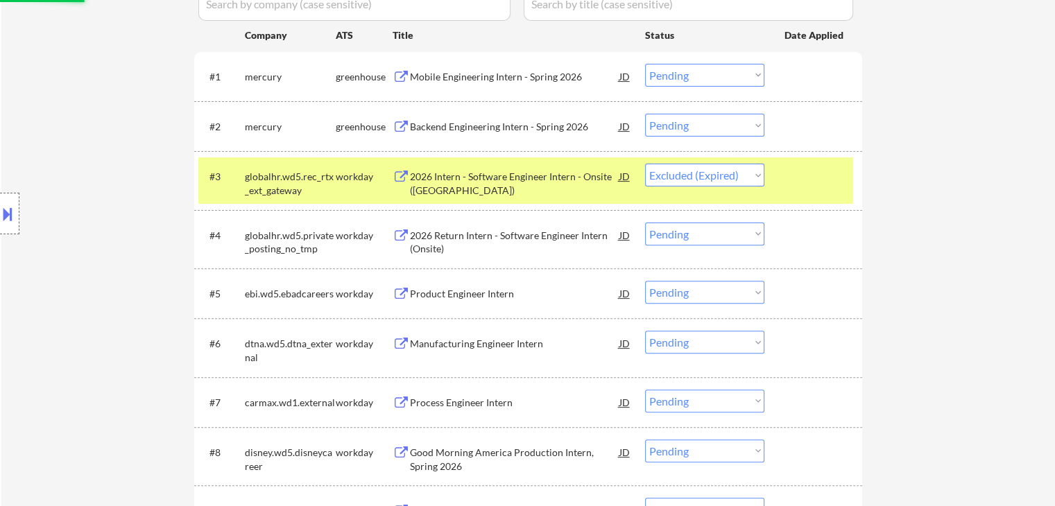
scroll to position [416, 0]
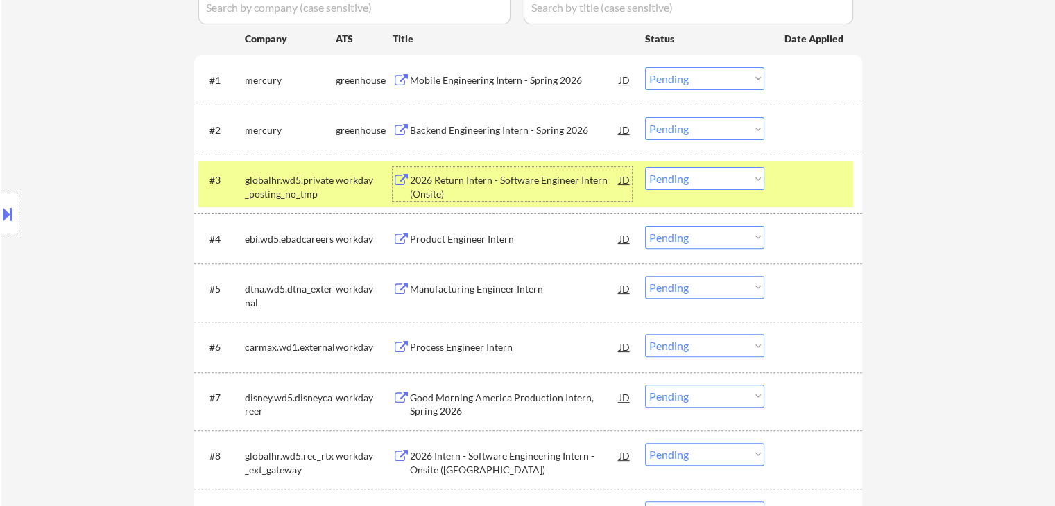
click at [451, 198] on div "2026 Return Intern - Software Engineer Intern (Onsite)" at bounding box center [514, 186] width 209 height 27
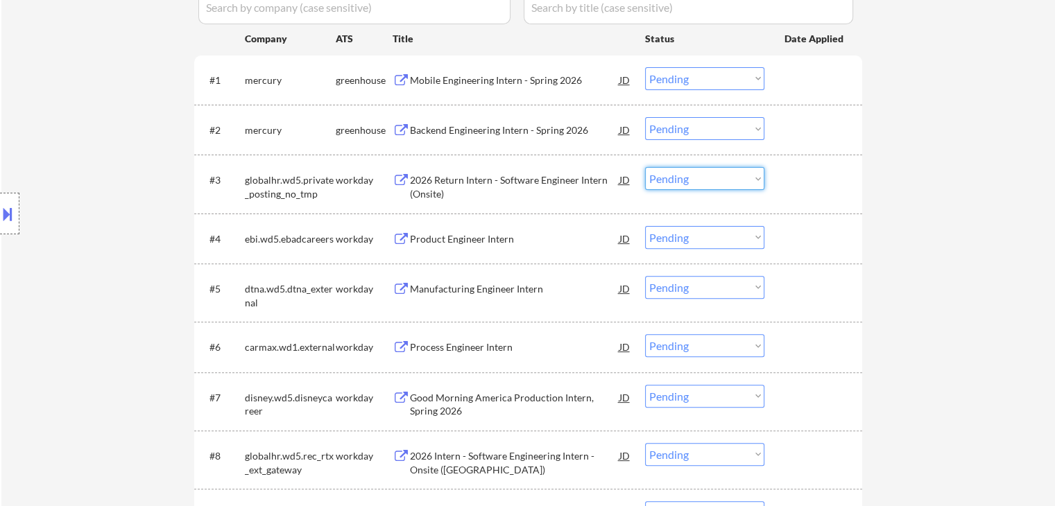
drag, startPoint x: 730, startPoint y: 178, endPoint x: 730, endPoint y: 189, distance: 11.1
click at [730, 178] on select "Choose an option... Pending Applied Excluded (Questions) Excluded (Expired) Exc…" at bounding box center [704, 178] width 119 height 23
click at [645, 167] on select "Choose an option... Pending Applied Excluded (Questions) Excluded (Expired) Exc…" at bounding box center [704, 178] width 119 height 23
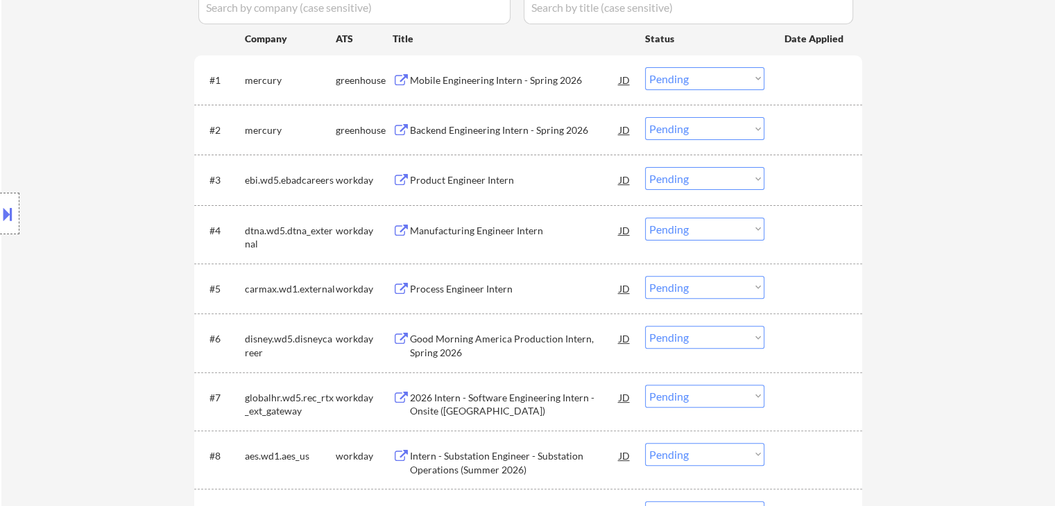
click at [468, 184] on div "Product Engineer Intern" at bounding box center [514, 180] width 209 height 14
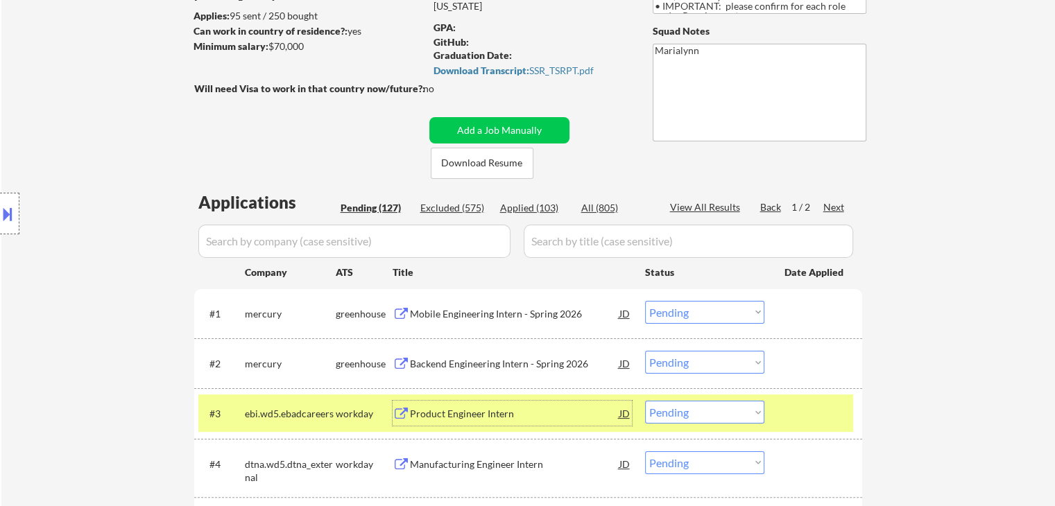
scroll to position [208, 0]
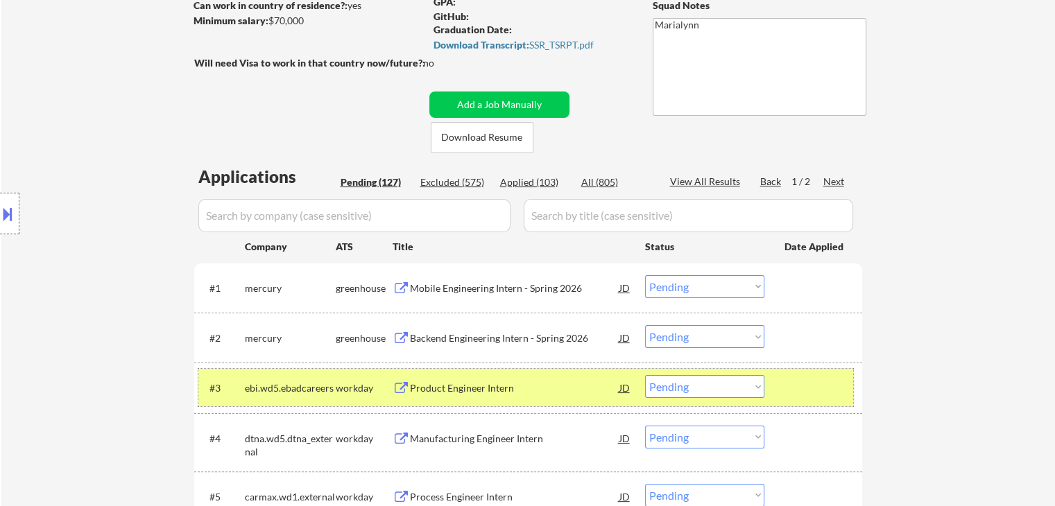
click at [336, 392] on div "workday" at bounding box center [364, 389] width 57 height 14
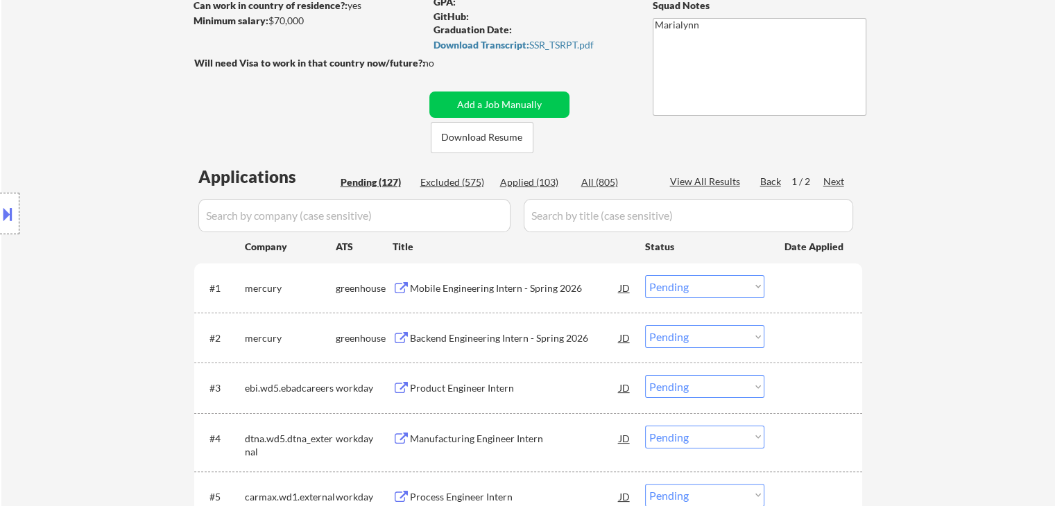
scroll to position [416, 0]
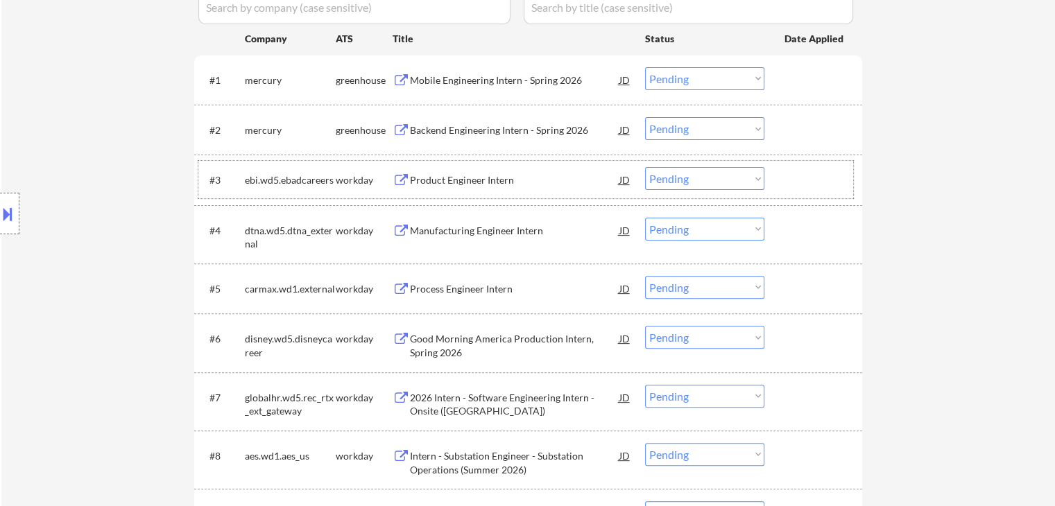
click at [288, 182] on div "ebi.wd5.ebadcareers" at bounding box center [290, 180] width 91 height 14
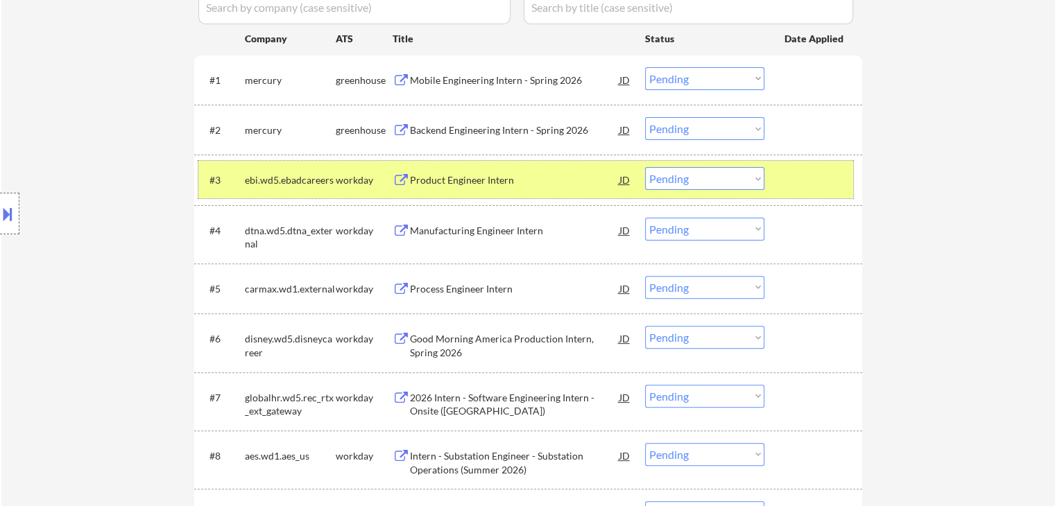
click at [458, 173] on div "Product Engineer Intern" at bounding box center [514, 180] width 209 height 14
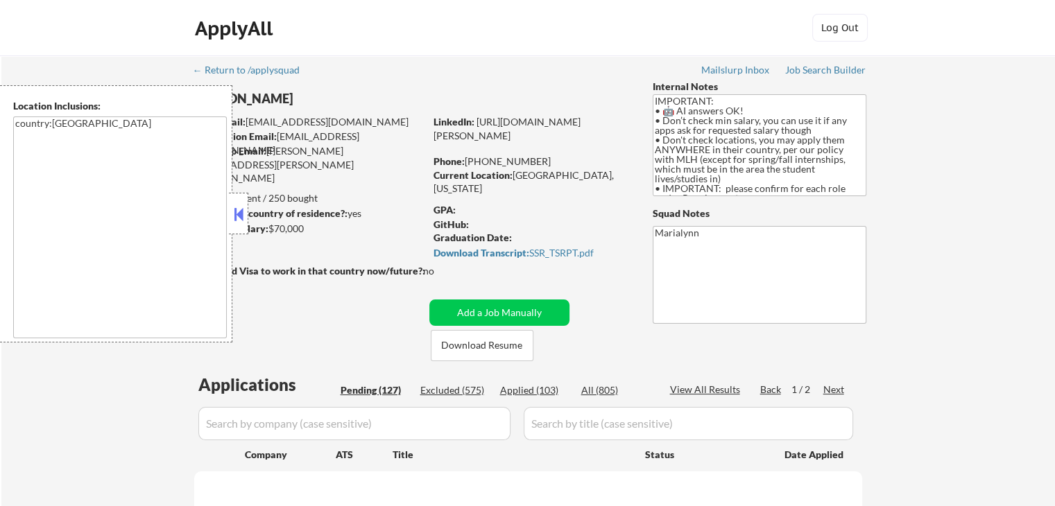
click at [244, 221] on button at bounding box center [238, 214] width 15 height 21
select select ""pending""
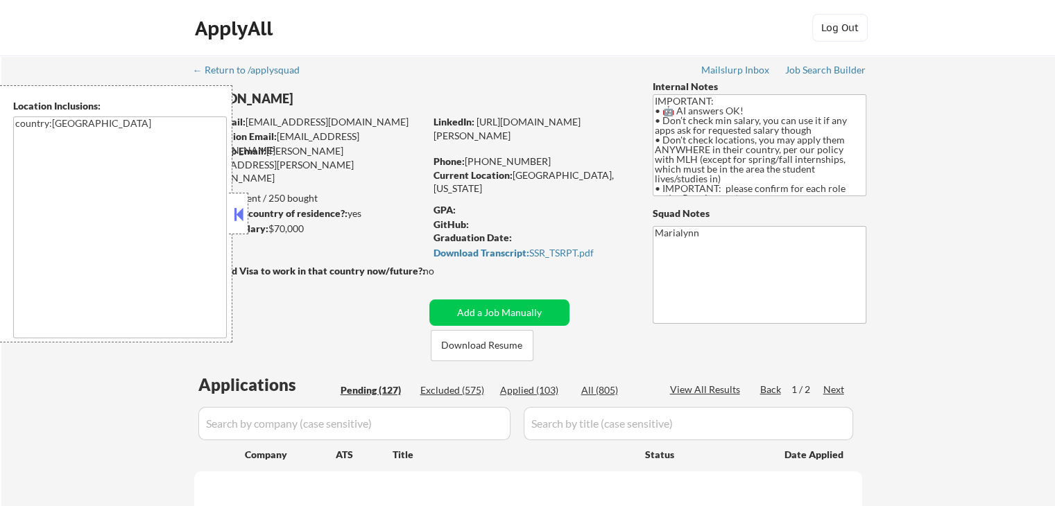
select select ""pending""
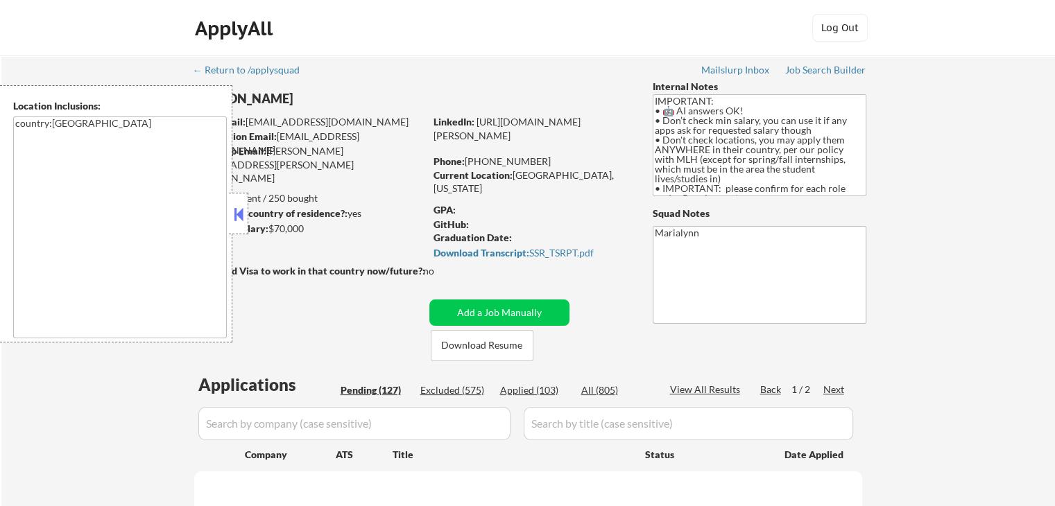
select select ""pending""
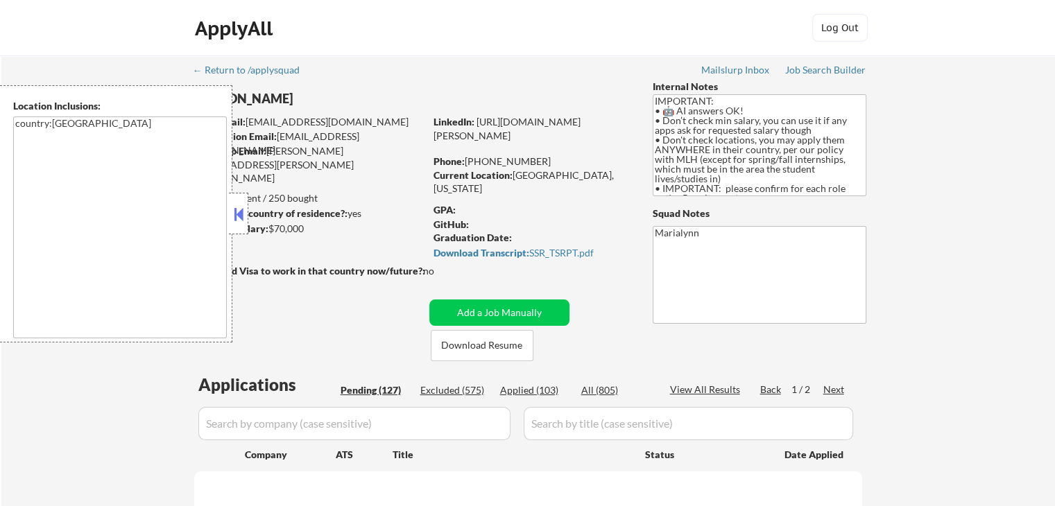
select select ""pending""
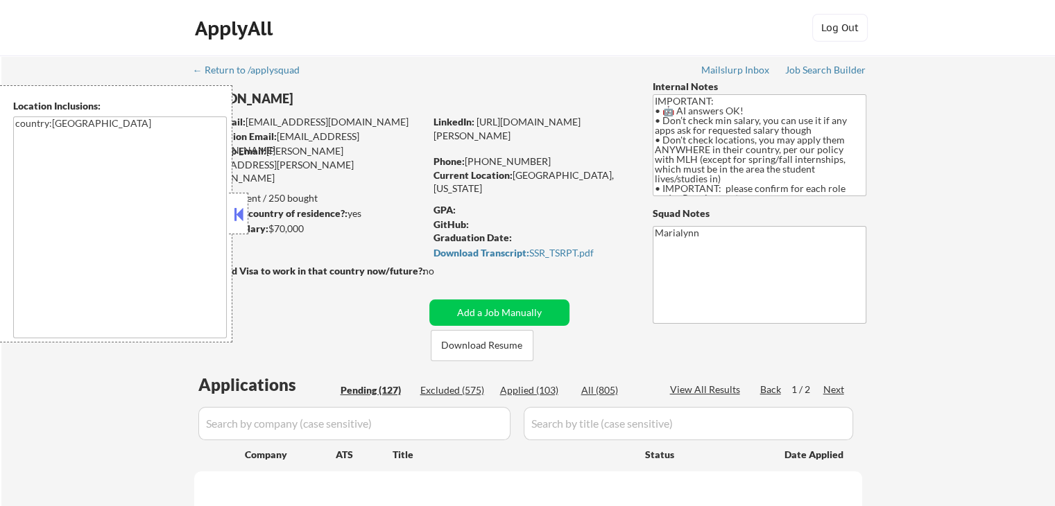
select select ""pending""
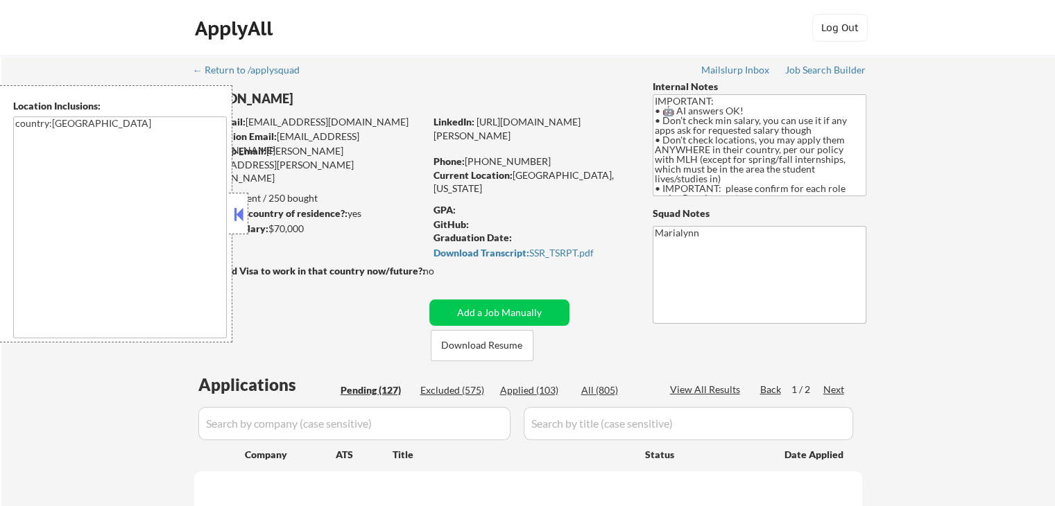
select select ""pending""
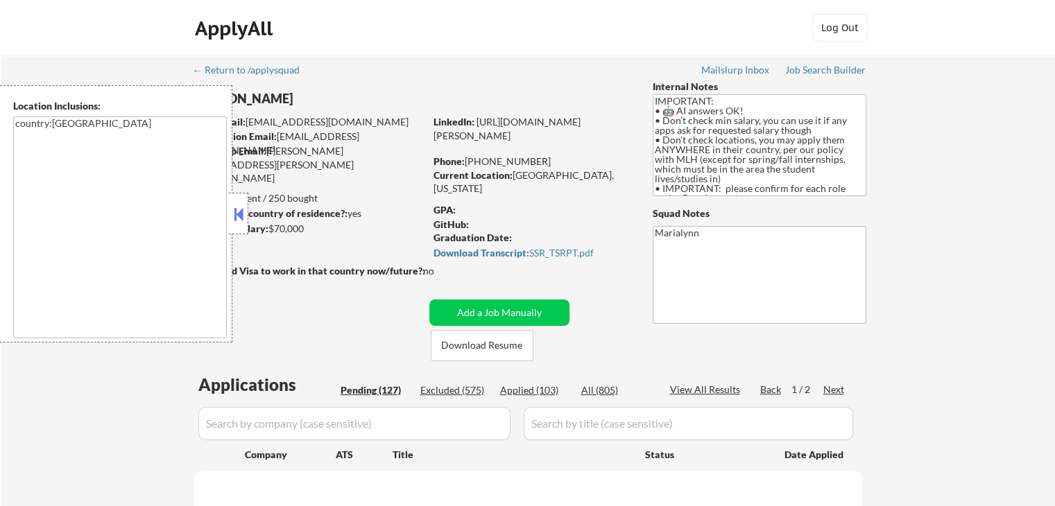
select select ""pending""
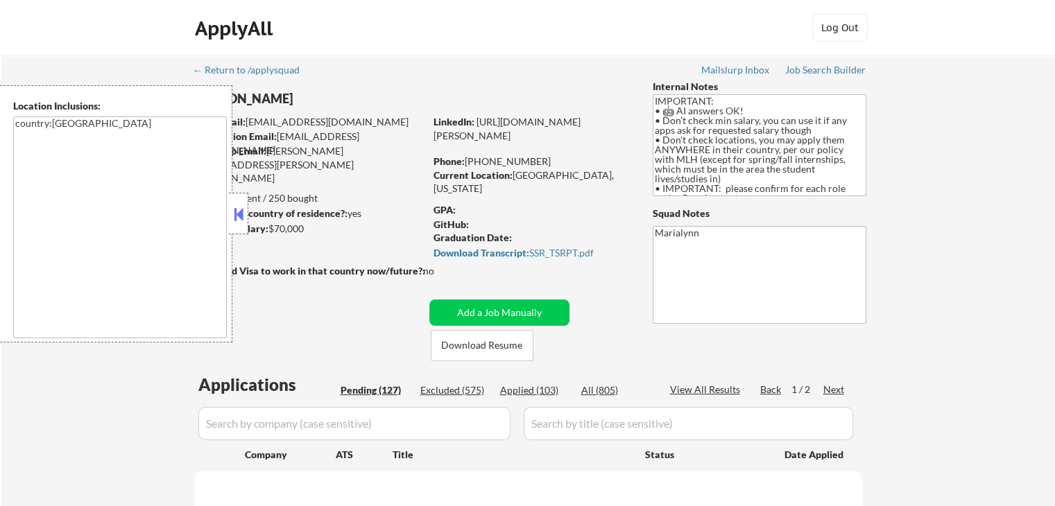
select select ""pending""
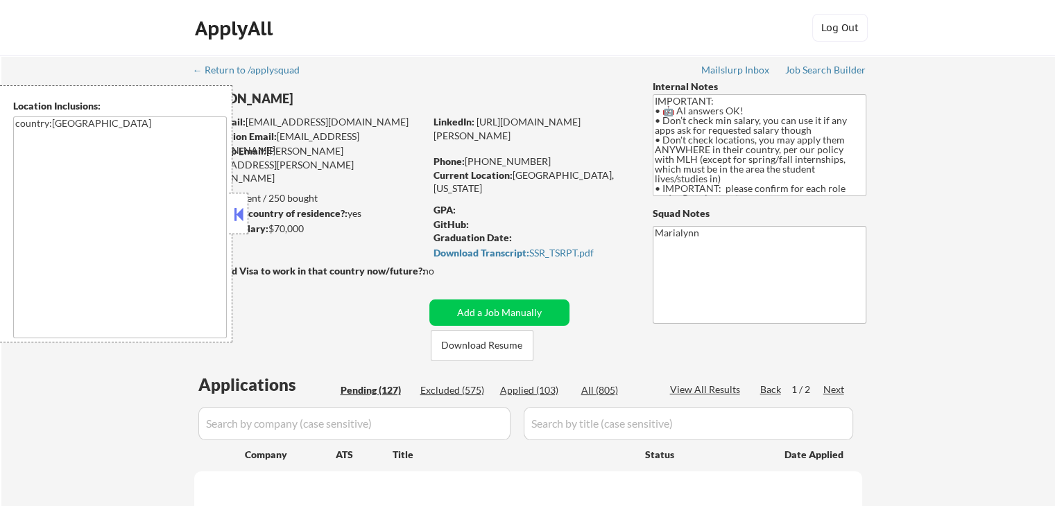
select select ""pending""
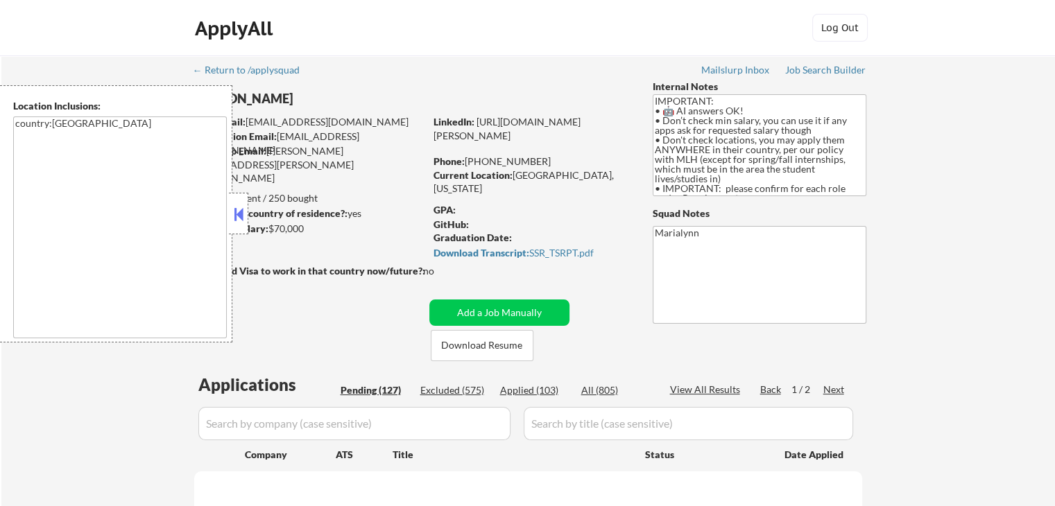
select select ""pending""
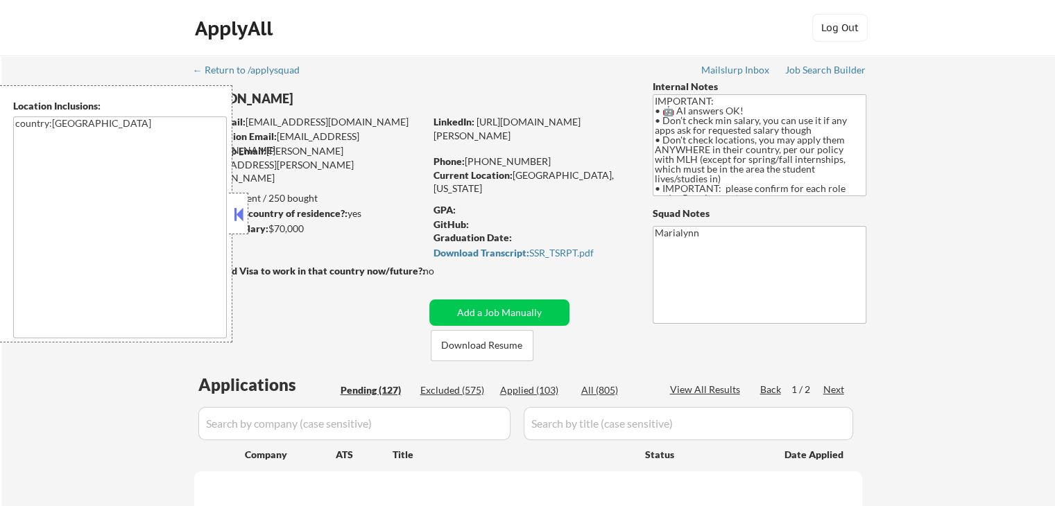
select select ""pending""
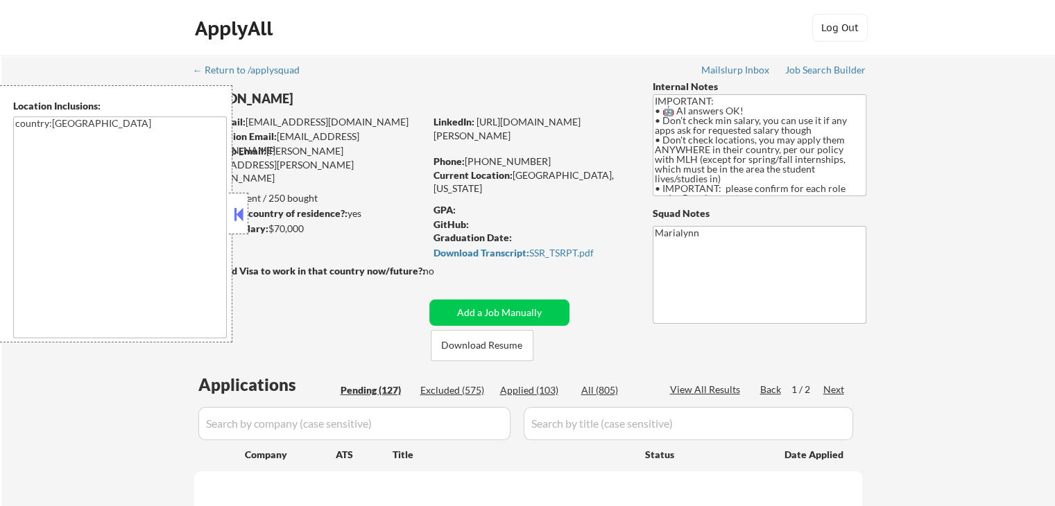
select select ""pending""
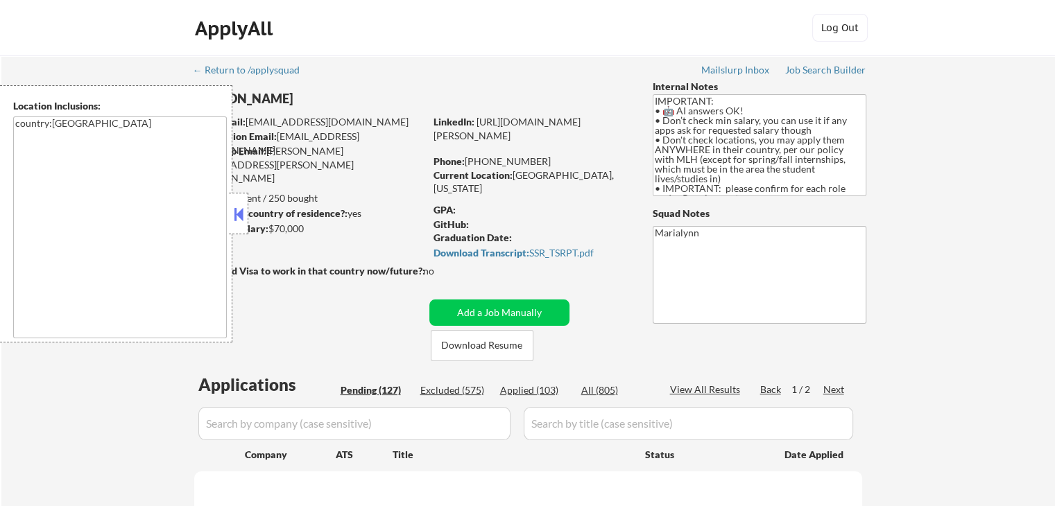
select select ""pending""
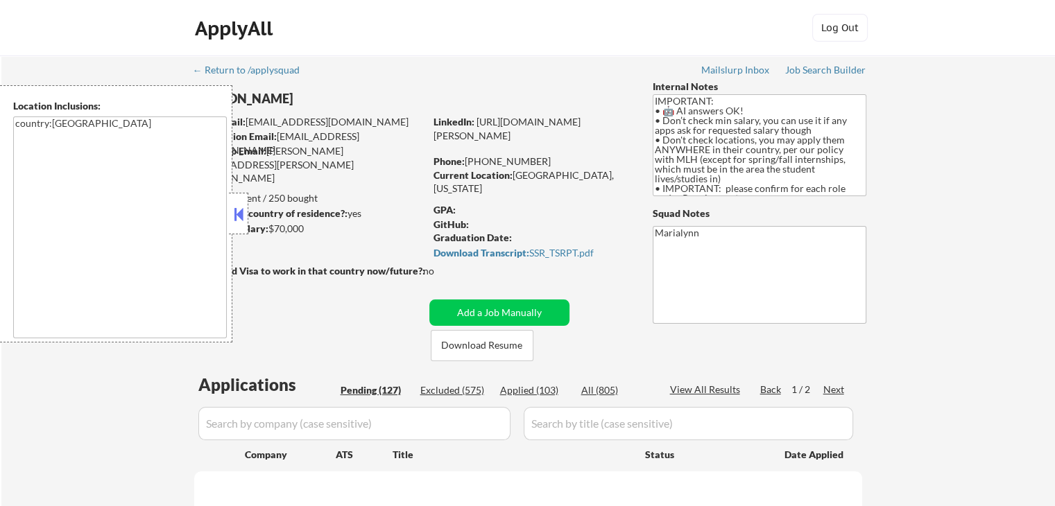
select select ""pending""
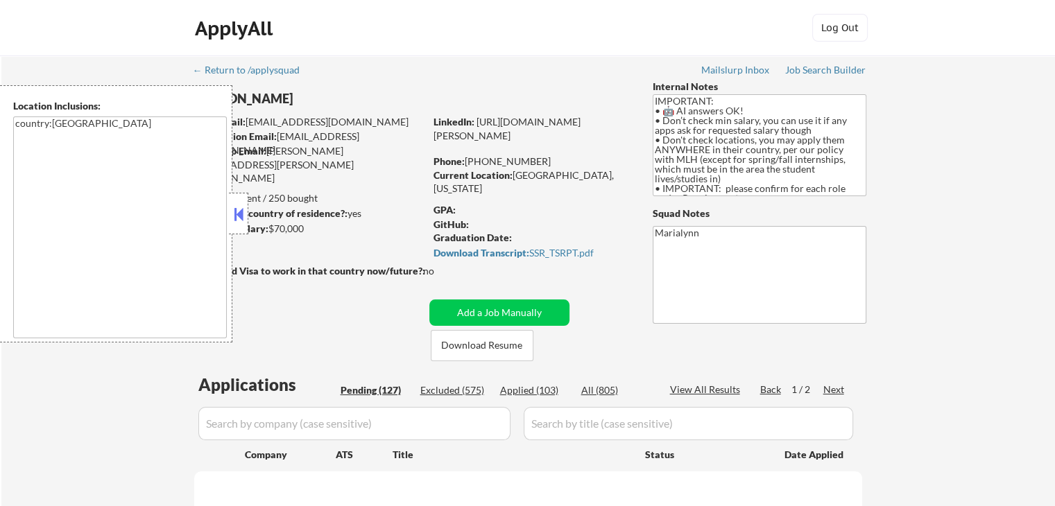
select select ""pending""
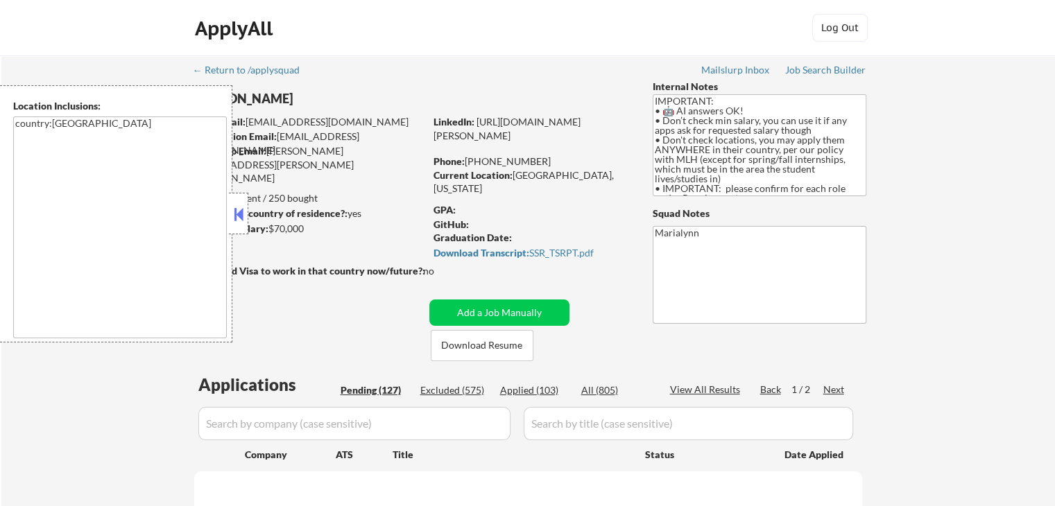
select select ""pending""
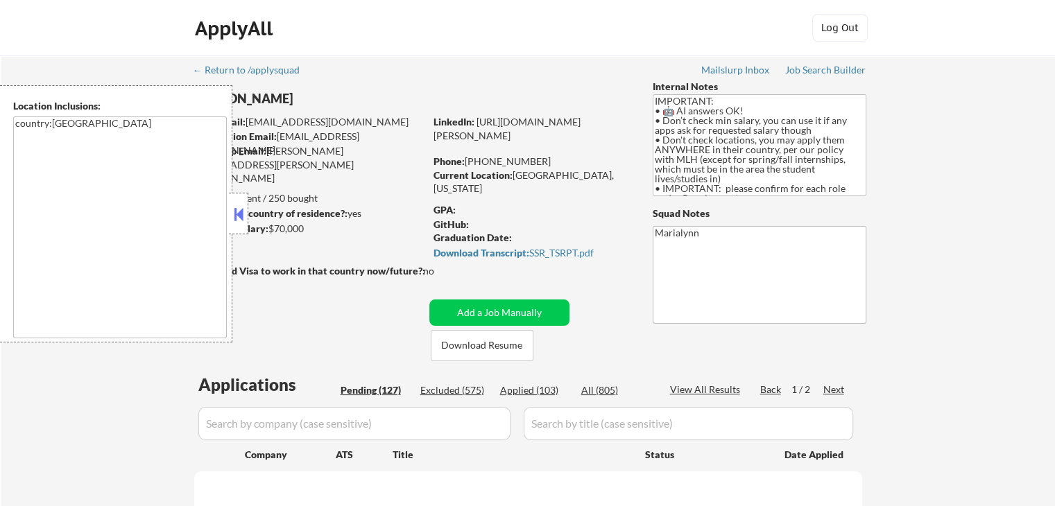
select select ""pending""
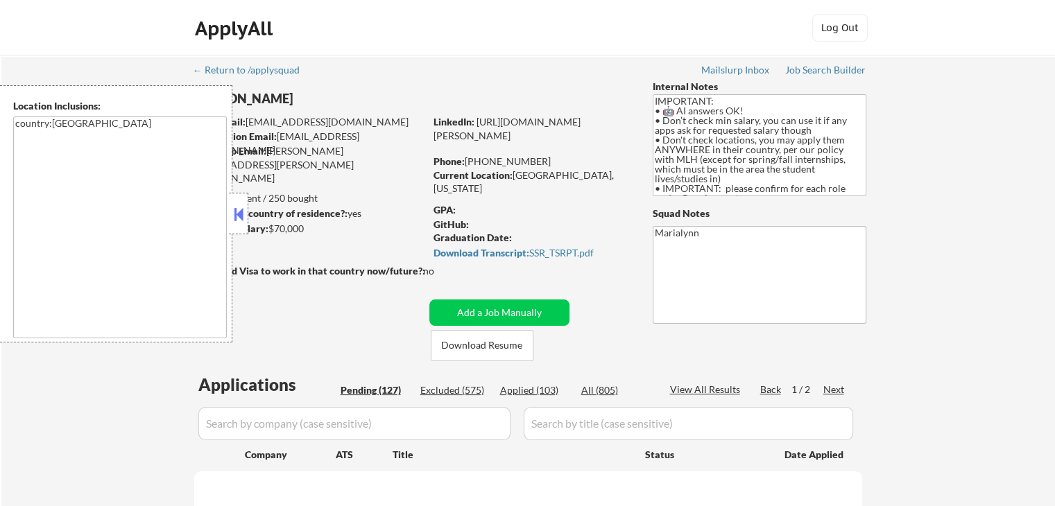
select select ""pending""
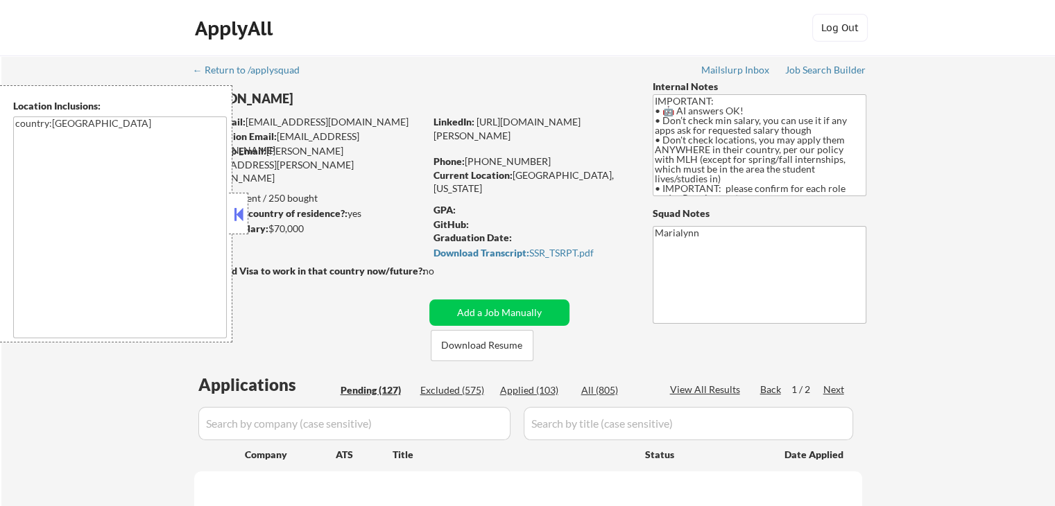
select select ""pending""
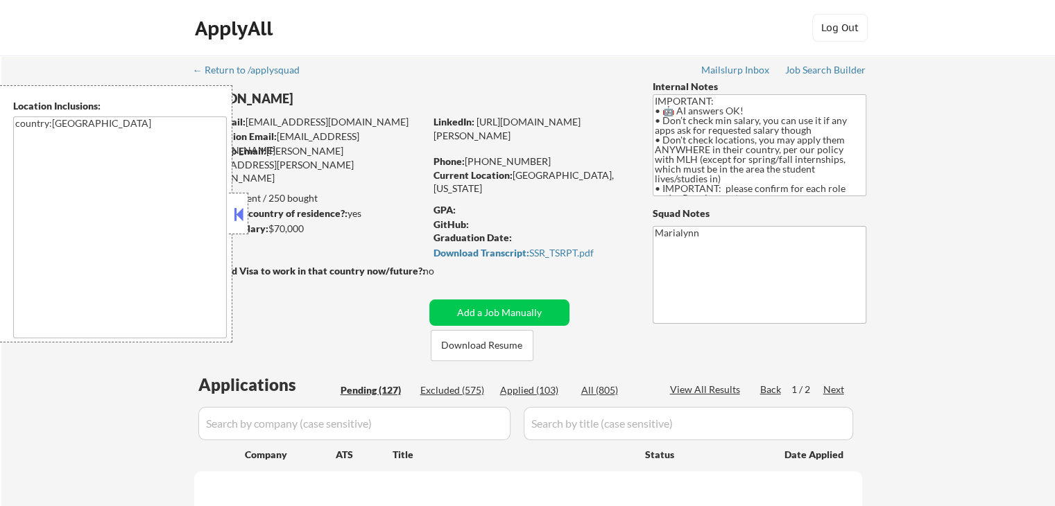
select select ""pending""
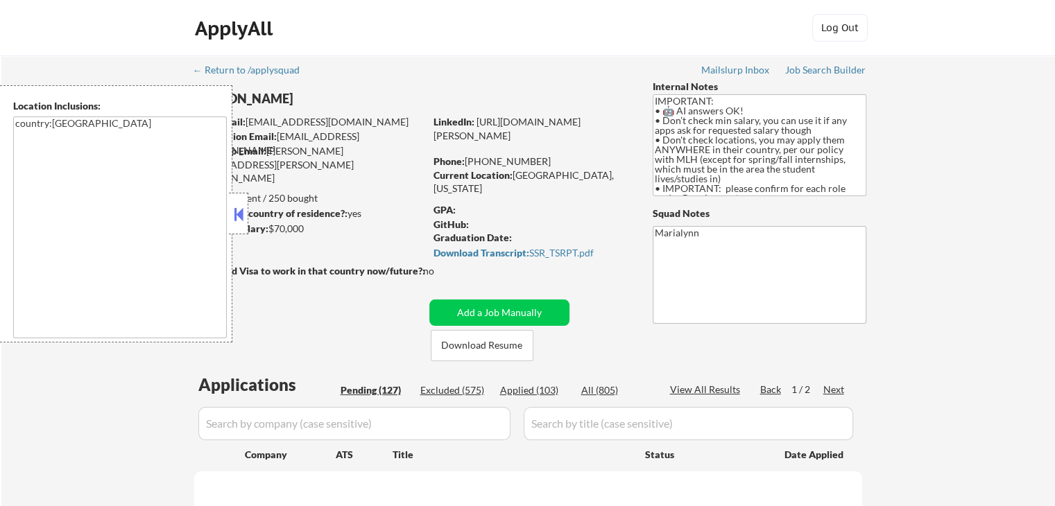
select select ""pending""
click at [242, 212] on button at bounding box center [238, 214] width 15 height 21
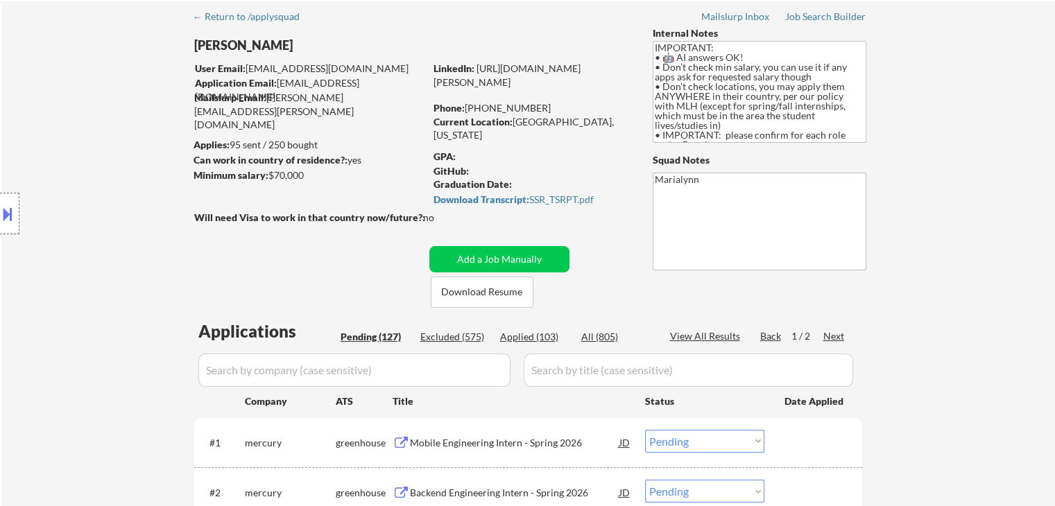
scroll to position [69, 0]
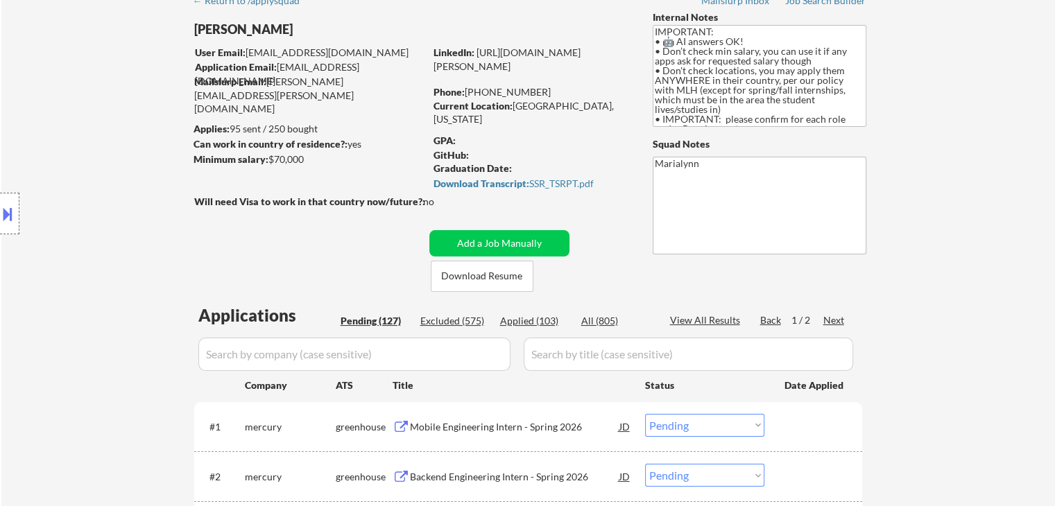
click at [527, 317] on div "Applied (103)" at bounding box center [534, 321] width 69 height 14
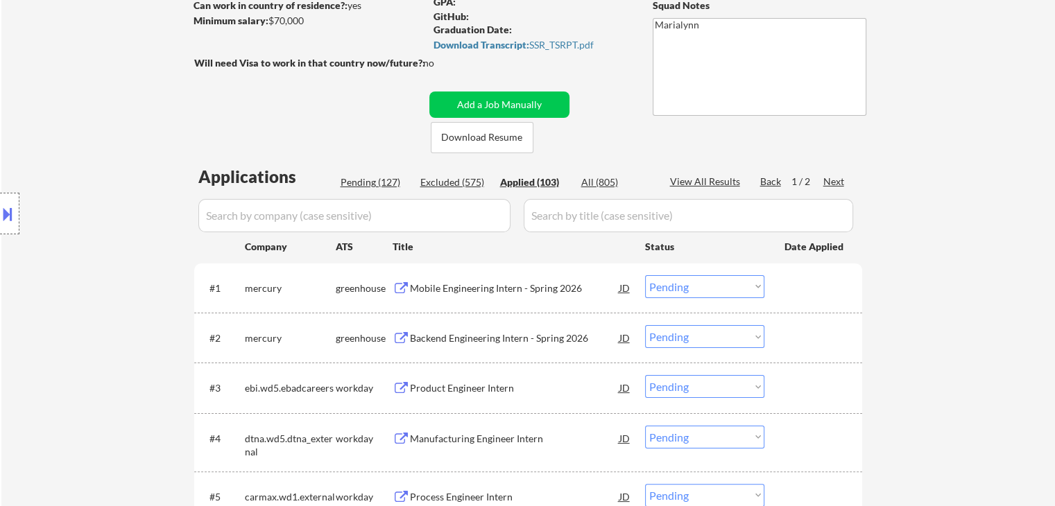
select select ""applied""
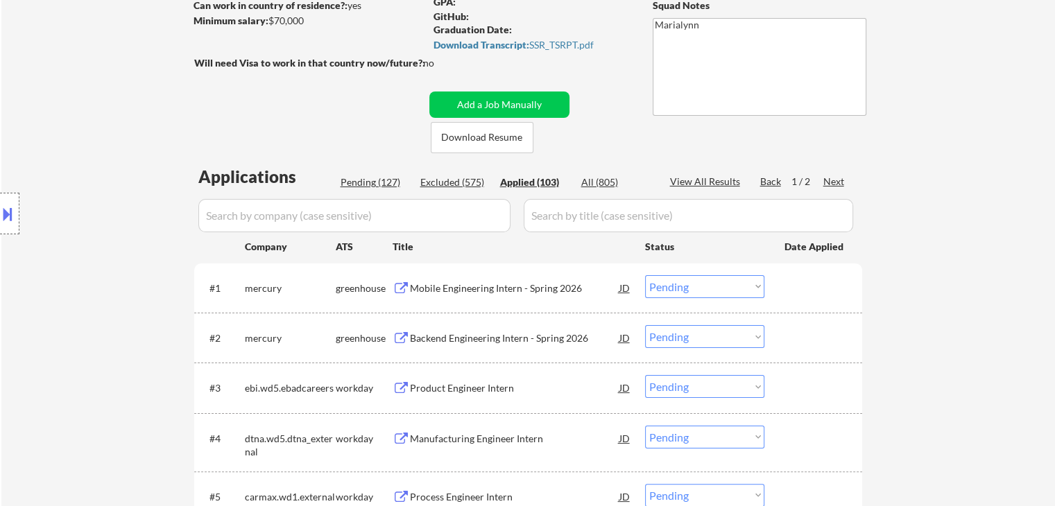
select select ""applied""
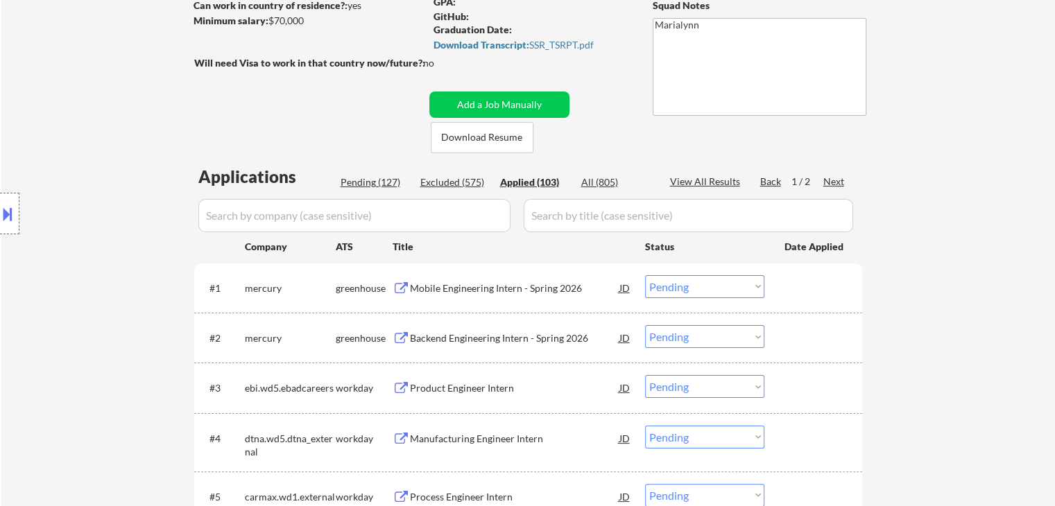
select select ""applied""
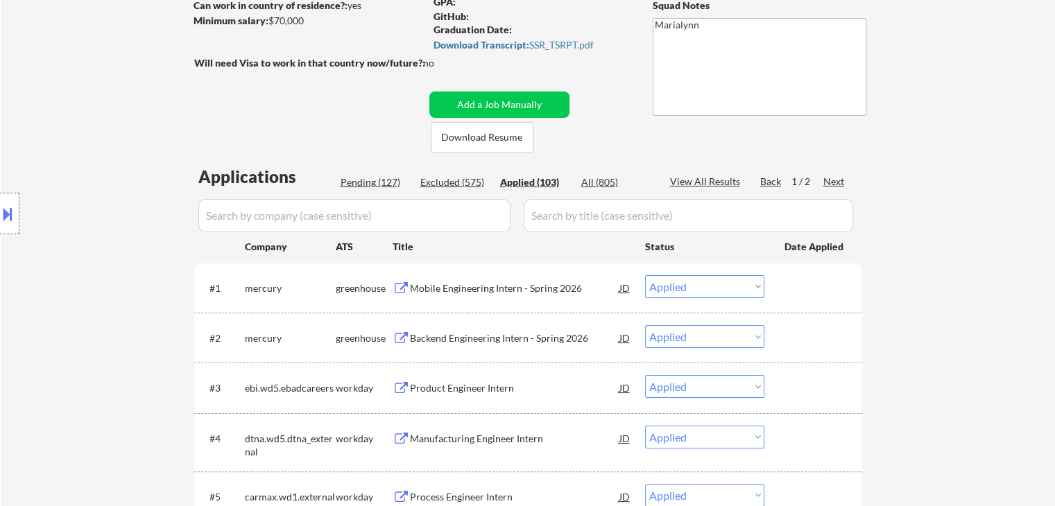
select select ""applied""
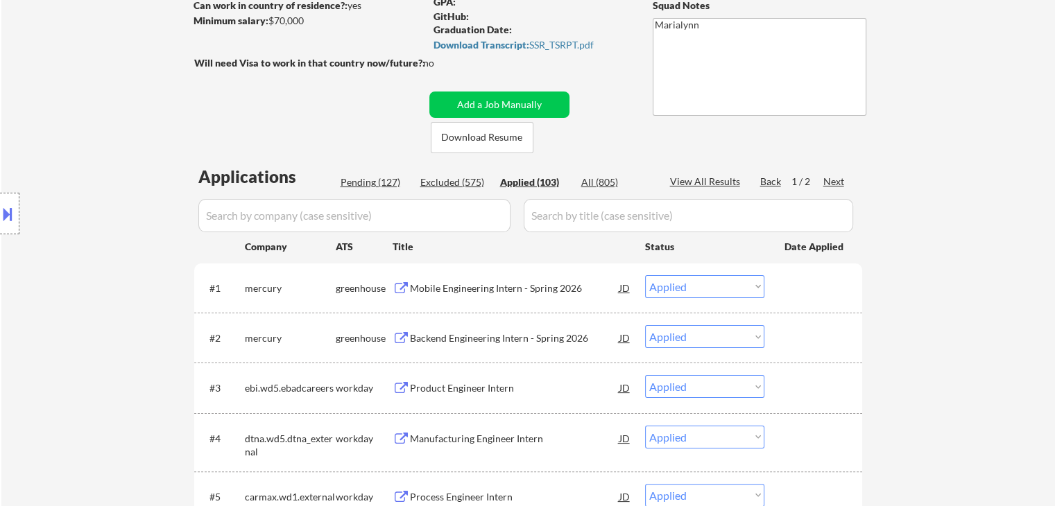
select select ""applied""
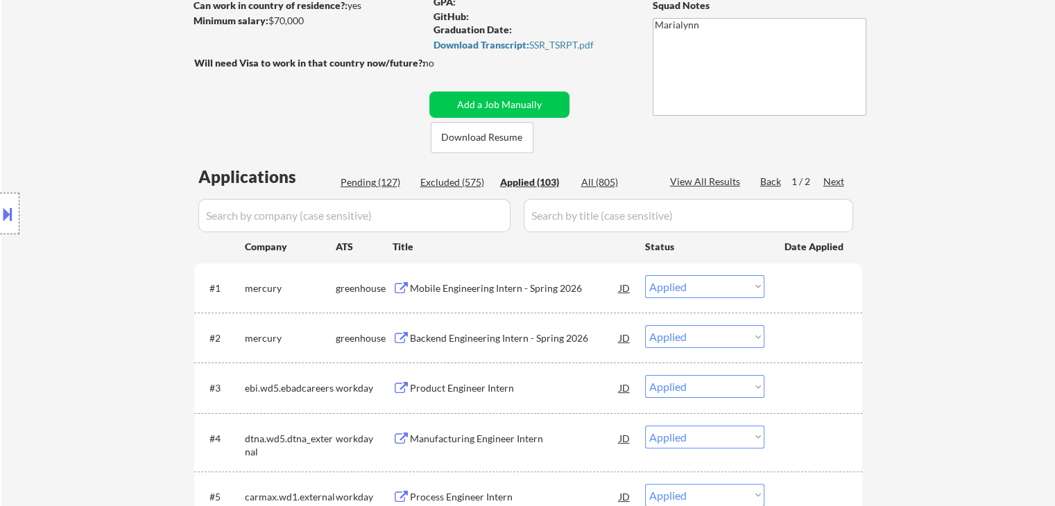
select select ""applied""
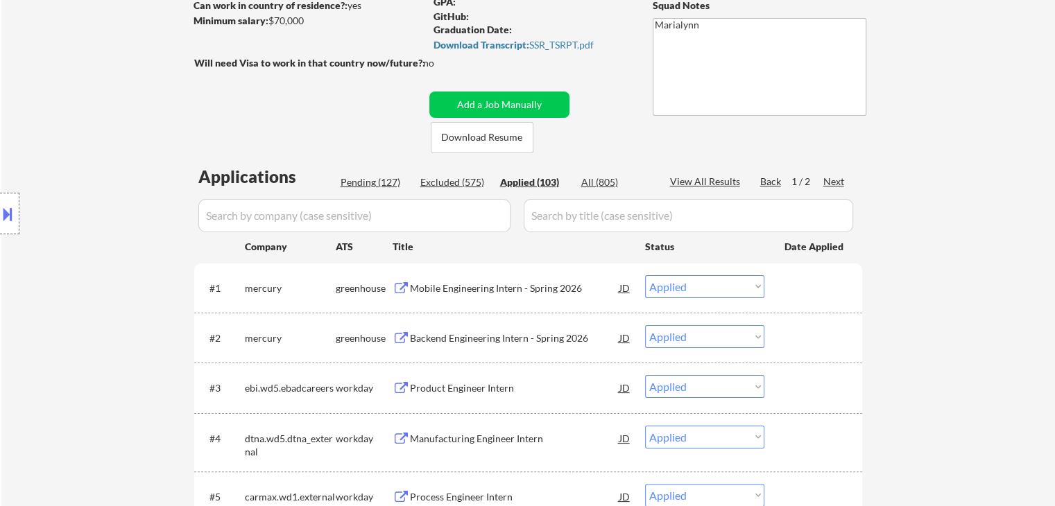
select select ""applied""
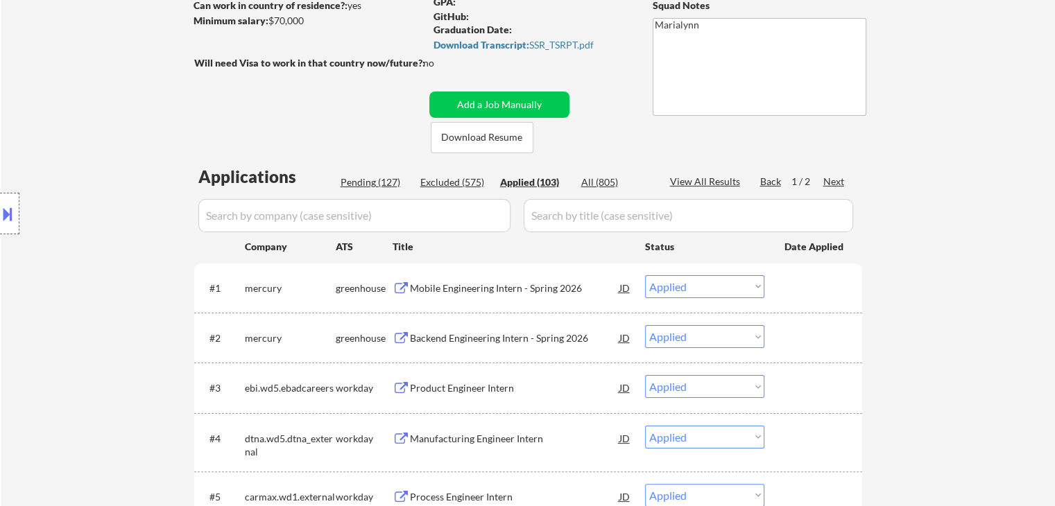
select select ""applied""
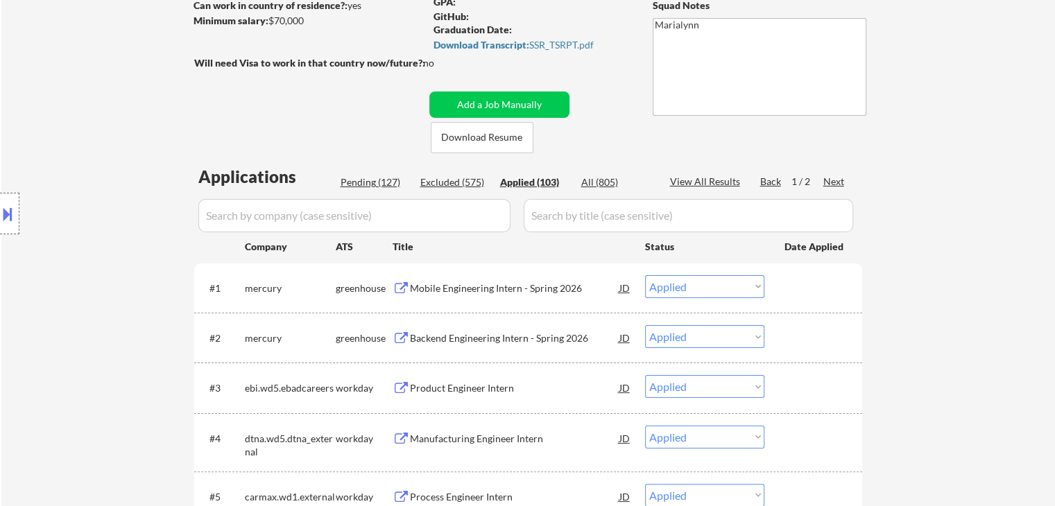
select select ""applied""
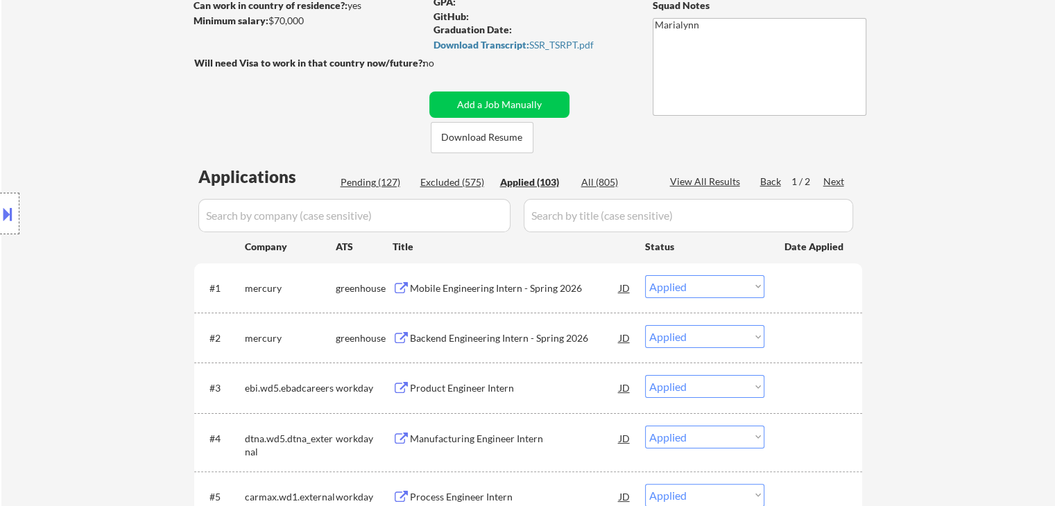
select select ""applied""
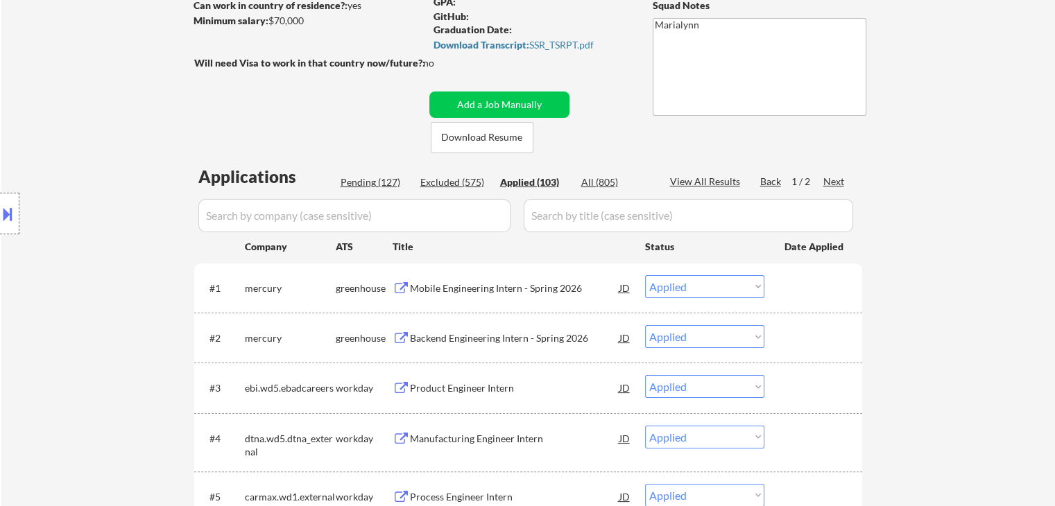
select select ""applied""
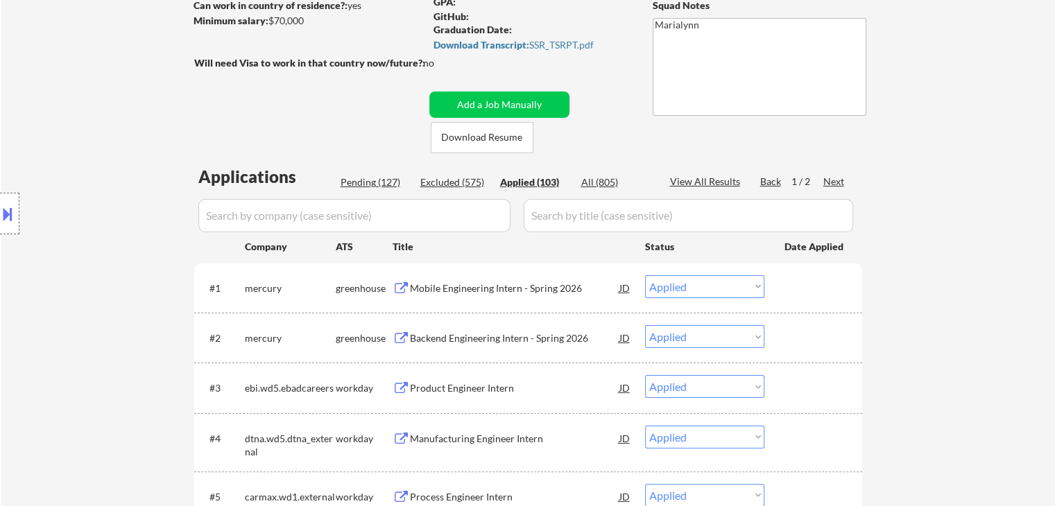
select select ""applied""
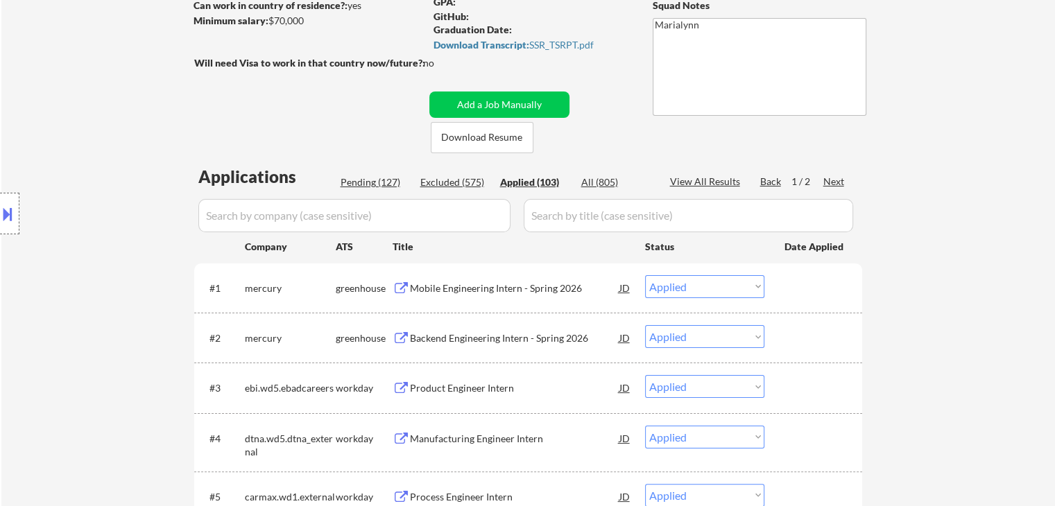
select select ""applied""
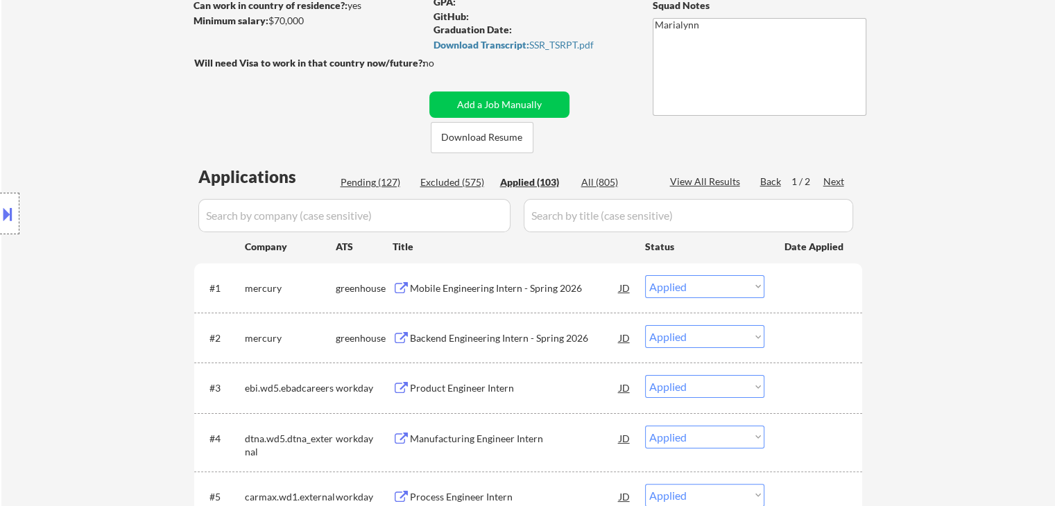
select select ""applied""
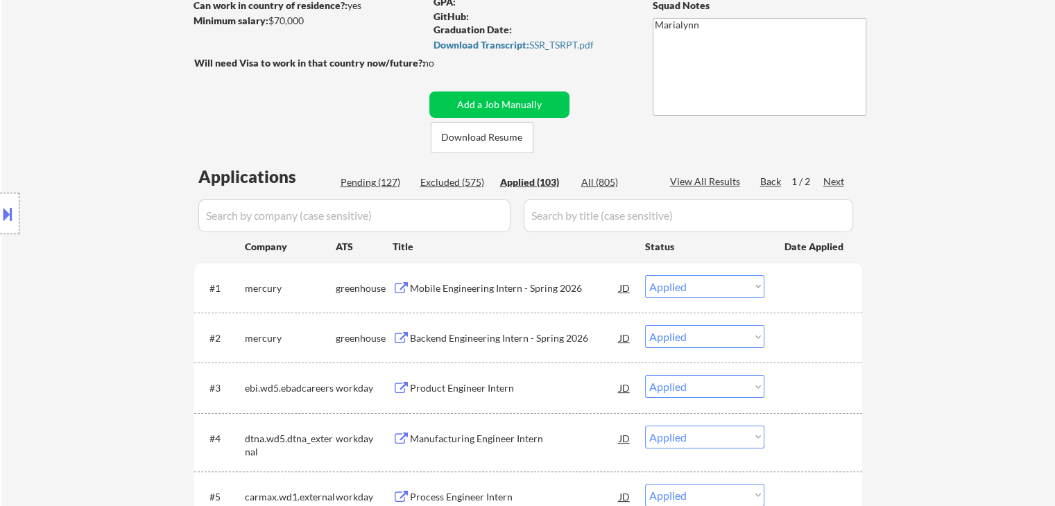
select select ""applied""
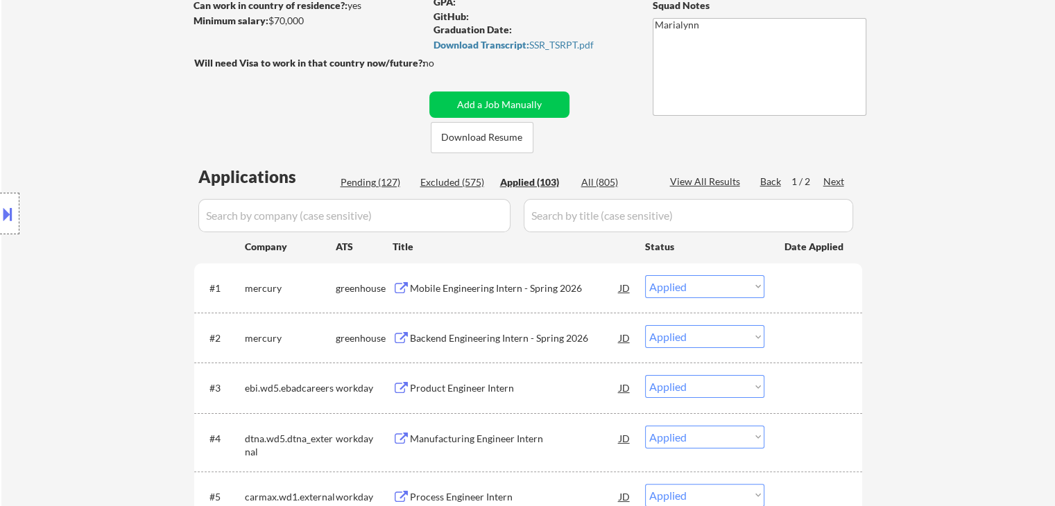
select select ""applied""
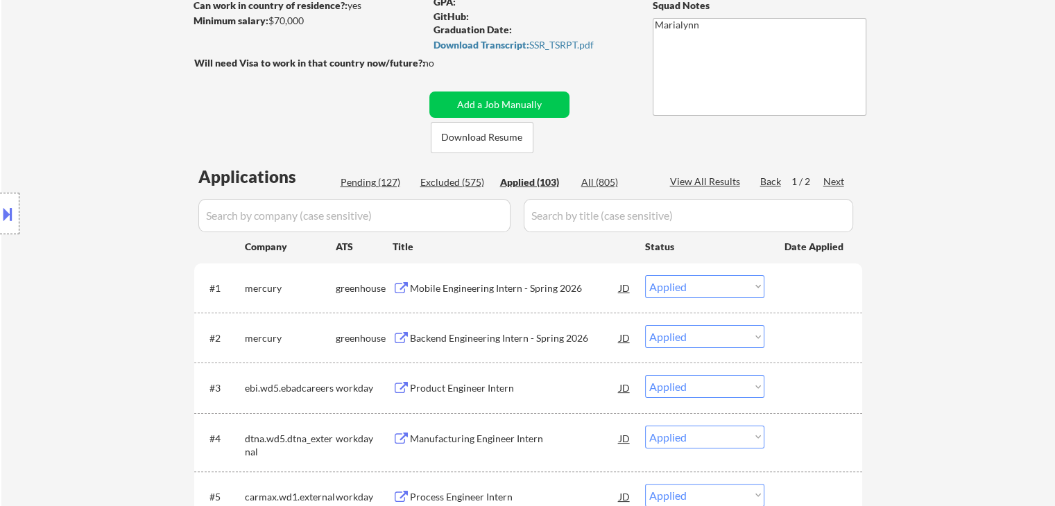
select select ""applied""
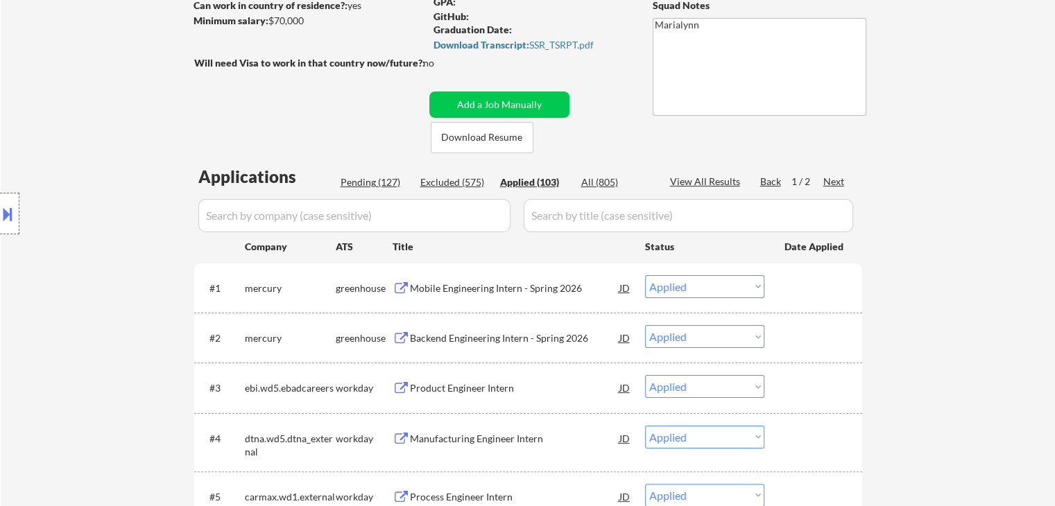
select select ""applied""
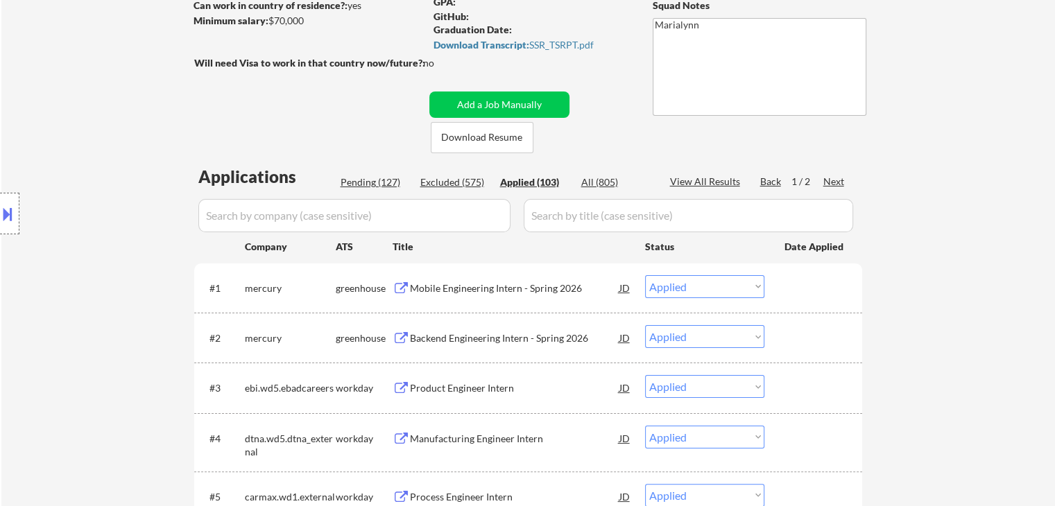
select select ""applied""
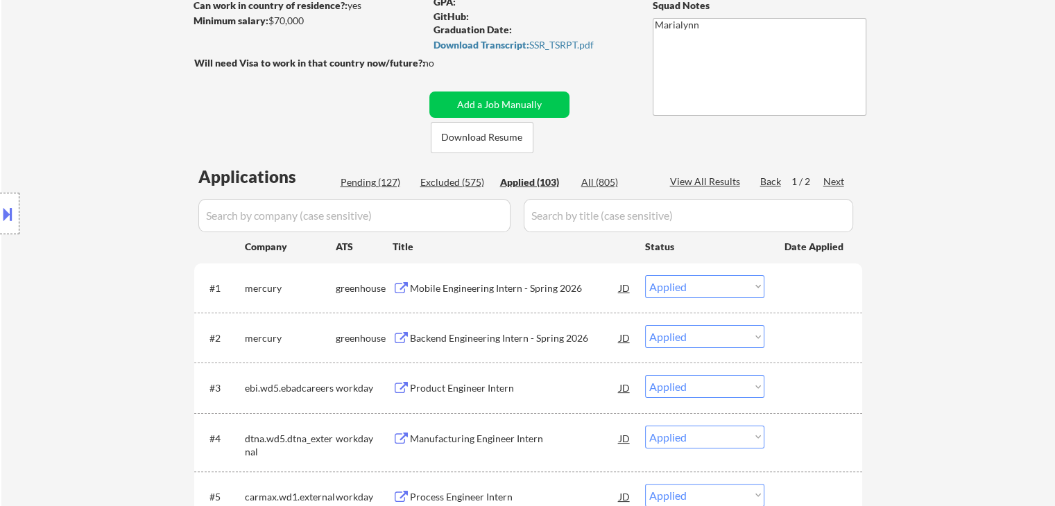
select select ""applied""
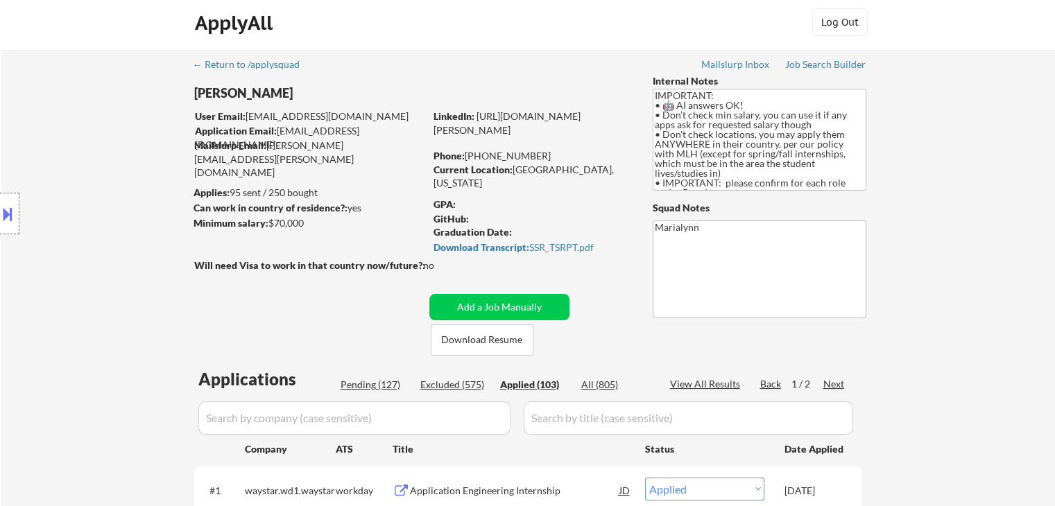
scroll to position [0, 0]
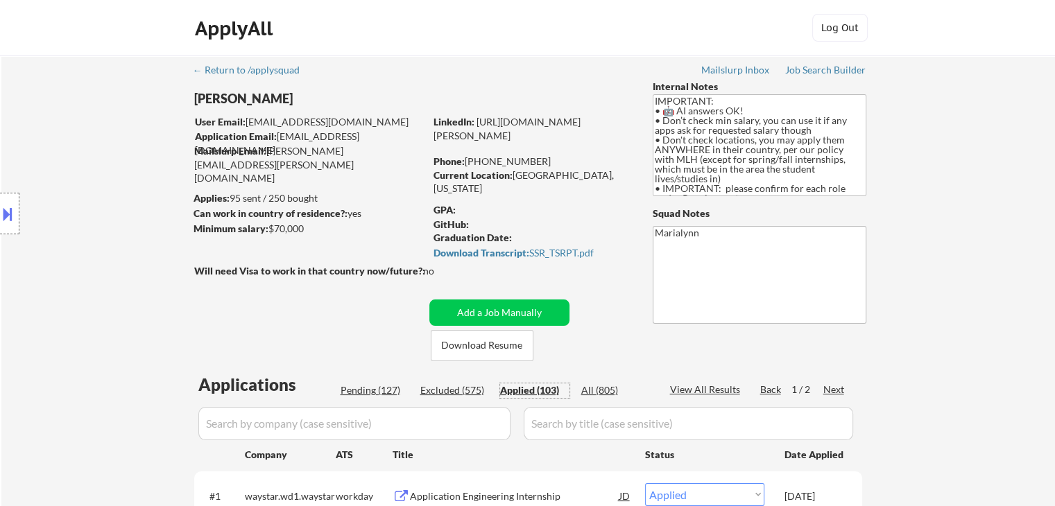
drag, startPoint x: 3, startPoint y: 216, endPoint x: 47, endPoint y: 209, distance: 44.8
click at [3, 216] on button at bounding box center [7, 214] width 15 height 23
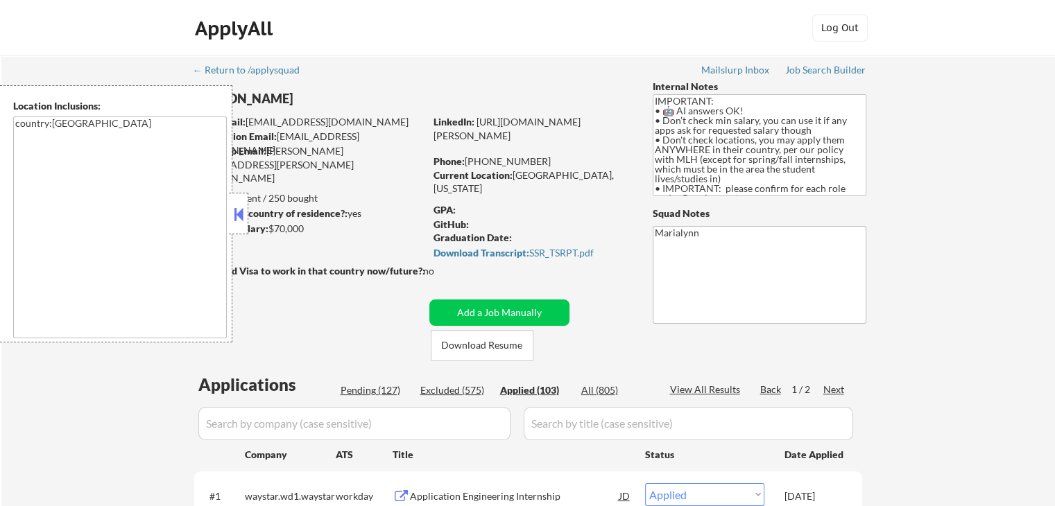
click at [231, 215] on button at bounding box center [238, 214] width 15 height 21
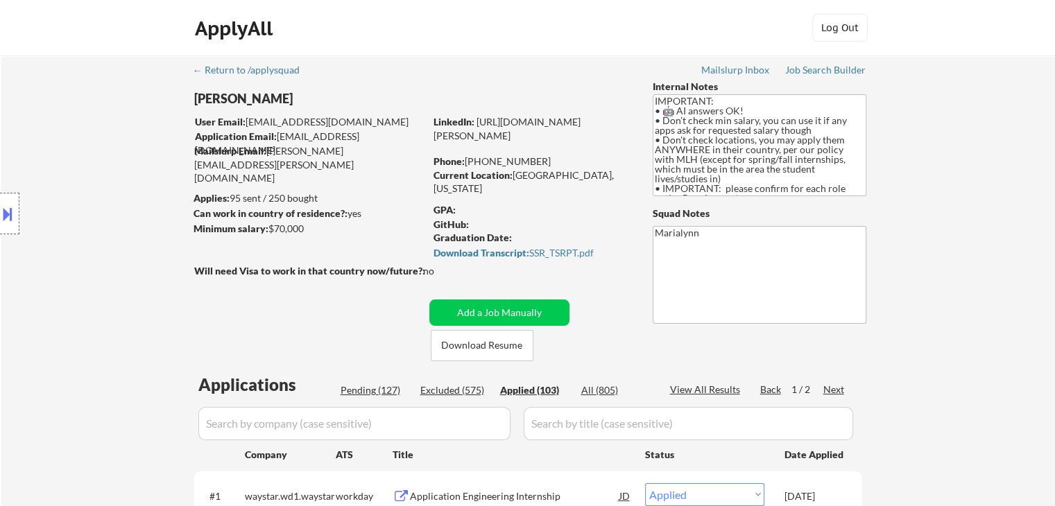
drag, startPoint x: 272, startPoint y: 232, endPoint x: 307, endPoint y: 229, distance: 34.8
click at [307, 229] on div "Minimum salary: $70,000" at bounding box center [309, 229] width 231 height 14
copy div "$70,000"
